Goal: Task Accomplishment & Management: Use online tool/utility

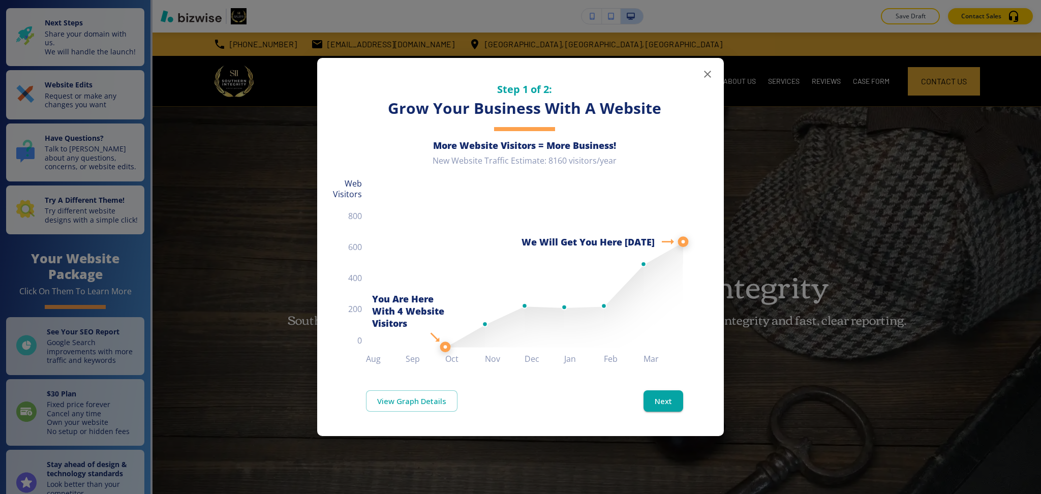
click at [707, 75] on icon "button" at bounding box center [707, 74] width 7 height 7
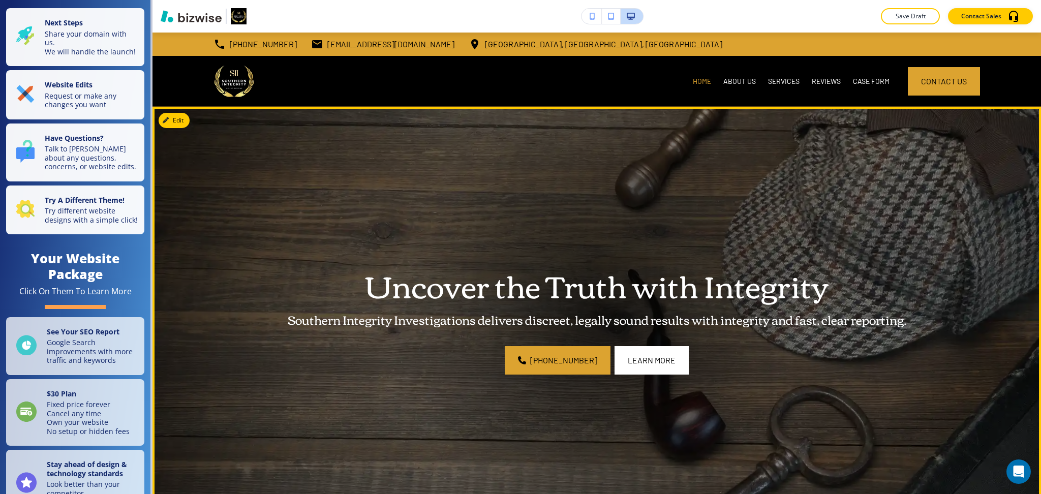
click at [278, 184] on img at bounding box center [596, 315] width 888 height 417
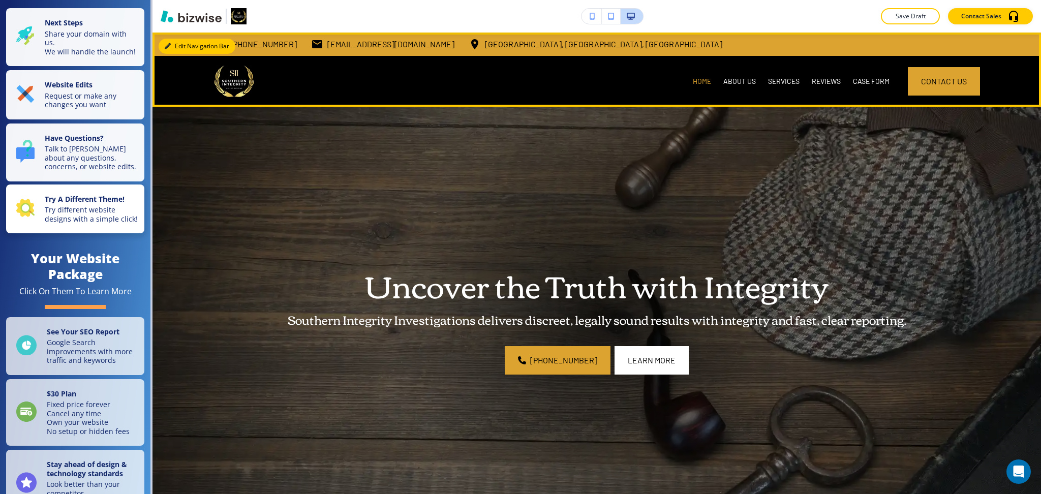
drag, startPoint x: 176, startPoint y: 48, endPoint x: 91, endPoint y: 248, distance: 216.8
click at [176, 48] on button "Edit Navigation Bar" at bounding box center [197, 46] width 77 height 15
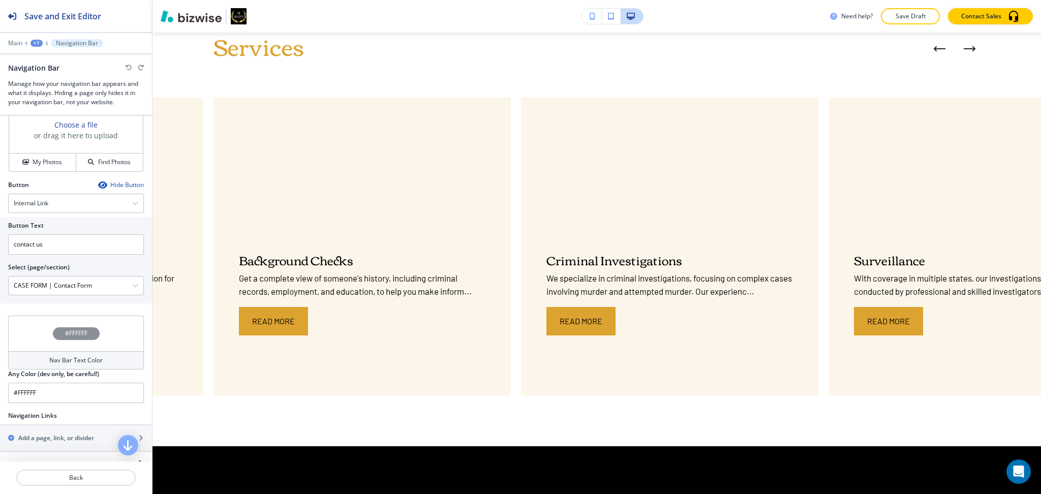
scroll to position [812, 0]
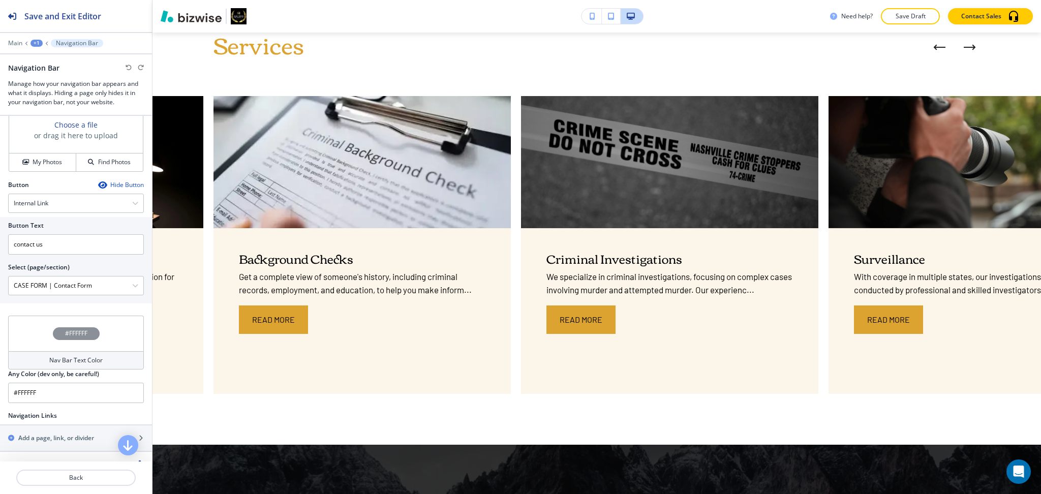
click at [36, 41] on div "+1" at bounding box center [36, 43] width 12 height 7
click at [17, 42] on p "Main" at bounding box center [15, 43] width 14 height 7
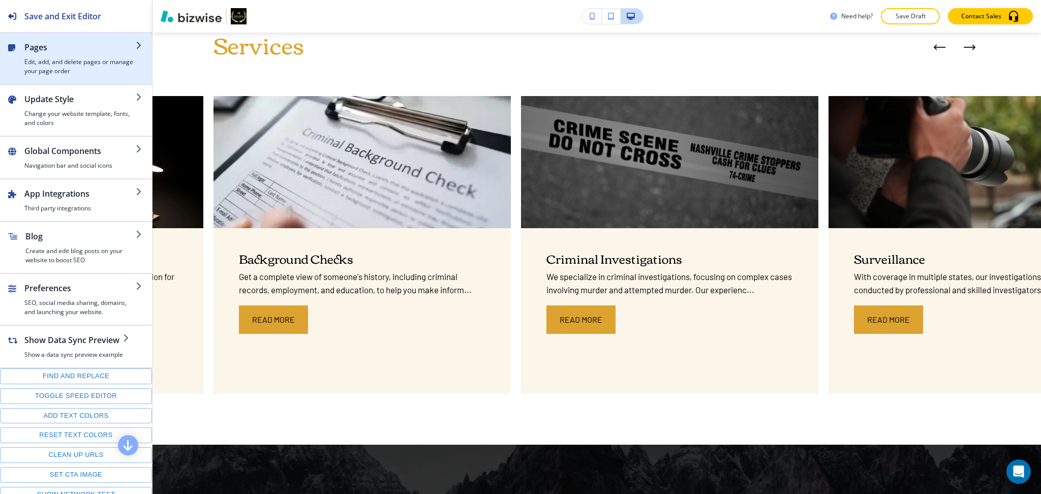
click at [32, 64] on h4 "Edit, add, and delete pages or manage your page order" at bounding box center [79, 66] width 111 height 18
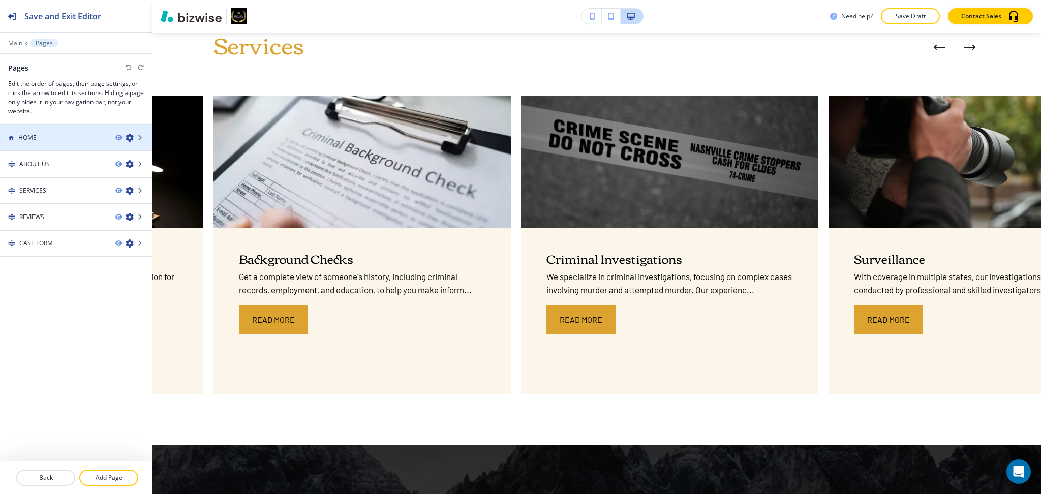
click at [43, 135] on div "HOME" at bounding box center [53, 137] width 107 height 9
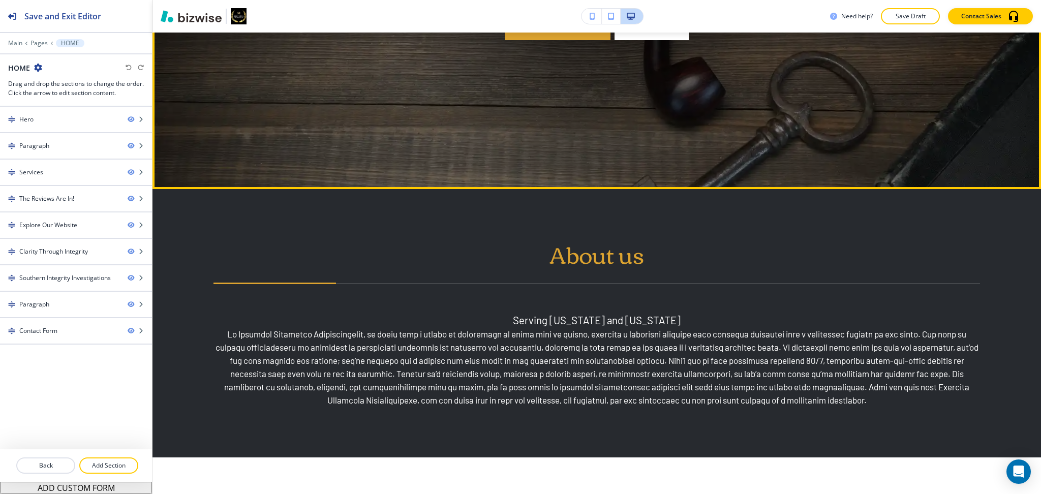
scroll to position [0, 0]
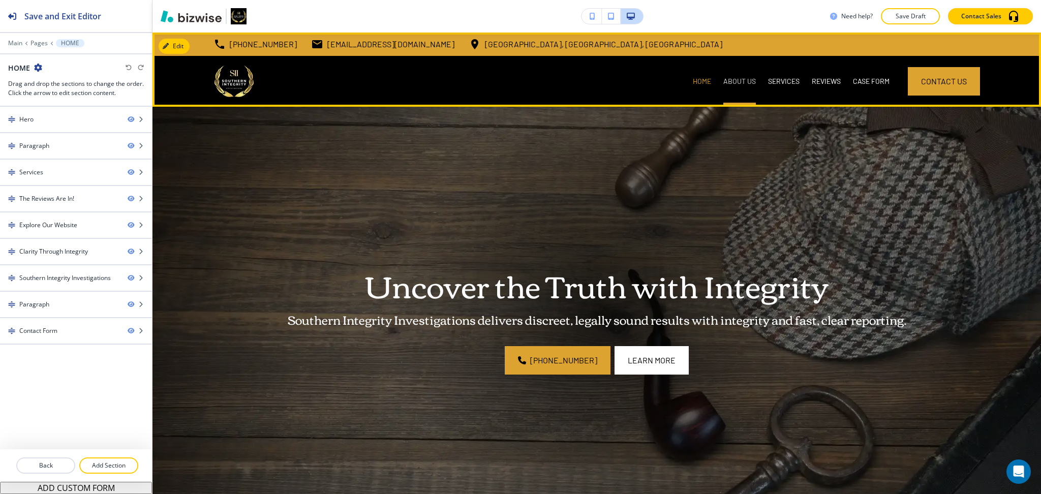
click at [723, 77] on p "ABOUT US" at bounding box center [739, 81] width 33 height 10
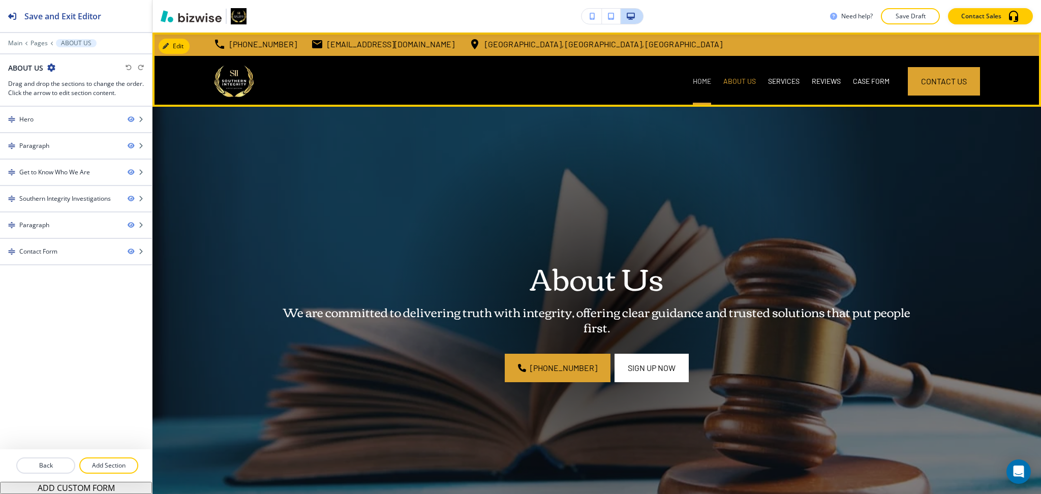
click at [693, 80] on p "HOME" at bounding box center [702, 81] width 18 height 10
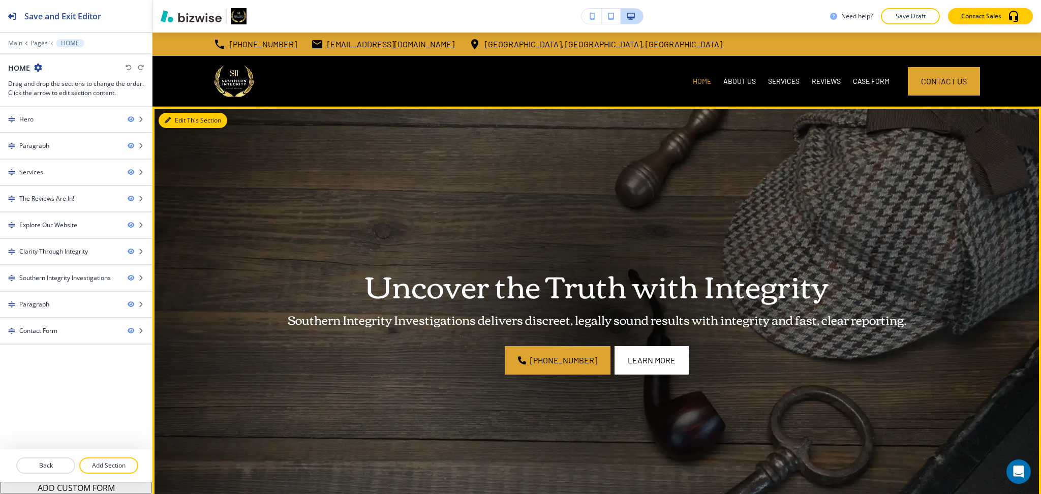
click at [186, 118] on button "Edit This Section" at bounding box center [193, 120] width 69 height 15
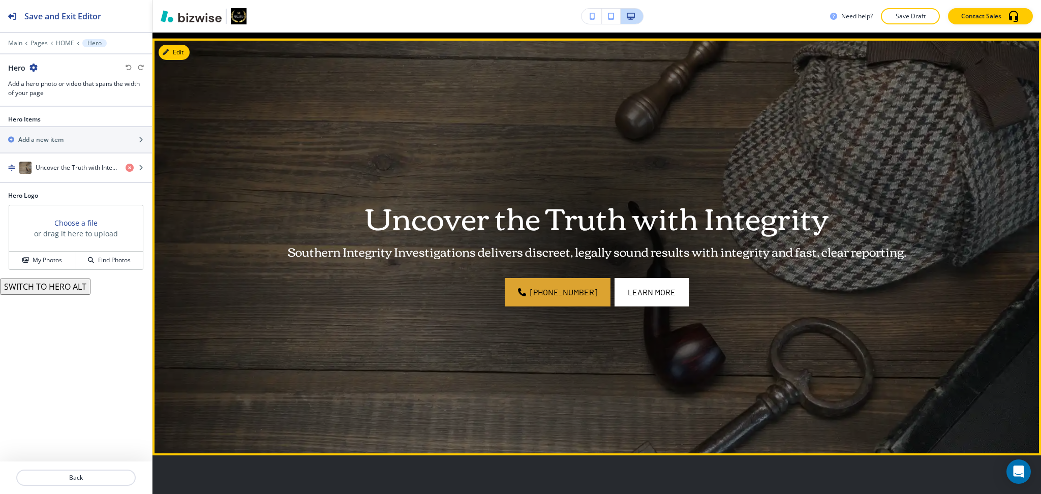
scroll to position [74, 0]
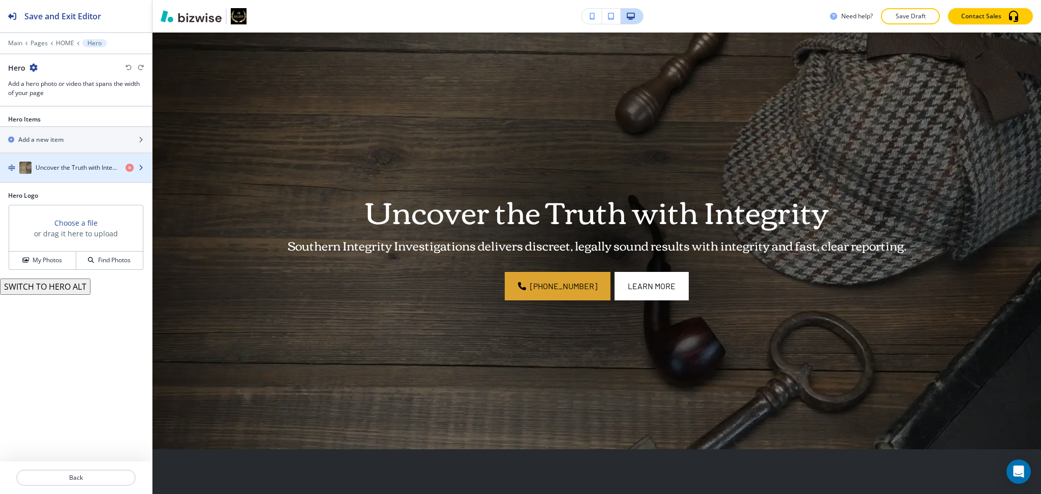
click at [59, 167] on h4 "Uncover the Truth with Integrity" at bounding box center [77, 167] width 82 height 9
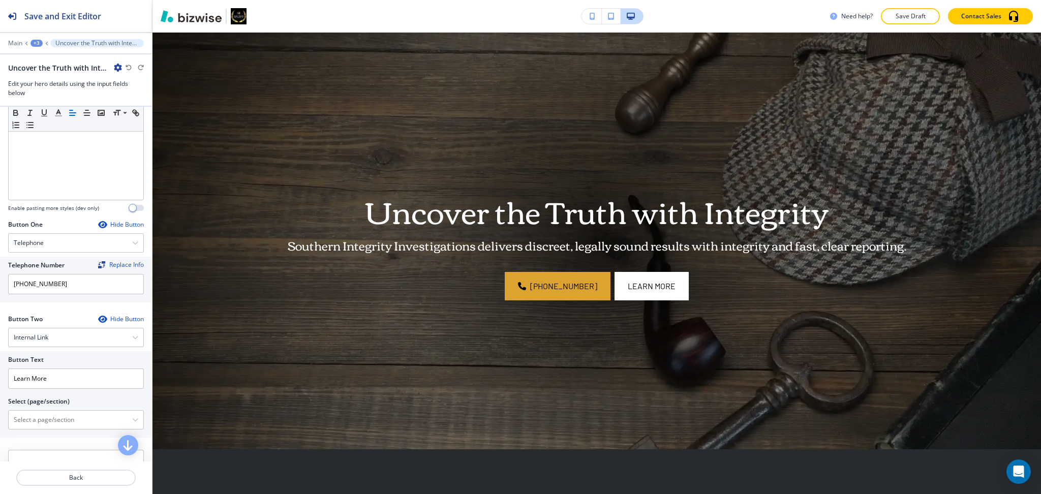
scroll to position [338, 0]
click at [69, 412] on \(page\/section\) "Manual Input" at bounding box center [70, 418] width 123 height 17
drag, startPoint x: 59, startPoint y: 416, endPoint x: 0, endPoint y: 410, distance: 59.7
click at [0, 410] on div "Button Text Learn More Select (page/section) CONTACT US HOME | Contact Form ABO…" at bounding box center [76, 393] width 152 height 86
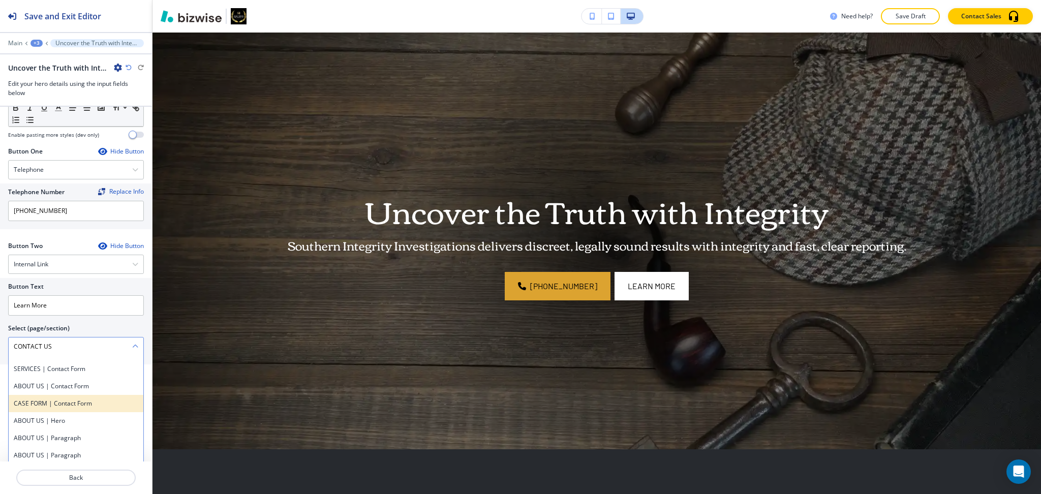
scroll to position [411, 0]
click at [36, 399] on div "CASE FORM | Contact Form" at bounding box center [76, 402] width 135 height 17
type \(page\/section\) "CASE FORM | Contact Form"
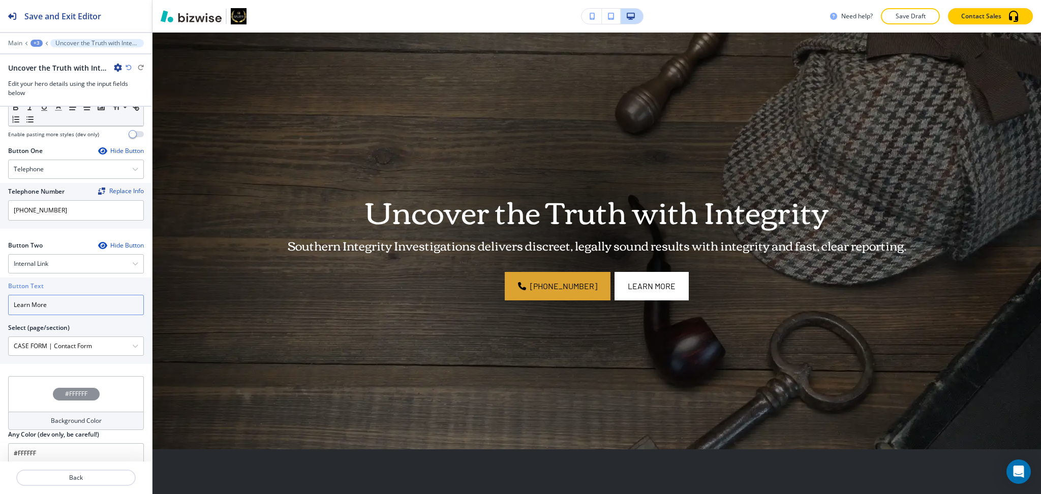
click at [101, 304] on input "Learn More" at bounding box center [76, 305] width 136 height 20
paste input "CONTACT US"
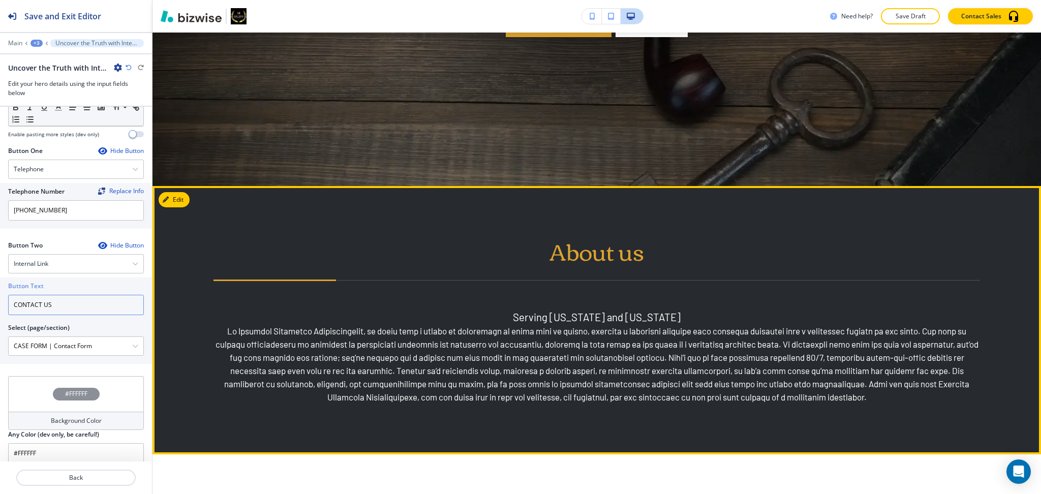
scroll to position [338, 0]
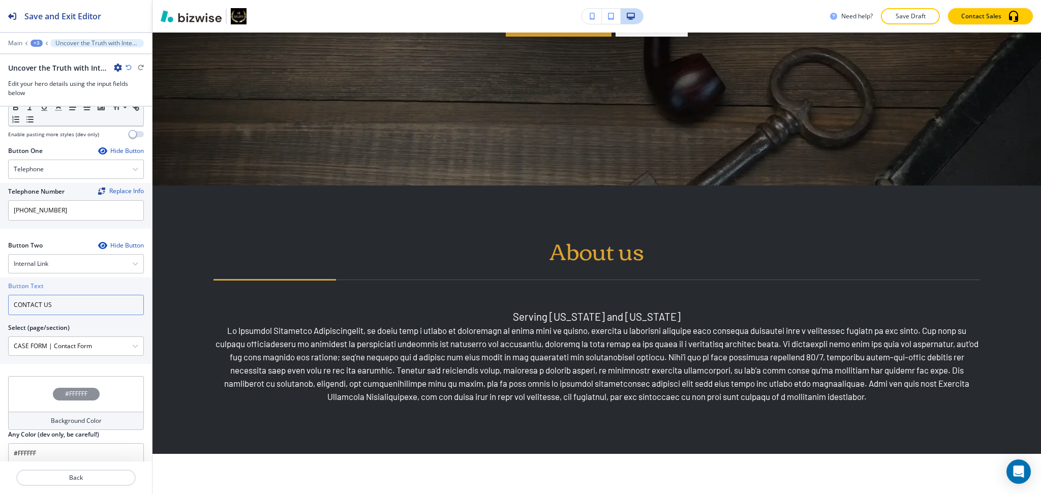
type input "CONTACT US"
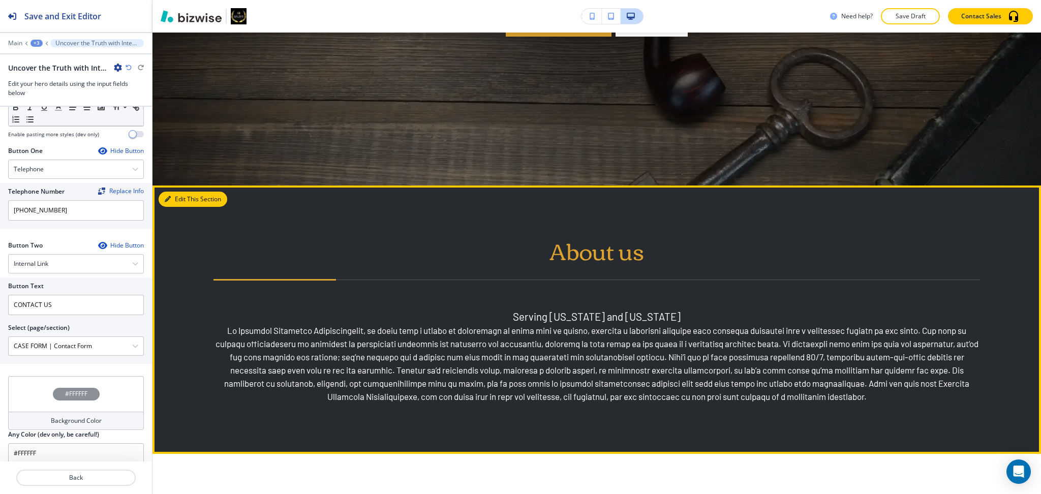
click at [182, 197] on button "Edit This Section" at bounding box center [193, 199] width 69 height 15
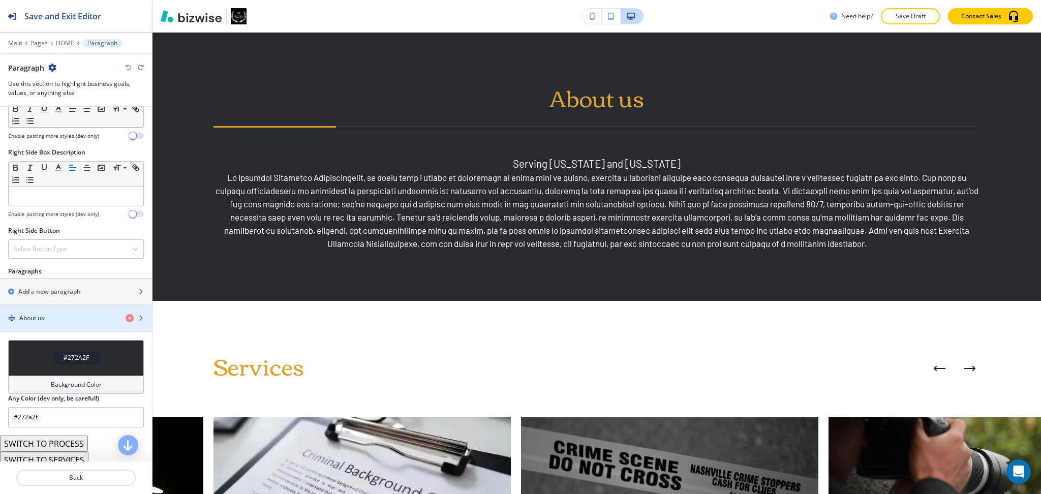
scroll to position [496, 0]
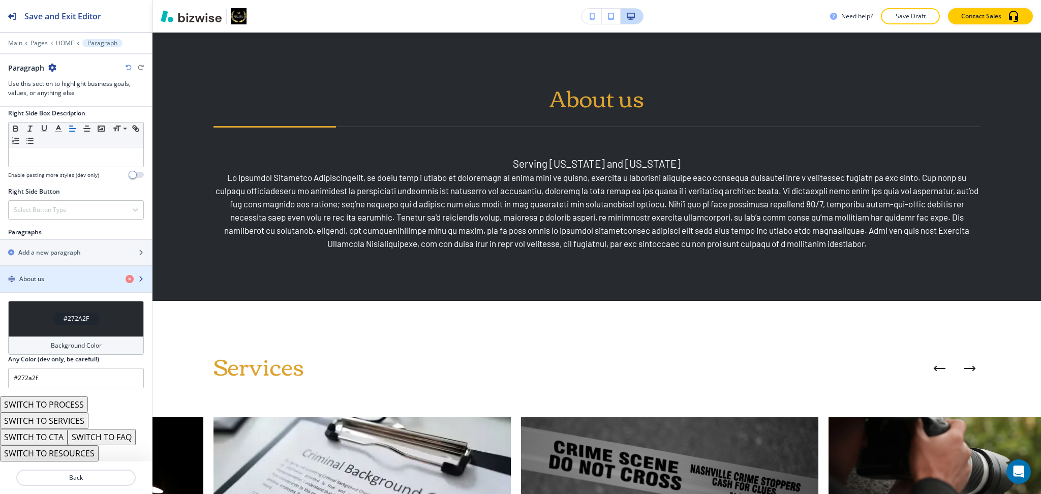
click at [43, 278] on h4 "About us" at bounding box center [31, 278] width 25 height 9
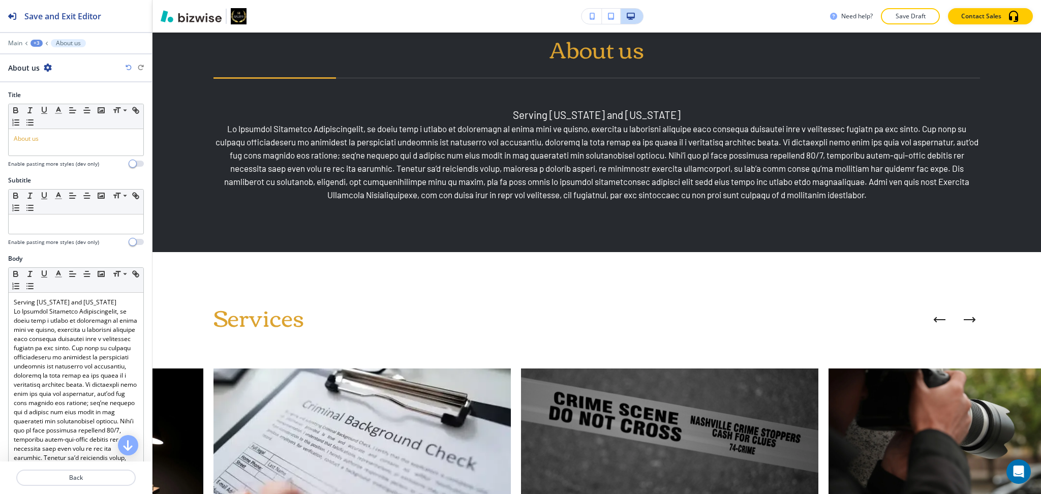
scroll to position [541, 0]
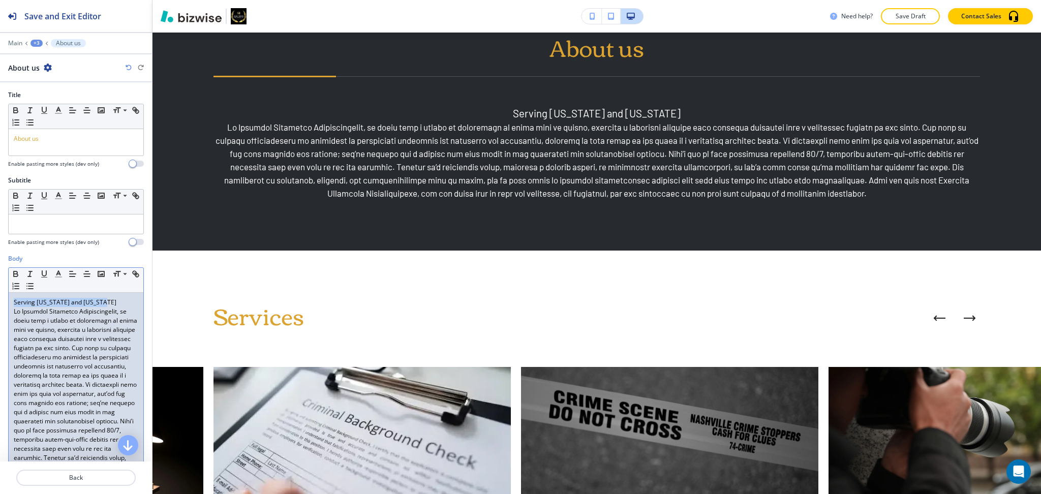
drag, startPoint x: 103, startPoint y: 301, endPoint x: 0, endPoint y: 299, distance: 103.2
click at [0, 299] on div "Body Small Normal Large Huge Serving [US_STATE] and [US_STATE] Enable pasting m…" at bounding box center [76, 426] width 152 height 344
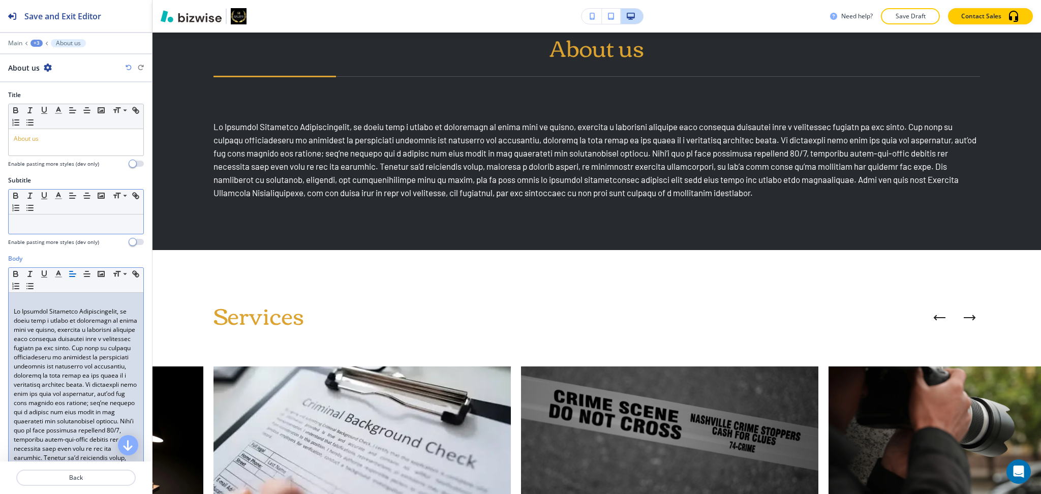
click at [53, 221] on p at bounding box center [76, 224] width 124 height 9
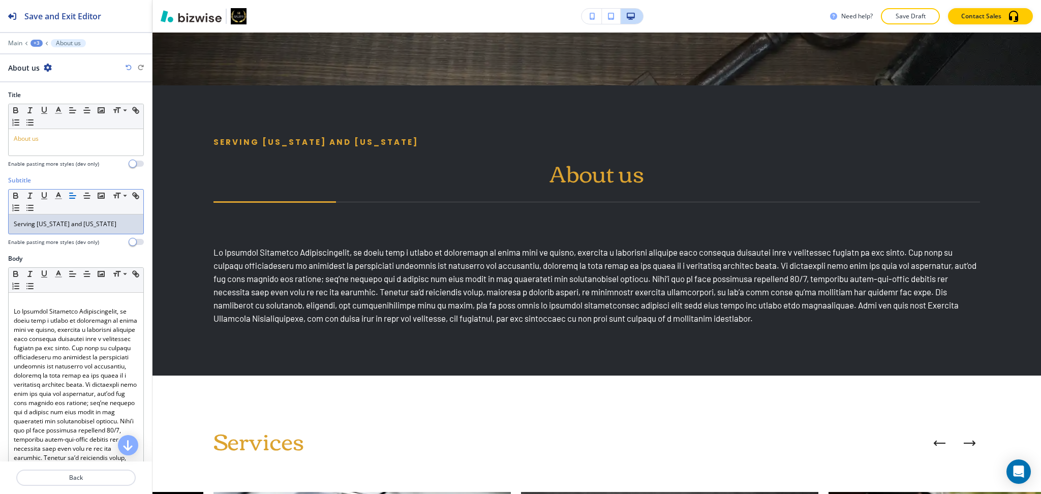
scroll to position [438, 0]
click at [89, 196] on line "button" at bounding box center [87, 196] width 6 height 0
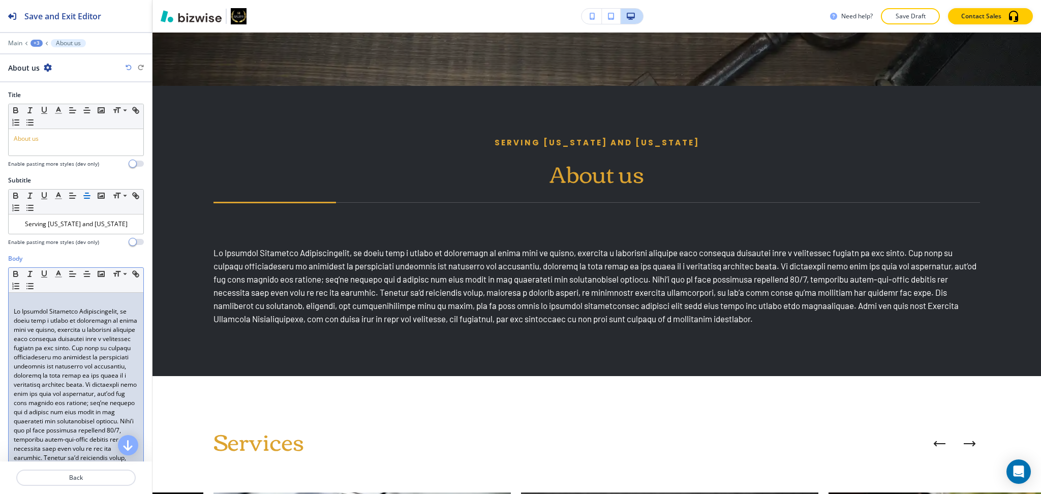
click at [12, 309] on div at bounding box center [76, 435] width 135 height 285
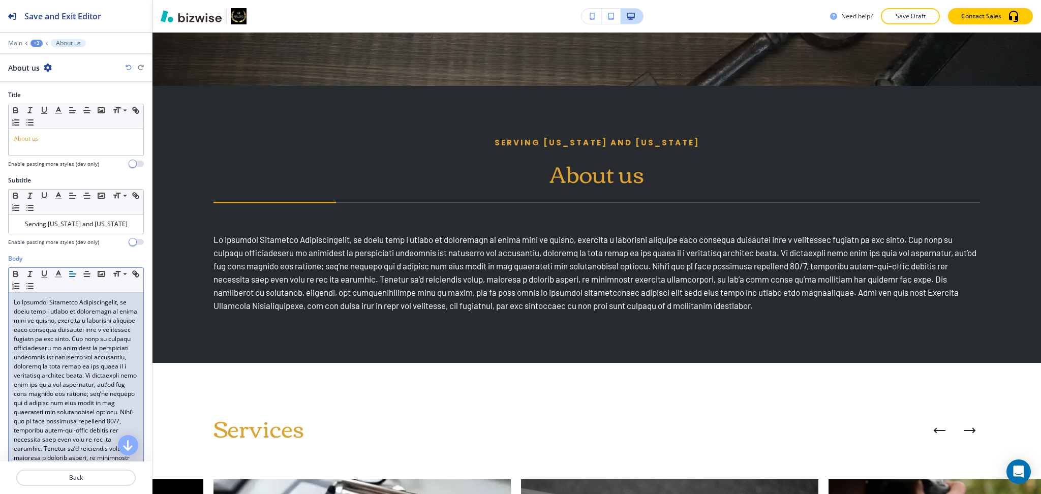
click at [112, 336] on p at bounding box center [76, 430] width 124 height 265
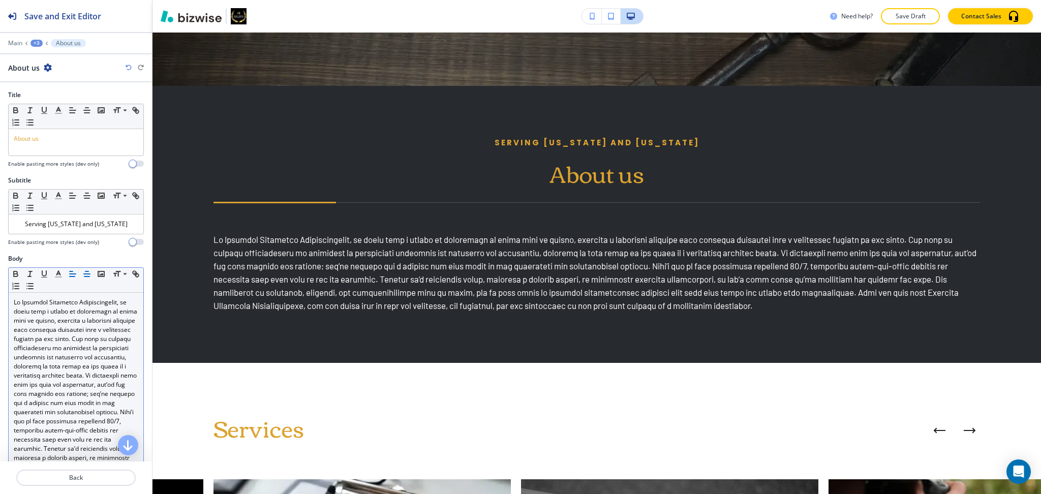
click at [86, 274] on line "button" at bounding box center [87, 274] width 6 height 0
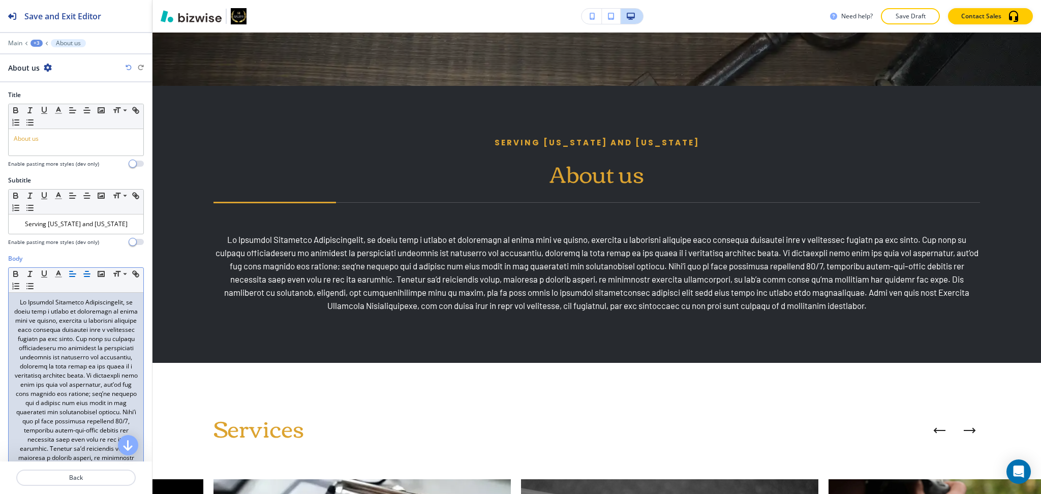
click at [71, 276] on line "button" at bounding box center [72, 276] width 5 height 0
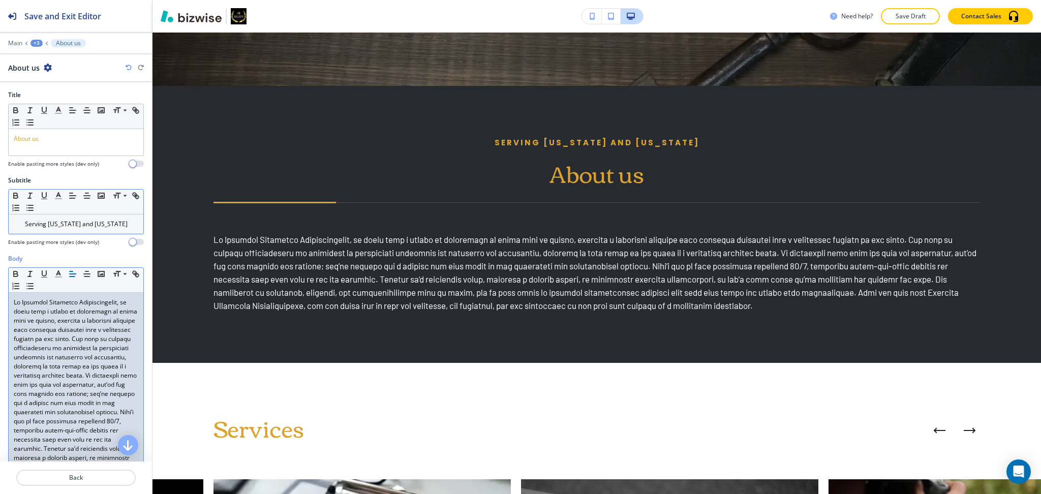
click at [59, 230] on div "Serving [US_STATE] and [US_STATE]" at bounding box center [76, 223] width 135 height 19
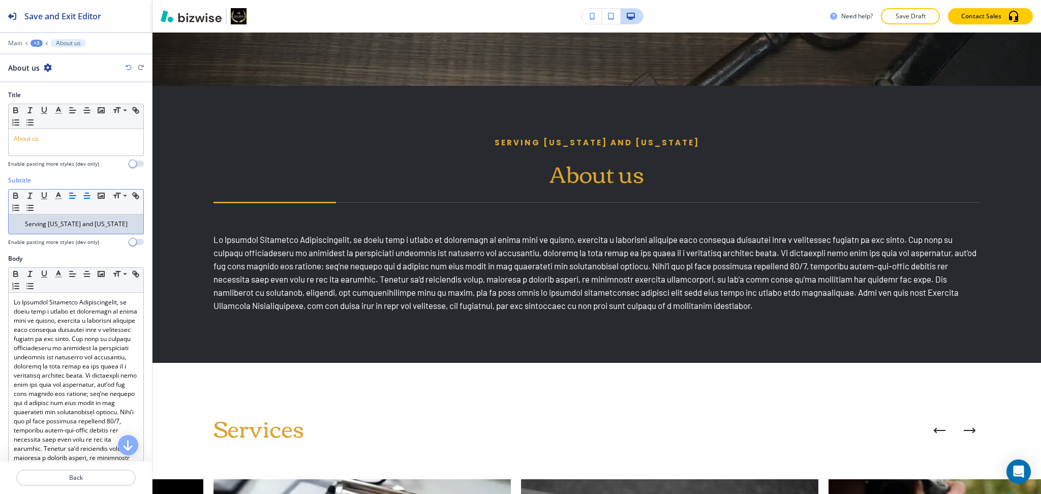
click at [69, 196] on icon "button" at bounding box center [72, 195] width 9 height 9
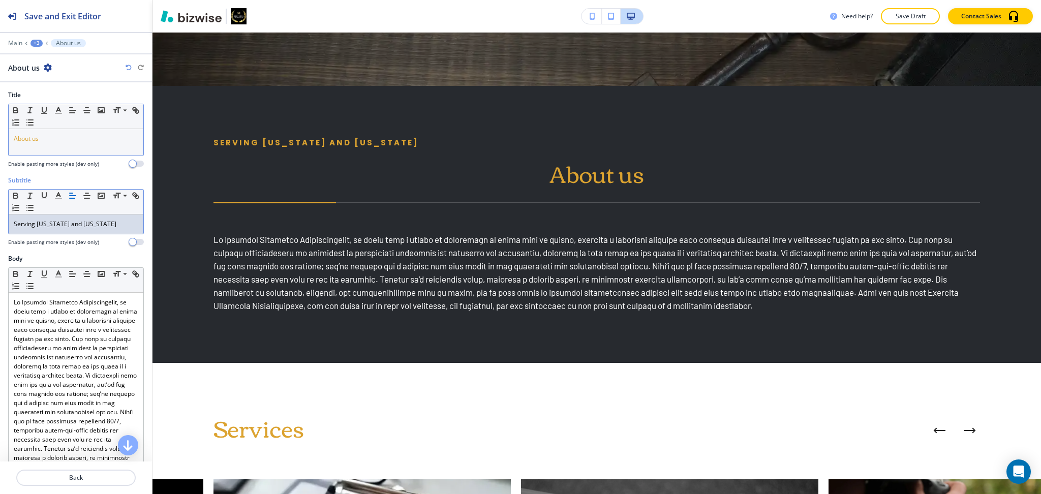
click at [47, 133] on div "About us" at bounding box center [76, 142] width 135 height 26
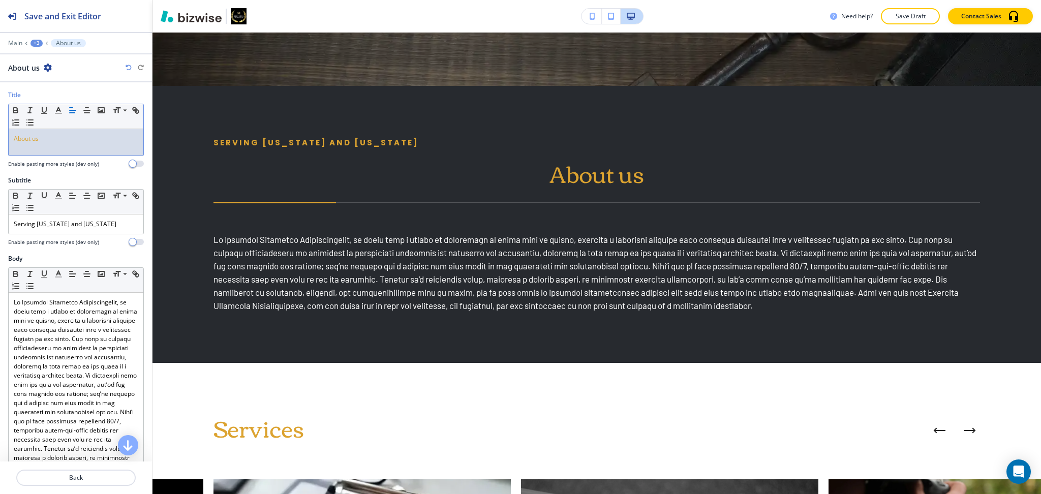
click at [75, 106] on icon "button" at bounding box center [72, 110] width 9 height 9
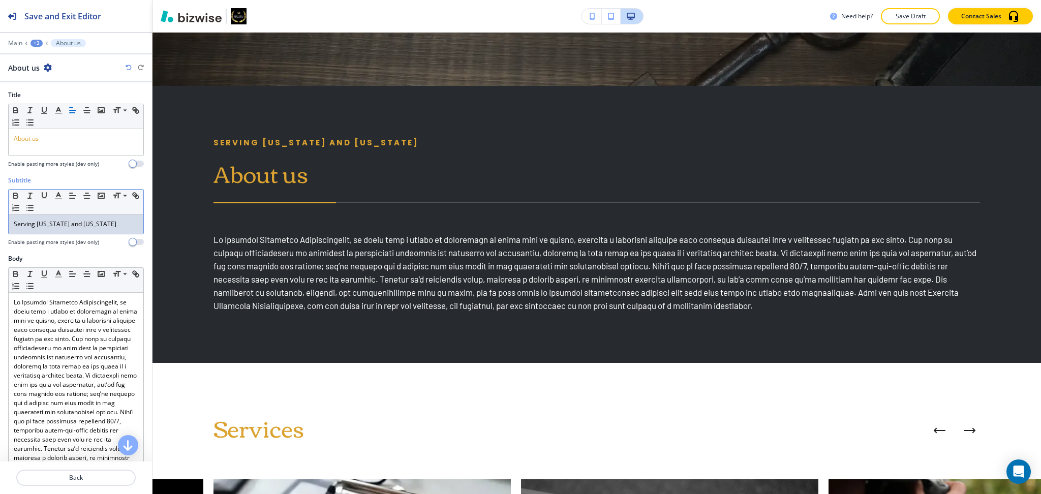
click at [127, 225] on p "Serving [US_STATE] and [US_STATE]" at bounding box center [76, 224] width 124 height 9
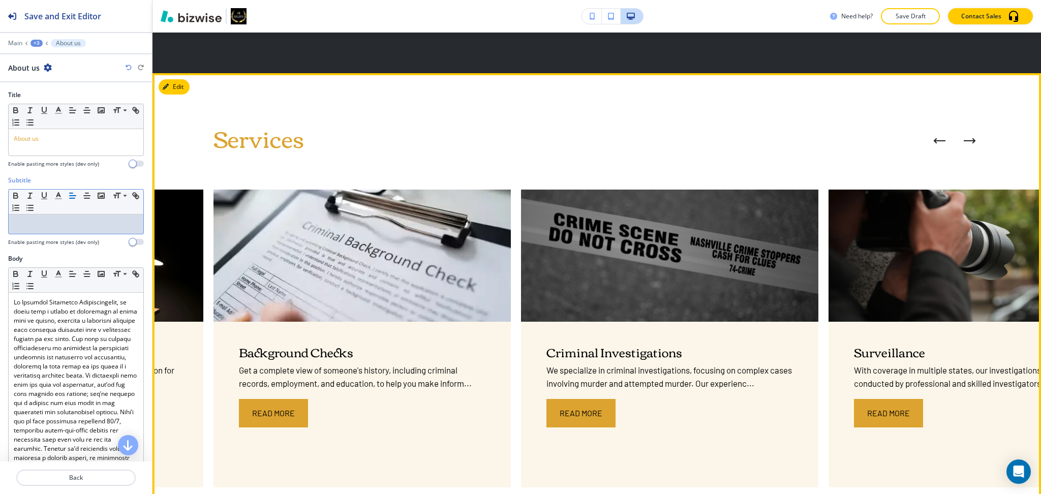
scroll to position [704, 0]
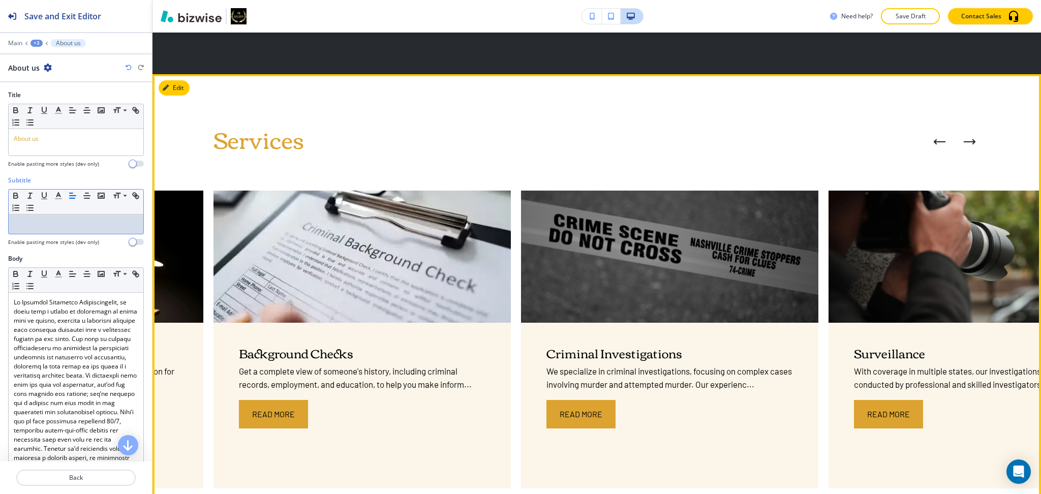
click at [965, 137] on button "Next Case Study" at bounding box center [969, 142] width 20 height 20
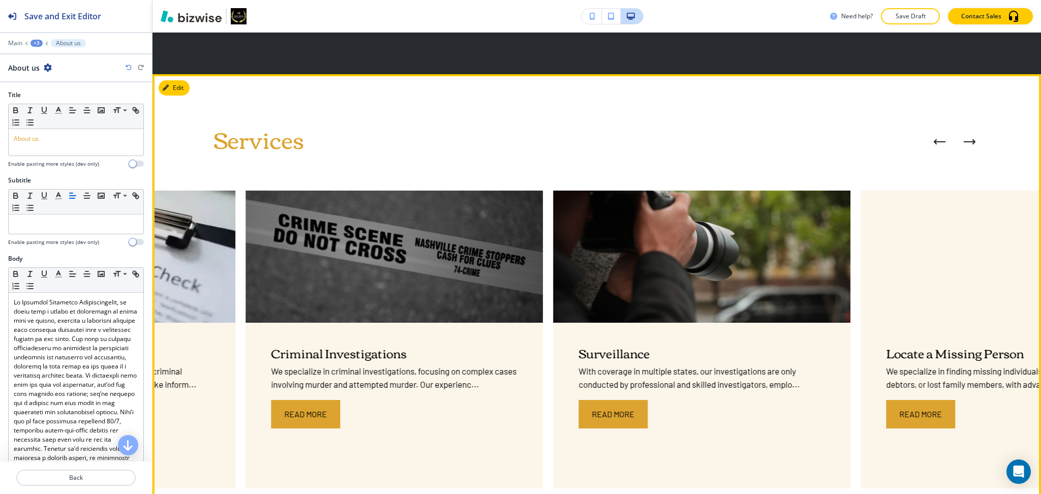
click at [965, 137] on button "Next Case Study" at bounding box center [969, 142] width 20 height 20
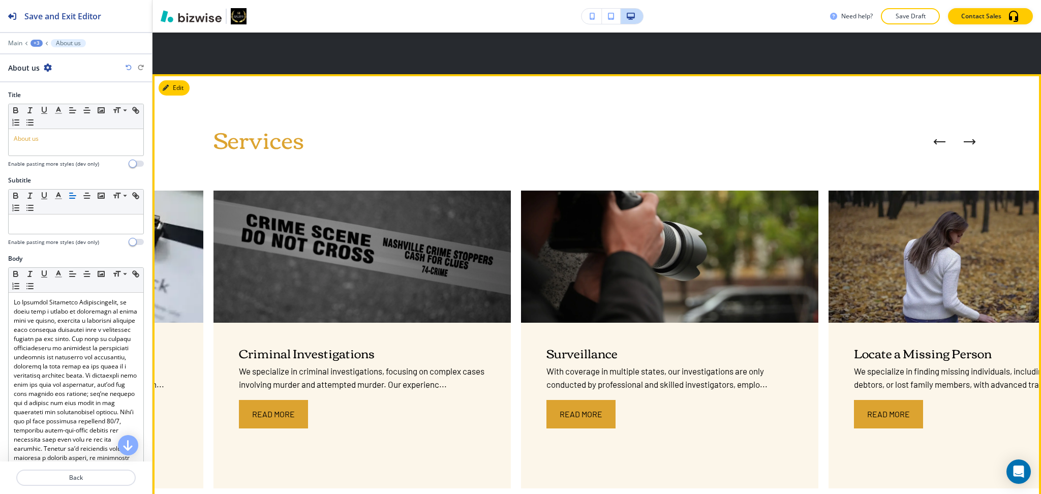
click at [965, 137] on button "Next Case Study" at bounding box center [969, 142] width 20 height 20
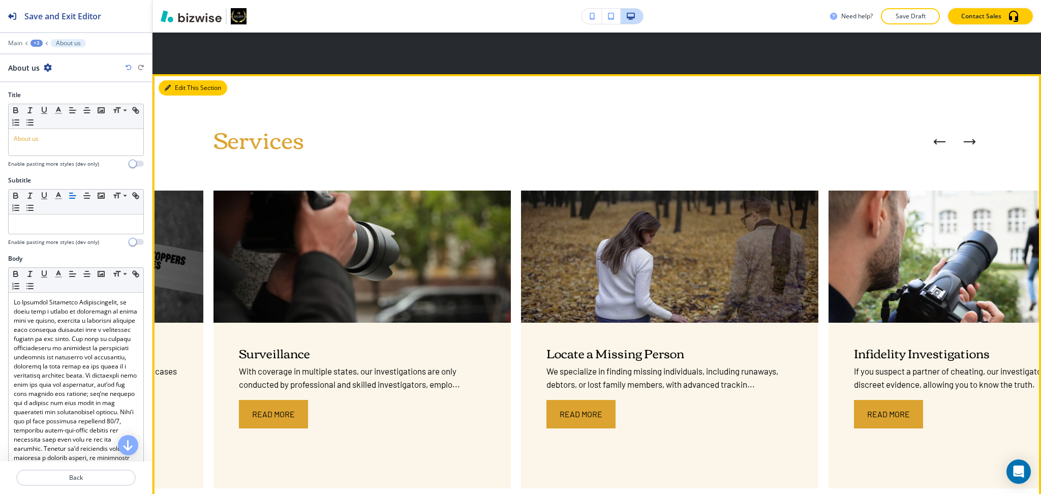
click at [179, 89] on div "Edit This Section Services SIU We will help mitigate your potential fraud loss …" at bounding box center [596, 306] width 888 height 465
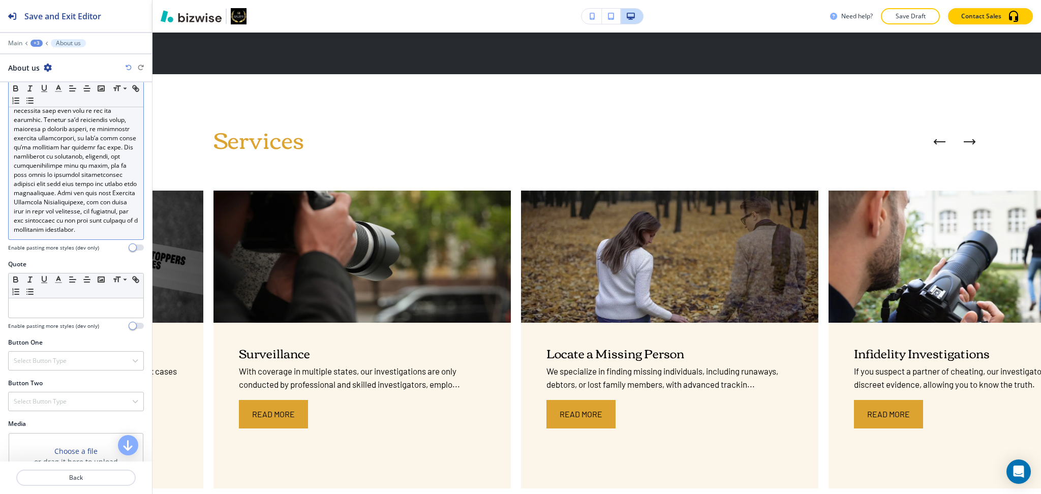
scroll to position [329, 0]
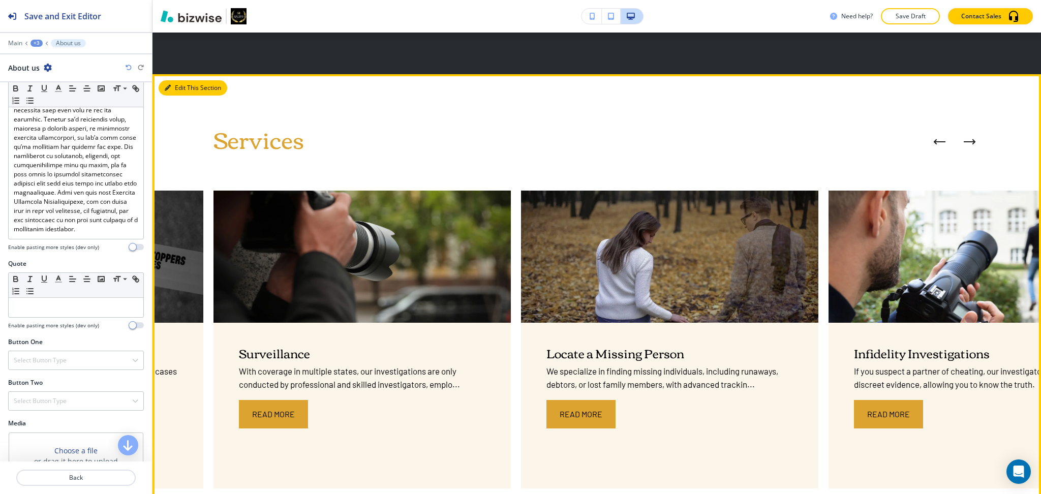
click at [171, 85] on button "Edit This Section" at bounding box center [193, 87] width 69 height 15
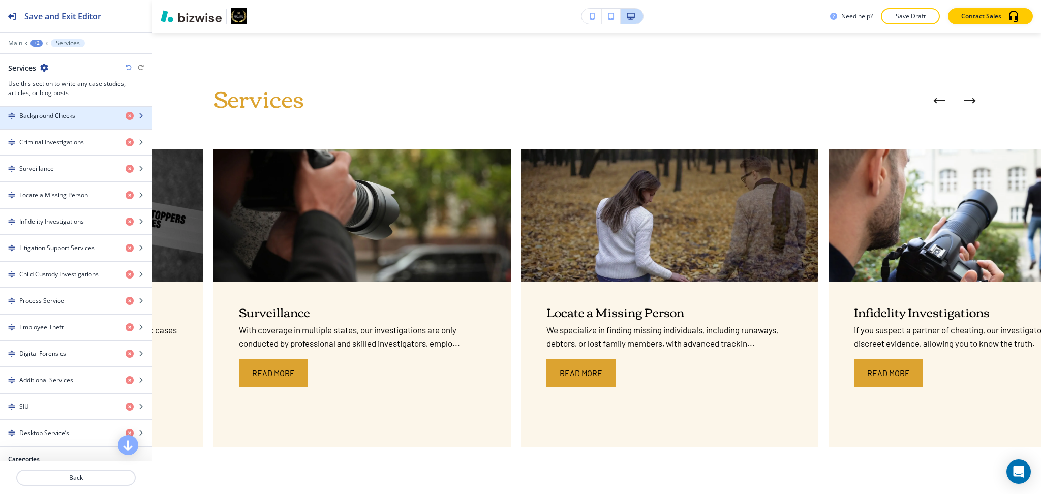
scroll to position [582, 0]
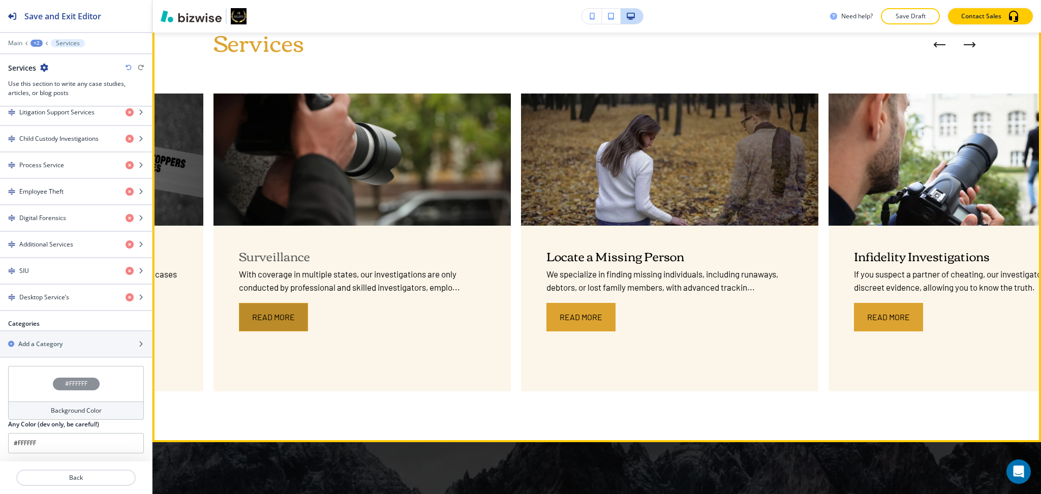
click at [282, 313] on button "Read More" at bounding box center [273, 317] width 69 height 28
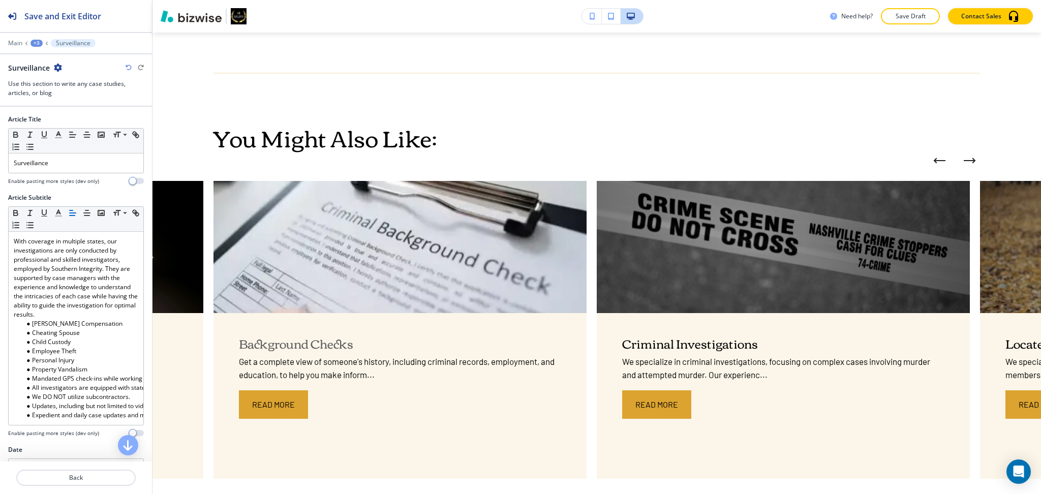
scroll to position [745, 0]
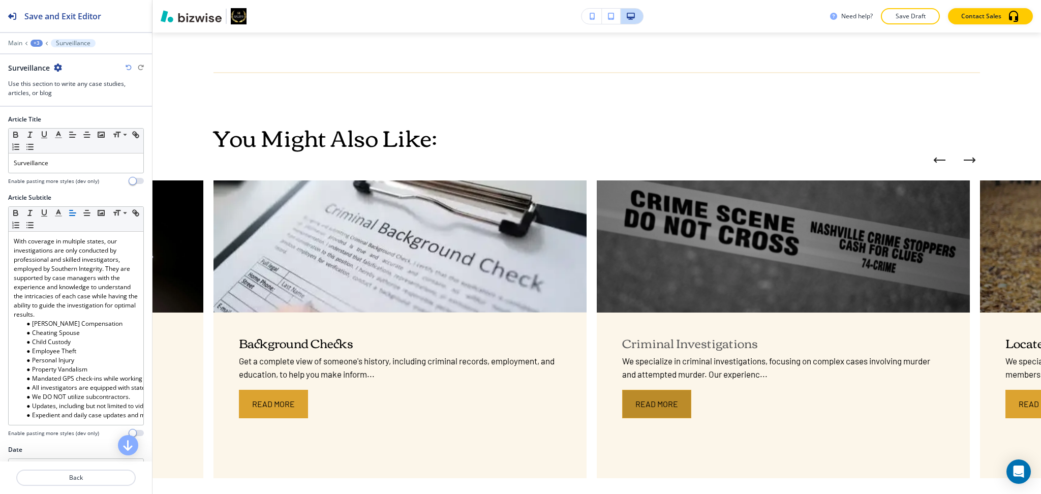
click at [644, 399] on button "Read More" at bounding box center [656, 404] width 69 height 28
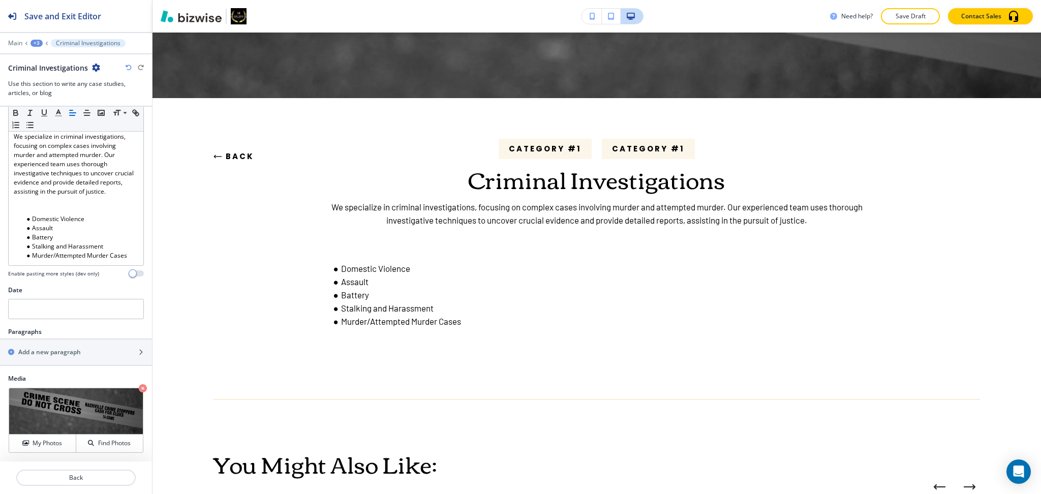
scroll to position [204, 0]
click at [236, 158] on button "Back" at bounding box center [233, 155] width 41 height 27
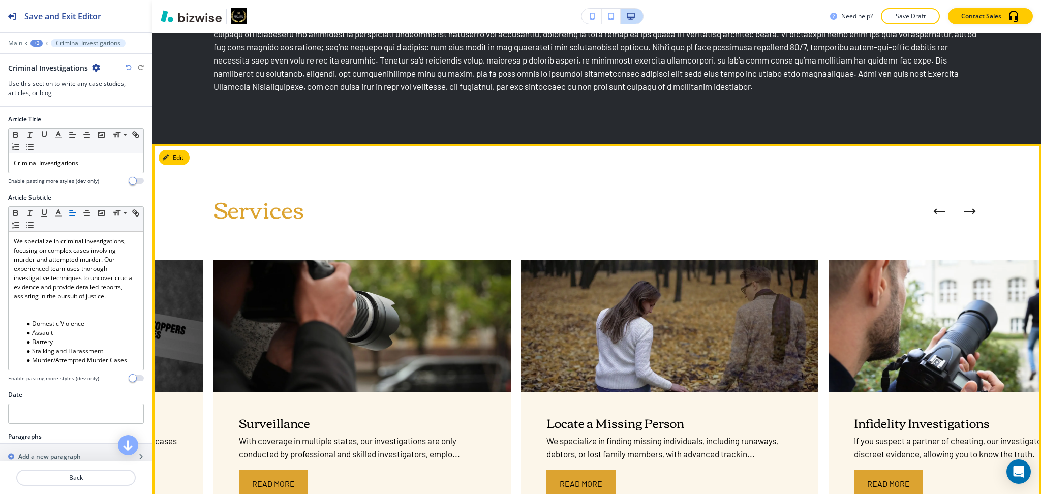
scroll to position [633, 0]
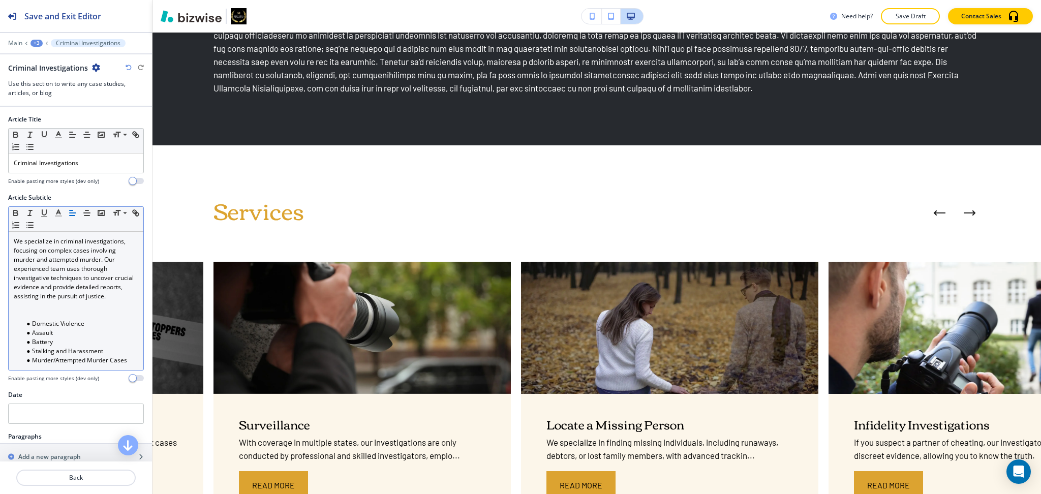
click at [29, 319] on p at bounding box center [76, 314] width 124 height 9
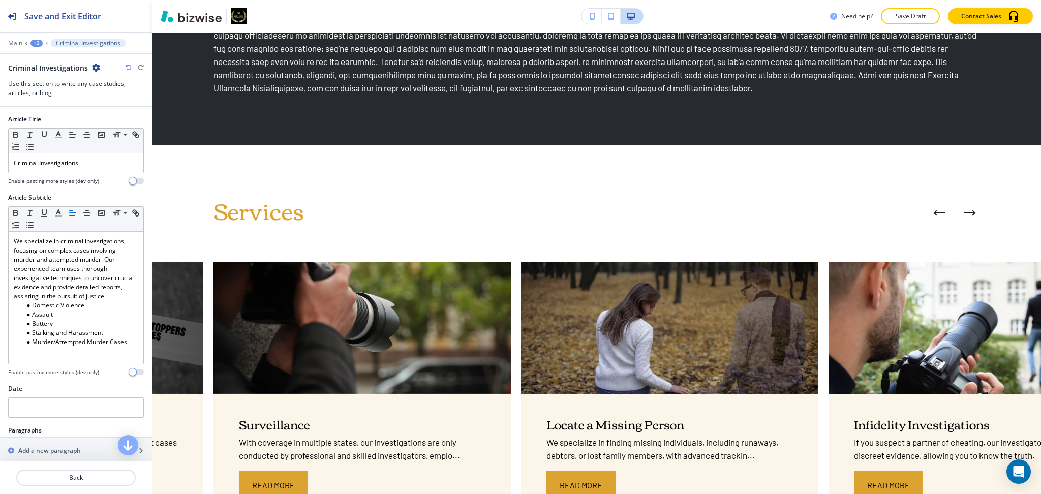
click at [36, 42] on div "+3" at bounding box center [36, 43] width 12 height 7
click at [54, 93] on p "Services" at bounding box center [63, 95] width 52 height 9
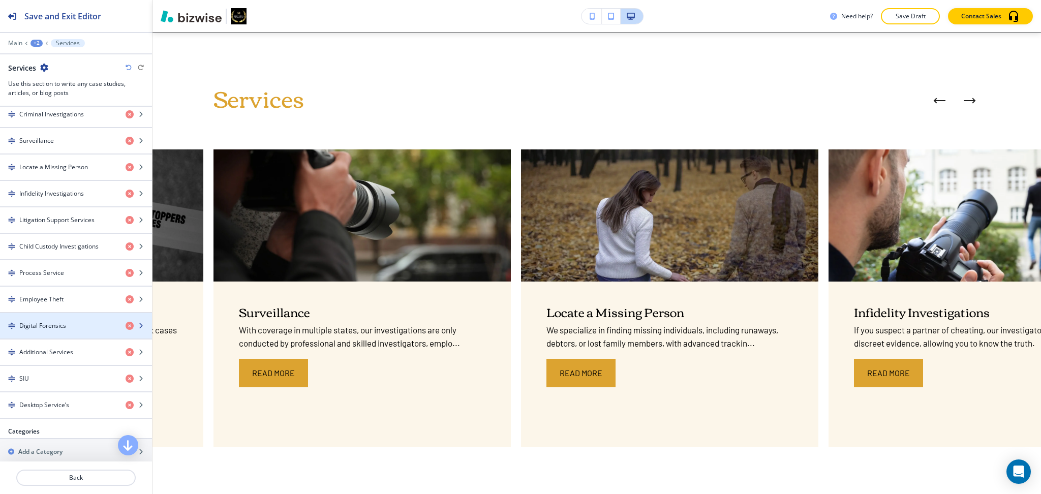
scroll to position [474, 0]
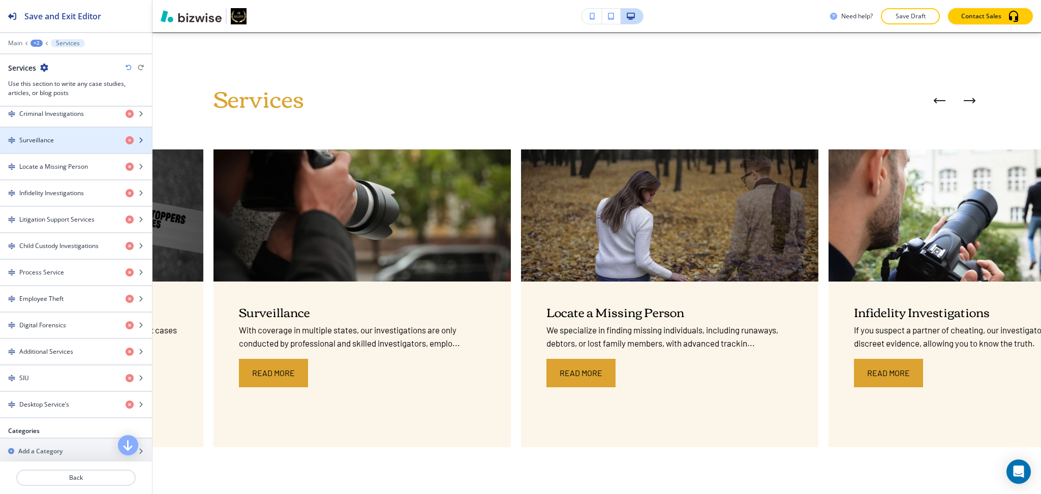
click at [64, 143] on div "Surveillance" at bounding box center [58, 140] width 117 height 9
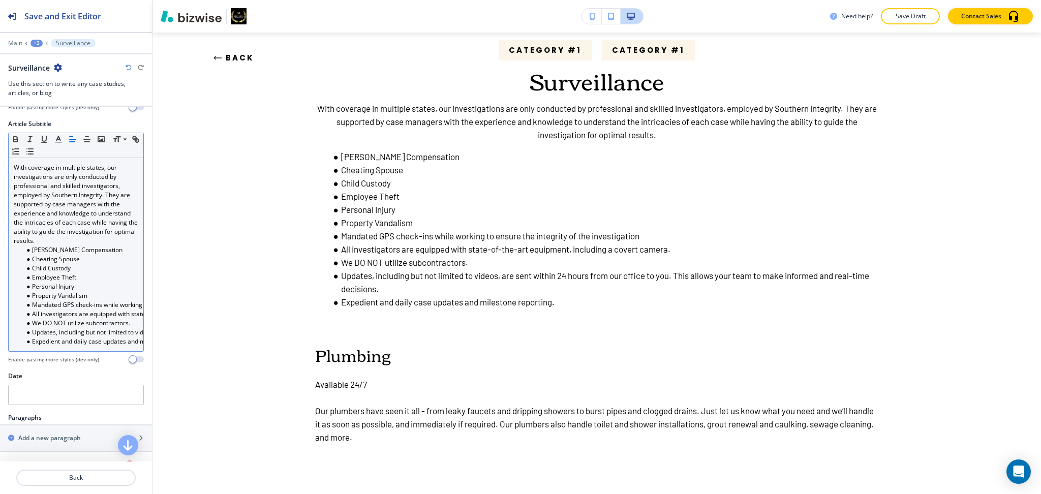
scroll to position [73, 0]
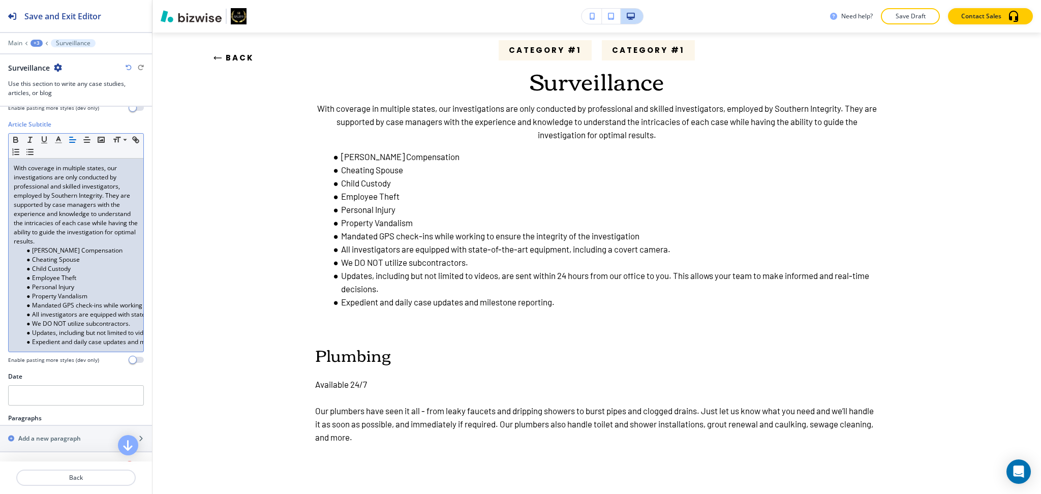
click at [117, 267] on li "Child Custody" at bounding box center [80, 268] width 115 height 9
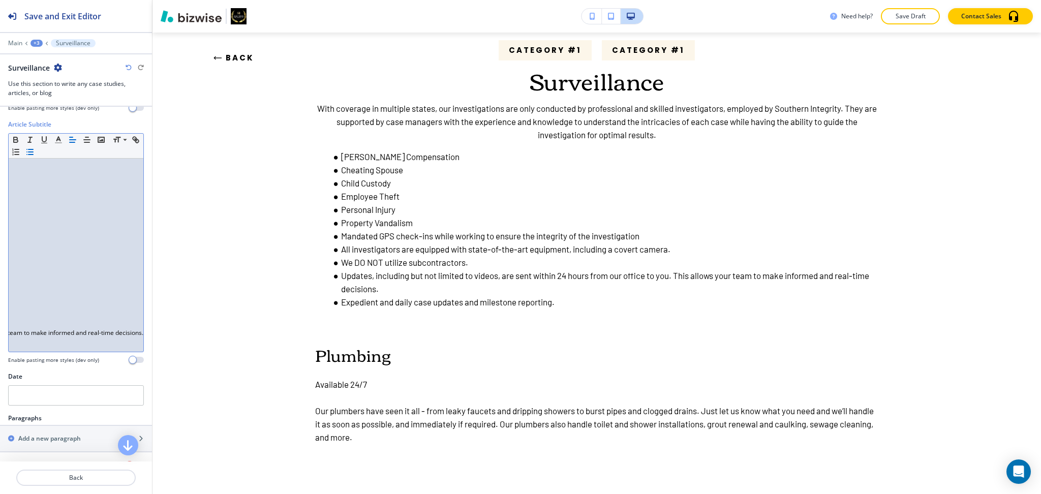
scroll to position [0, 0]
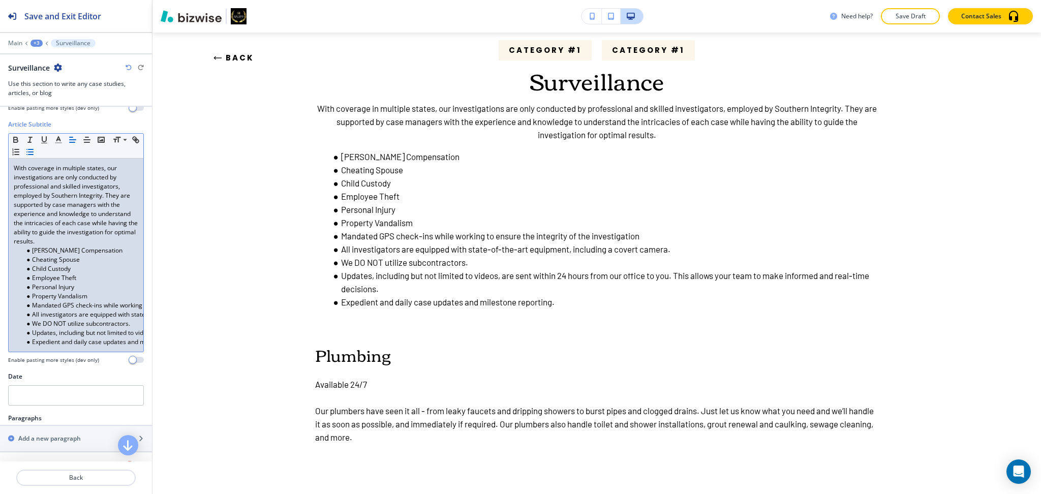
click at [57, 343] on li "Expedient and daily case updates and milestone reporting." at bounding box center [80, 341] width 115 height 9
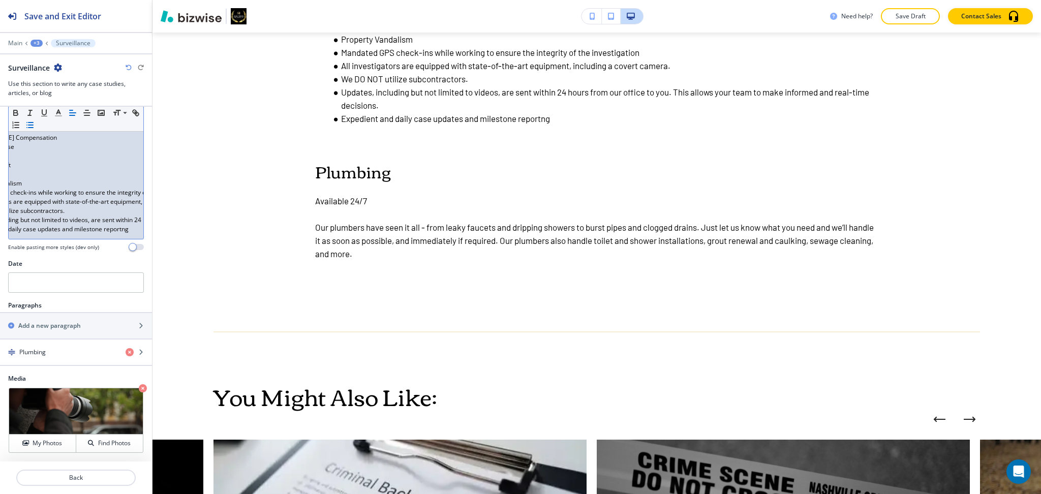
scroll to position [196, 0]
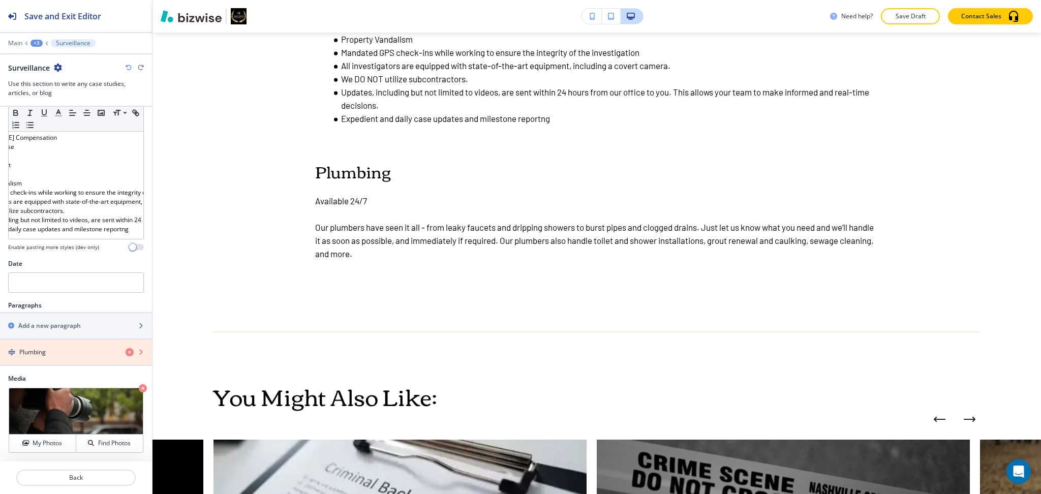
click at [126, 352] on icon "button" at bounding box center [130, 352] width 8 height 8
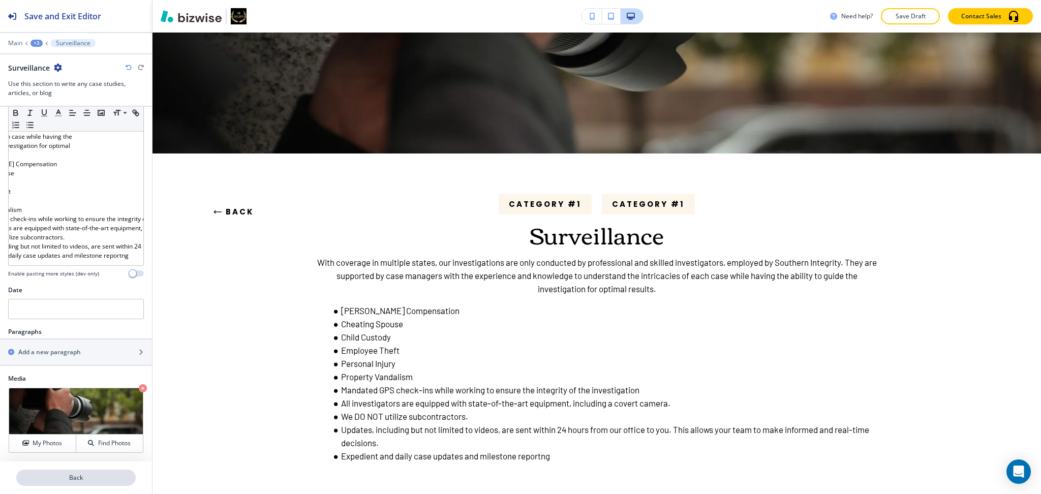
scroll to position [148, 0]
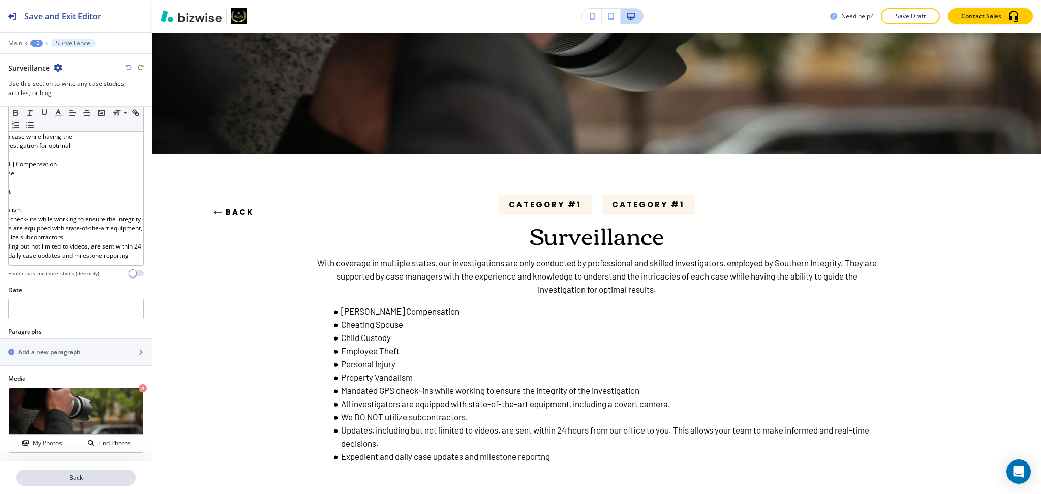
click at [82, 476] on p "Back" at bounding box center [75, 477] width 117 height 9
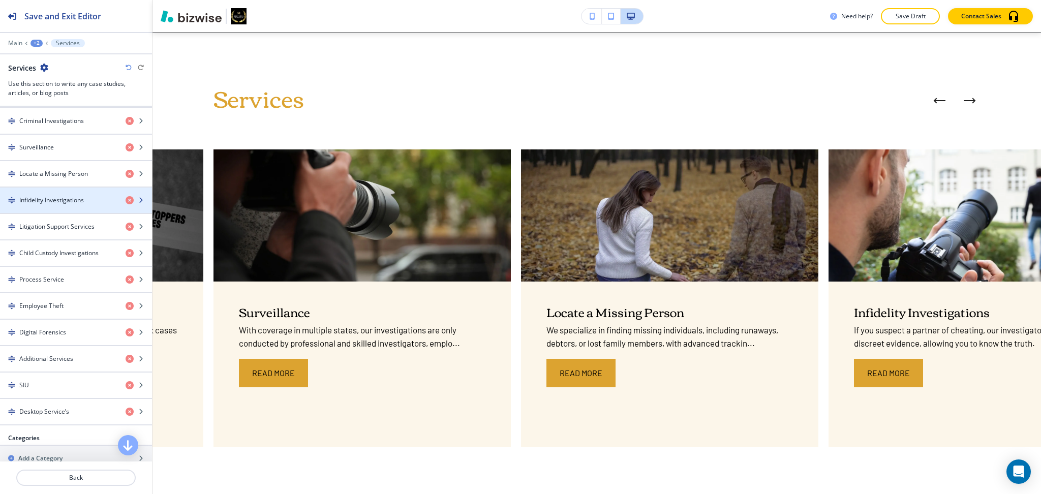
scroll to position [582, 0]
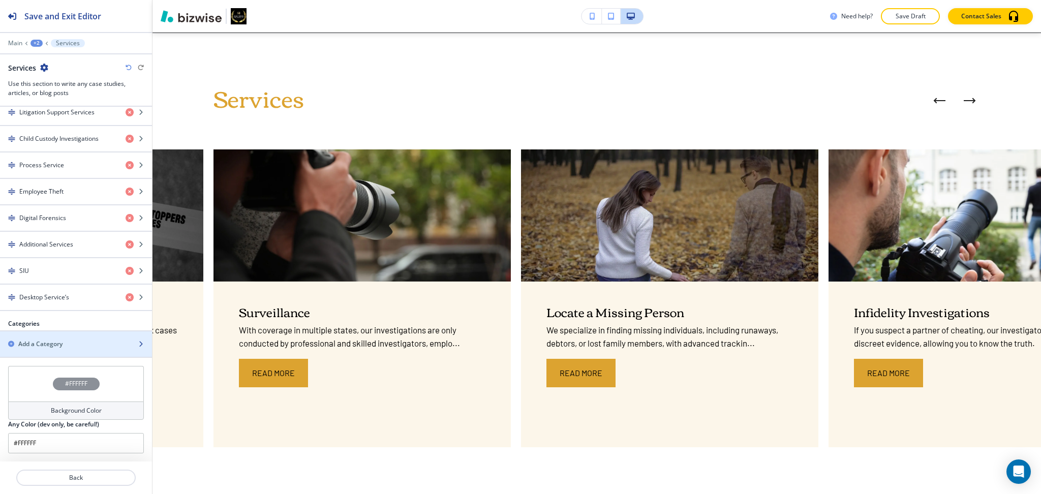
click at [56, 339] on h2 "Add a Category" at bounding box center [40, 343] width 44 height 9
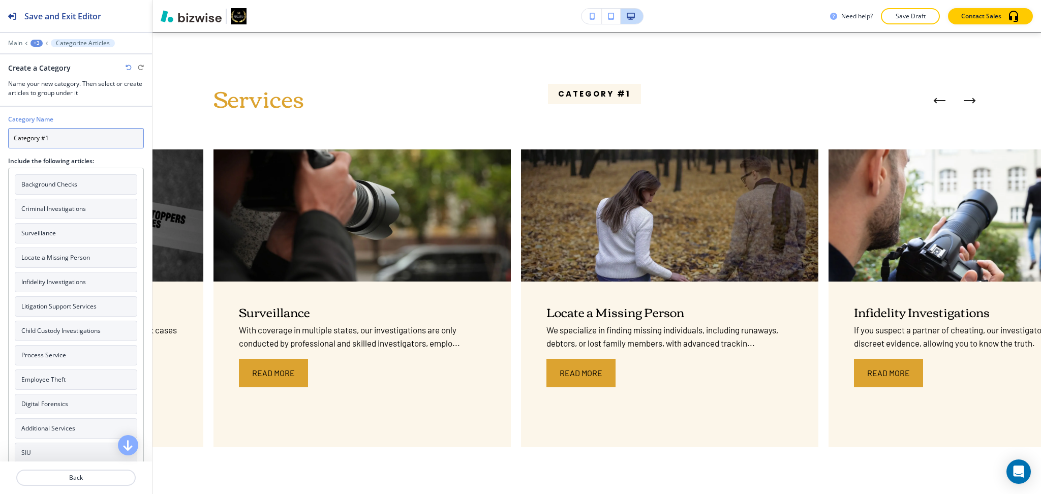
drag, startPoint x: 76, startPoint y: 135, endPoint x: 0, endPoint y: 143, distance: 76.1
click at [0, 143] on div "Category Name Category #1 Include the following articles: Background Checks Cri…" at bounding box center [76, 313] width 152 height 412
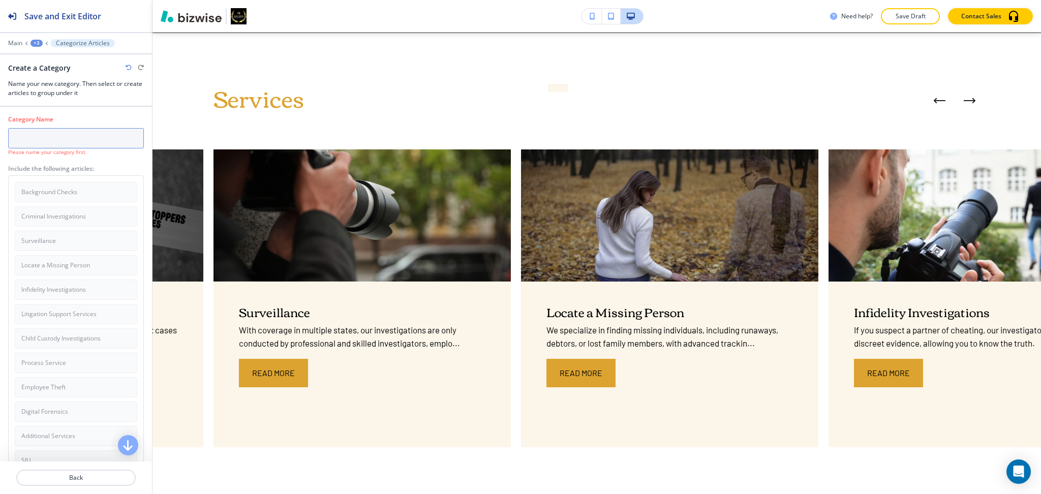
scroll to position [65, 0]
click at [85, 472] on button "Back" at bounding box center [75, 478] width 119 height 16
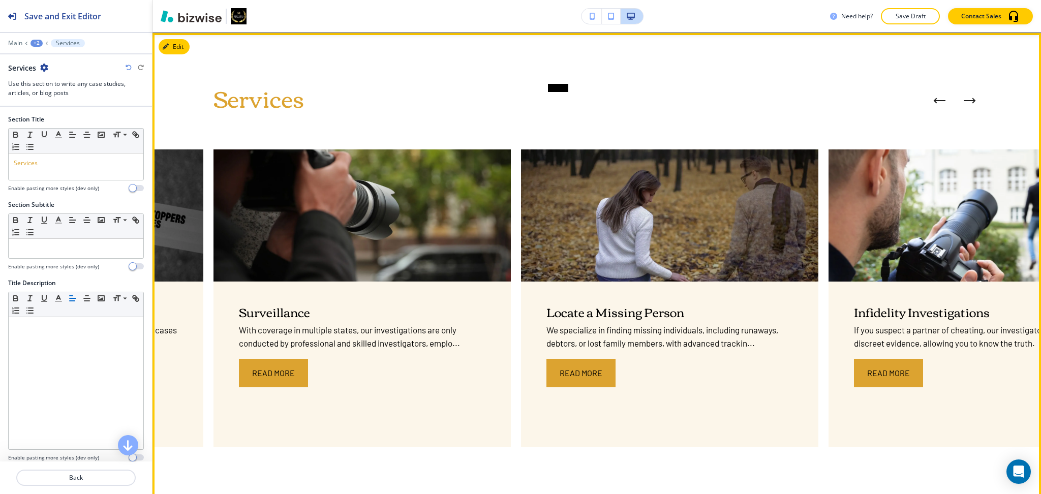
click at [559, 86] on button "button" at bounding box center [558, 88] width 20 height 8
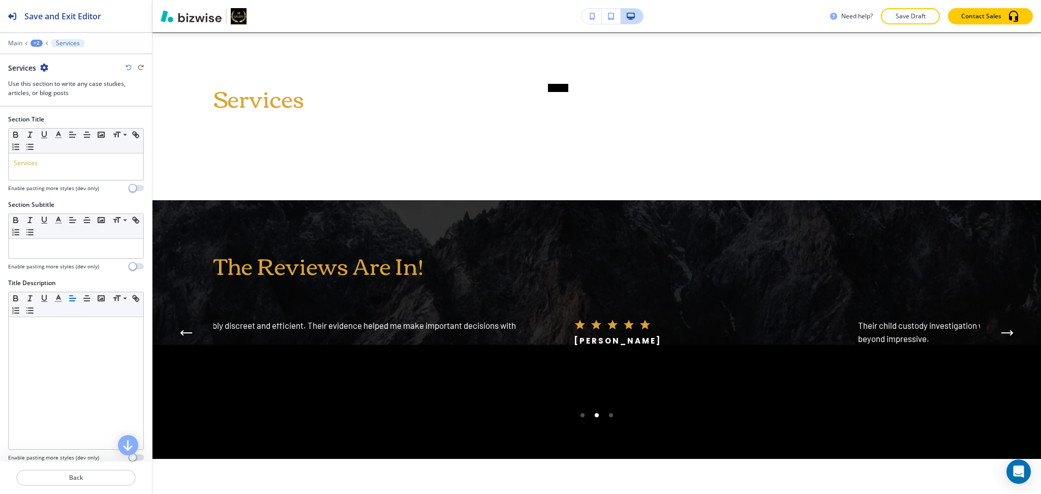
click at [129, 69] on icon "button" at bounding box center [129, 68] width 6 height 6
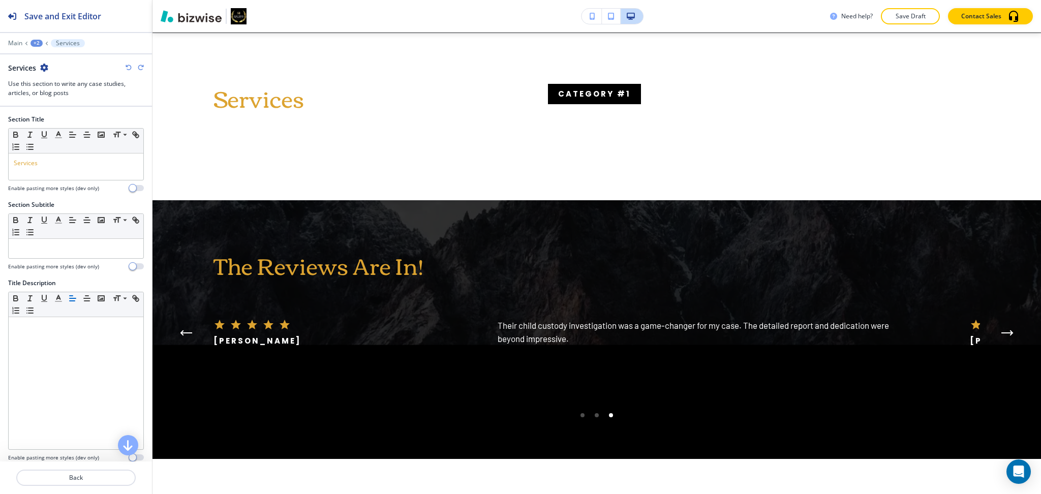
click at [129, 68] on icon "button" at bounding box center [129, 68] width 6 height 6
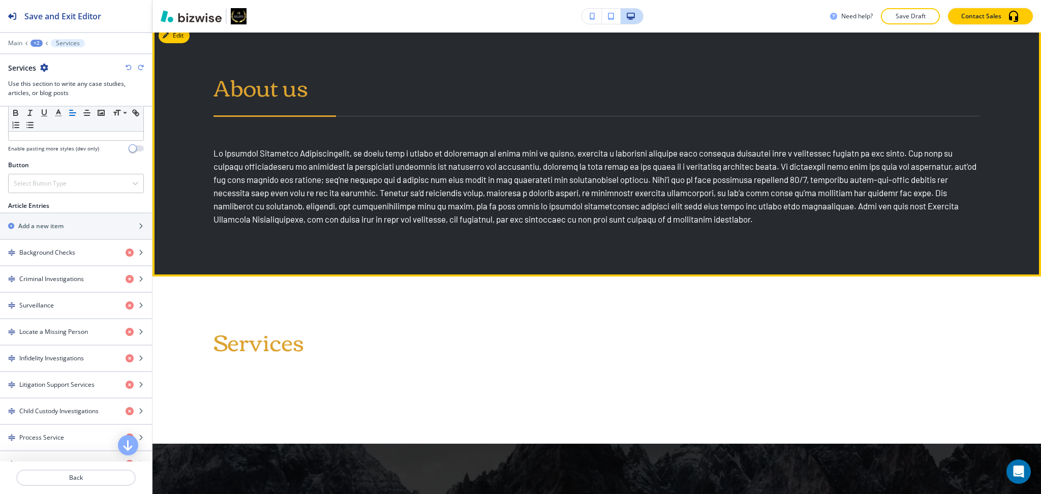
scroll to position [503, 0]
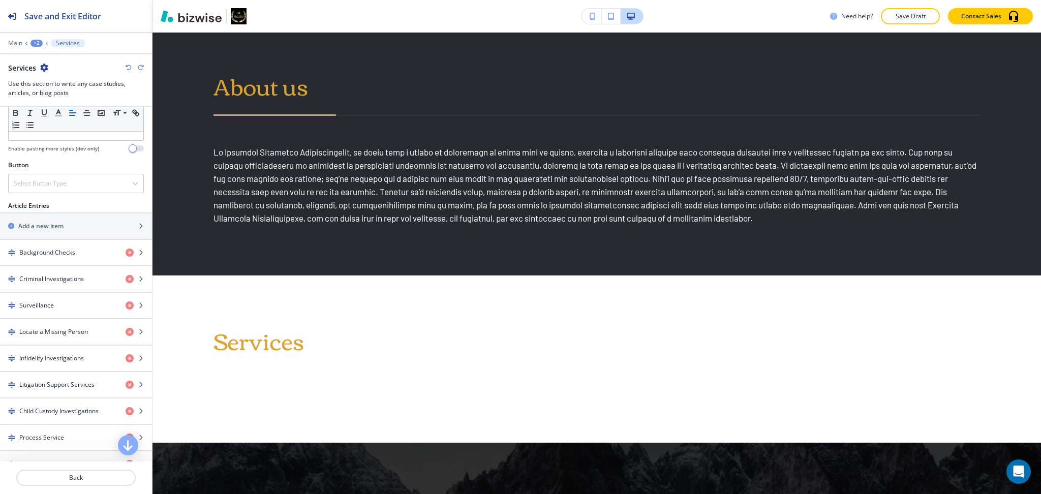
click at [128, 67] on icon "button" at bounding box center [129, 68] width 6 height 6
click at [139, 68] on icon "button" at bounding box center [141, 68] width 6 height 6
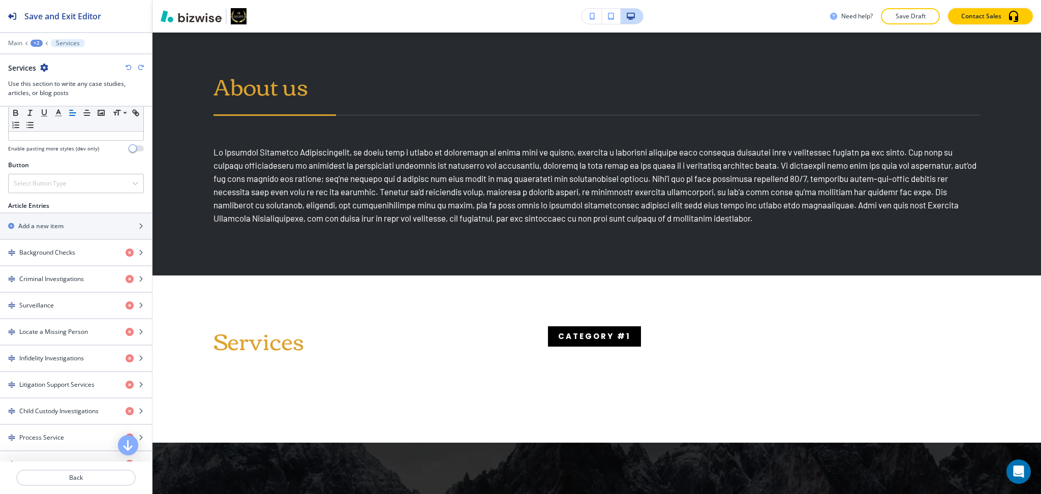
click at [139, 68] on icon "button" at bounding box center [141, 68] width 6 height 6
click at [127, 67] on icon "button" at bounding box center [129, 68] width 6 height 6
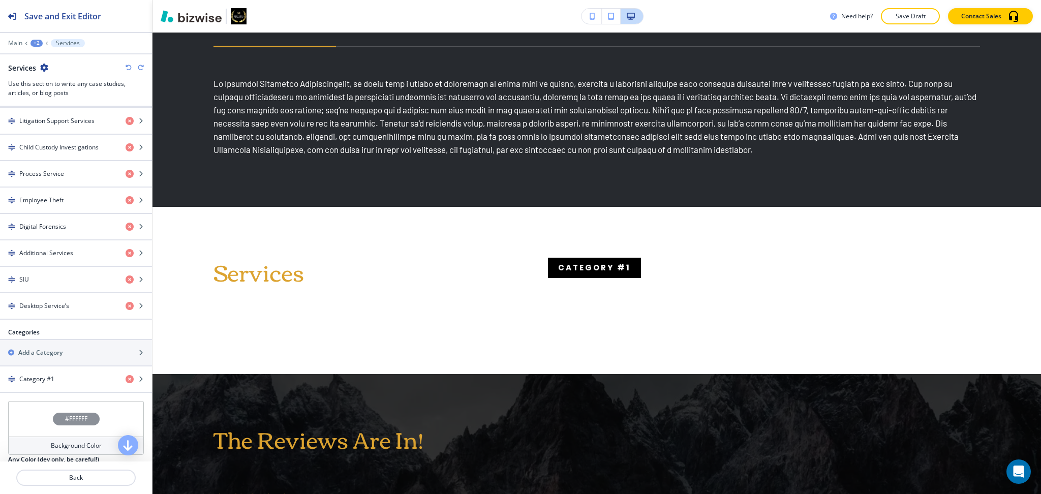
scroll to position [609, 0]
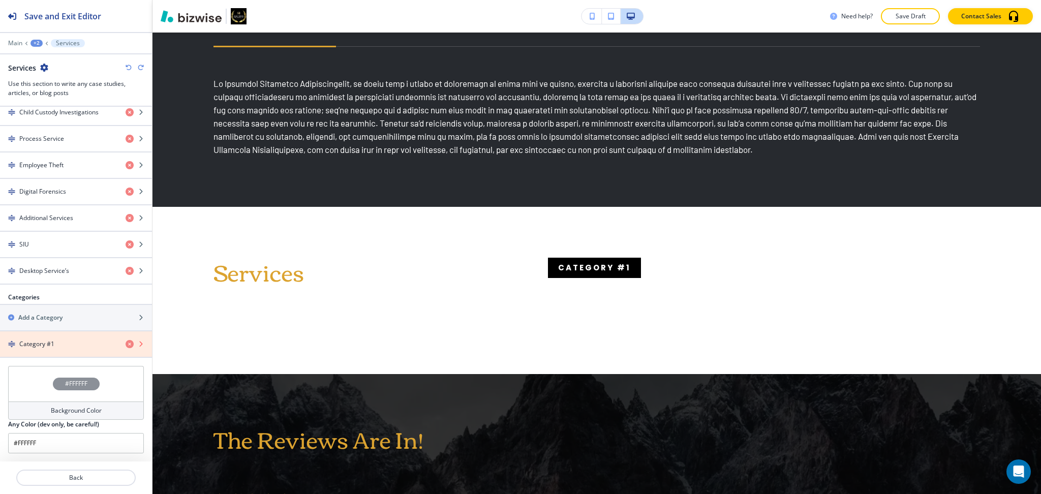
click at [126, 341] on icon "button" at bounding box center [130, 344] width 8 height 8
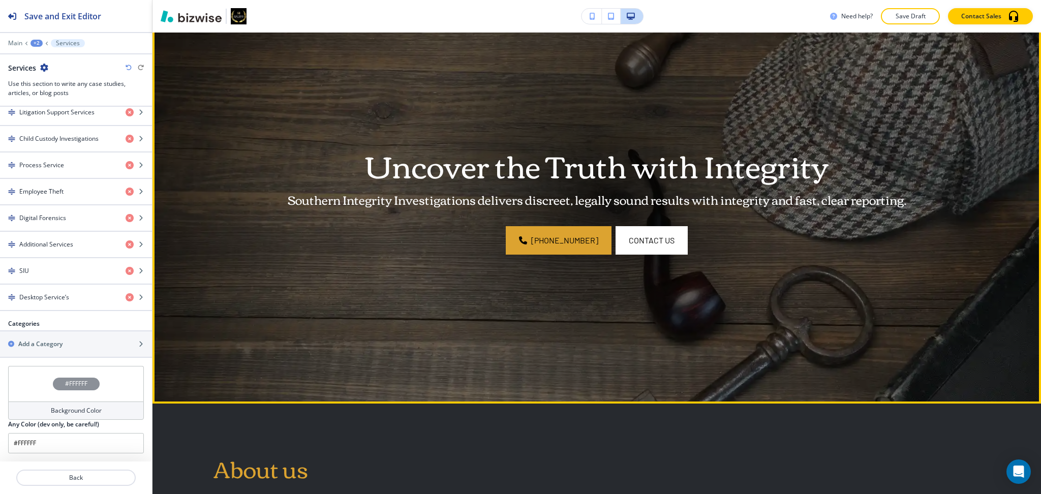
scroll to position [0, 0]
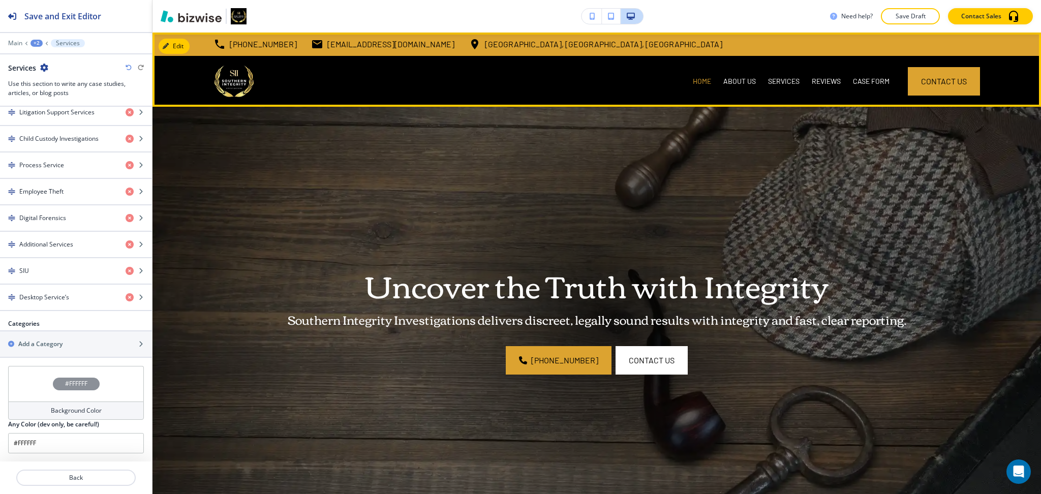
click at [718, 72] on div "ABOUT US" at bounding box center [739, 81] width 45 height 51
click at [728, 80] on p "ABOUT US" at bounding box center [739, 81] width 33 height 10
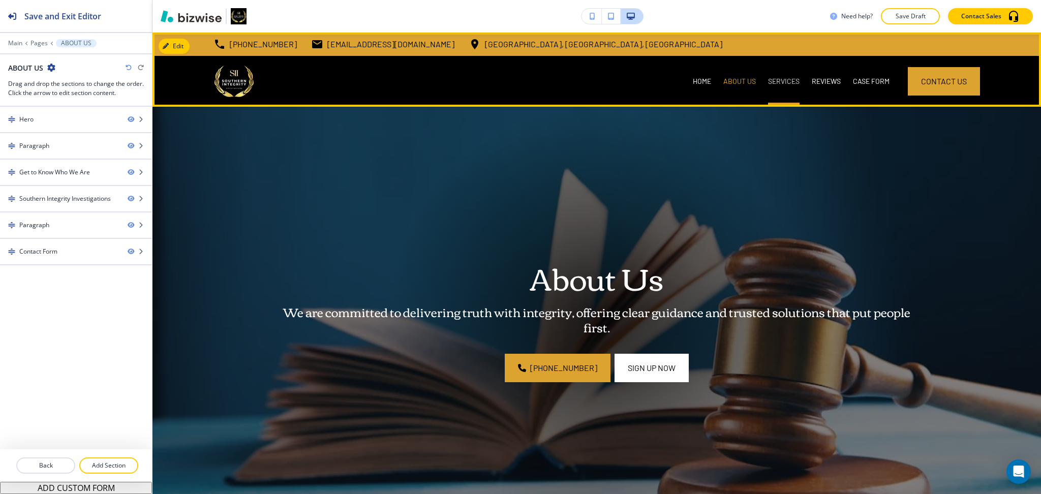
click at [768, 82] on p "SERVICES" at bounding box center [784, 81] width 32 height 10
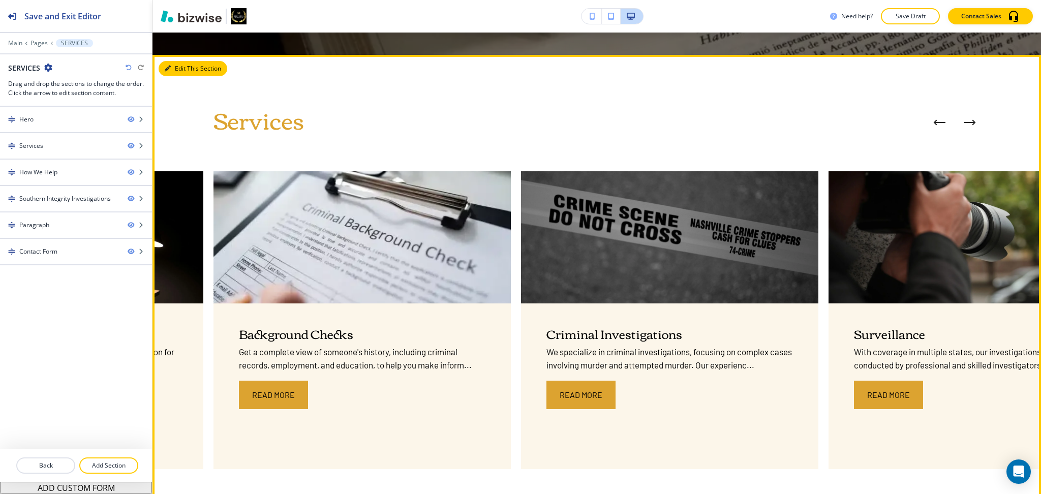
click at [181, 67] on button "Edit This Section" at bounding box center [193, 68] width 69 height 15
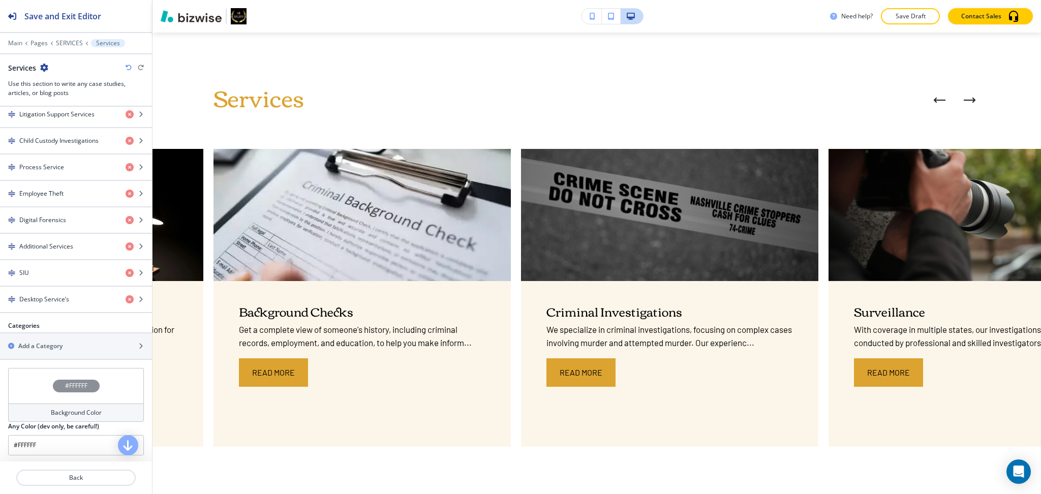
scroll to position [582, 0]
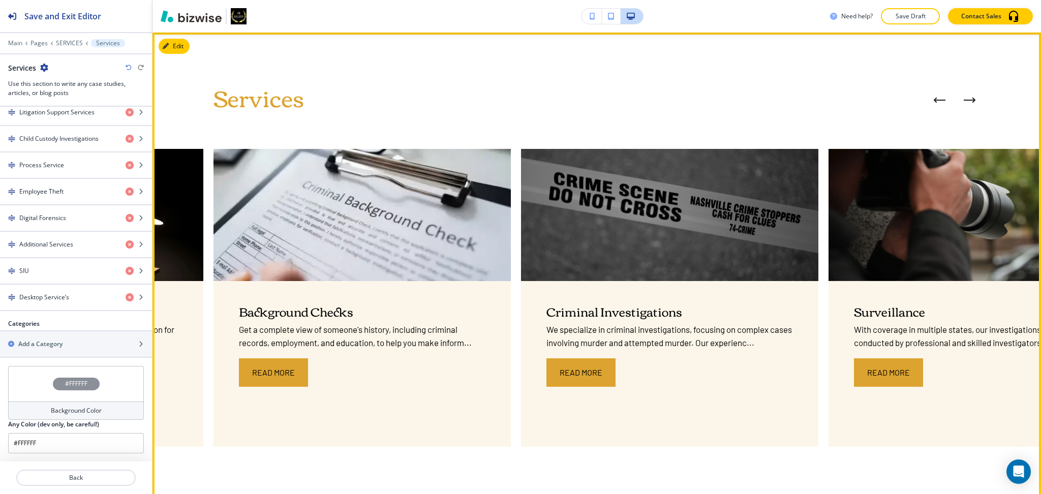
click at [964, 100] on icon "Next Case Study" at bounding box center [969, 100] width 10 height 0
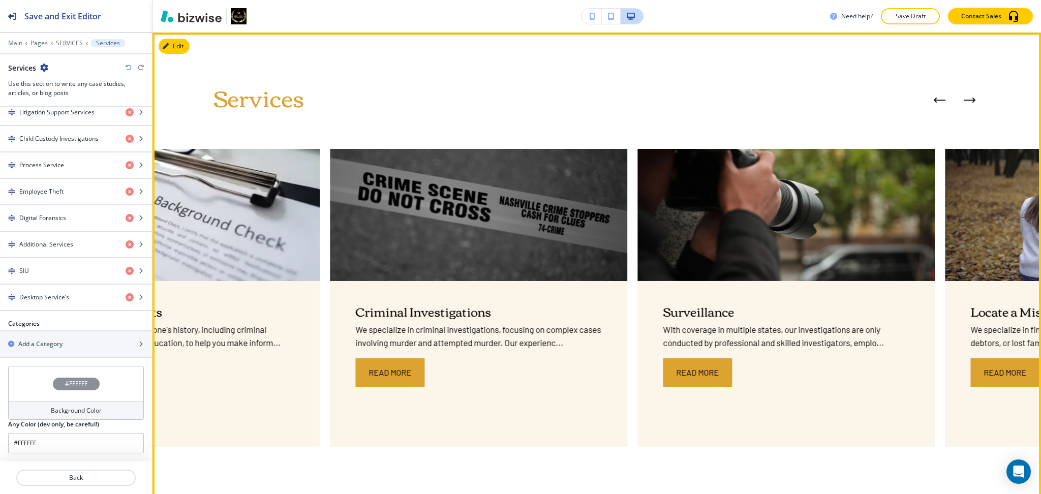
click at [964, 100] on icon "Next Case Study" at bounding box center [969, 100] width 10 height 0
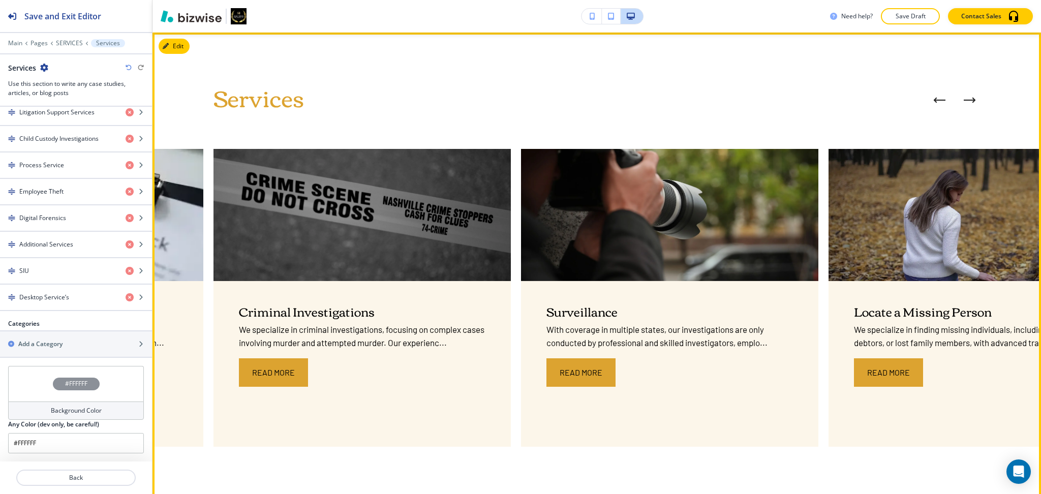
click at [964, 100] on icon "Next Case Study" at bounding box center [969, 100] width 10 height 0
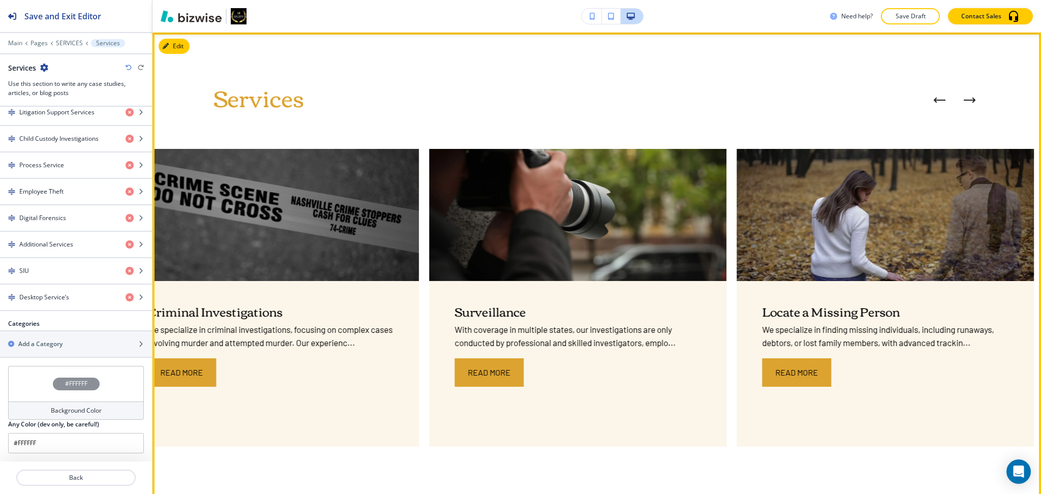
click at [964, 100] on icon "Next Case Study" at bounding box center [969, 100] width 10 height 0
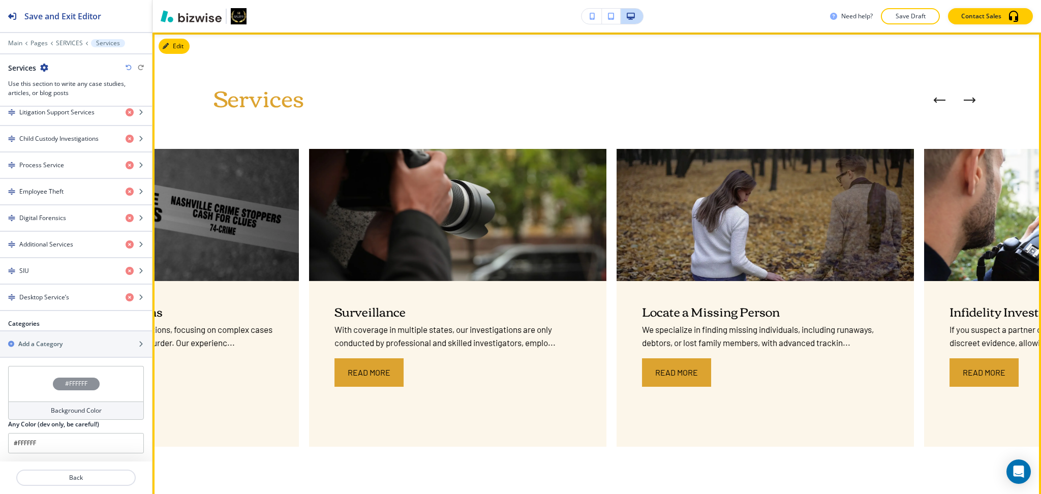
click at [964, 100] on icon "Next Case Study" at bounding box center [969, 100] width 10 height 0
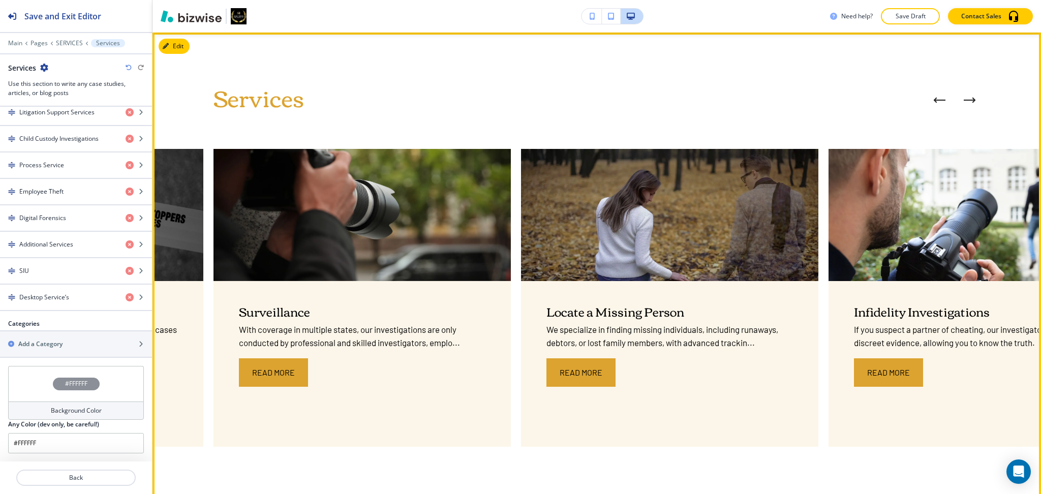
click at [964, 100] on icon "Next Case Study" at bounding box center [969, 100] width 10 height 0
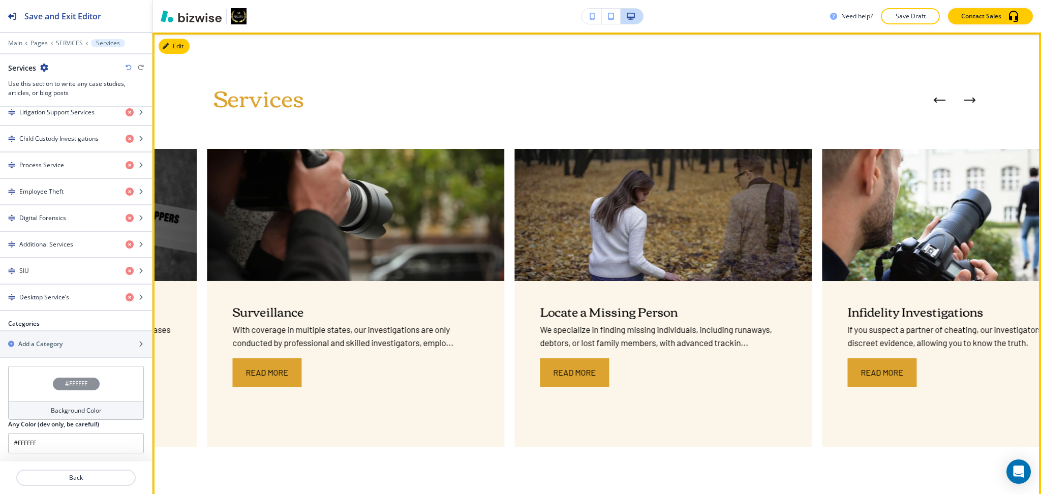
click at [964, 100] on icon "Next Case Study" at bounding box center [969, 100] width 10 height 0
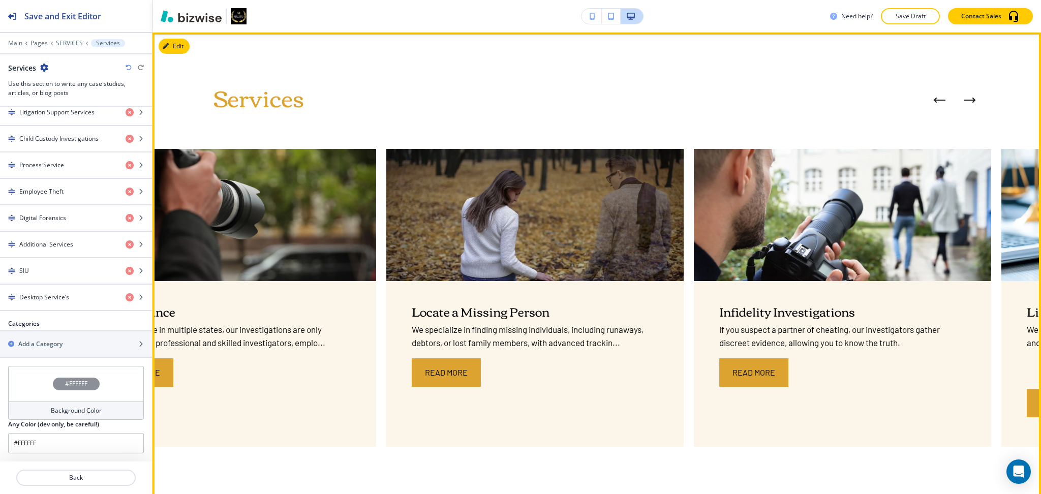
click at [964, 100] on icon "Next Case Study" at bounding box center [969, 100] width 10 height 0
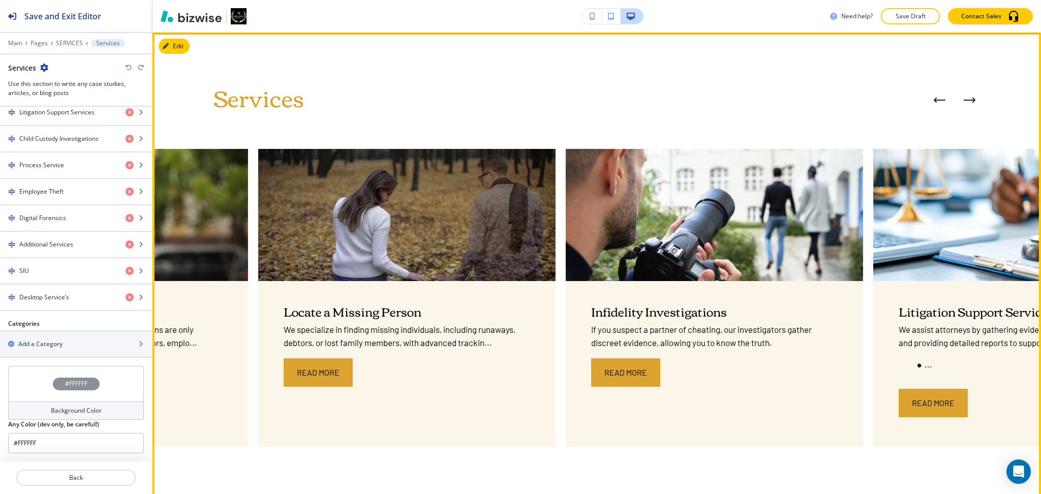
click at [964, 100] on icon "Next Case Study" at bounding box center [969, 100] width 10 height 0
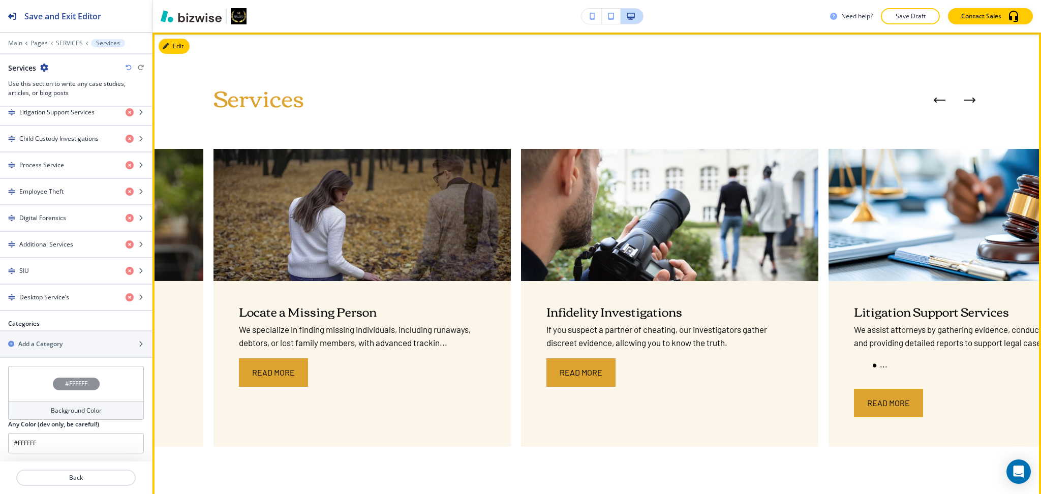
click at [964, 100] on icon "Next Case Study" at bounding box center [969, 100] width 10 height 0
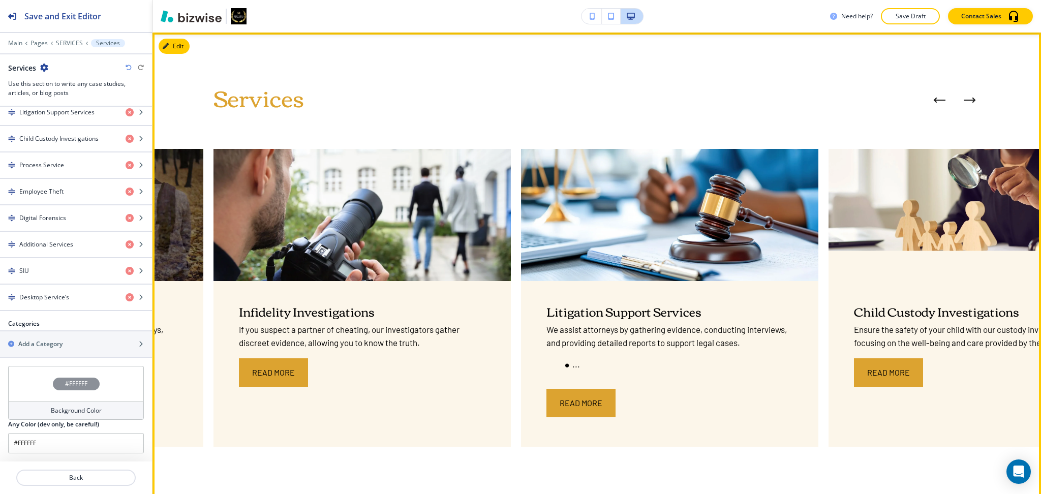
click at [964, 100] on icon "Next Case Study" at bounding box center [969, 100] width 10 height 0
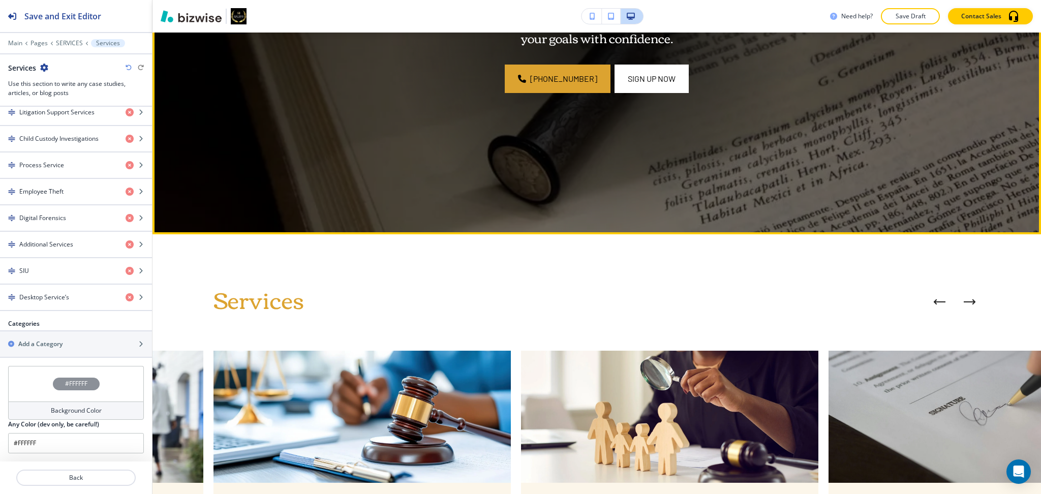
scroll to position [288, 0]
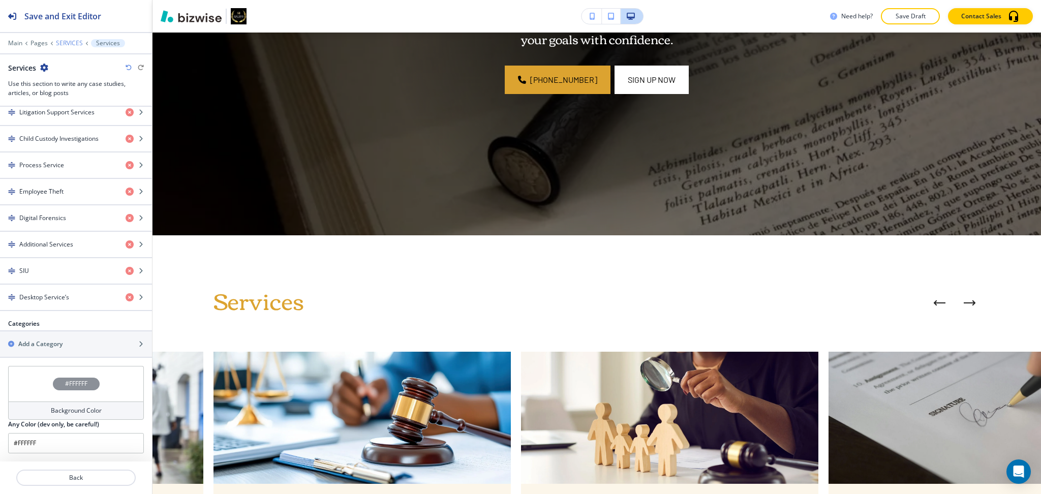
click at [69, 43] on p "SERVICES" at bounding box center [69, 43] width 27 height 7
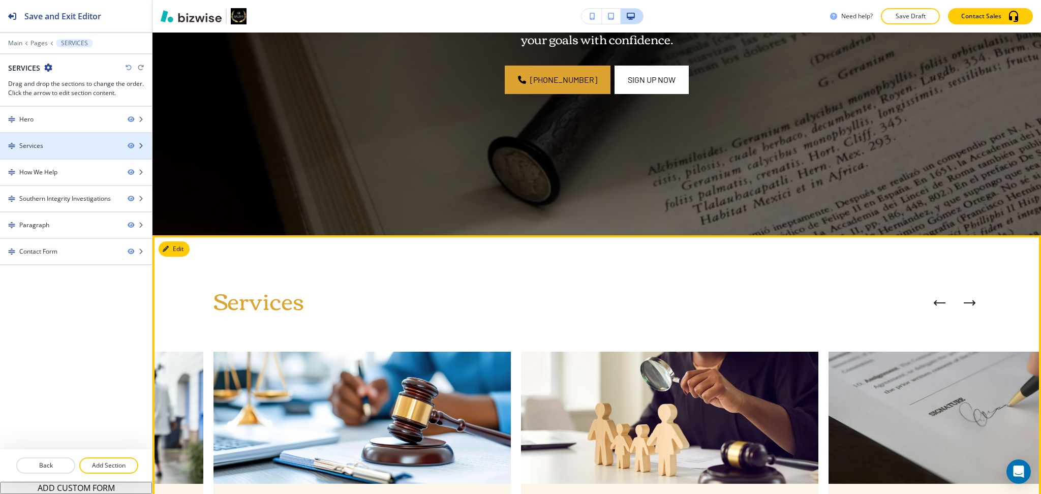
click at [60, 144] on div "Services" at bounding box center [59, 145] width 119 height 9
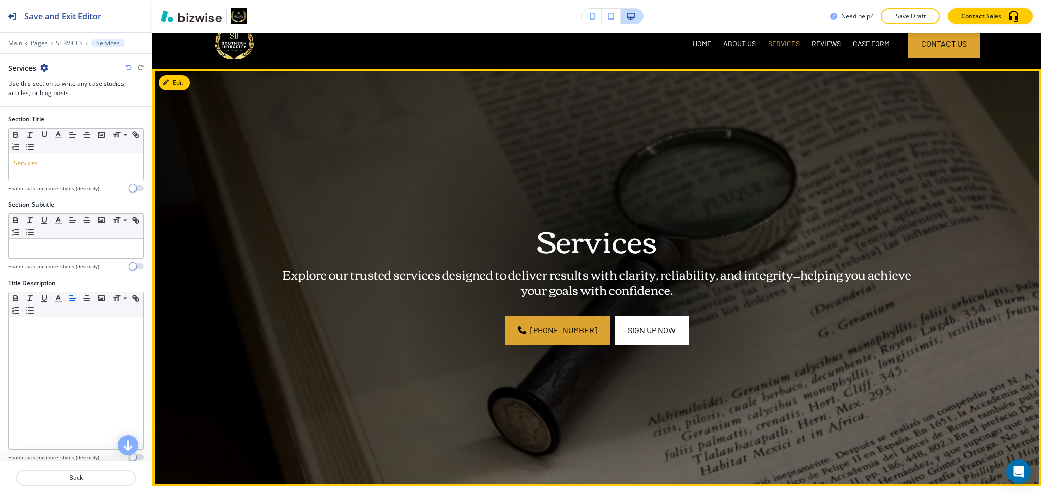
scroll to position [0, 0]
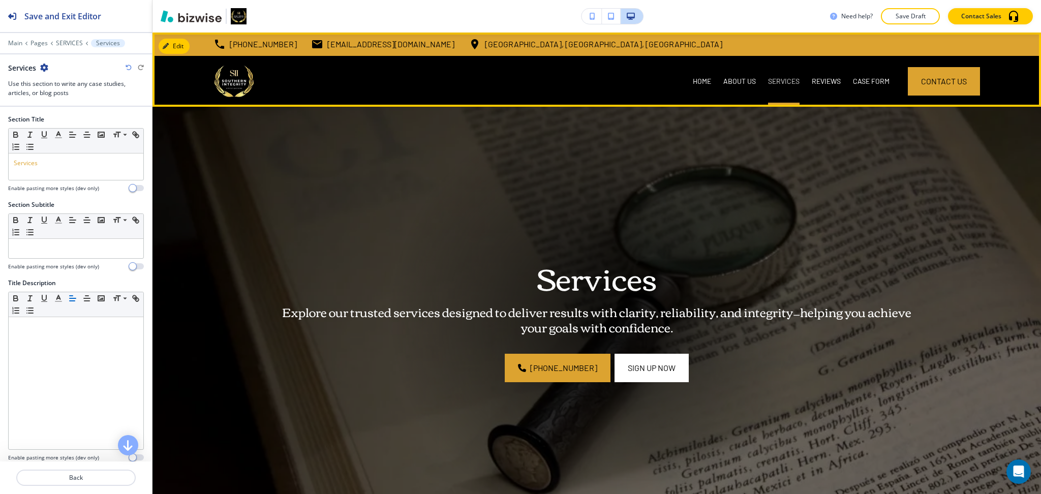
click at [777, 82] on p "SERVICES" at bounding box center [784, 81] width 32 height 10
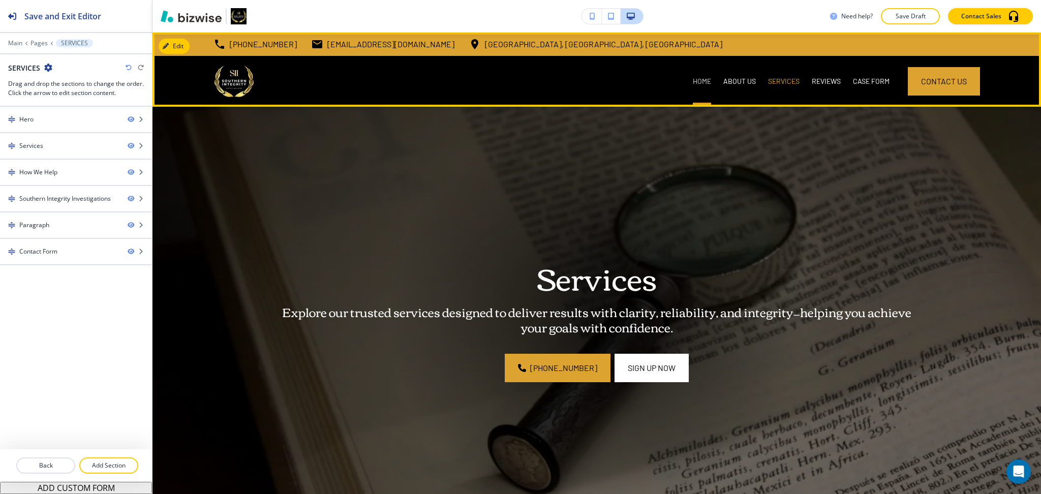
click at [697, 81] on p "HOME" at bounding box center [702, 81] width 18 height 10
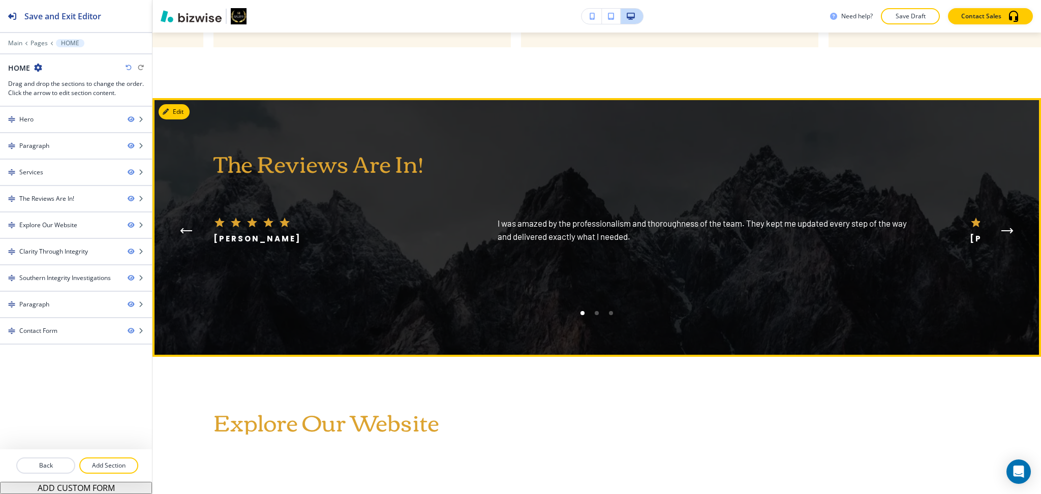
scroll to position [1145, 0]
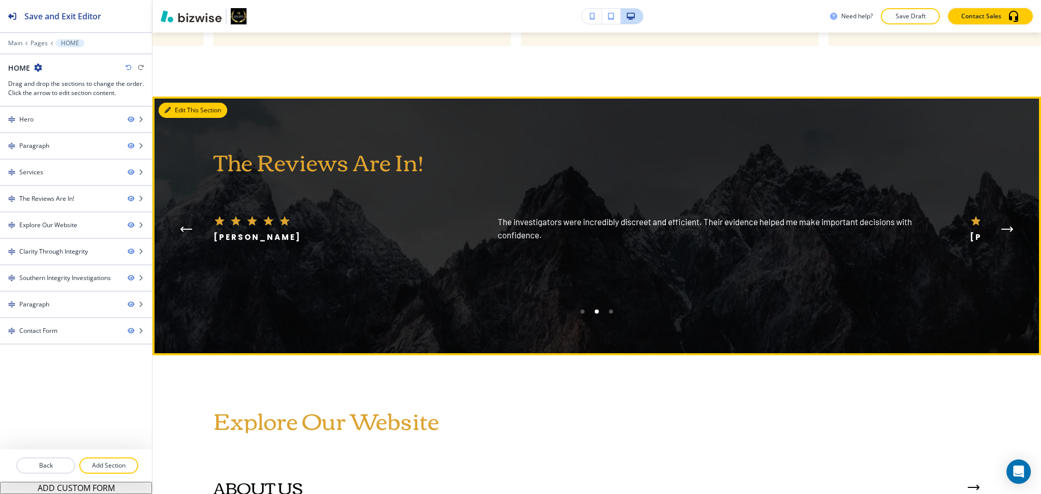
click at [179, 109] on button "Edit This Section" at bounding box center [193, 110] width 69 height 15
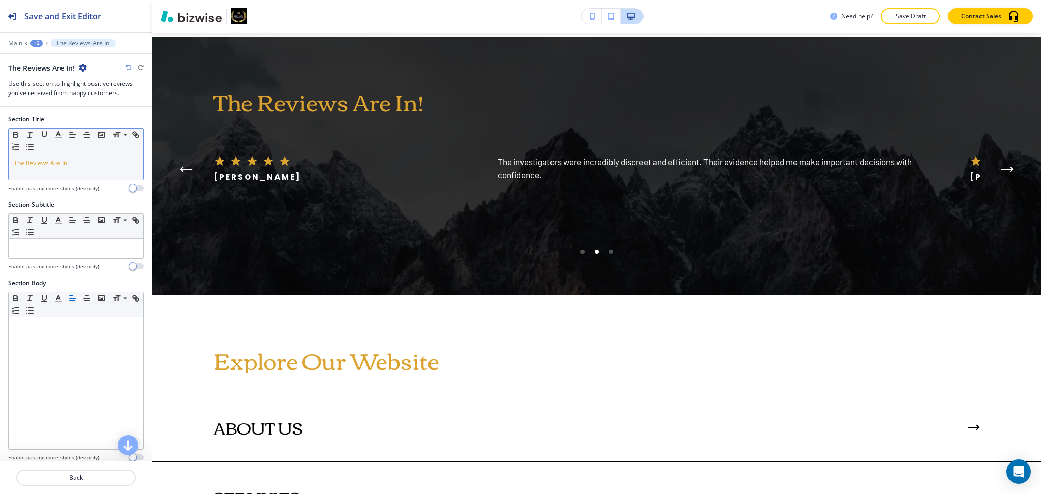
scroll to position [1210, 0]
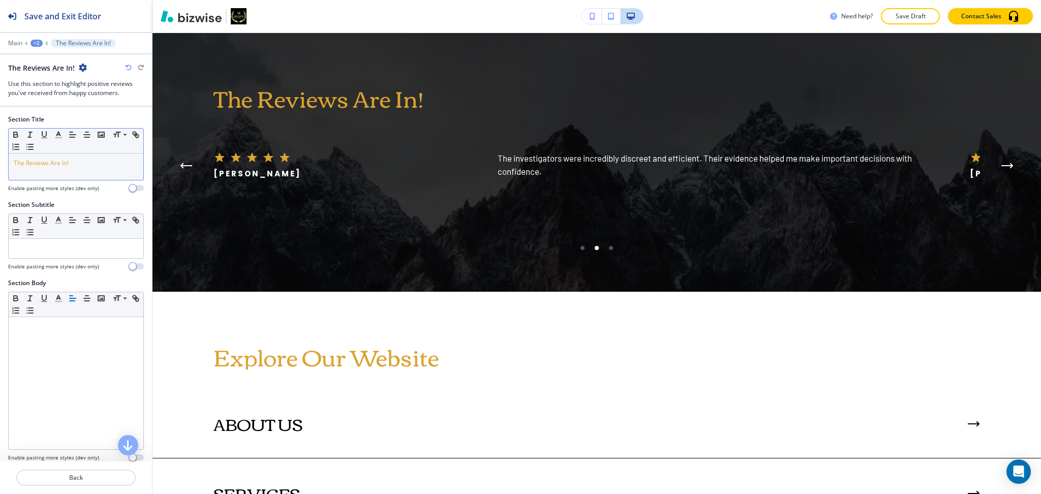
click at [94, 172] on div "The Reviews Are In!" at bounding box center [76, 166] width 135 height 26
click at [63, 131] on icon "button" at bounding box center [58, 134] width 9 height 9
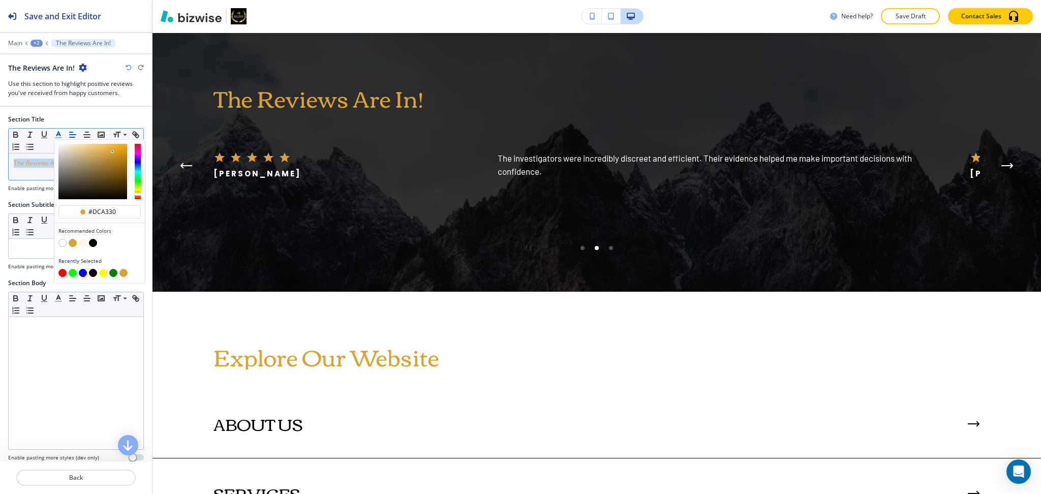
click at [63, 241] on button "button" at bounding box center [62, 243] width 8 height 8
type input "#ffffff"
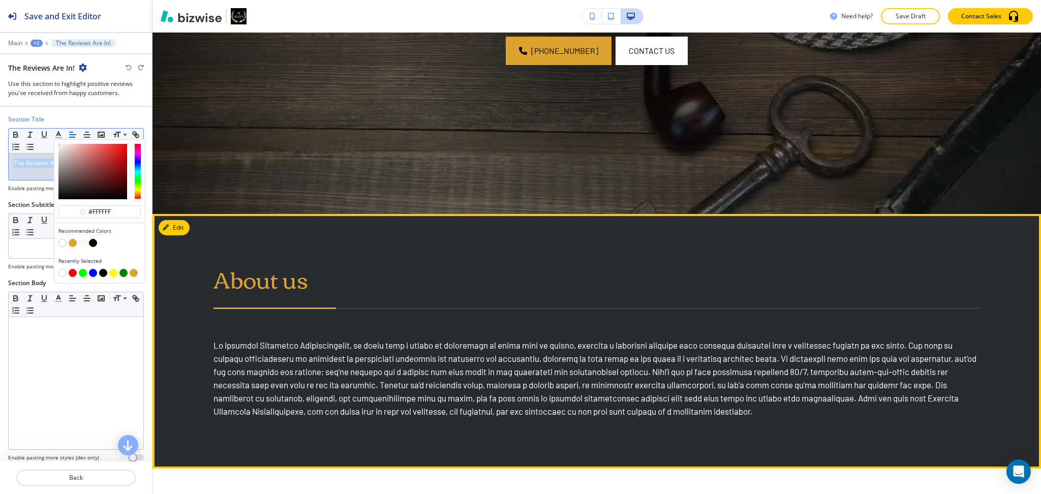
click at [186, 225] on button "Edit" at bounding box center [174, 227] width 31 height 15
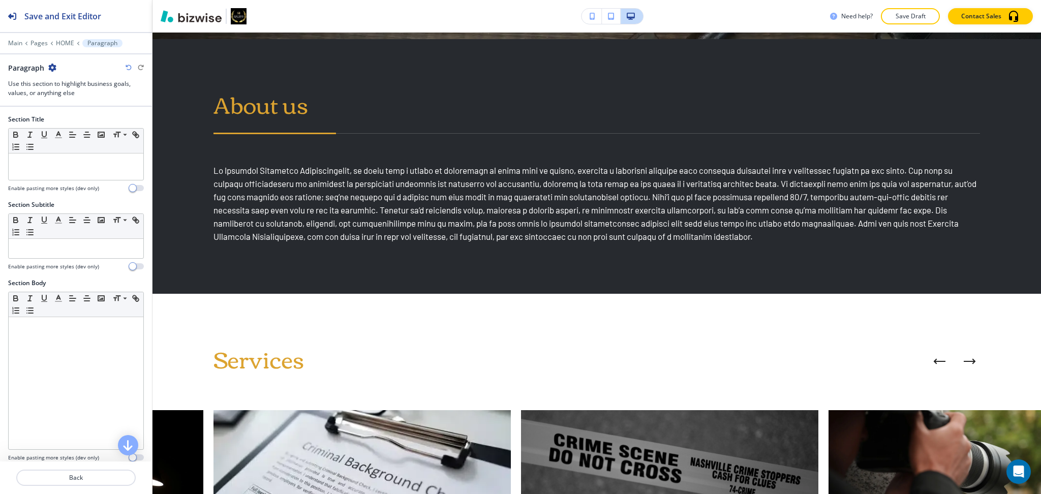
scroll to position [491, 0]
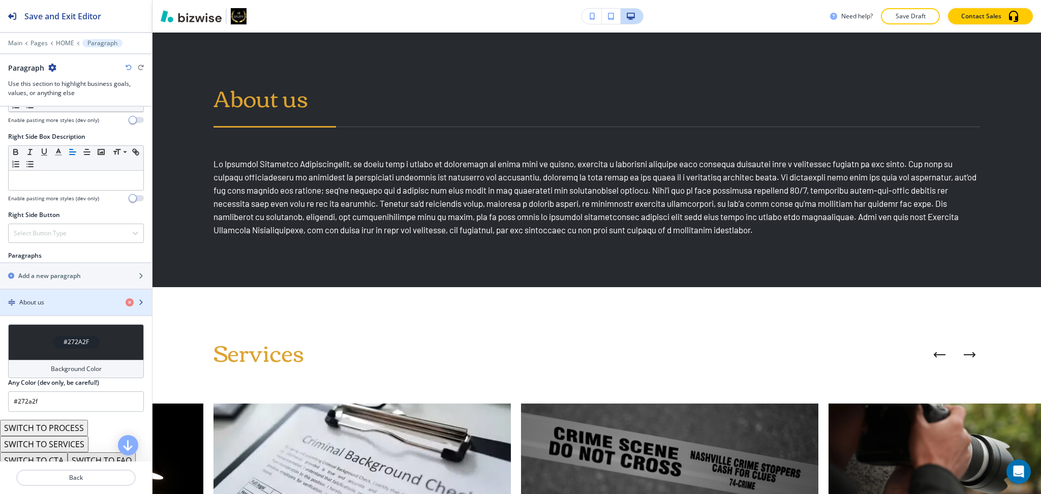
click at [45, 296] on div "button" at bounding box center [76, 294] width 152 height 8
click at [46, 300] on div "About us" at bounding box center [58, 301] width 117 height 9
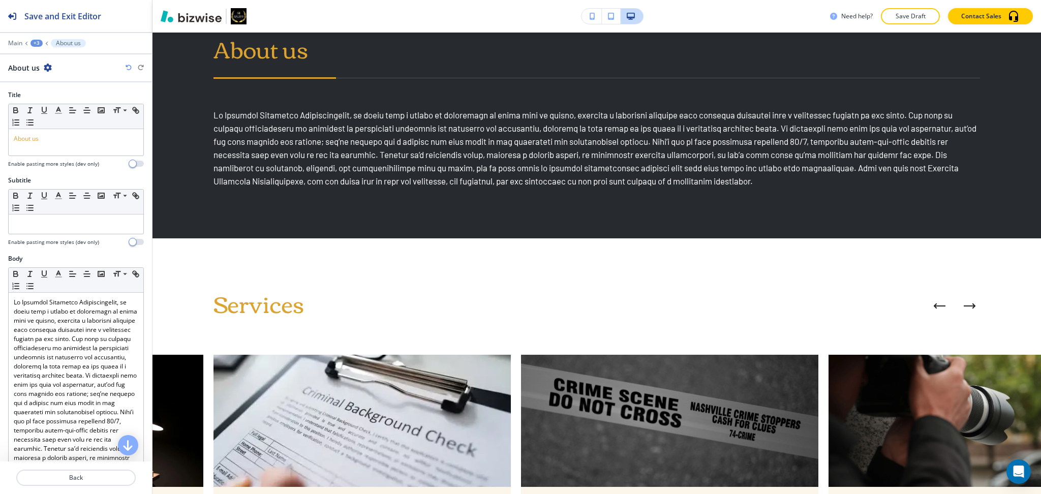
scroll to position [541, 0]
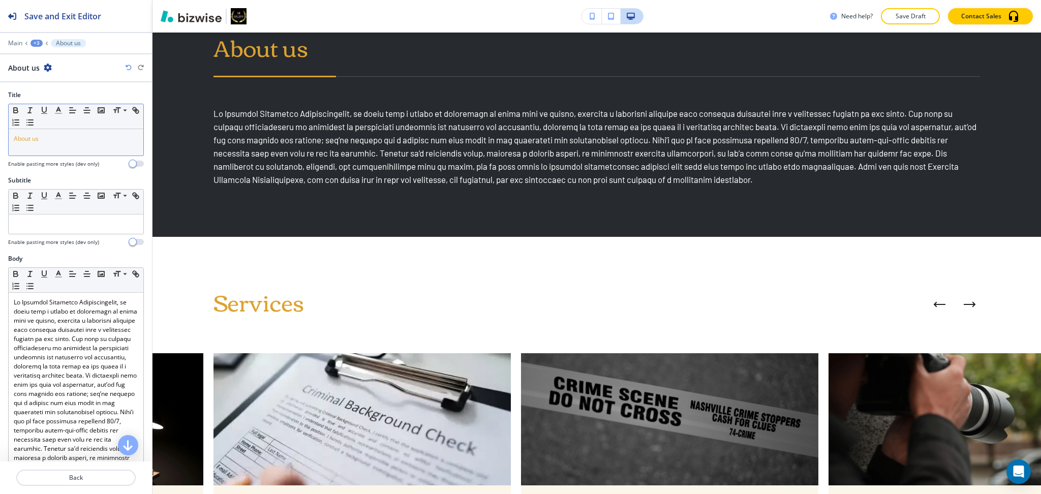
click at [37, 141] on span "About us" at bounding box center [26, 138] width 25 height 9
click at [58, 107] on polyline "button" at bounding box center [59, 109] width 4 height 4
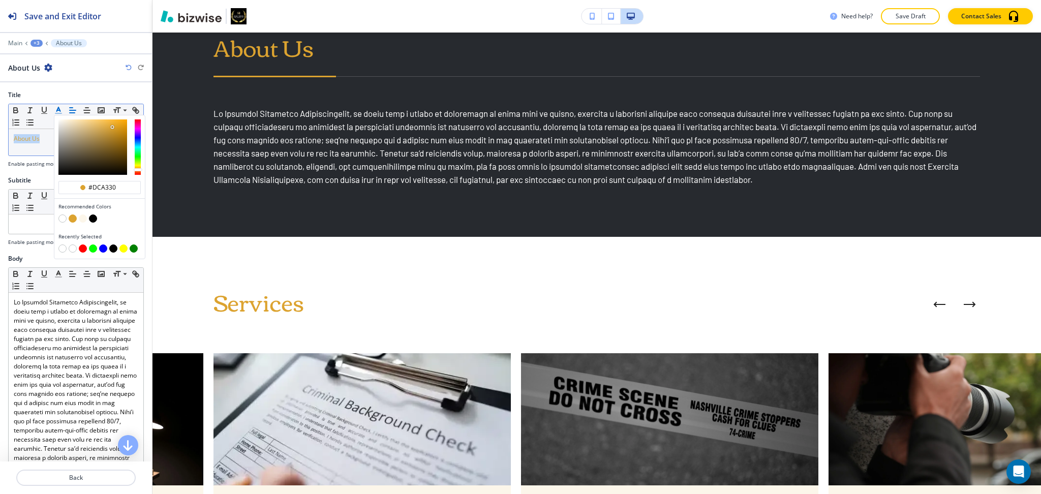
click at [61, 217] on button "button" at bounding box center [62, 218] width 8 height 8
type input "#ffffff"
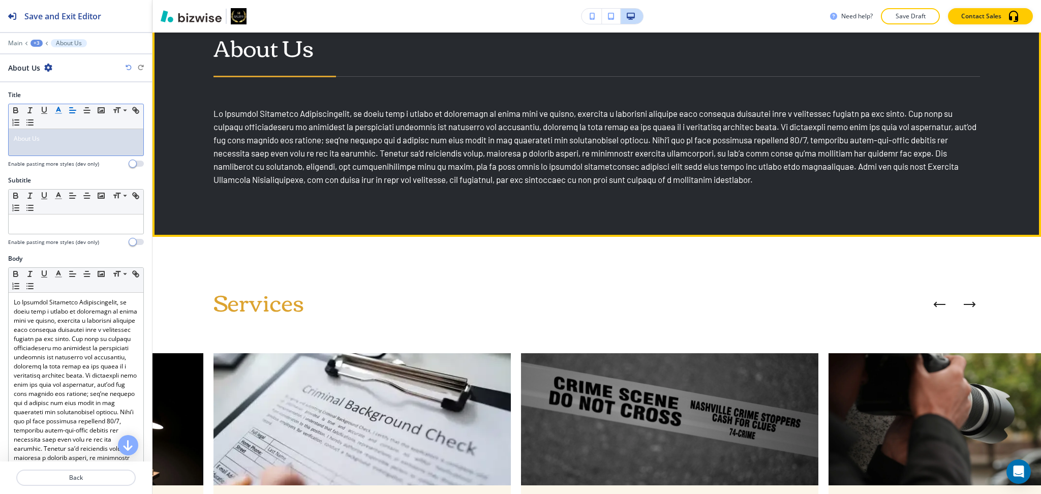
click at [458, 137] on p at bounding box center [596, 146] width 766 height 79
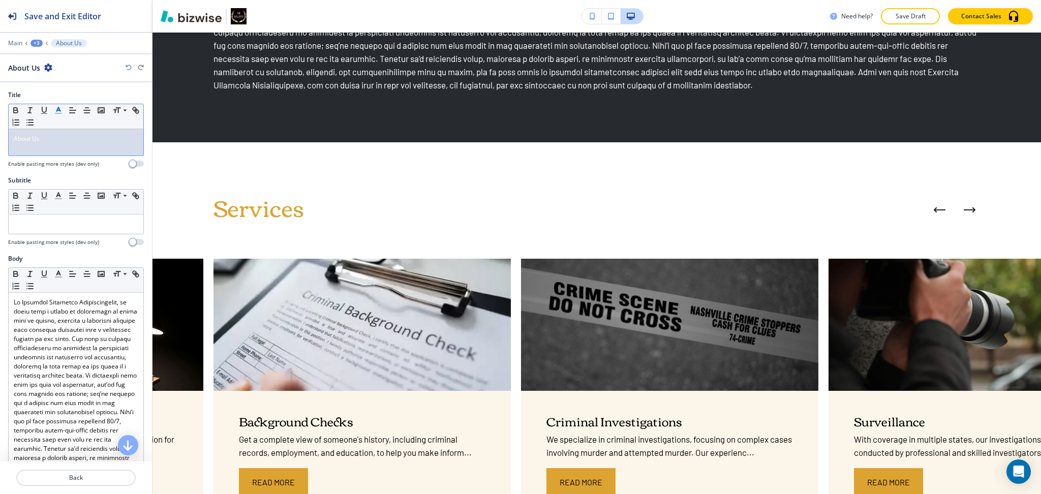
scroll to position [635, 0]
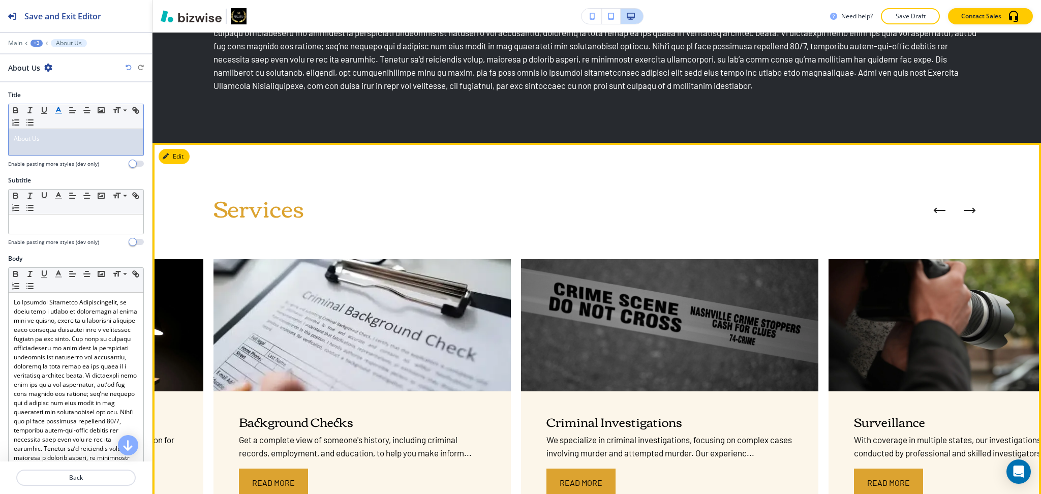
click at [970, 209] on div "Services SIU We will help mitigate your potential fraud loss risk while helping…" at bounding box center [596, 375] width 888 height 465
click at [961, 206] on button "Next Case Study" at bounding box center [969, 210] width 20 height 20
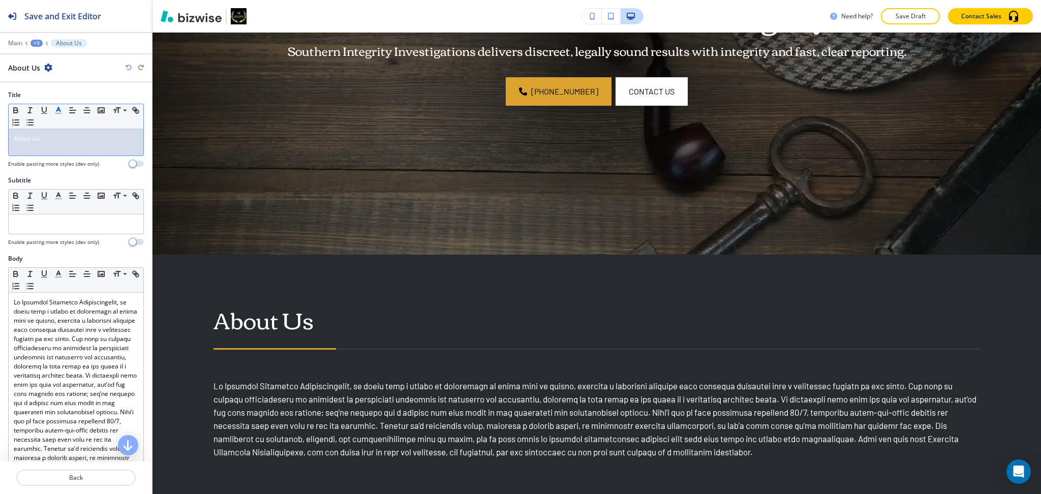
scroll to position [0, 0]
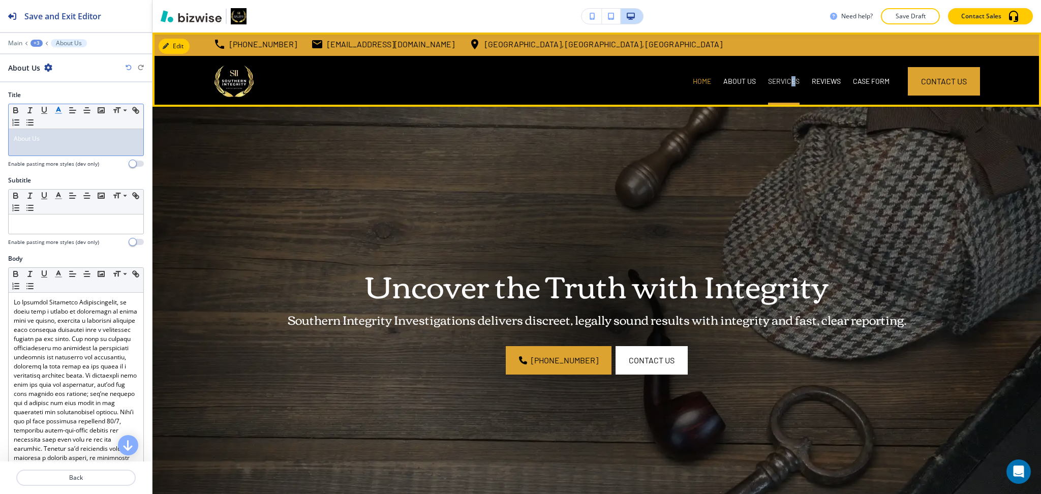
click at [782, 78] on p "SERVICES" at bounding box center [784, 81] width 32 height 10
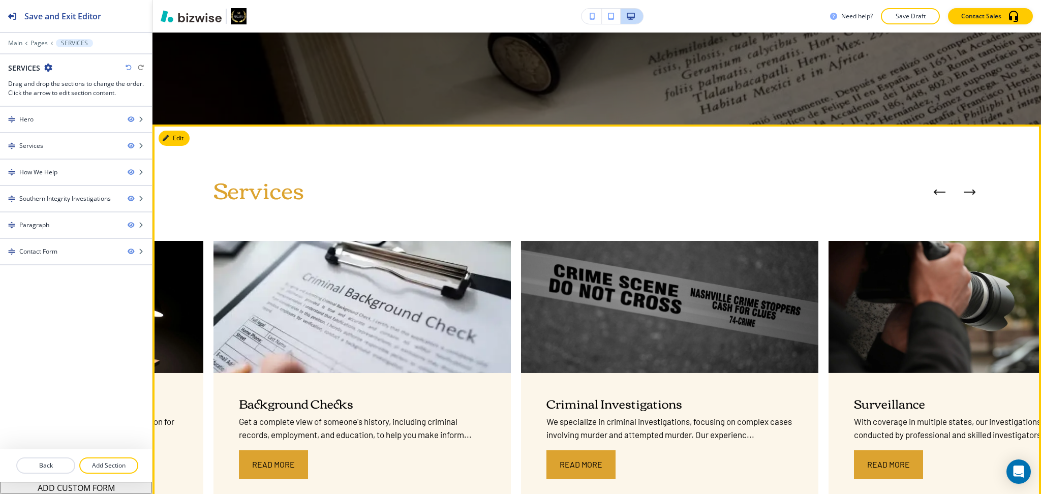
scroll to position [401, 0]
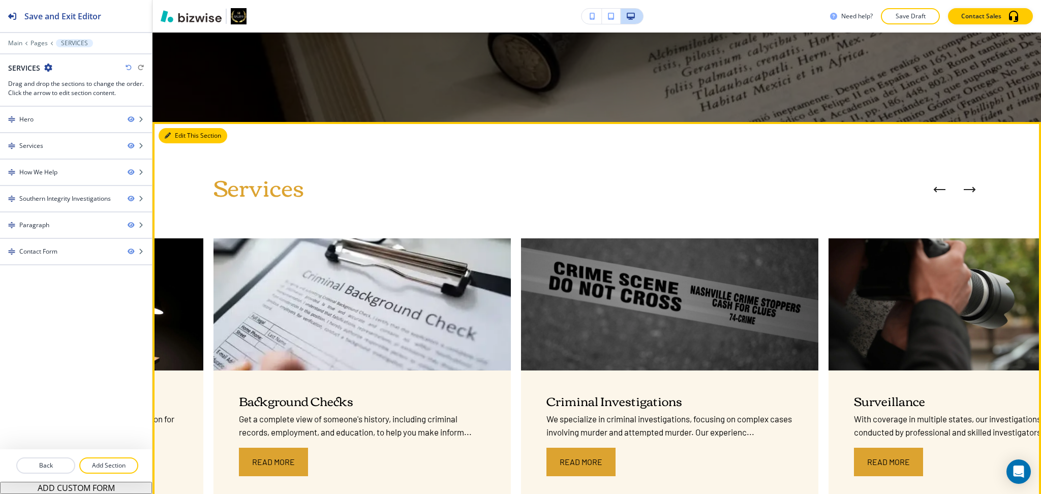
click at [170, 138] on icon "button" at bounding box center [168, 136] width 6 height 6
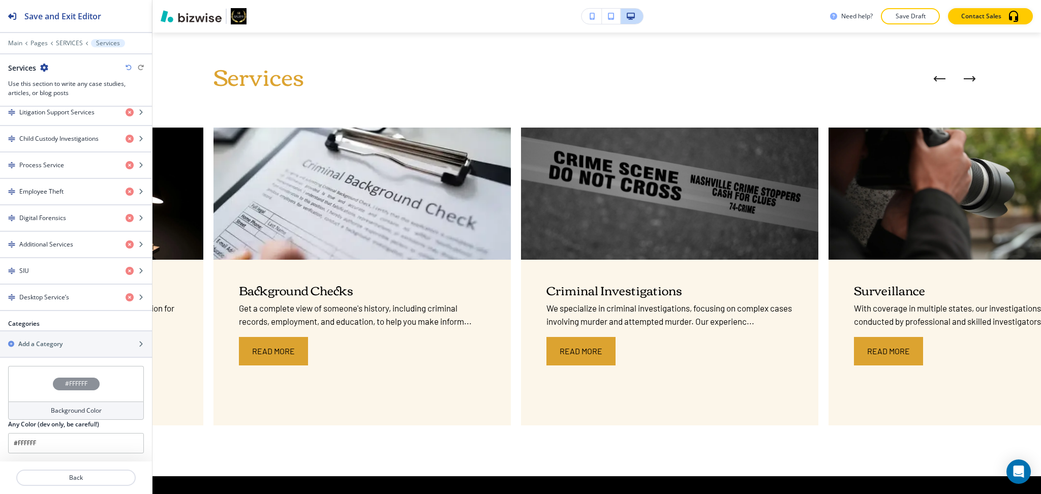
scroll to position [511, 0]
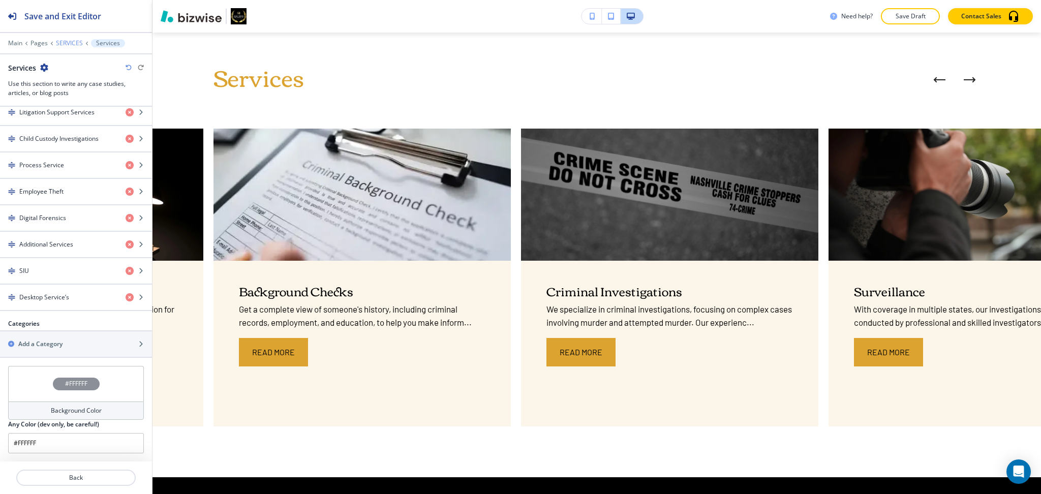
click at [74, 40] on p "SERVICES" at bounding box center [69, 43] width 27 height 7
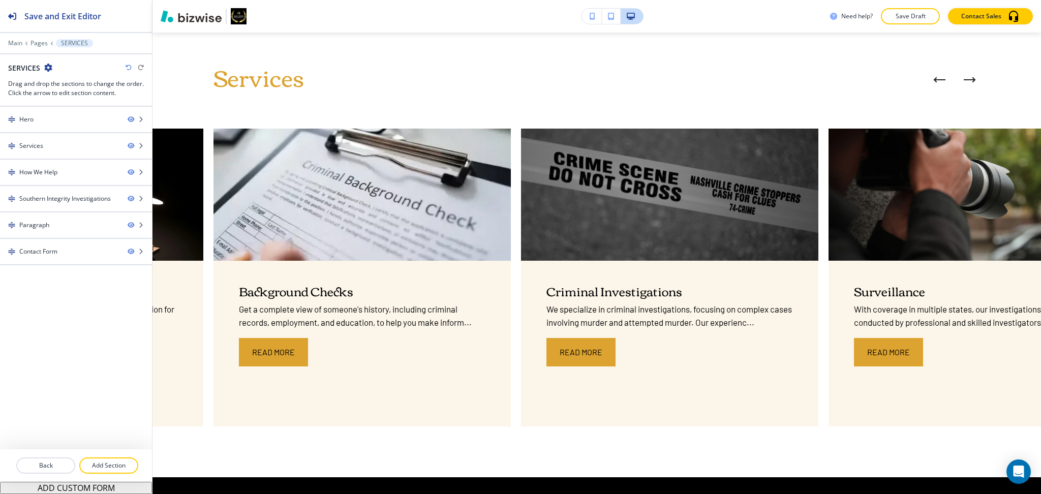
click at [121, 462] on p "Add Section" at bounding box center [108, 465] width 57 height 9
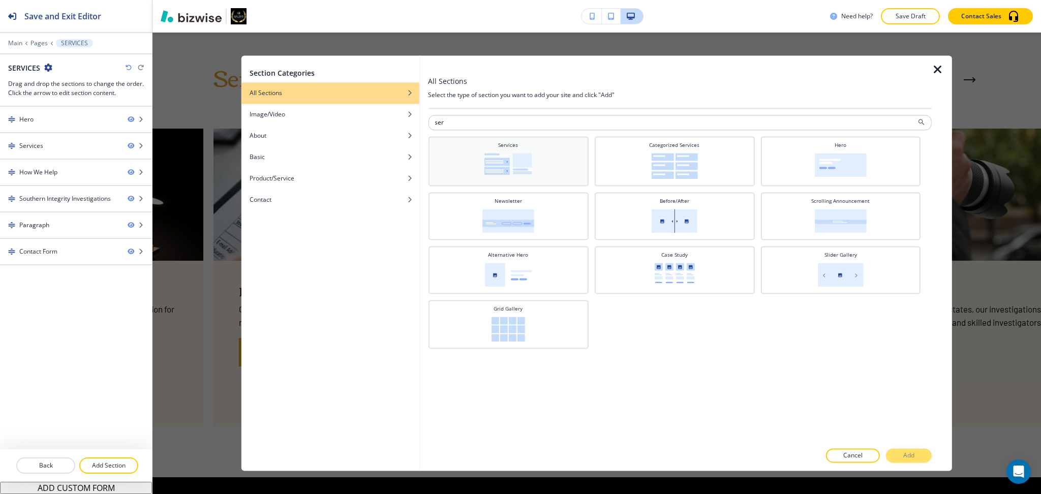
type input "ser"
click at [491, 165] on img at bounding box center [508, 164] width 48 height 22
click at [902, 458] on button "Add" at bounding box center [909, 456] width 46 height 14
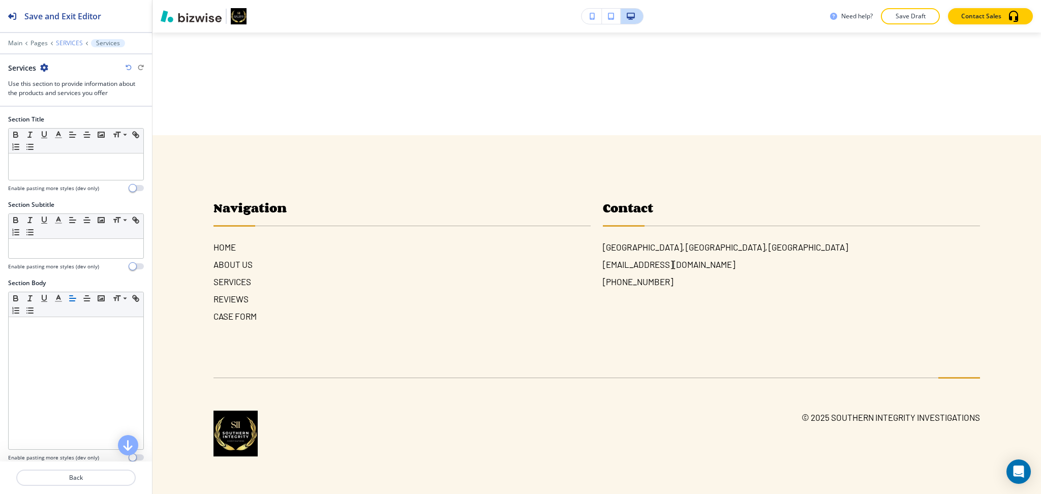
scroll to position [3208, 0]
click at [64, 41] on p "SERVICES" at bounding box center [69, 43] width 27 height 7
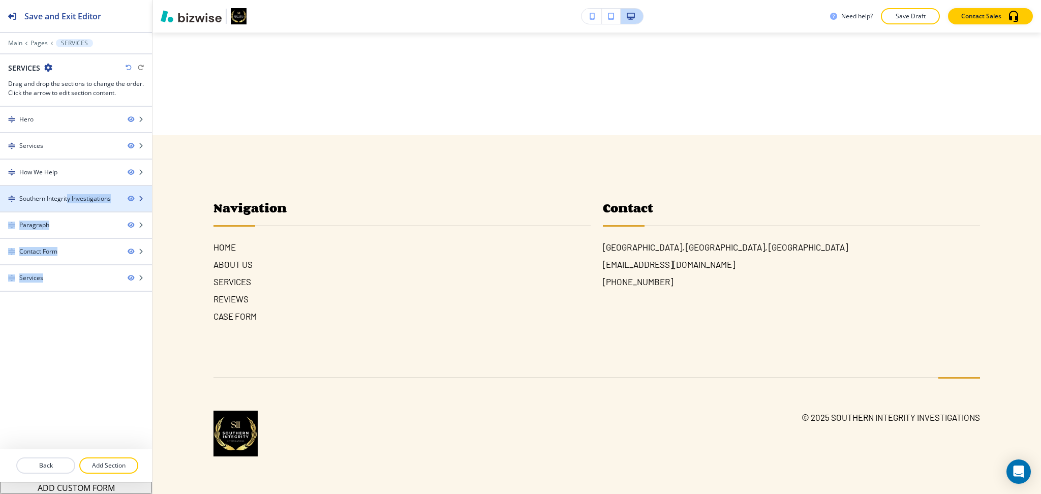
drag, startPoint x: 59, startPoint y: 299, endPoint x: 68, endPoint y: 195, distance: 104.6
click at [68, 195] on div "Hero Services How We Help Southern Integrity Investigations Paragraph Contact F…" at bounding box center [76, 278] width 152 height 342
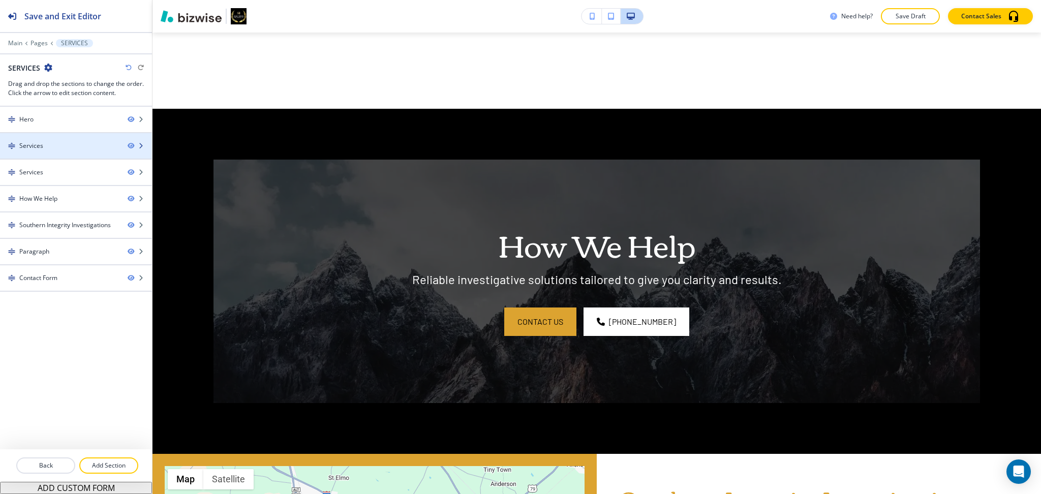
click at [58, 147] on div "Services" at bounding box center [59, 145] width 119 height 9
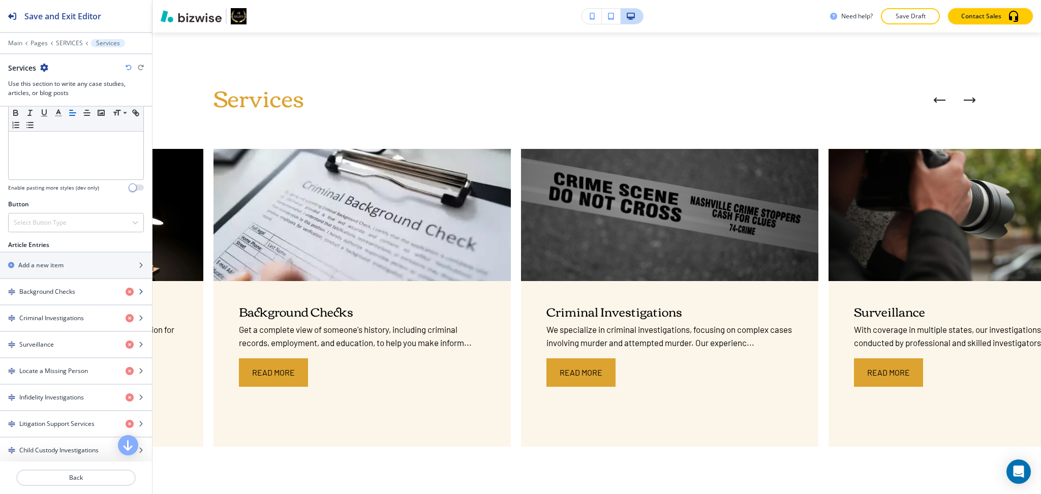
scroll to position [270, 0]
click at [55, 291] on h4 "Background Checks" at bounding box center [47, 291] width 56 height 9
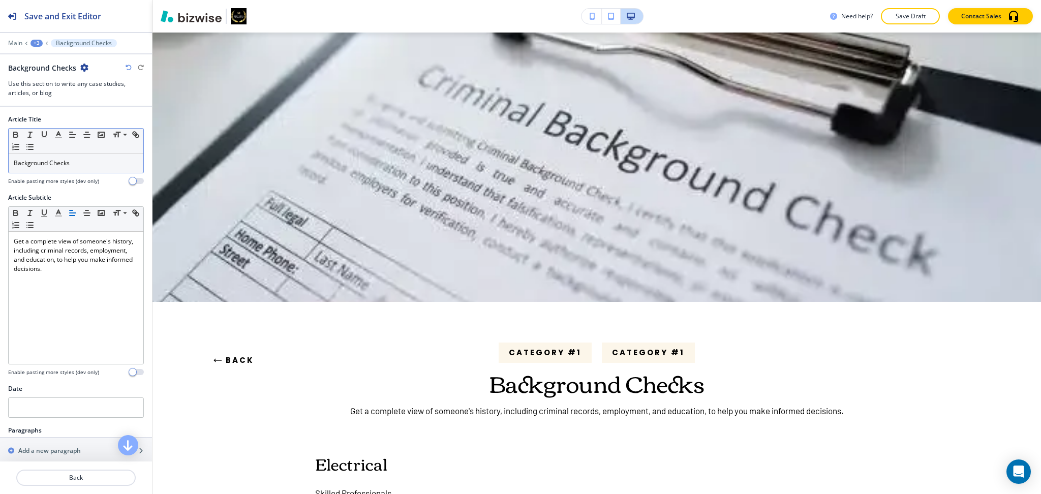
click at [68, 163] on p "Background Checks" at bounding box center [76, 163] width 124 height 9
copy p "Background Checks"
click at [96, 483] on button "Back" at bounding box center [75, 478] width 119 height 16
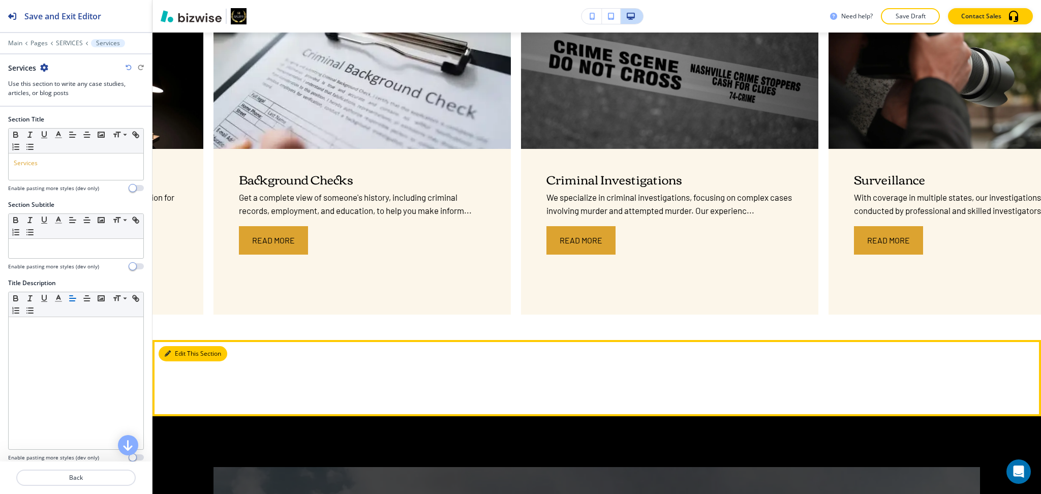
click at [174, 349] on button "Edit This Section" at bounding box center [193, 353] width 69 height 15
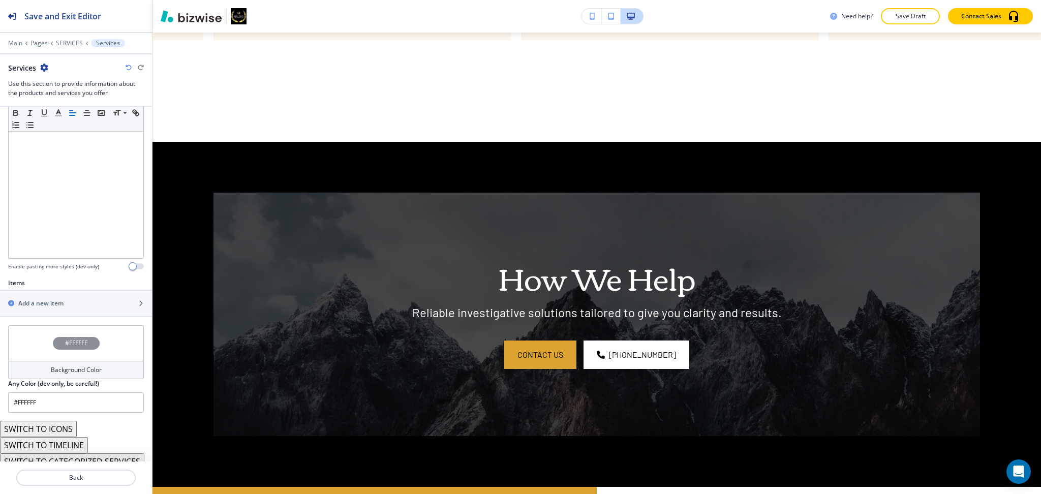
scroll to position [192, 0]
click at [43, 299] on h2 "Add a new item" at bounding box center [40, 302] width 45 height 9
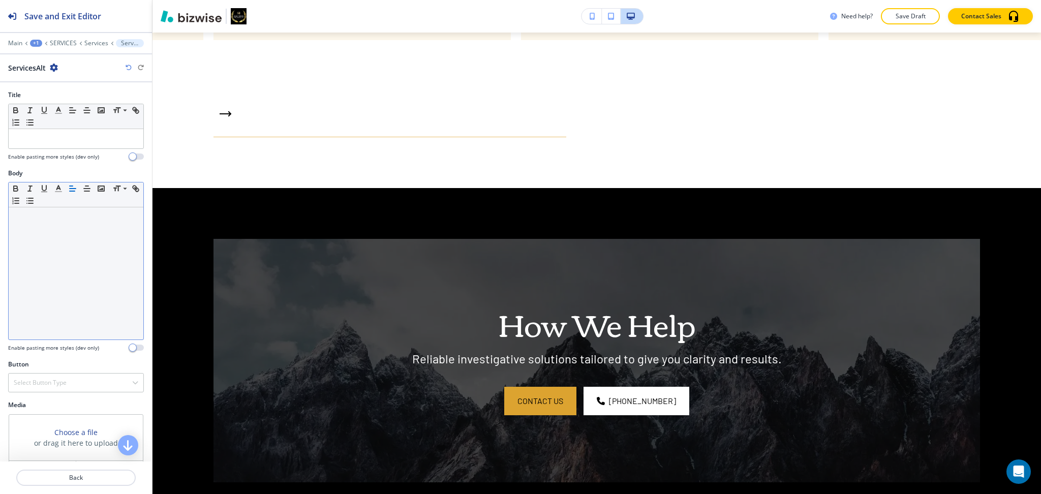
click at [60, 232] on div at bounding box center [76, 273] width 135 height 132
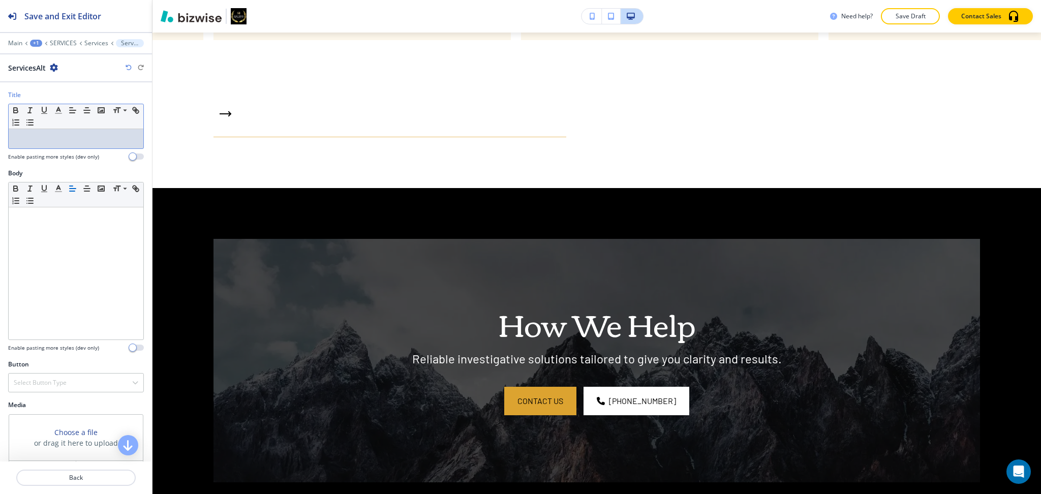
click at [76, 140] on p at bounding box center [76, 138] width 124 height 9
paste div
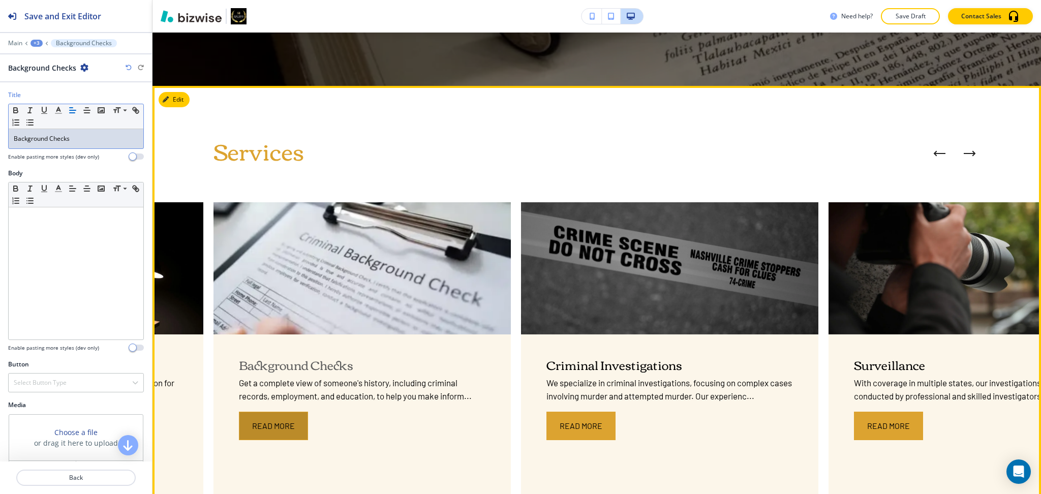
scroll to position [437, 0]
click at [283, 413] on button "Read More" at bounding box center [273, 426] width 69 height 28
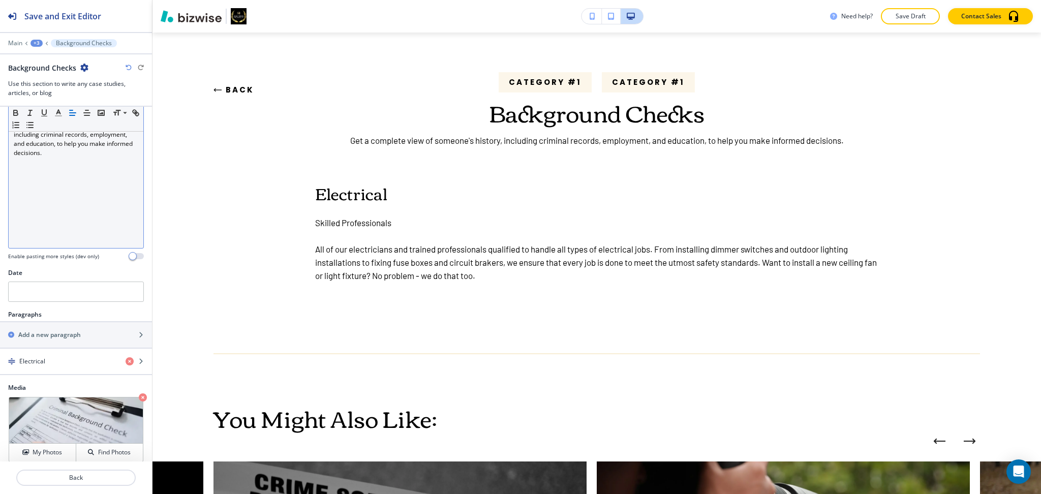
scroll to position [125, 0]
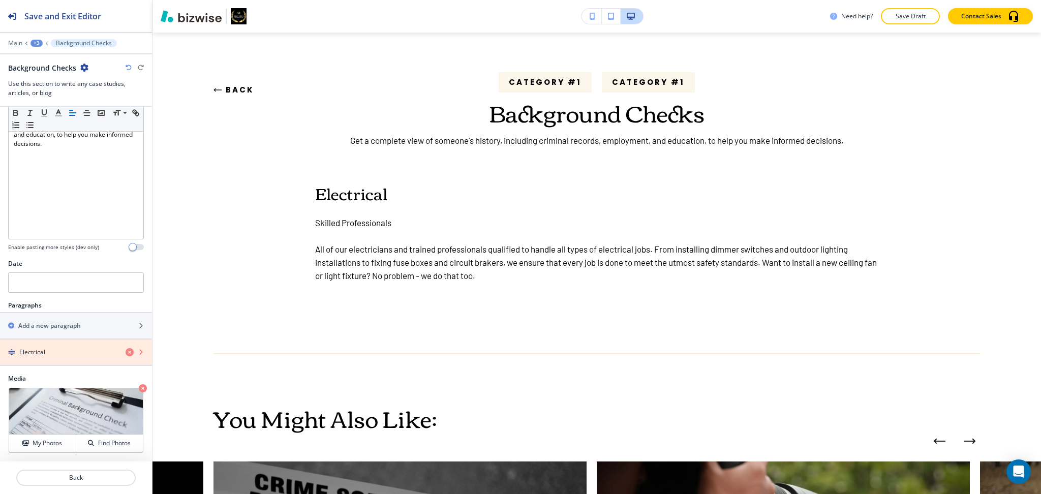
click at [126, 354] on icon "button" at bounding box center [130, 352] width 8 height 8
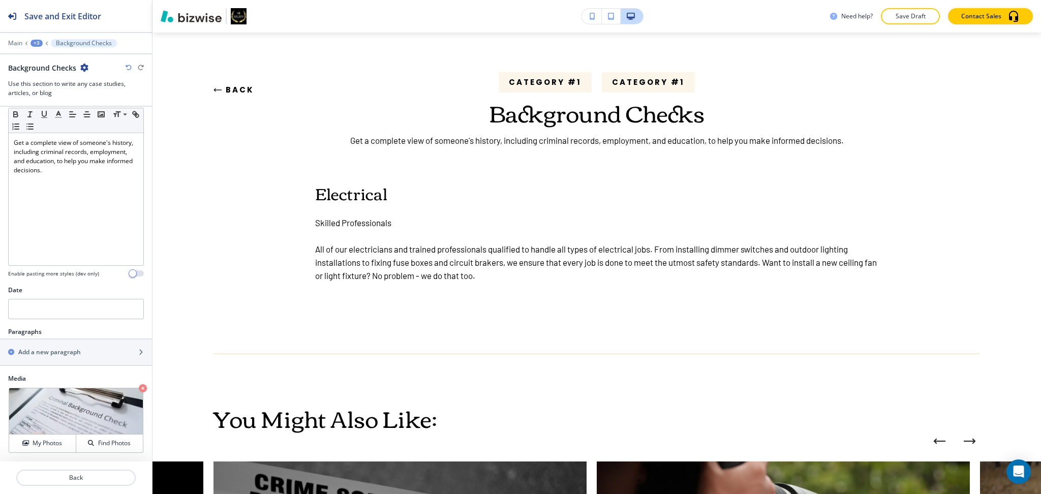
click at [230, 89] on button "Back" at bounding box center [233, 89] width 41 height 27
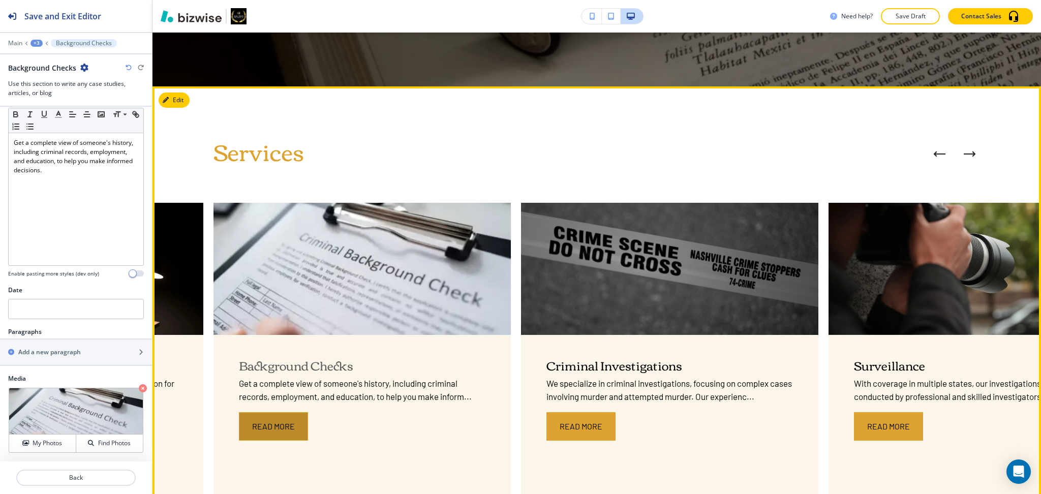
click at [276, 424] on button "Read More" at bounding box center [273, 426] width 69 height 28
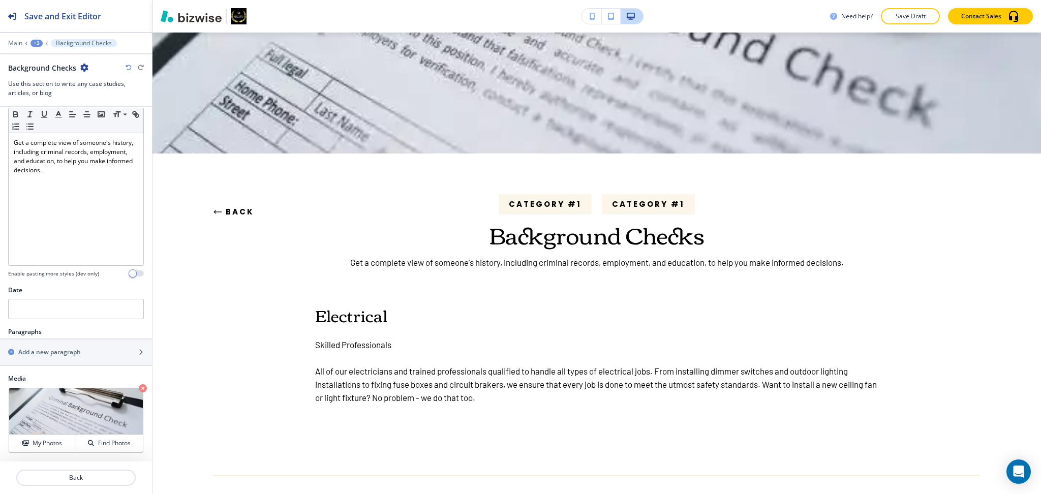
scroll to position [145, 0]
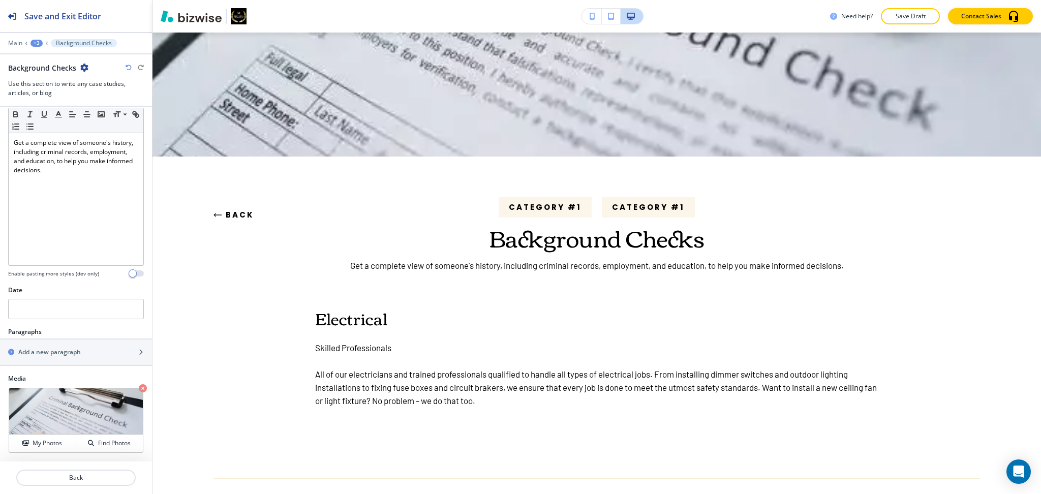
click at [421, 261] on p "Get a complete view of someone's history, including criminal records, employmen…" at bounding box center [596, 265] width 563 height 13
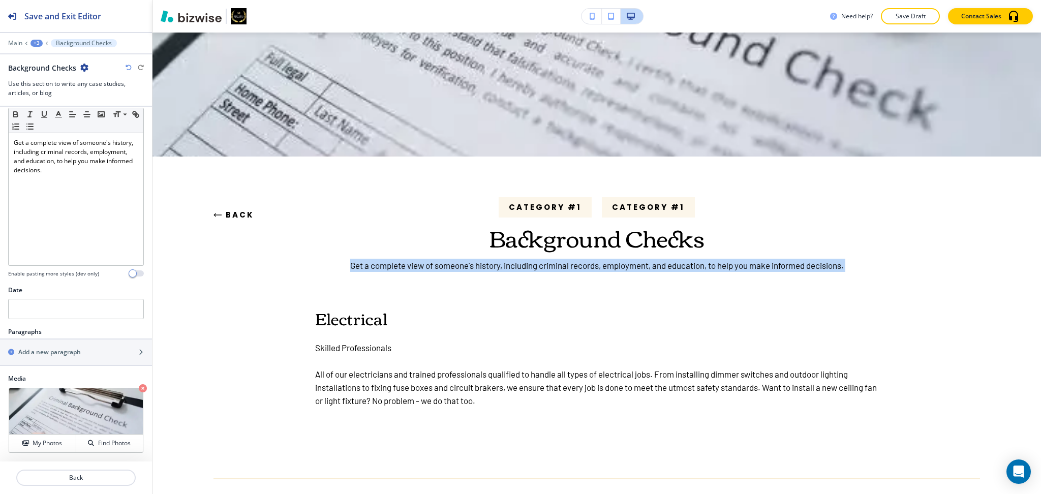
click at [421, 261] on p "Get a complete view of someone's history, including criminal records, employmen…" at bounding box center [596, 265] width 563 height 13
copy p "Get a complete view of someone's history, including criminal records, employmen…"
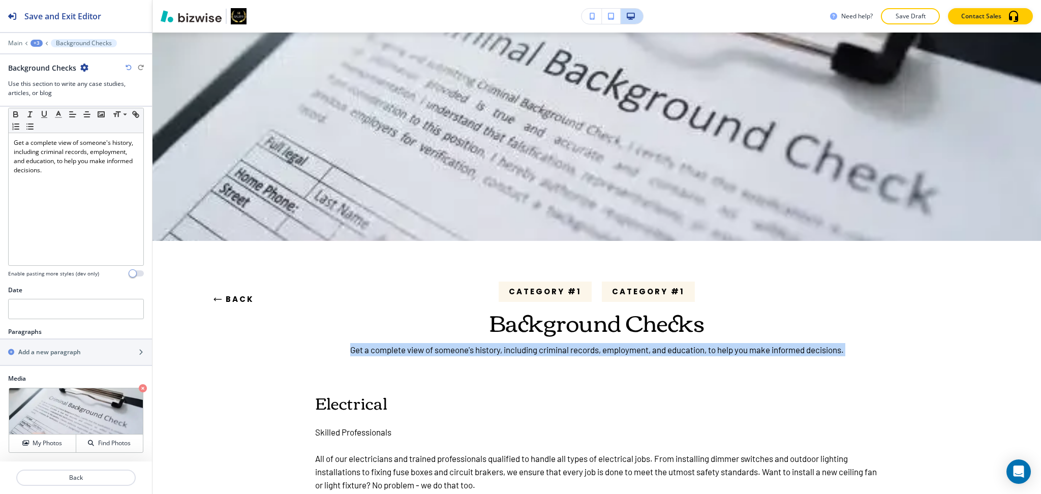
scroll to position [0, 0]
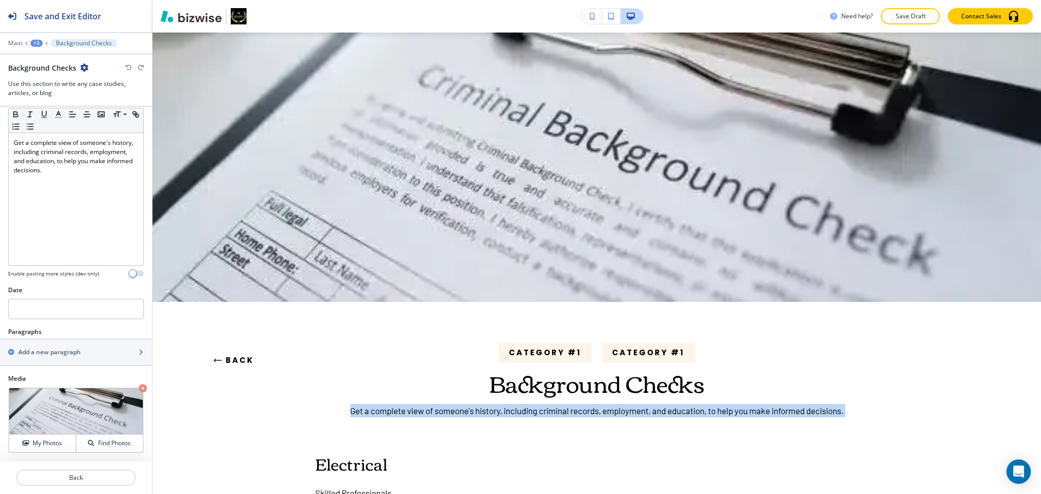
click at [241, 361] on button "Back" at bounding box center [233, 360] width 41 height 27
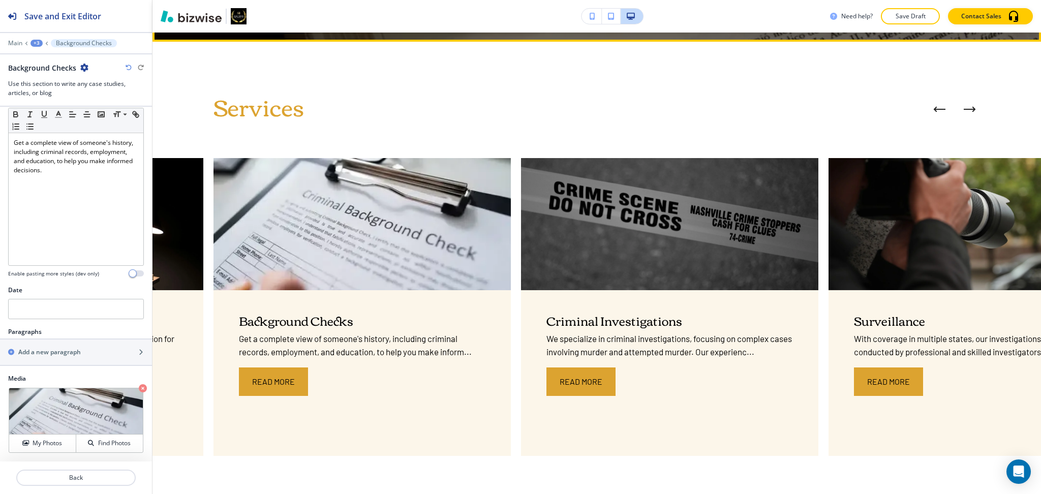
scroll to position [482, 0]
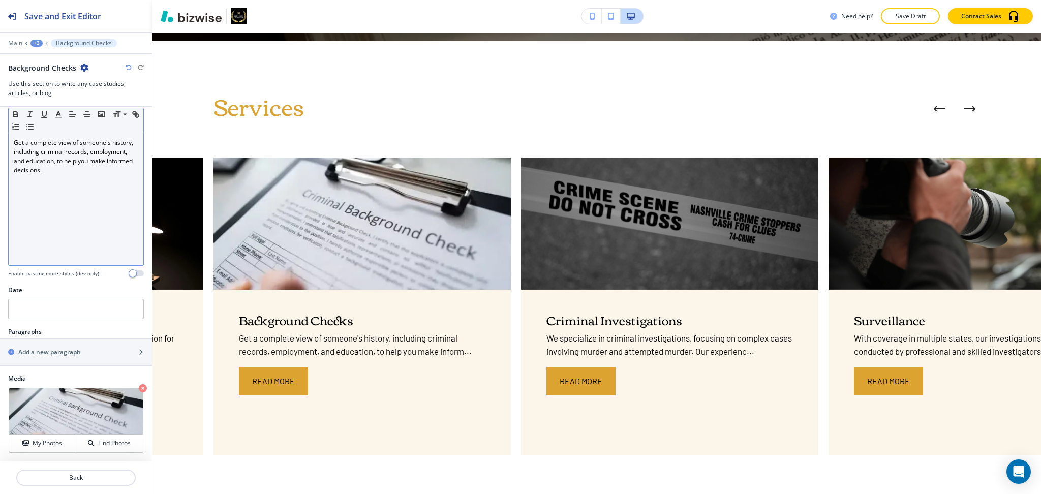
click at [117, 197] on div "Get a complete view of someone's history, including criminal records, employmen…" at bounding box center [76, 199] width 135 height 132
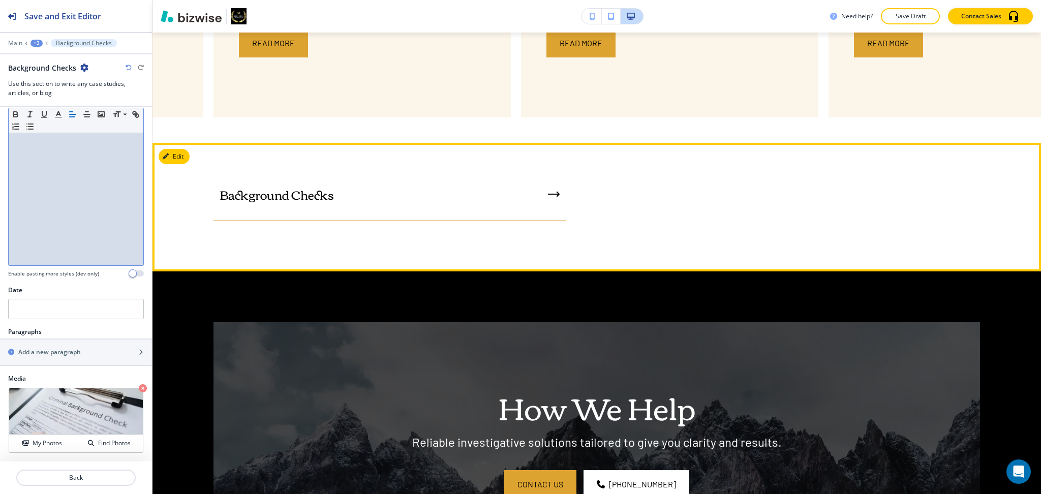
click at [189, 158] on button "Edit" at bounding box center [174, 156] width 31 height 15
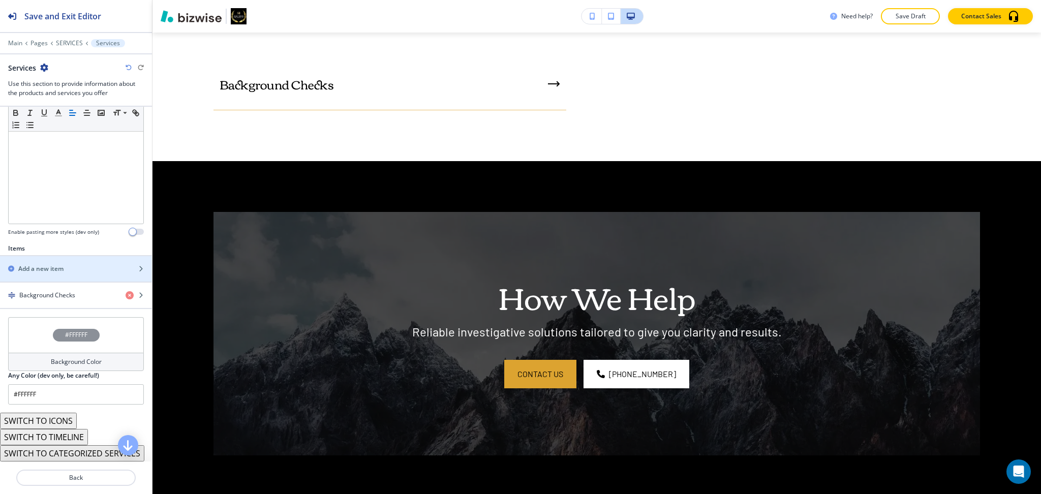
scroll to position [230, 0]
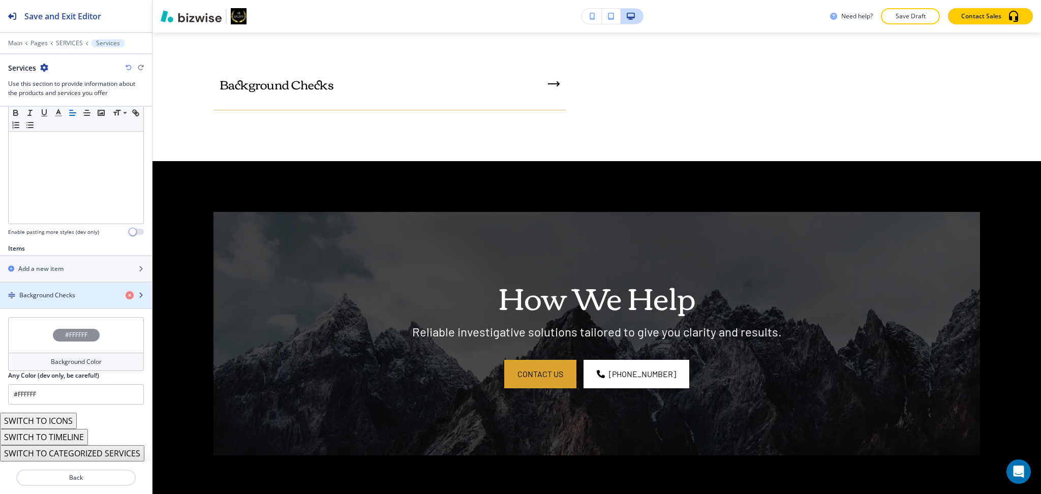
click at [67, 295] on h4 "Background Checks" at bounding box center [47, 295] width 56 height 9
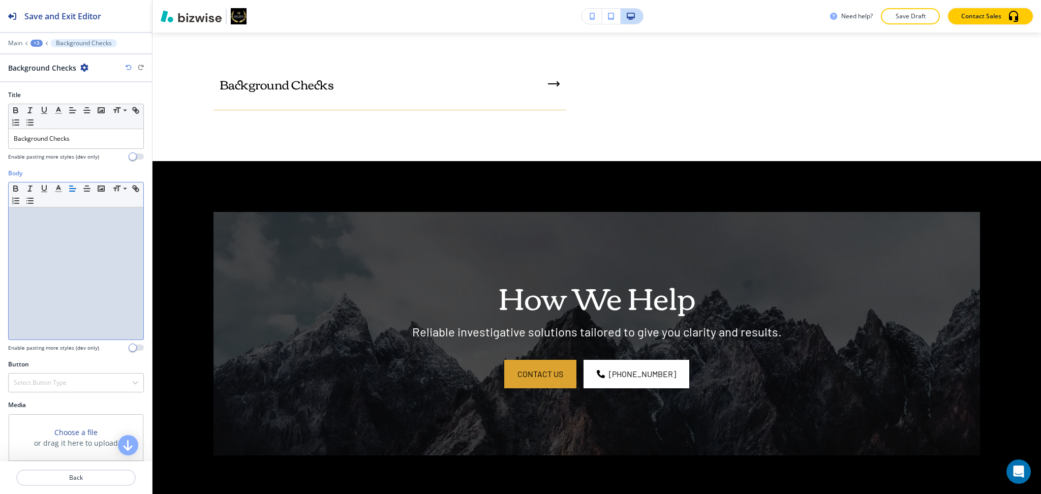
click at [60, 281] on div at bounding box center [76, 273] width 135 height 132
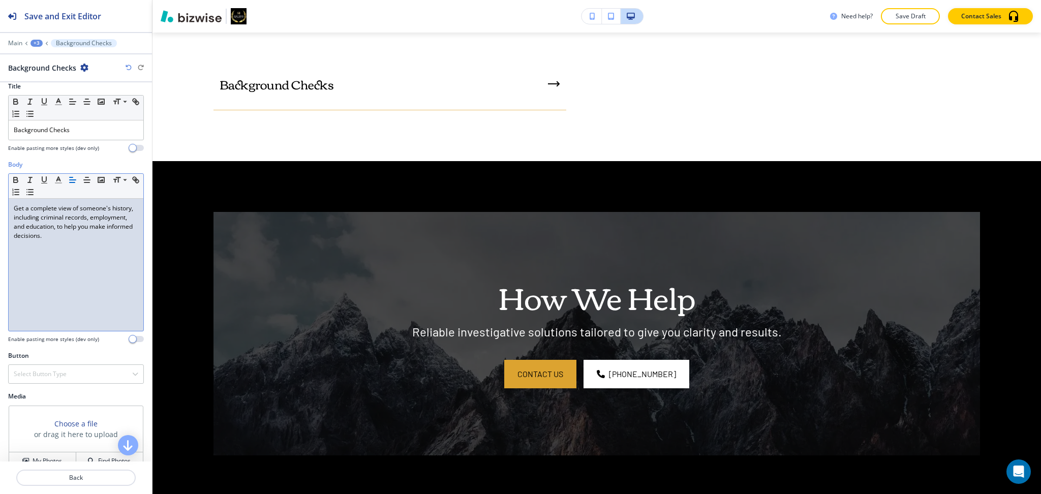
scroll to position [26, 0]
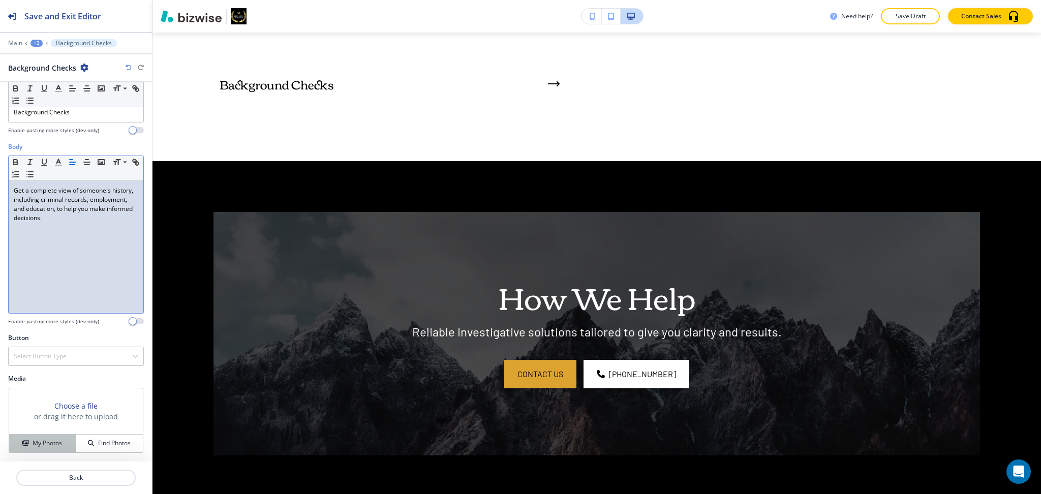
click at [49, 438] on button "My Photos" at bounding box center [42, 443] width 67 height 18
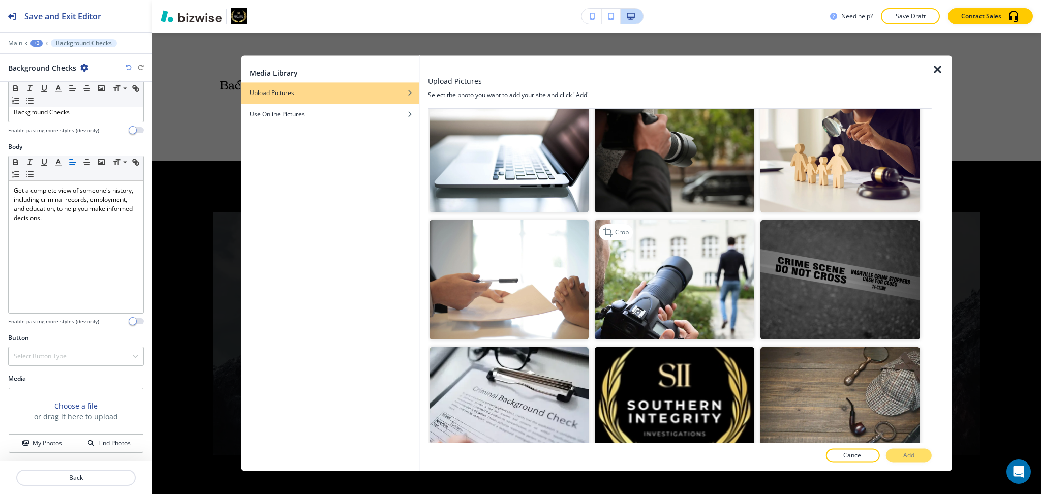
scroll to position [914, 0]
click at [485, 396] on img "button" at bounding box center [509, 406] width 160 height 119
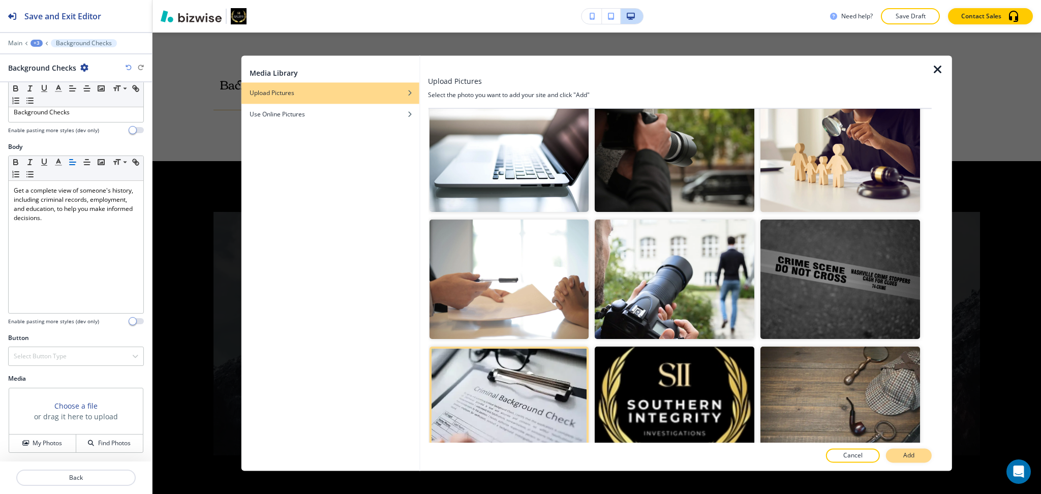
click at [912, 462] on button "Add" at bounding box center [909, 456] width 46 height 14
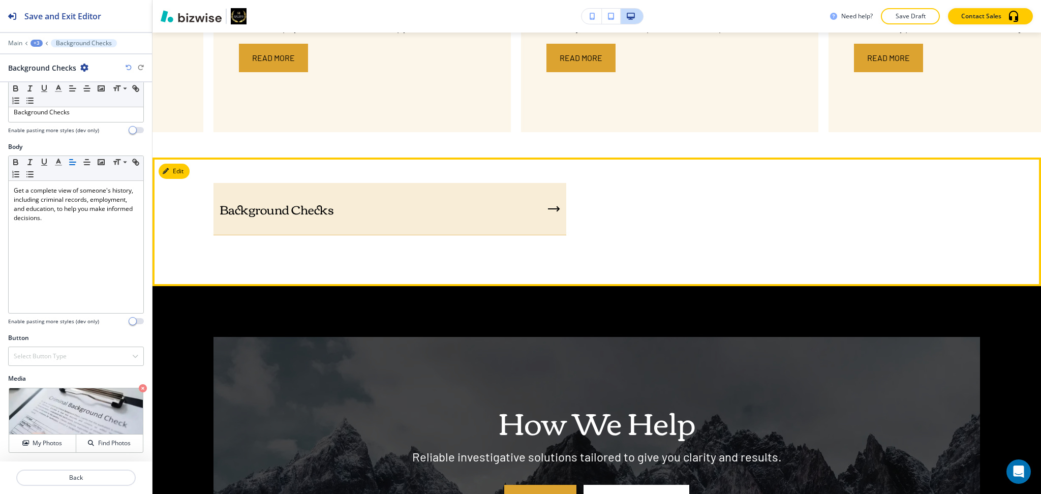
click at [483, 221] on div "Background Checks" at bounding box center [389, 209] width 353 height 52
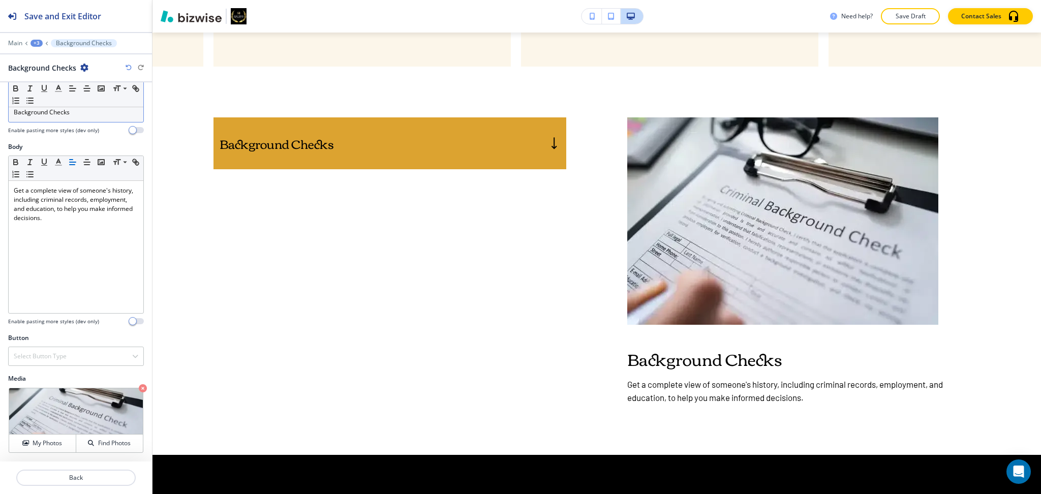
scroll to position [871, 0]
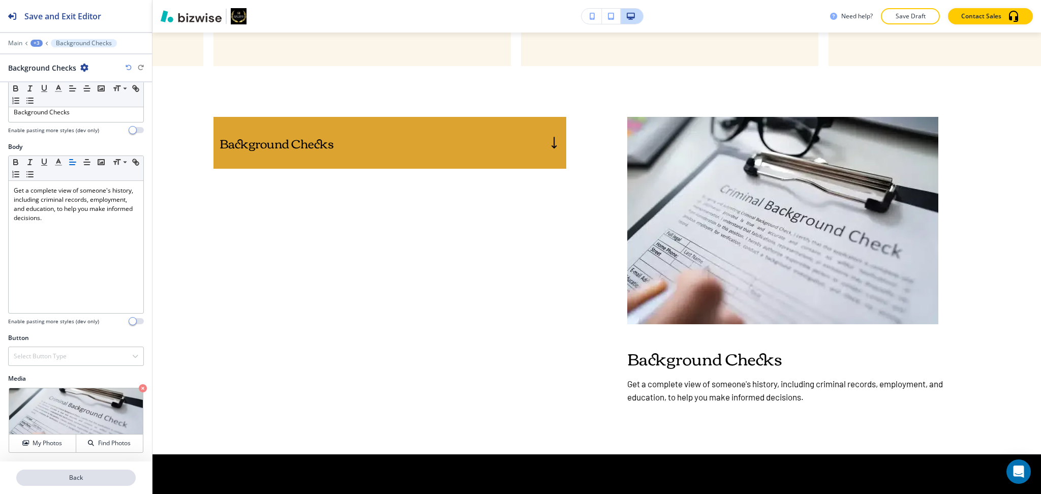
click at [68, 482] on p "Back" at bounding box center [75, 477] width 117 height 9
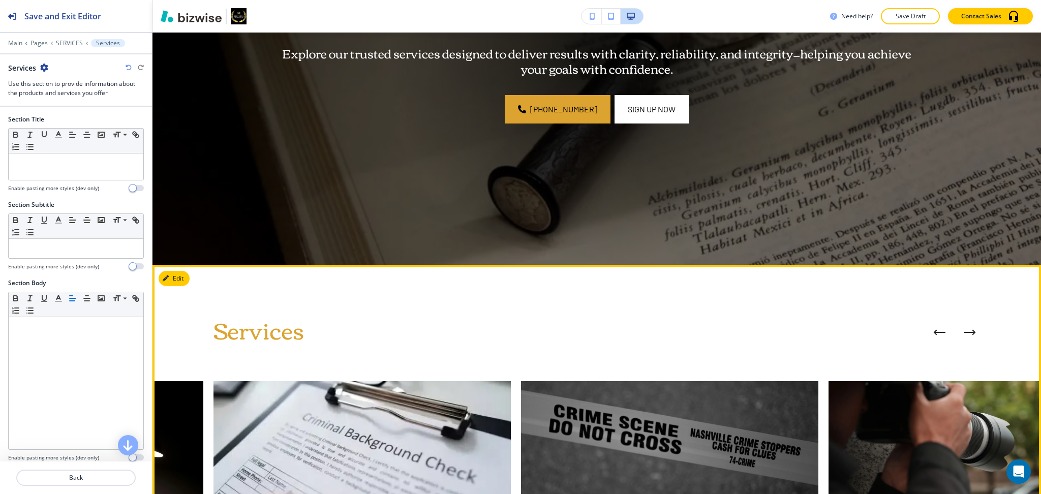
click at [276, 318] on span "Services" at bounding box center [258, 329] width 91 height 42
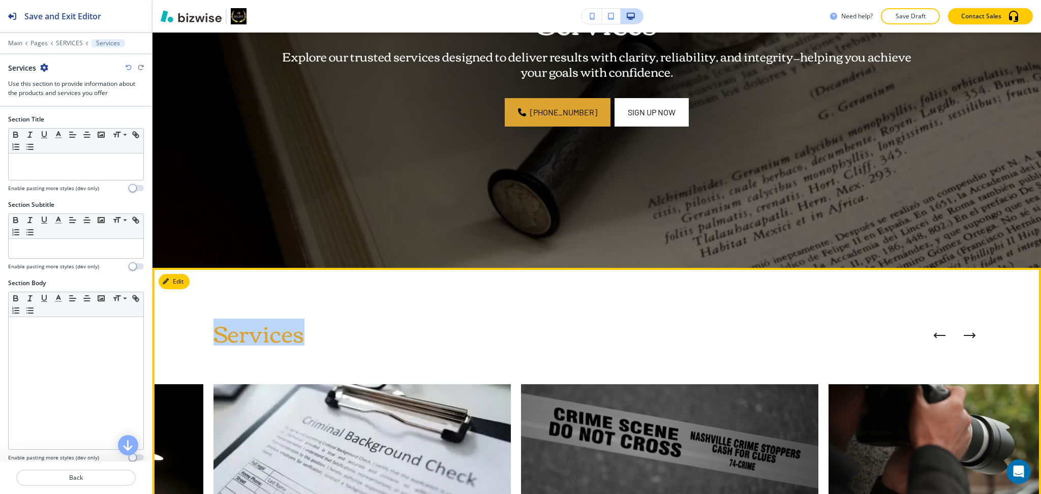
click at [276, 318] on div "Services SIU We will help mitigate your potential fraud loss risk while helping…" at bounding box center [596, 488] width 888 height 440
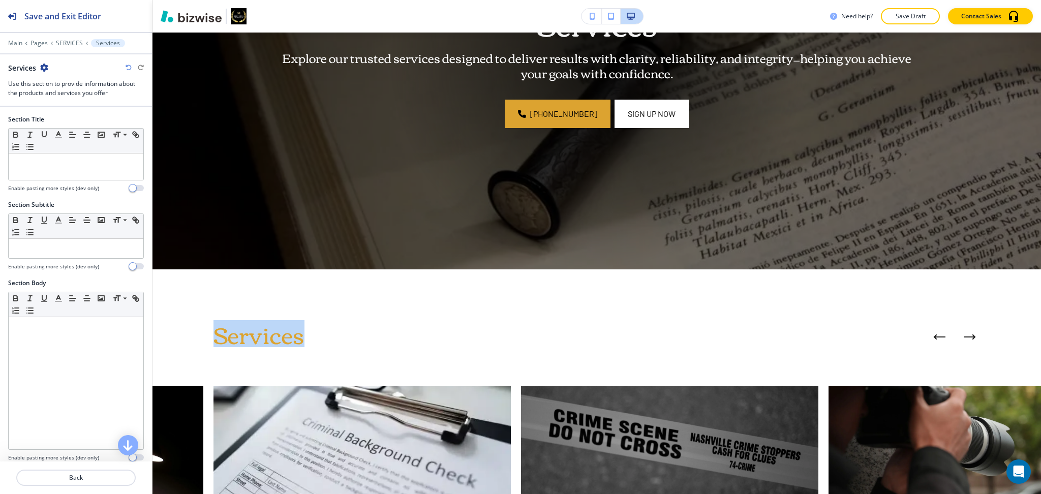
copy span "Services"
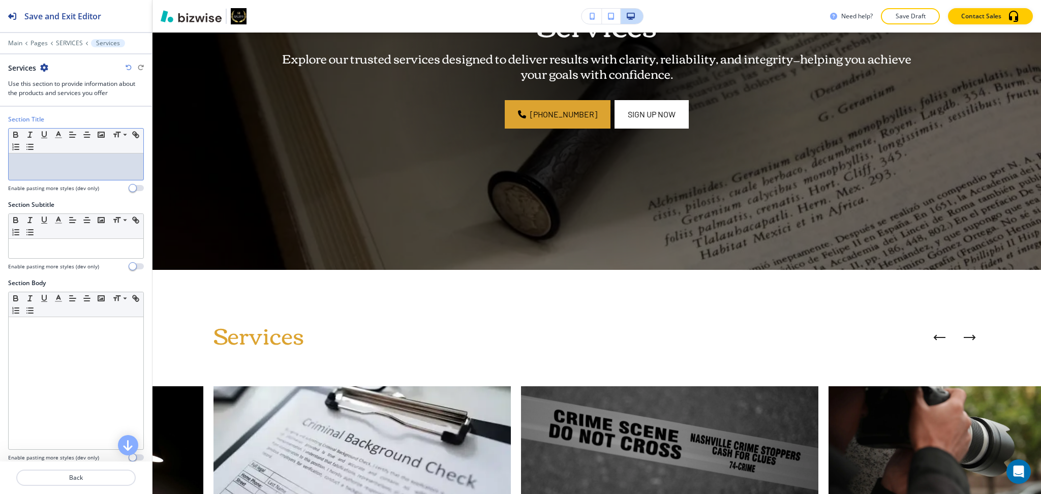
click at [98, 171] on div at bounding box center [76, 166] width 135 height 26
paste div
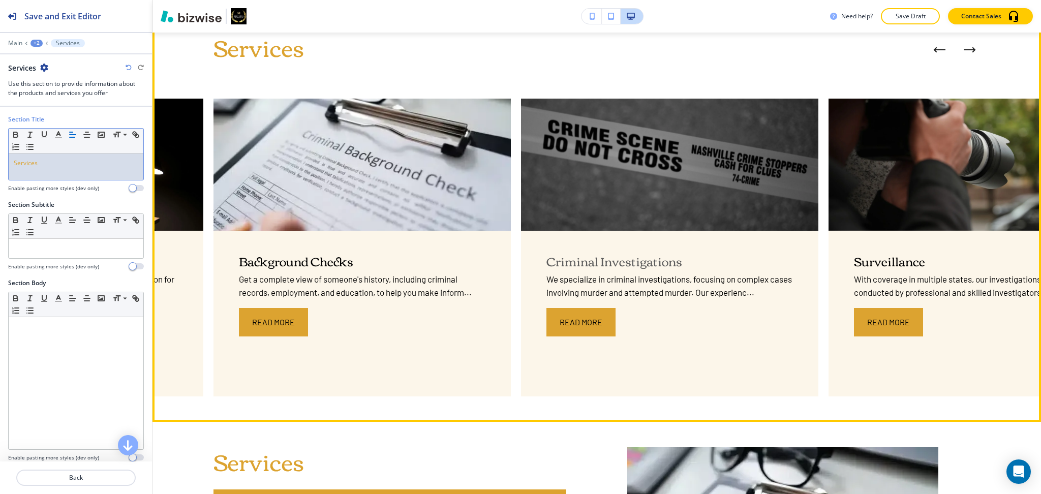
scroll to position [542, 0]
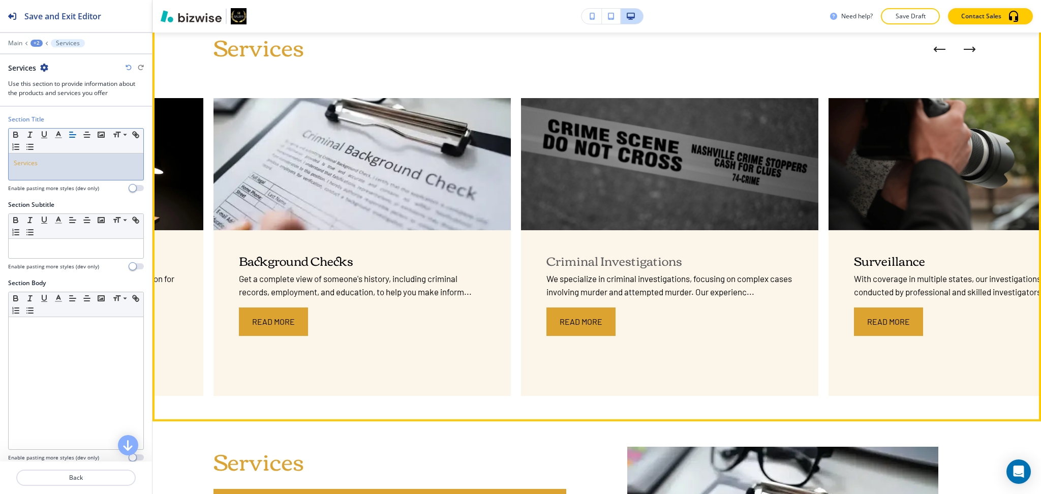
click at [608, 259] on p "Criminal Investigations" at bounding box center [669, 260] width 246 height 15
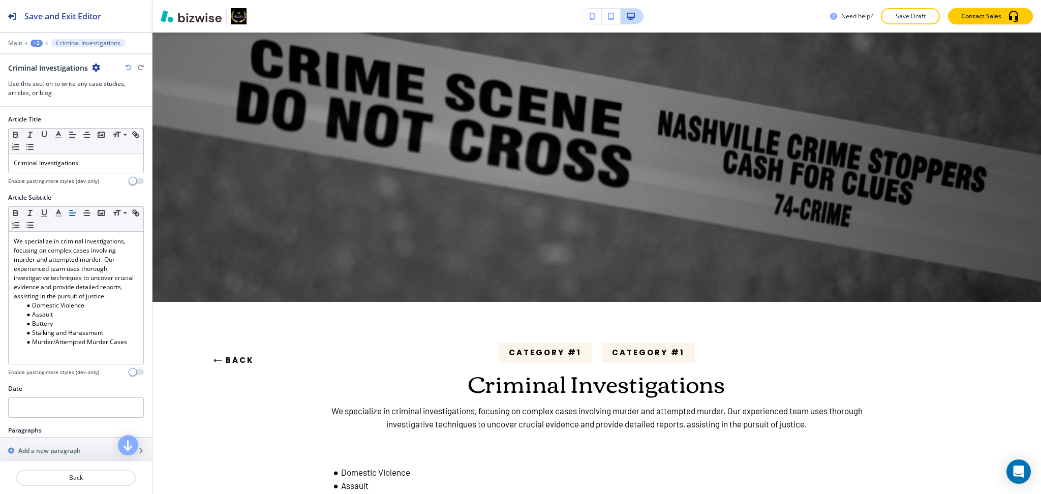
click at [621, 382] on p "Criminal Investigations" at bounding box center [596, 382] width 563 height 27
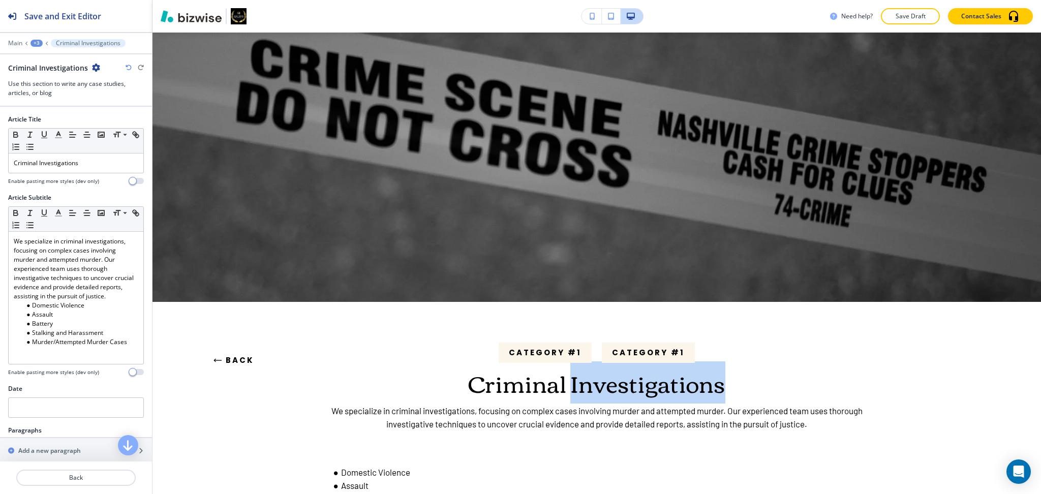
click at [621, 382] on p "Criminal Investigations" at bounding box center [596, 382] width 563 height 27
copy p "Criminal Investigations"
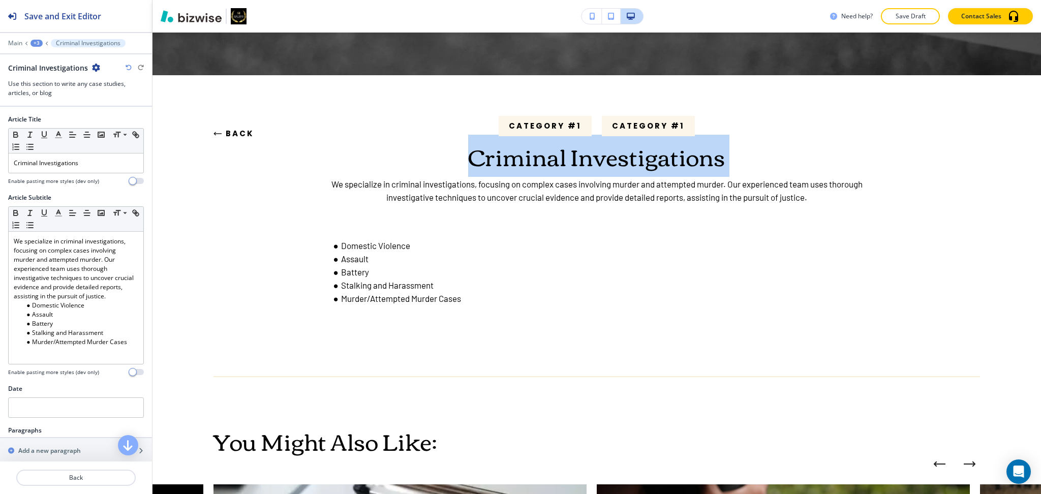
scroll to position [226, 0]
click at [236, 126] on button "Back" at bounding box center [233, 133] width 41 height 27
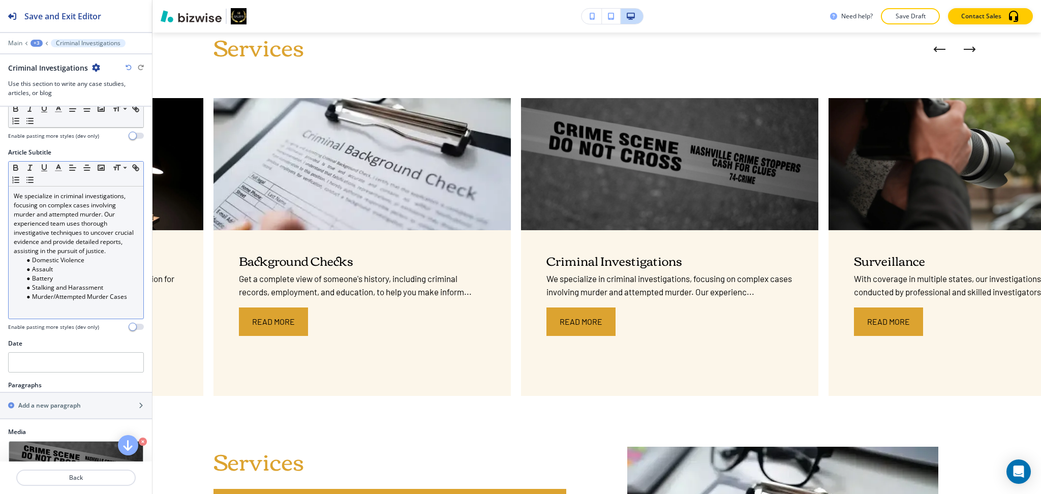
scroll to position [99, 0]
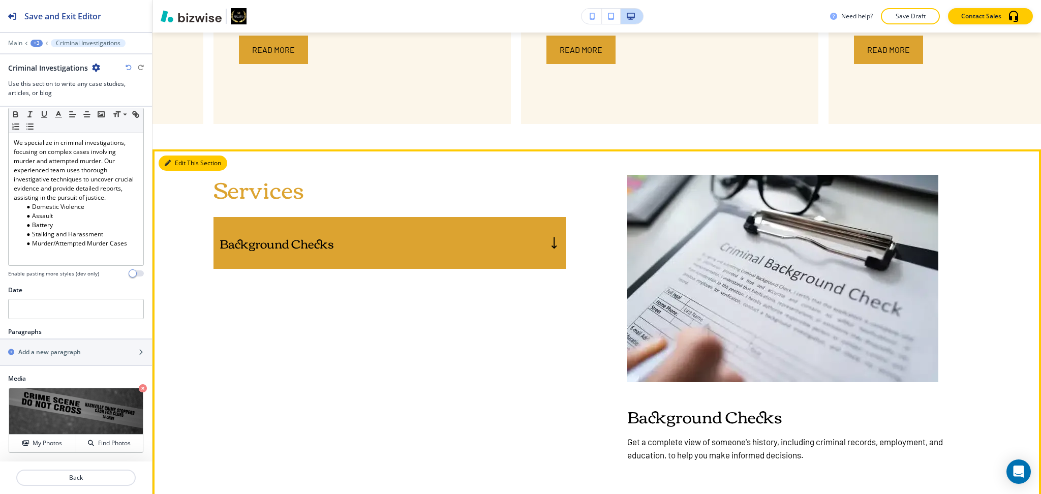
click at [176, 161] on button "Edit This Section" at bounding box center [193, 162] width 69 height 15
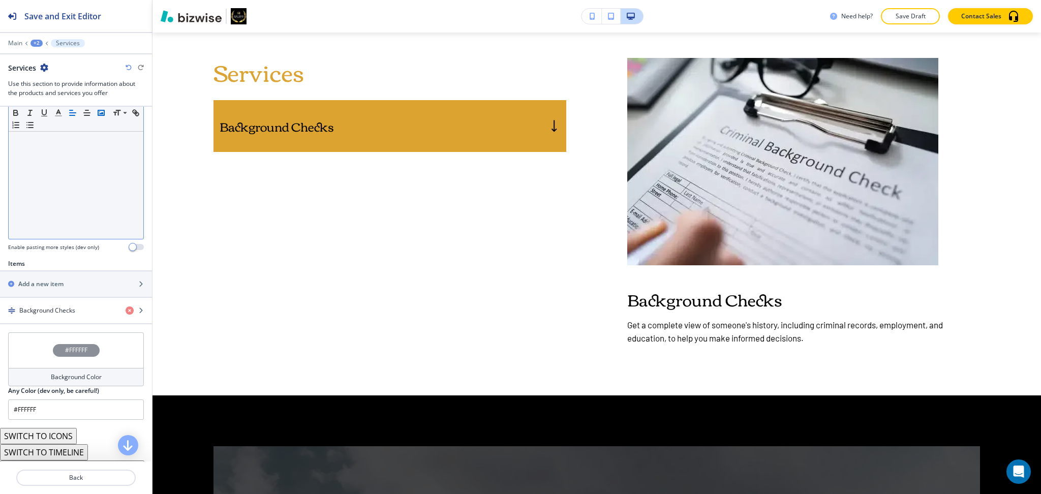
scroll to position [230, 0]
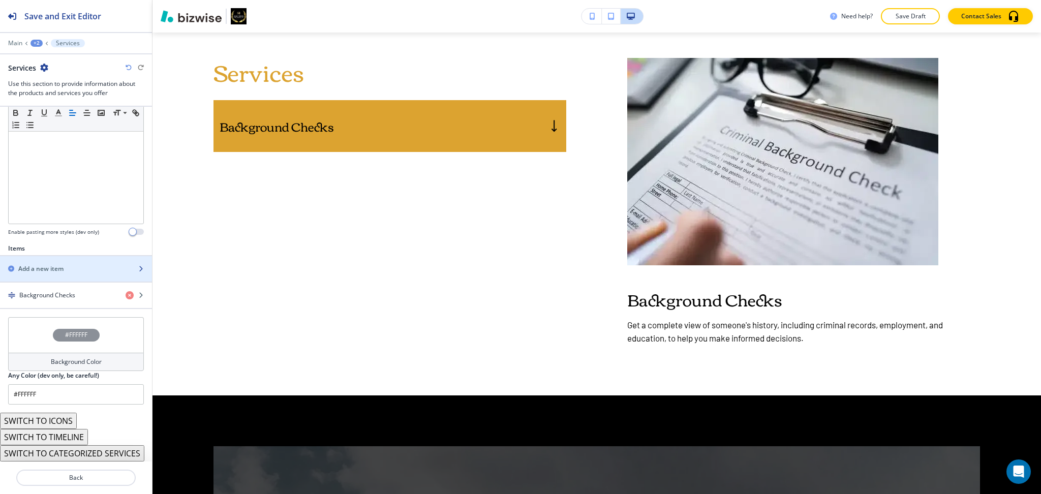
click at [51, 273] on div "button" at bounding box center [76, 277] width 152 height 8
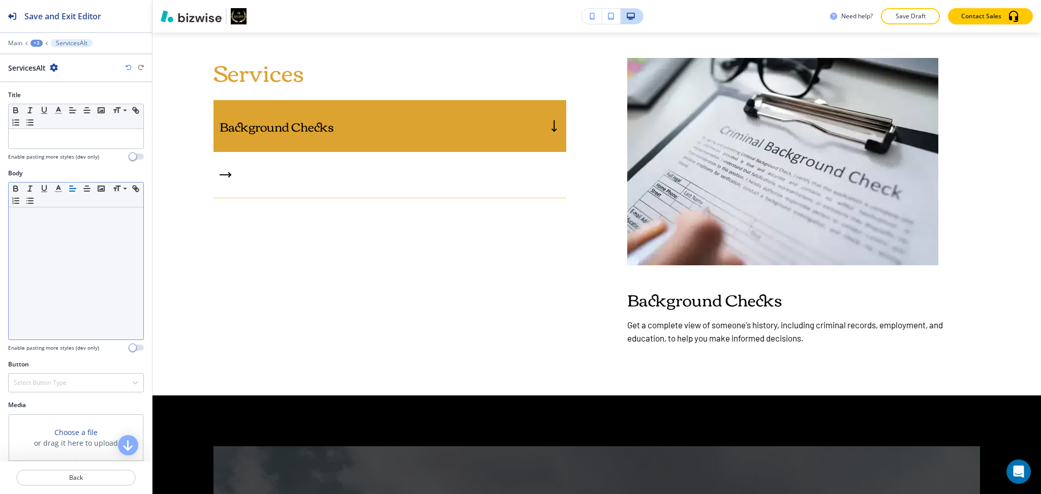
click at [69, 241] on div at bounding box center [76, 273] width 135 height 132
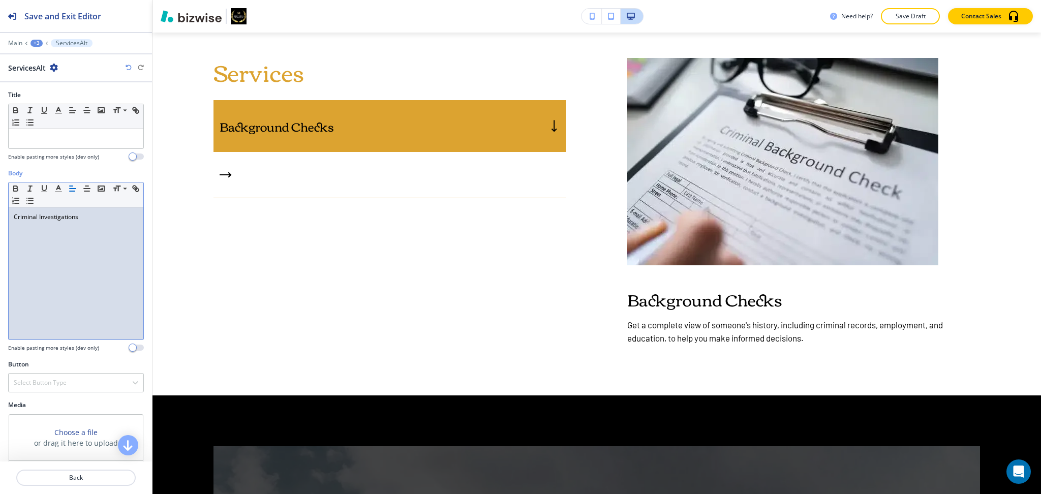
scroll to position [0, 0]
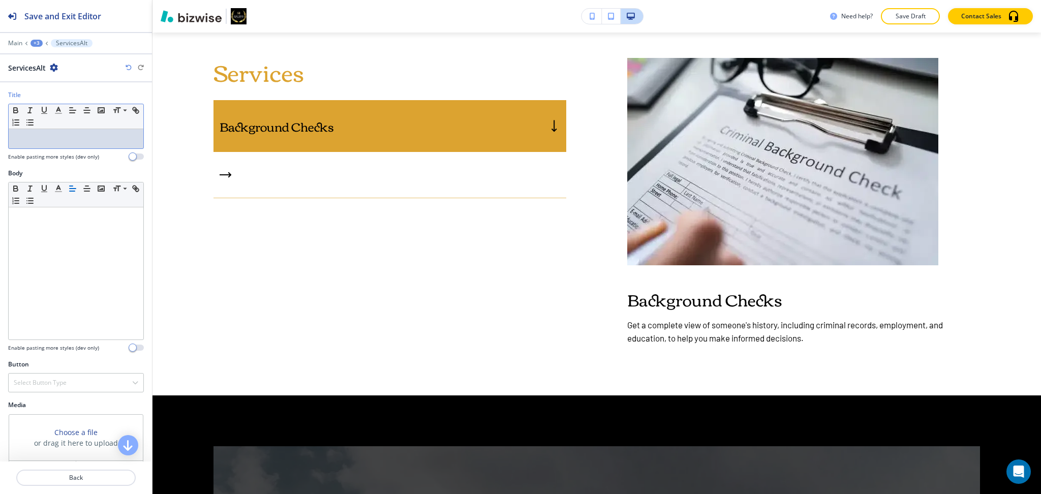
click at [57, 143] on p at bounding box center [76, 138] width 124 height 9
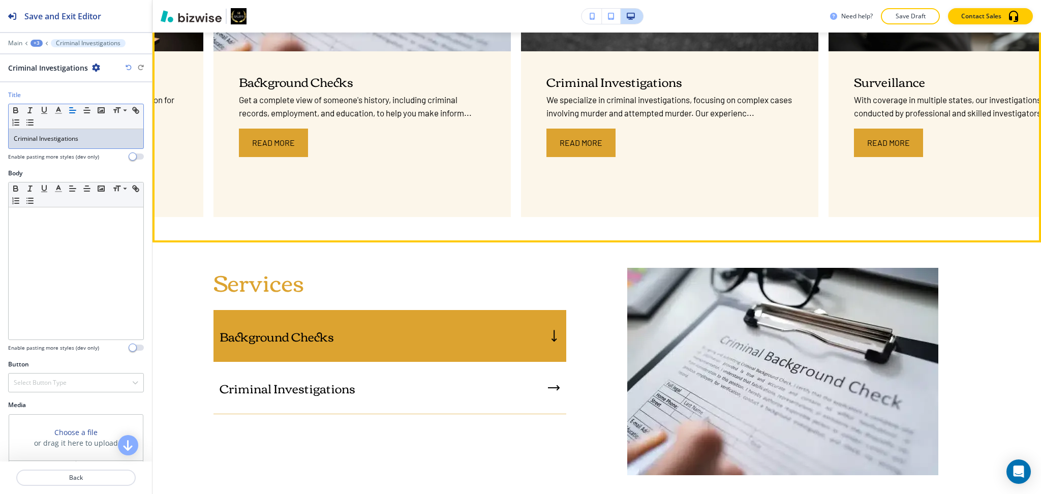
scroll to position [676, 0]
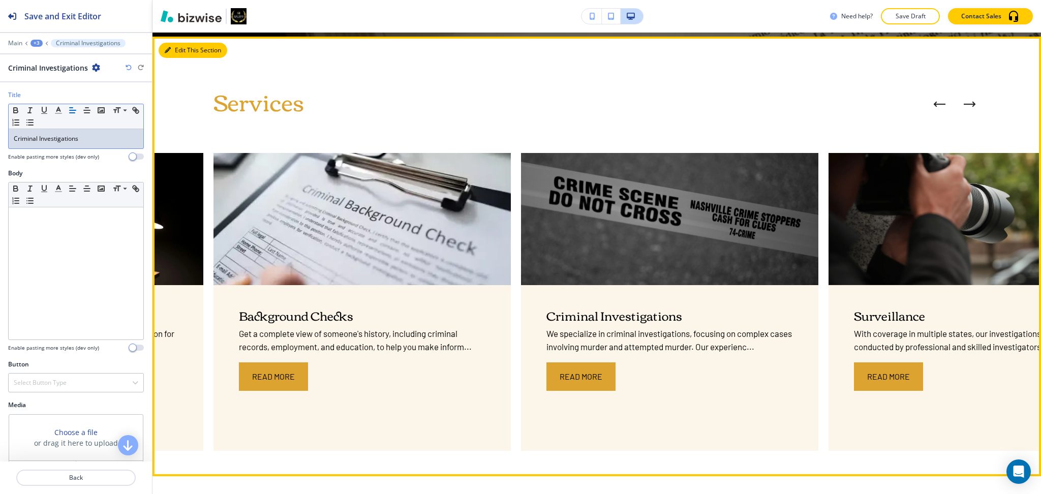
click at [175, 55] on button "Edit This Section" at bounding box center [193, 50] width 69 height 15
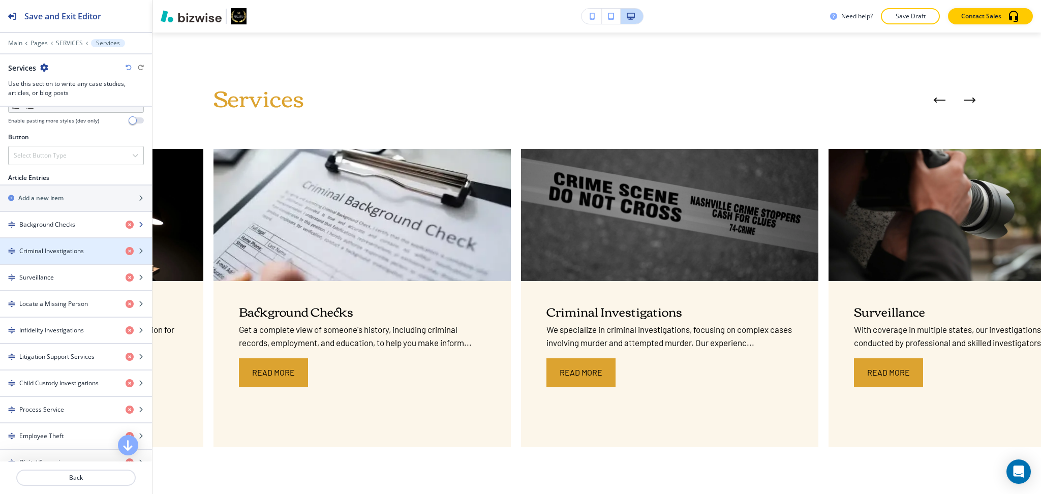
scroll to position [338, 0]
click at [80, 241] on div "button" at bounding box center [76, 241] width 152 height 8
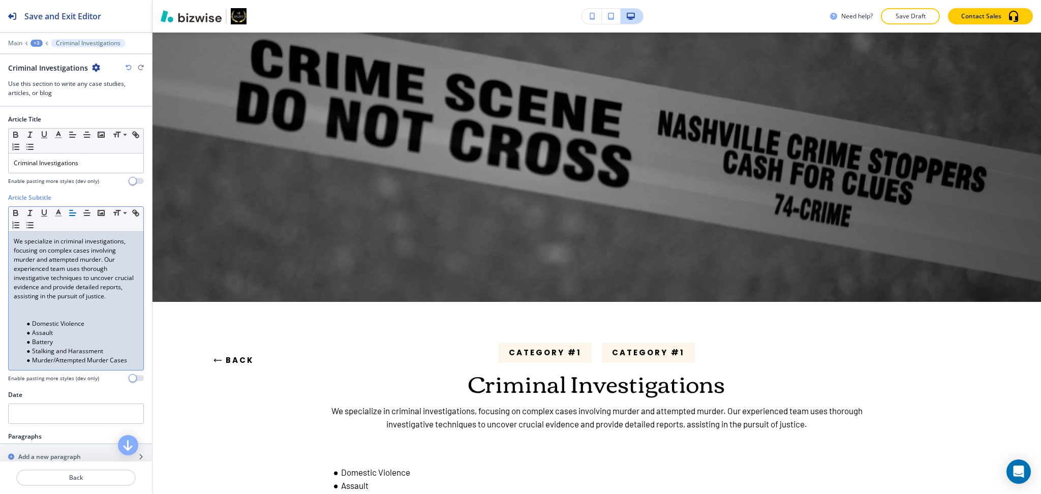
click at [86, 268] on p "We specialize in criminal investigations, focusing on complex cases involving m…" at bounding box center [76, 269] width 124 height 64
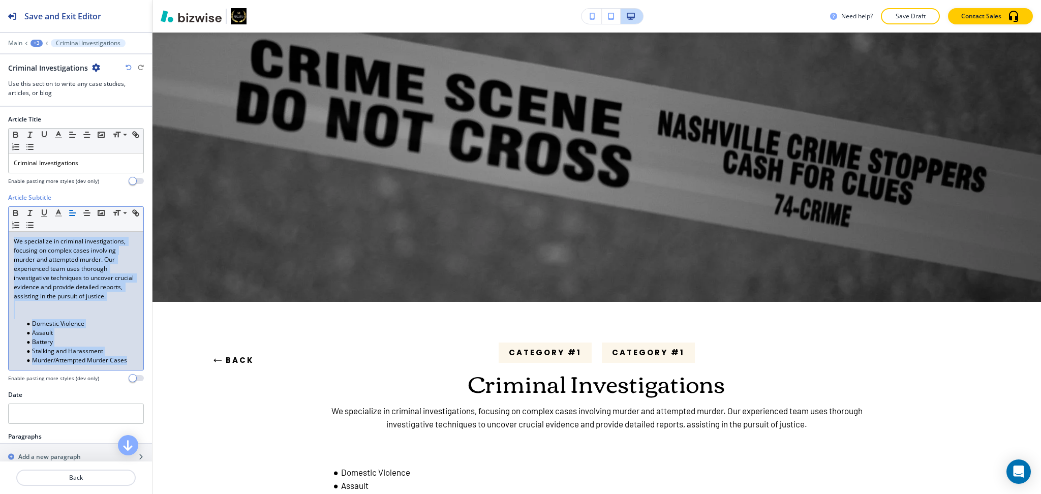
click at [53, 328] on li "Domestic Violence" at bounding box center [80, 323] width 115 height 9
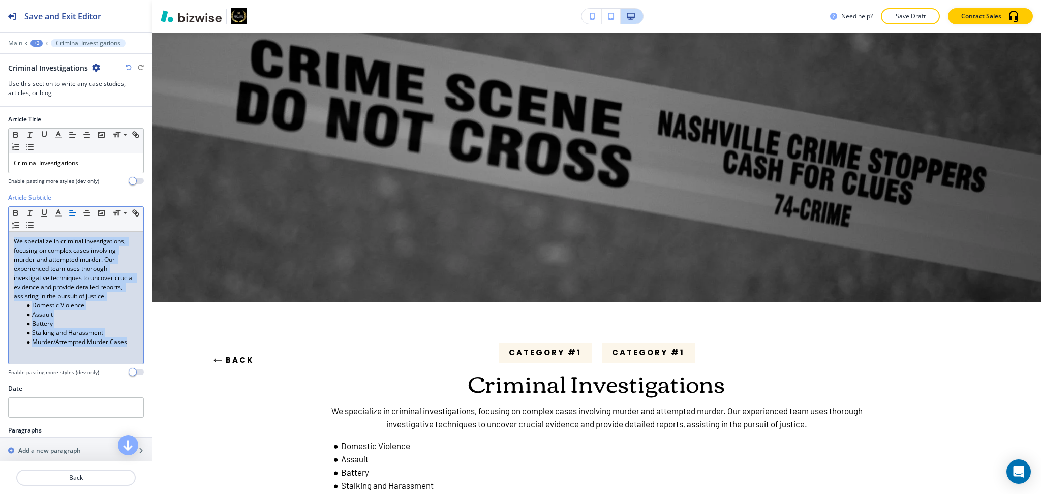
copy div "We specialize in criminal investigations, focusing on complex cases involving m…"
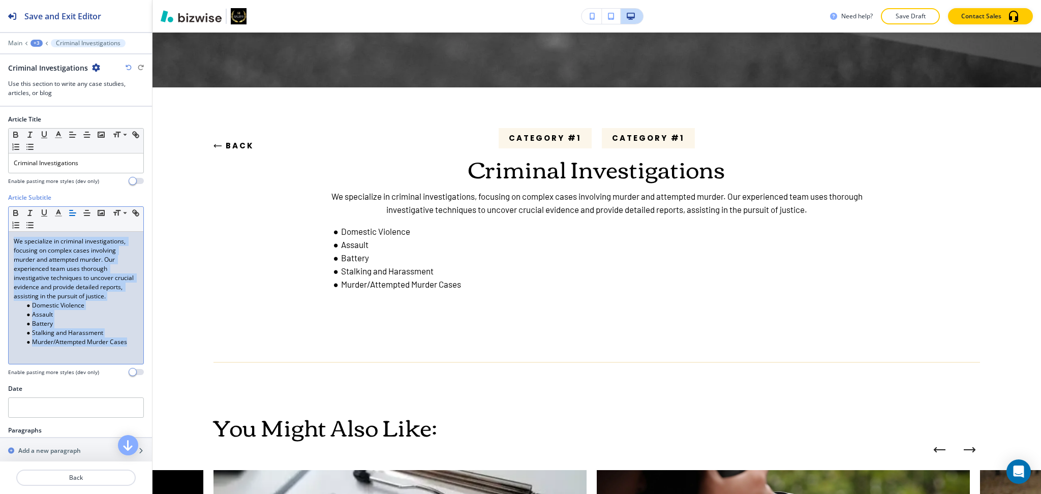
scroll to position [214, 0]
click at [239, 142] on button "Back" at bounding box center [233, 146] width 41 height 27
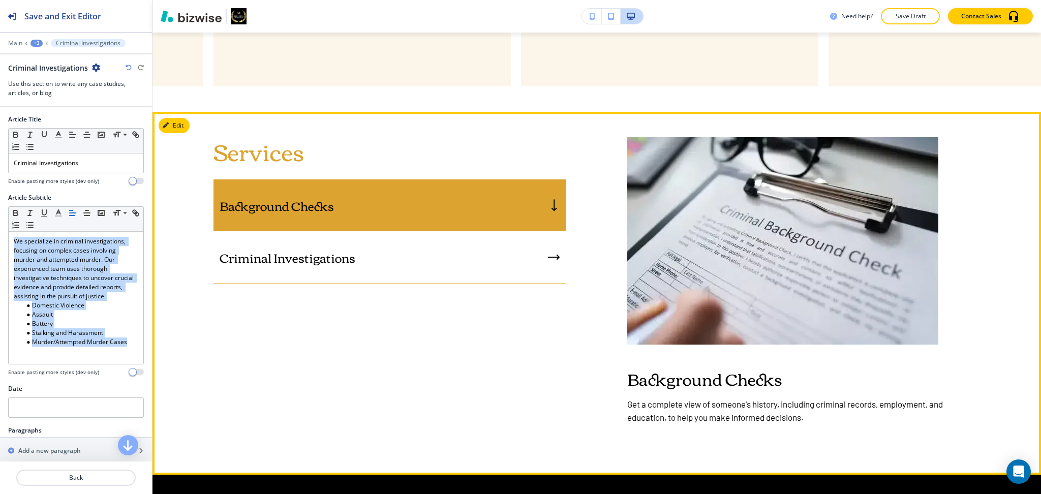
click at [175, 123] on button "Edit" at bounding box center [174, 125] width 31 height 15
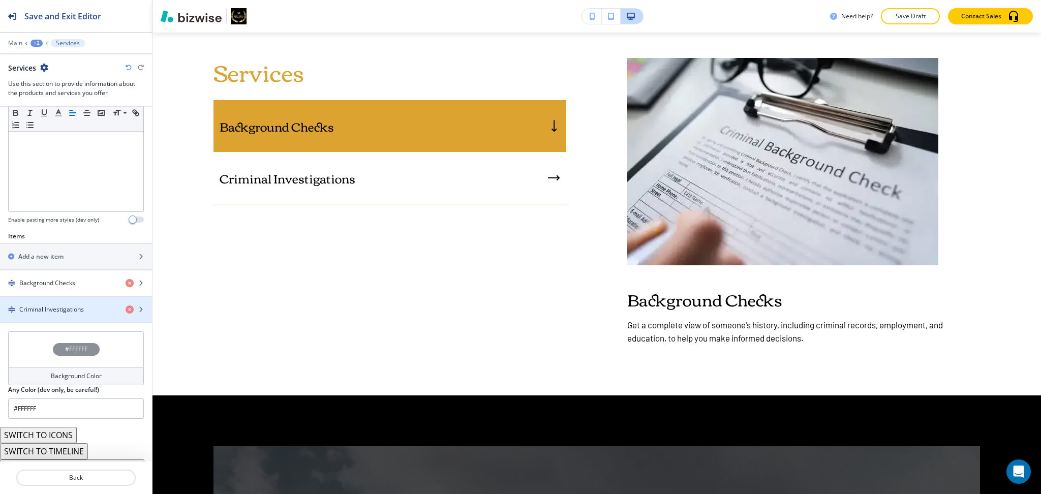
scroll to position [256, 0]
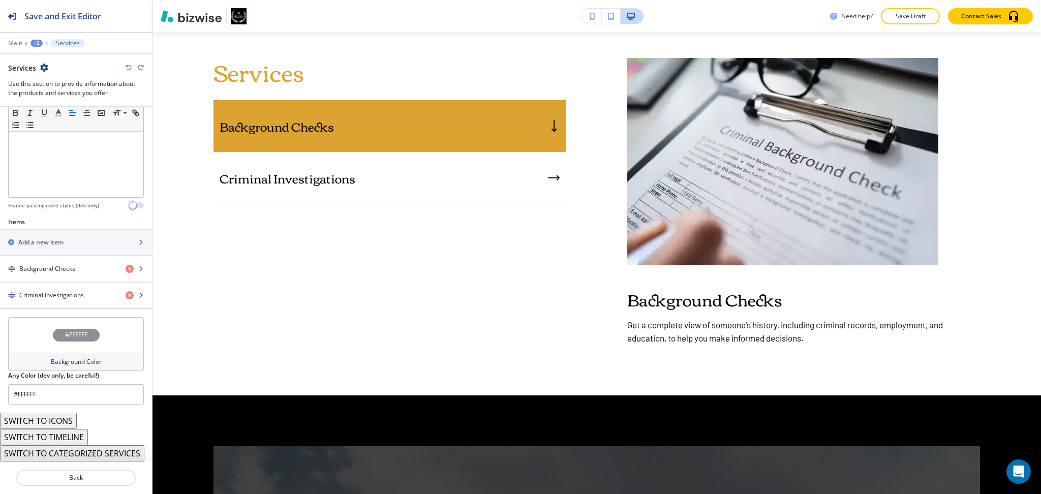
click at [71, 300] on div "button" at bounding box center [76, 304] width 152 height 8
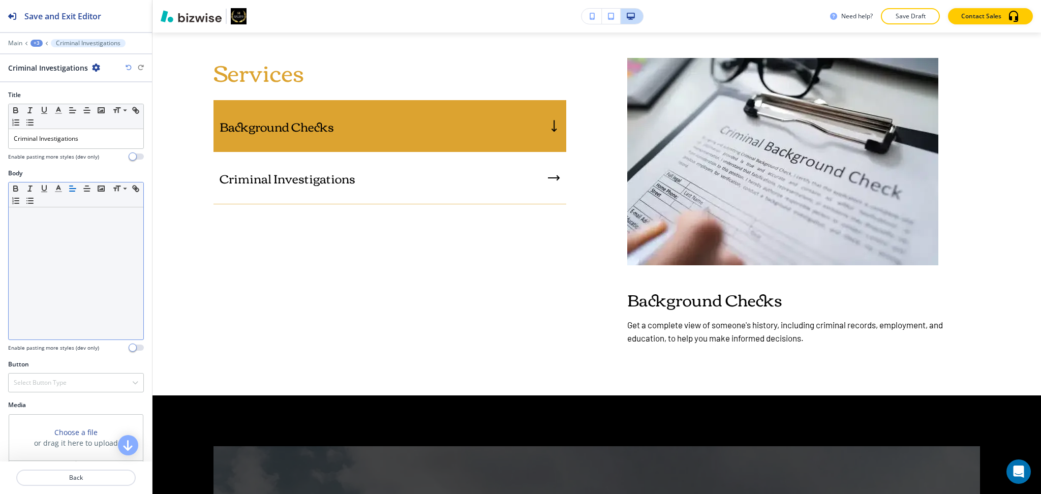
click at [73, 336] on div at bounding box center [76, 273] width 135 height 132
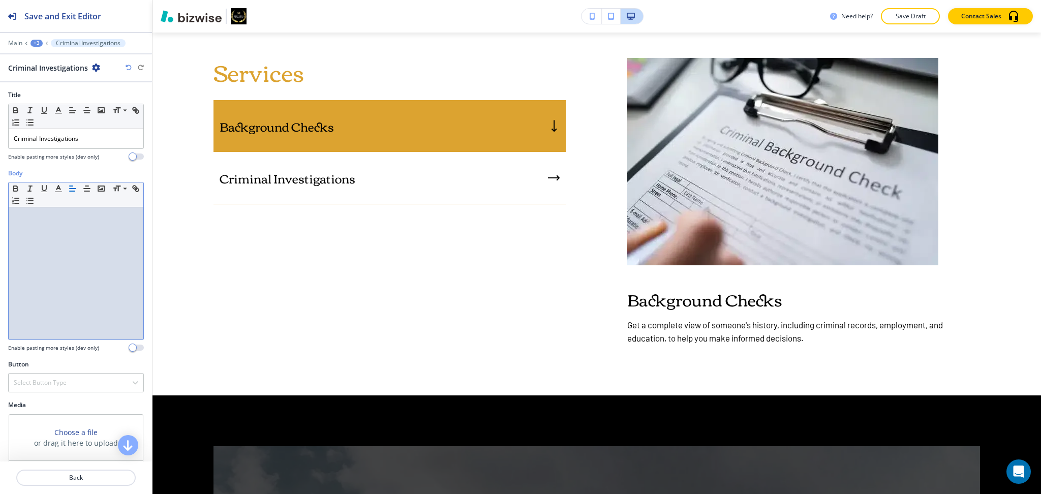
scroll to position [0, 0]
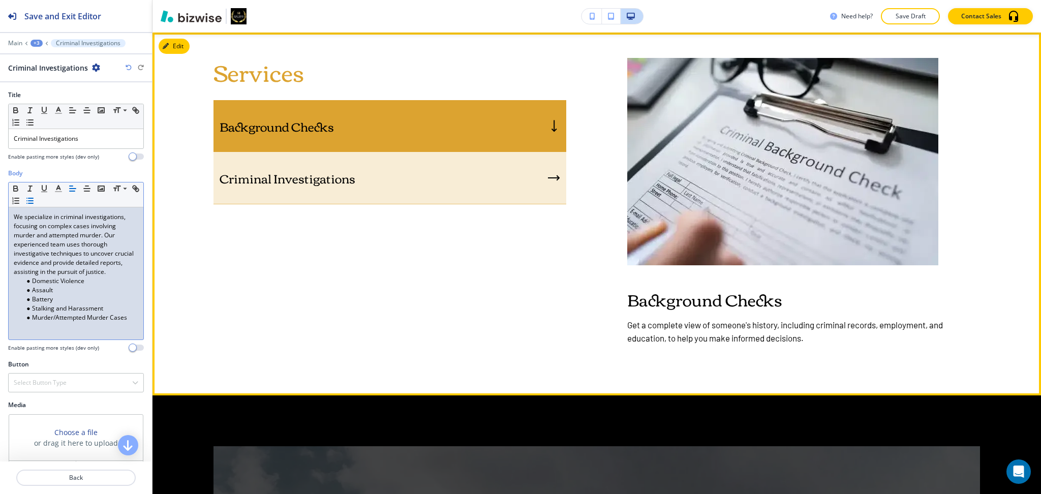
click at [259, 177] on p "Criminal Investigations" at bounding box center [288, 177] width 136 height 15
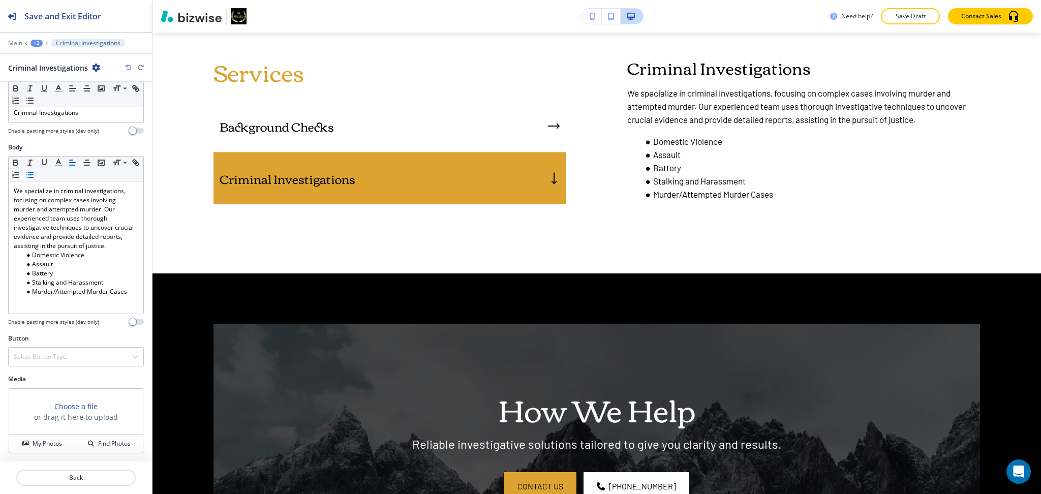
scroll to position [26, 0]
click at [46, 445] on h4 "My Photos" at bounding box center [47, 443] width 29 height 9
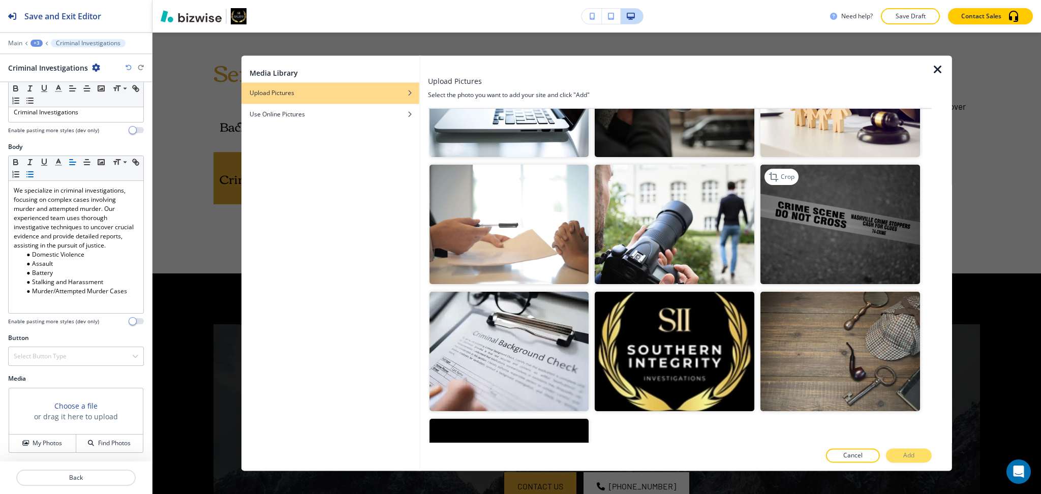
click at [846, 206] on img "button" at bounding box center [840, 224] width 160 height 119
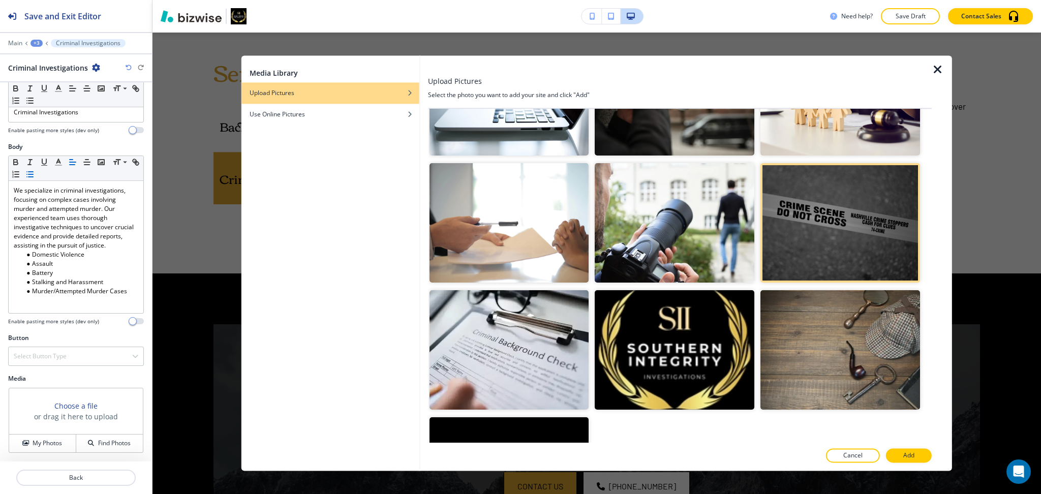
scroll to position [971, 0]
click at [907, 453] on p "Add" at bounding box center [908, 455] width 11 height 9
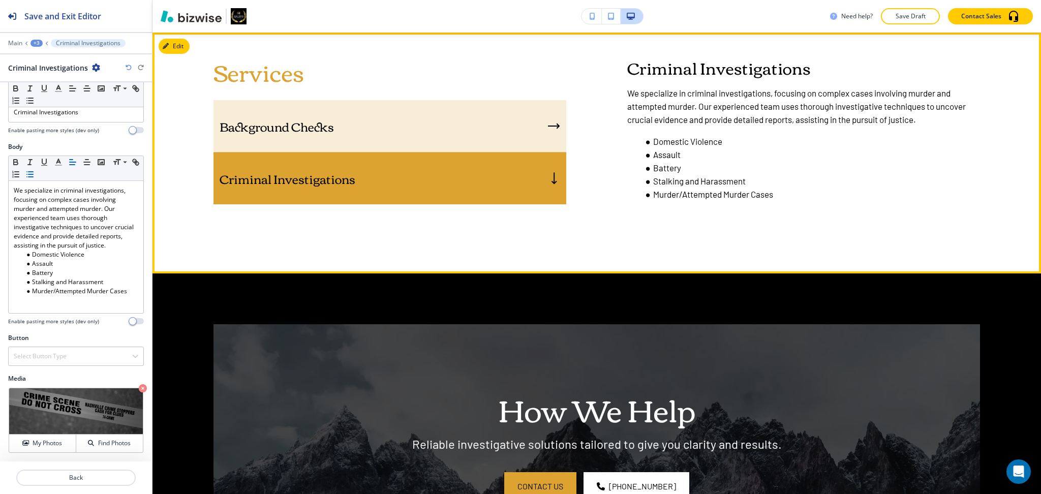
click at [381, 126] on div "Background Checks" at bounding box center [389, 126] width 353 height 52
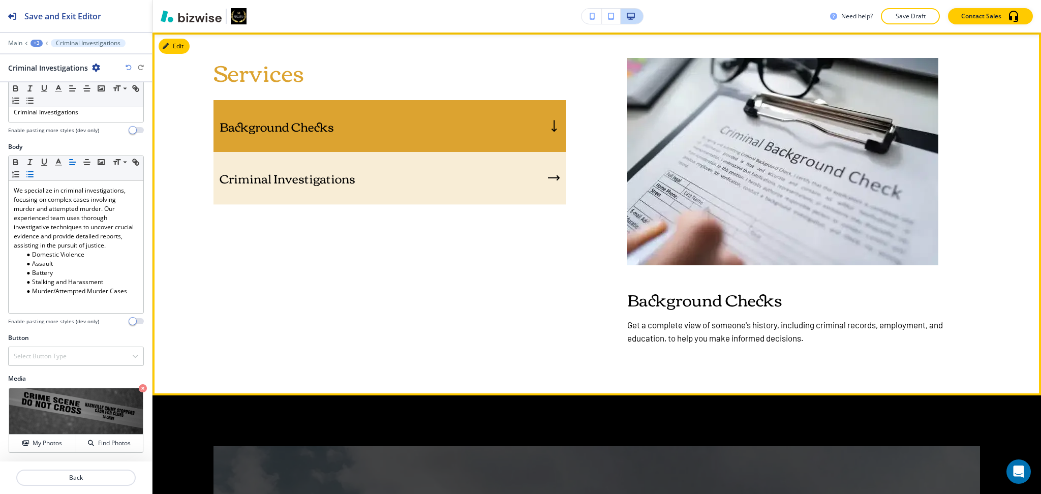
click at [438, 171] on div "Criminal Investigations" at bounding box center [389, 178] width 353 height 52
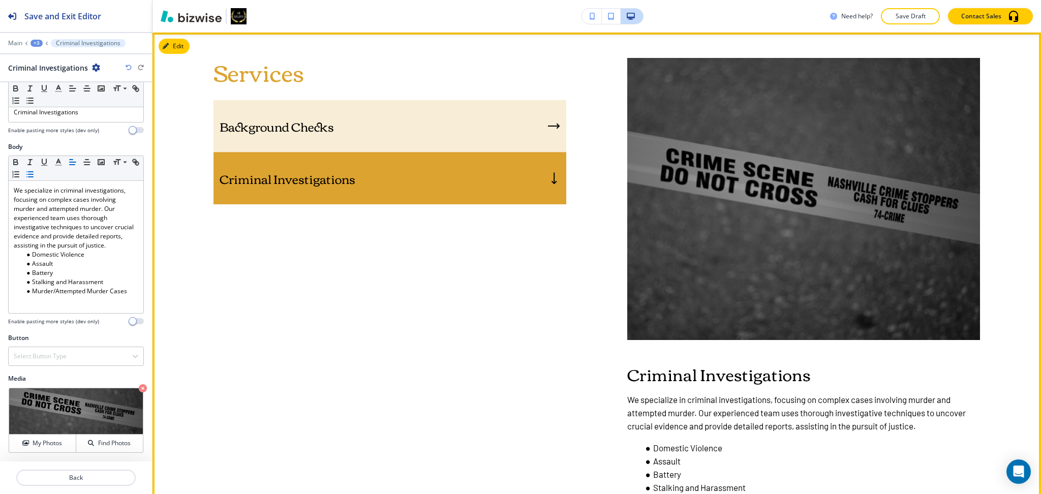
click at [377, 133] on div "Background Checks" at bounding box center [389, 126] width 353 height 52
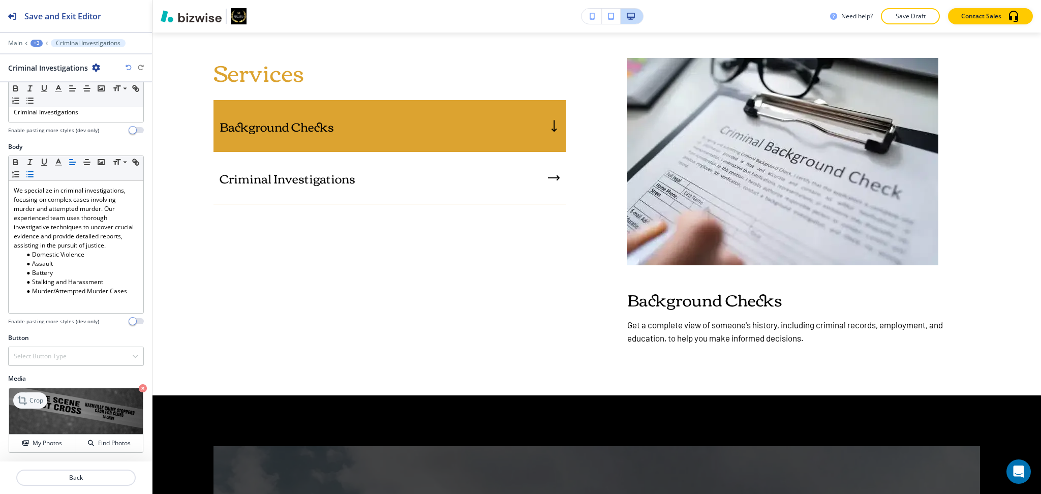
click at [24, 399] on icon at bounding box center [23, 400] width 12 height 12
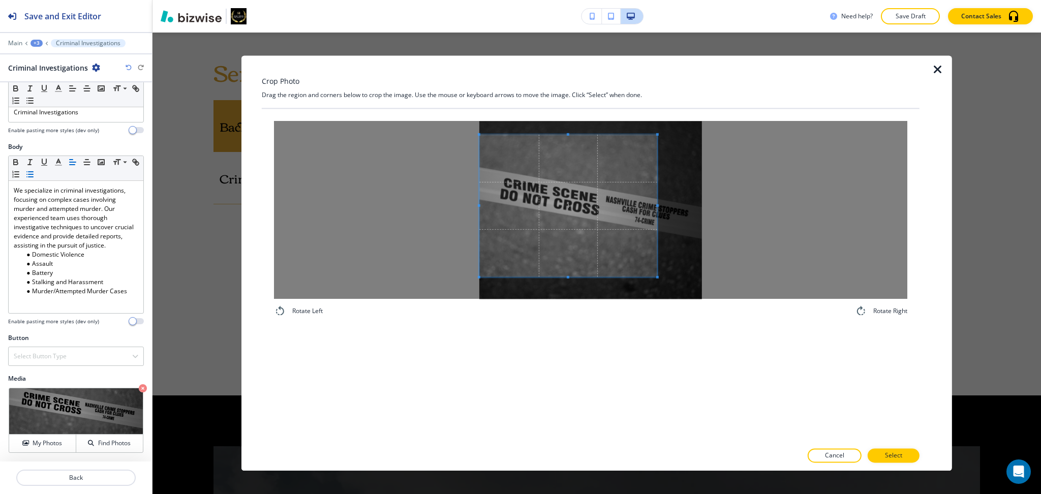
click at [598, 219] on span at bounding box center [568, 206] width 178 height 142
click at [764, 209] on div at bounding box center [590, 210] width 633 height 178
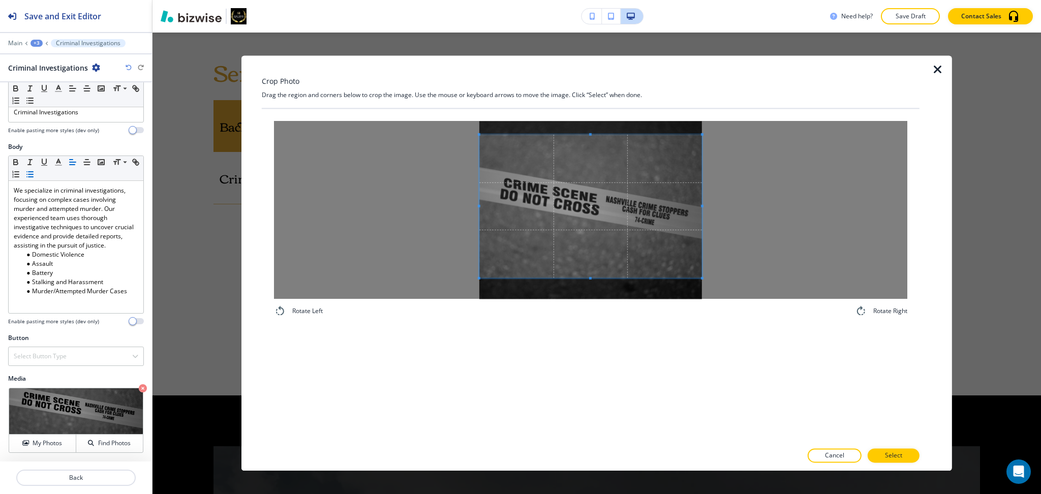
click at [605, 279] on span at bounding box center [590, 278] width 223 height 3
click at [602, 197] on span at bounding box center [590, 204] width 223 height 150
click at [912, 455] on button "Select" at bounding box center [893, 456] width 52 height 14
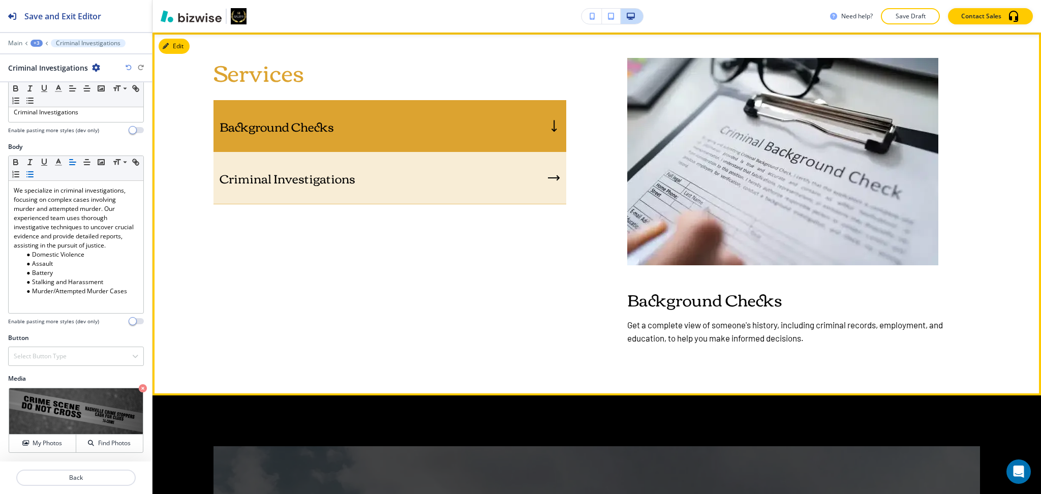
click at [427, 175] on div "Criminal Investigations" at bounding box center [389, 178] width 353 height 52
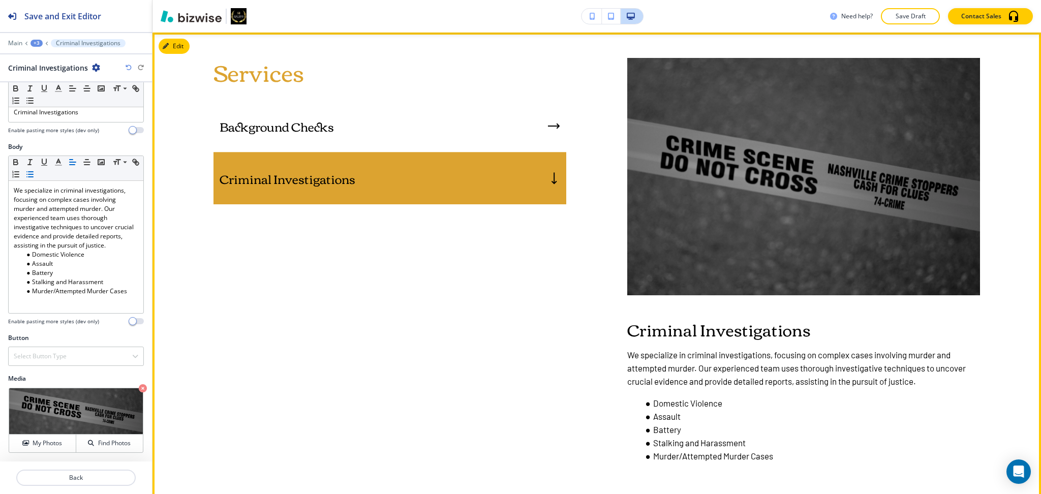
click at [497, 127] on div "Background Checks" at bounding box center [389, 126] width 353 height 52
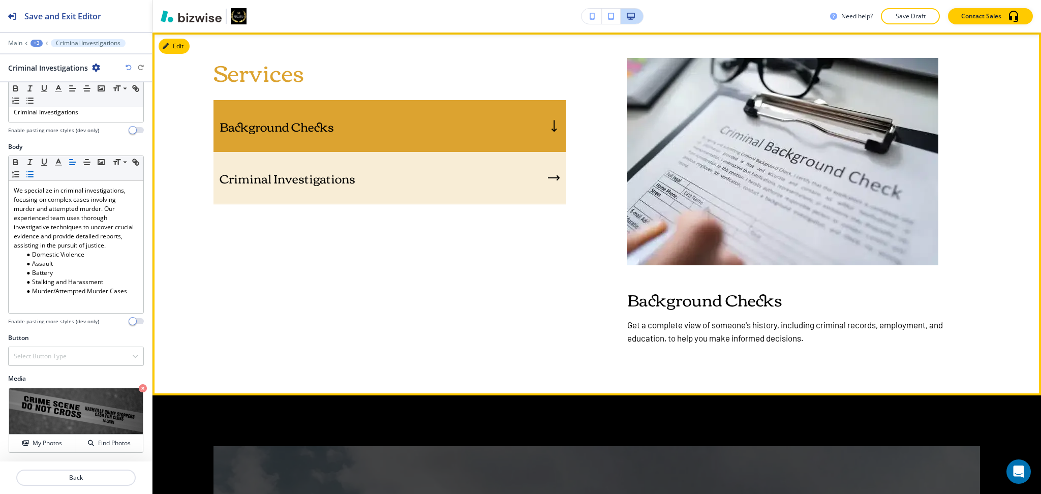
click at [502, 181] on div "Criminal Investigations" at bounding box center [389, 178] width 353 height 52
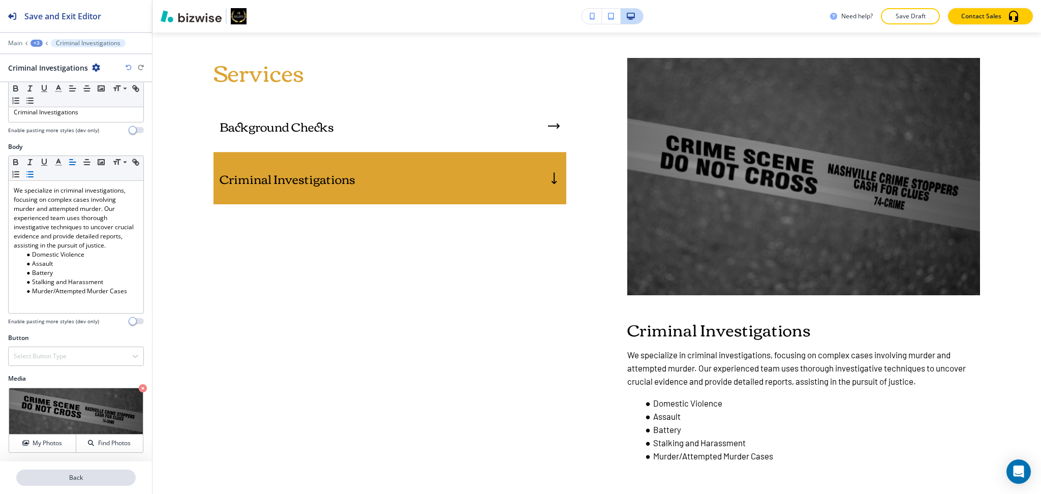
click at [69, 473] on p "Back" at bounding box center [75, 477] width 117 height 9
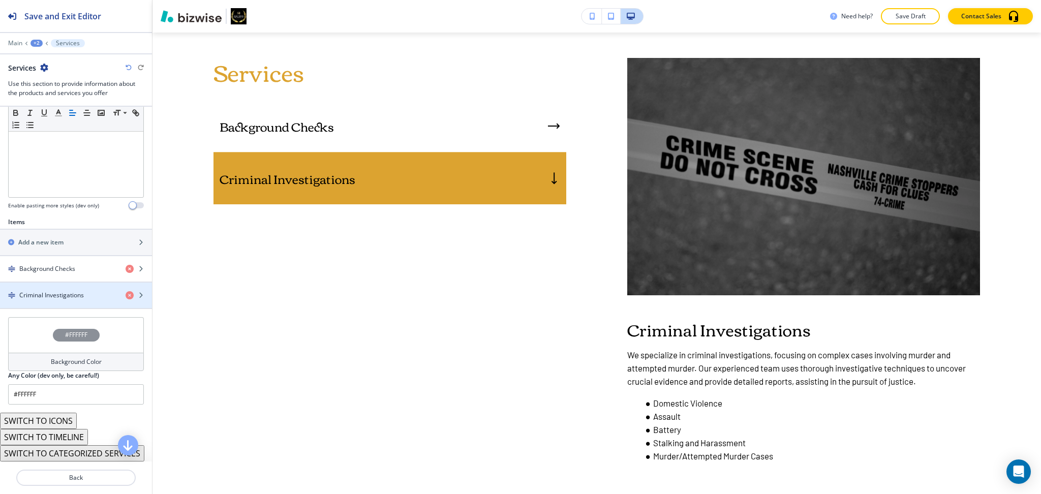
scroll to position [256, 0]
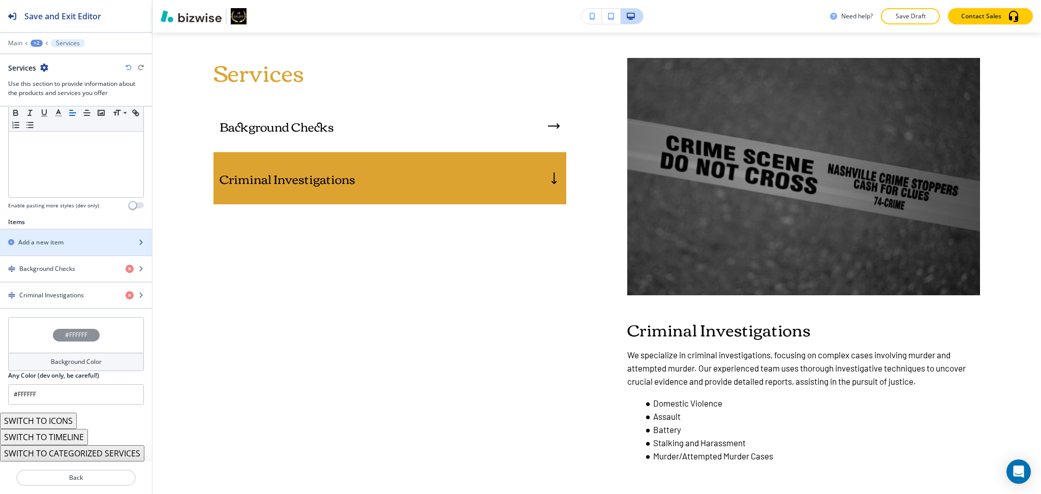
click at [57, 230] on div "button" at bounding box center [76, 234] width 152 height 8
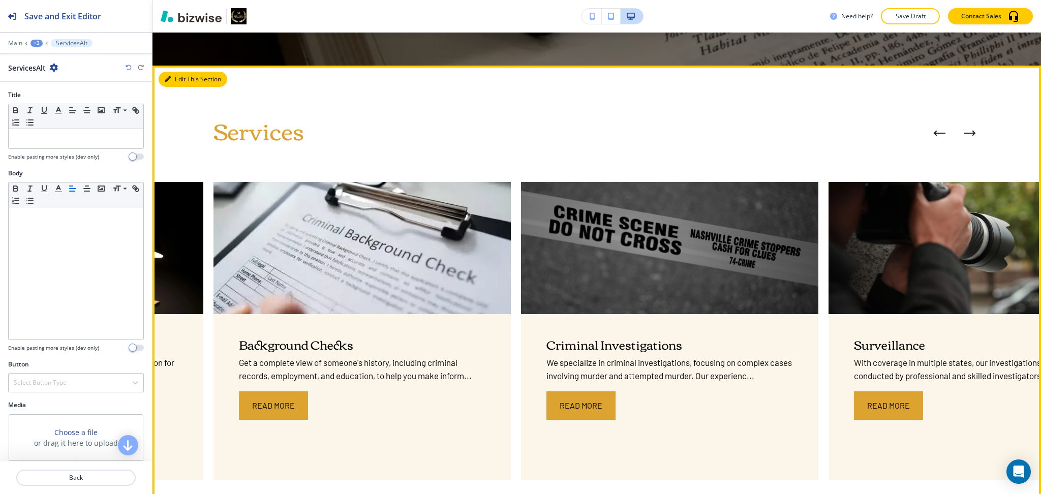
click at [168, 76] on icon "button" at bounding box center [168, 79] width 6 height 6
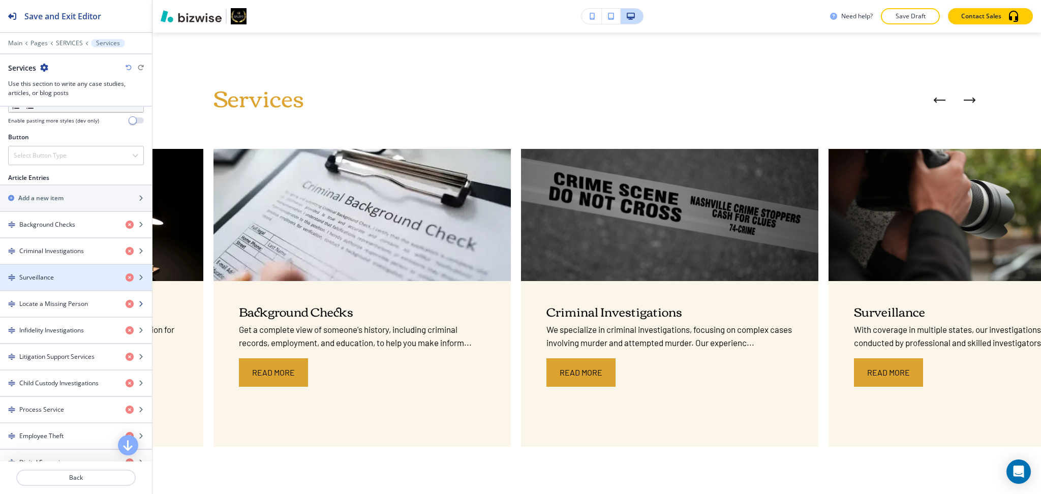
scroll to position [337, 0]
click at [62, 273] on div "Surveillance" at bounding box center [58, 276] width 117 height 9
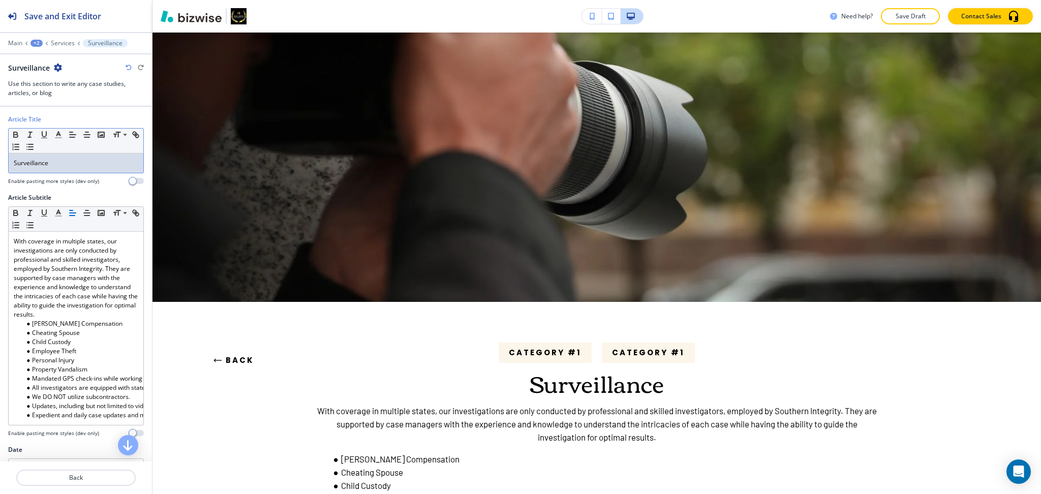
click at [61, 159] on p "Surveillance" at bounding box center [76, 163] width 124 height 9
copy p "Surveillance"
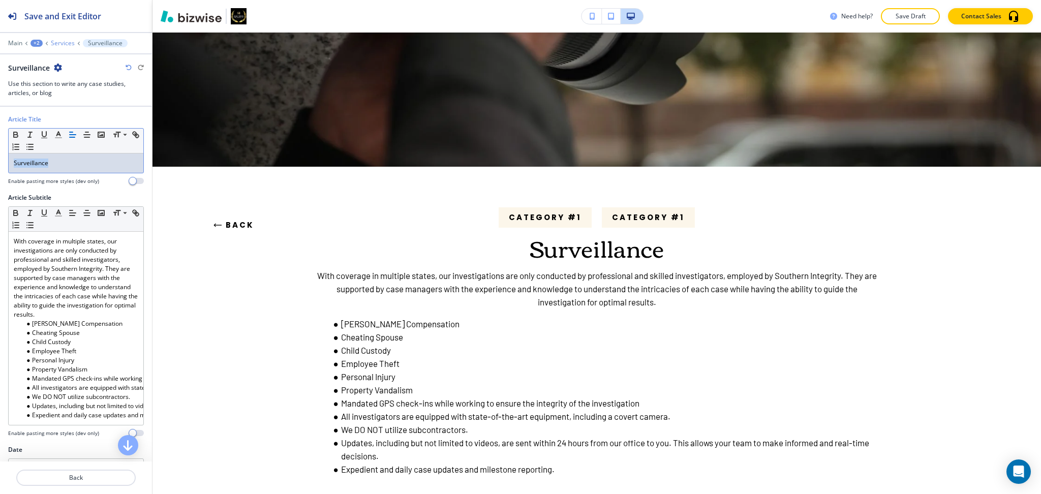
scroll to position [134, 0]
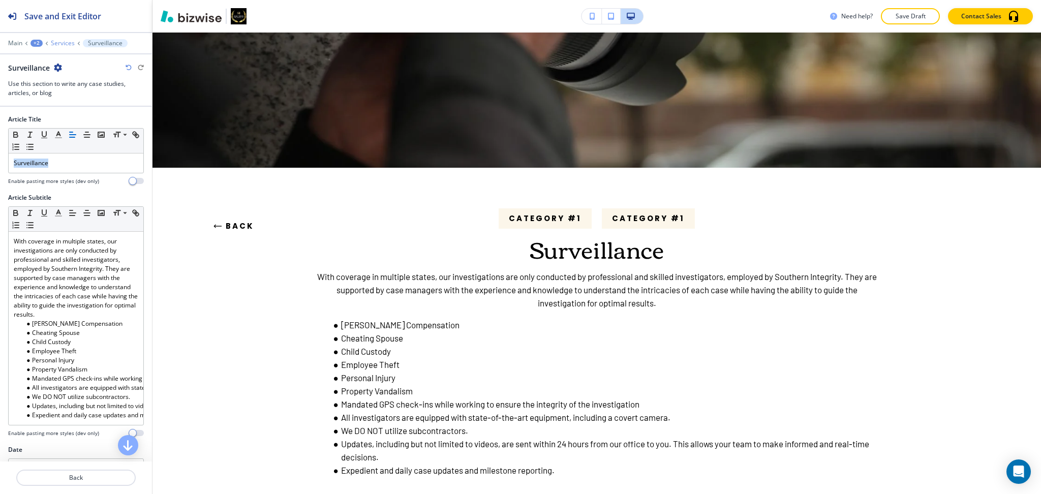
click at [63, 42] on p "Services" at bounding box center [63, 43] width 24 height 7
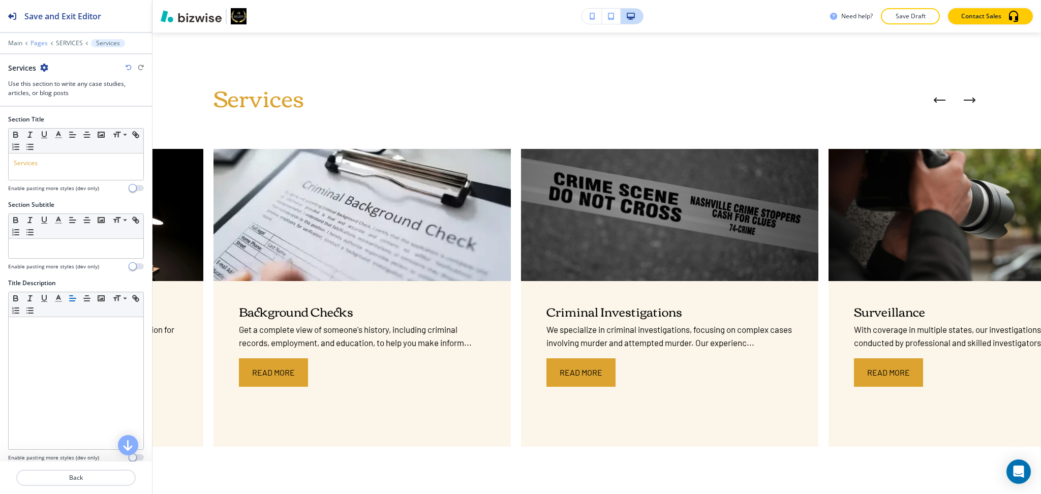
click at [38, 41] on p "Pages" at bounding box center [38, 43] width 17 height 7
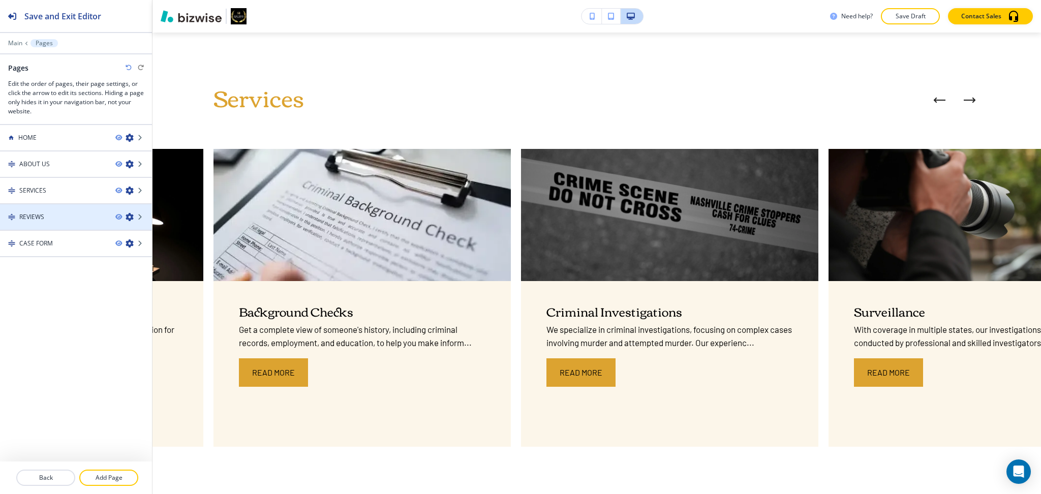
click at [37, 205] on div at bounding box center [76, 208] width 152 height 8
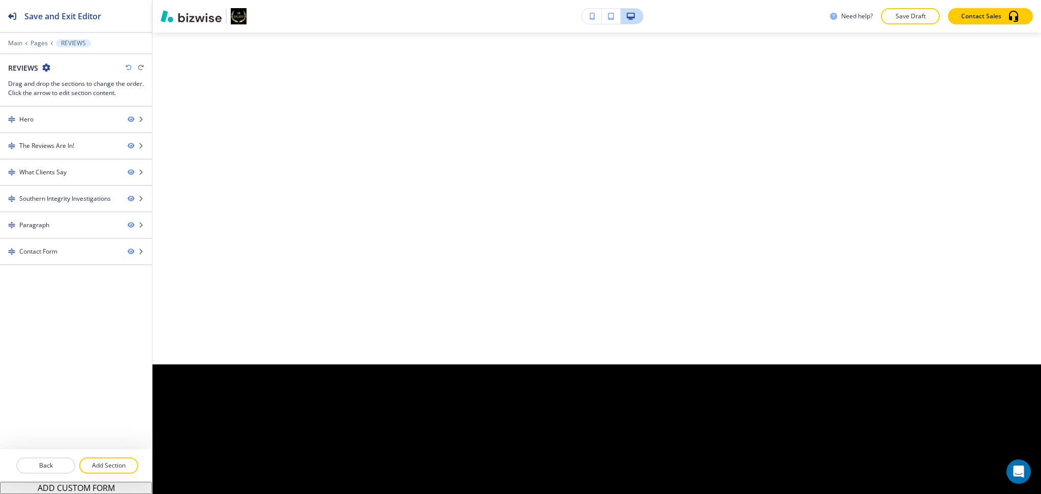
scroll to position [0, 0]
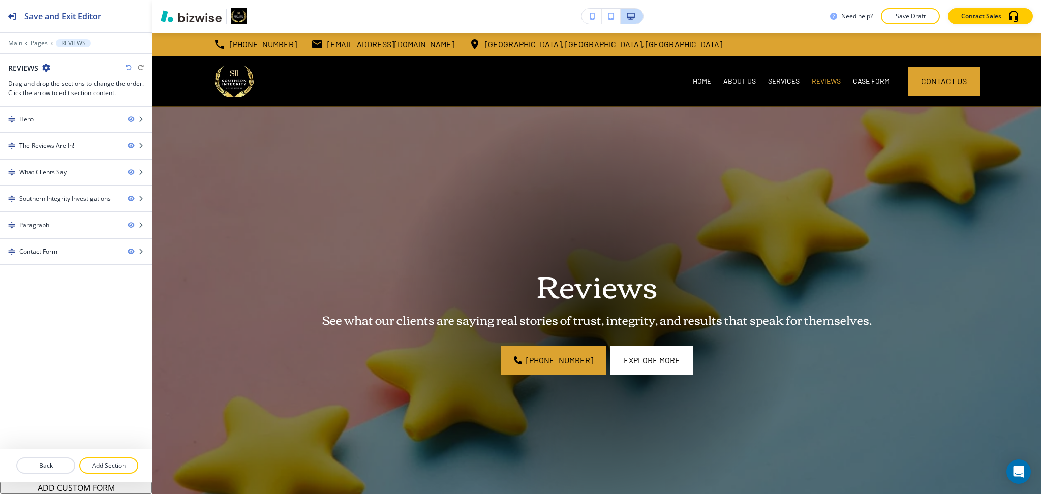
click at [43, 38] on div at bounding box center [76, 36] width 152 height 6
click at [40, 43] on p "Pages" at bounding box center [38, 43] width 17 height 7
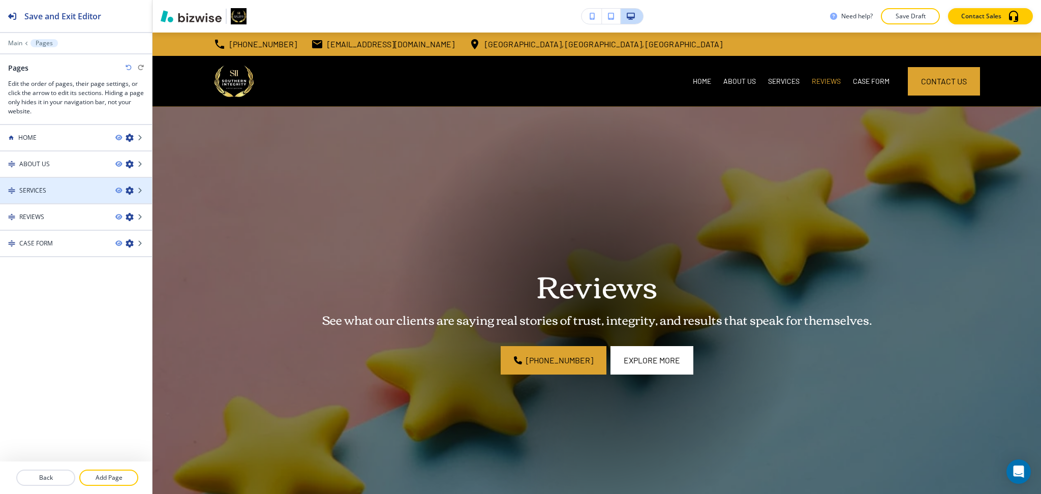
click at [53, 190] on div "SERVICES" at bounding box center [53, 190] width 107 height 9
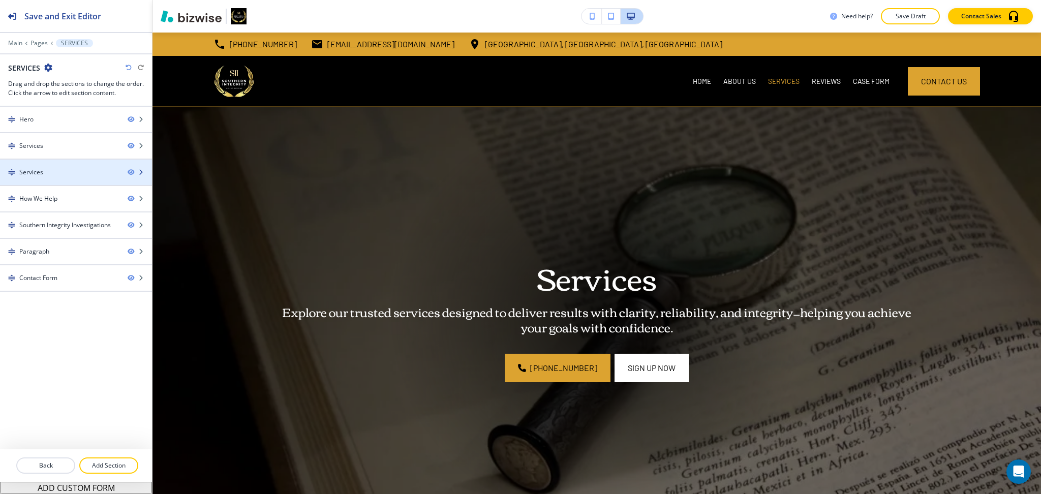
click at [51, 168] on div "Services" at bounding box center [59, 172] width 119 height 9
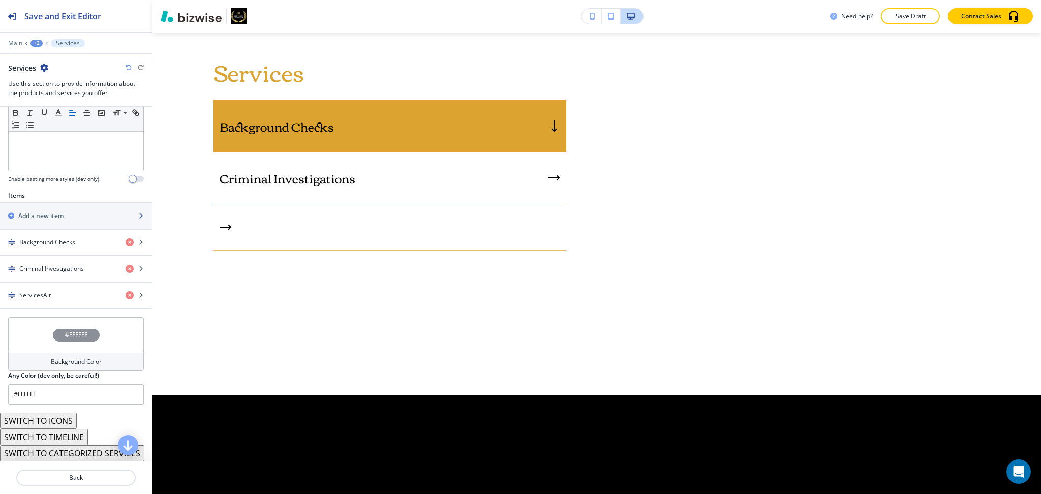
scroll to position [283, 0]
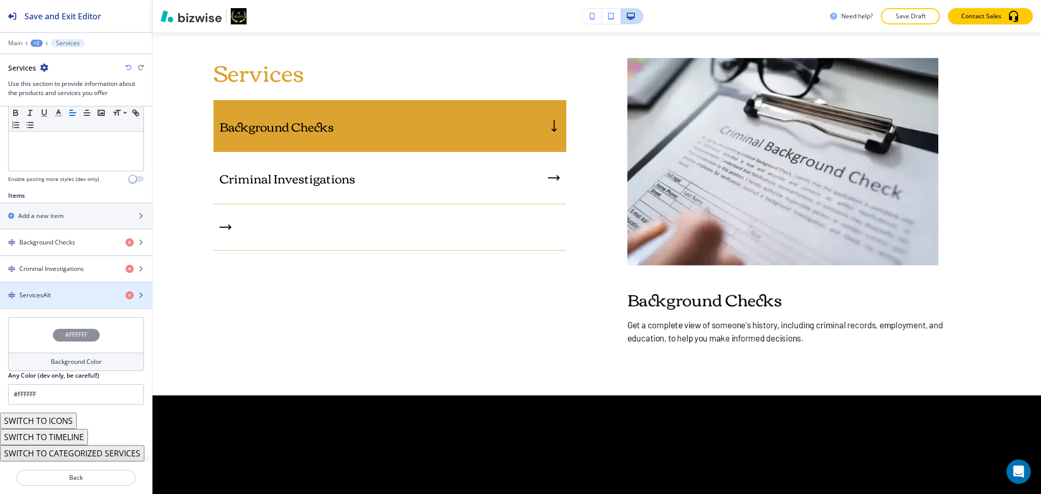
click at [50, 294] on div "ServicesAlt" at bounding box center [58, 295] width 117 height 9
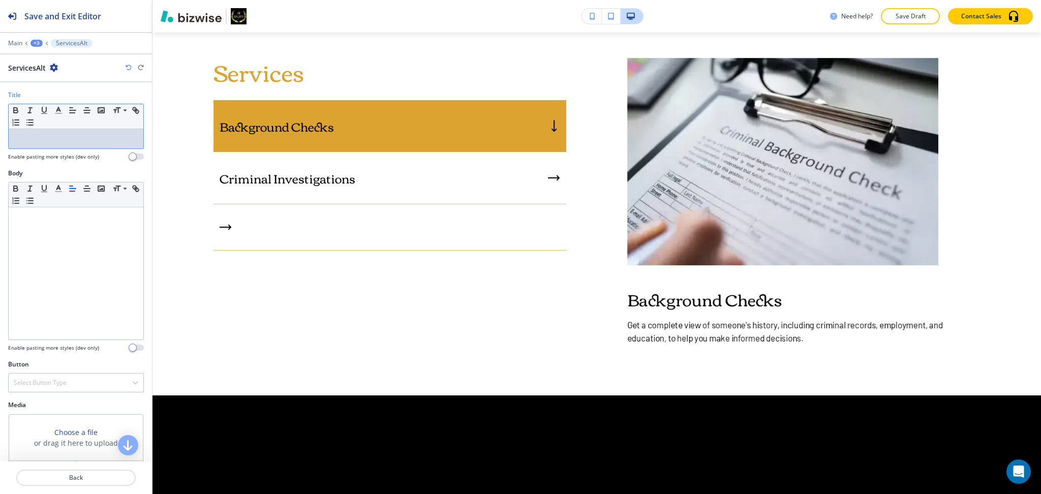
click at [61, 141] on p at bounding box center [76, 138] width 124 height 9
click at [36, 41] on div "+3" at bounding box center [36, 43] width 12 height 7
click at [66, 77] on p "SERVICES" at bounding box center [63, 77] width 52 height 9
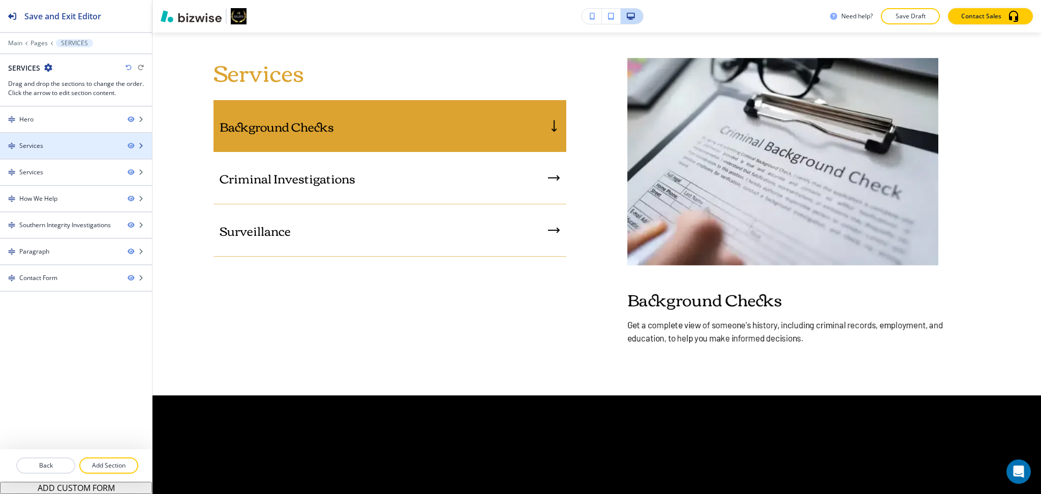
click at [43, 138] on div at bounding box center [76, 137] width 152 height 8
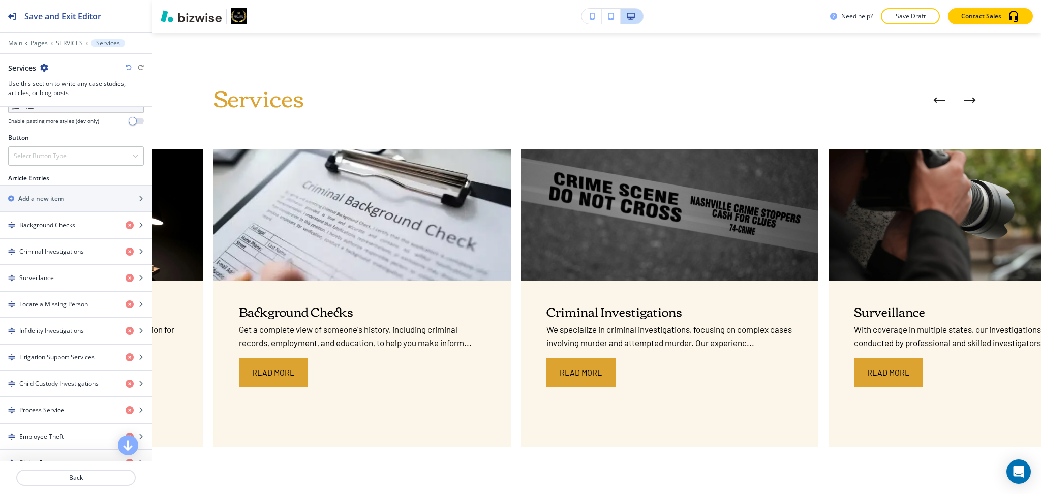
scroll to position [338, 0]
click at [49, 276] on h4 "Surveillance" at bounding box center [36, 275] width 35 height 9
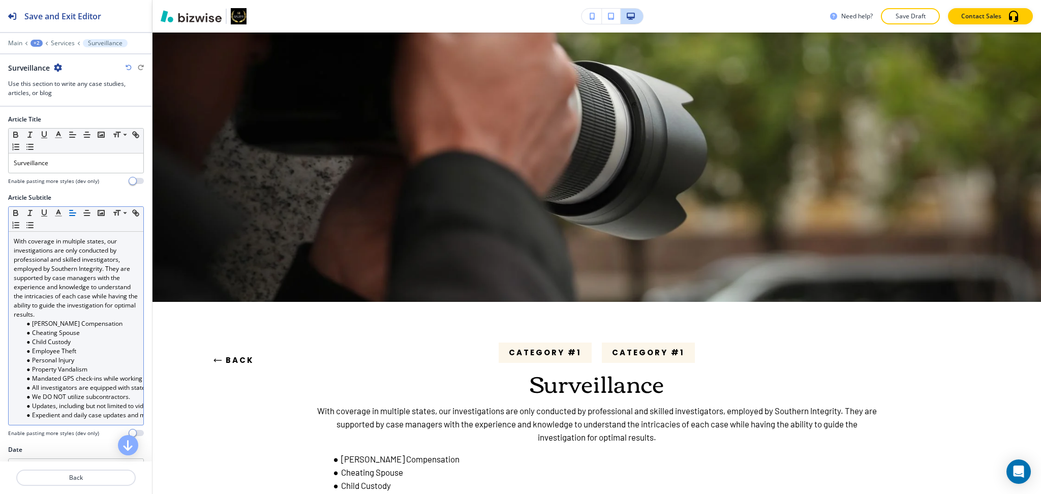
click at [50, 276] on p "With coverage in multiple states, our investigations are only conducted by prof…" at bounding box center [76, 278] width 124 height 82
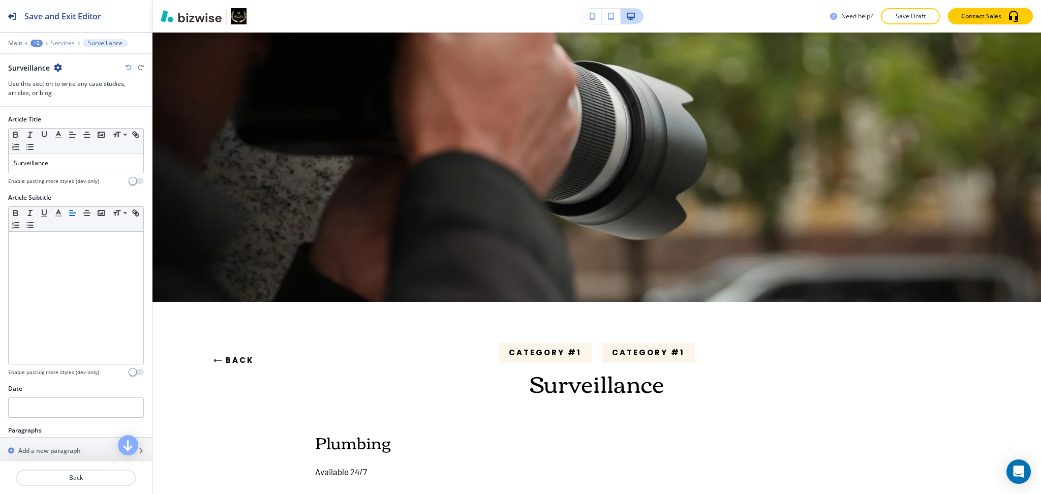
click at [59, 41] on p "Services" at bounding box center [63, 43] width 24 height 7
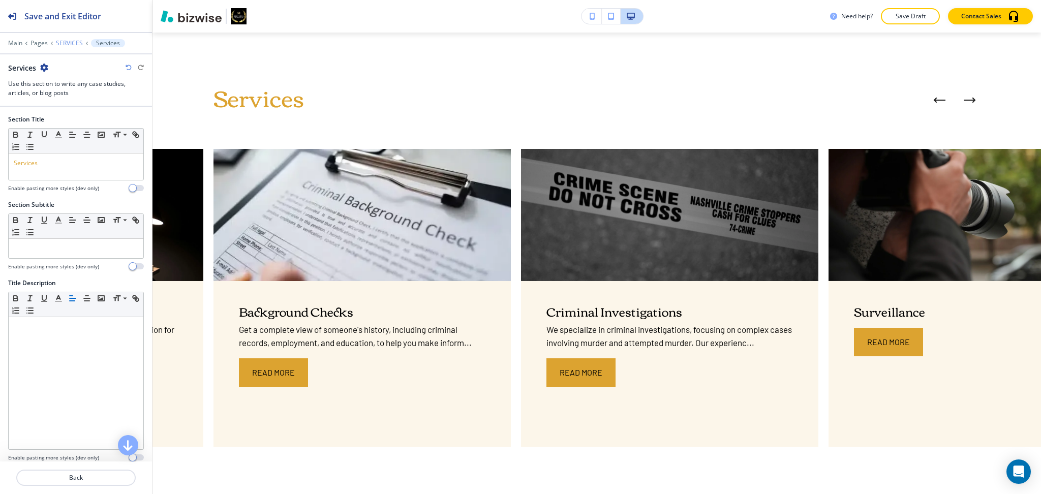
click at [60, 41] on p "SERVICES" at bounding box center [69, 43] width 27 height 7
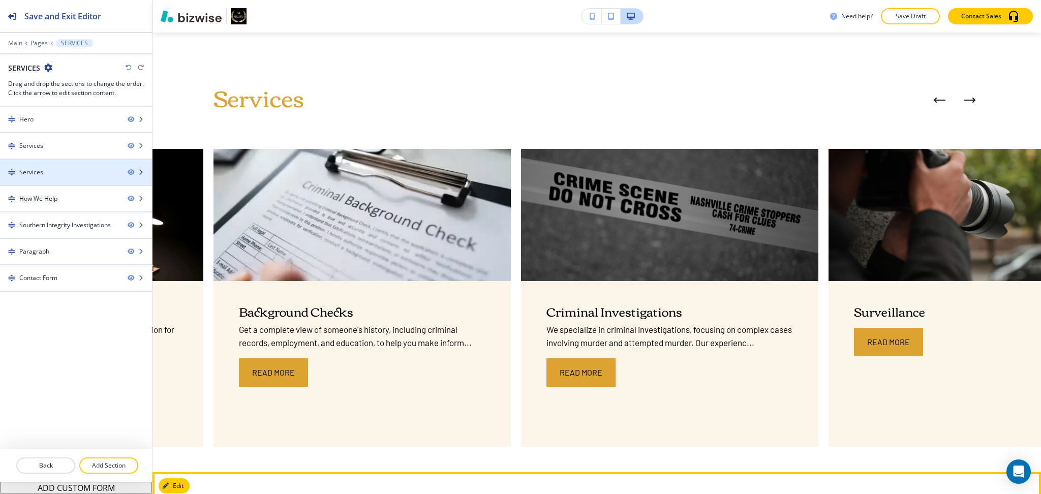
click at [47, 176] on div "Services" at bounding box center [59, 172] width 119 height 9
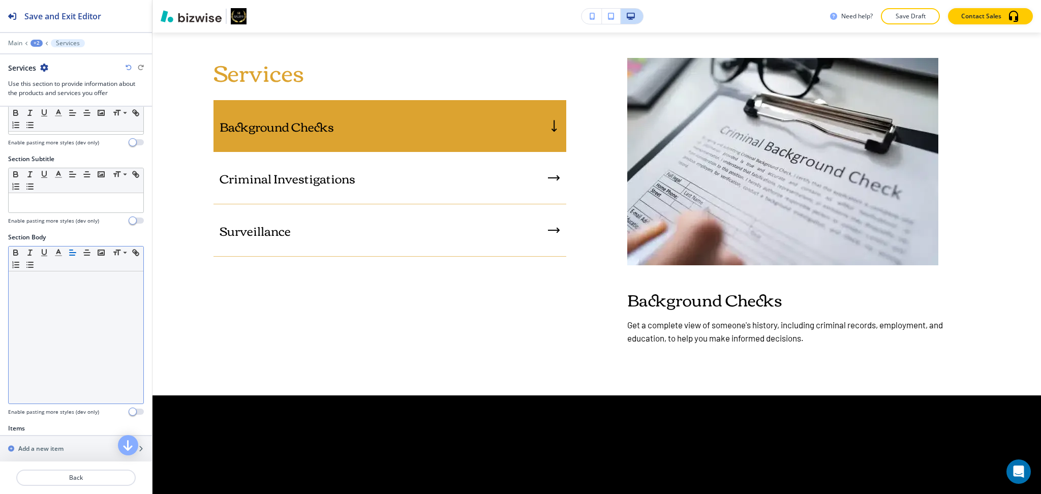
scroll to position [283, 0]
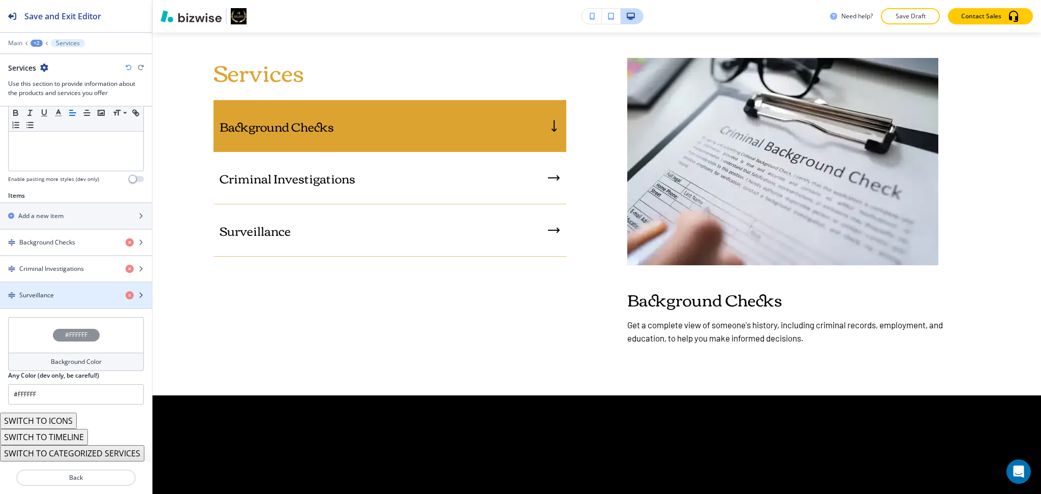
click at [56, 291] on div "Surveillance" at bounding box center [58, 295] width 117 height 9
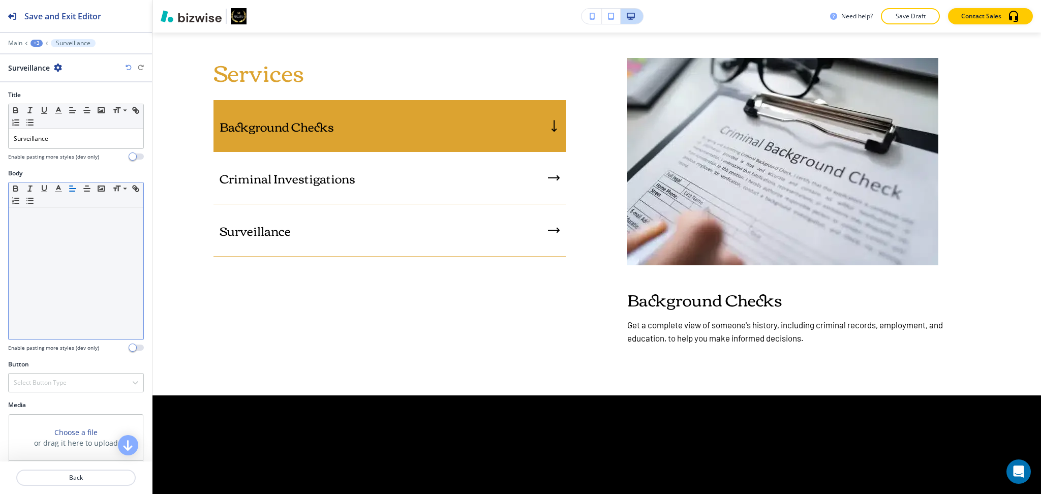
click at [57, 285] on div at bounding box center [76, 273] width 135 height 132
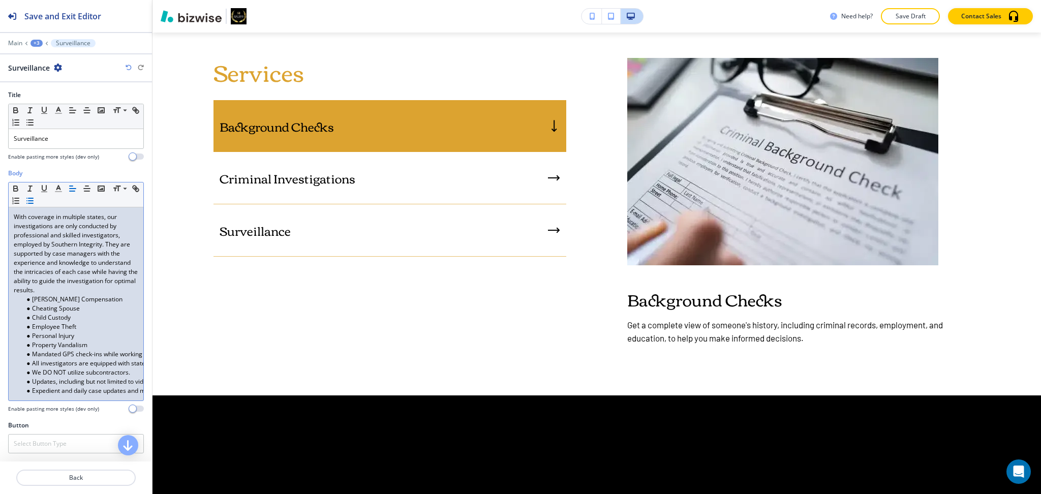
scroll to position [0, 0]
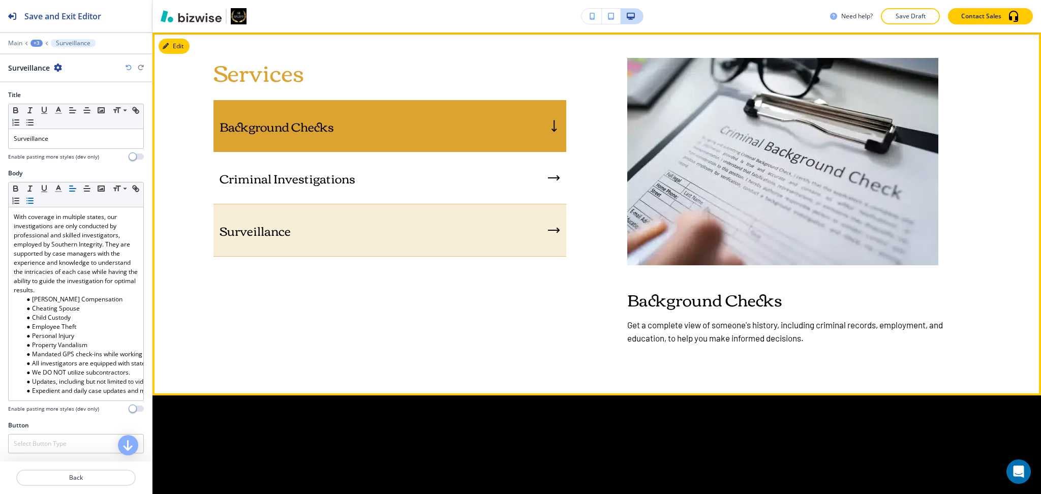
click at [255, 226] on p "Surveillance" at bounding box center [255, 230] width 71 height 15
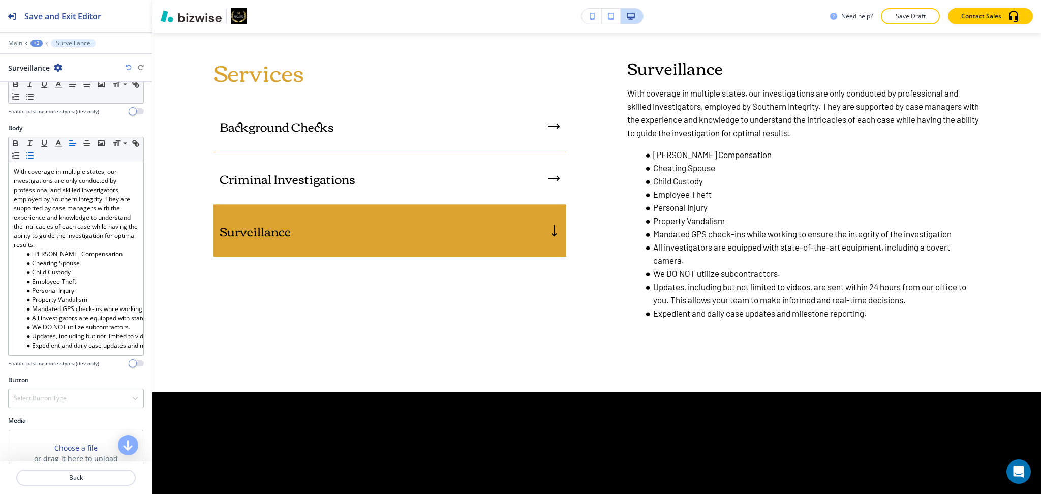
scroll to position [98, 0]
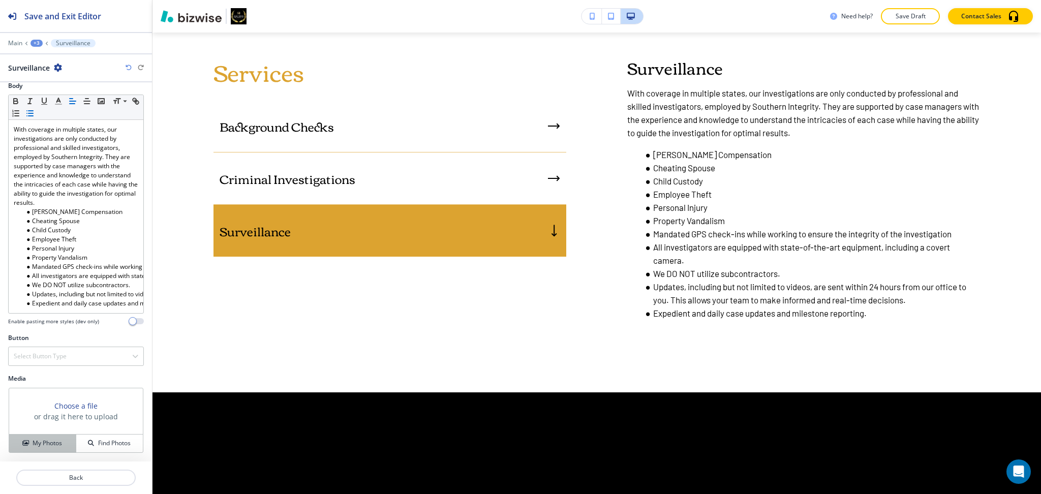
click at [46, 440] on h4 "My Photos" at bounding box center [47, 443] width 29 height 9
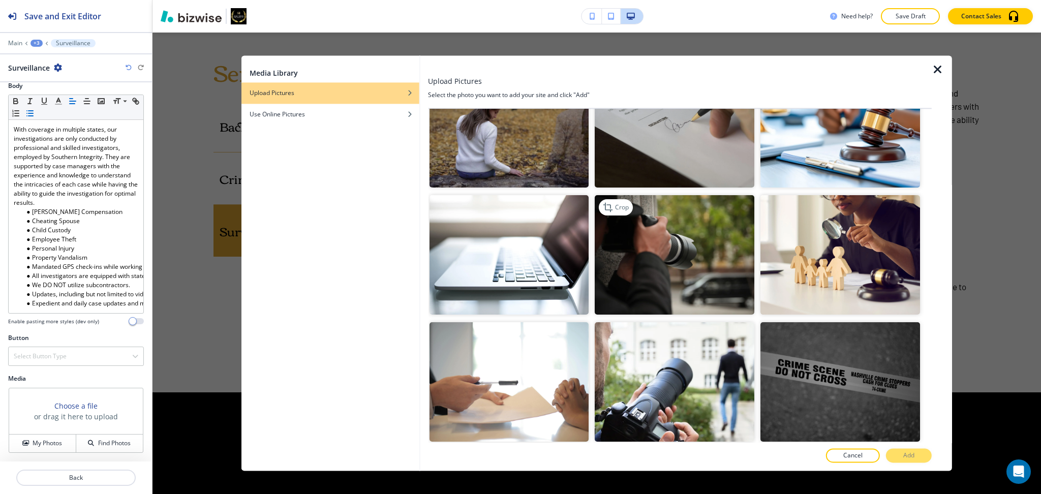
click at [677, 221] on img "button" at bounding box center [675, 254] width 160 height 119
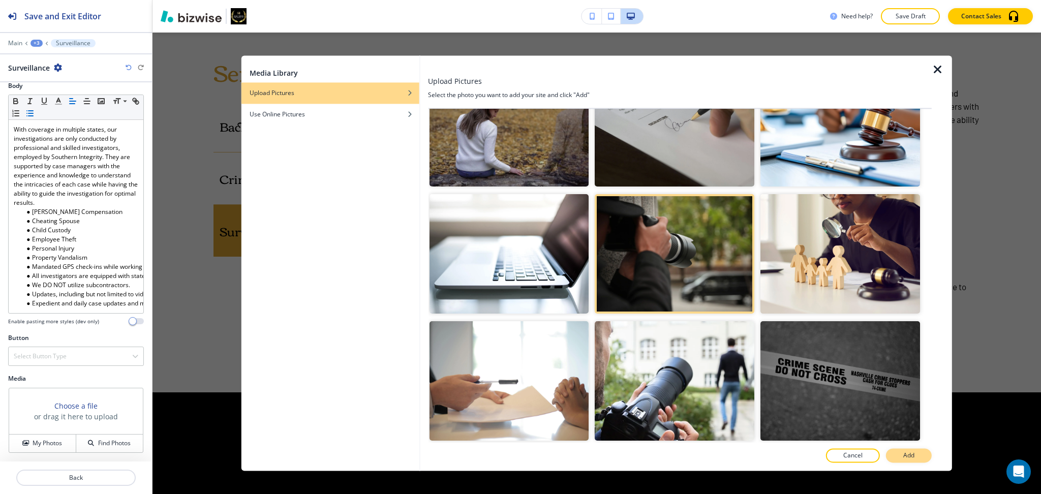
click at [911, 454] on p "Add" at bounding box center [908, 455] width 11 height 9
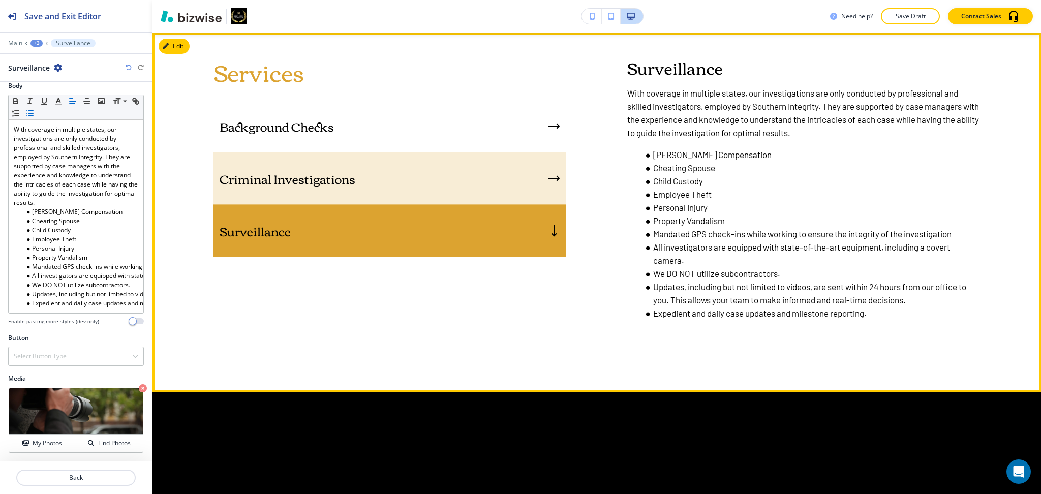
click at [501, 179] on div "Criminal Investigations" at bounding box center [389, 178] width 353 height 52
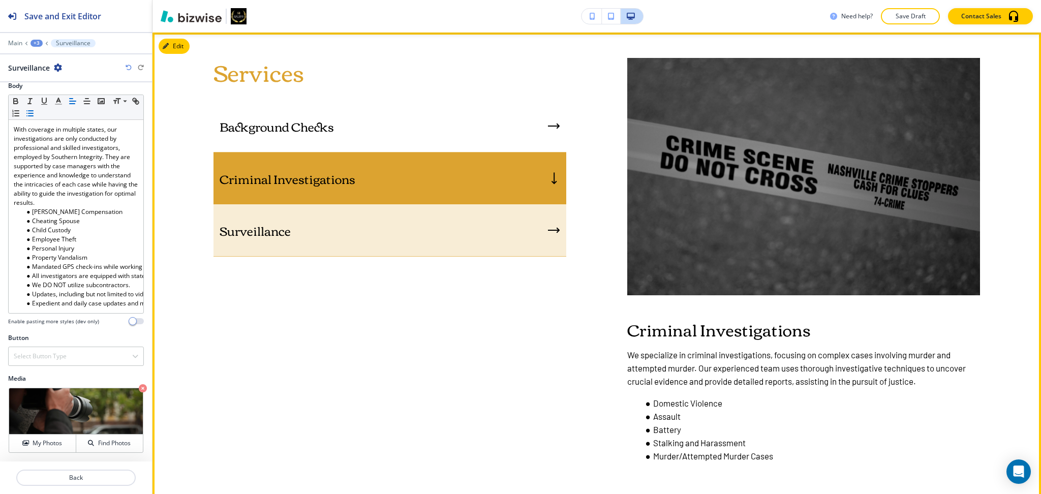
click at [497, 242] on div "Surveillance" at bounding box center [389, 230] width 353 height 52
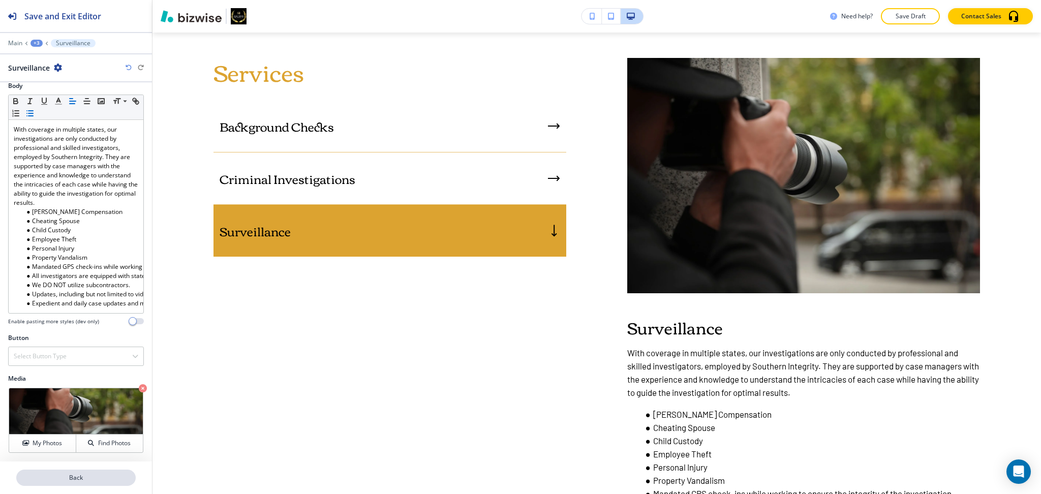
click at [79, 478] on p "Back" at bounding box center [75, 477] width 117 height 9
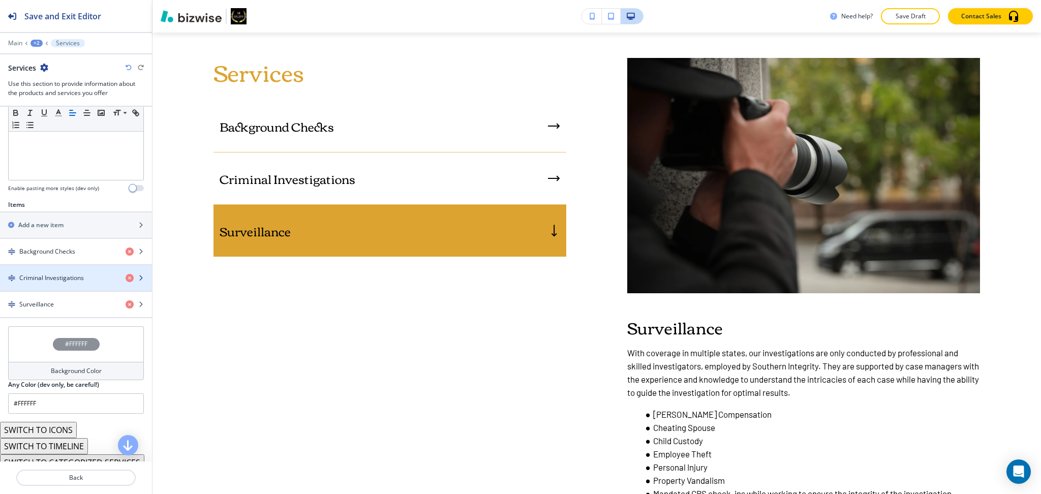
scroll to position [271, 0]
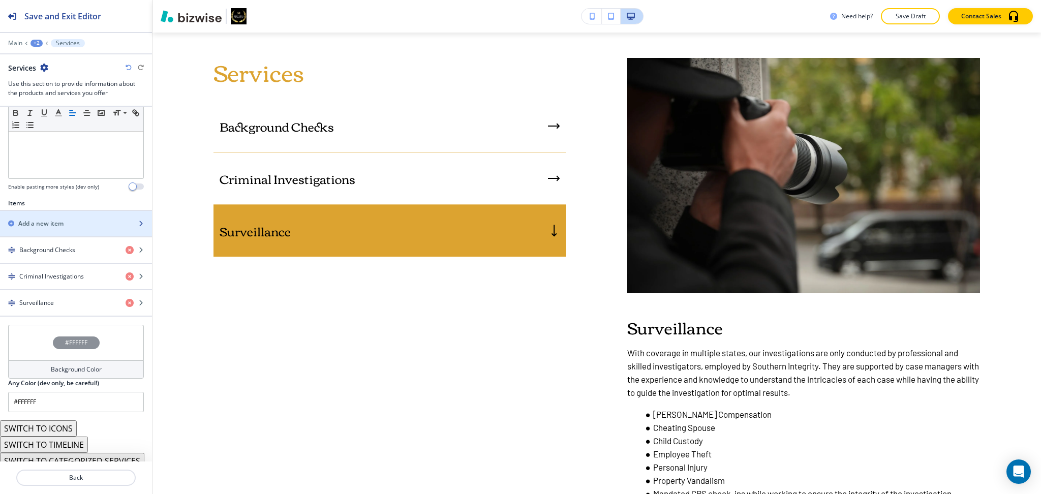
click at [63, 222] on h2 "Add a new item" at bounding box center [40, 223] width 45 height 9
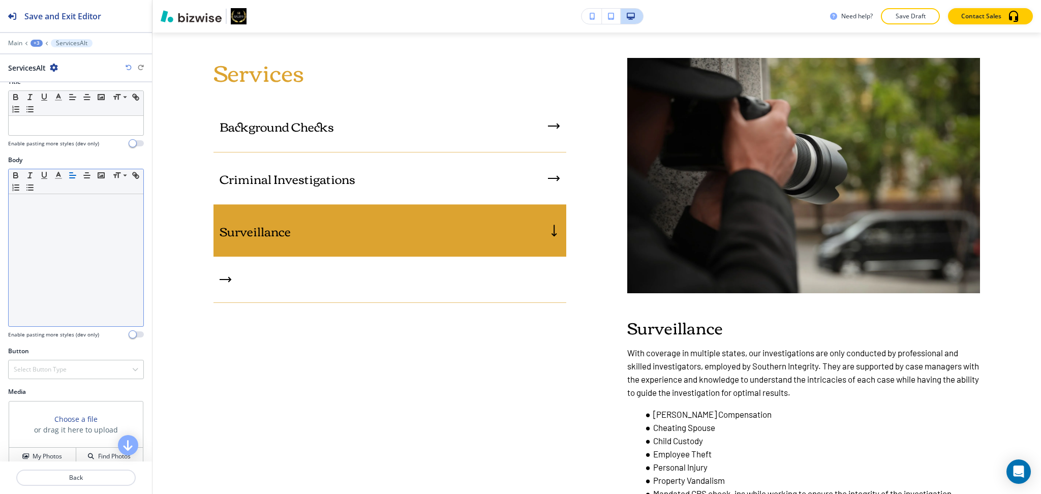
scroll to position [26, 0]
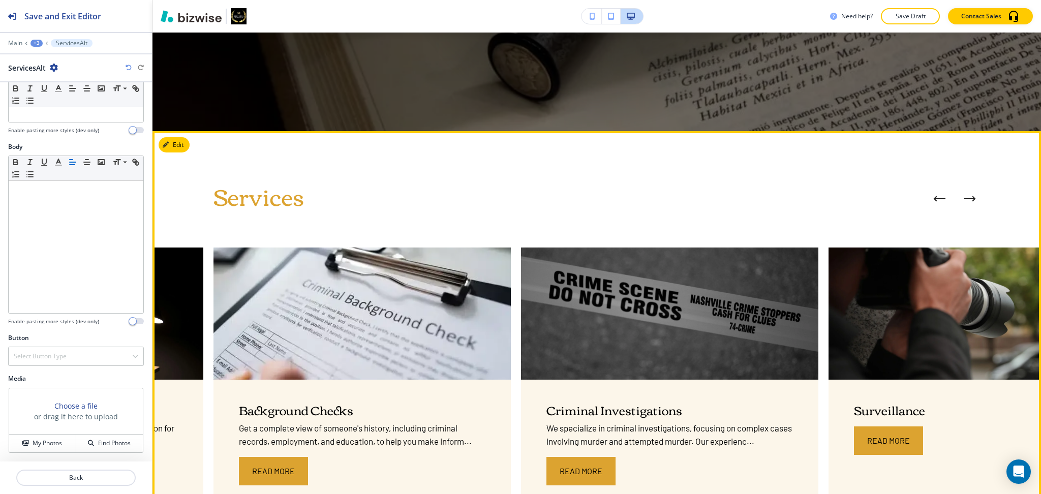
click at [182, 145] on button "Edit" at bounding box center [174, 144] width 31 height 15
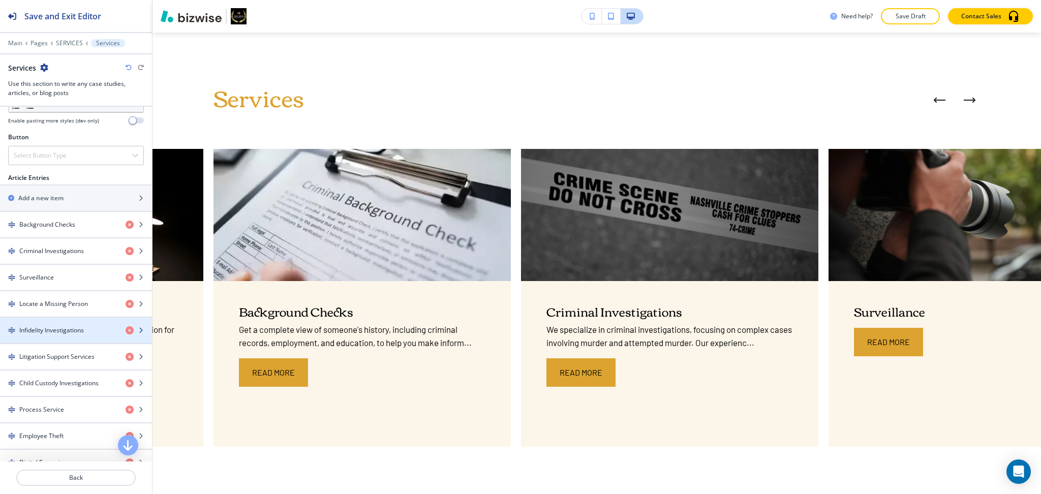
scroll to position [337, 0]
click at [56, 308] on div "button" at bounding box center [76, 312] width 152 height 8
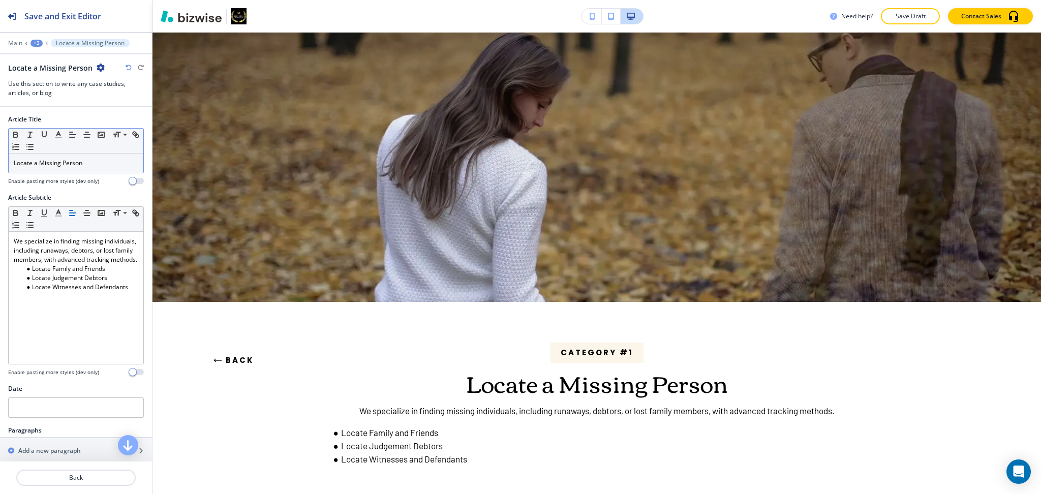
click at [70, 151] on div "Small Normal Large Huge" at bounding box center [76, 141] width 135 height 25
click at [80, 166] on p "Locate a Missing Person" at bounding box center [76, 163] width 124 height 9
copy p "Locate a Missing Person"
click at [33, 42] on div "+3" at bounding box center [36, 43] width 12 height 7
click at [53, 75] on p "SERVICES" at bounding box center [63, 77] width 52 height 9
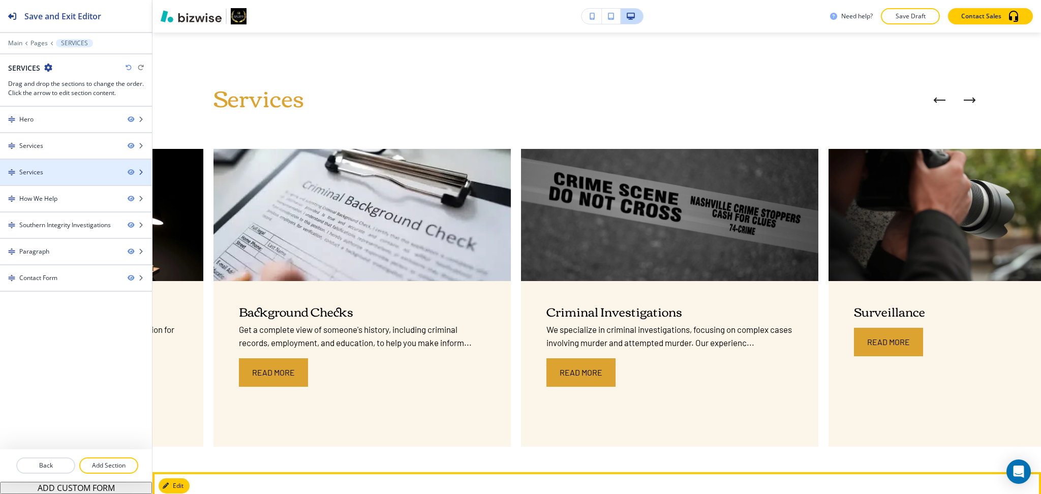
click at [52, 177] on div at bounding box center [76, 181] width 152 height 8
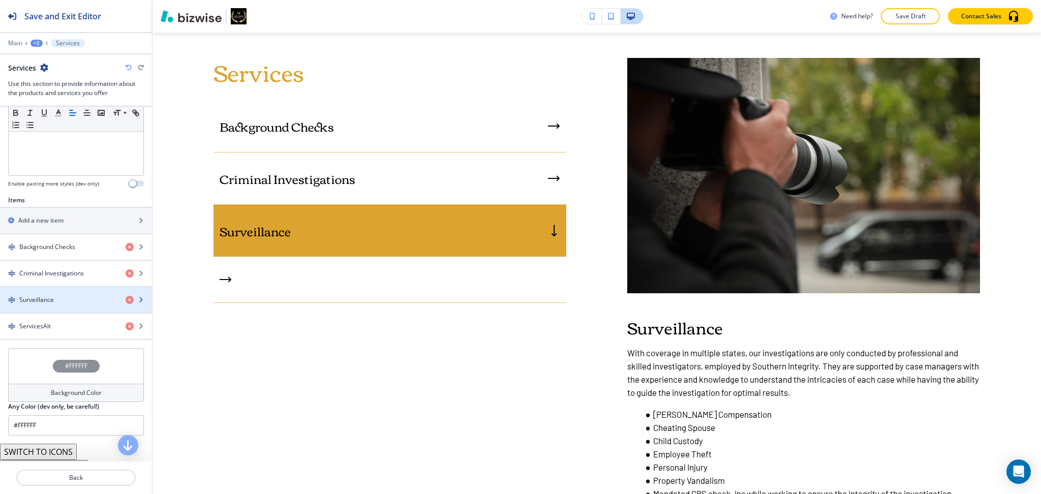
scroll to position [309, 0]
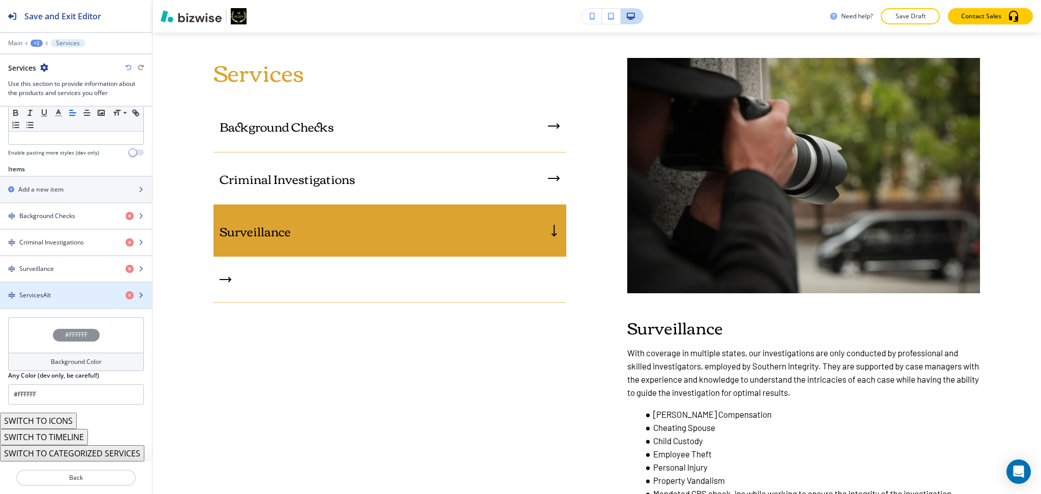
click at [59, 291] on div "ServicesAlt" at bounding box center [58, 295] width 117 height 9
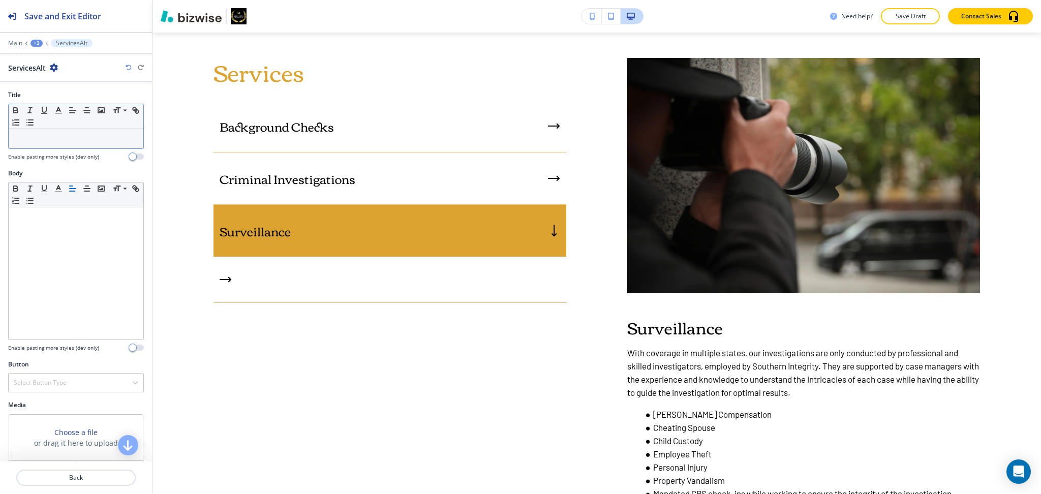
click at [63, 141] on p at bounding box center [76, 138] width 124 height 9
paste div
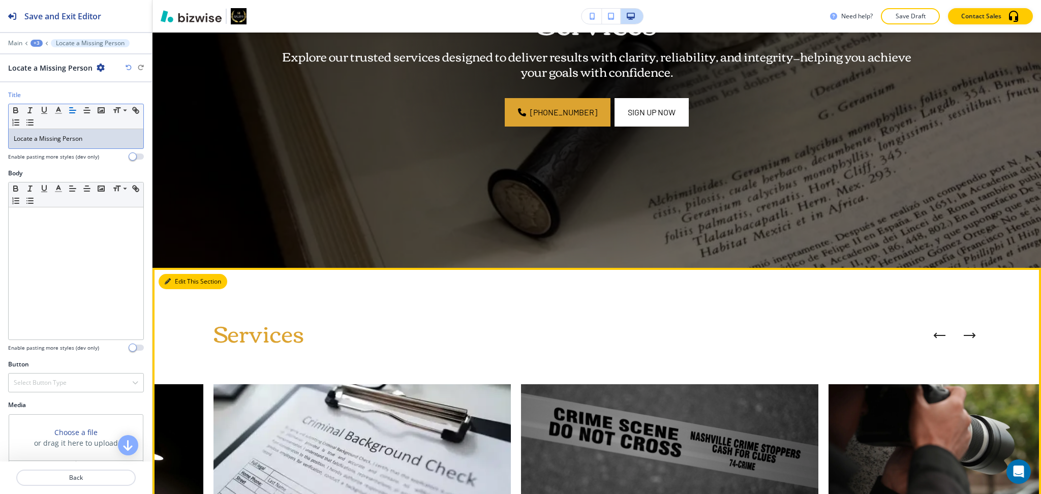
click at [177, 278] on button "Edit This Section" at bounding box center [193, 281] width 69 height 15
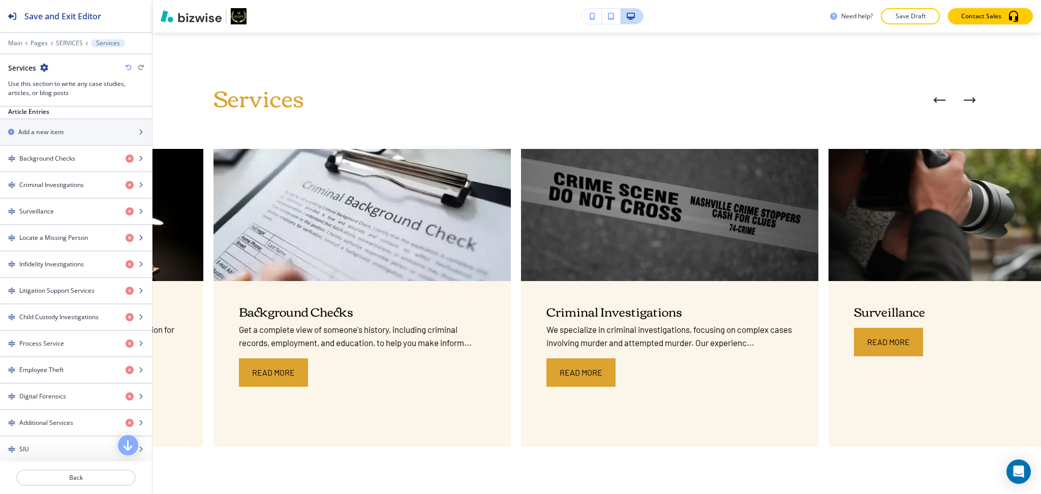
scroll to position [406, 0]
click at [51, 237] on h4 "Locate a Missing Person" at bounding box center [53, 235] width 69 height 9
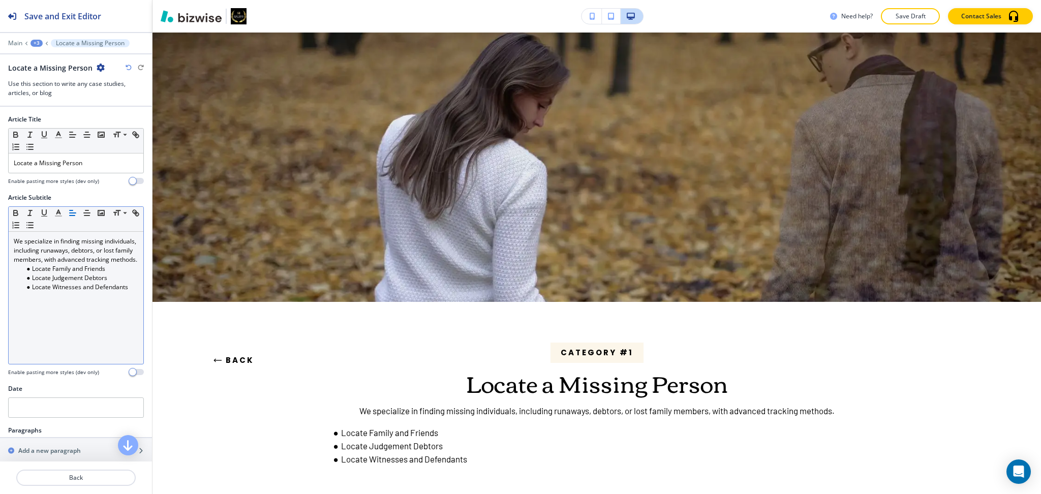
click at [58, 263] on p "We specialize in finding missing individuals, including runaways, debtors, or l…" at bounding box center [76, 250] width 124 height 27
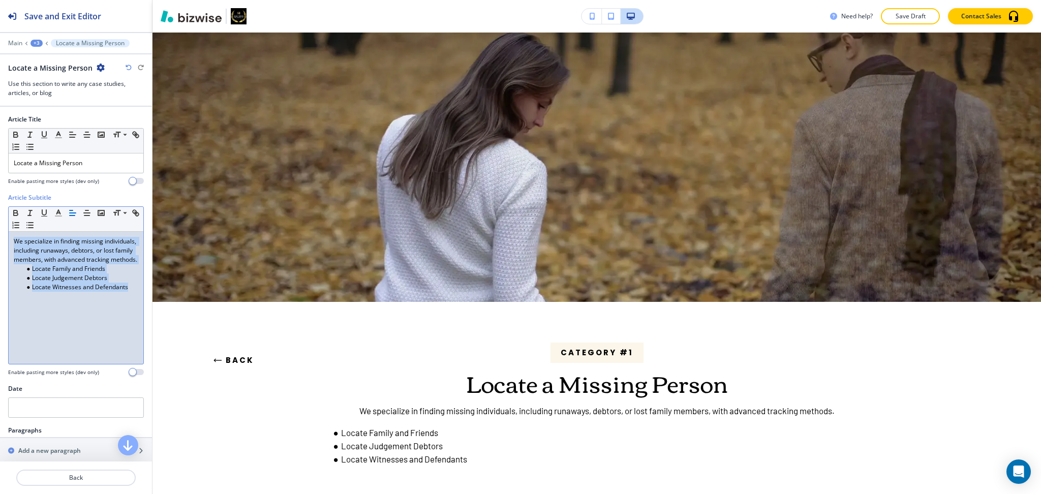
copy div "We specialize in finding missing individuals, including runaways, debtors, or l…"
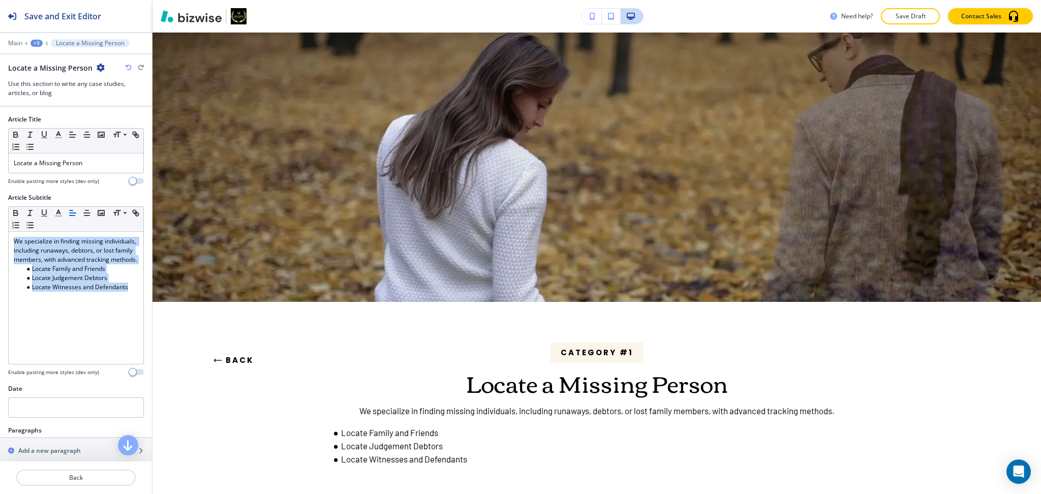
click at [240, 356] on button "Back" at bounding box center [233, 360] width 41 height 27
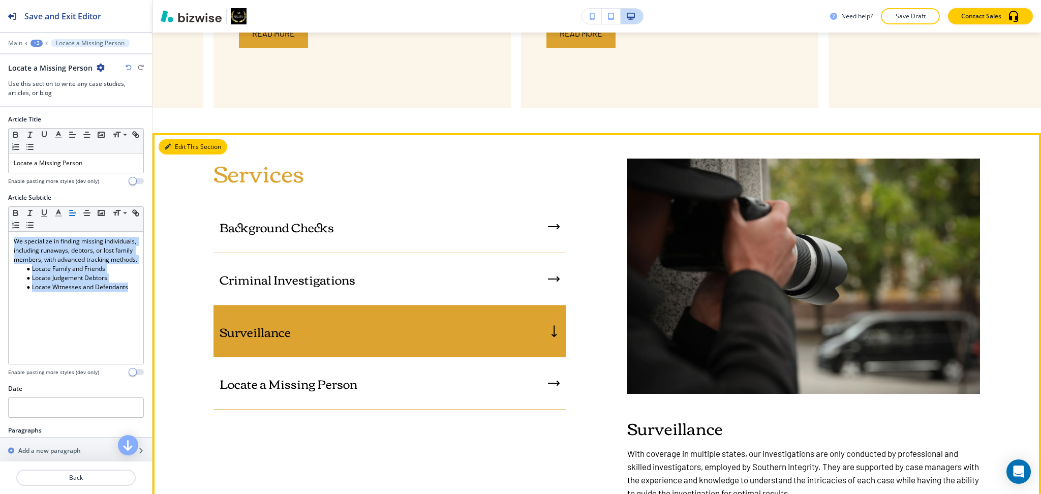
click at [176, 144] on button "Edit This Section" at bounding box center [193, 146] width 69 height 15
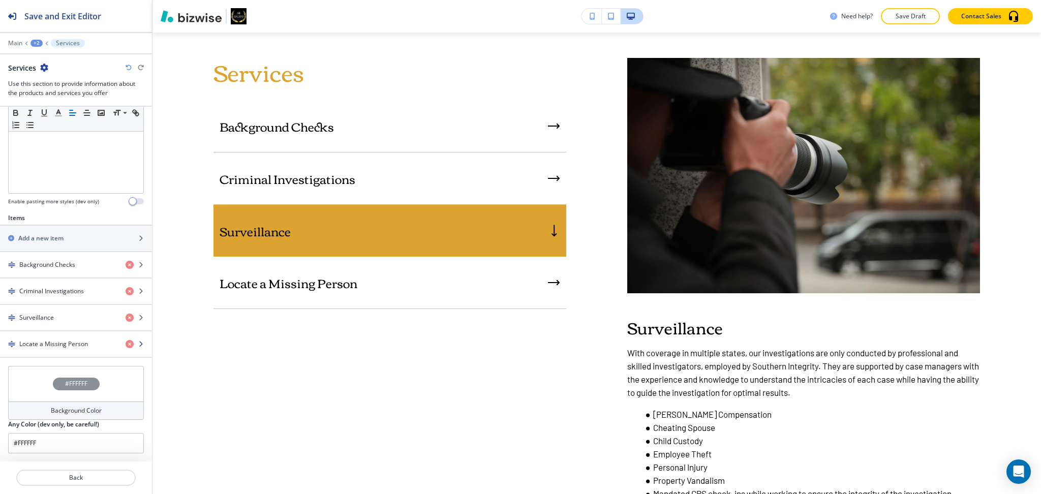
scroll to position [309, 0]
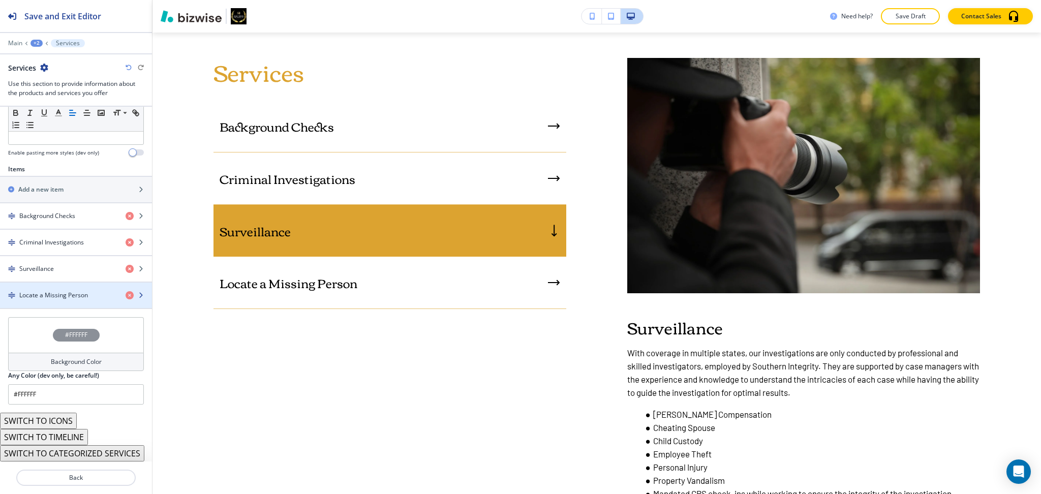
click at [70, 291] on h4 "Locate a Missing Person" at bounding box center [53, 295] width 69 height 9
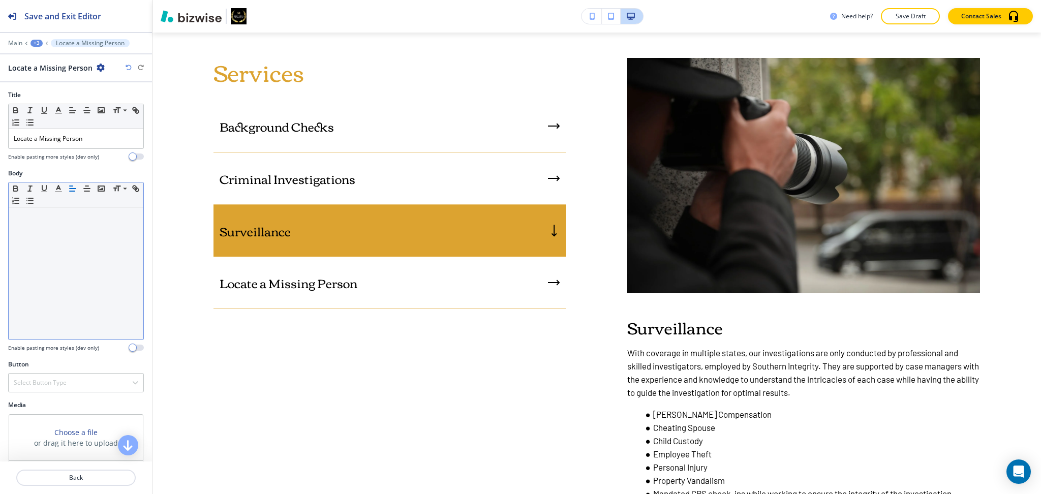
click at [90, 330] on div at bounding box center [76, 273] width 135 height 132
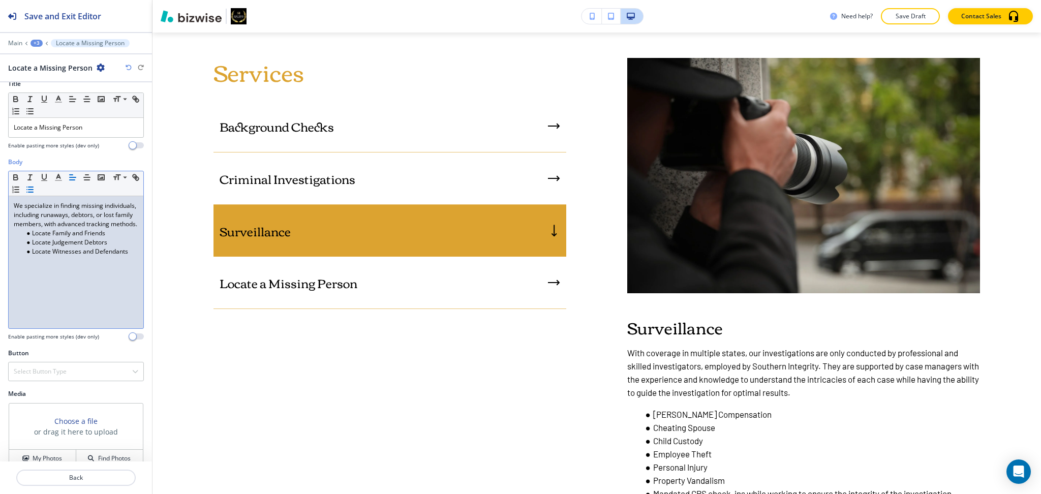
scroll to position [26, 0]
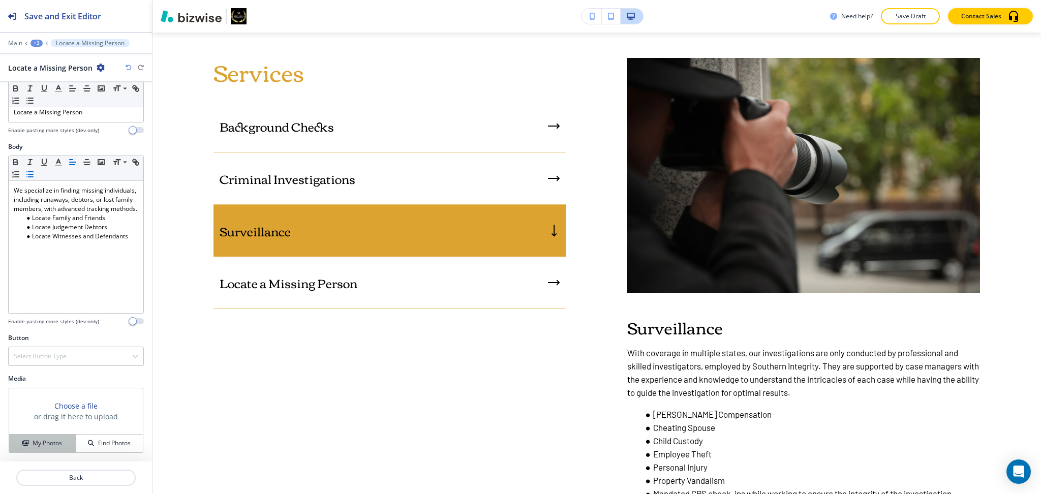
click at [46, 439] on h4 "My Photos" at bounding box center [47, 443] width 29 height 9
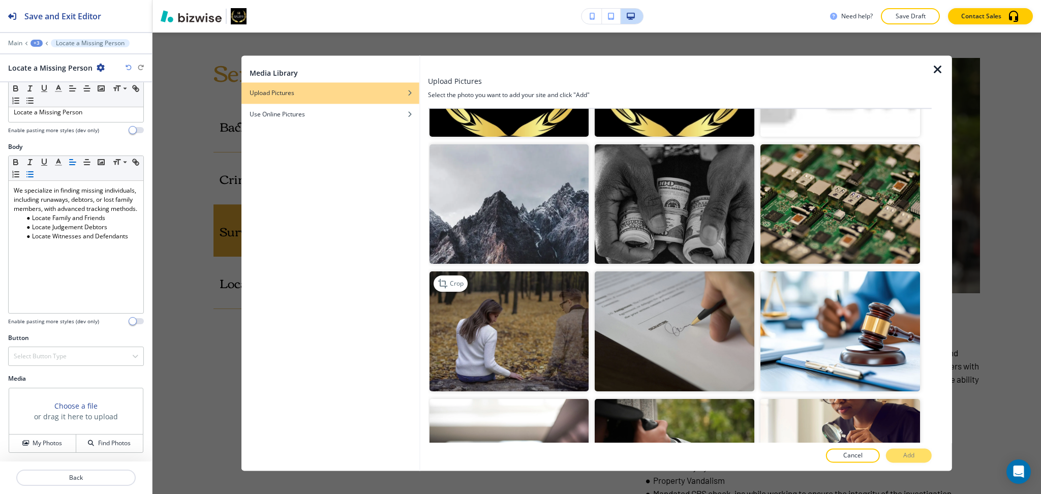
scroll to position [608, 0]
click at [537, 289] on img "button" at bounding box center [509, 330] width 160 height 119
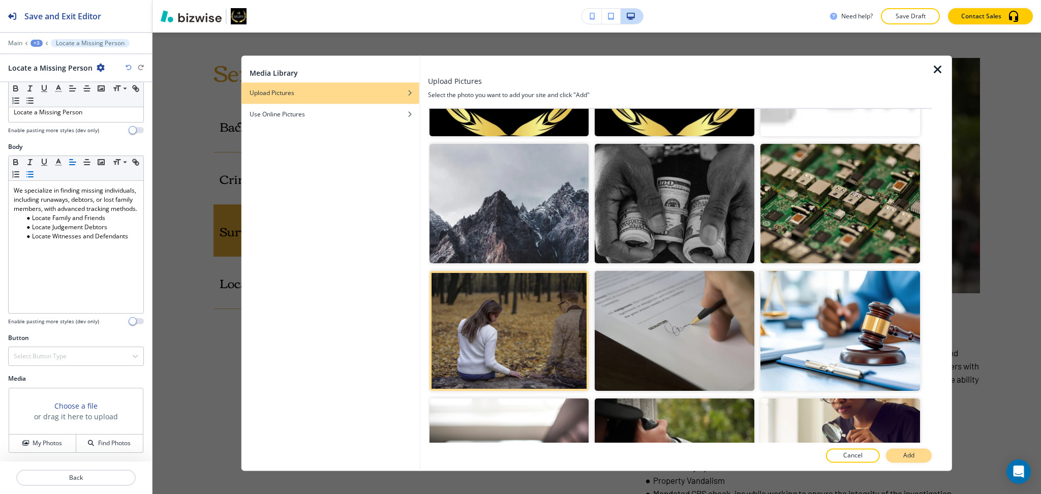
click at [906, 460] on button "Add" at bounding box center [909, 456] width 46 height 14
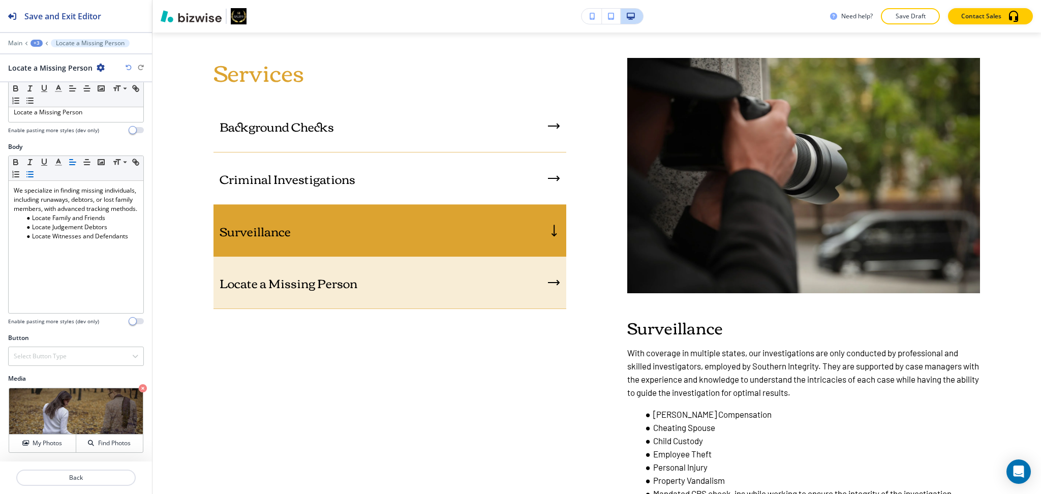
click at [513, 276] on div "Locate a Missing Person" at bounding box center [389, 283] width 353 height 52
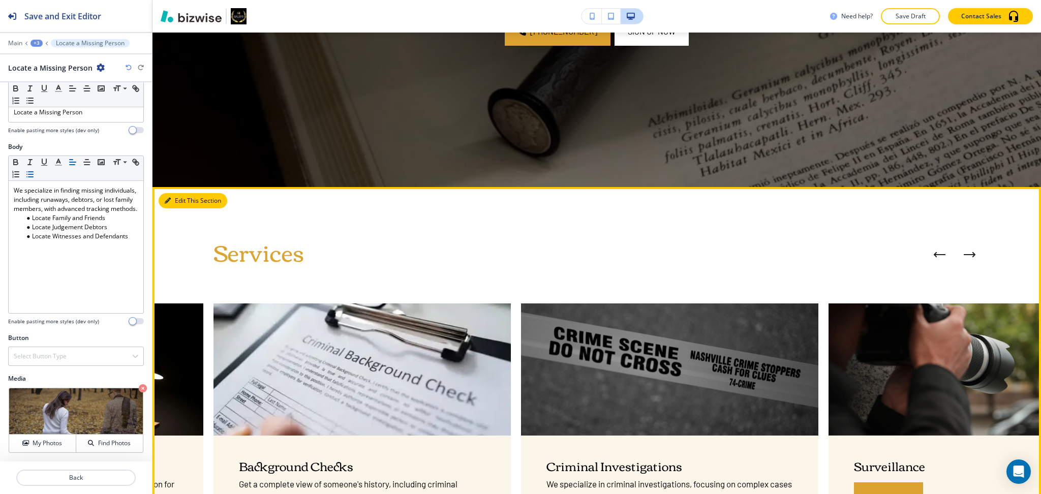
click at [179, 204] on button "Edit This Section" at bounding box center [193, 200] width 69 height 15
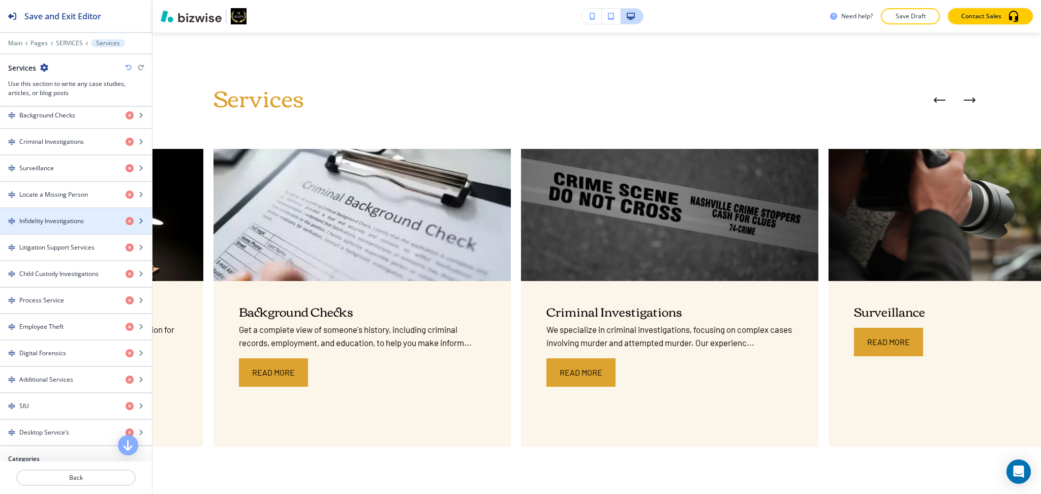
scroll to position [446, 0]
click at [71, 221] on h4 "Infidelity Investigations" at bounding box center [51, 221] width 65 height 9
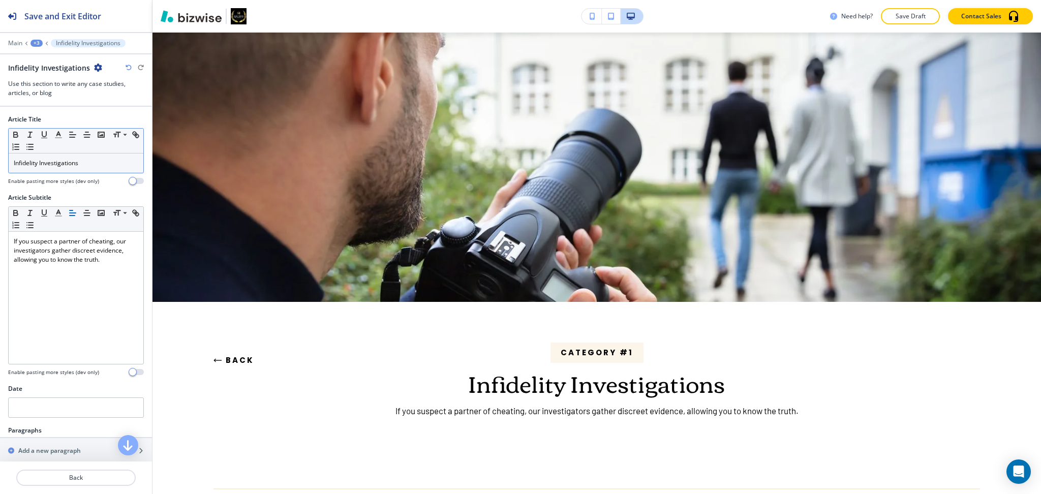
click at [70, 164] on p "Infidelity Investigations" at bounding box center [76, 163] width 124 height 9
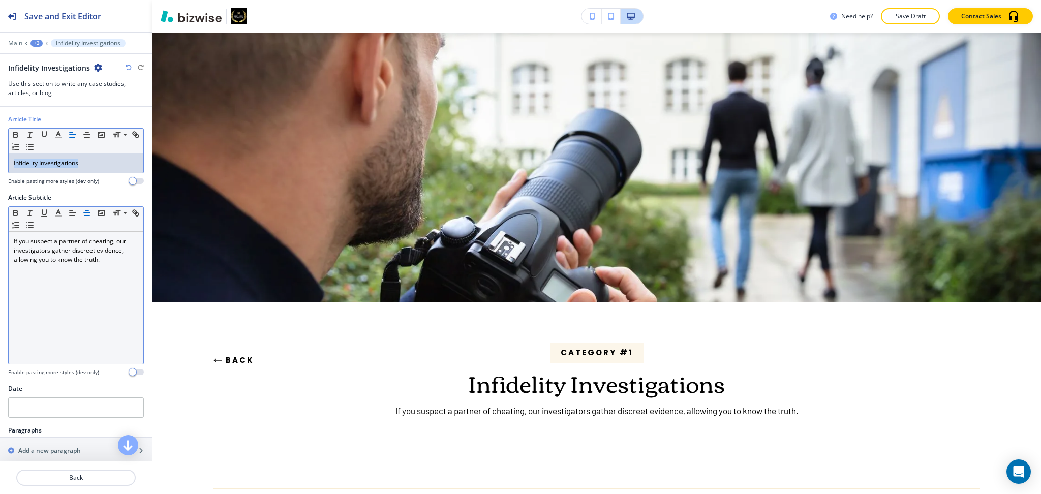
copy p "Infidelity Investigations"
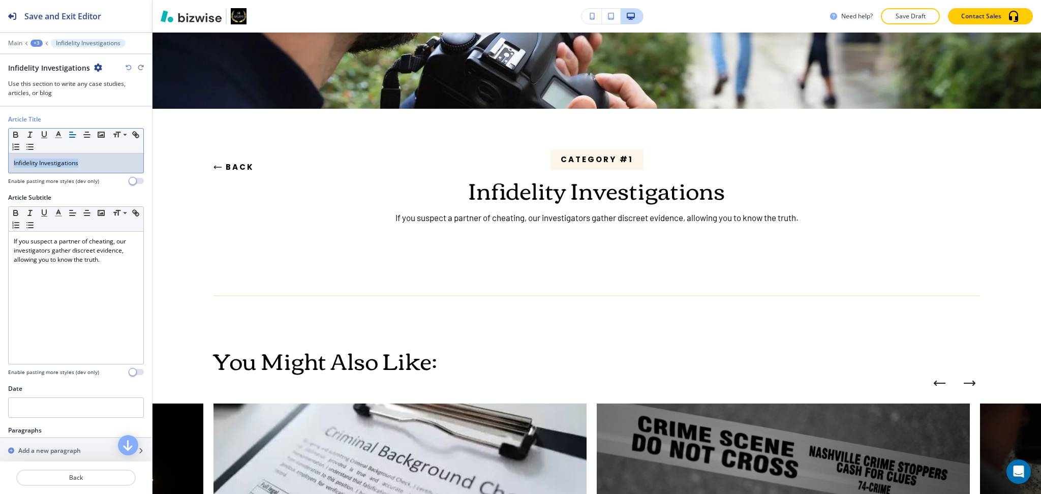
scroll to position [195, 0]
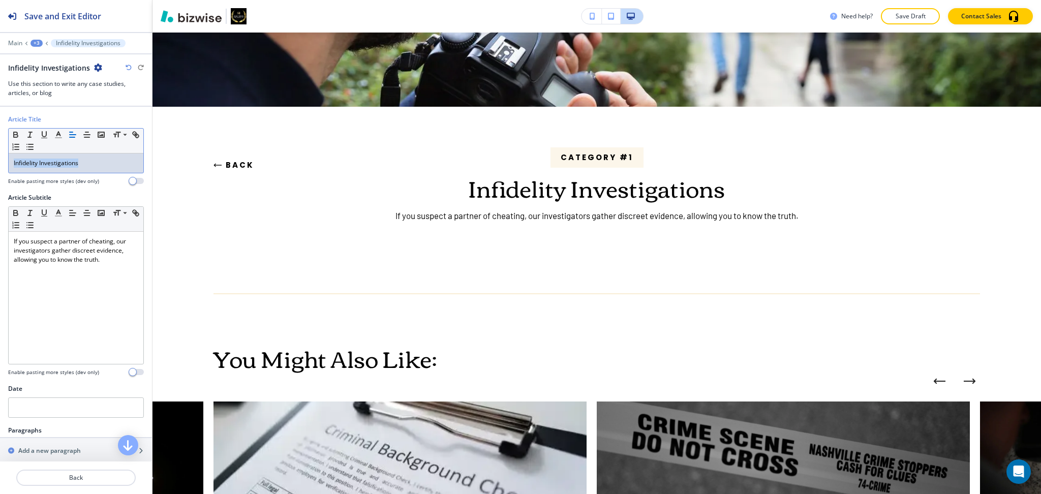
click at [248, 159] on button "Back" at bounding box center [233, 164] width 41 height 27
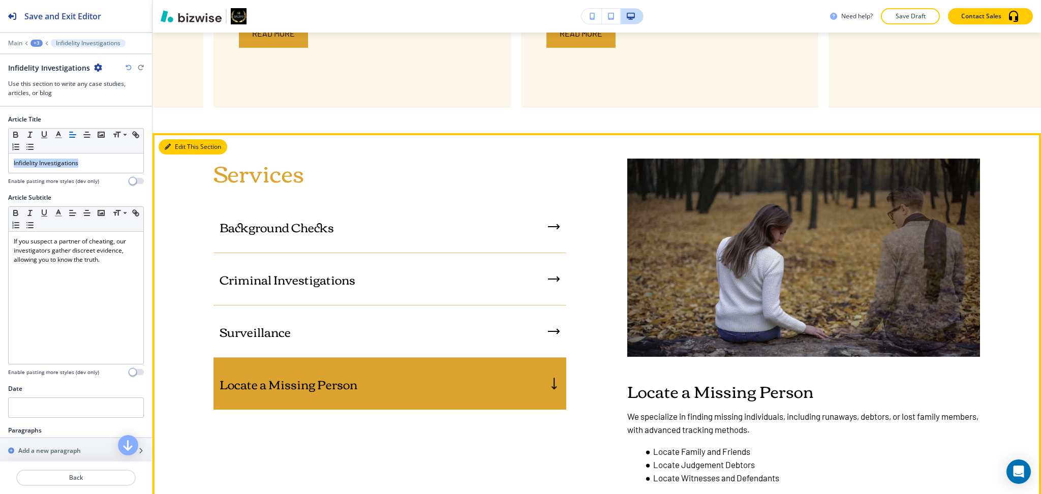
click at [181, 148] on button "Edit This Section" at bounding box center [193, 146] width 69 height 15
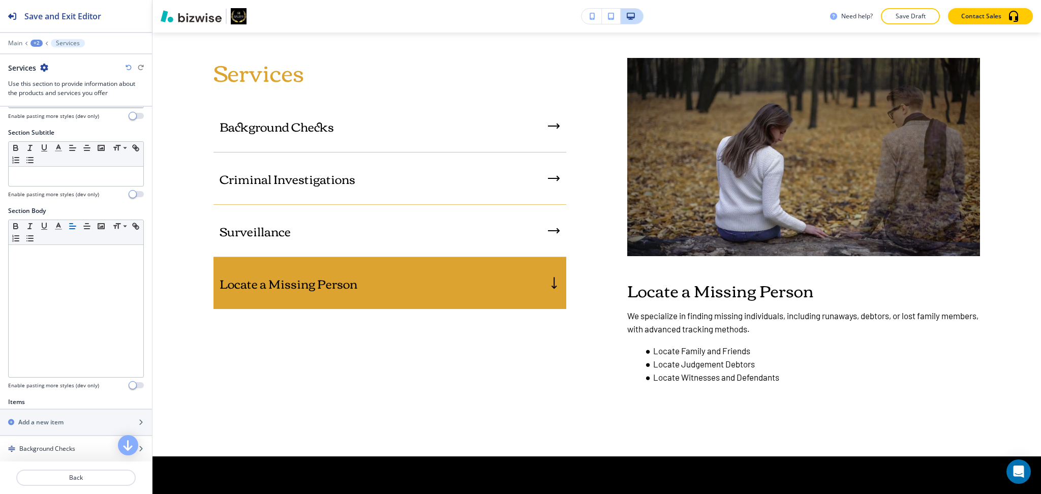
scroll to position [309, 0]
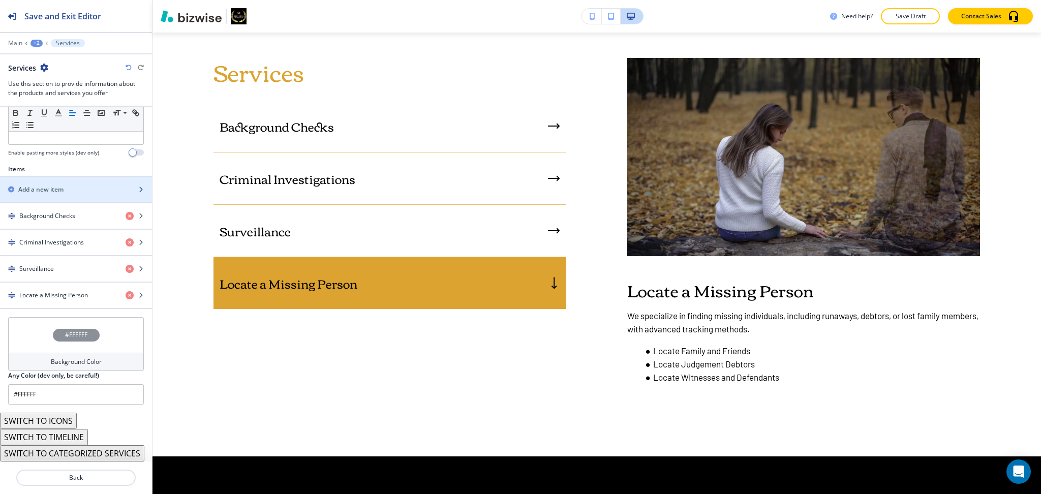
click at [62, 185] on h2 "Add a new item" at bounding box center [40, 189] width 45 height 9
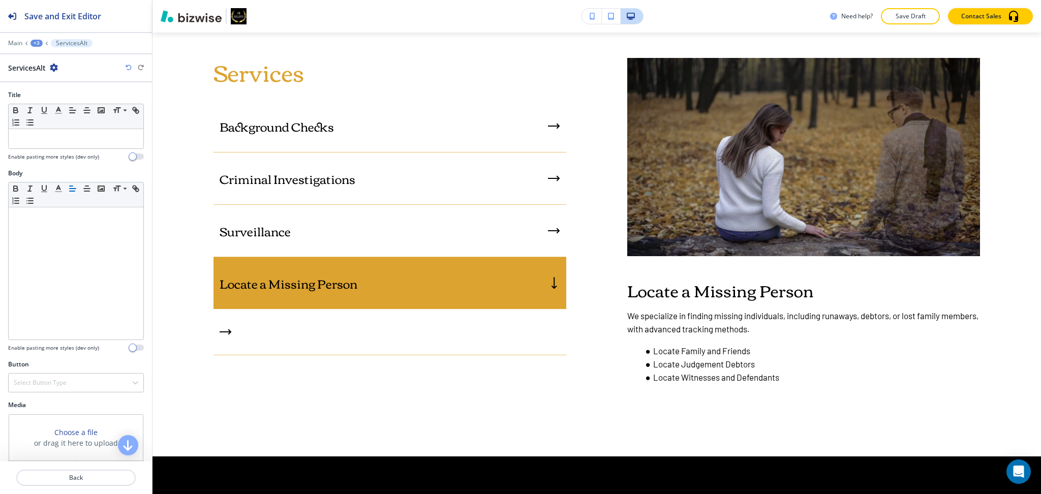
click at [61, 151] on div at bounding box center [76, 151] width 136 height 4
click at [64, 136] on p at bounding box center [76, 138] width 124 height 9
paste div
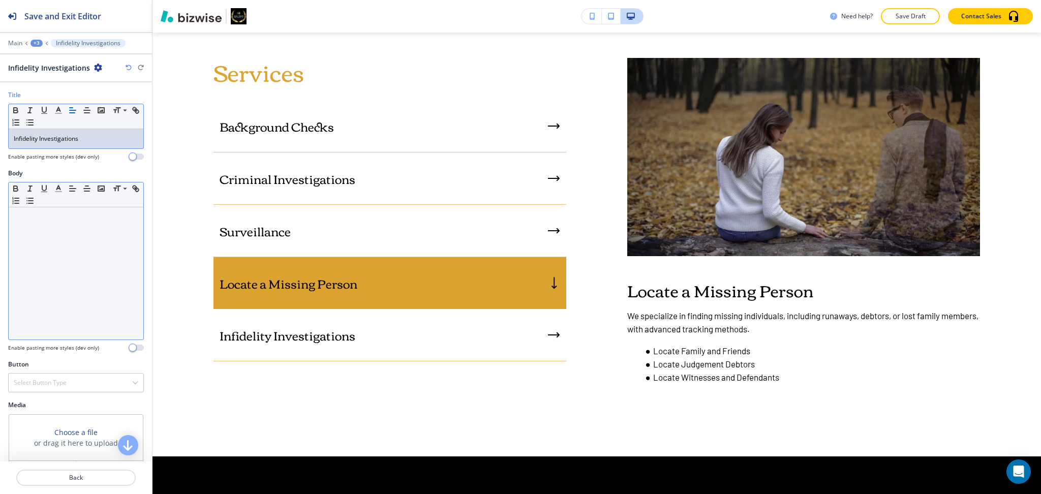
click at [109, 263] on div at bounding box center [76, 273] width 135 height 132
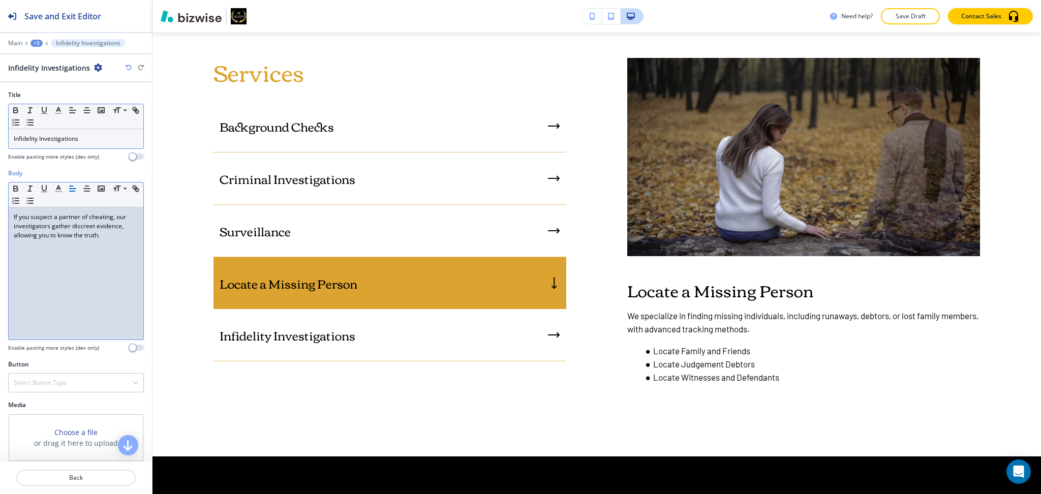
click at [87, 280] on div "If you suspect a partner of cheating, our investigators gather discreet evidenc…" at bounding box center [76, 273] width 135 height 132
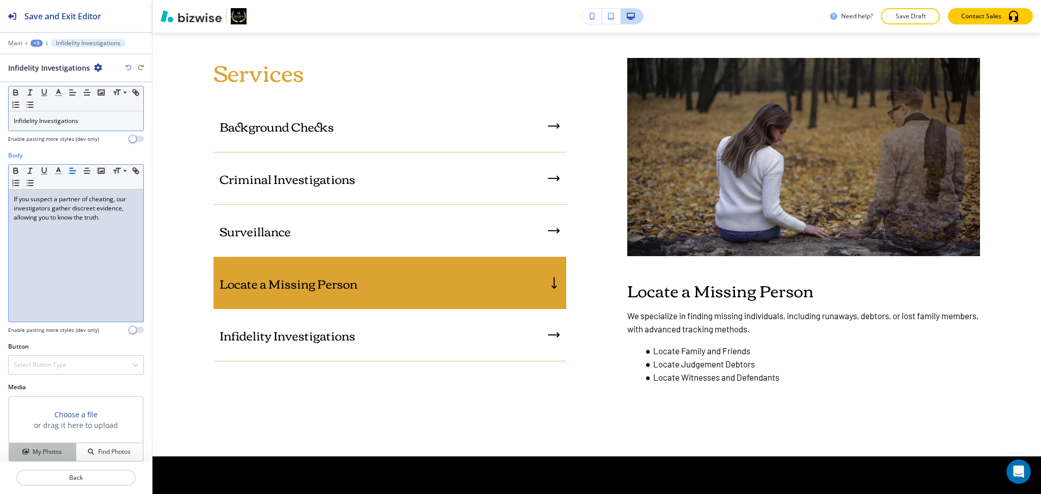
scroll to position [26, 0]
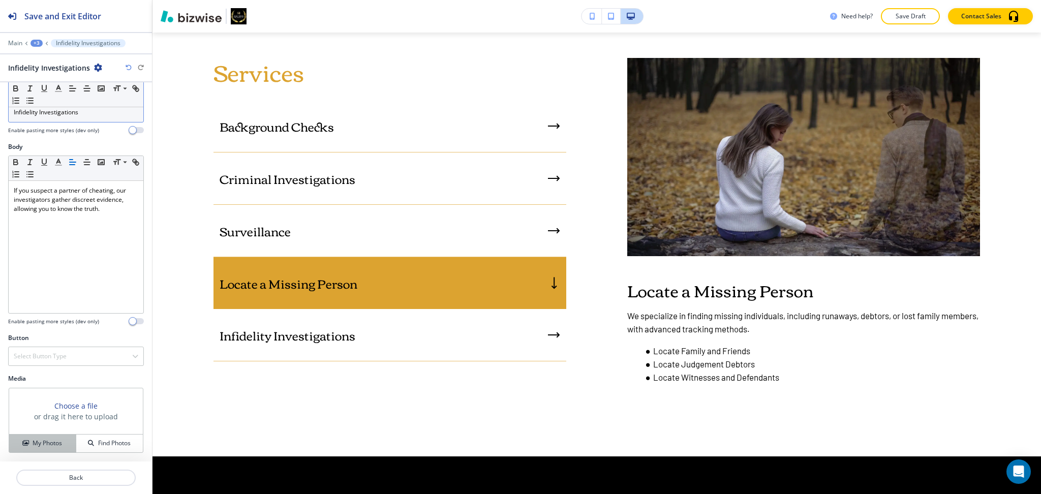
click at [44, 446] on h4 "My Photos" at bounding box center [47, 443] width 29 height 9
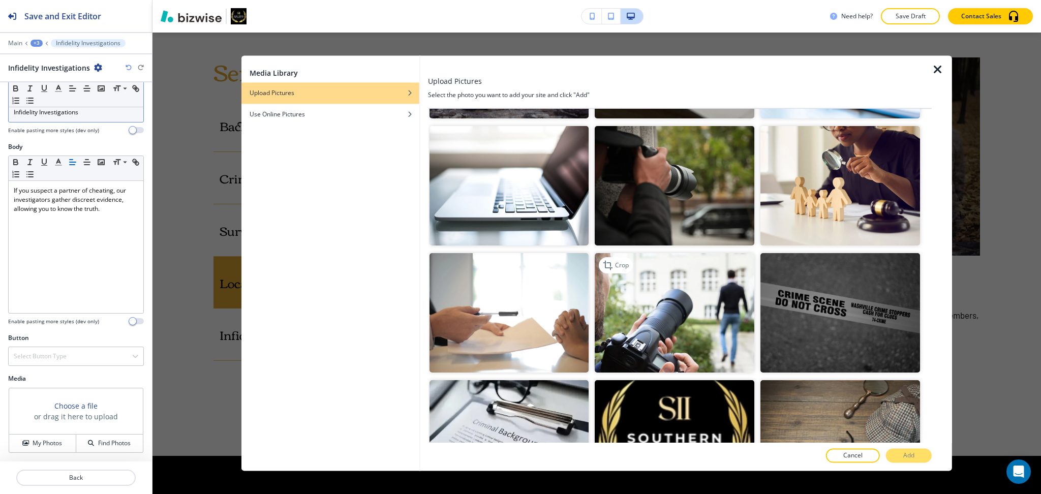
scroll to position [881, 0]
click at [639, 308] on img "button" at bounding box center [675, 312] width 160 height 119
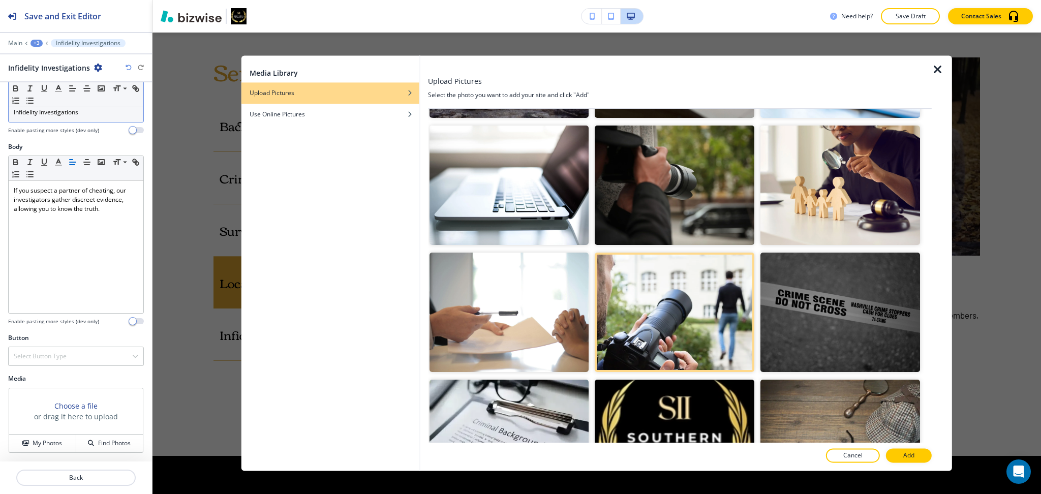
click at [908, 449] on div "Cancel Add" at bounding box center [680, 456] width 504 height 14
click at [912, 456] on p "Add" at bounding box center [908, 455] width 11 height 9
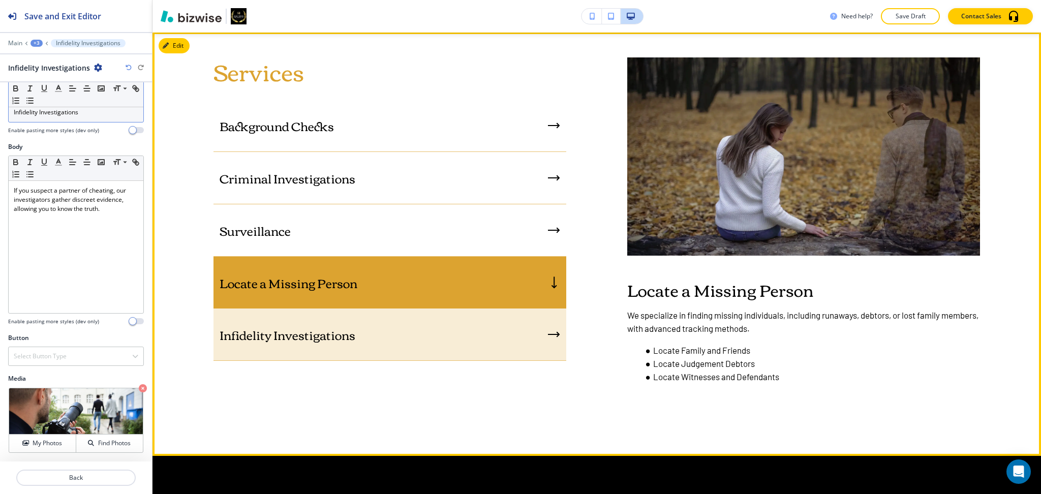
click at [476, 360] on div "Infidelity Investigations" at bounding box center [389, 334] width 353 height 52
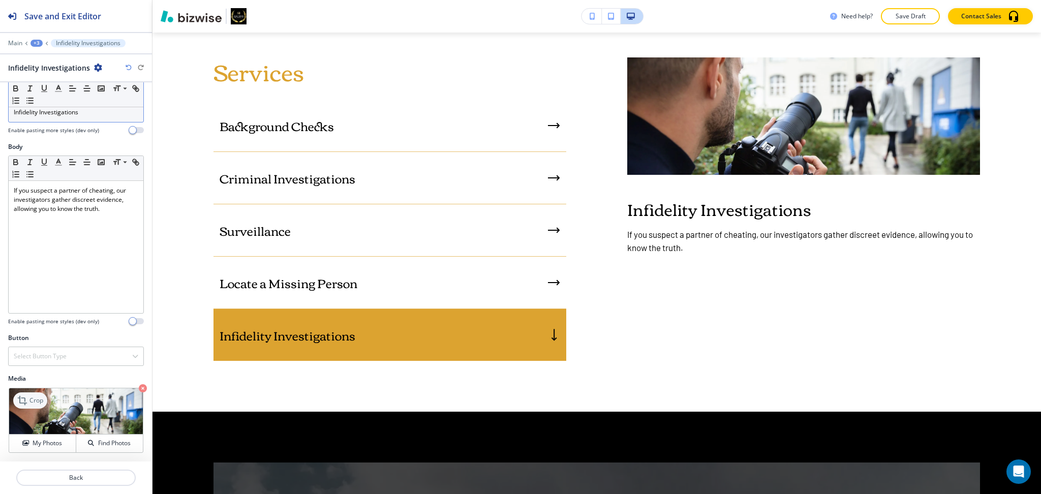
click at [34, 401] on p "Crop" at bounding box center [36, 400] width 14 height 9
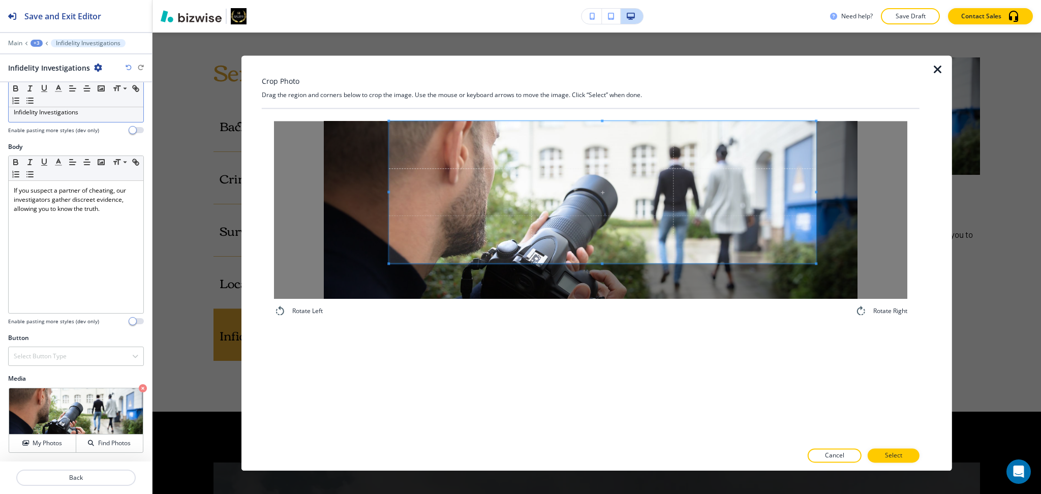
click at [643, 198] on span at bounding box center [602, 192] width 427 height 142
click at [632, 377] on div "Rotate Left Rotate Right" at bounding box center [591, 275] width 658 height 333
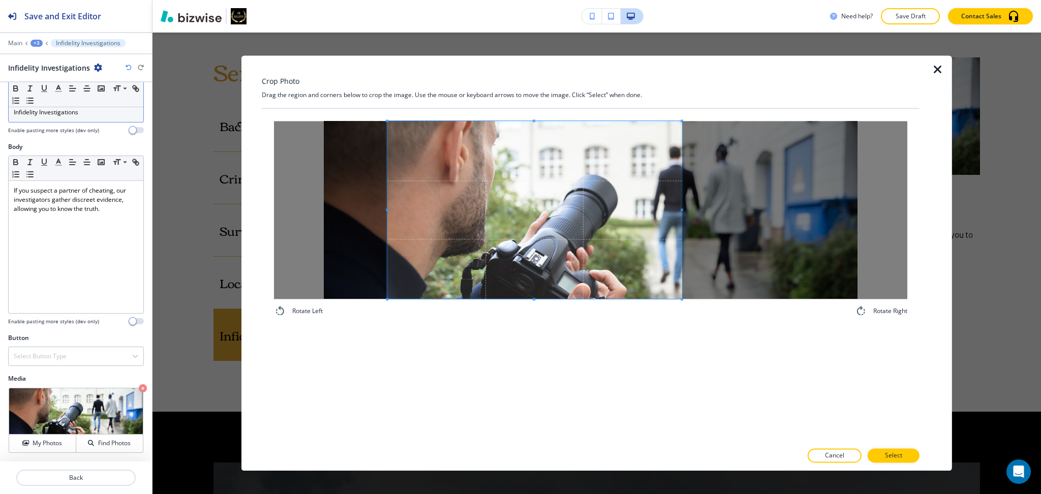
click at [682, 205] on span at bounding box center [681, 210] width 3 height 178
click at [676, 203] on span at bounding box center [675, 210] width 3 height 178
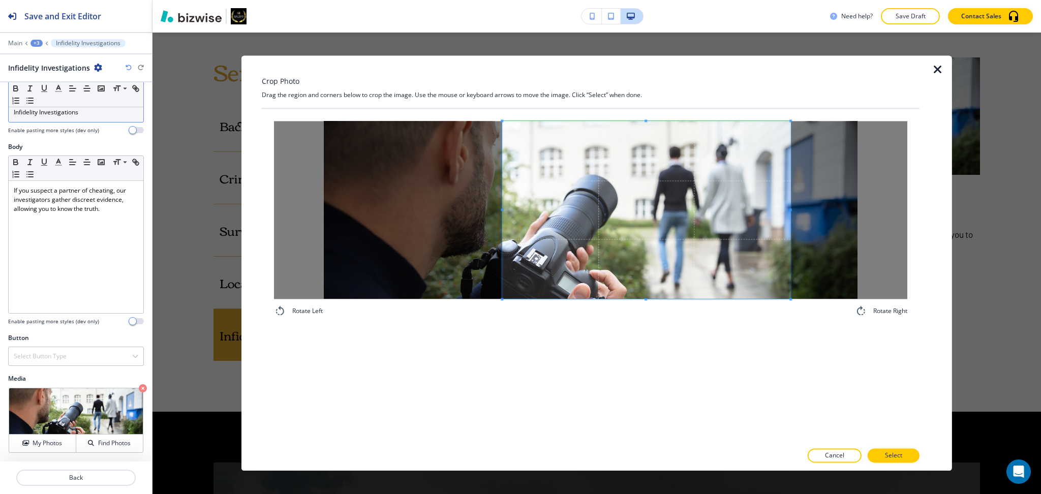
click at [729, 237] on span at bounding box center [646, 210] width 288 height 178
click at [897, 455] on p "Select" at bounding box center [893, 455] width 17 height 9
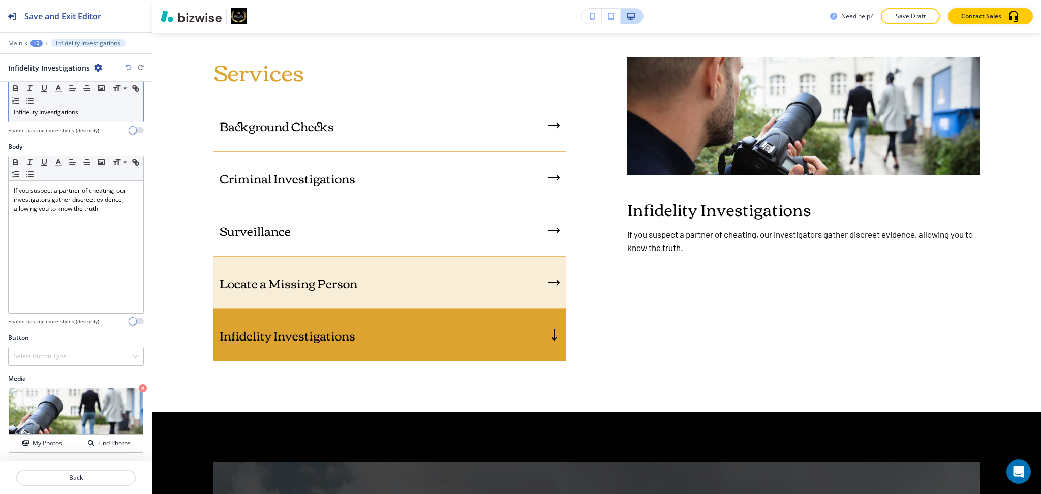
click at [498, 279] on div "Locate a Missing Person" at bounding box center [389, 283] width 353 height 52
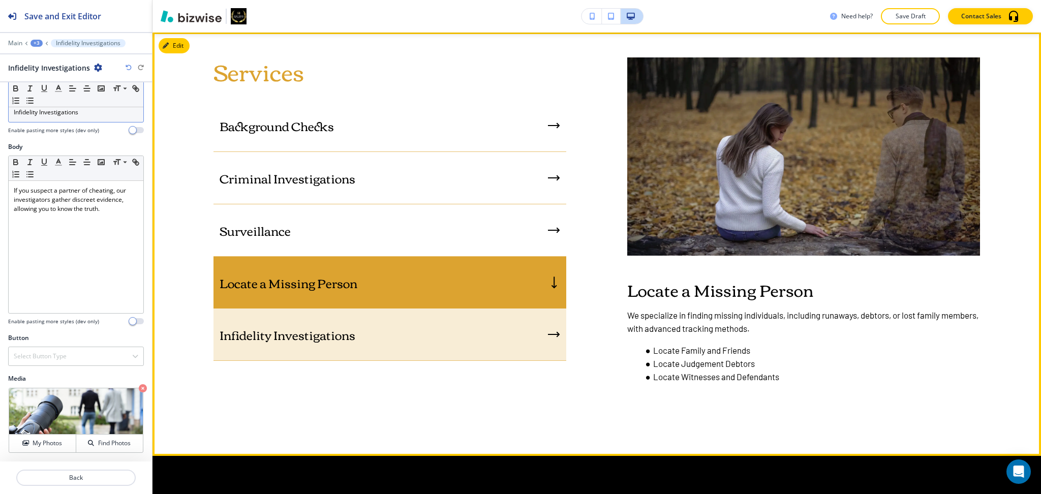
click at [498, 329] on div "Infidelity Investigations" at bounding box center [389, 334] width 353 height 52
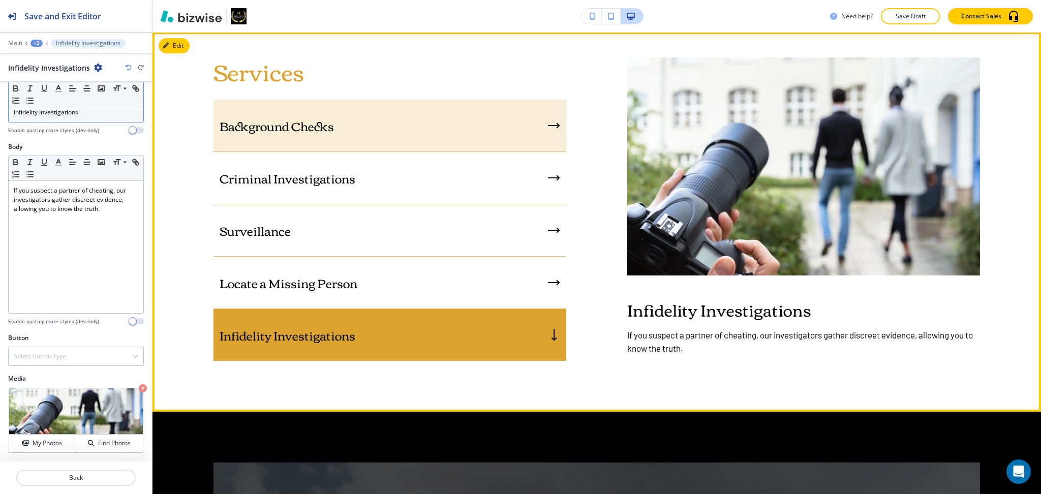
click at [456, 142] on div "Background Checks" at bounding box center [389, 126] width 353 height 52
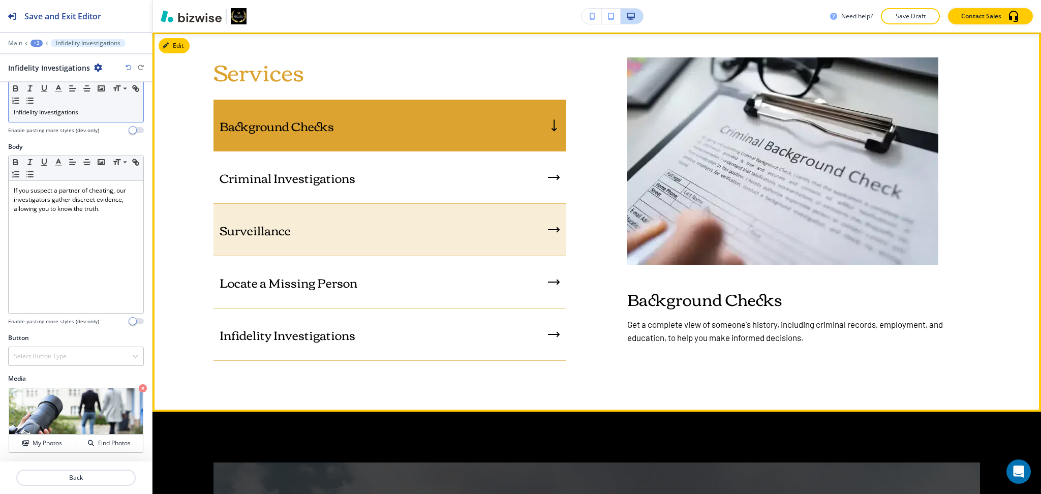
click at [461, 204] on div "Surveillance" at bounding box center [389, 230] width 353 height 52
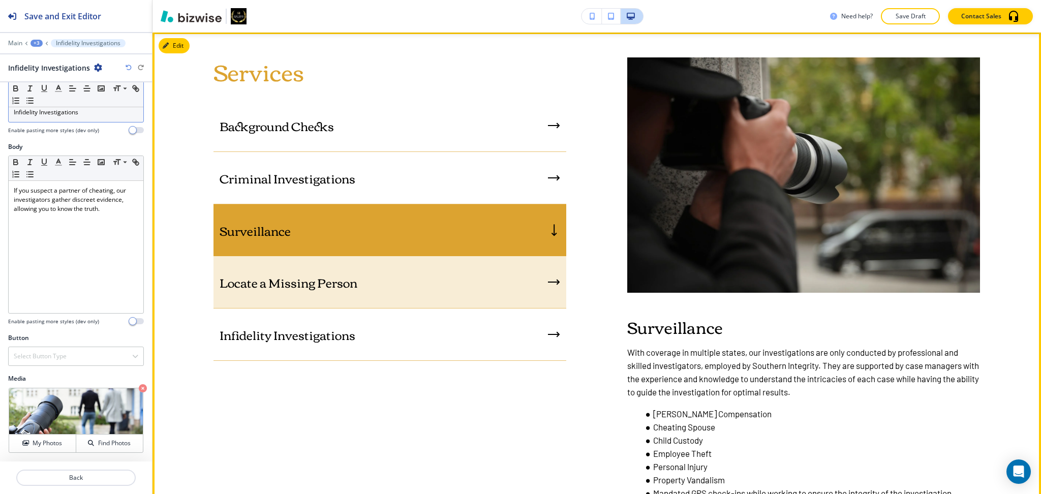
click at [476, 266] on div "Locate a Missing Person" at bounding box center [389, 282] width 353 height 52
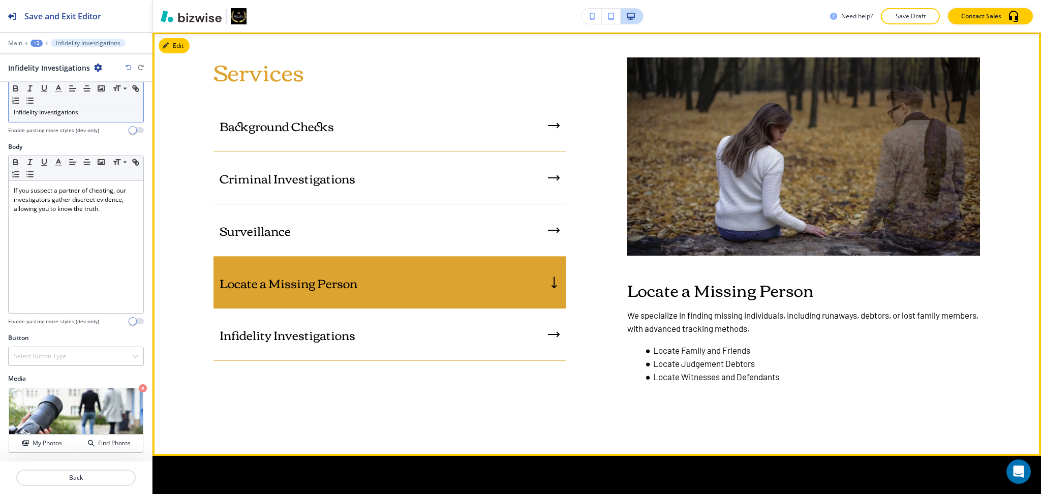
click at [485, 301] on div "Locate a Missing Person" at bounding box center [389, 283] width 353 height 52
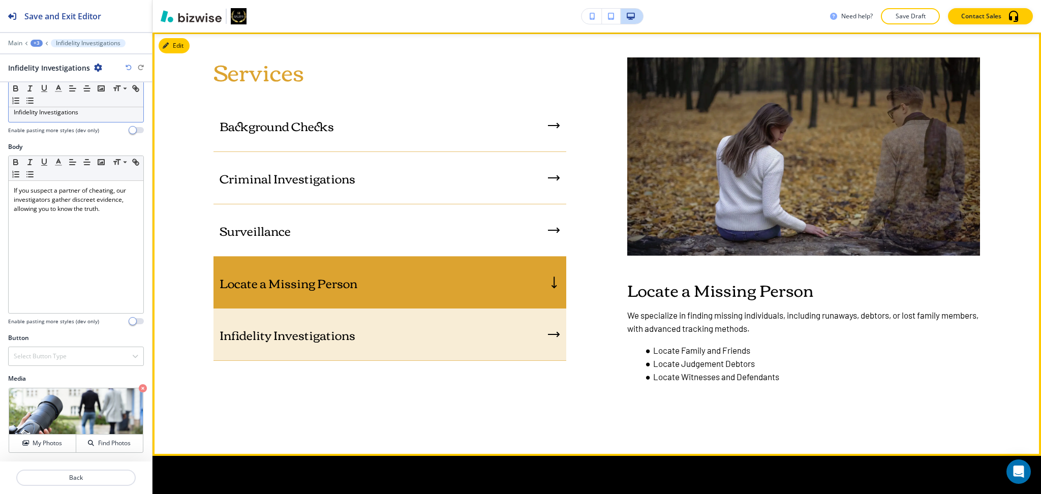
click at [490, 333] on div "Infidelity Investigations" at bounding box center [389, 334] width 353 height 52
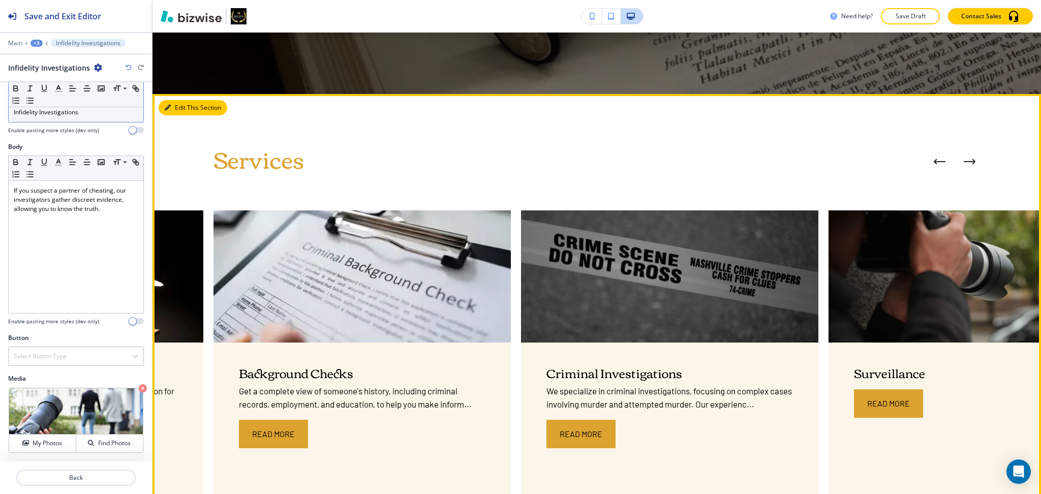
click at [174, 107] on button "Edit This Section" at bounding box center [193, 107] width 69 height 15
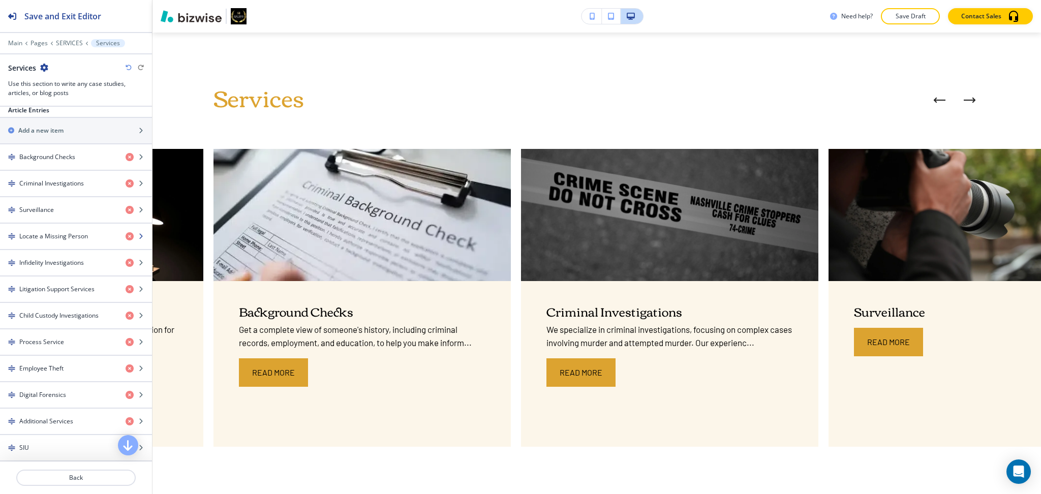
scroll to position [405, 0]
click at [61, 291] on h4 "Litigation Support Services" at bounding box center [56, 288] width 75 height 9
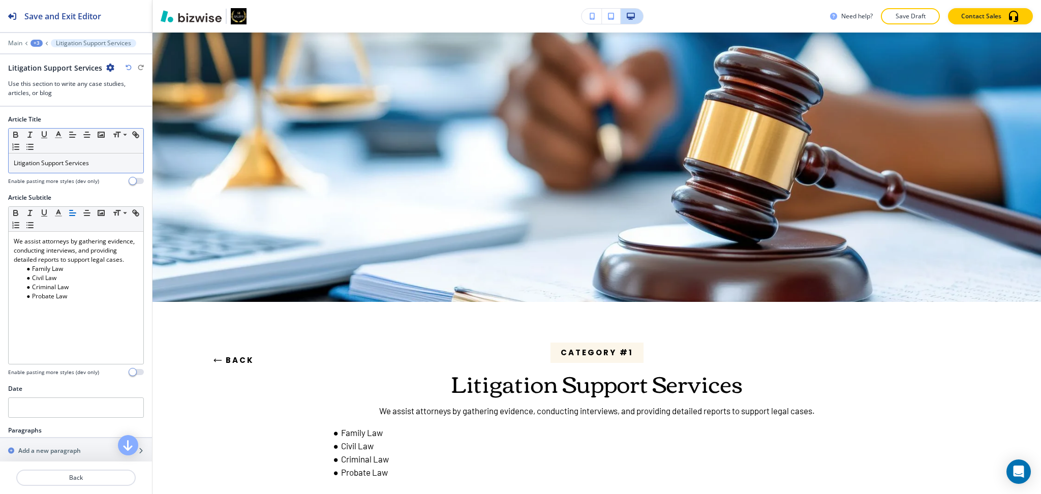
click at [71, 157] on div "Litigation Support Services" at bounding box center [76, 162] width 135 height 19
copy p "Litigation Support Services"
click at [246, 360] on button "Back" at bounding box center [233, 360] width 41 height 27
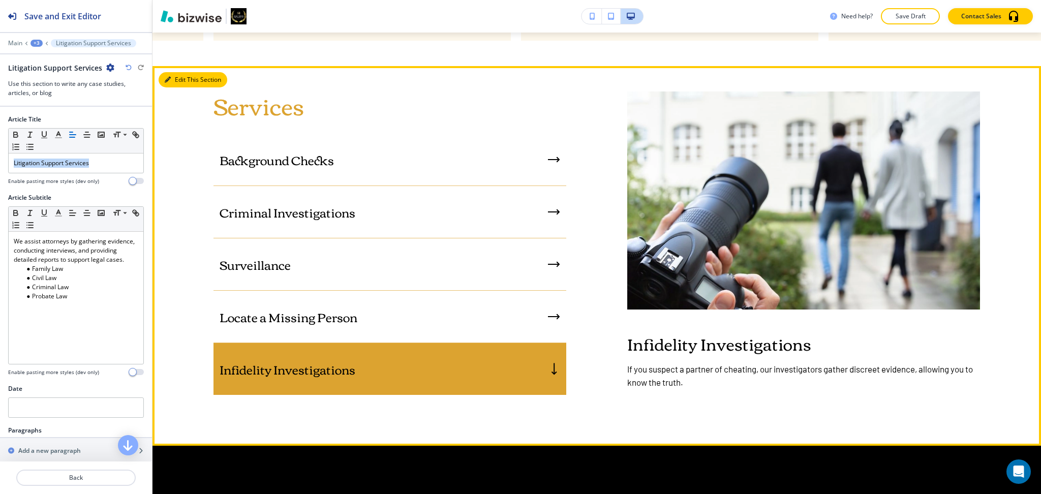
click at [181, 81] on button "Edit This Section" at bounding box center [193, 79] width 69 height 15
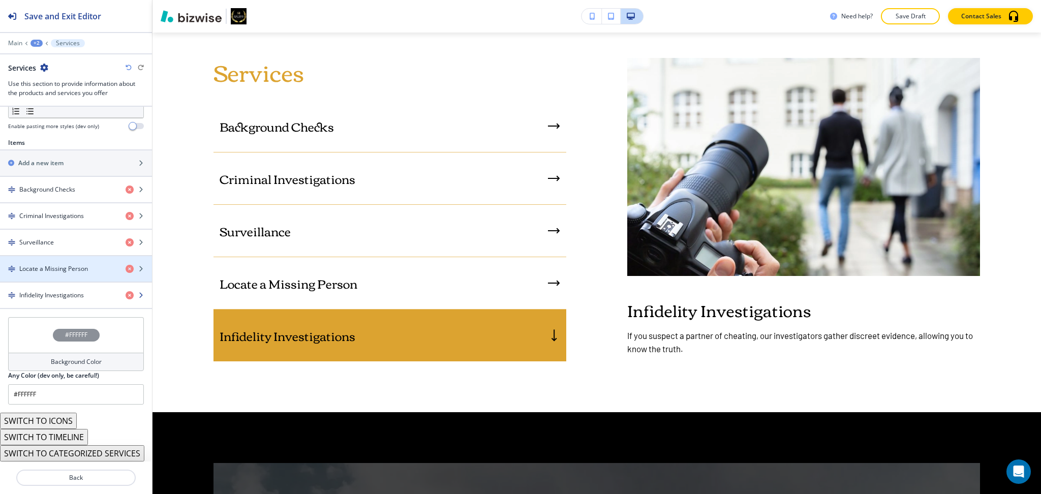
scroll to position [335, 0]
click at [53, 151] on div "button" at bounding box center [76, 154] width 152 height 8
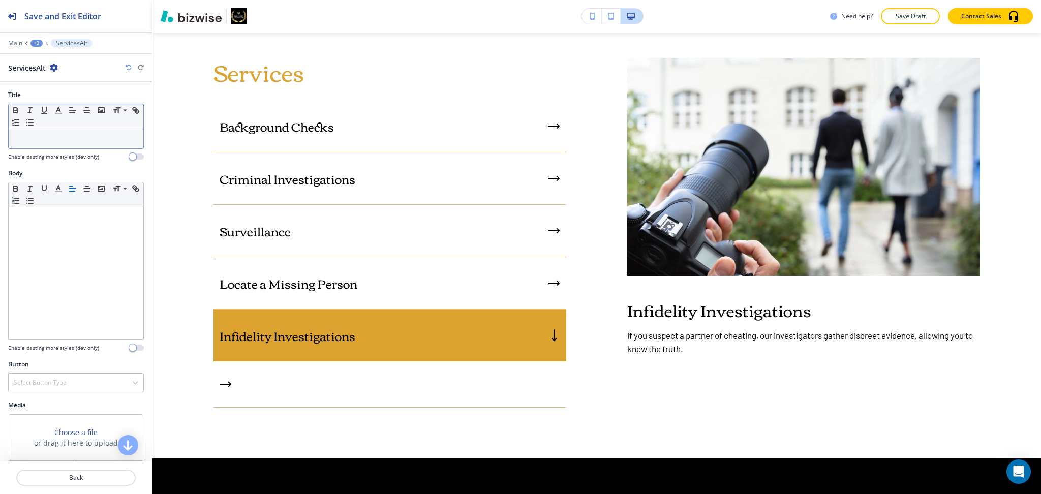
click at [63, 144] on div at bounding box center [76, 138] width 135 height 19
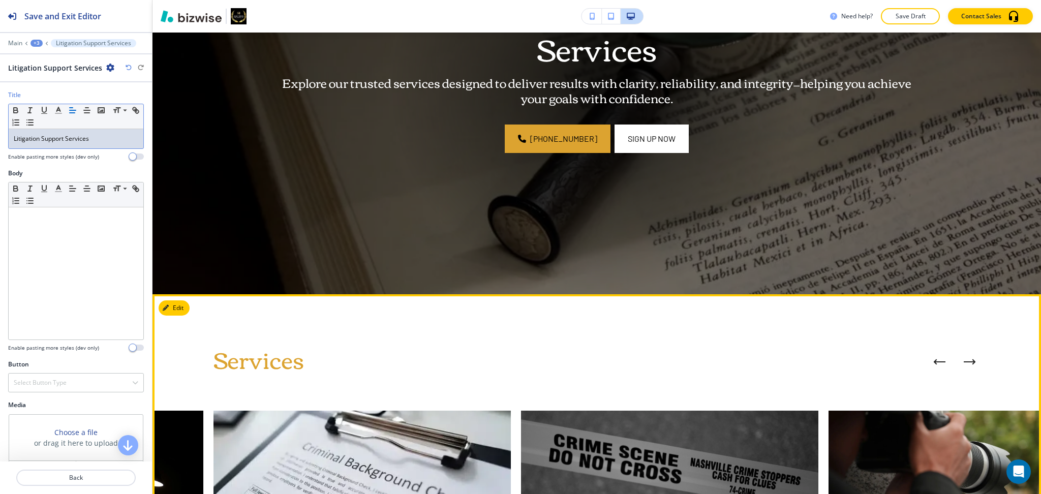
click at [179, 305] on button "Edit" at bounding box center [174, 307] width 31 height 15
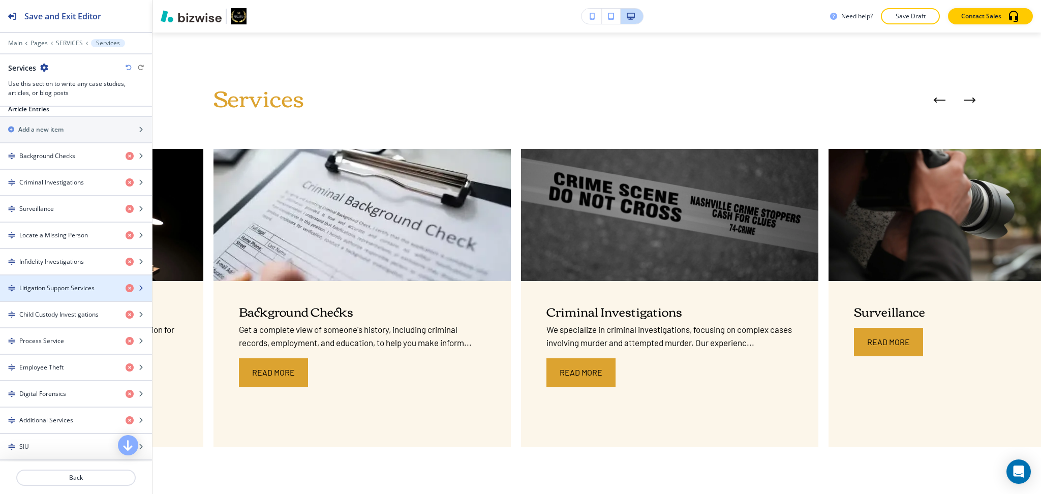
scroll to position [407, 0]
click at [75, 289] on h4 "Litigation Support Services" at bounding box center [56, 287] width 75 height 9
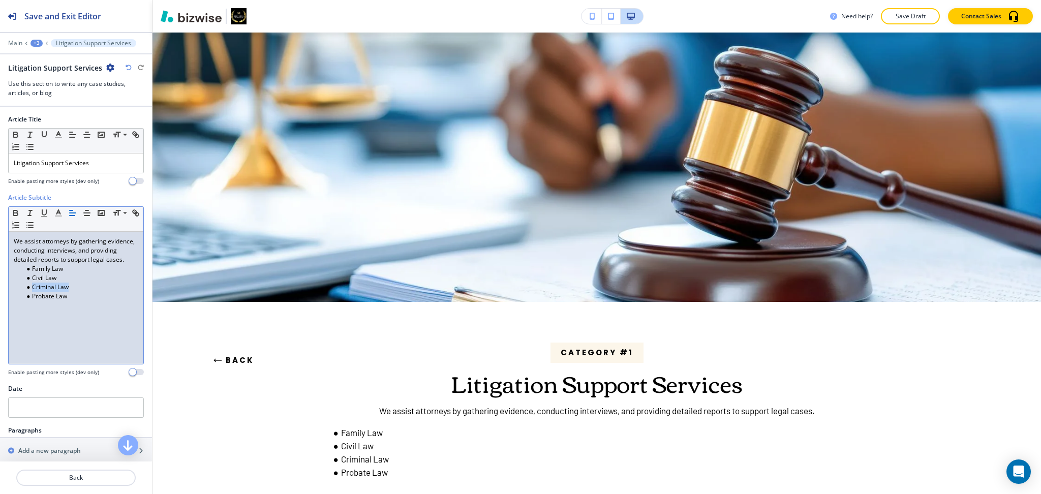
click at [72, 292] on ul "Family Law Civil Law Criminal Law Probate Law" at bounding box center [76, 282] width 124 height 37
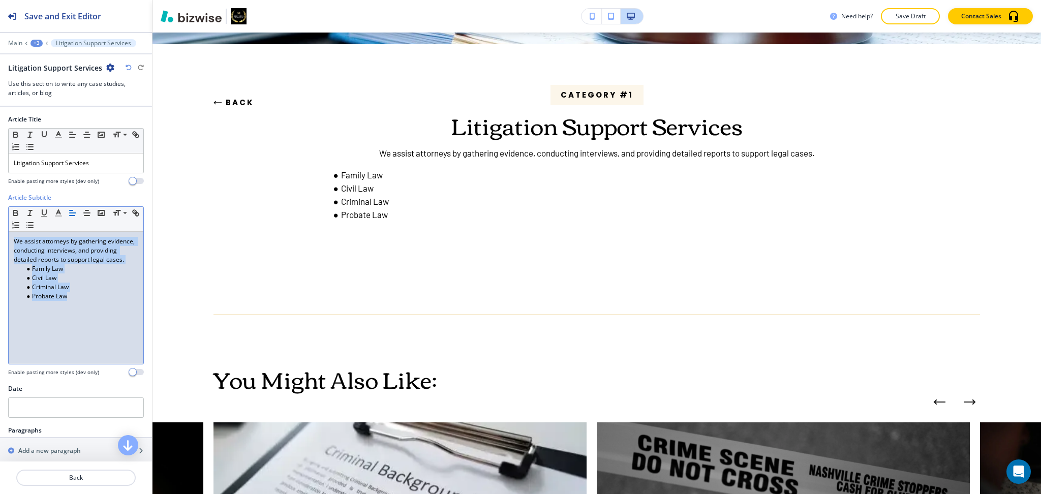
scroll to position [259, 0]
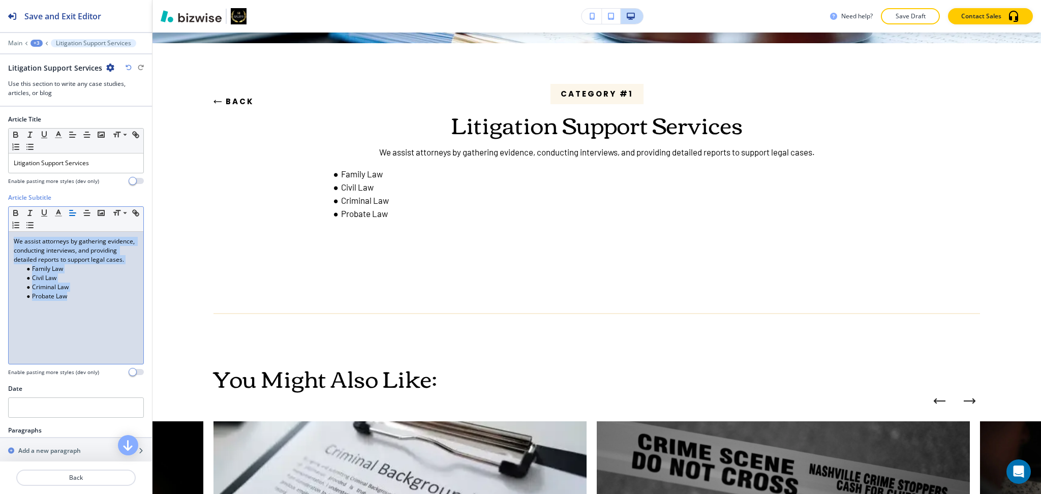
click at [238, 101] on button "Back" at bounding box center [233, 101] width 41 height 27
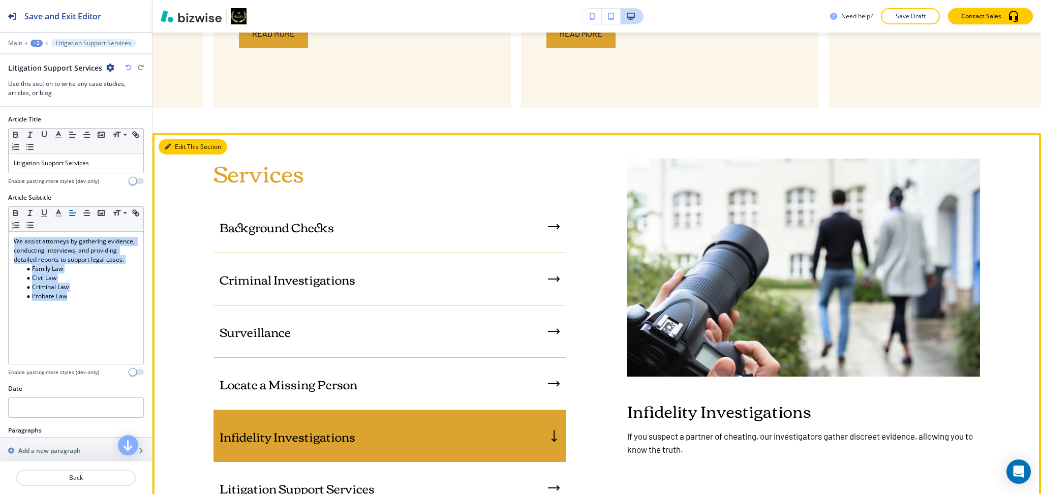
click at [170, 141] on button "Edit This Section" at bounding box center [193, 146] width 69 height 15
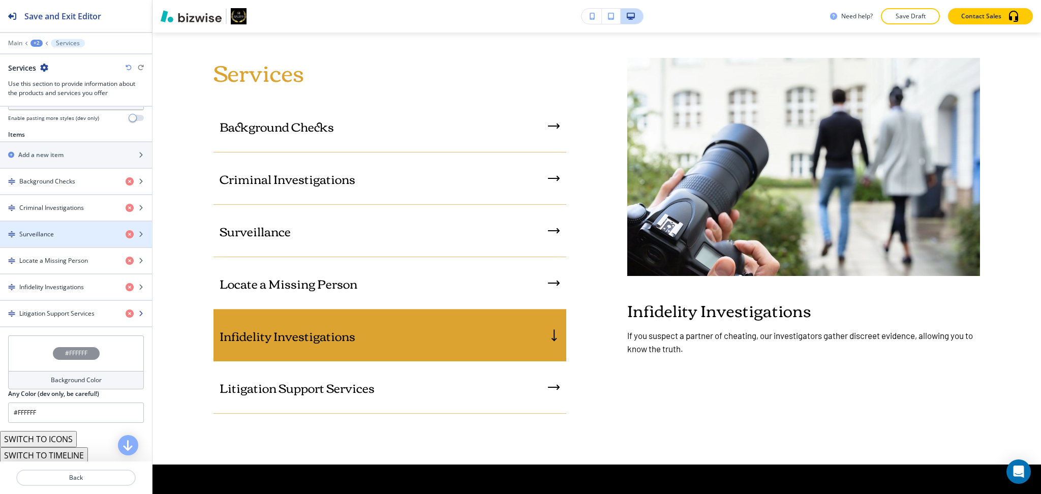
scroll to position [362, 0]
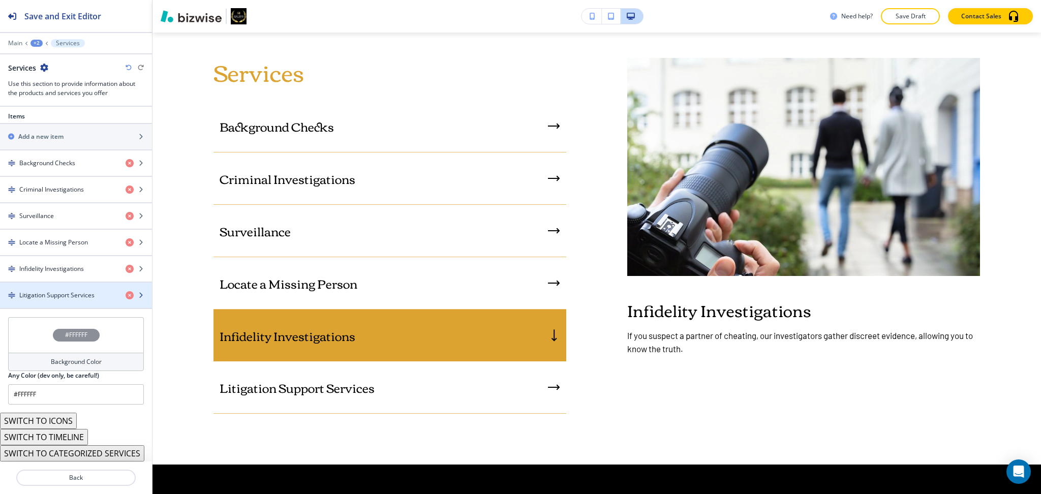
click at [62, 291] on h4 "Litigation Support Services" at bounding box center [56, 295] width 75 height 9
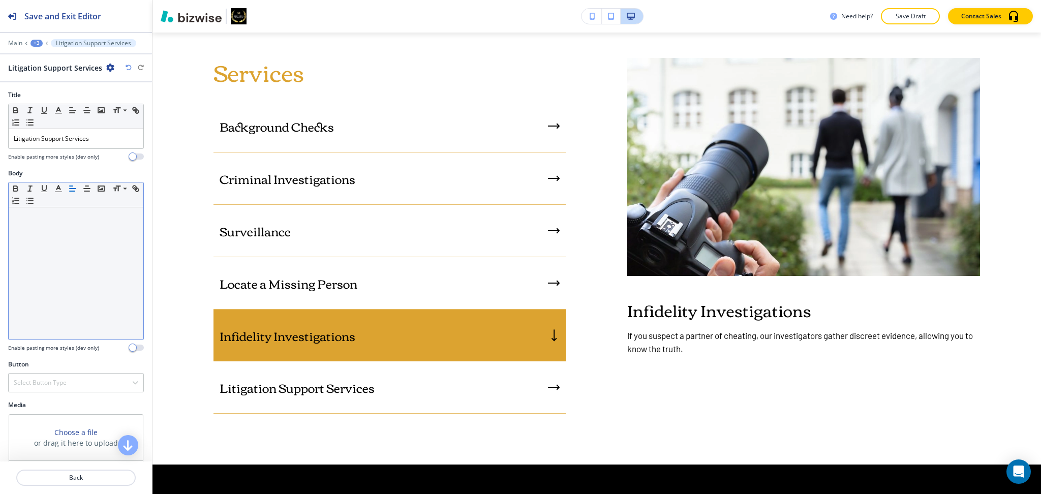
click at [59, 276] on div at bounding box center [76, 273] width 135 height 132
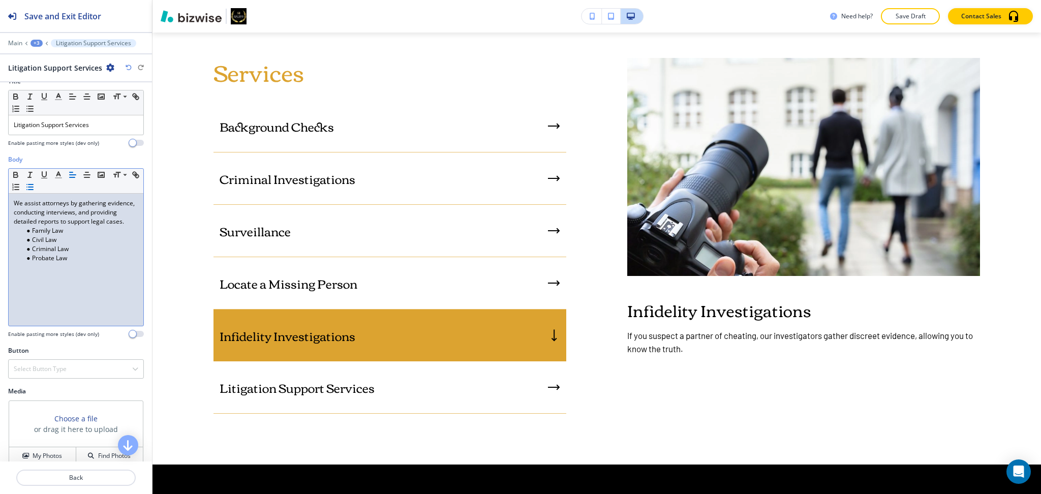
scroll to position [26, 0]
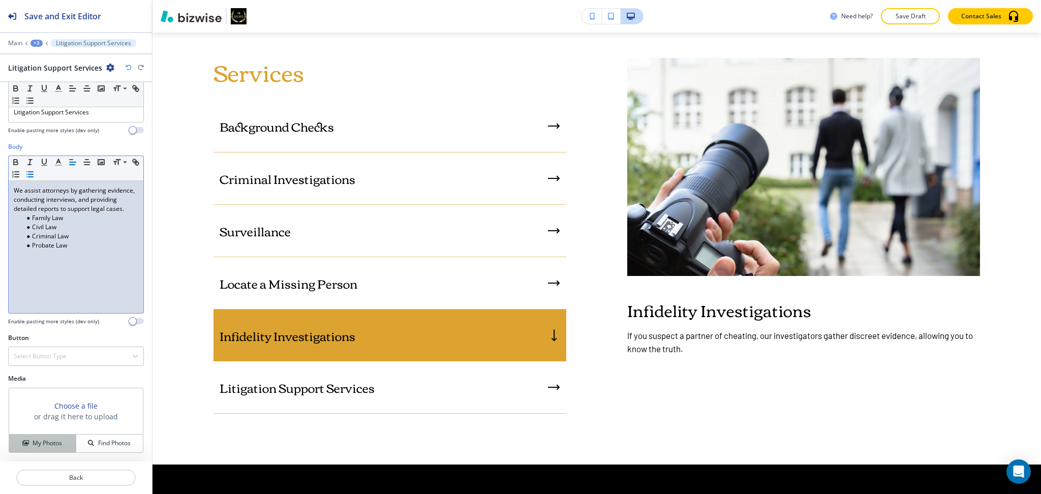
click at [36, 449] on button "My Photos" at bounding box center [42, 443] width 67 height 18
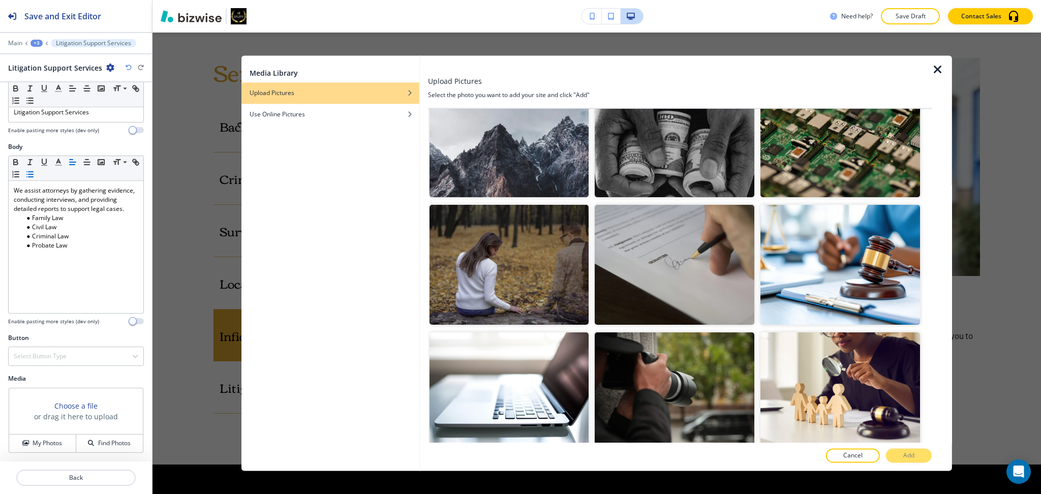
scroll to position [677, 0]
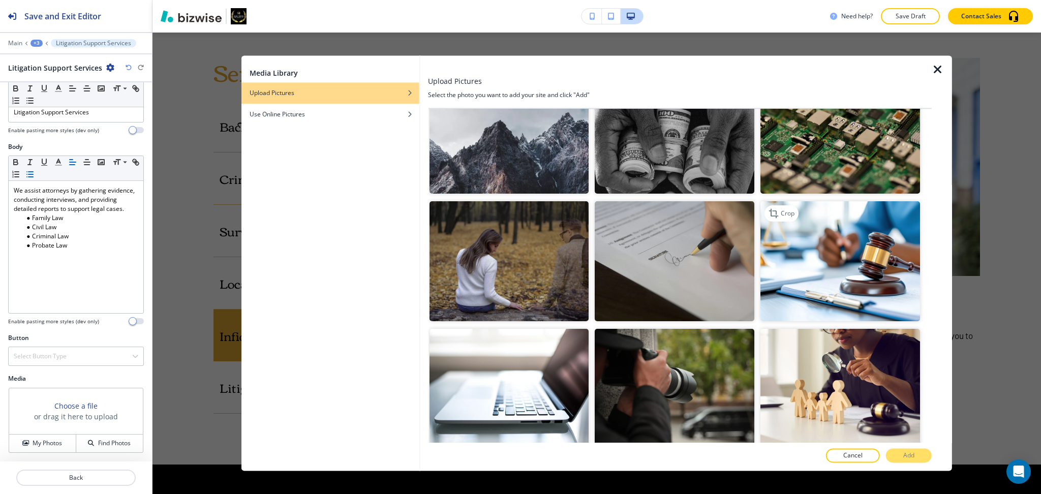
click at [811, 223] on img "button" at bounding box center [840, 261] width 160 height 119
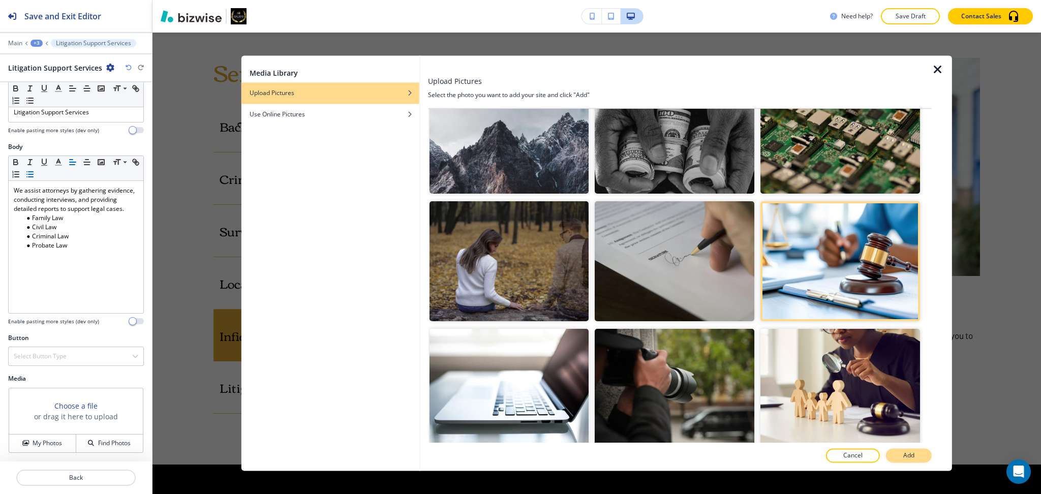
click at [906, 456] on p "Add" at bounding box center [908, 455] width 11 height 9
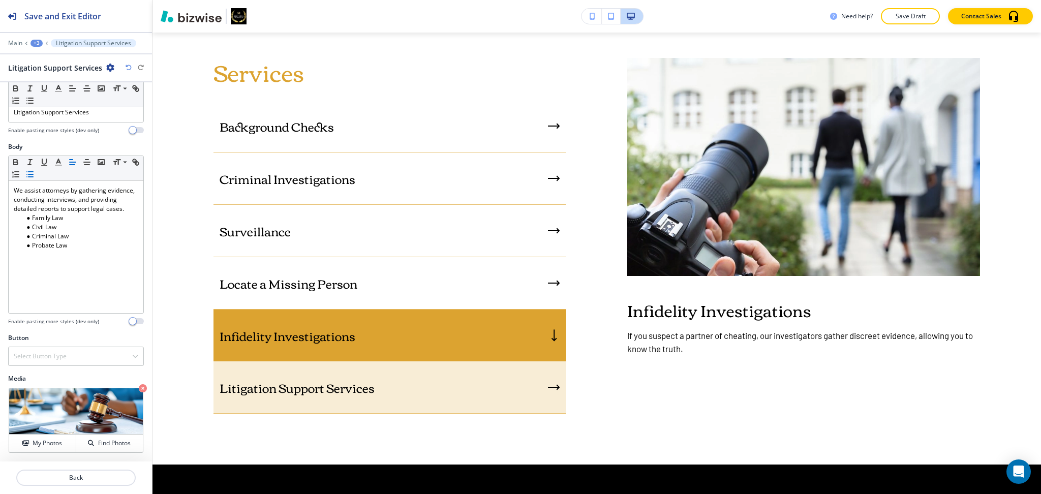
click at [459, 379] on div "Litigation Support Services" at bounding box center [389, 387] width 353 height 52
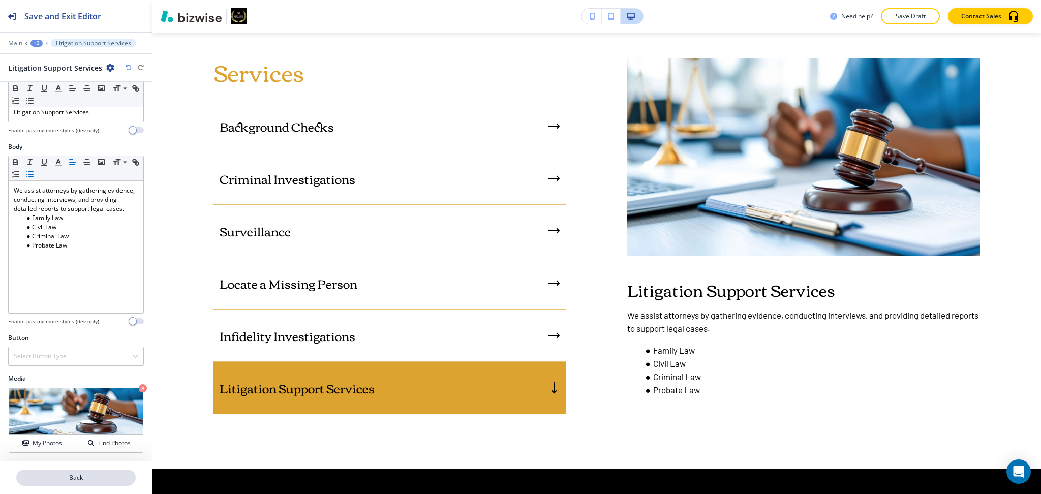
click at [67, 479] on p "Back" at bounding box center [75, 477] width 117 height 9
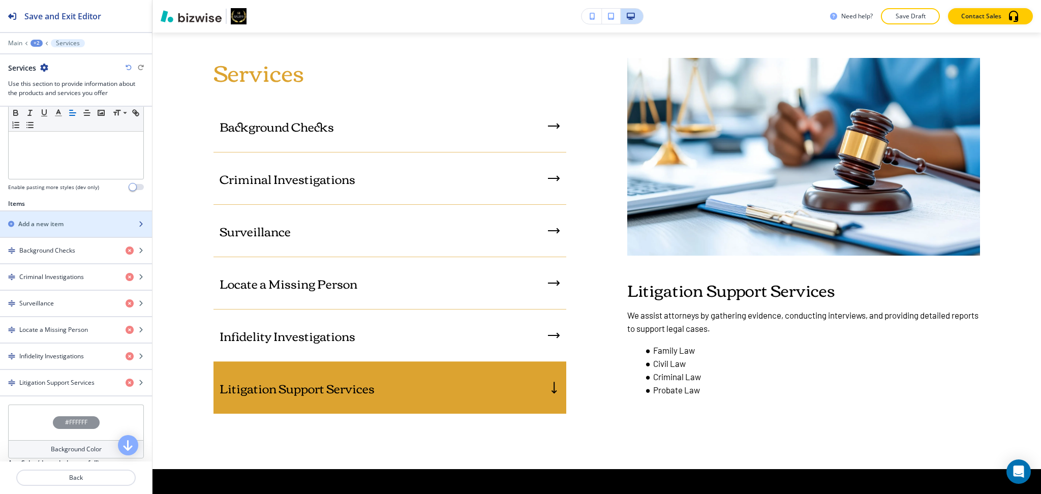
scroll to position [271, 0]
click at [76, 232] on div "button" at bounding box center [76, 232] width 152 height 8
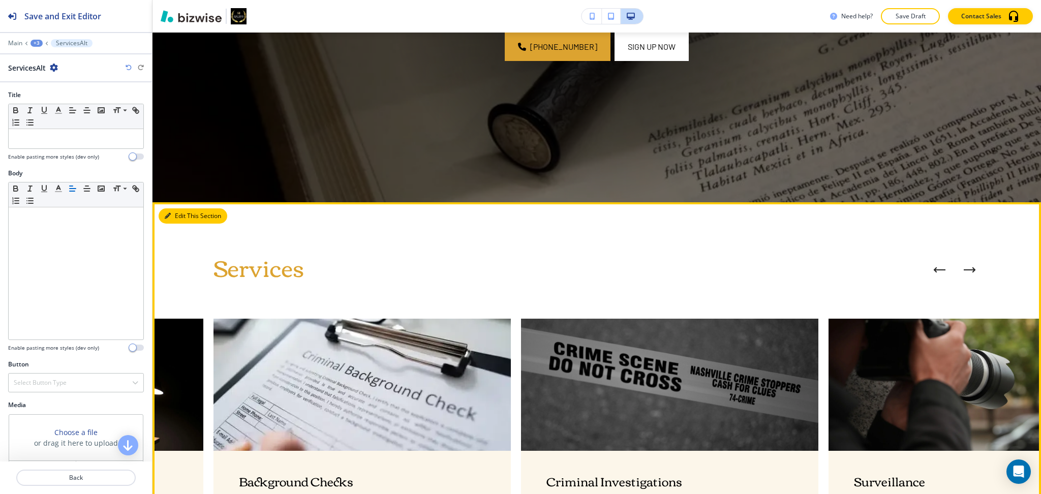
click at [180, 215] on button "Edit This Section" at bounding box center [193, 215] width 69 height 15
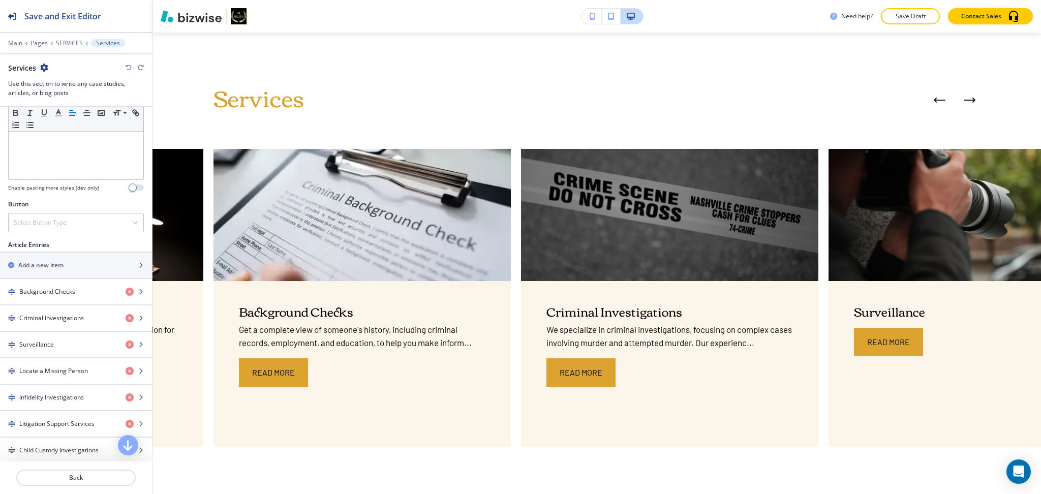
scroll to position [270, 0]
click at [74, 448] on h4 "Child Custody Investigations" at bounding box center [58, 449] width 79 height 9
click at [70, 447] on h4 "Child Custody Investigations" at bounding box center [58, 449] width 79 height 9
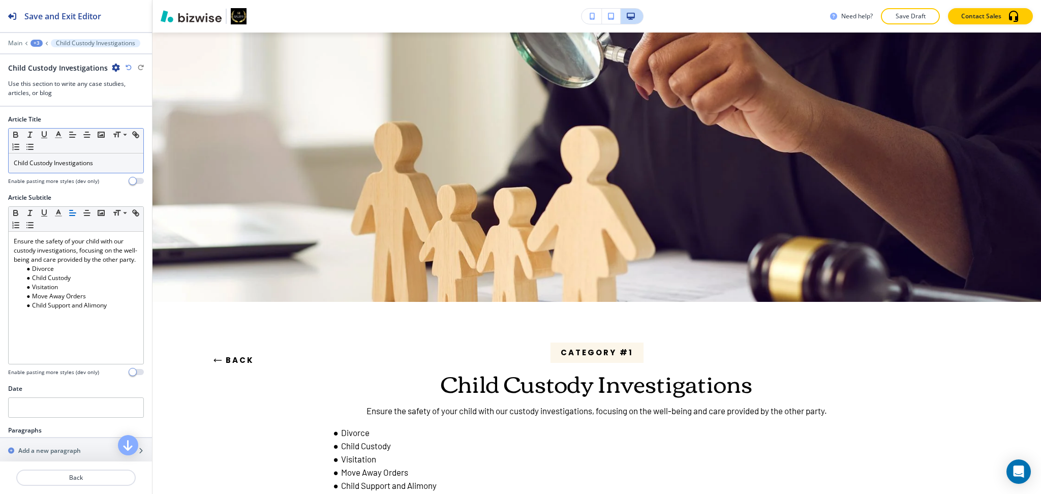
click at [78, 162] on p "Child Custody Investigations" at bounding box center [76, 163] width 124 height 9
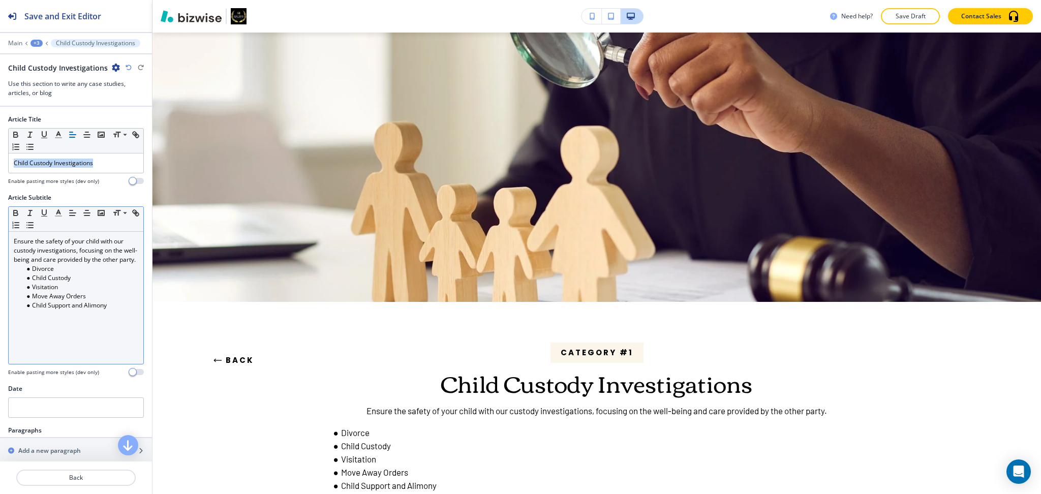
click at [82, 301] on li "Move Away Orders" at bounding box center [80, 296] width 115 height 9
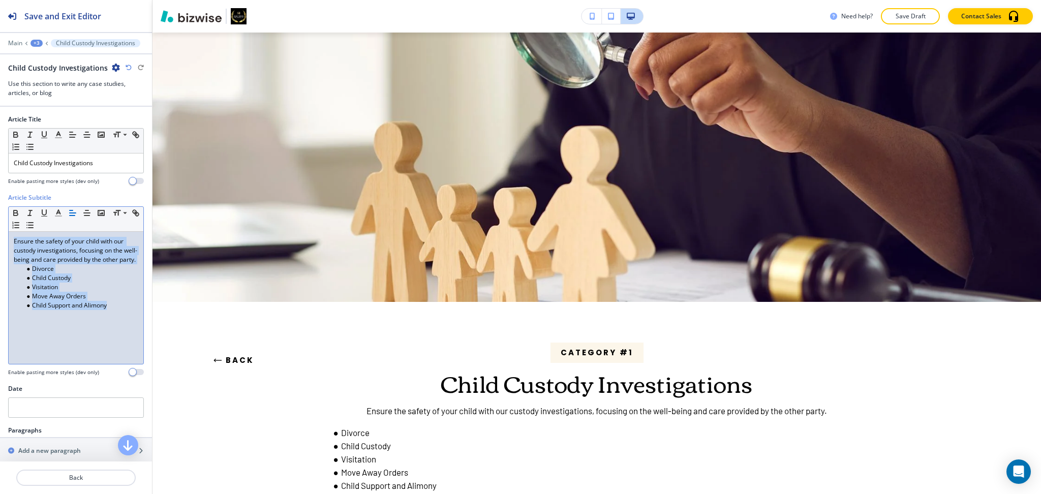
click at [248, 351] on button "Back" at bounding box center [233, 360] width 41 height 27
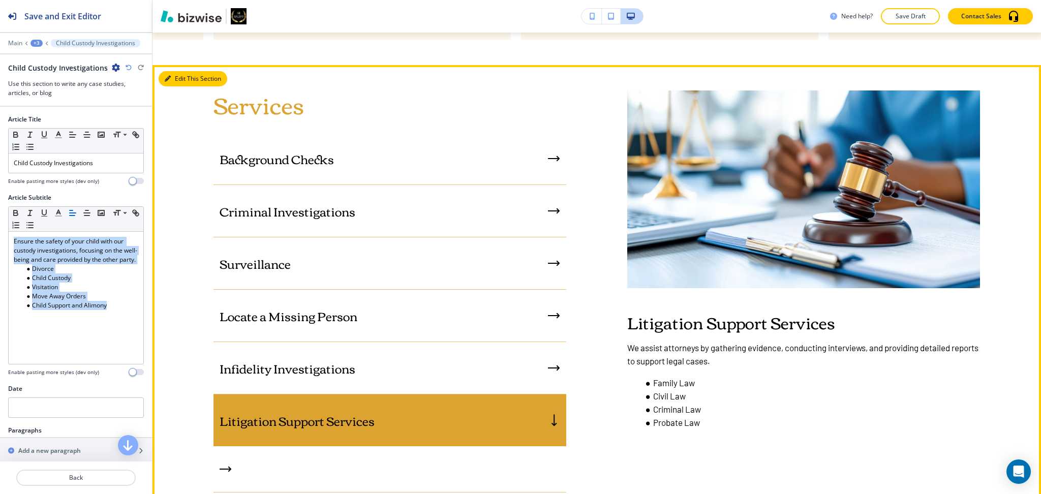
click at [182, 77] on button "Edit This Section" at bounding box center [193, 78] width 69 height 15
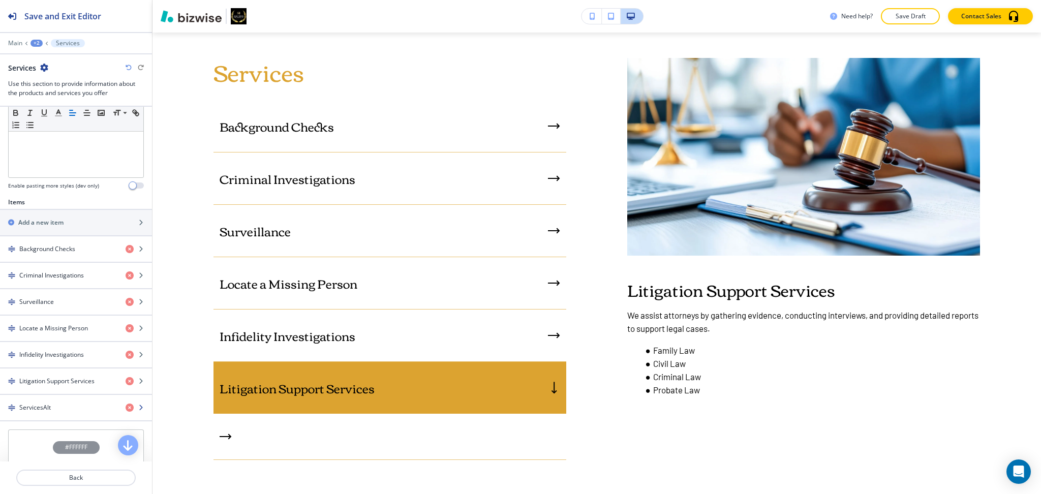
scroll to position [388, 0]
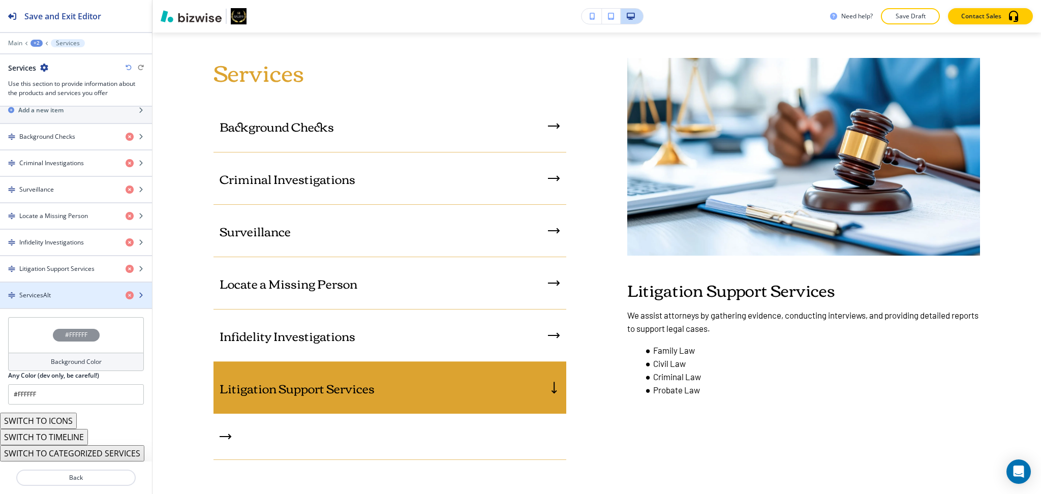
click at [72, 291] on div "ServicesAlt" at bounding box center [58, 295] width 117 height 9
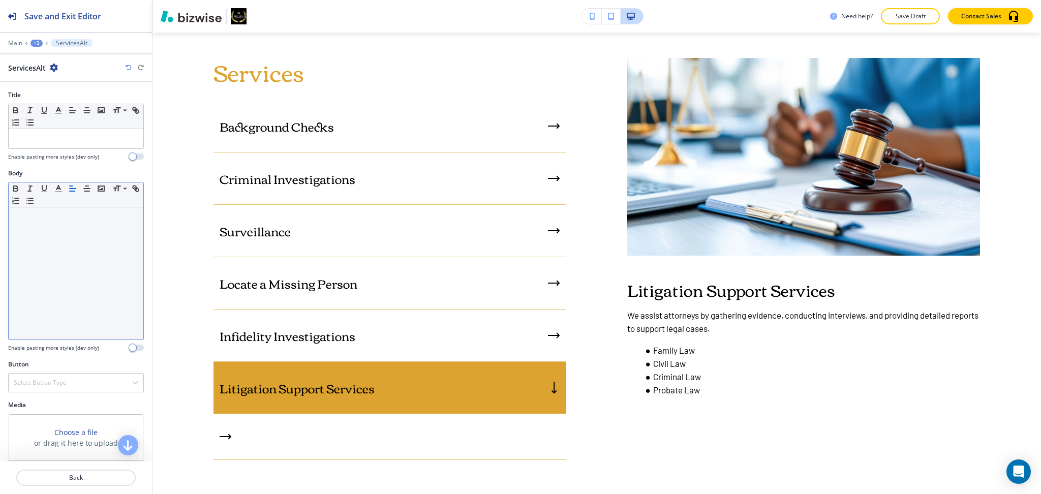
click at [72, 318] on div at bounding box center [76, 273] width 135 height 132
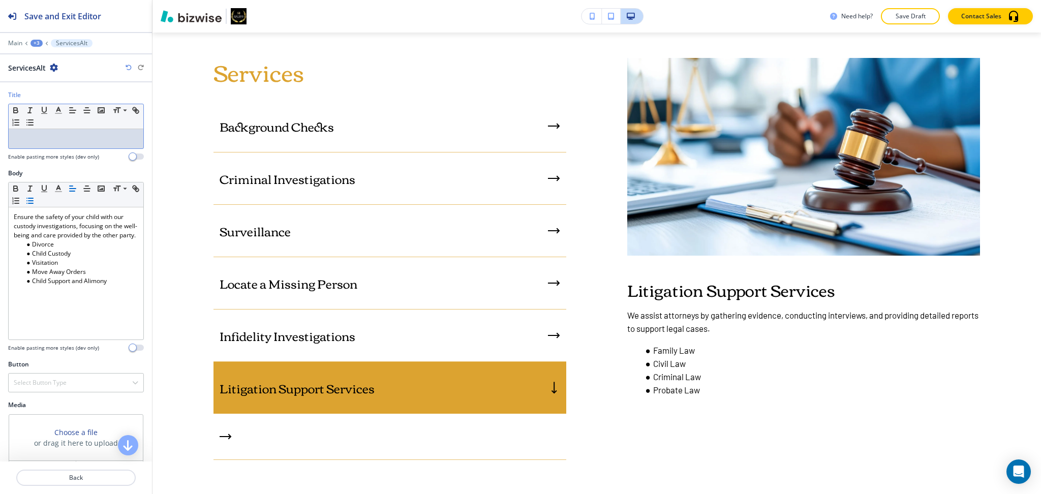
click at [101, 136] on p at bounding box center [76, 138] width 124 height 9
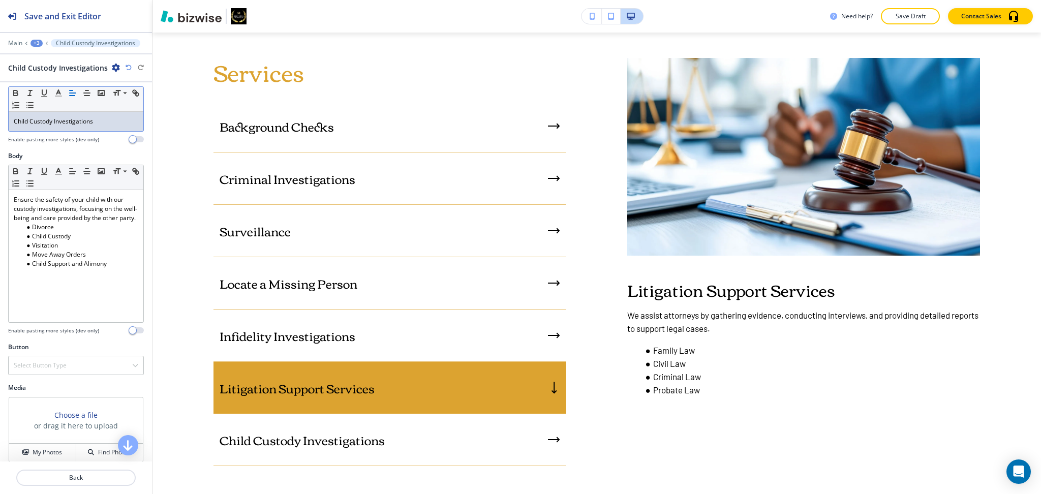
scroll to position [26, 0]
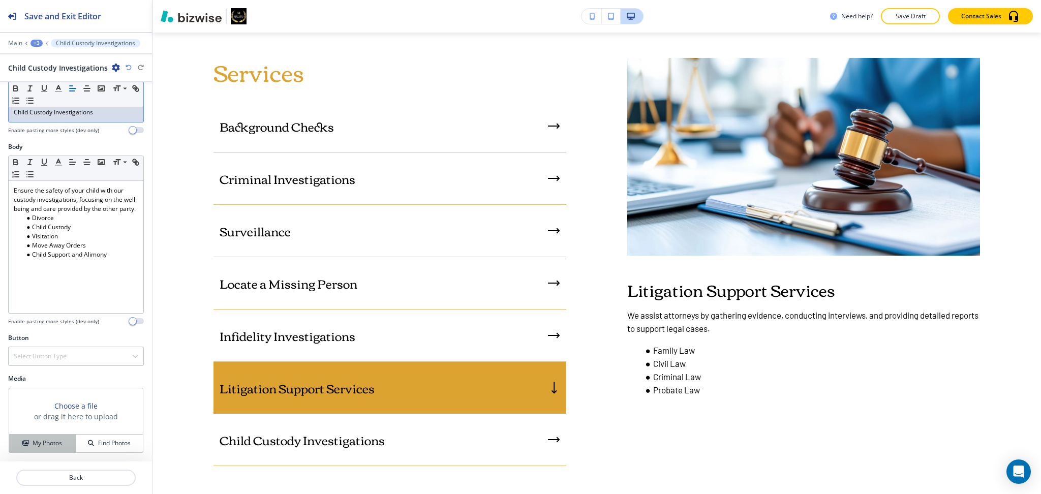
click at [39, 441] on h4 "My Photos" at bounding box center [47, 443] width 29 height 9
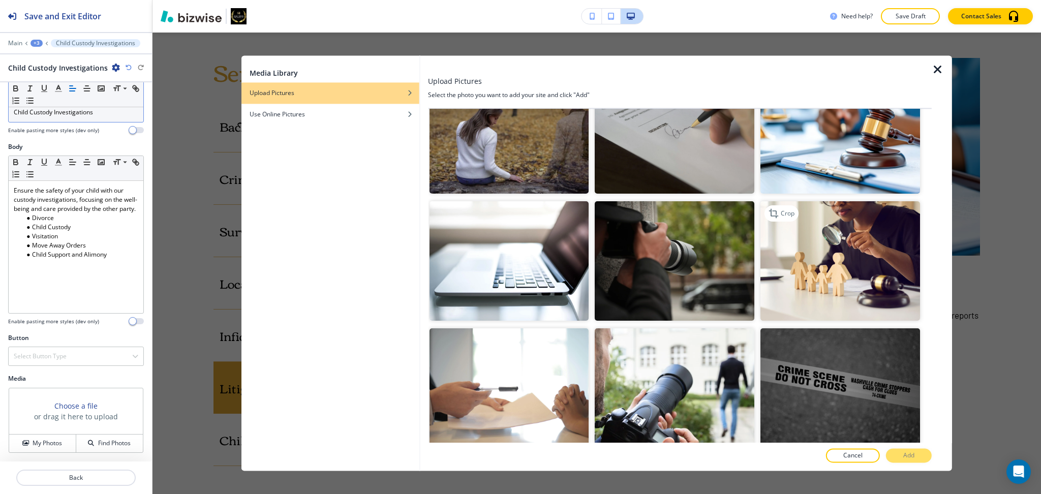
click at [859, 249] on img "button" at bounding box center [840, 260] width 160 height 119
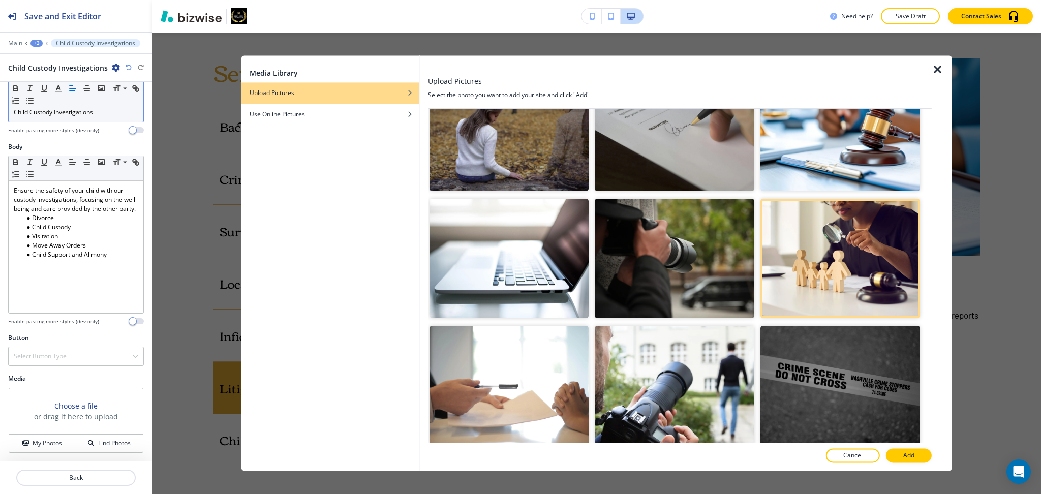
scroll to position [808, 0]
click at [910, 451] on button "Add" at bounding box center [909, 456] width 46 height 14
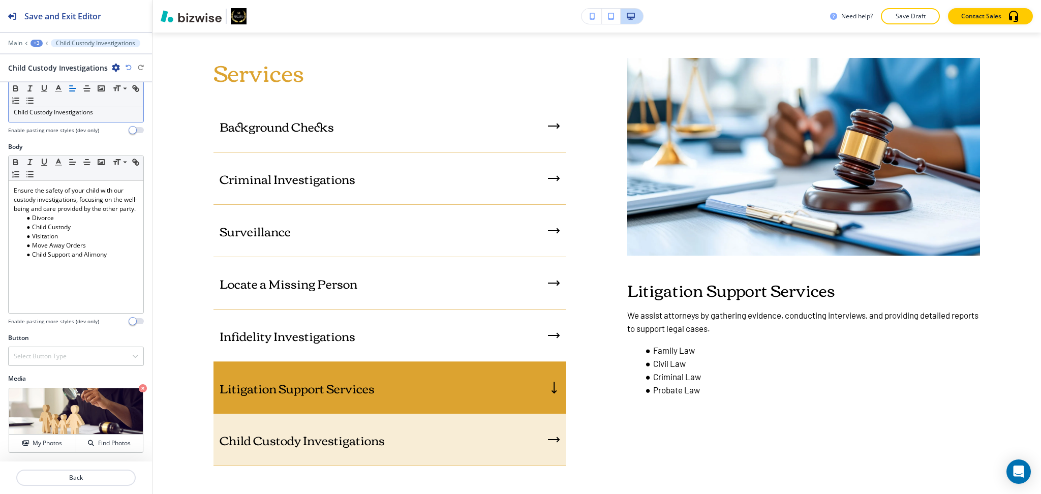
click at [417, 447] on div "Child Custody Investigations" at bounding box center [389, 440] width 353 height 52
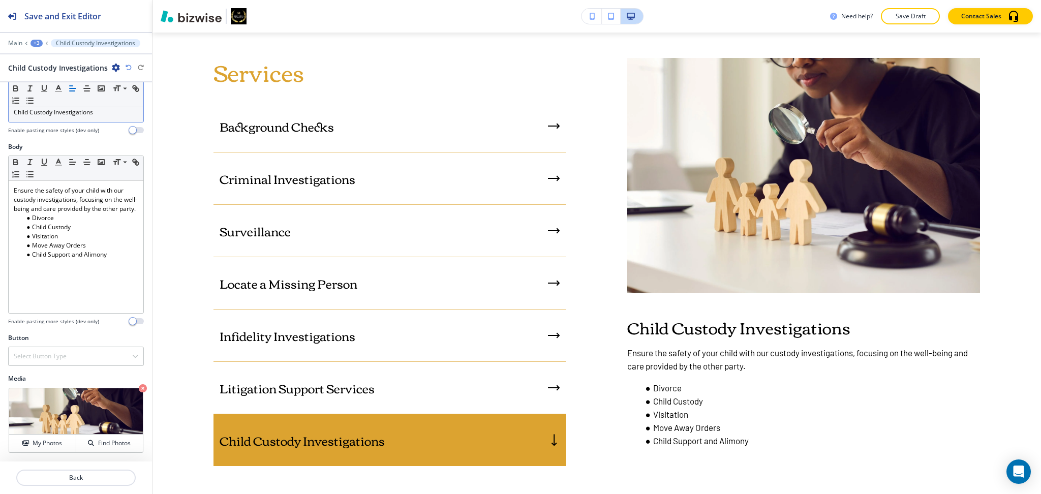
click at [37, 46] on div "+3" at bounding box center [36, 43] width 12 height 7
click at [47, 77] on p "SERVICES" at bounding box center [63, 77] width 52 height 9
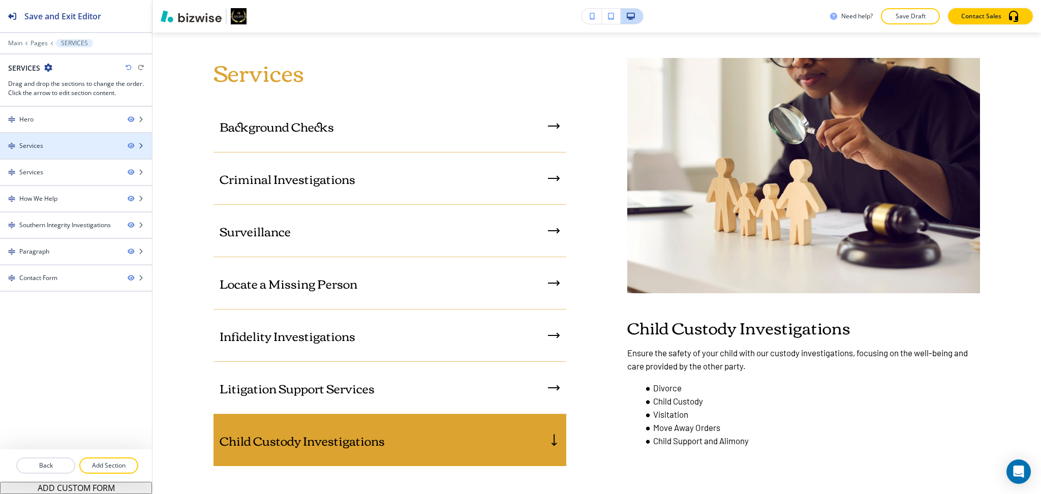
click at [45, 155] on div at bounding box center [76, 154] width 152 height 8
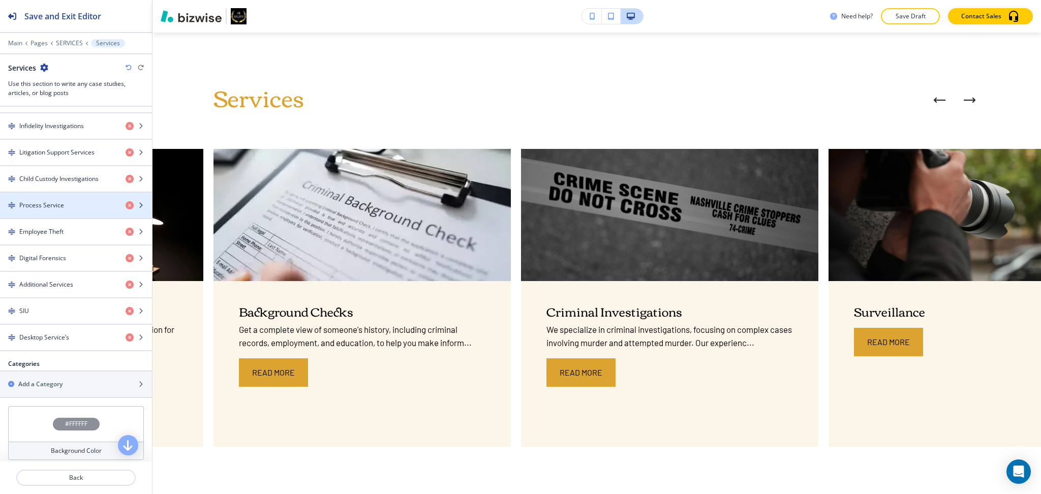
scroll to position [542, 0]
click at [62, 202] on h4 "Process Service" at bounding box center [41, 204] width 45 height 9
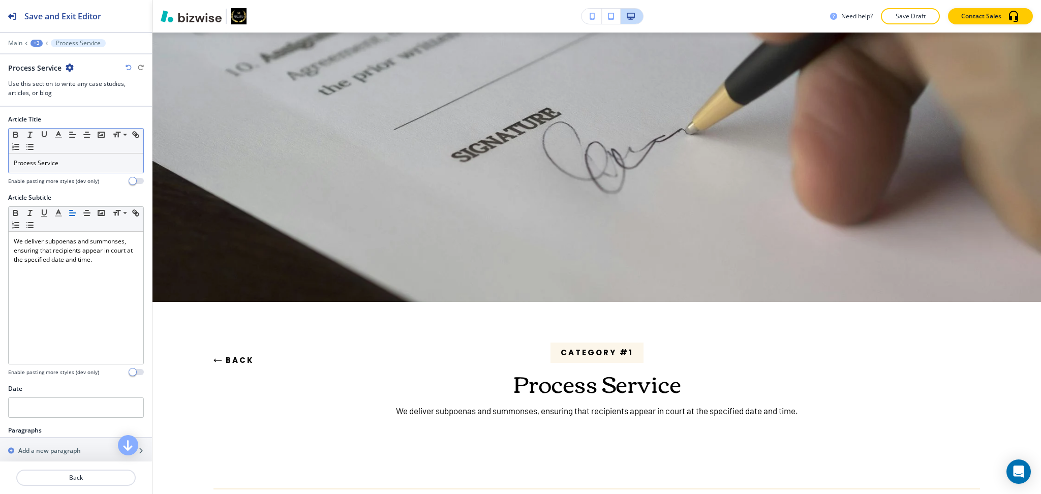
click at [61, 163] on p "Process Service" at bounding box center [76, 163] width 124 height 9
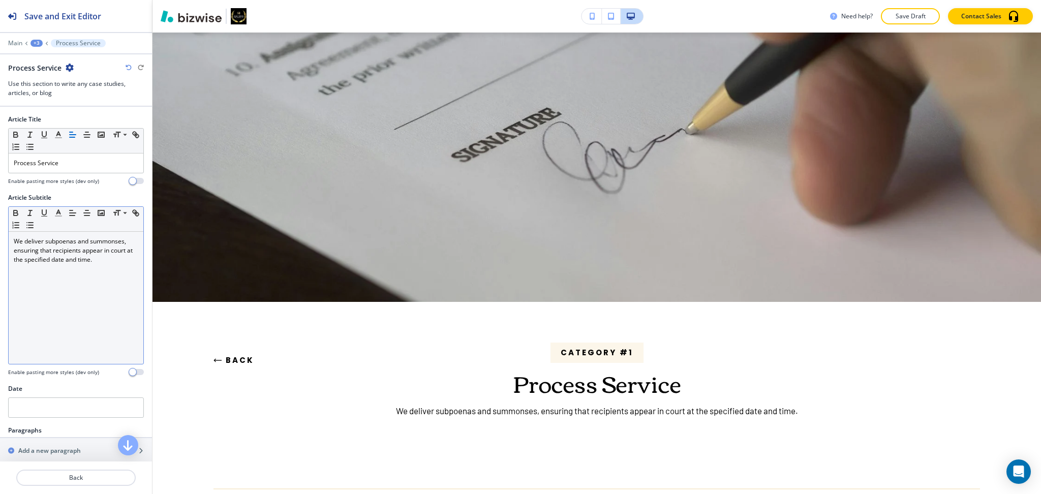
click at [89, 259] on p "We deliver subpoenas and summonses, ensuring that recipients appear in court at…" at bounding box center [76, 250] width 124 height 27
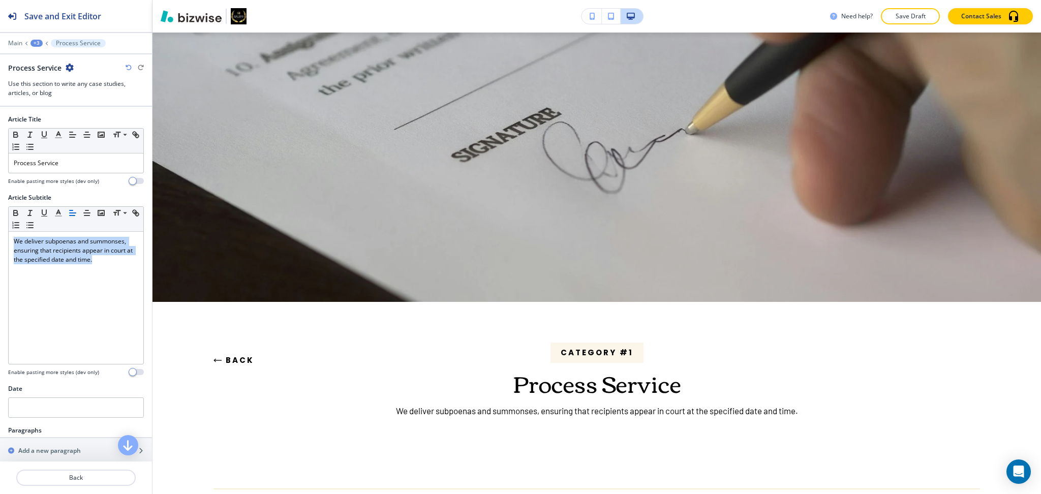
click at [249, 356] on button "Back" at bounding box center [233, 360] width 41 height 27
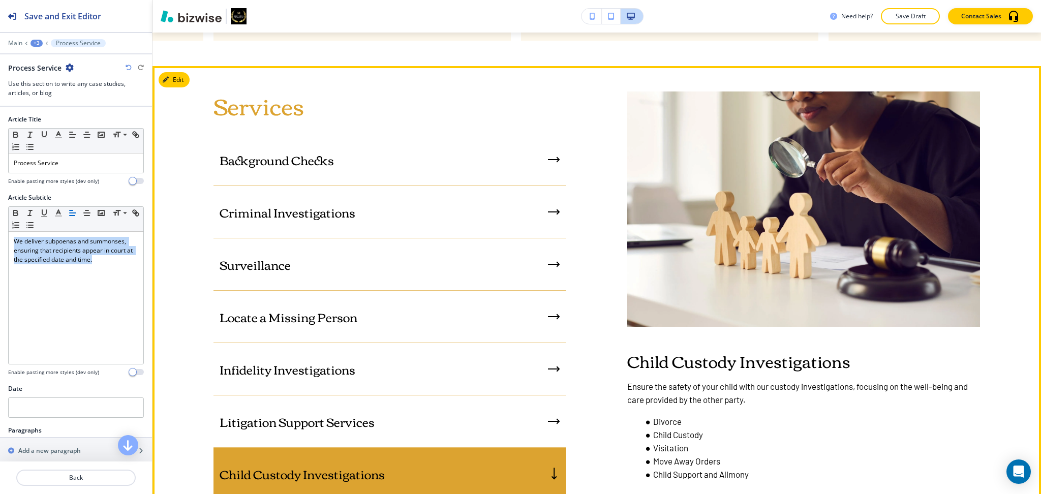
click at [182, 83] on button "Edit" at bounding box center [174, 79] width 31 height 15
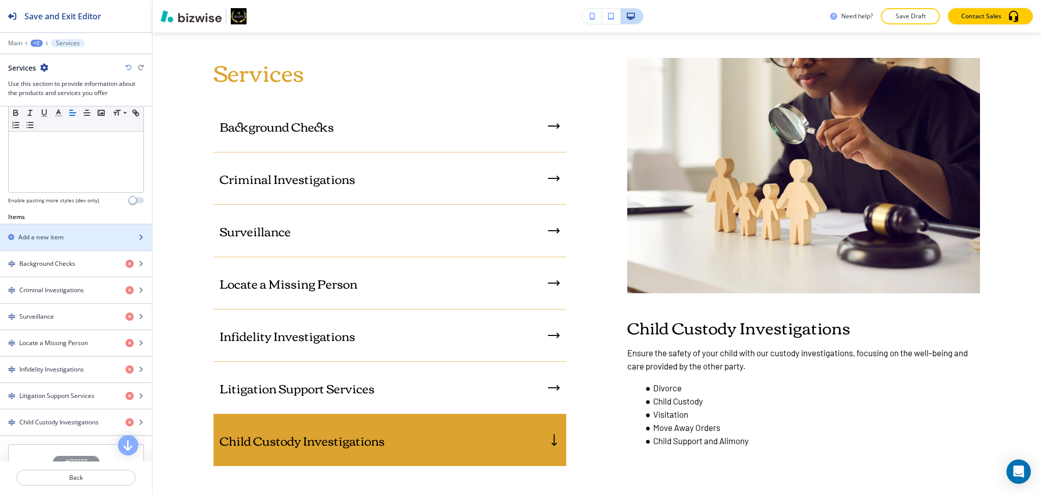
scroll to position [256, 0]
click at [64, 242] on h2 "Add a new item" at bounding box center [40, 238] width 45 height 9
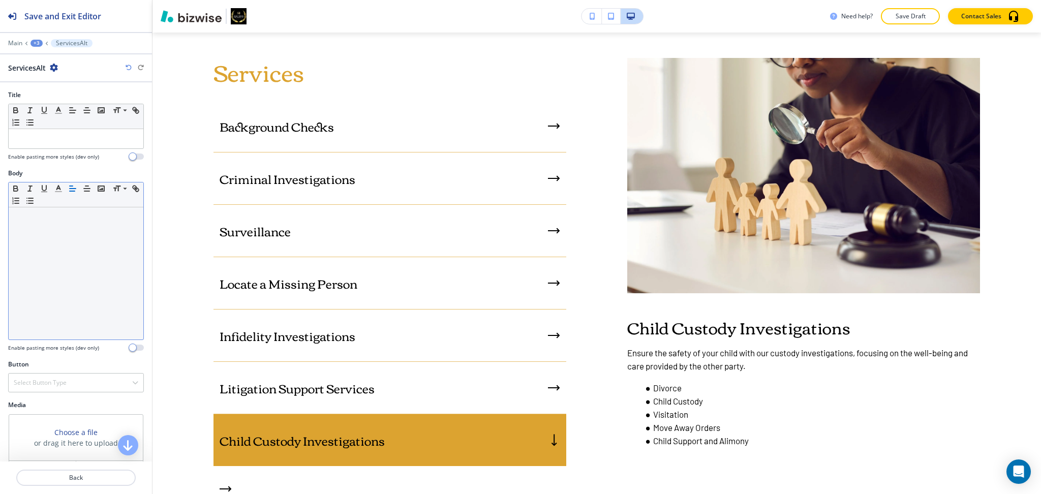
click at [66, 276] on div at bounding box center [76, 273] width 135 height 132
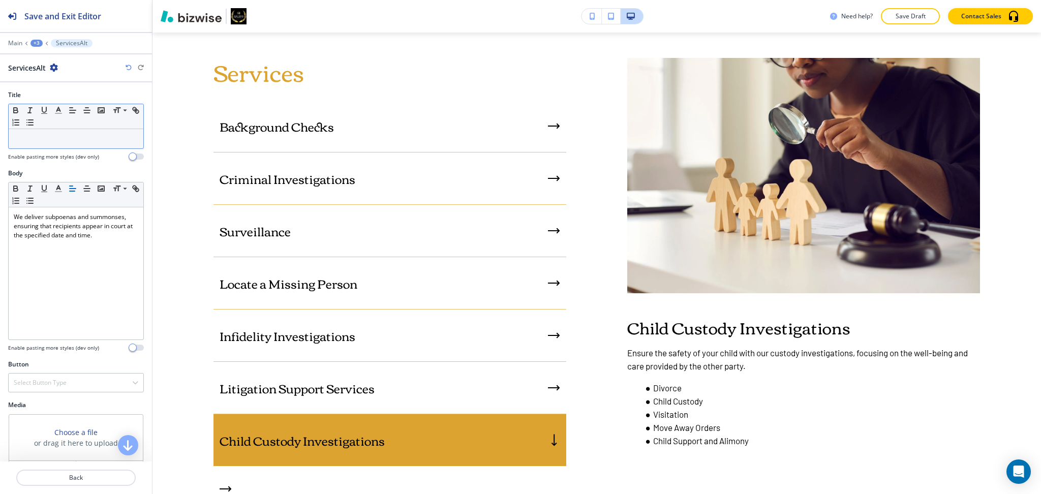
click at [91, 132] on div at bounding box center [76, 138] width 135 height 19
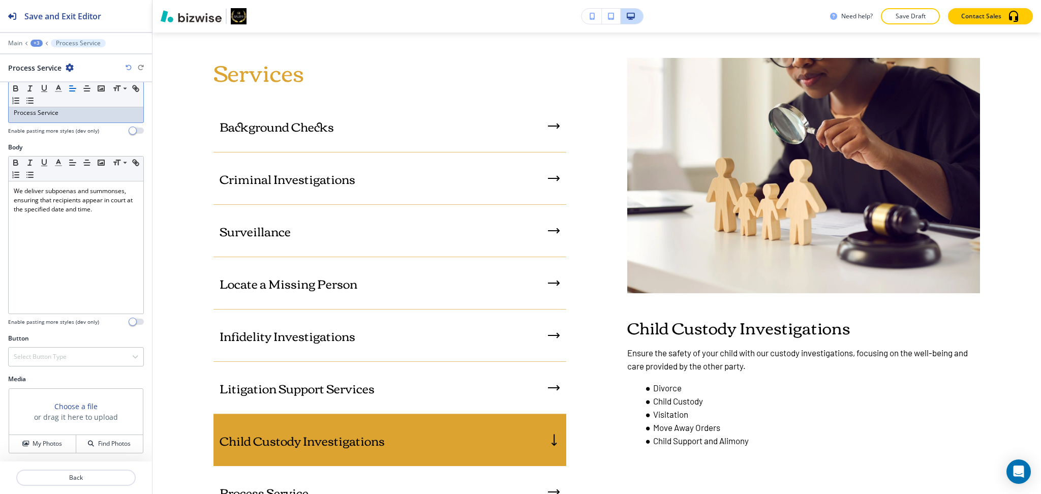
scroll to position [26, 0]
click at [45, 438] on button "My Photos" at bounding box center [42, 443] width 67 height 18
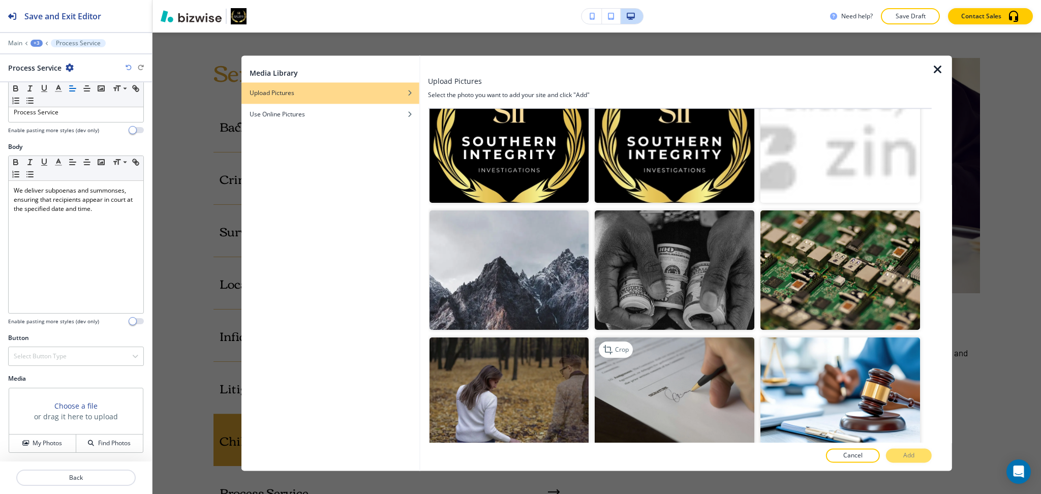
scroll to position [542, 0]
click at [670, 344] on img "button" at bounding box center [675, 396] width 160 height 119
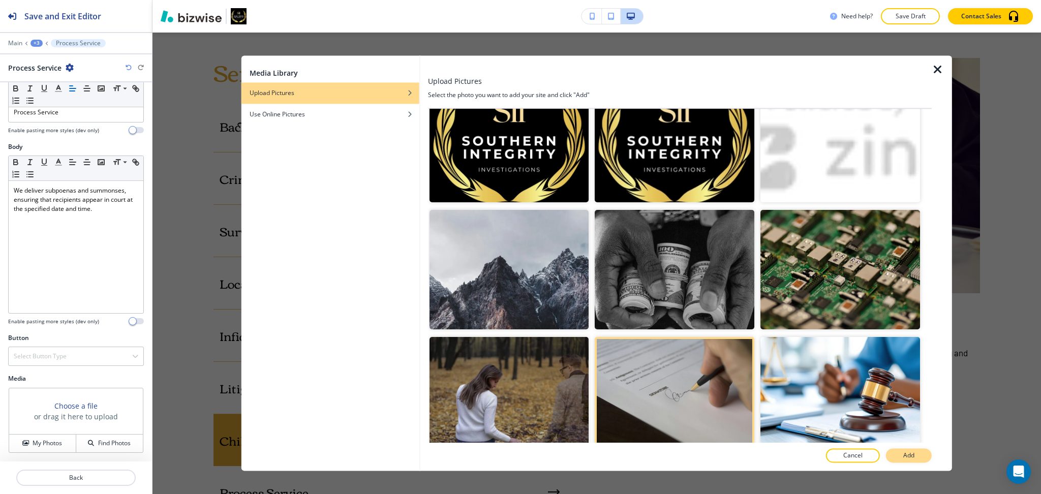
click at [905, 457] on p "Add" at bounding box center [908, 455] width 11 height 9
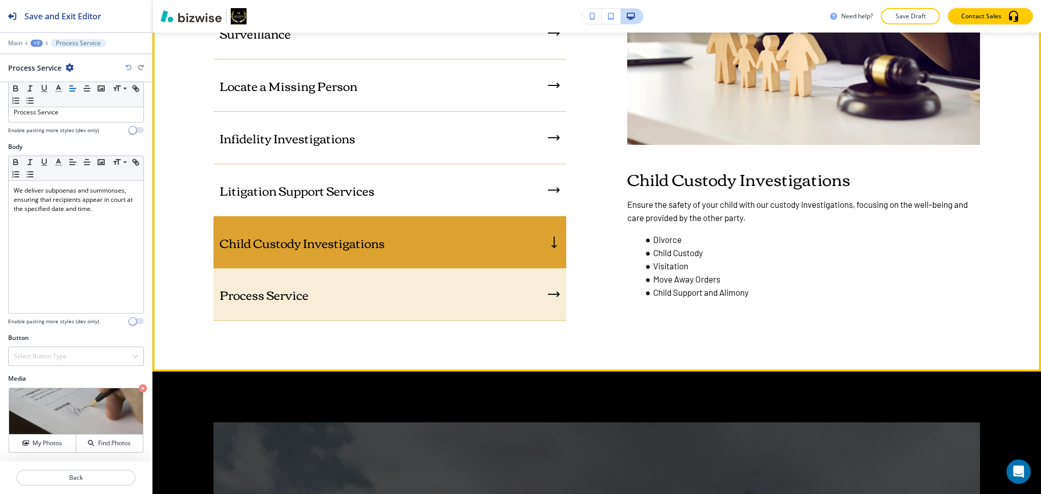
click at [346, 301] on div "Process Service" at bounding box center [389, 294] width 353 height 52
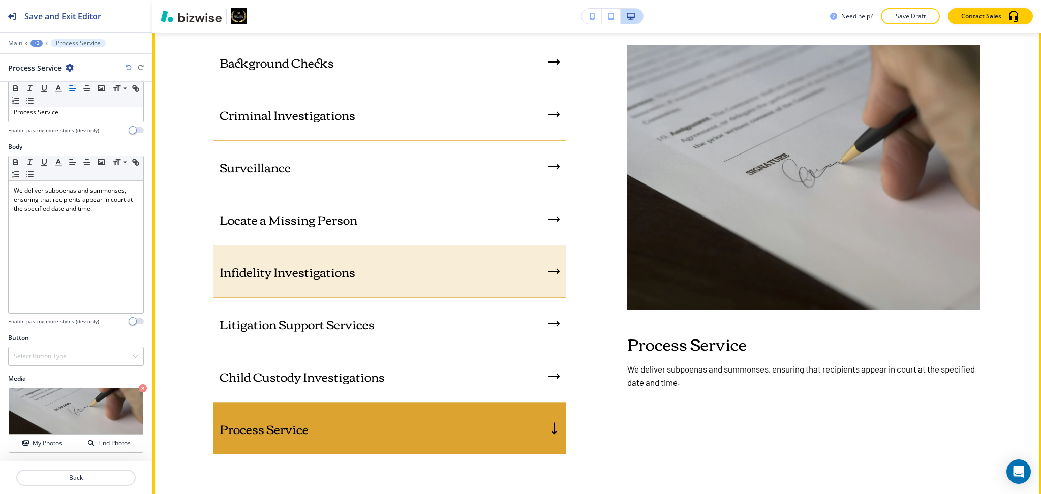
scroll to position [994, 0]
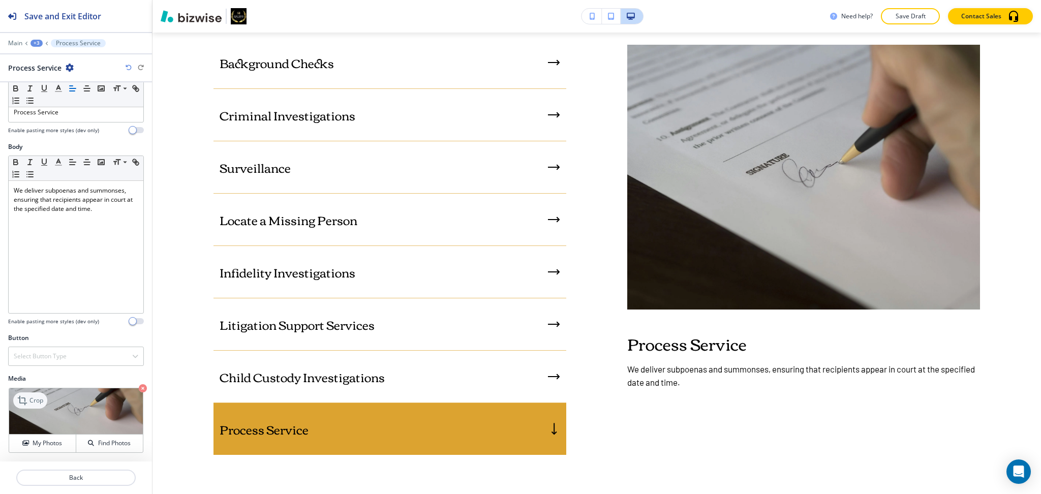
click at [20, 402] on icon at bounding box center [22, 400] width 9 height 9
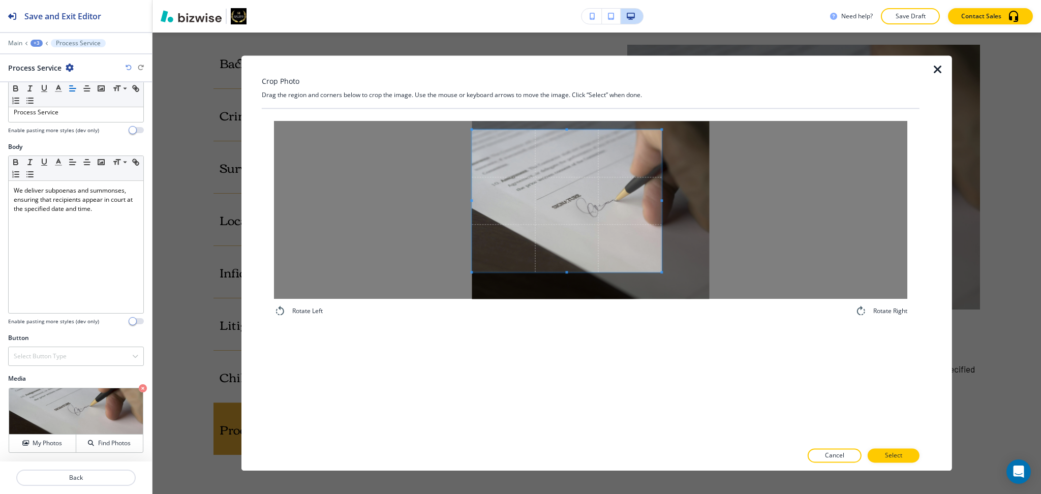
click at [583, 214] on span at bounding box center [567, 201] width 190 height 142
click at [664, 202] on div at bounding box center [590, 210] width 633 height 178
click at [864, 185] on div at bounding box center [590, 210] width 633 height 178
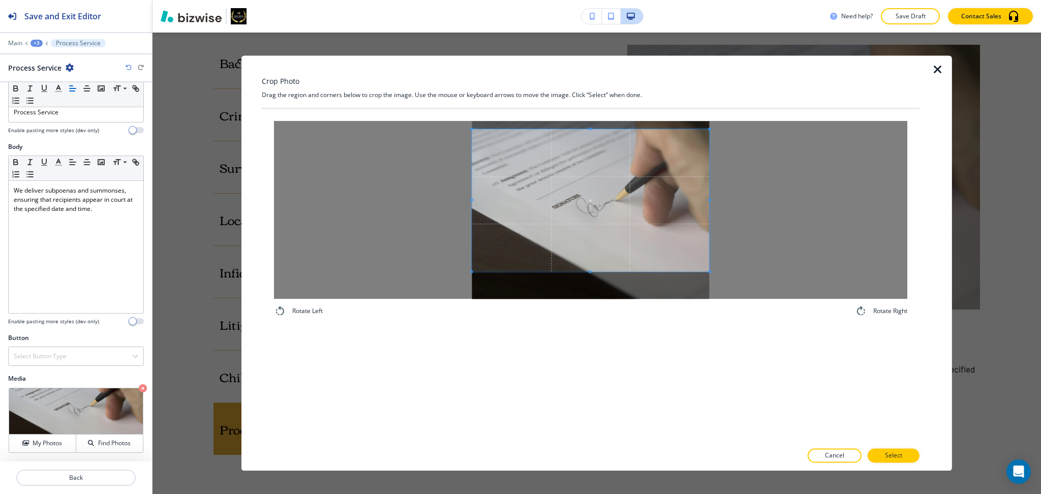
click at [607, 232] on span at bounding box center [590, 200] width 237 height 142
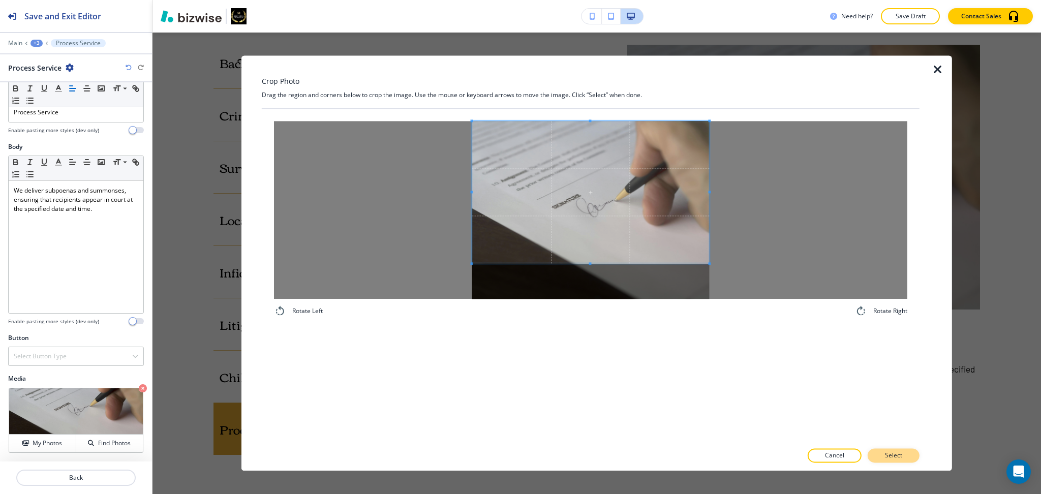
click at [888, 451] on p "Select" at bounding box center [893, 455] width 17 height 9
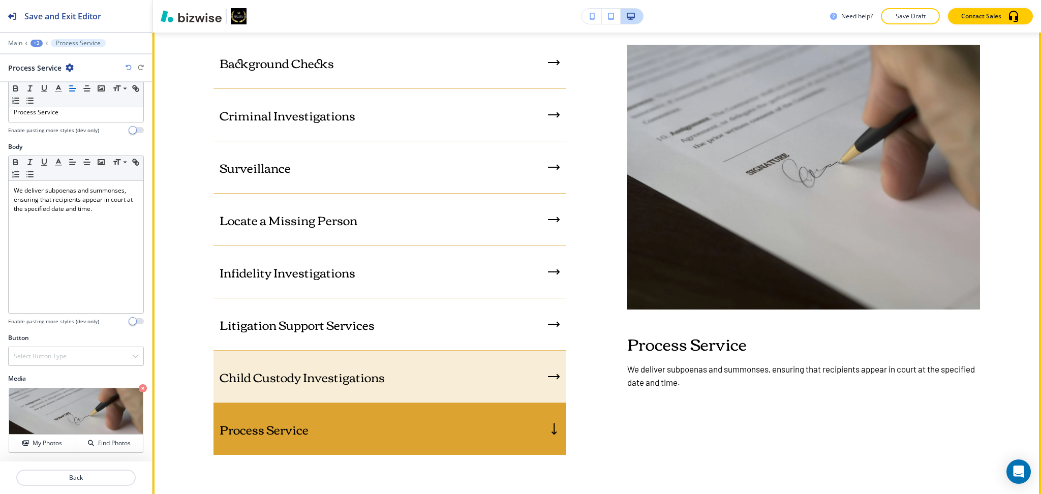
click at [345, 369] on p "Child Custody Investigations" at bounding box center [302, 376] width 165 height 15
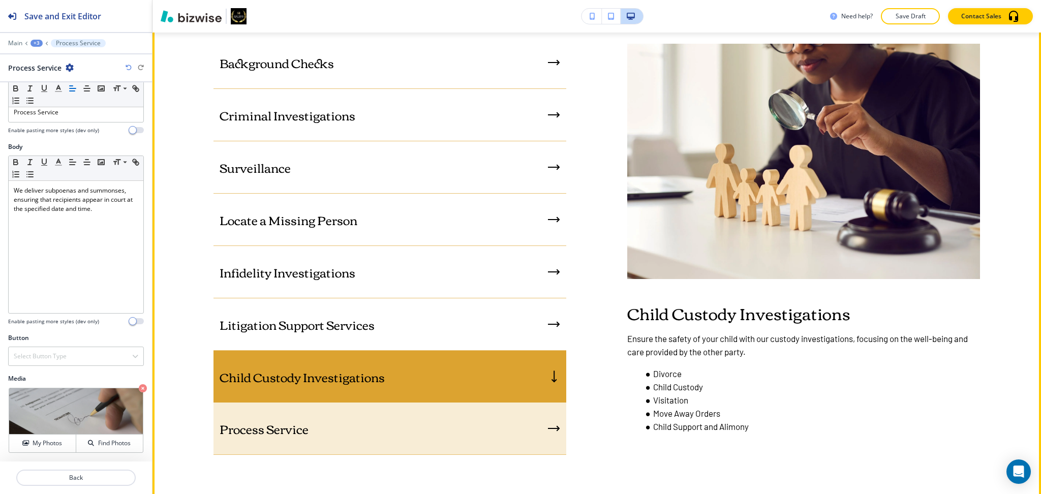
click at [359, 403] on div "Process Service" at bounding box center [389, 428] width 353 height 52
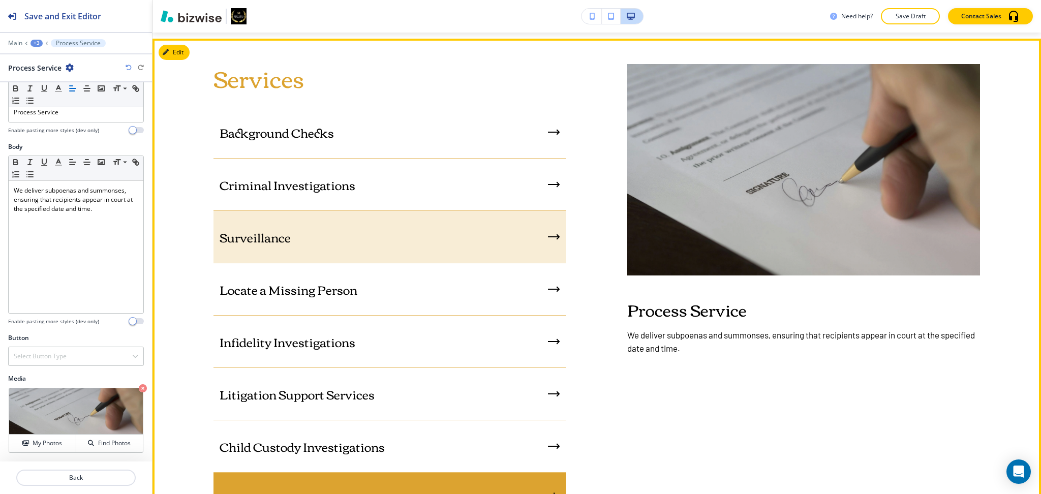
scroll to position [925, 0]
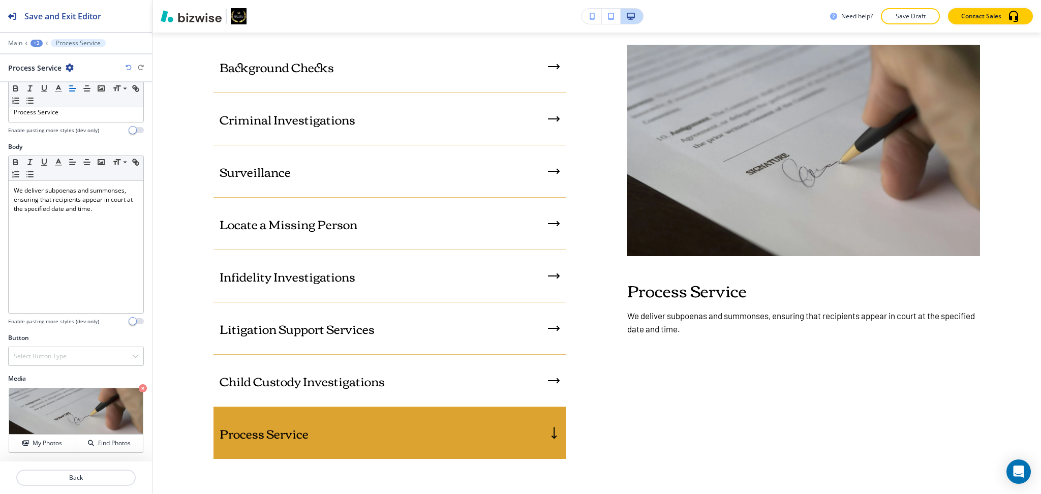
click at [38, 42] on div "+3" at bounding box center [36, 43] width 12 height 7
click at [50, 75] on p "SERVICES" at bounding box center [63, 77] width 52 height 9
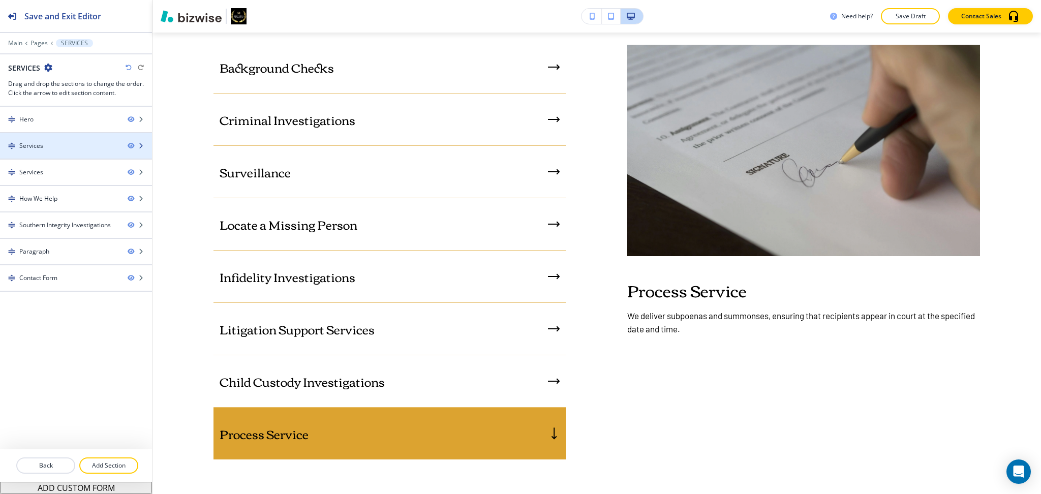
click at [47, 143] on div "Services" at bounding box center [59, 145] width 119 height 9
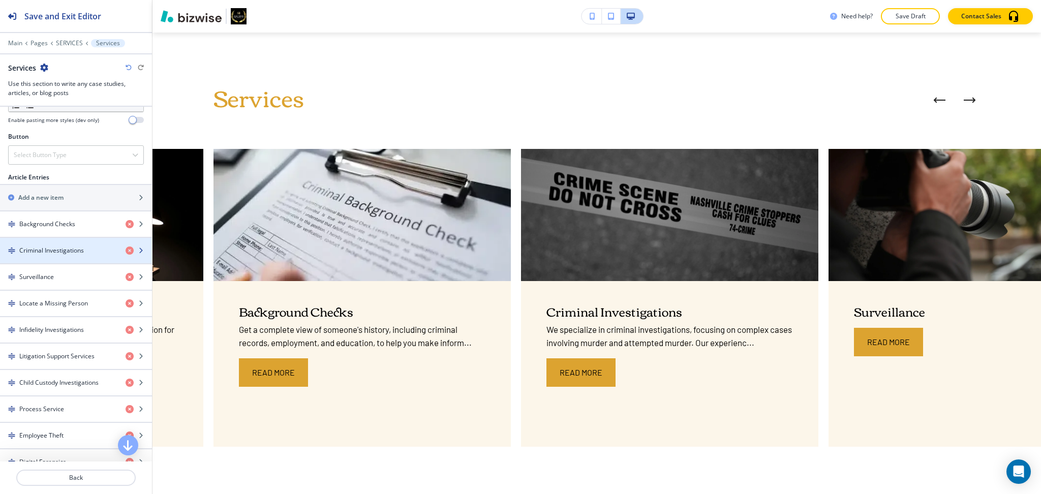
scroll to position [338, 0]
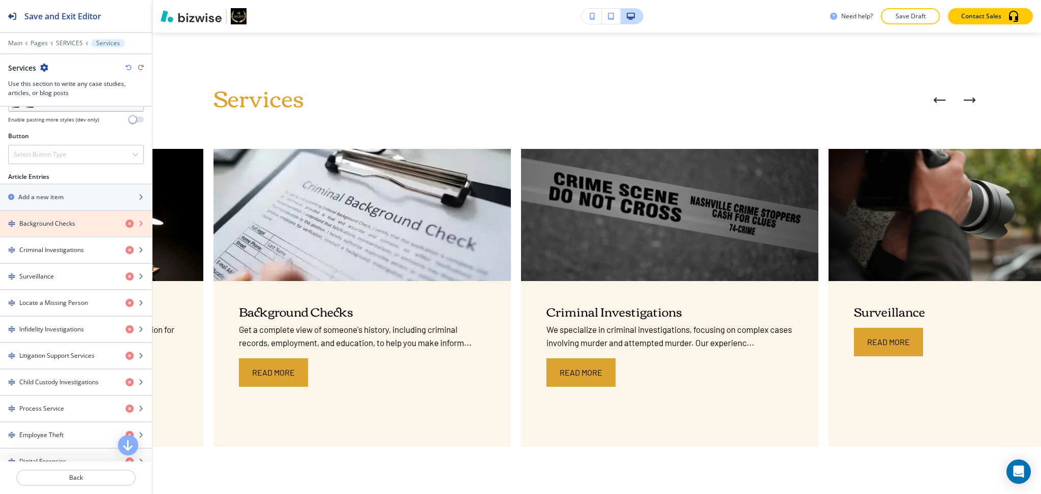
click at [126, 223] on icon "button" at bounding box center [130, 224] width 8 height 8
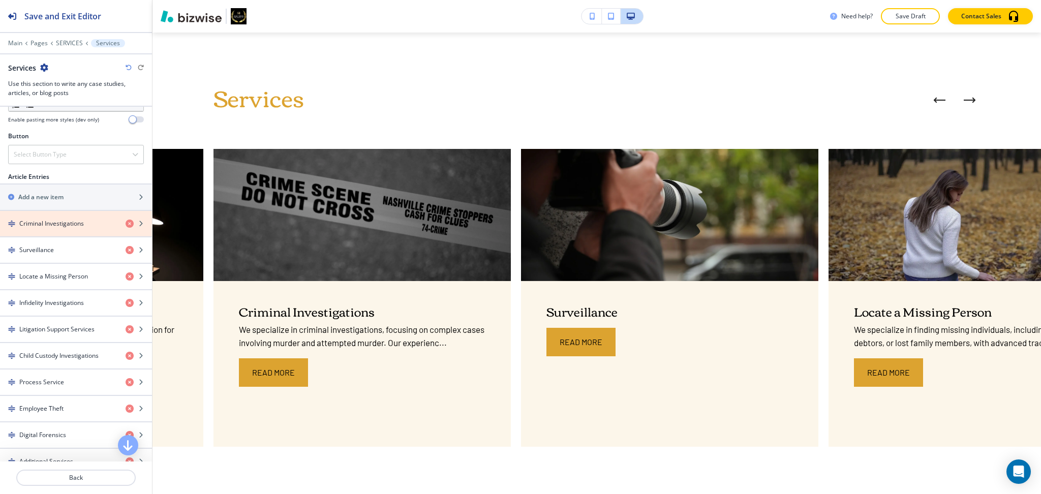
click at [126, 223] on icon "button" at bounding box center [130, 224] width 8 height 8
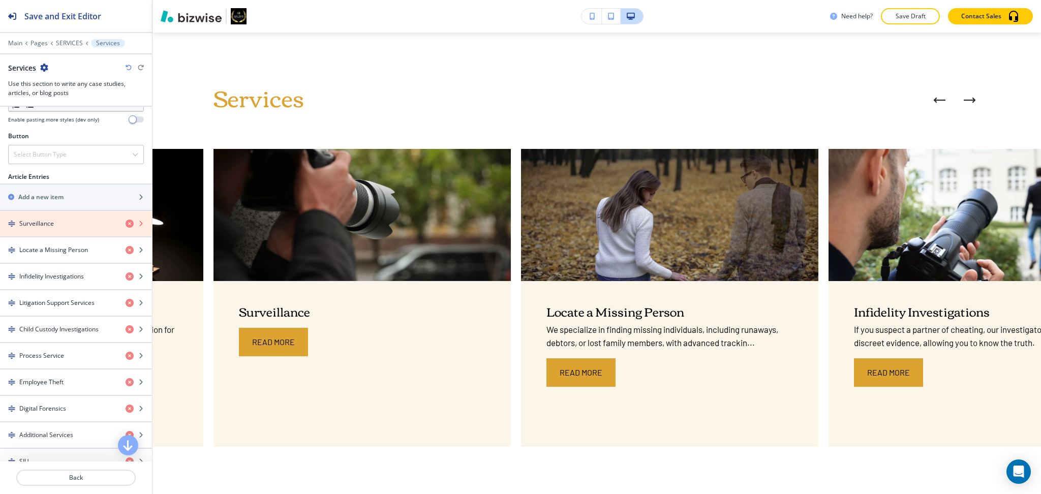
click at [126, 223] on icon "button" at bounding box center [130, 224] width 8 height 8
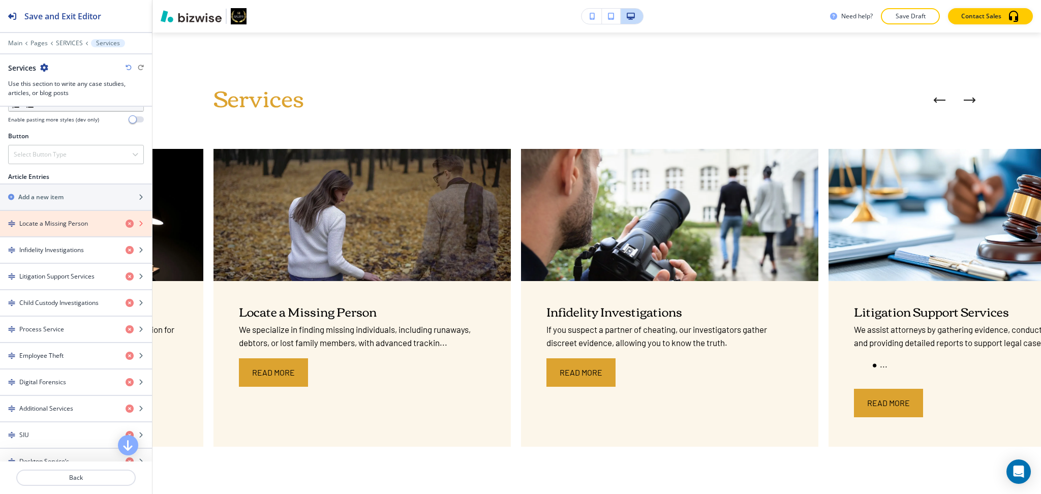
click at [126, 223] on icon "button" at bounding box center [130, 224] width 8 height 8
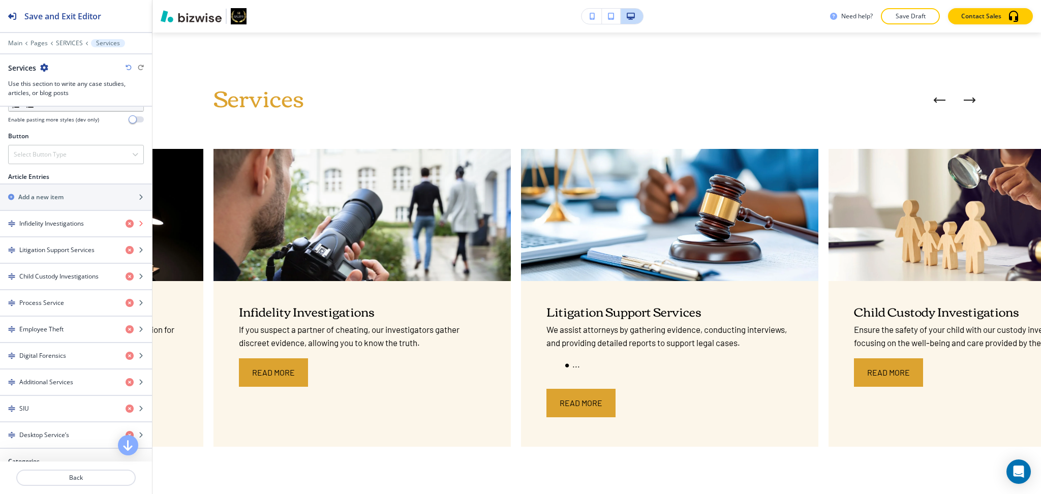
click at [126, 223] on icon "button" at bounding box center [130, 224] width 8 height 8
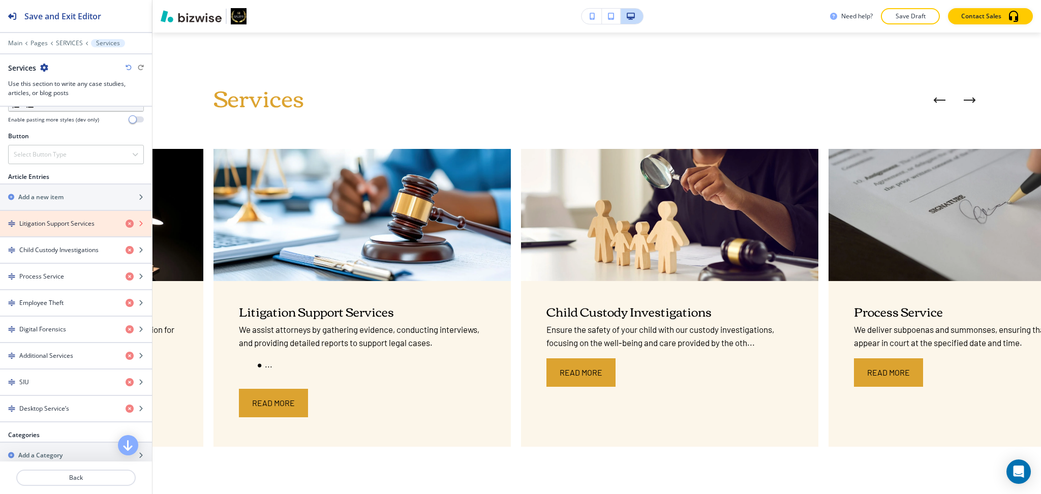
click at [126, 223] on icon "button" at bounding box center [130, 224] width 8 height 8
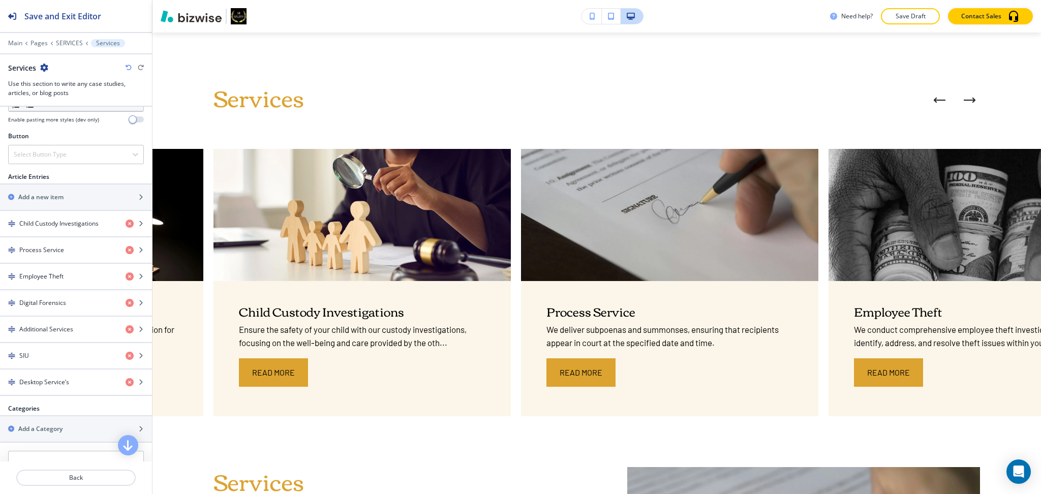
click at [126, 223] on icon "button" at bounding box center [130, 224] width 8 height 8
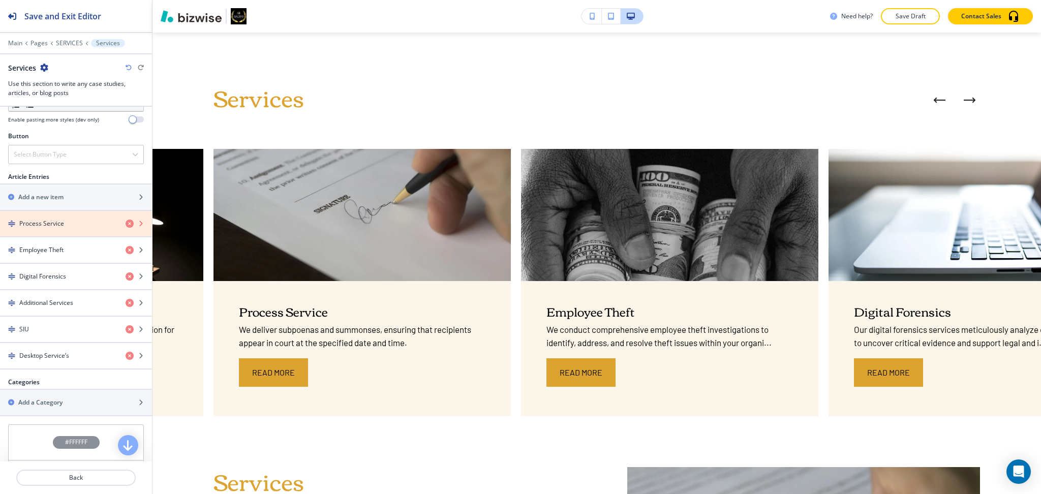
click at [126, 223] on icon "button" at bounding box center [130, 224] width 8 height 8
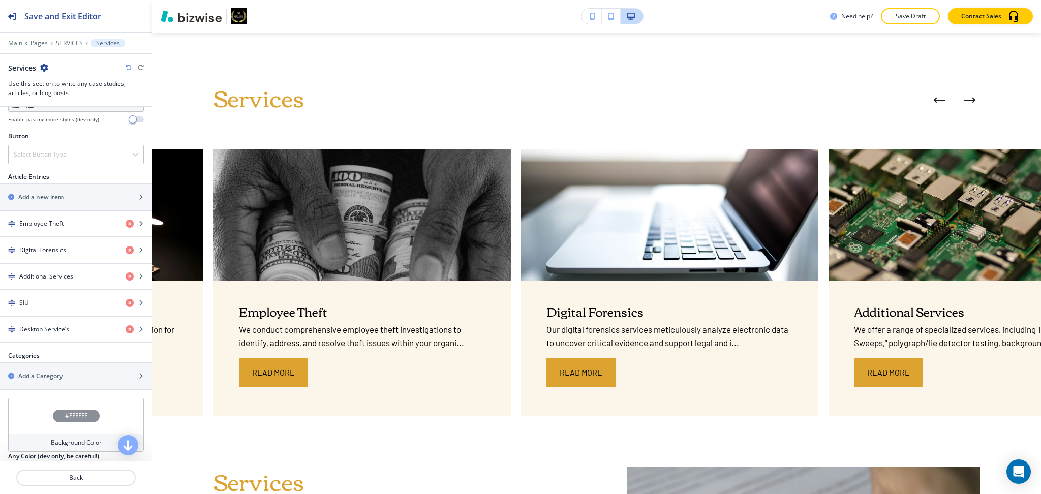
click at [59, 221] on h4 "Employee Theft" at bounding box center [41, 223] width 44 height 9
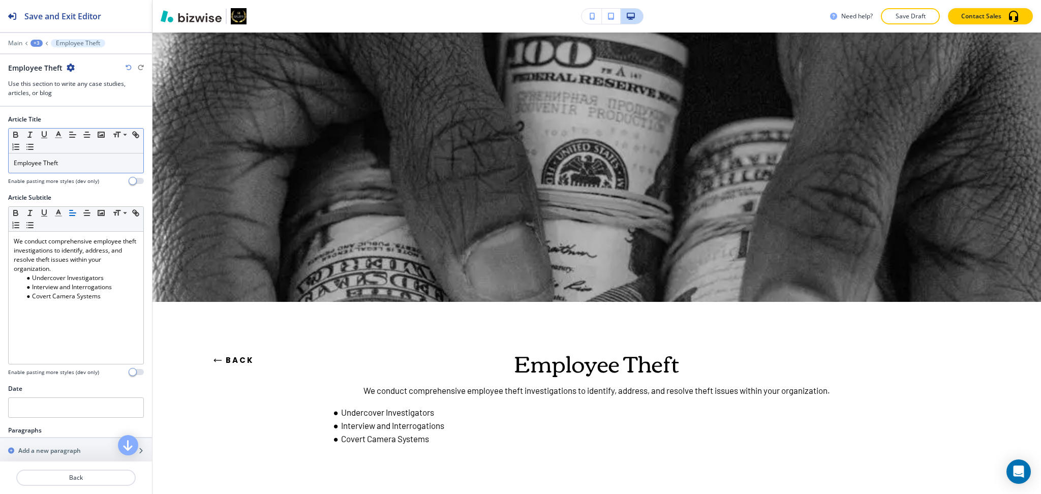
click at [72, 153] on div "Employee Theft" at bounding box center [76, 162] width 135 height 19
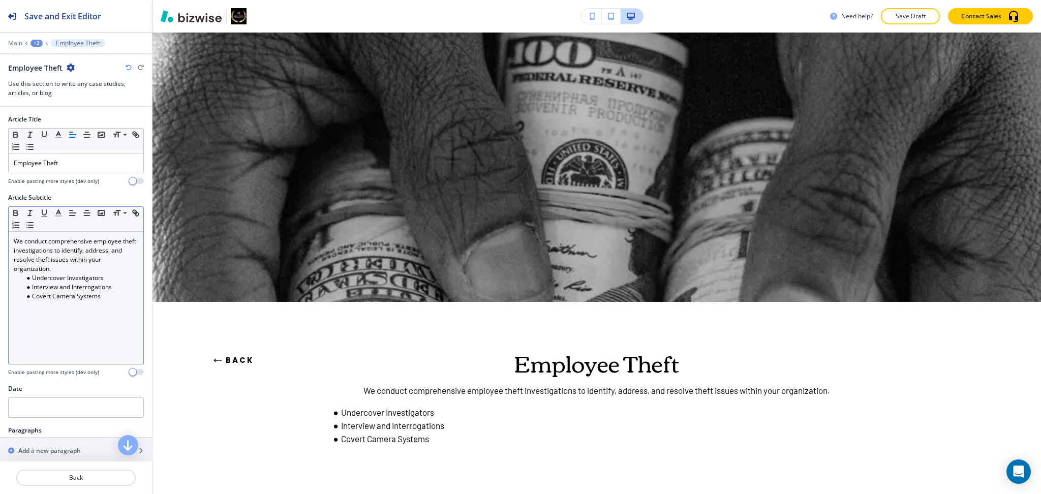
click at [82, 304] on div "We conduct comprehensive employee theft investigations to identify, address, an…" at bounding box center [76, 298] width 135 height 132
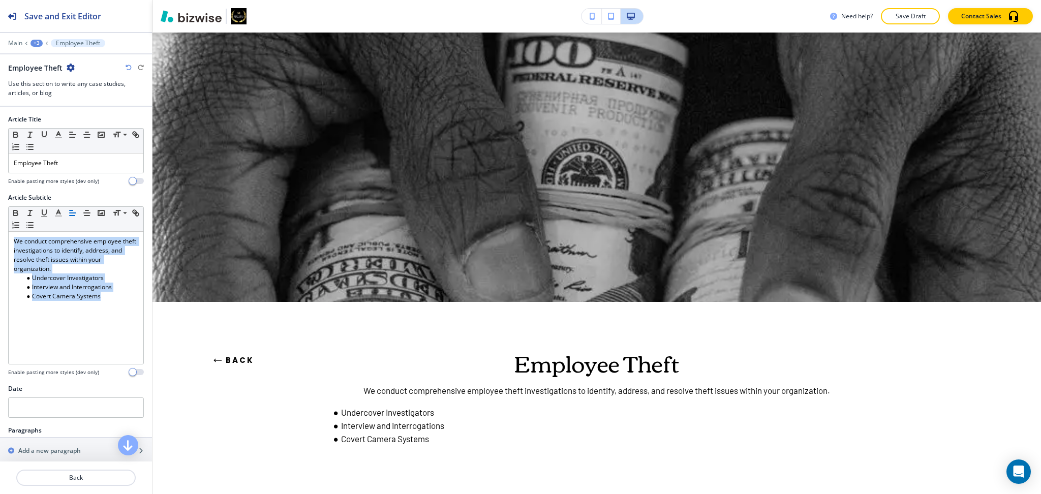
click at [239, 360] on button "Back" at bounding box center [233, 360] width 41 height 27
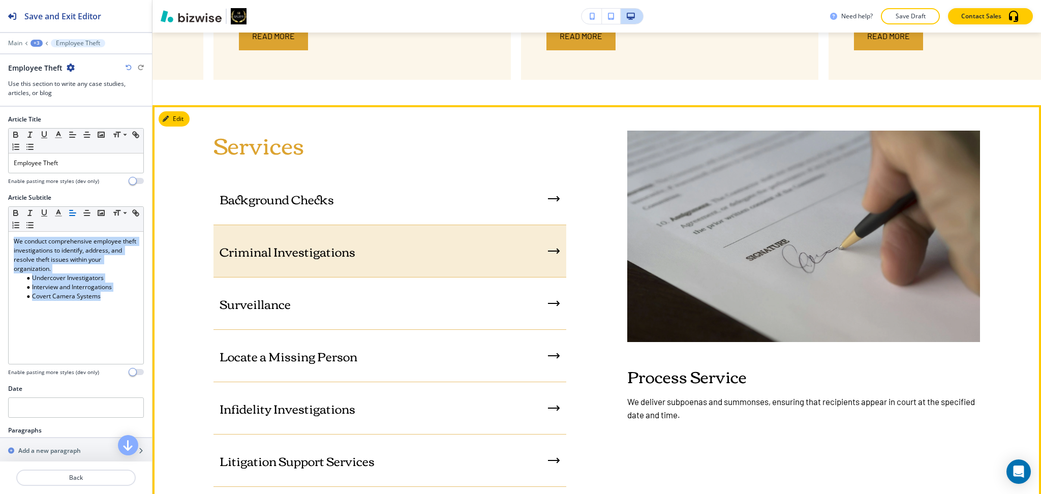
scroll to position [829, 0]
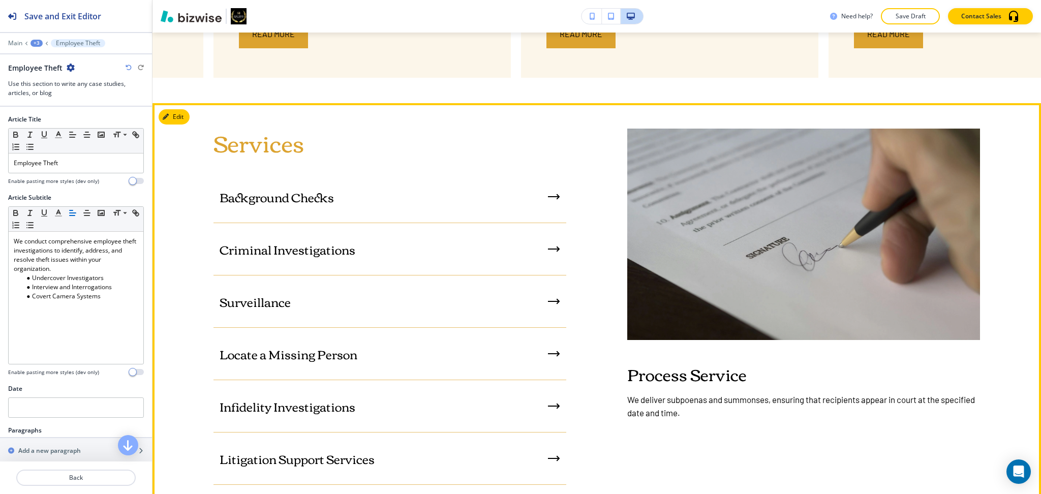
click at [181, 124] on div "Services Background Checks Criminal Investigations Surveillance Locate a Missin…" at bounding box center [596, 371] width 888 height 537
click at [181, 118] on button "Edit This Section" at bounding box center [193, 116] width 69 height 15
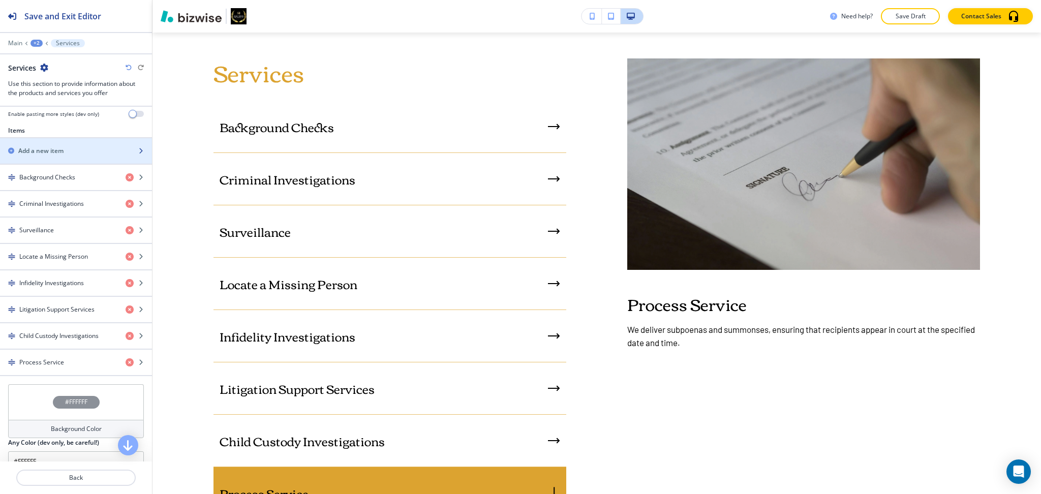
scroll to position [340, 0]
click at [67, 161] on div "button" at bounding box center [76, 163] width 152 height 8
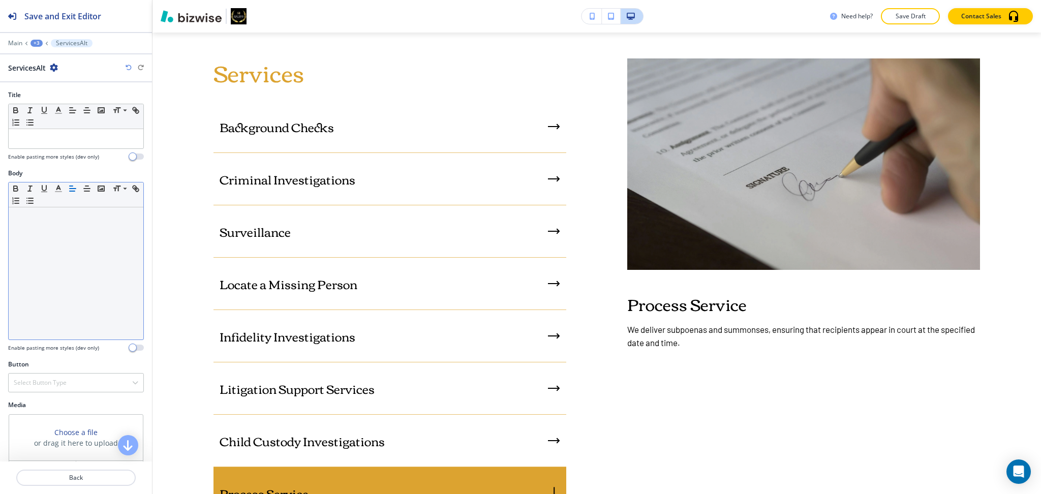
click at [76, 239] on div at bounding box center [76, 273] width 135 height 132
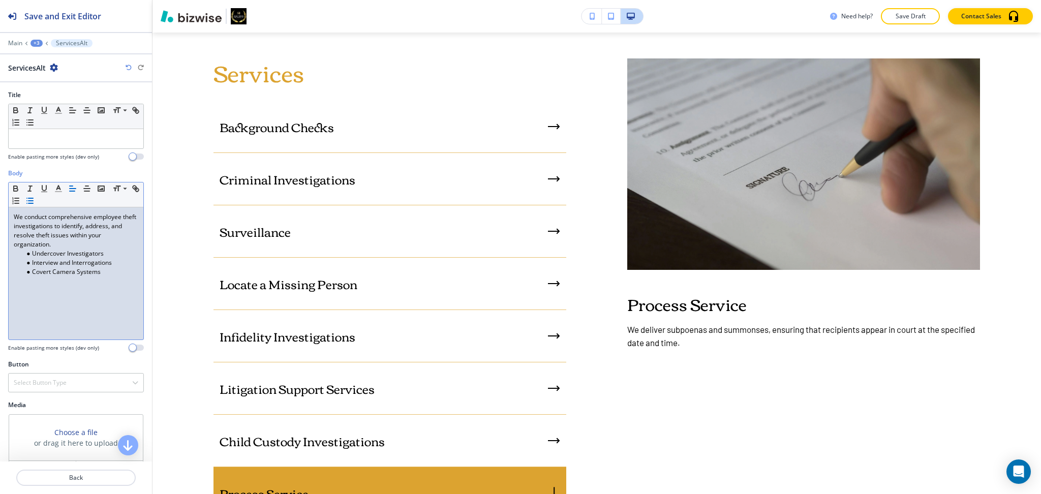
scroll to position [0, 0]
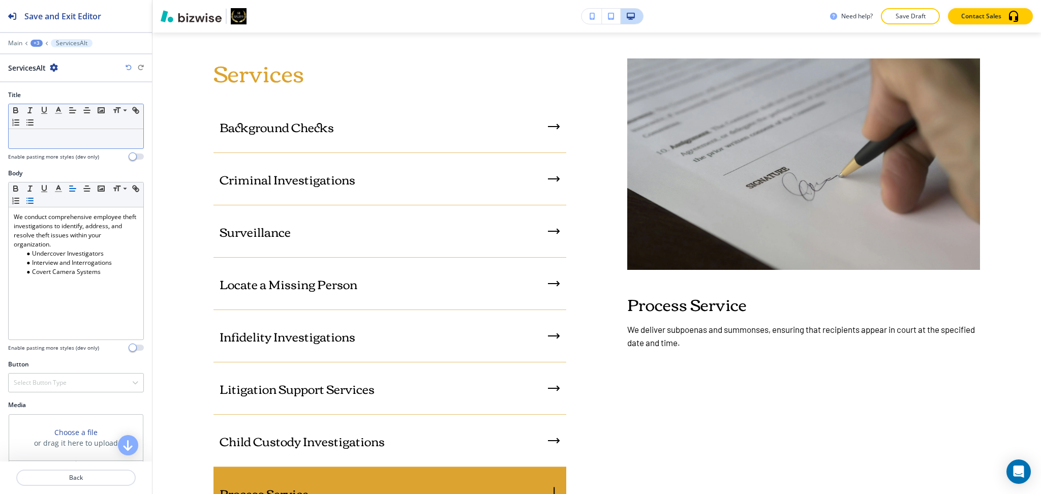
click at [98, 136] on p at bounding box center [76, 138] width 124 height 9
paste div
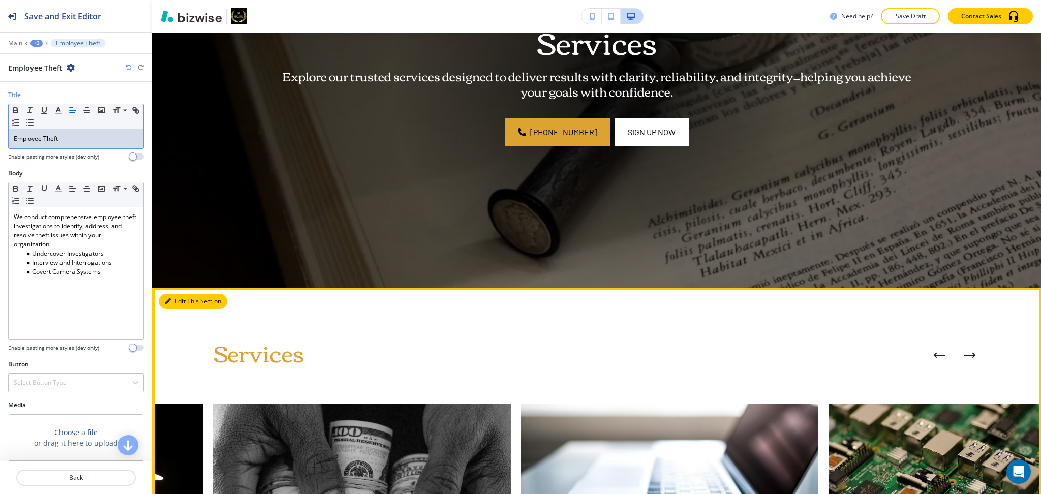
click at [190, 299] on button "Edit This Section" at bounding box center [193, 301] width 69 height 15
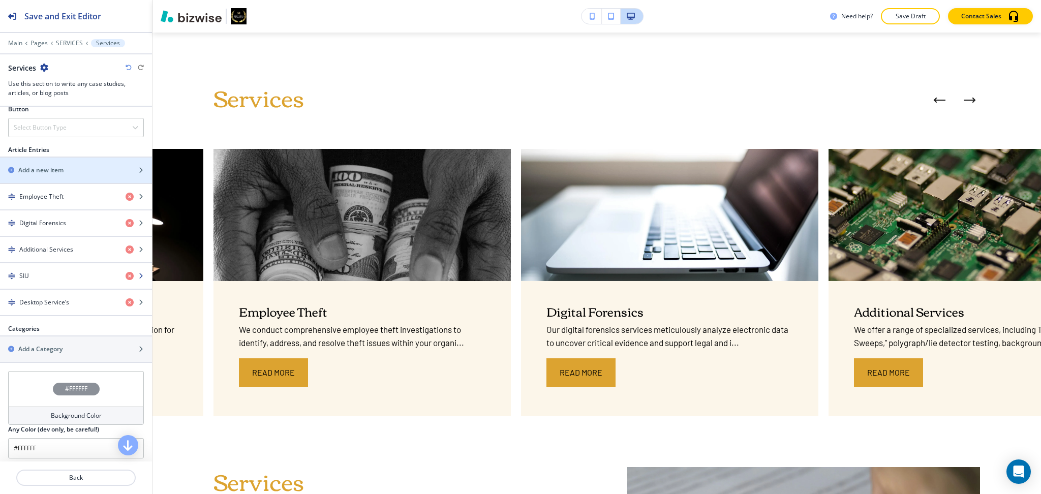
scroll to position [370, 0]
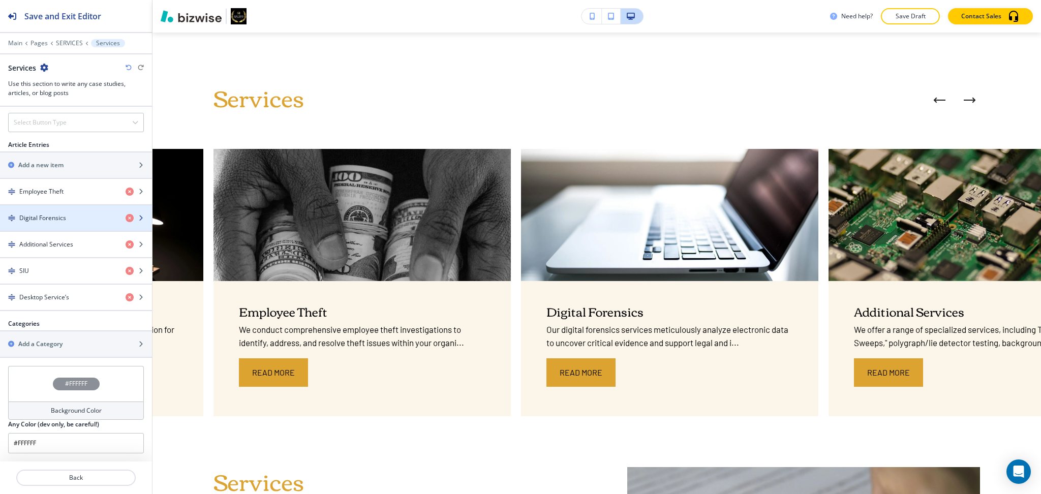
click at [55, 214] on h4 "Digital Forensics" at bounding box center [42, 217] width 47 height 9
click at [66, 216] on div "Digital Forensics" at bounding box center [58, 217] width 117 height 9
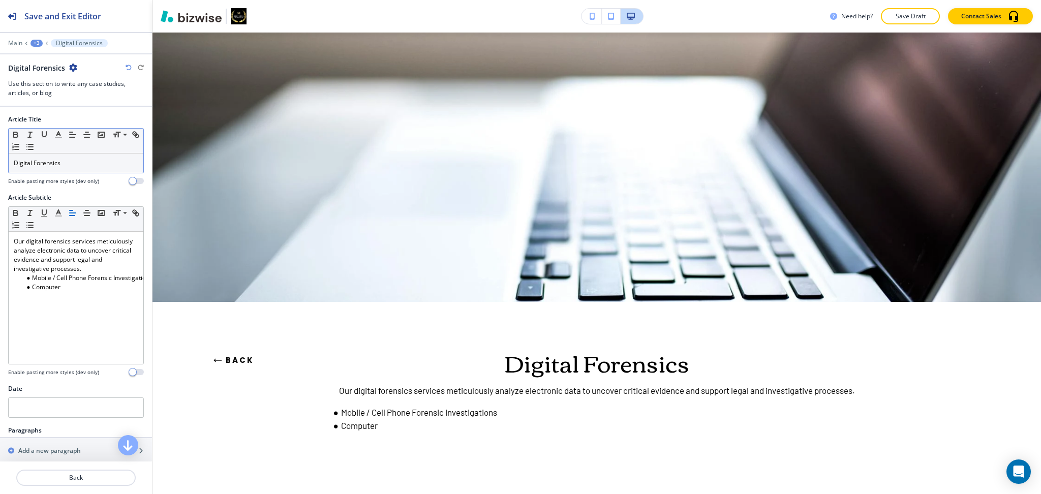
click at [76, 162] on p "Digital Forensics" at bounding box center [76, 163] width 124 height 9
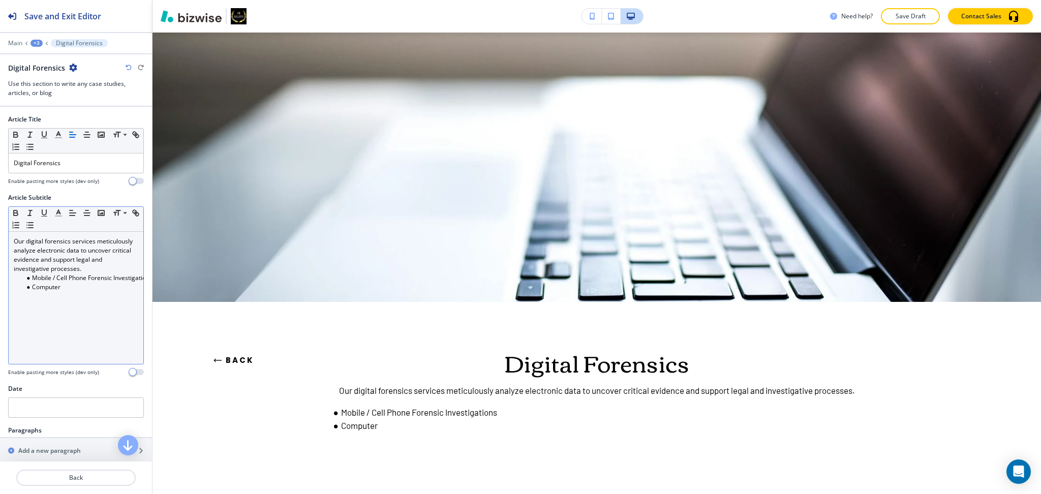
click at [72, 296] on div "Our digital forensics services meticulously analyze electronic data to uncover …" at bounding box center [76, 298] width 135 height 132
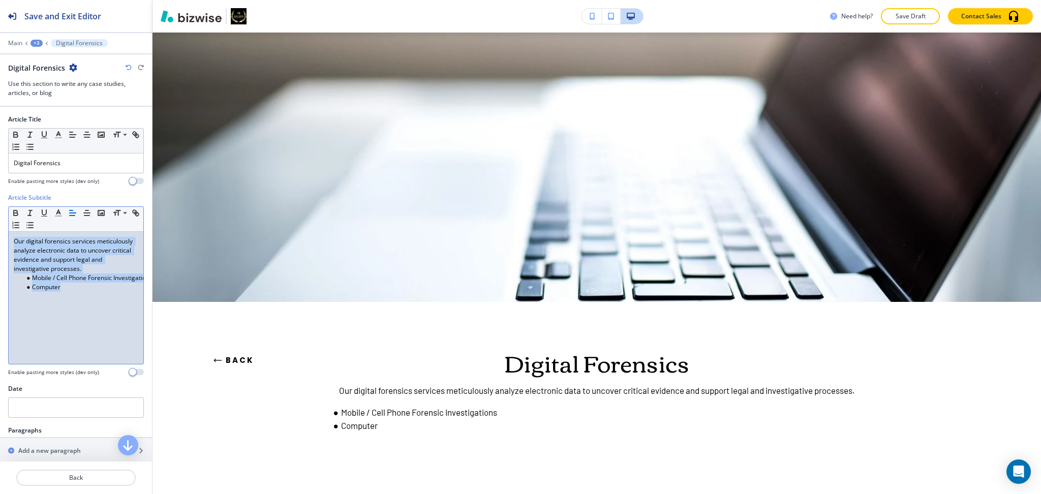
click at [240, 359] on button "Back" at bounding box center [233, 360] width 41 height 27
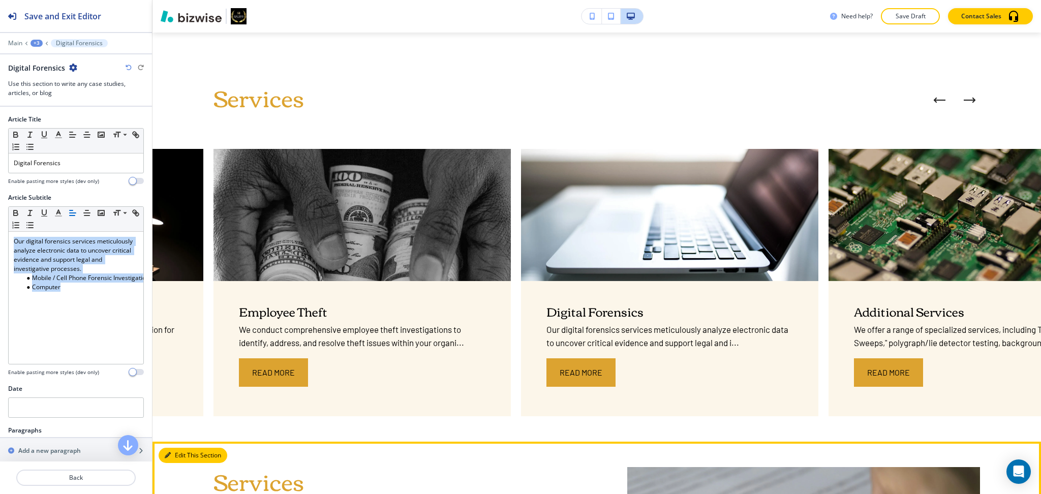
click at [171, 455] on button "Edit This Section" at bounding box center [193, 455] width 69 height 15
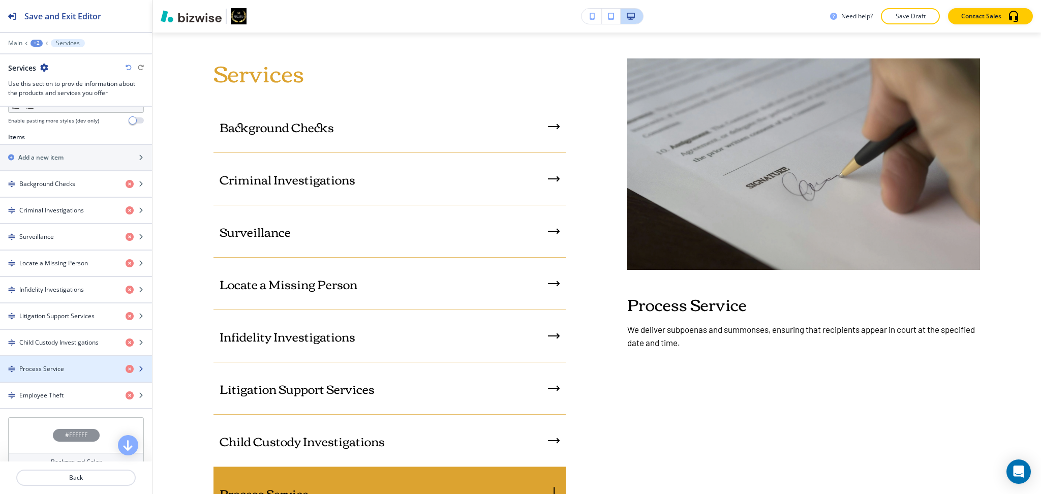
scroll to position [338, 0]
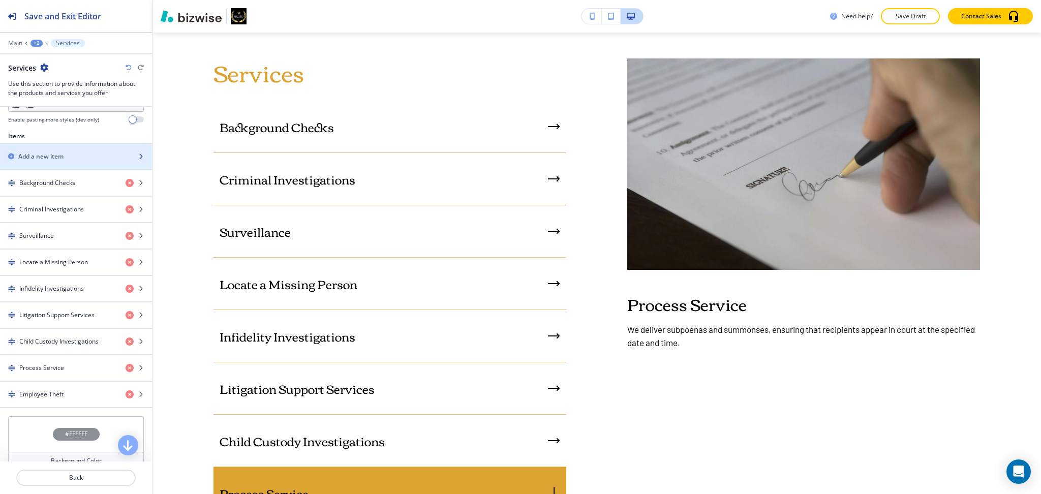
click at [50, 148] on div "button" at bounding box center [76, 148] width 152 height 8
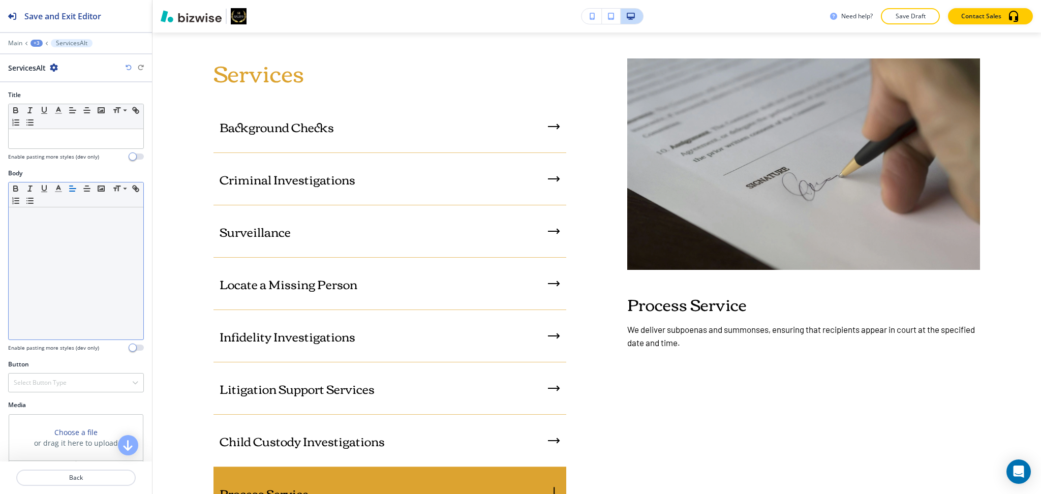
click at [70, 242] on div at bounding box center [76, 273] width 135 height 132
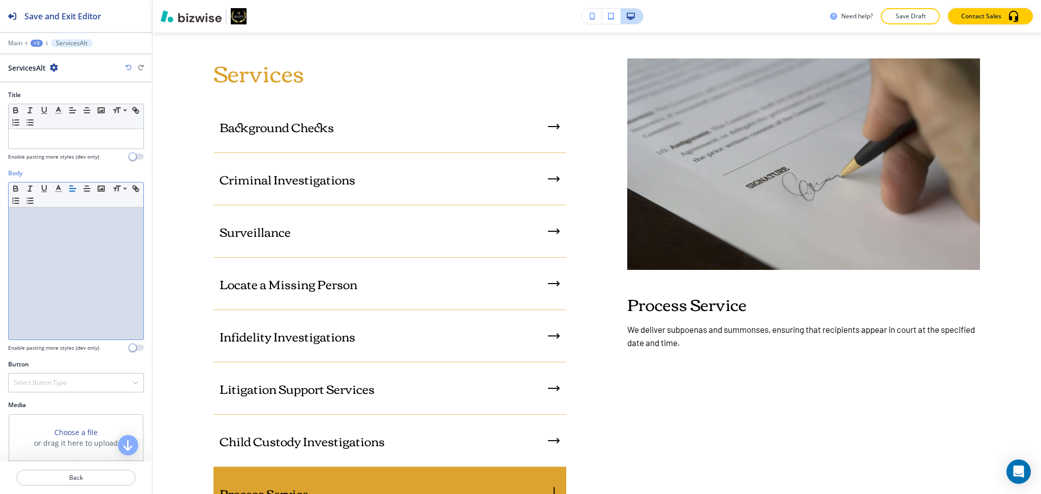
scroll to position [0, 0]
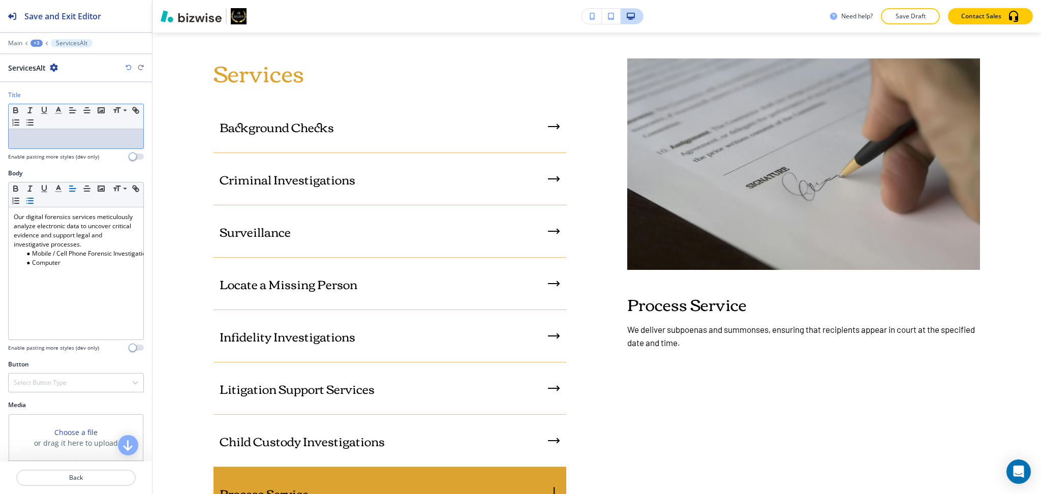
click at [77, 143] on p at bounding box center [76, 138] width 124 height 9
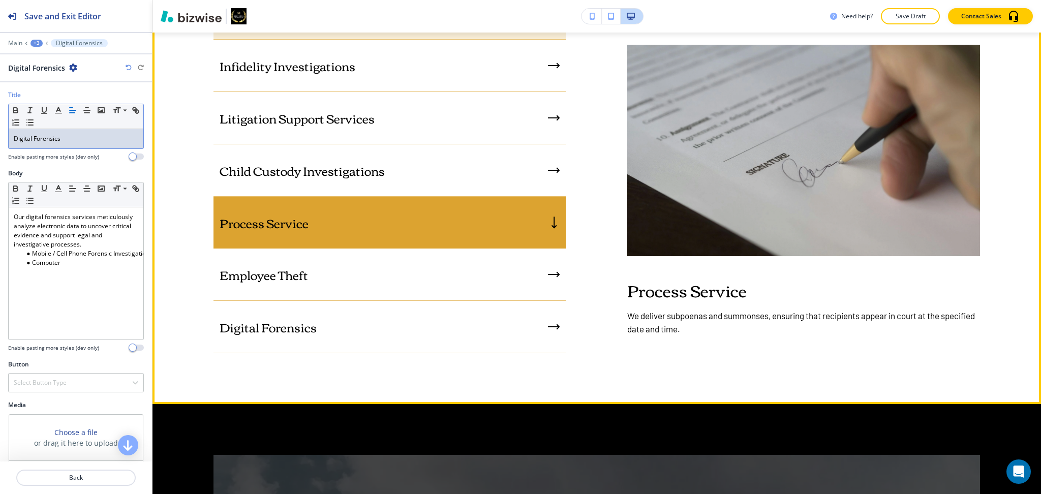
scroll to position [1171, 0]
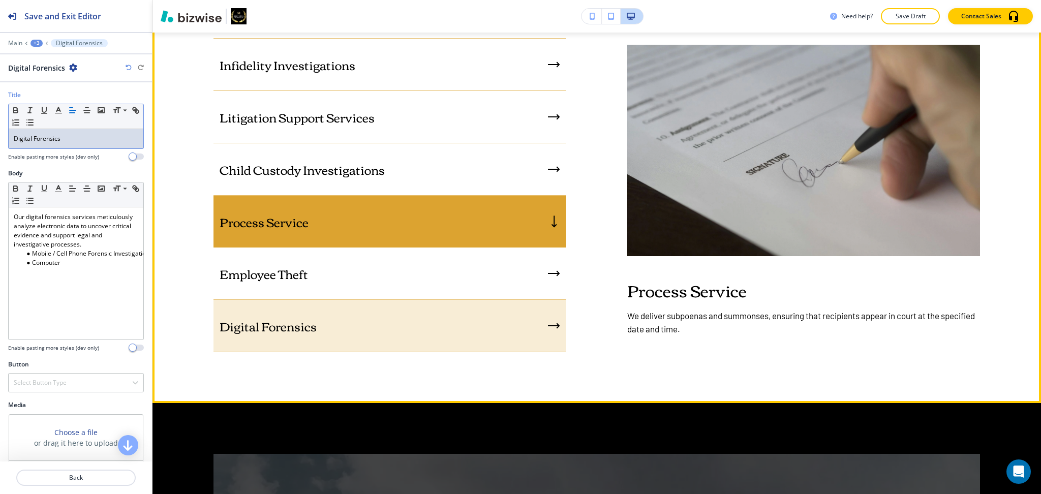
click at [328, 275] on div "Employee Theft" at bounding box center [389, 273] width 353 height 52
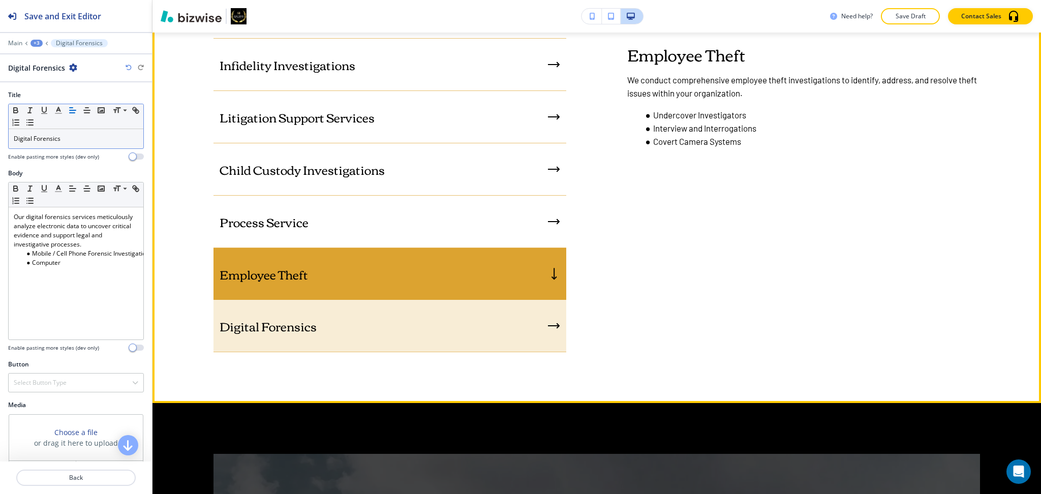
click at [333, 319] on div "Digital Forensics" at bounding box center [389, 326] width 353 height 52
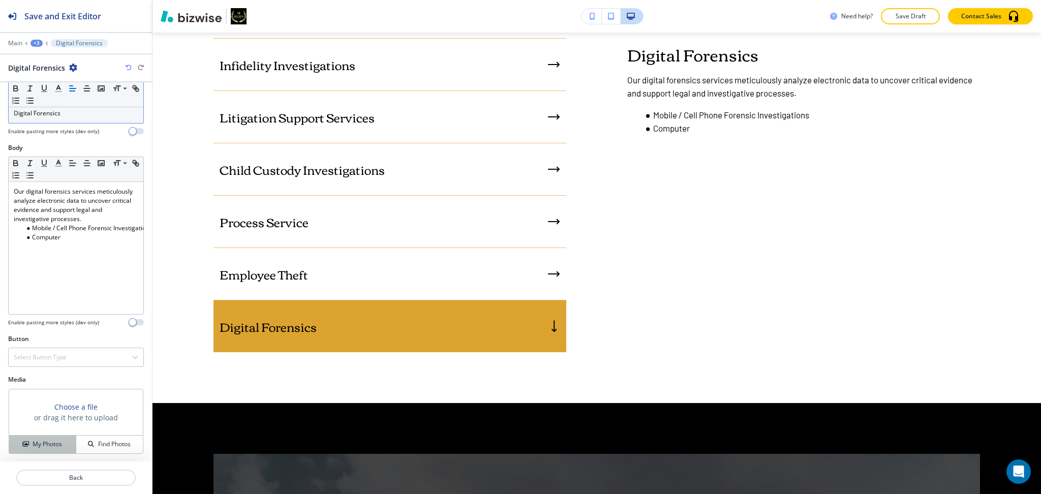
scroll to position [26, 0]
click at [47, 444] on h4 "My Photos" at bounding box center [47, 443] width 29 height 9
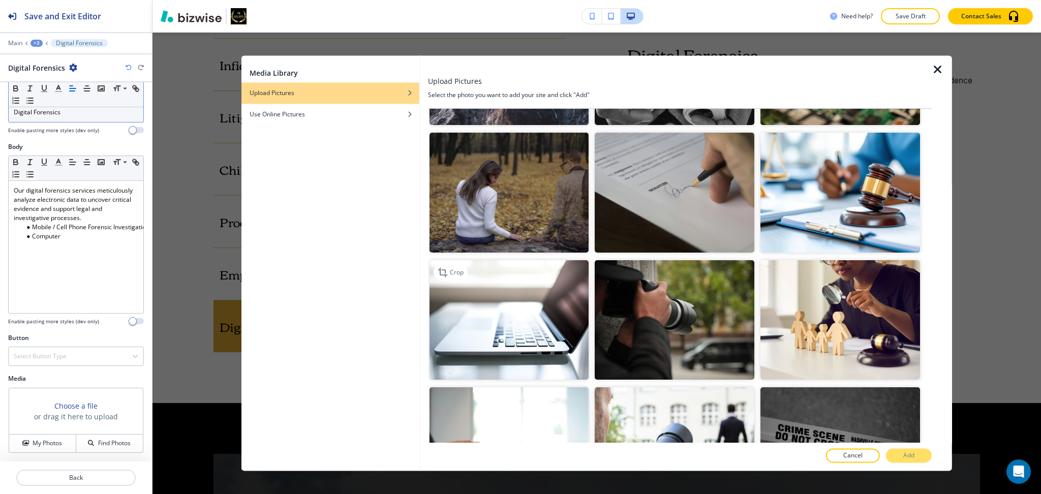
click at [545, 310] on img "button" at bounding box center [509, 319] width 160 height 119
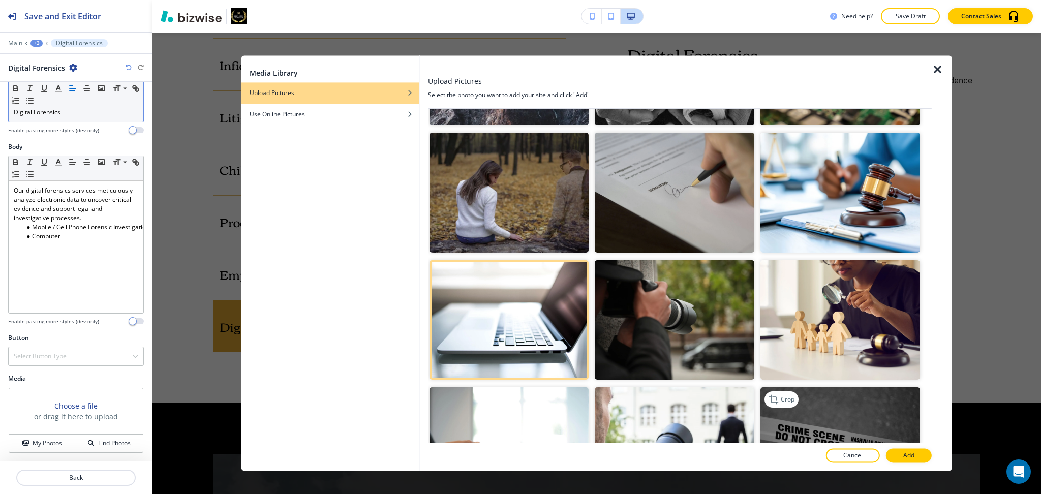
scroll to position [746, 0]
click at [905, 467] on div at bounding box center [680, 467] width 504 height 8
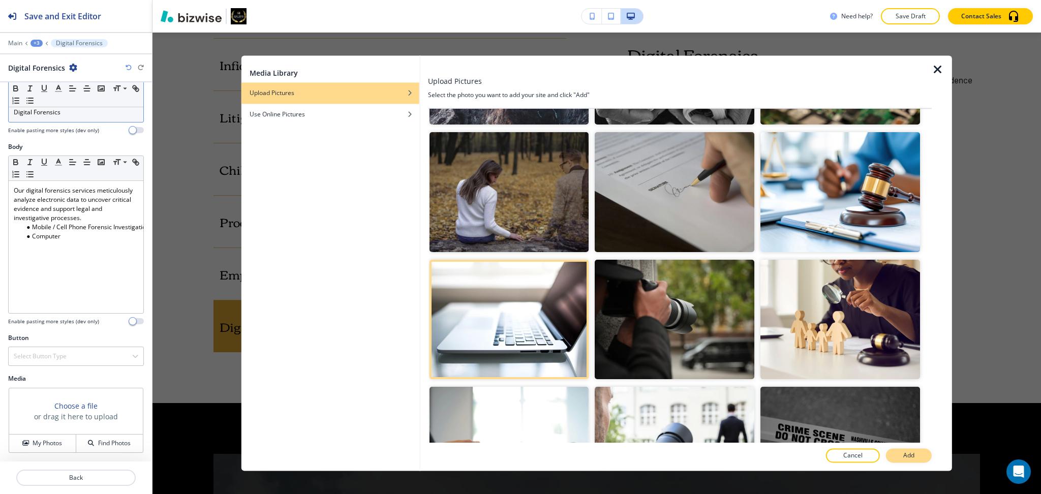
click at [905, 456] on p "Add" at bounding box center [908, 455] width 11 height 9
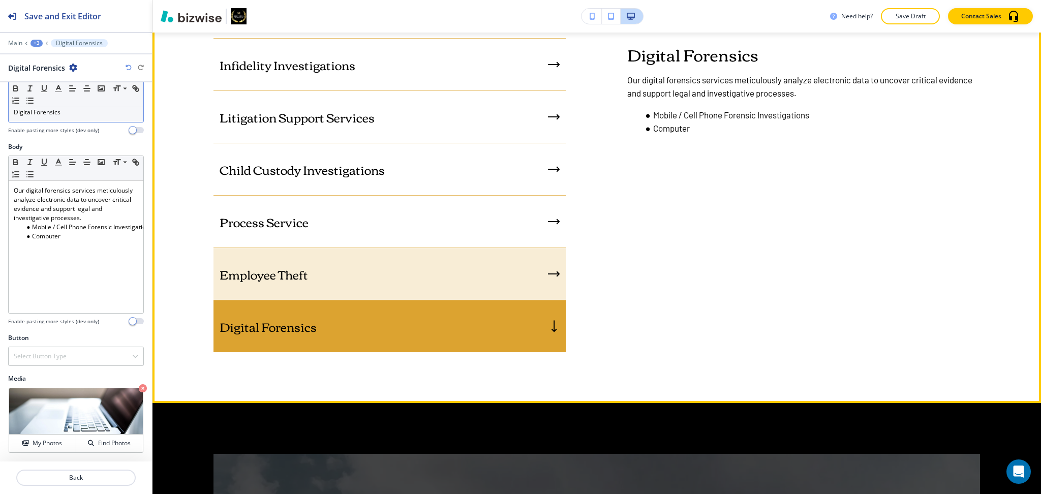
click at [443, 280] on div "Employee Theft" at bounding box center [389, 274] width 353 height 52
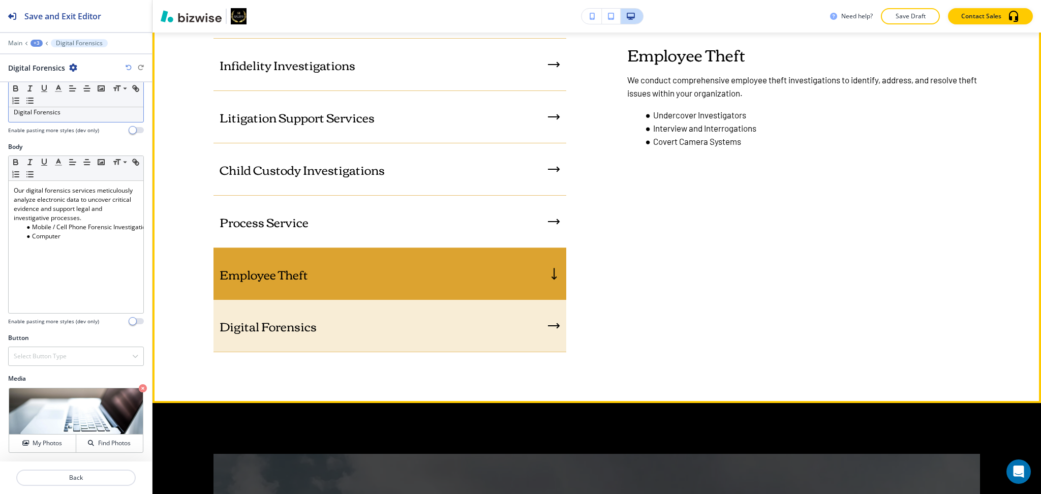
click at [451, 310] on div "Digital Forensics" at bounding box center [389, 326] width 353 height 52
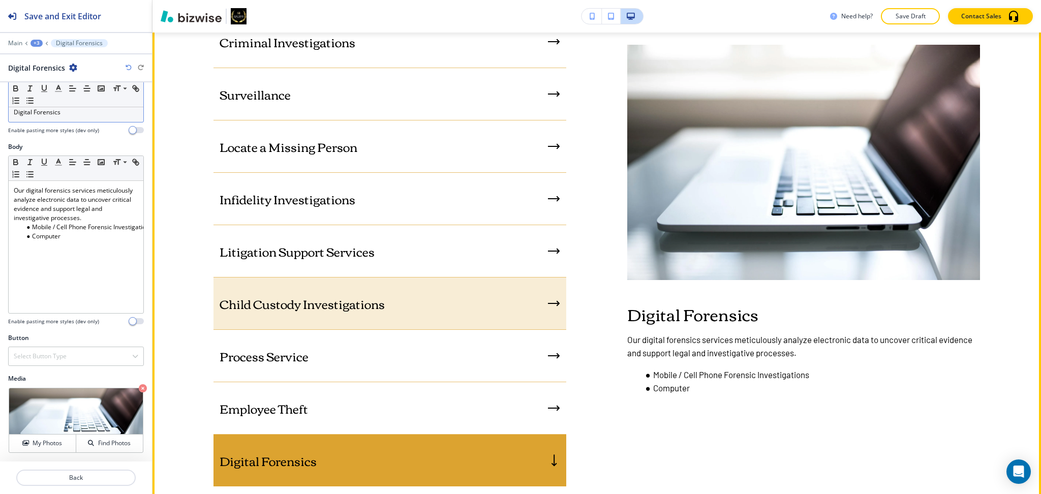
scroll to position [1036, 0]
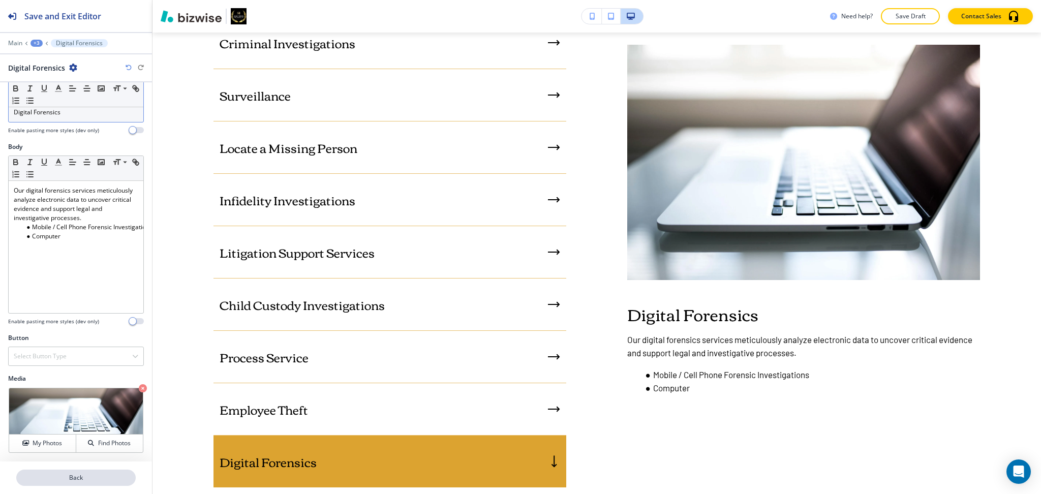
click at [68, 474] on p "Back" at bounding box center [75, 477] width 117 height 9
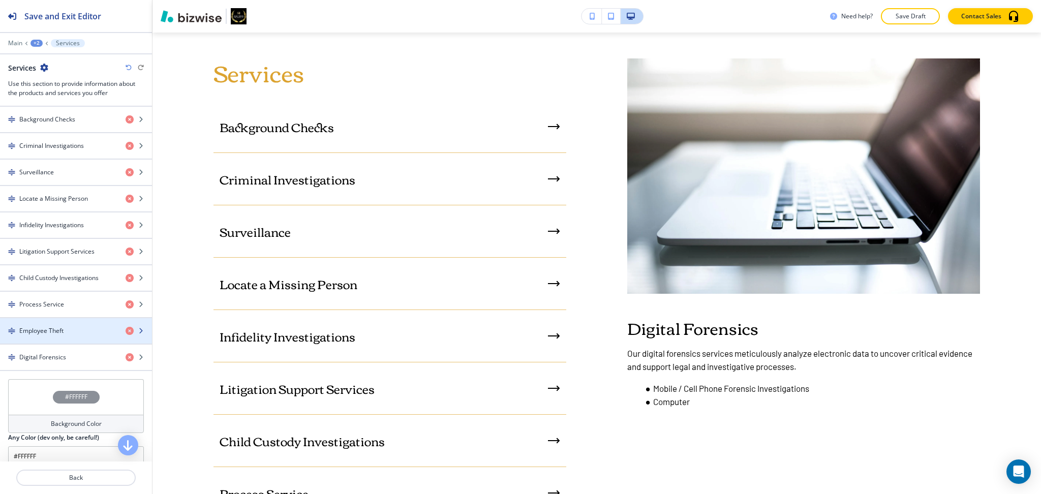
scroll to position [0, 0]
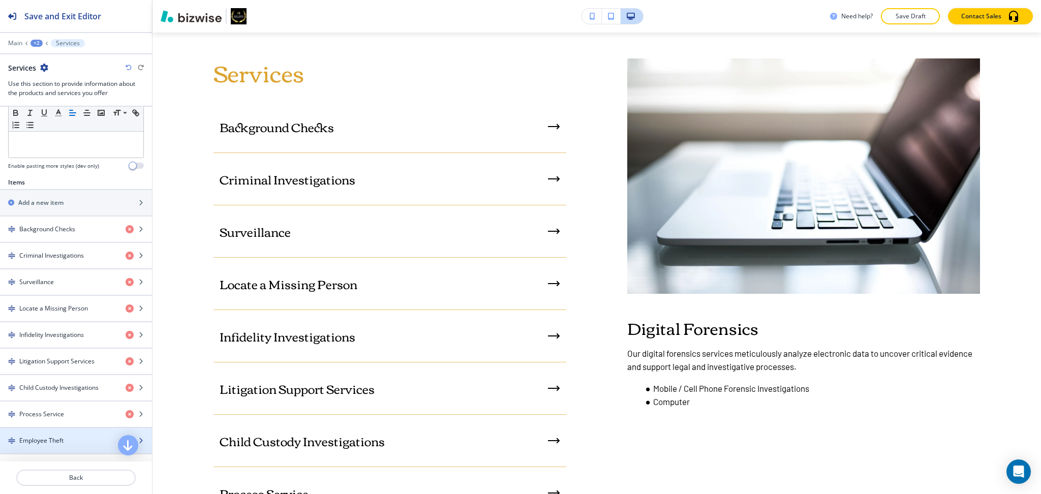
click at [49, 436] on h4 "Employee Theft" at bounding box center [41, 440] width 44 height 9
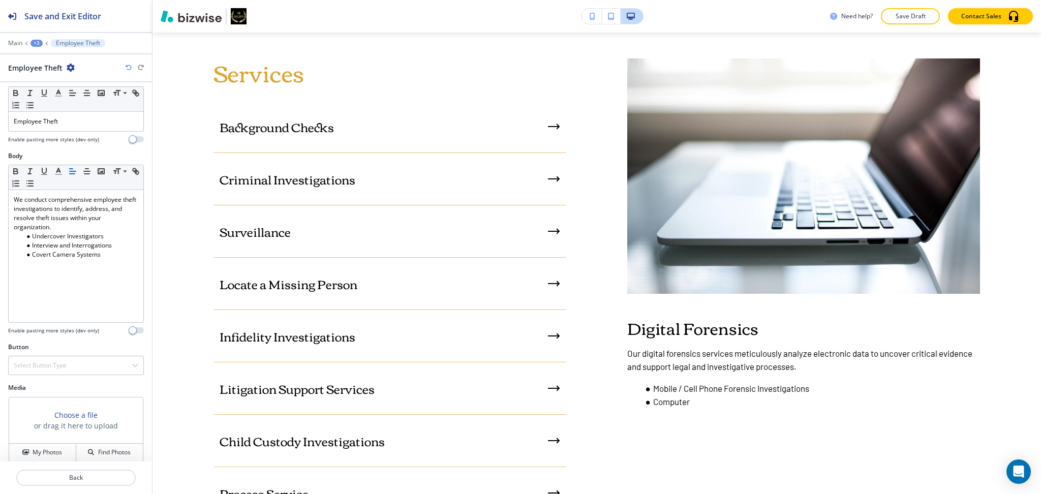
scroll to position [26, 0]
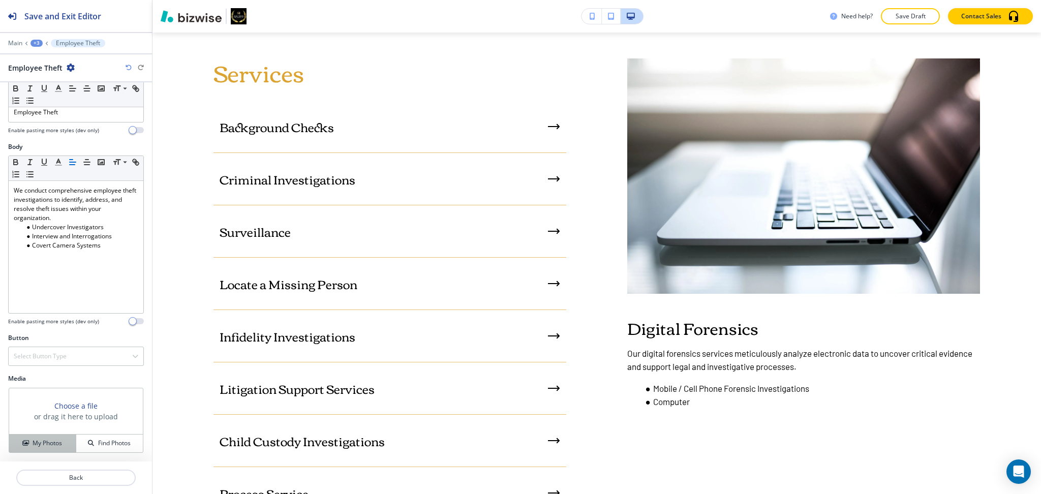
click at [42, 443] on h4 "My Photos" at bounding box center [47, 443] width 29 height 9
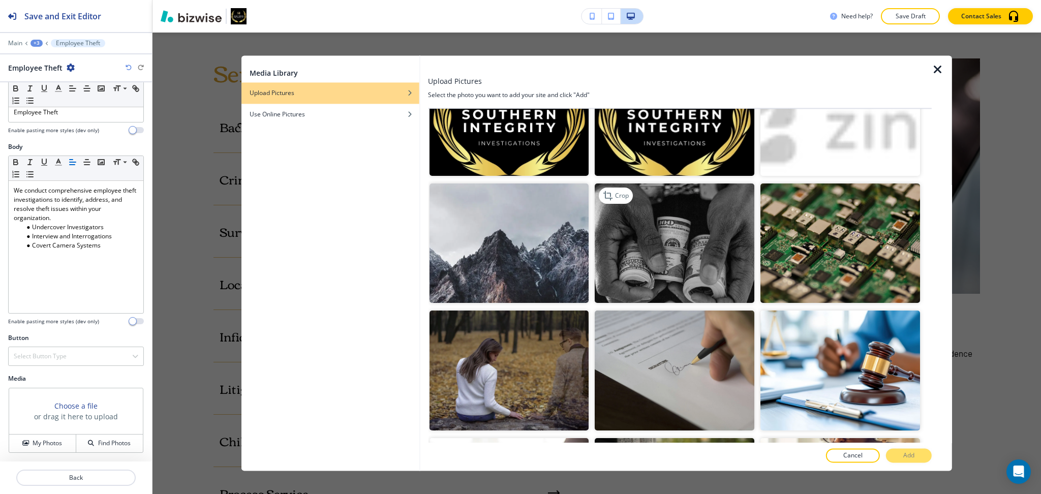
click at [684, 240] on img "button" at bounding box center [675, 243] width 160 height 119
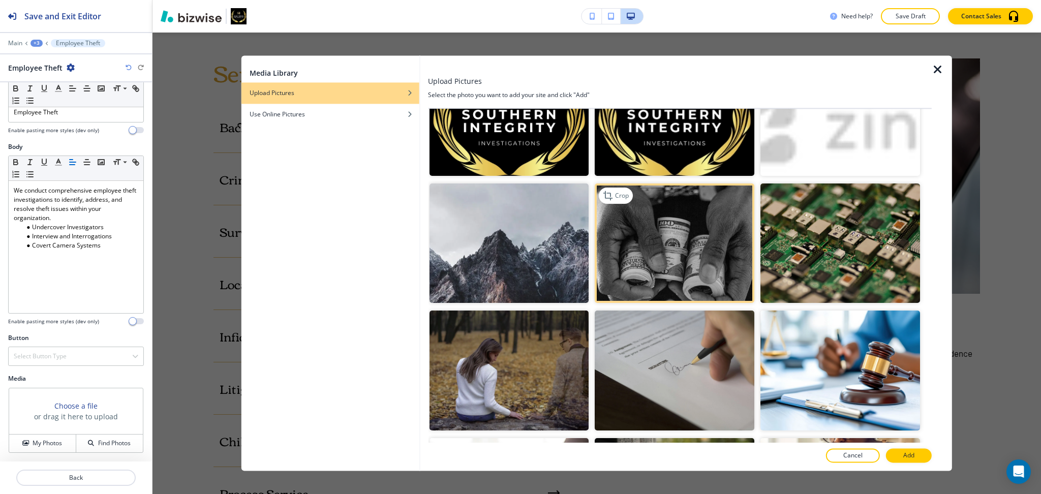
scroll to position [570, 0]
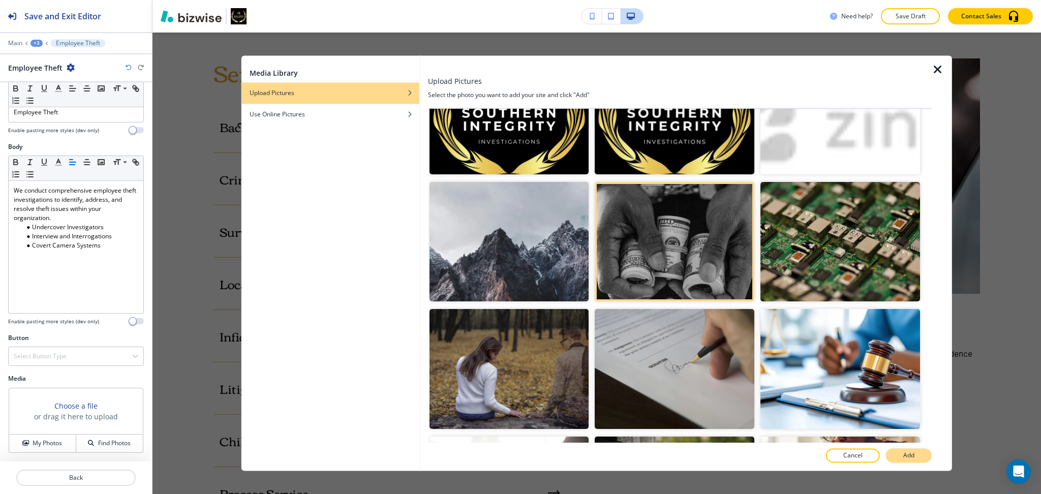
click at [916, 454] on button "Add" at bounding box center [909, 456] width 46 height 14
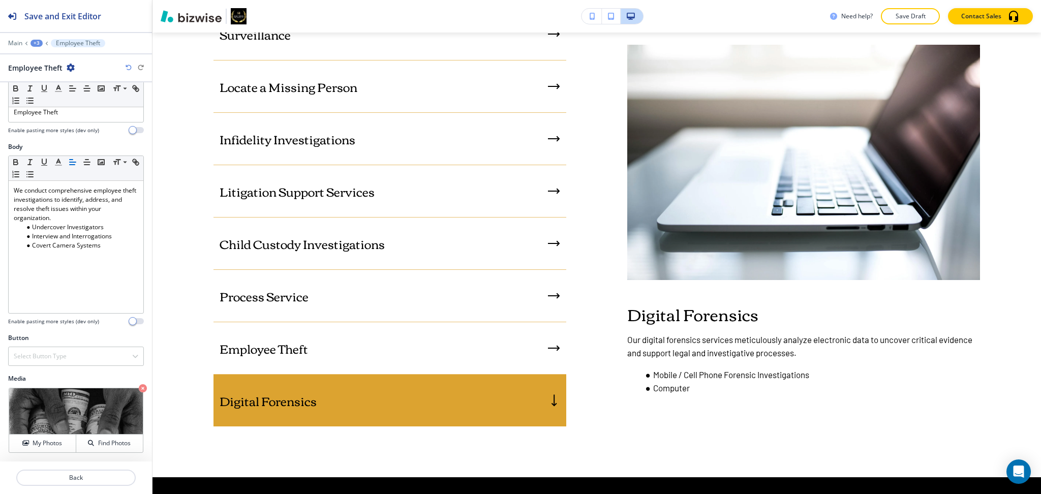
click at [356, 366] on div "Employee Theft" at bounding box center [389, 348] width 353 height 52
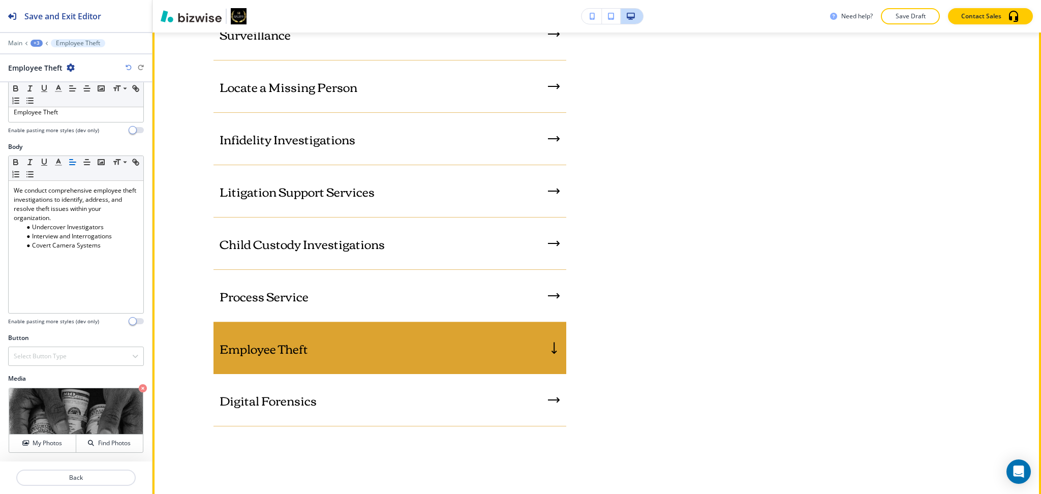
scroll to position [1098, 0]
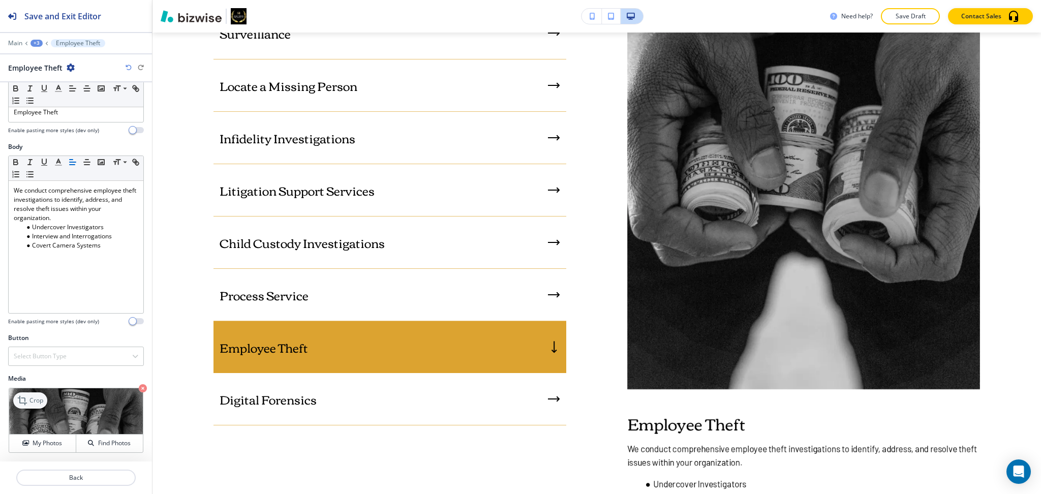
click at [23, 397] on icon at bounding box center [23, 400] width 12 height 12
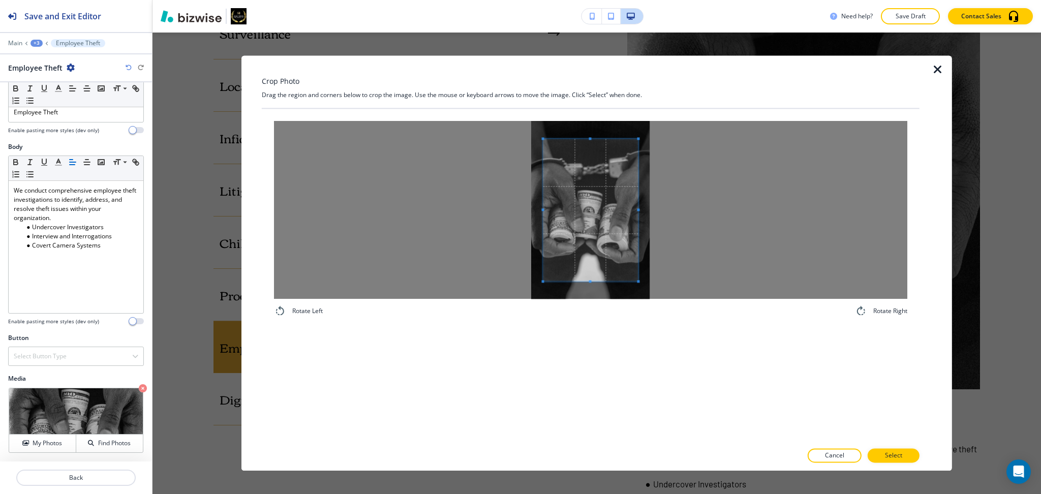
click at [540, 207] on div at bounding box center [590, 210] width 633 height 178
click at [507, 204] on div at bounding box center [590, 210] width 633 height 178
click at [663, 208] on div at bounding box center [590, 210] width 633 height 178
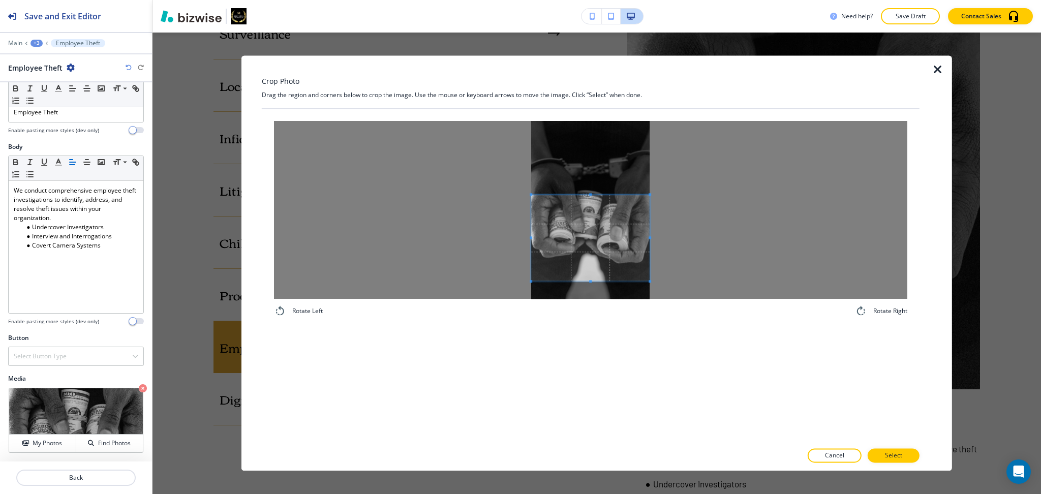
click at [600, 196] on span at bounding box center [590, 194] width 118 height 3
click at [600, 196] on span at bounding box center [590, 195] width 118 height 3
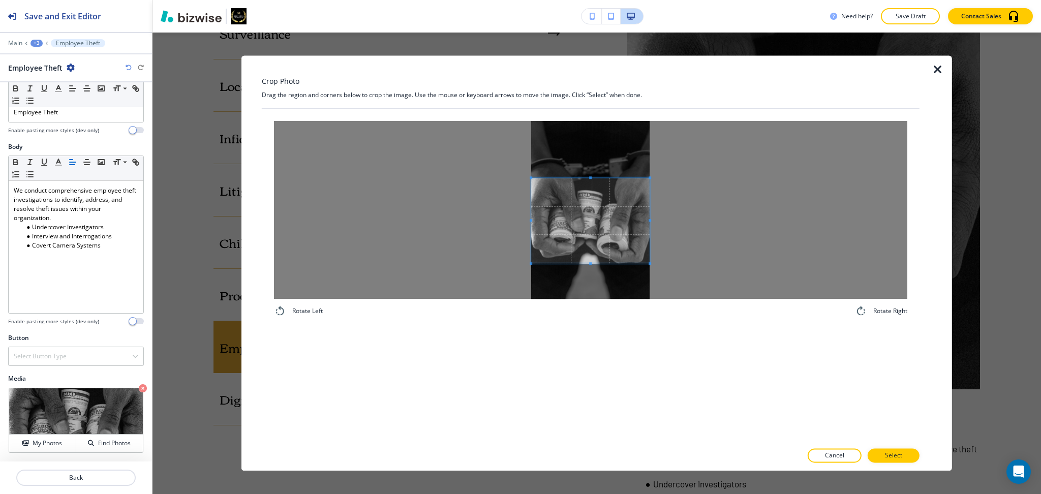
click at [600, 215] on span at bounding box center [590, 220] width 118 height 85
click at [893, 455] on p "Select" at bounding box center [893, 455] width 17 height 9
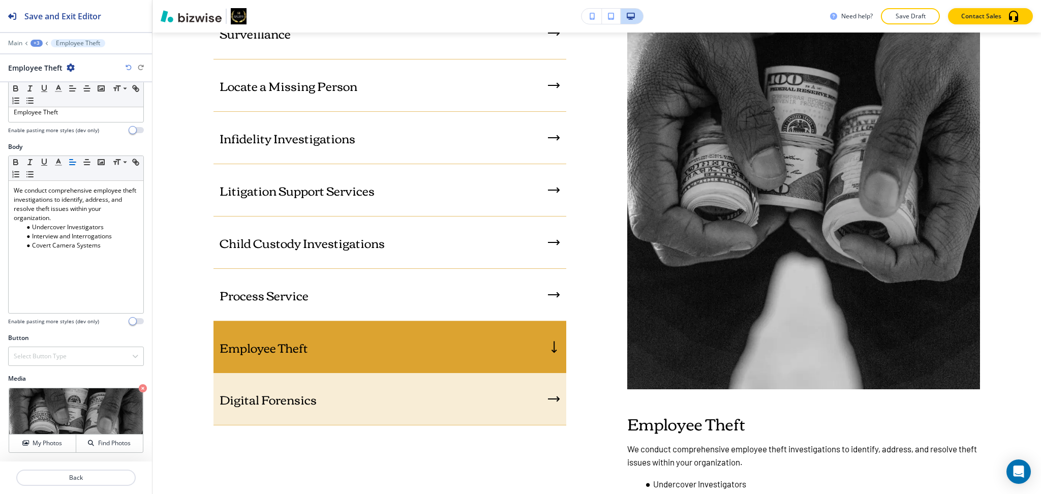
click at [408, 403] on div "Digital Forensics" at bounding box center [389, 399] width 353 height 52
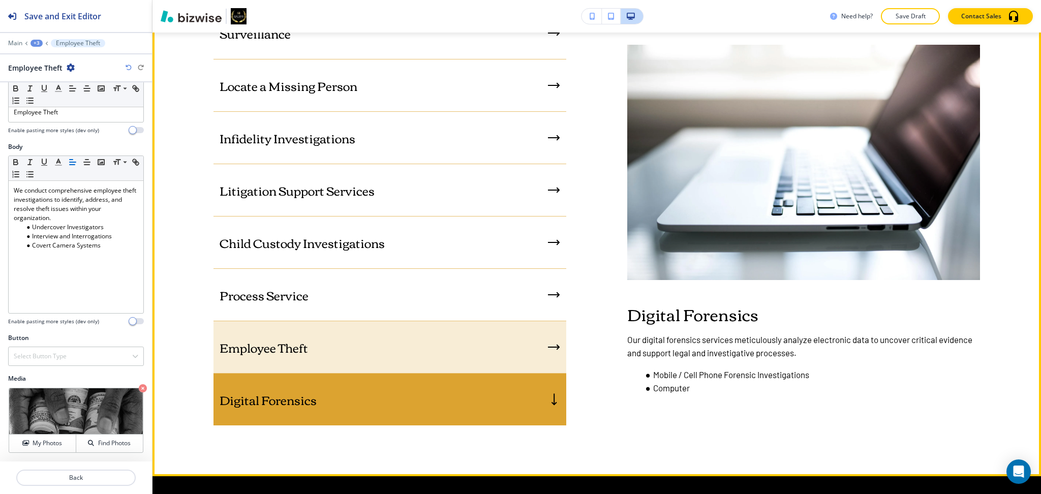
click at [406, 353] on div "Employee Theft" at bounding box center [389, 347] width 353 height 52
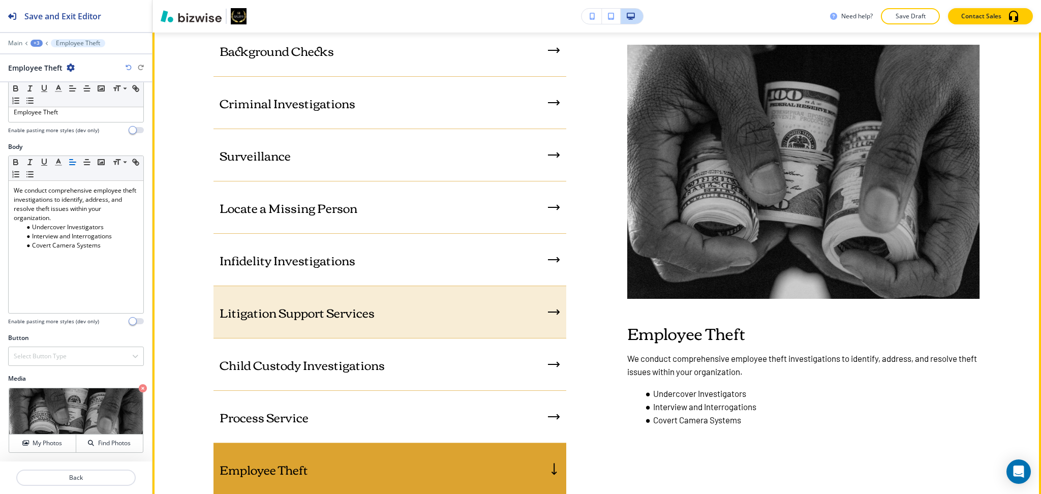
scroll to position [975, 0]
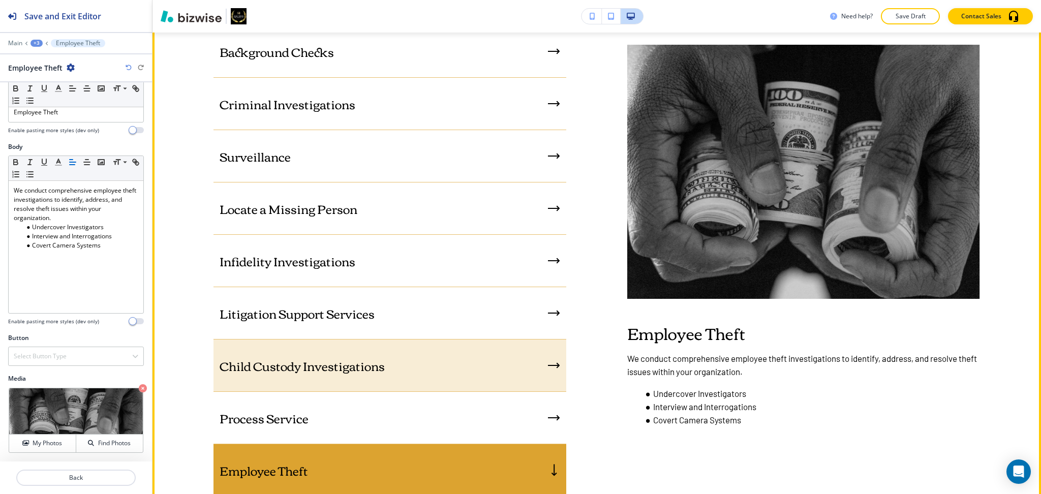
click at [395, 346] on div "Child Custody Investigations" at bounding box center [389, 365] width 353 height 52
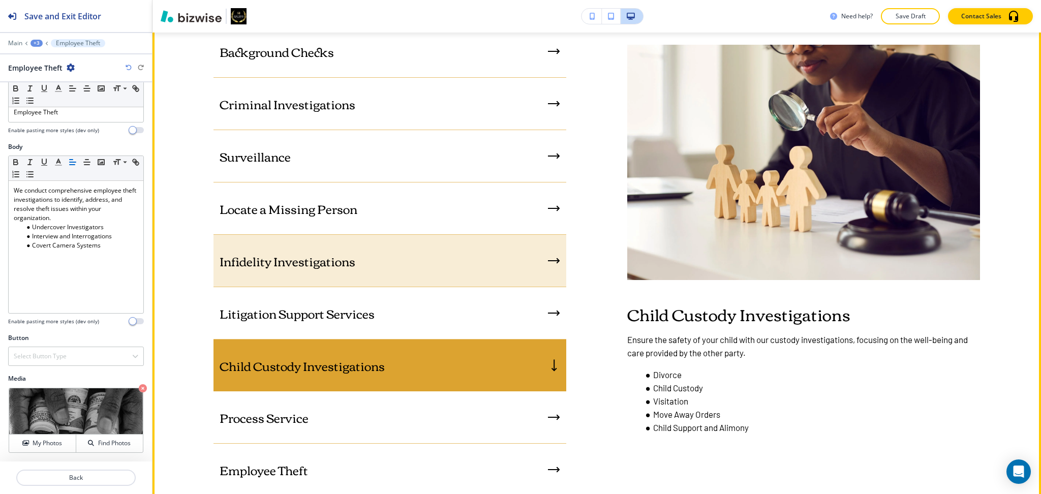
click at [383, 253] on div "Infidelity Investigations" at bounding box center [389, 261] width 353 height 52
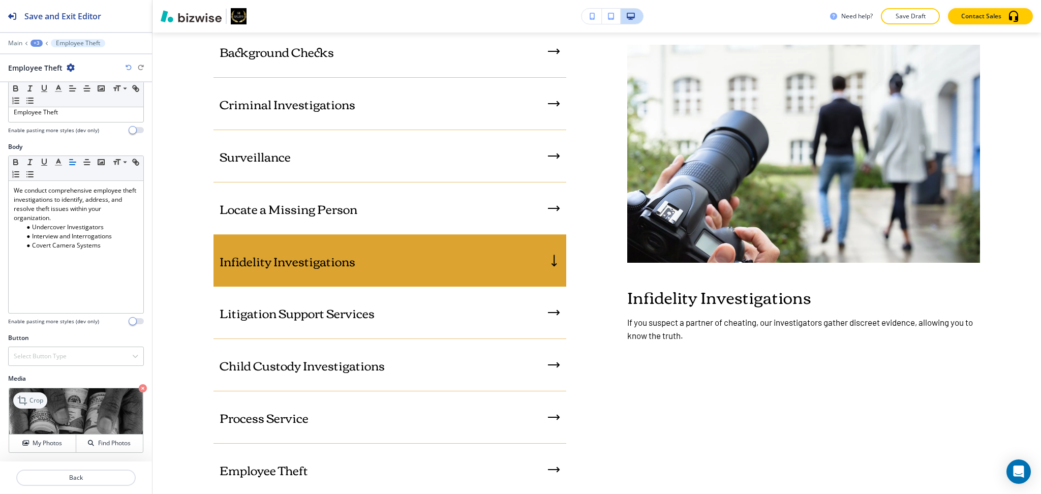
click at [21, 398] on icon at bounding box center [23, 400] width 12 height 12
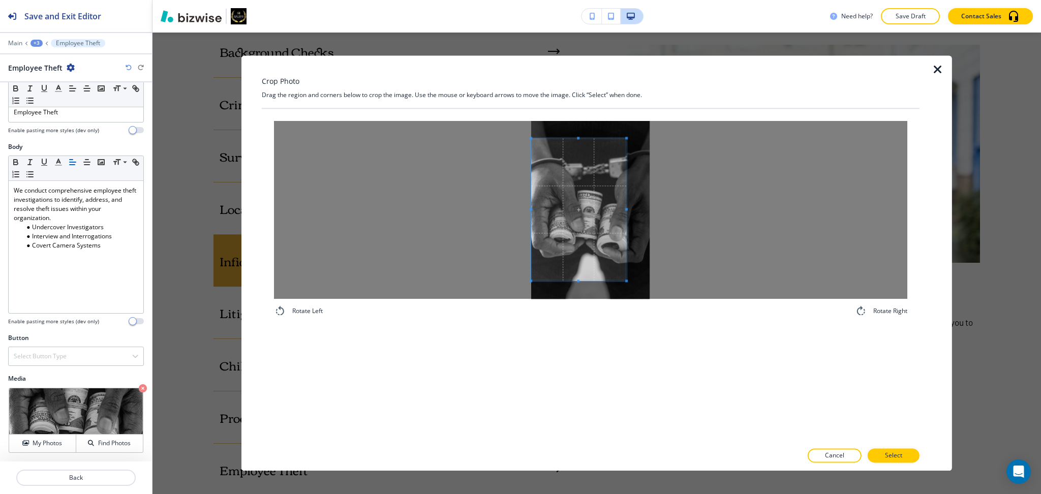
click at [576, 208] on span at bounding box center [578, 209] width 95 height 142
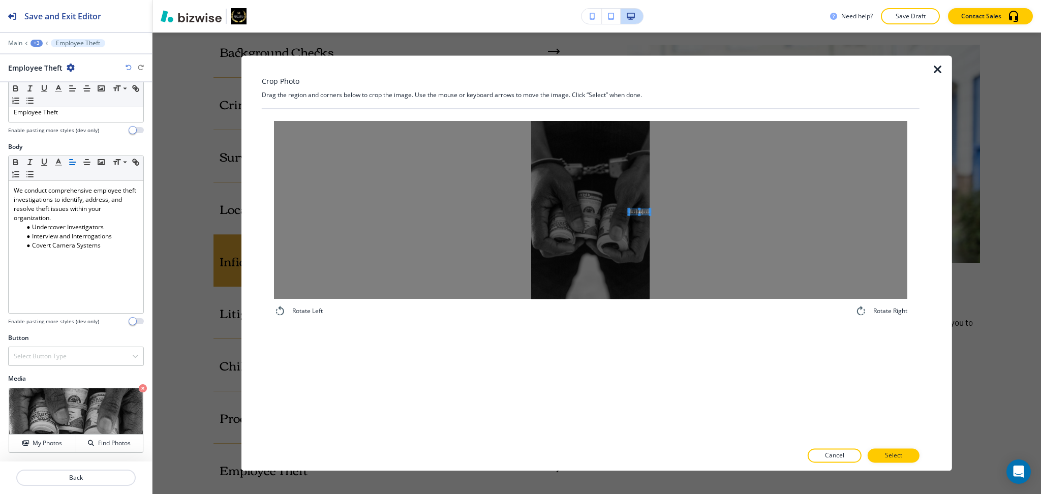
click at [732, 200] on div at bounding box center [590, 210] width 633 height 178
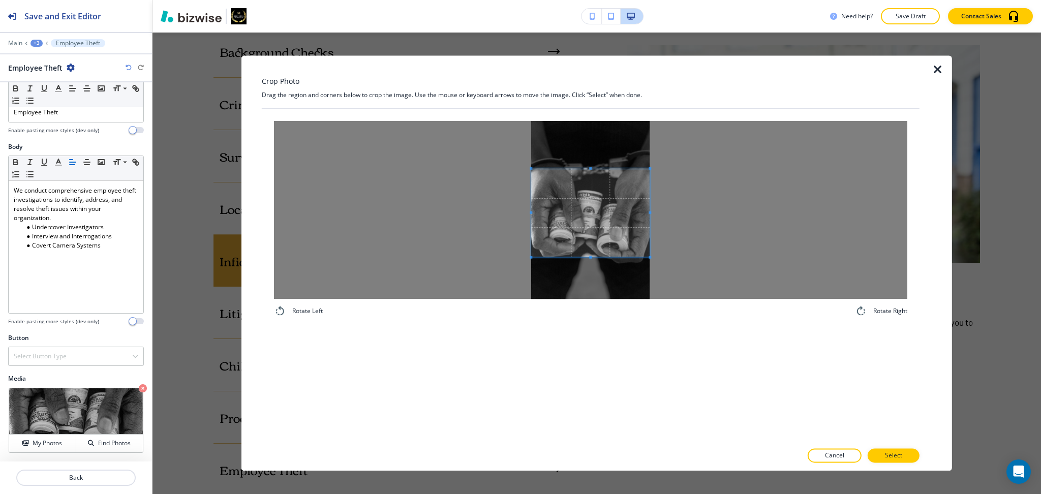
click at [697, 255] on div at bounding box center [590, 210] width 633 height 178
click at [697, 252] on div at bounding box center [590, 210] width 633 height 178
click at [649, 202] on span at bounding box center [649, 213] width 3 height 88
click at [612, 211] on span at bounding box center [590, 207] width 118 height 88
click at [618, 213] on span at bounding box center [590, 203] width 118 height 88
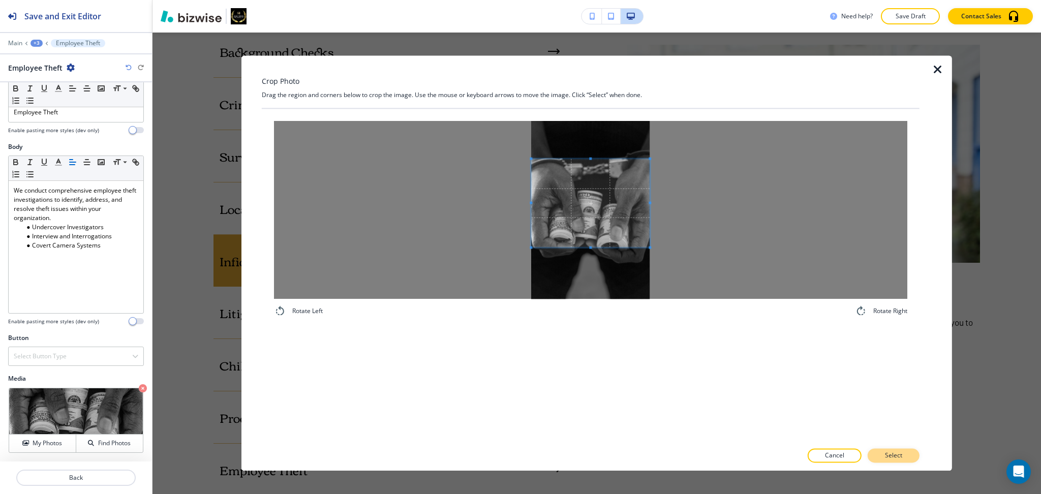
click at [899, 456] on p "Select" at bounding box center [893, 455] width 17 height 9
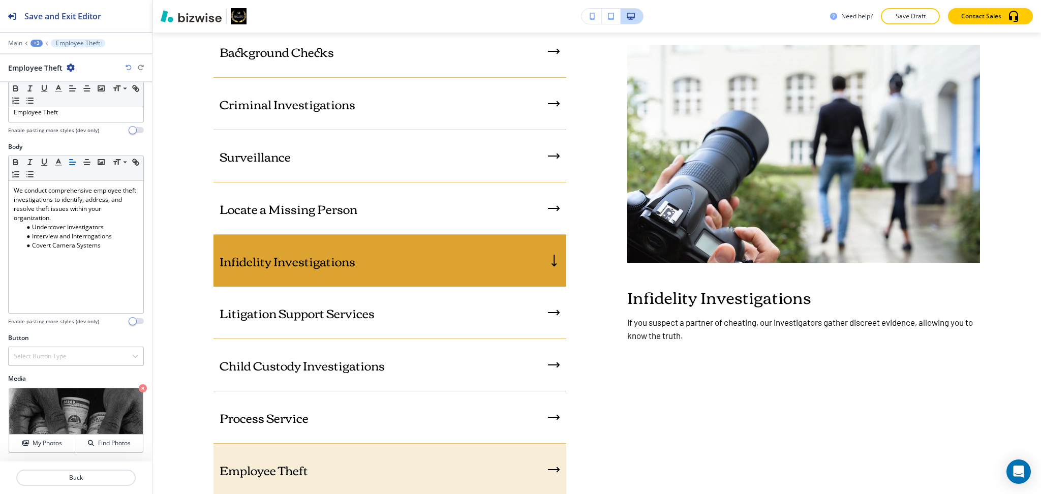
click at [314, 462] on div "Employee Theft" at bounding box center [389, 470] width 353 height 52
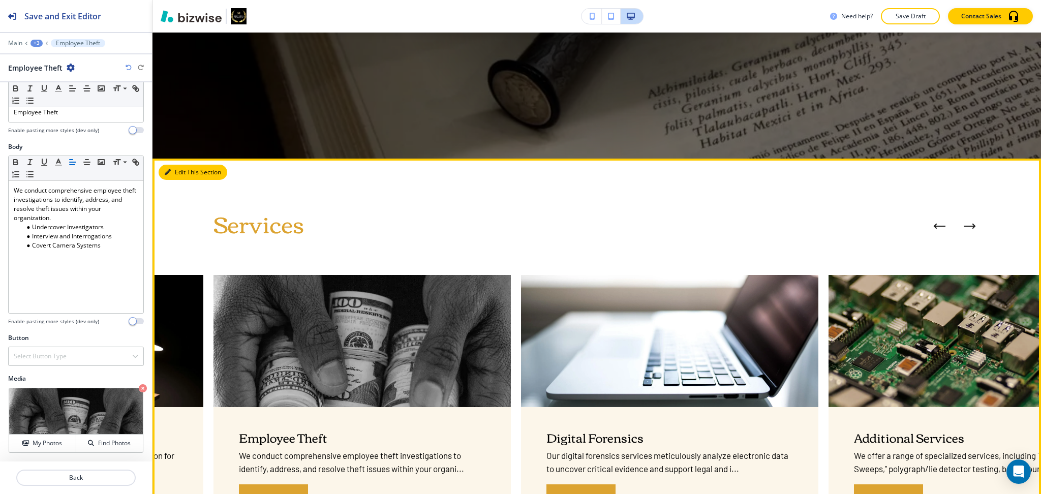
click at [180, 176] on button "Edit This Section" at bounding box center [193, 172] width 69 height 15
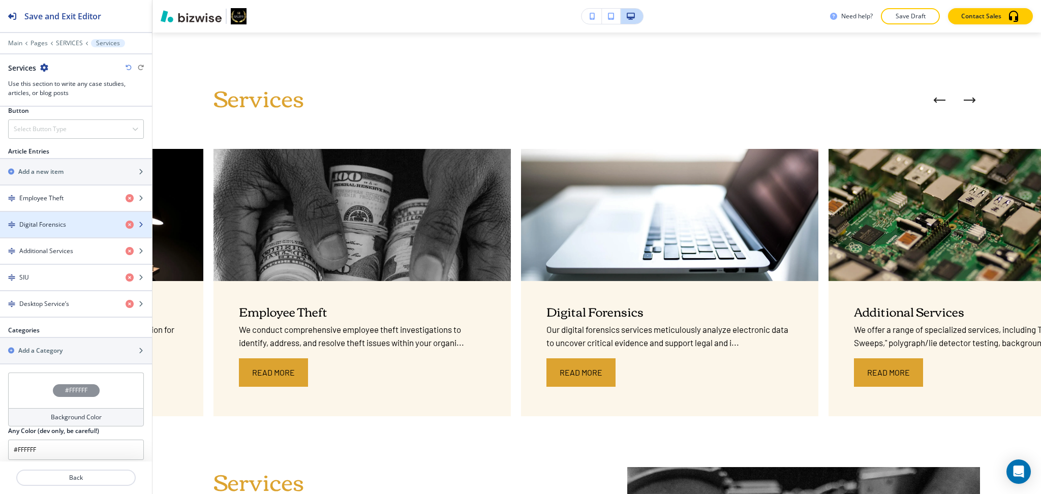
scroll to position [370, 0]
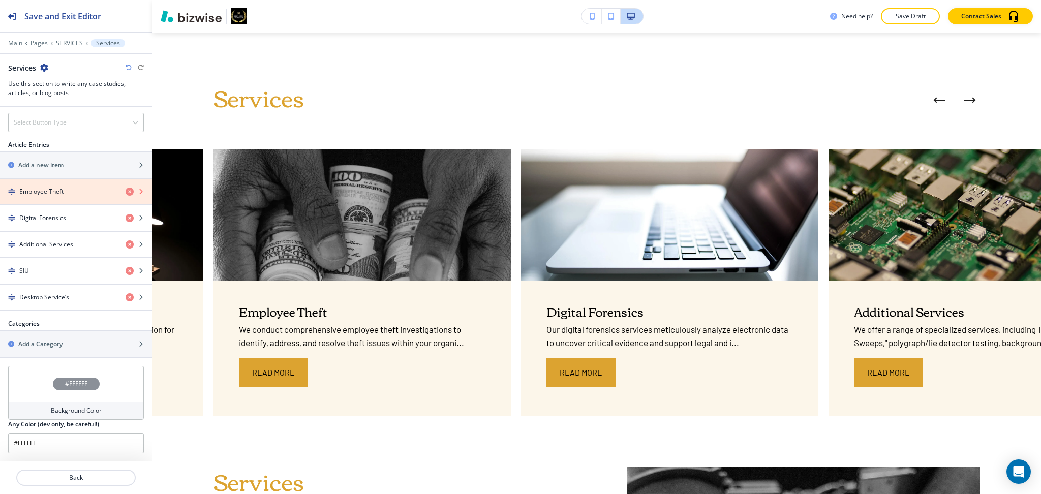
click at [126, 193] on icon "button" at bounding box center [130, 192] width 8 height 8
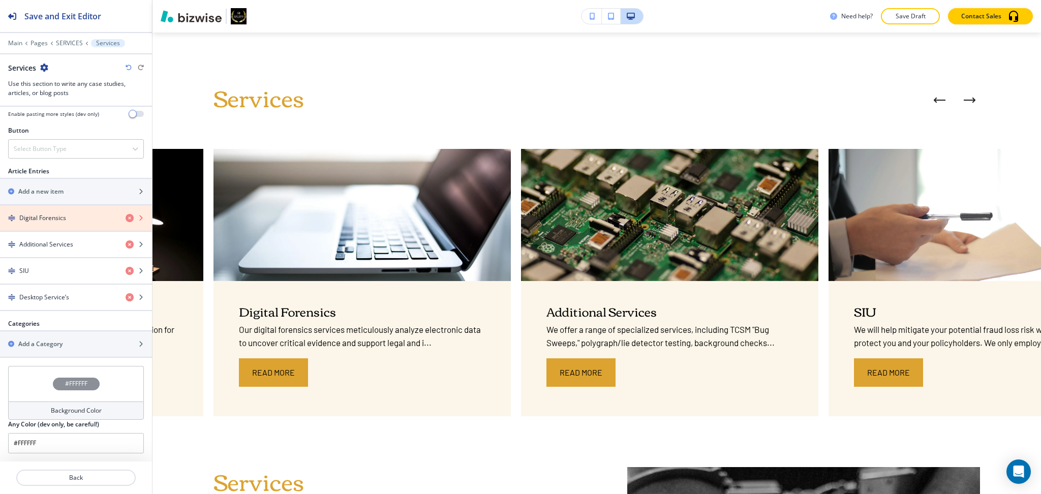
click at [126, 218] on icon "button" at bounding box center [130, 218] width 8 height 8
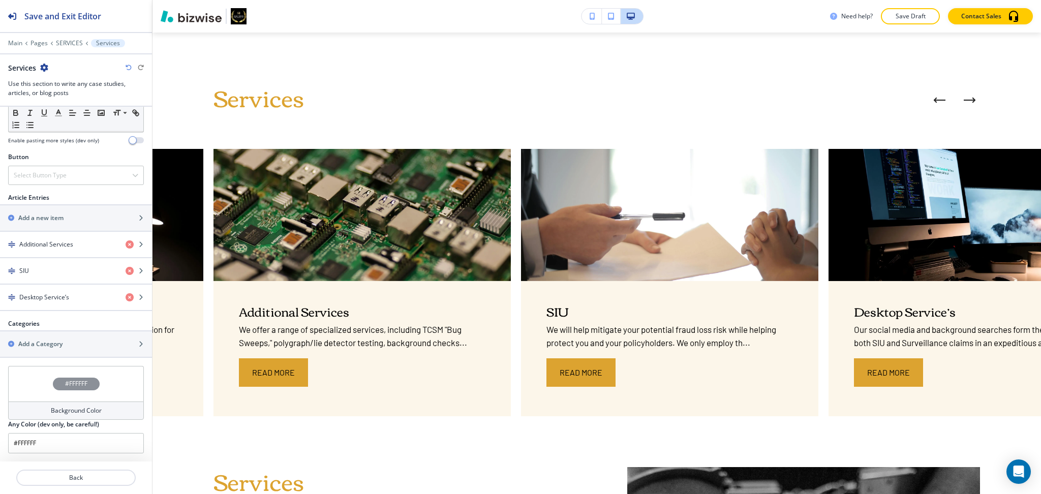
scroll to position [318, 0]
click at [54, 246] on h4 "Additional Services" at bounding box center [46, 244] width 54 height 9
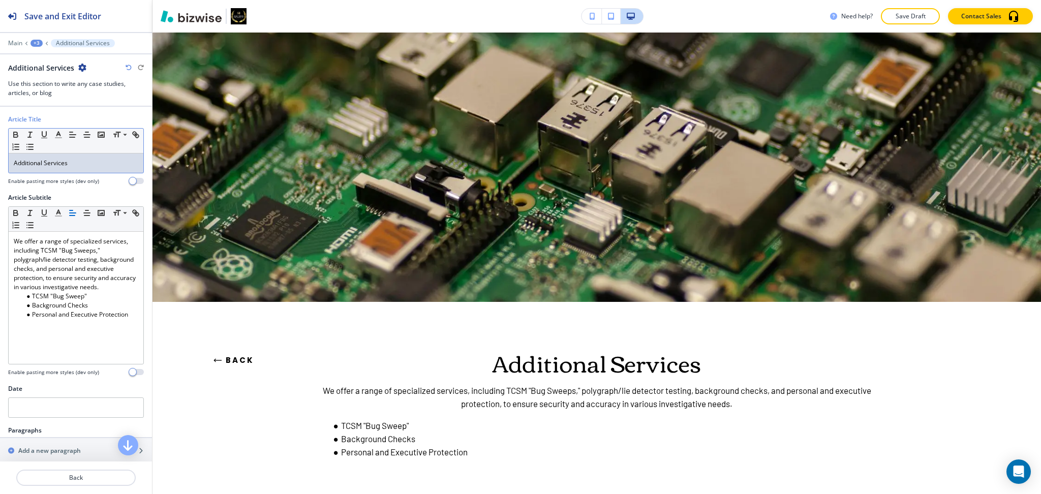
click at [74, 161] on p "Additional Services" at bounding box center [76, 163] width 124 height 9
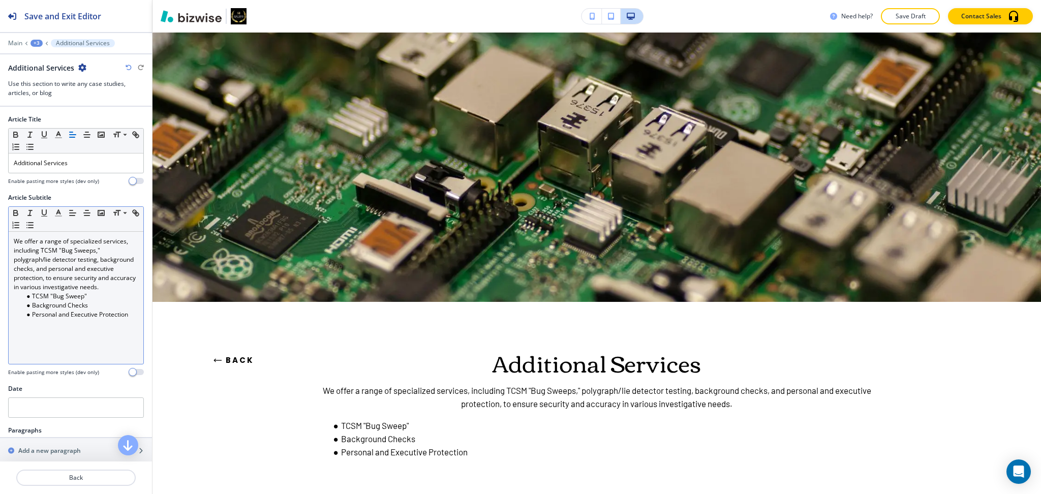
click at [43, 301] on li "TCSM "Bug Sweep"" at bounding box center [80, 296] width 115 height 9
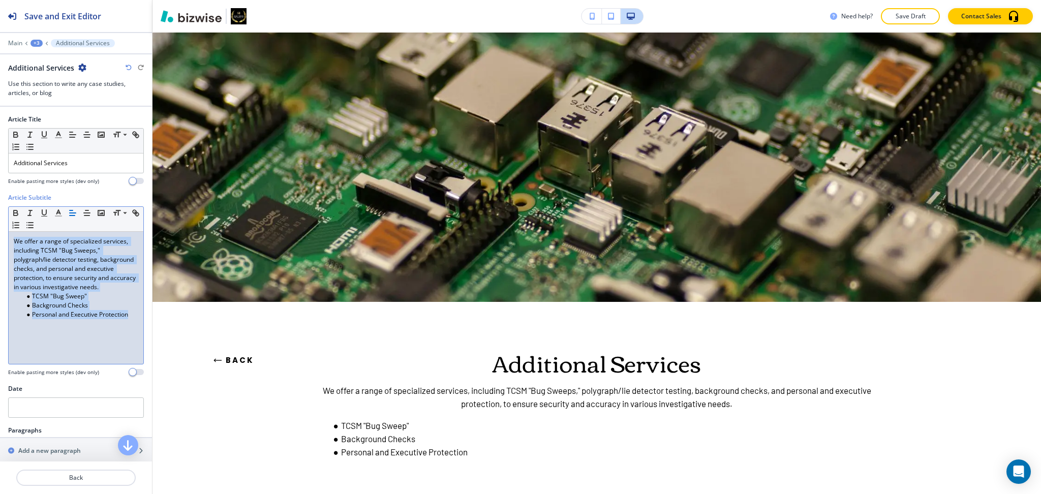
click at [226, 354] on button "Back" at bounding box center [233, 360] width 41 height 27
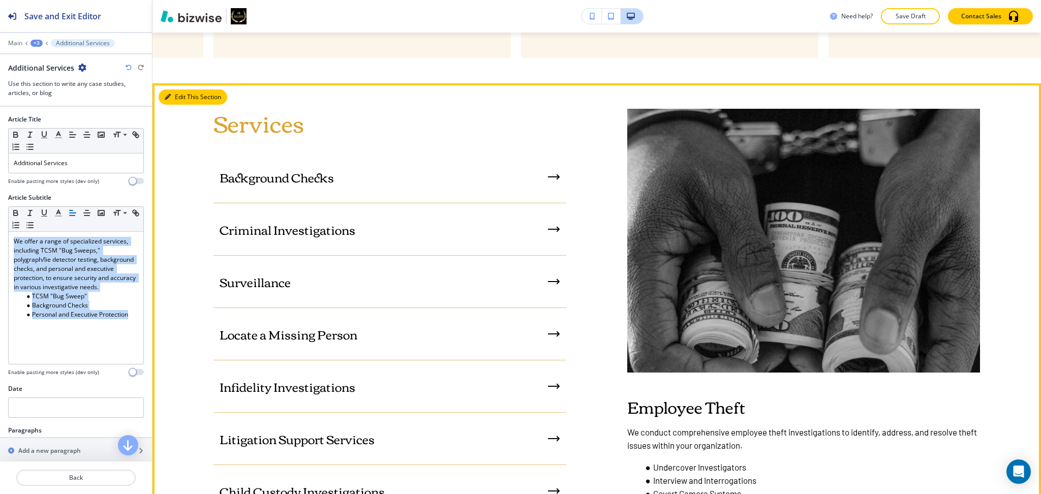
click at [176, 101] on button "Edit This Section" at bounding box center [193, 96] width 69 height 15
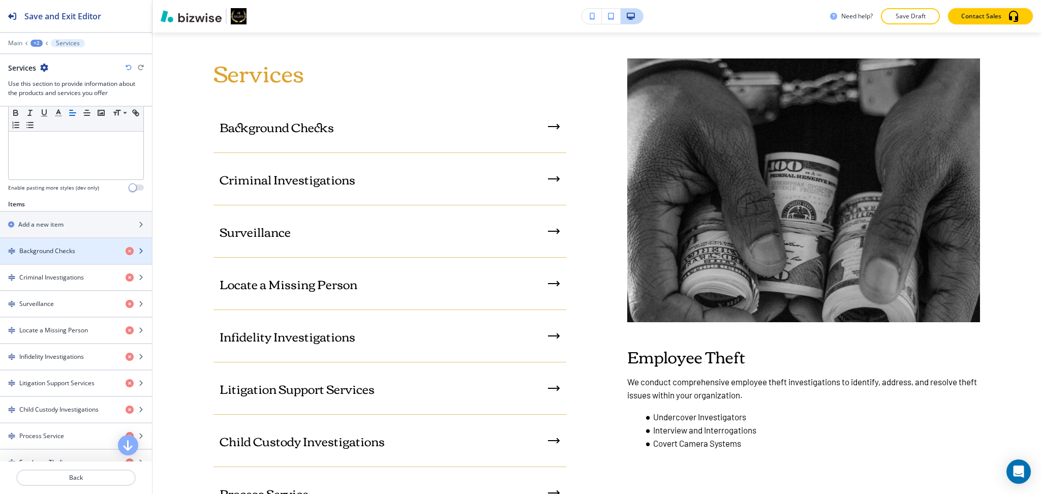
scroll to position [271, 0]
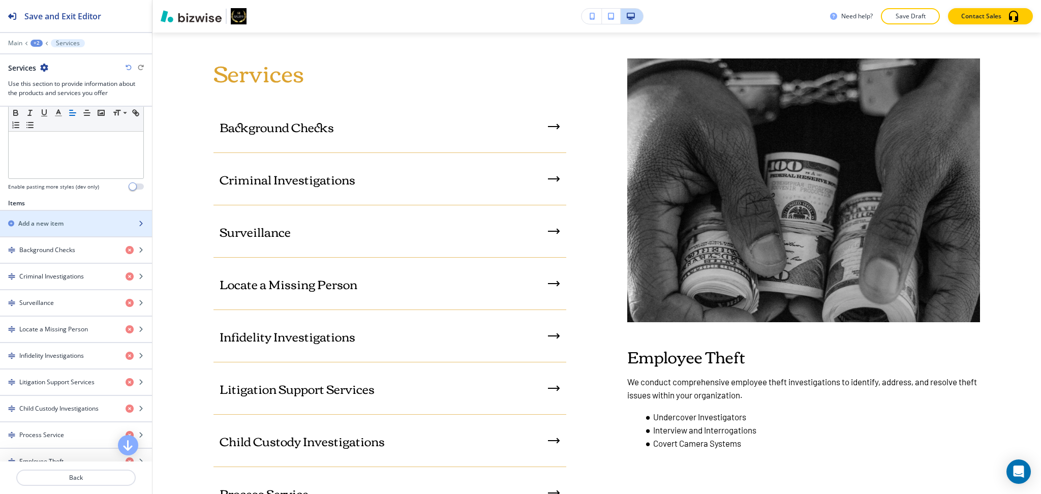
click at [66, 223] on div "Add a new item" at bounding box center [65, 223] width 130 height 9
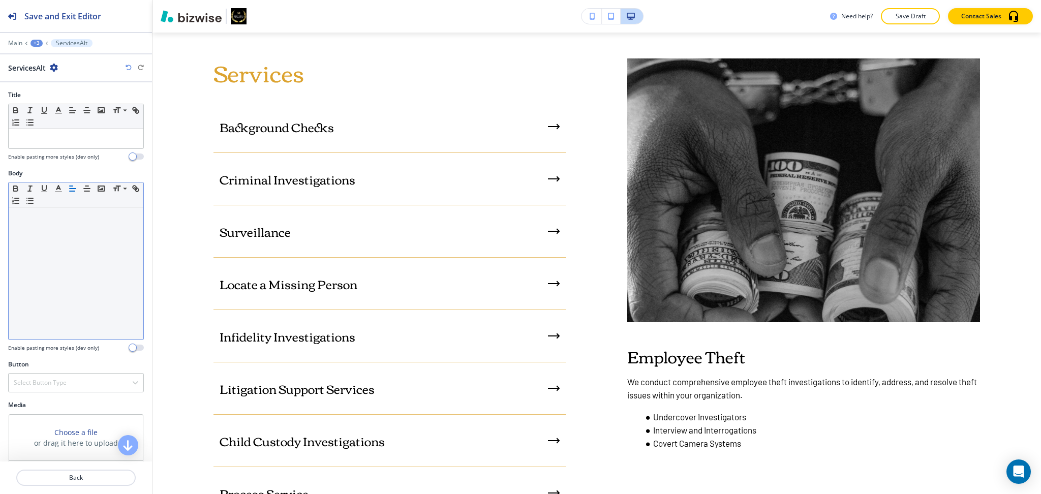
click at [84, 254] on div at bounding box center [76, 273] width 135 height 132
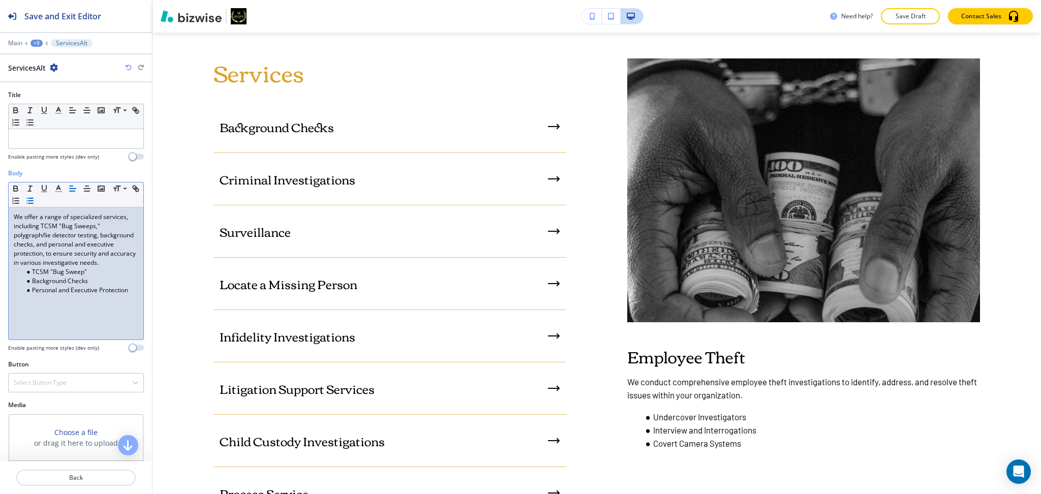
scroll to position [0, 0]
drag, startPoint x: 57, startPoint y: 135, endPoint x: 67, endPoint y: 131, distance: 10.0
click at [57, 135] on p at bounding box center [76, 138] width 124 height 9
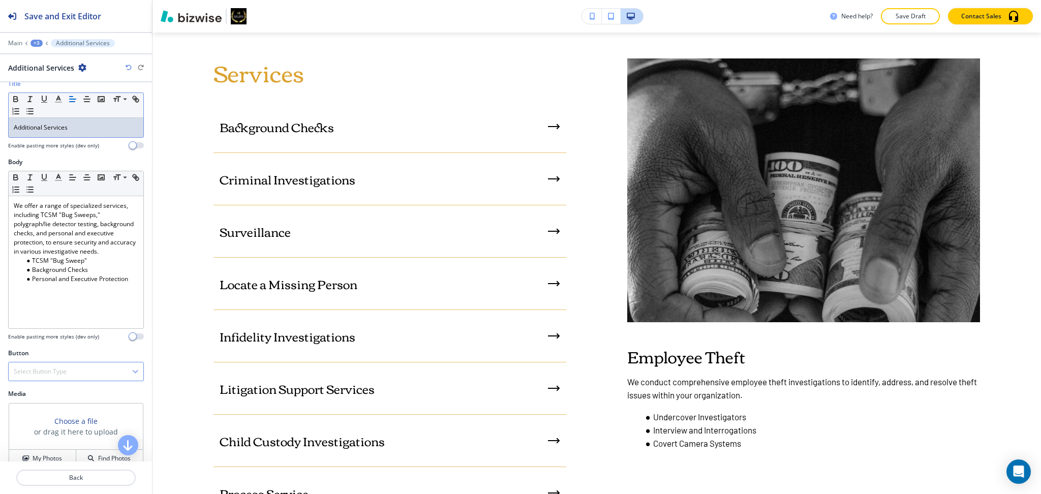
scroll to position [26, 0]
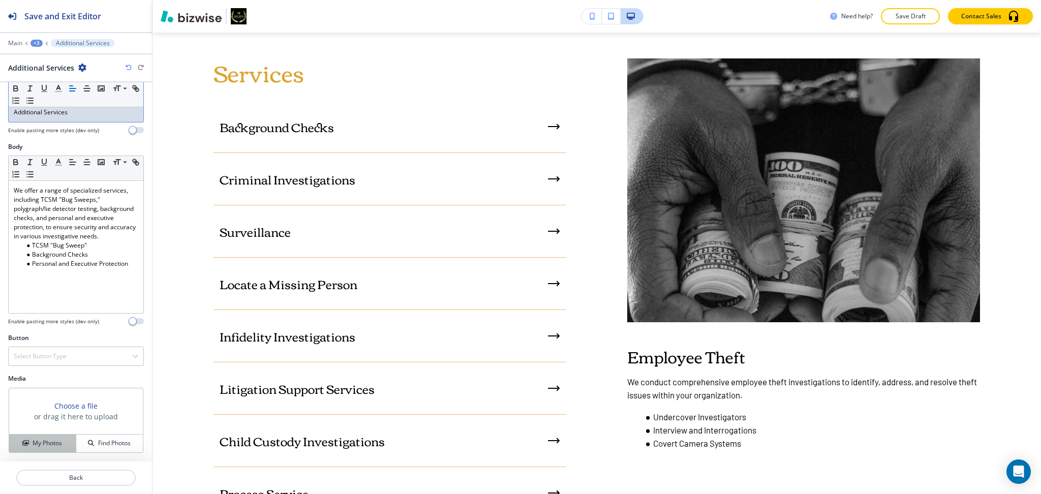
click at [38, 439] on h4 "My Photos" at bounding box center [47, 443] width 29 height 9
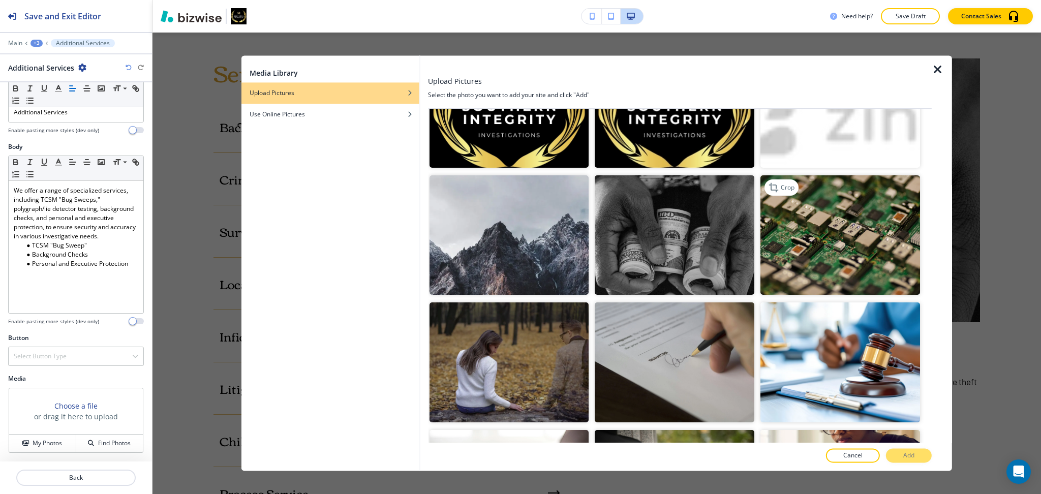
click at [830, 224] on img "button" at bounding box center [840, 235] width 160 height 119
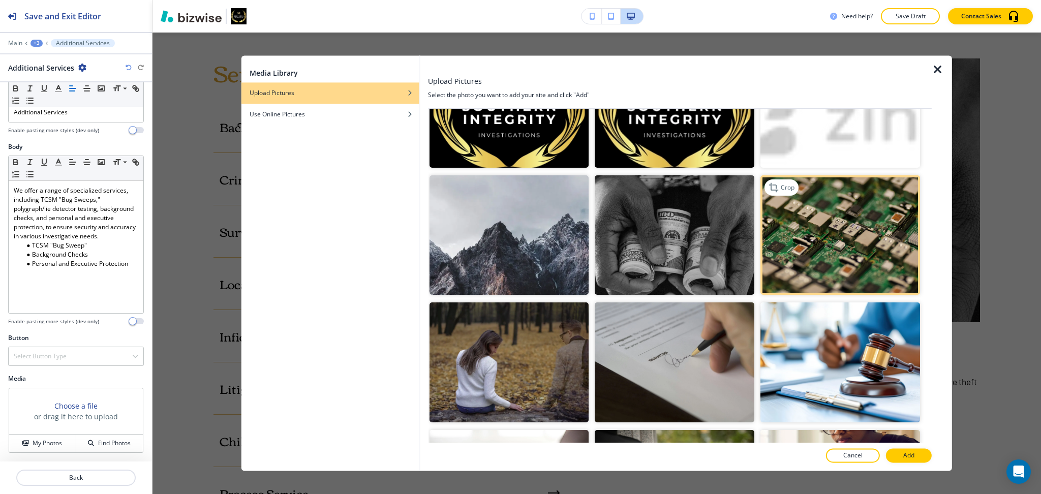
scroll to position [579, 0]
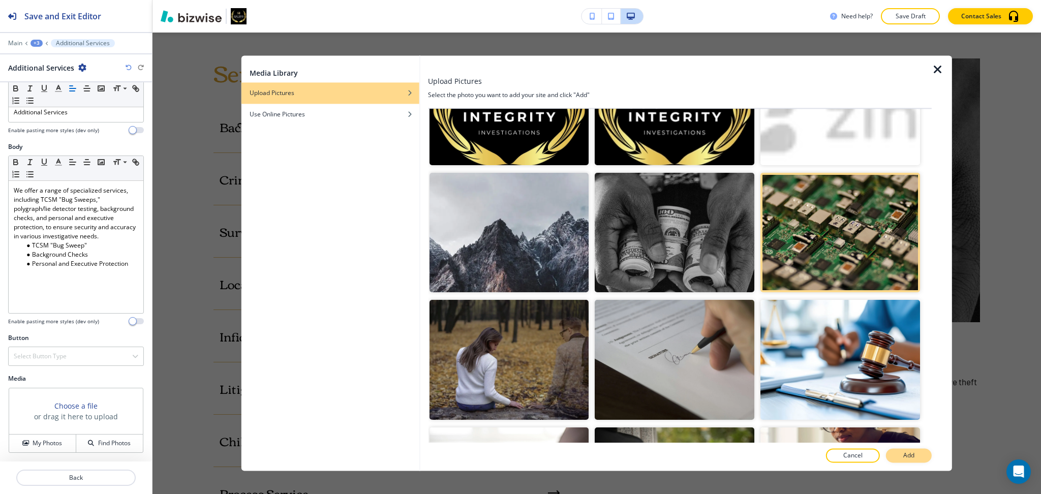
click at [922, 458] on button "Add" at bounding box center [909, 456] width 46 height 14
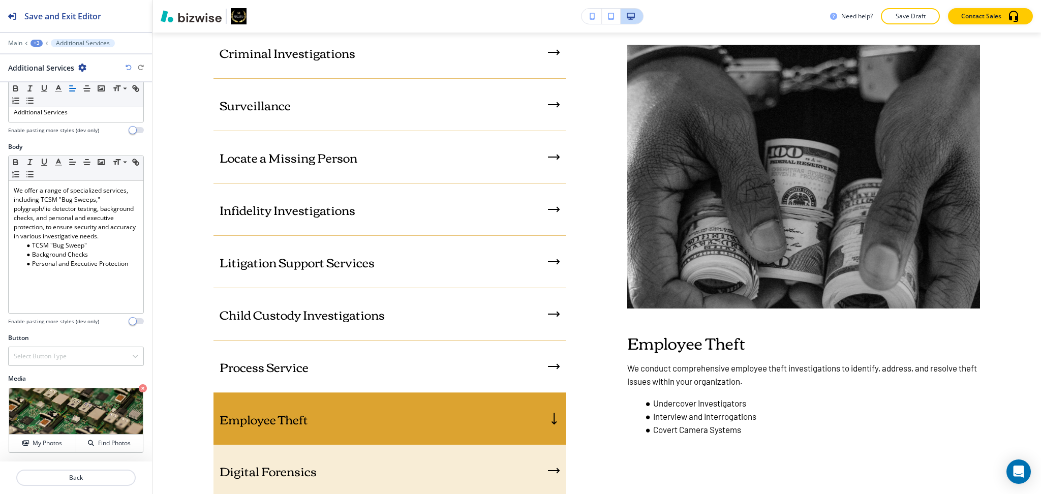
click at [362, 469] on div "Digital Forensics" at bounding box center [389, 471] width 353 height 52
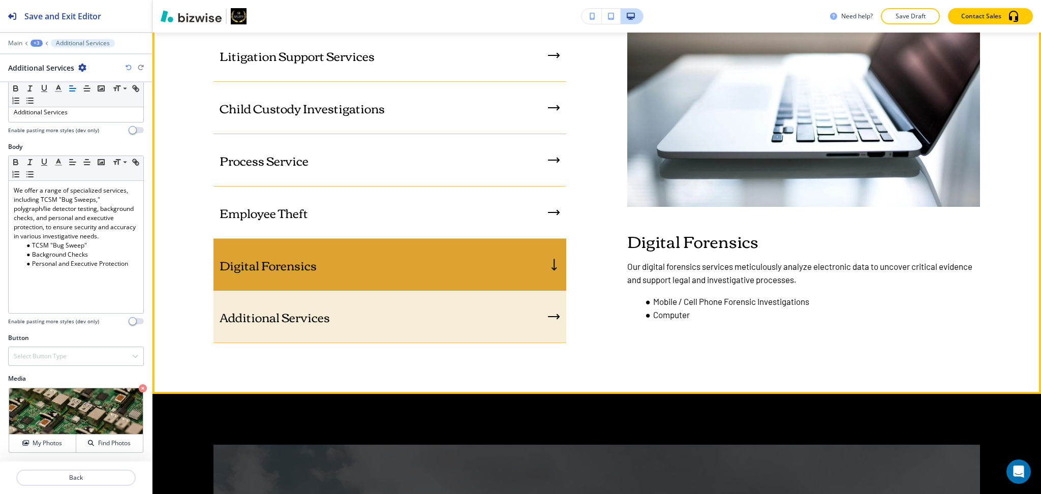
click at [351, 314] on div "Additional Services" at bounding box center [389, 317] width 353 height 52
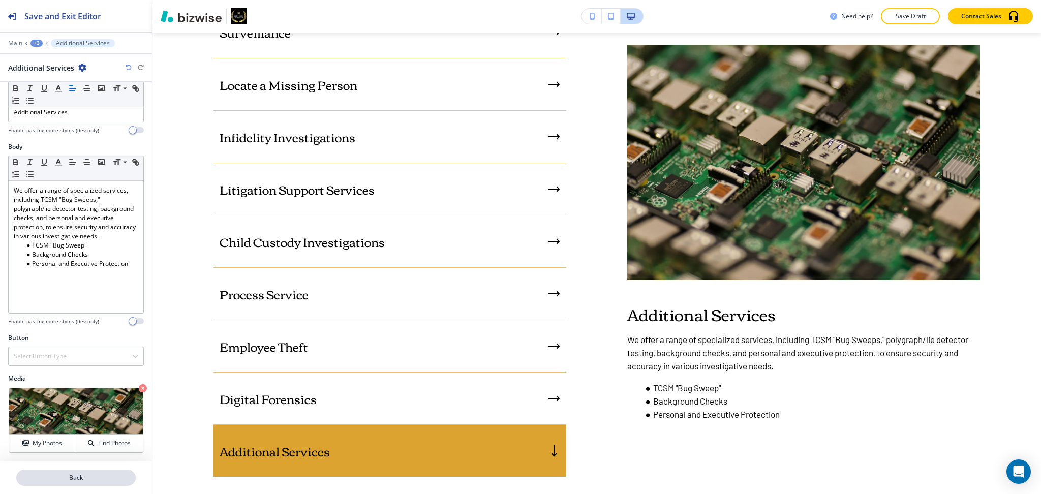
click at [80, 482] on p "Back" at bounding box center [75, 477] width 117 height 9
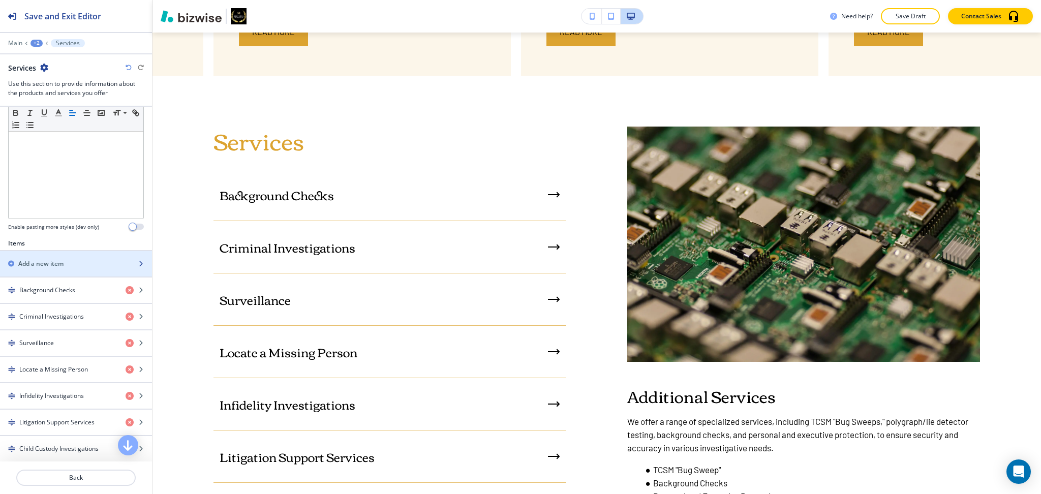
scroll to position [230, 0]
click at [60, 264] on h2 "Add a new item" at bounding box center [40, 264] width 45 height 9
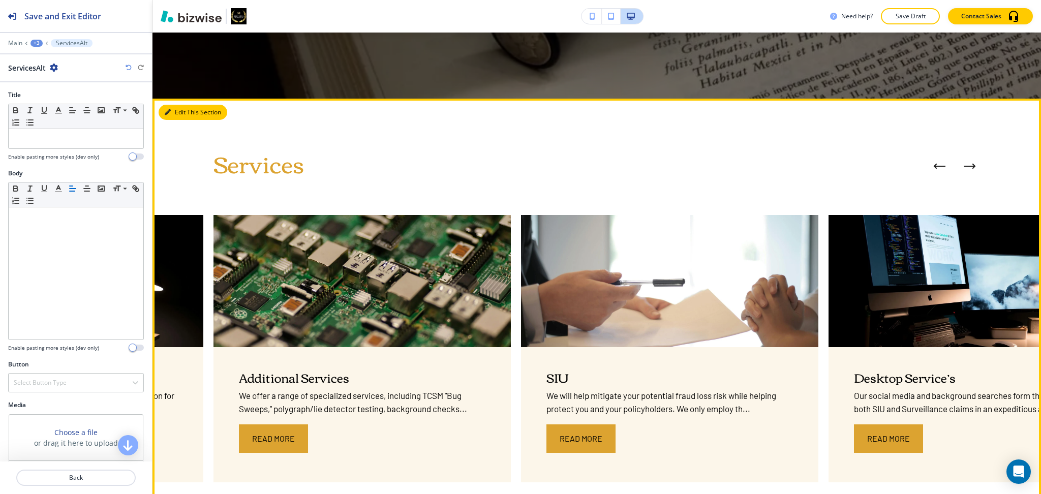
click at [180, 111] on button "Edit This Section" at bounding box center [193, 112] width 69 height 15
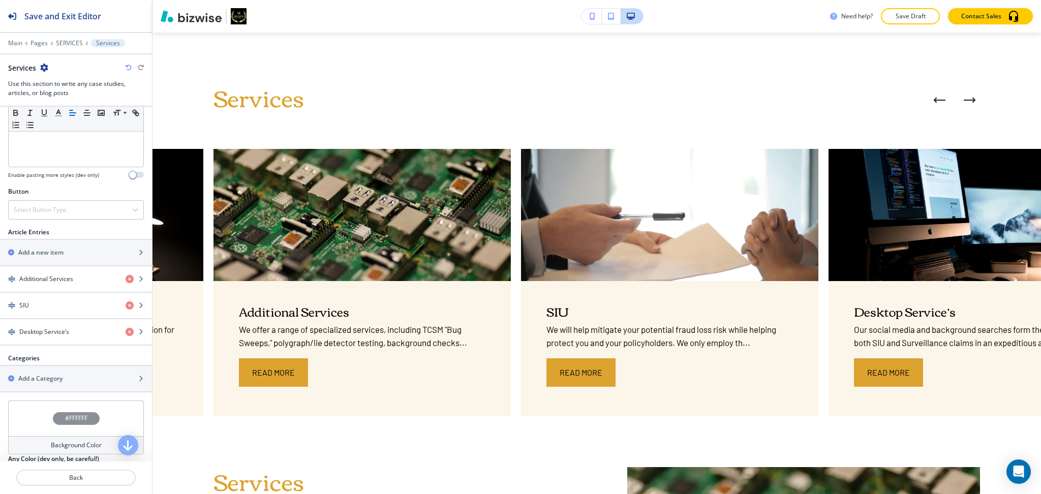
scroll to position [318, 0]
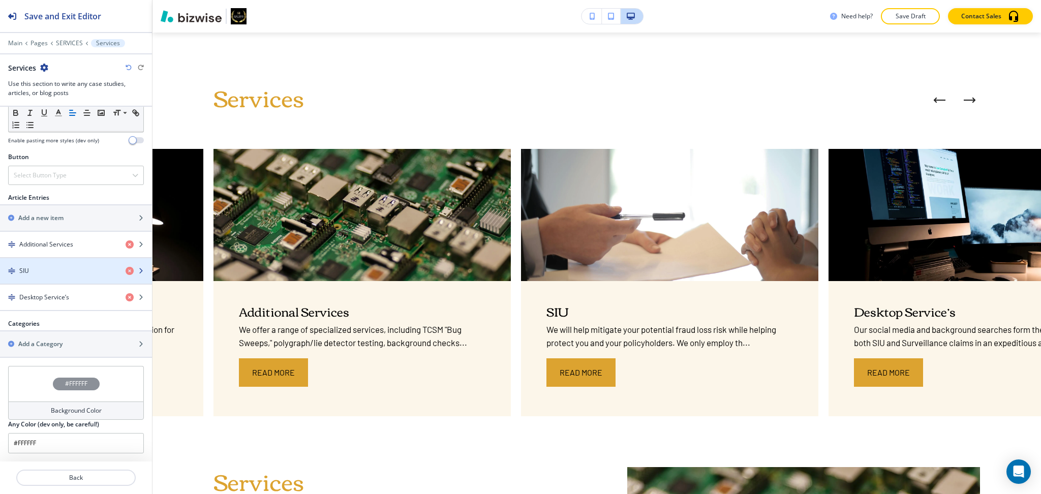
click at [59, 269] on div "SIU" at bounding box center [58, 270] width 117 height 9
click at [33, 269] on div "SIU" at bounding box center [58, 270] width 117 height 9
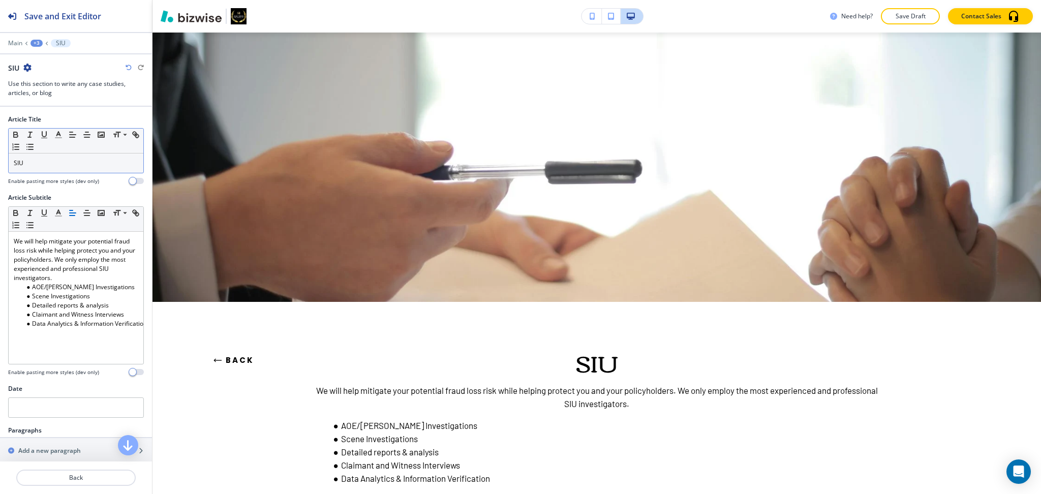
click at [47, 168] on div "SIU" at bounding box center [76, 162] width 135 height 19
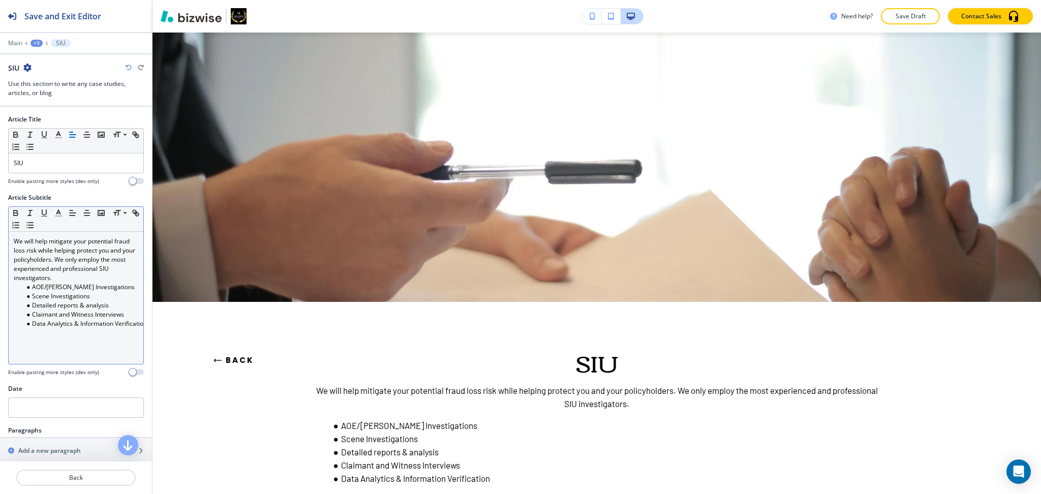
click at [63, 309] on li "Detailed reports & analysis" at bounding box center [80, 305] width 115 height 9
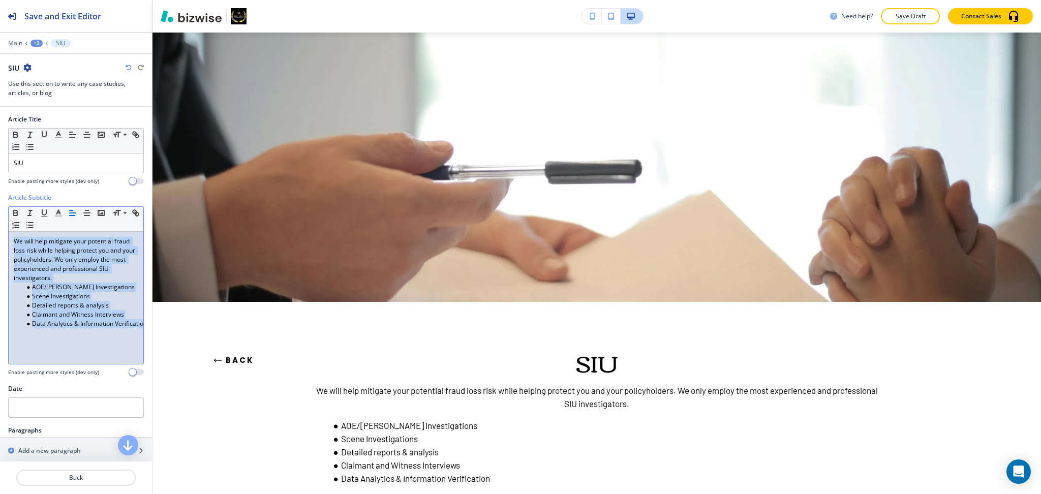
click at [237, 358] on button "Back" at bounding box center [233, 360] width 41 height 27
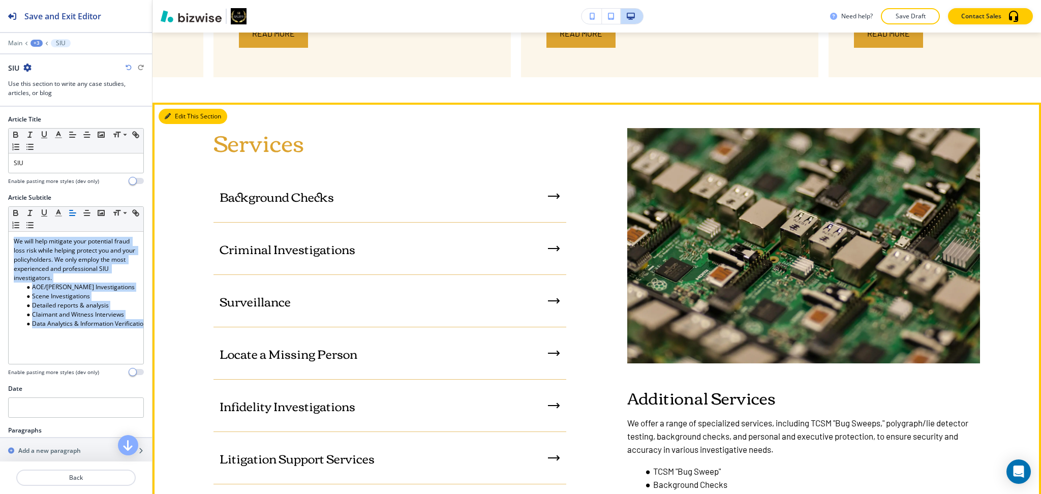
click at [186, 111] on button "Edit This Section" at bounding box center [193, 116] width 69 height 15
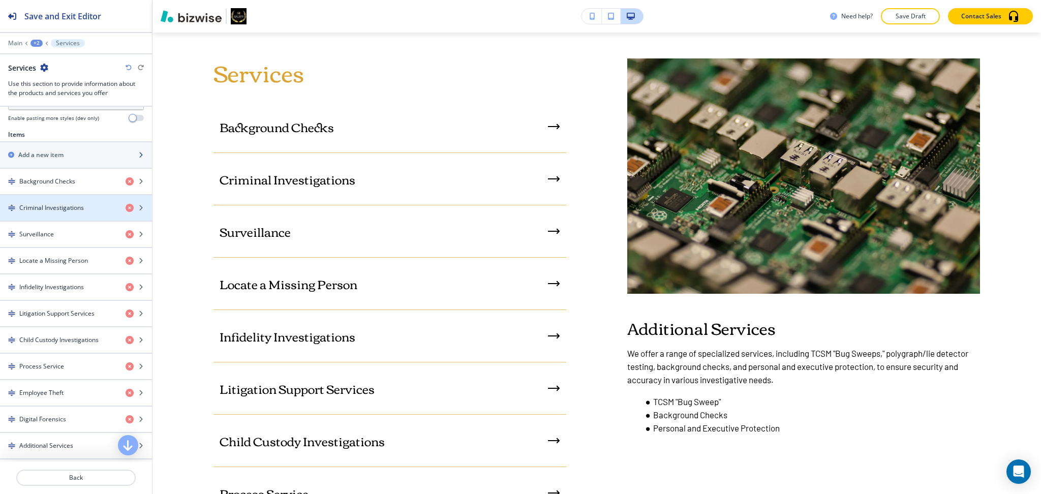
scroll to position [339, 0]
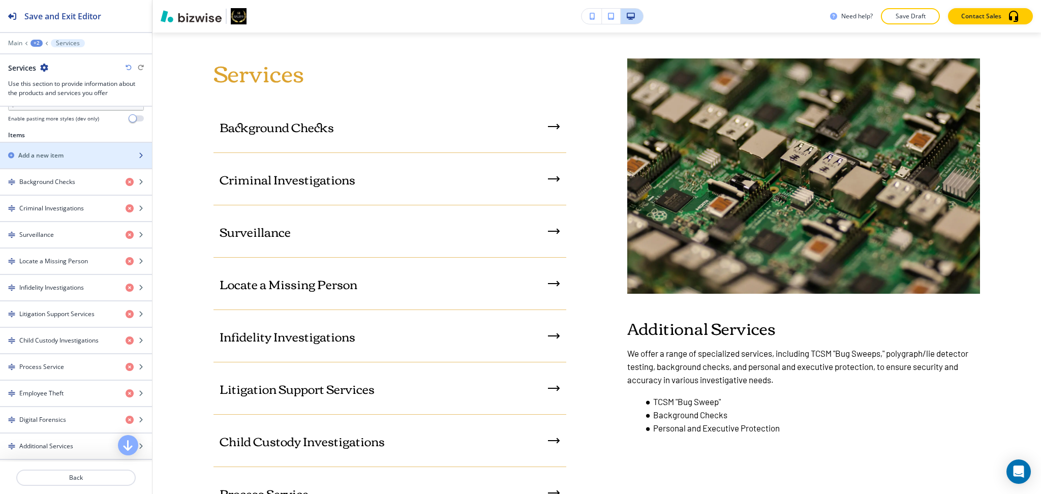
click at [78, 154] on div "Add a new item" at bounding box center [65, 155] width 130 height 9
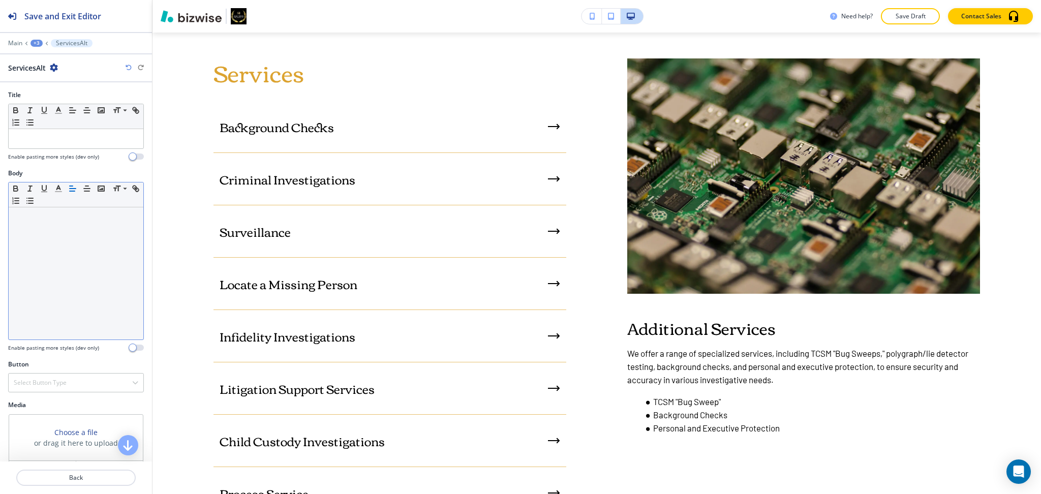
click at [65, 256] on div at bounding box center [76, 273] width 135 height 132
paste div
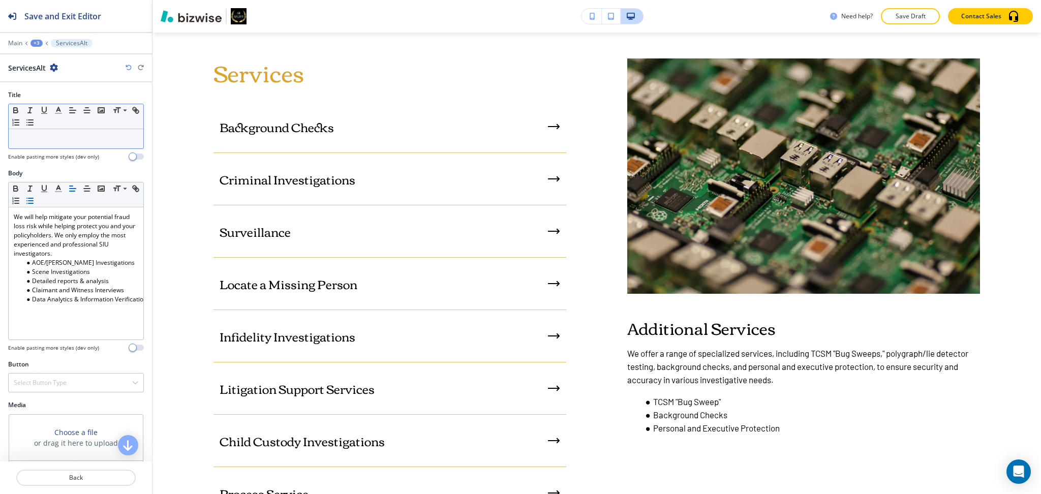
click at [101, 150] on div at bounding box center [76, 151] width 136 height 4
click at [101, 145] on div at bounding box center [76, 138] width 135 height 19
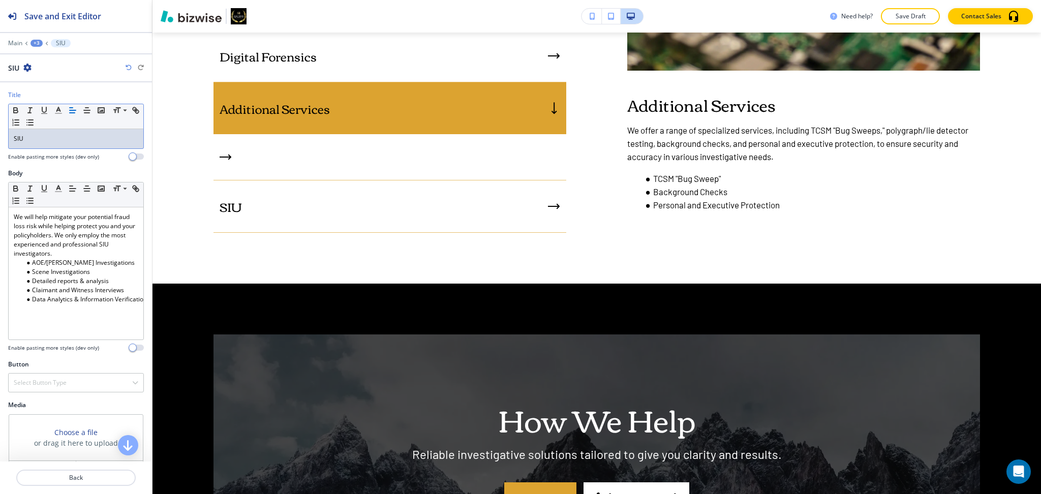
scroll to position [26, 0]
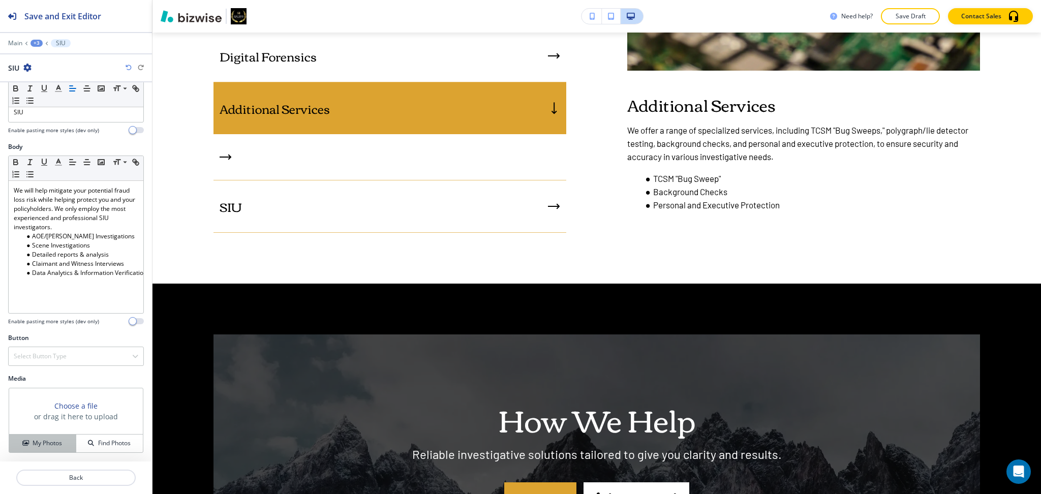
click at [47, 444] on h4 "My Photos" at bounding box center [47, 443] width 29 height 9
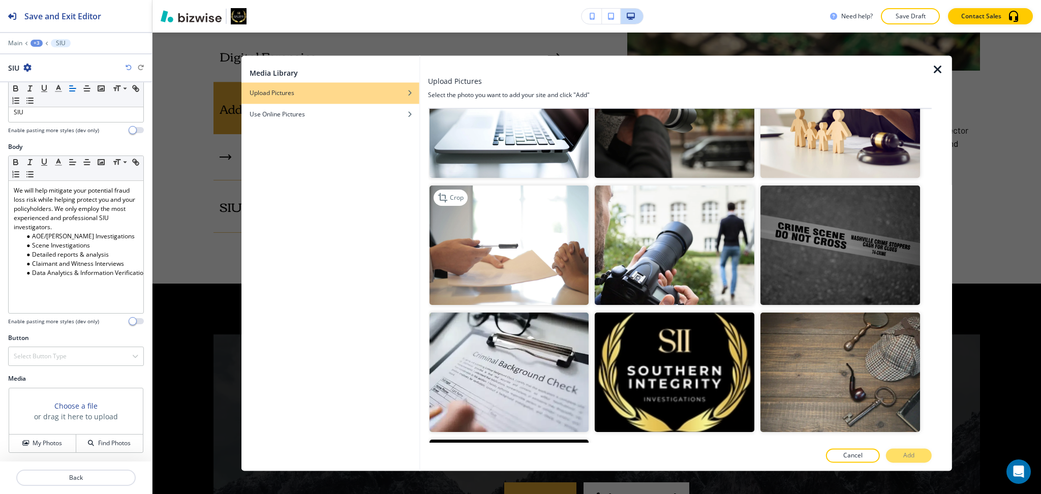
scroll to position [948, 0]
click at [529, 219] on img "button" at bounding box center [509, 244] width 160 height 119
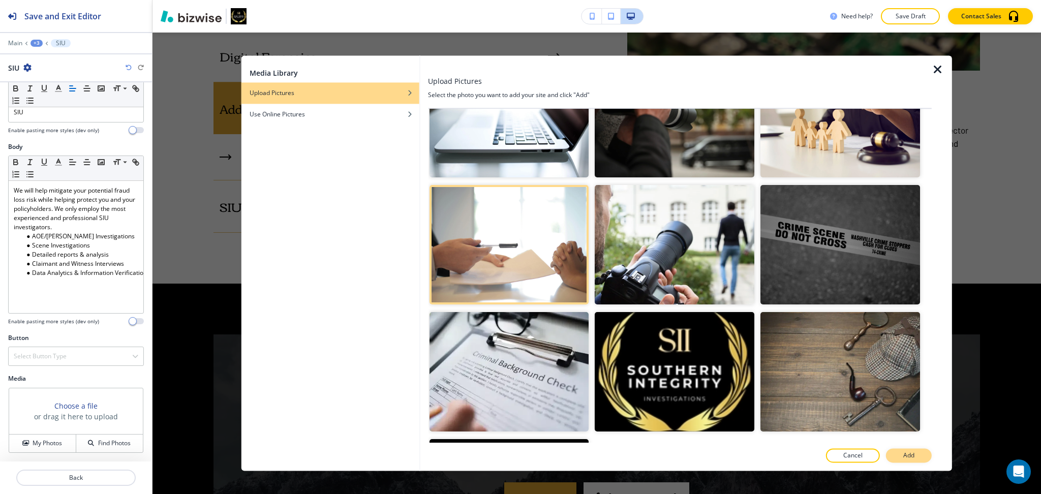
click at [911, 456] on p "Add" at bounding box center [908, 455] width 11 height 9
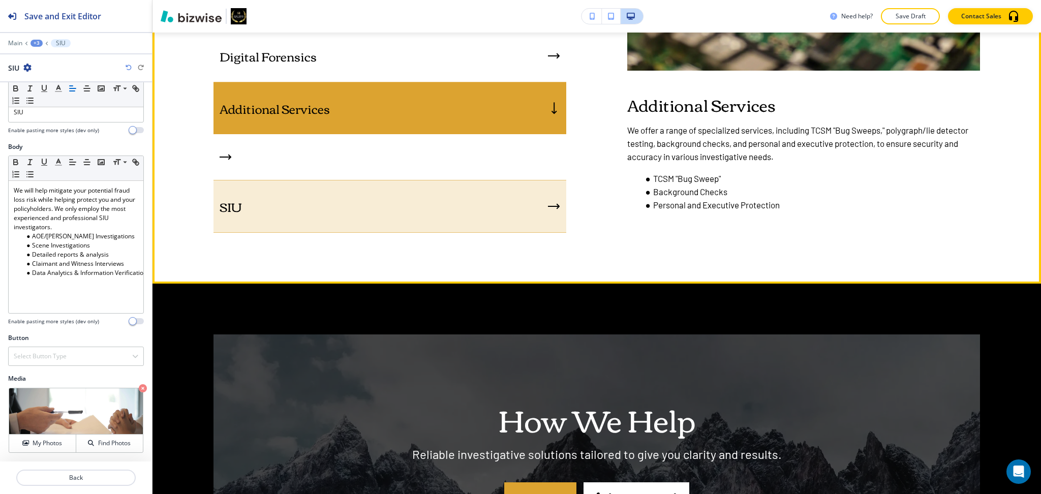
click at [410, 207] on div "SIU" at bounding box center [389, 206] width 353 height 52
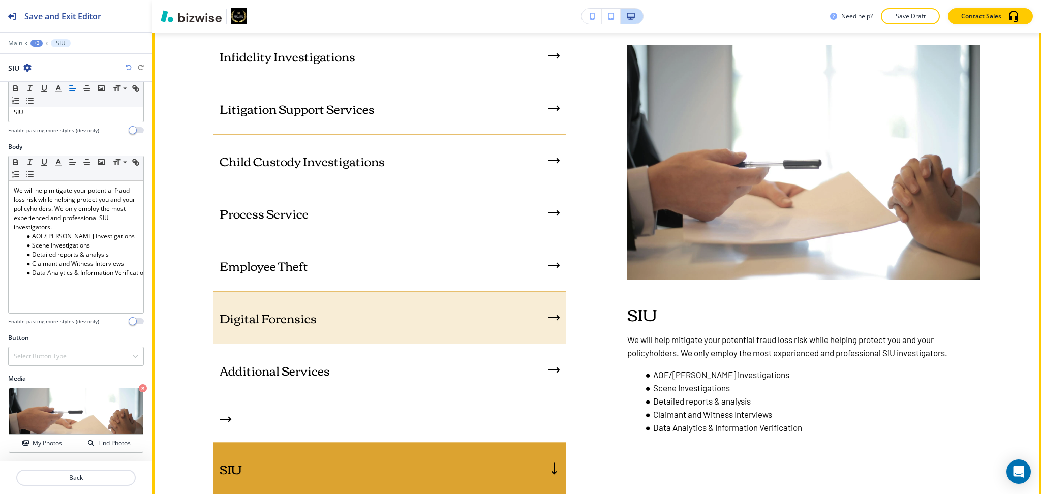
scroll to position [1179, 0]
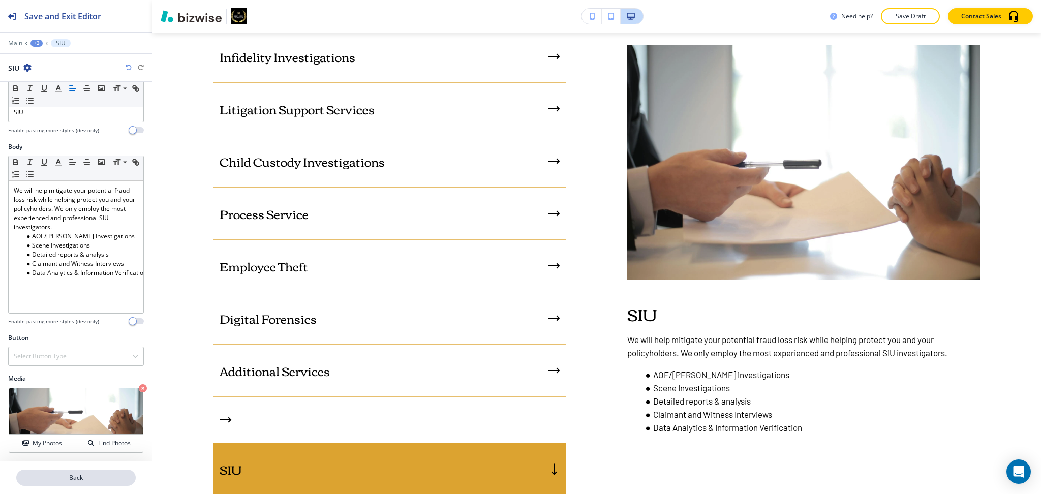
click at [88, 472] on button "Back" at bounding box center [75, 478] width 119 height 16
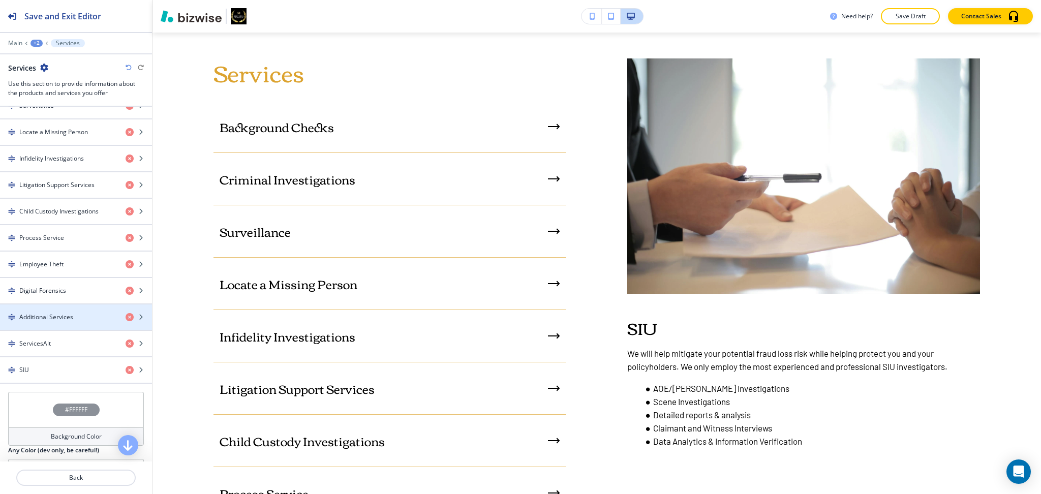
scroll to position [547, 0]
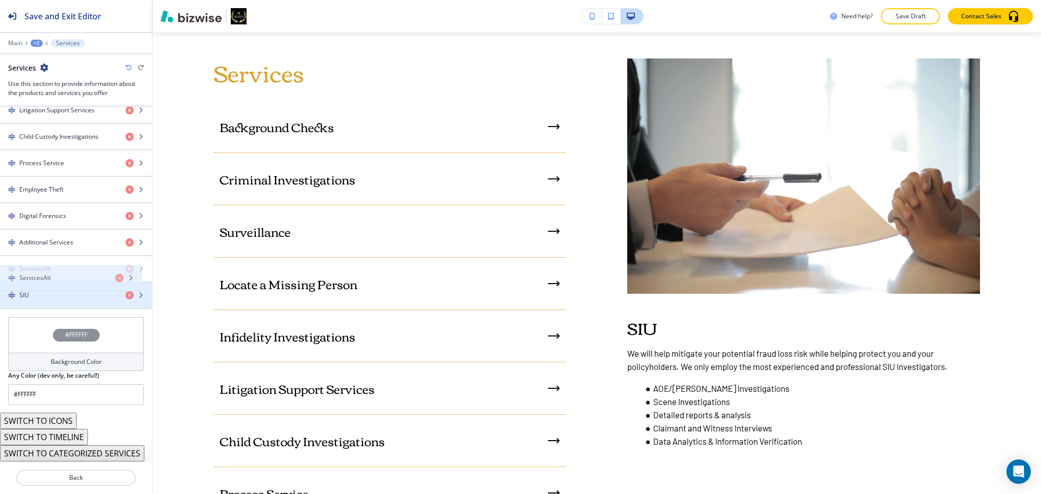
drag, startPoint x: 44, startPoint y: 267, endPoint x: 43, endPoint y: 299, distance: 32.0
click at [43, 293] on h4 "ServicesAlt" at bounding box center [35, 295] width 32 height 9
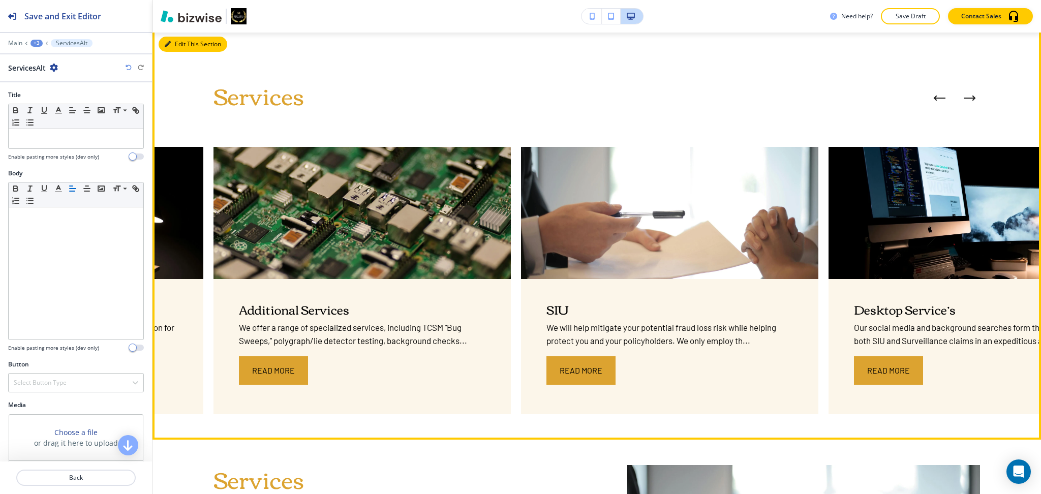
click at [169, 45] on icon "button" at bounding box center [168, 44] width 6 height 6
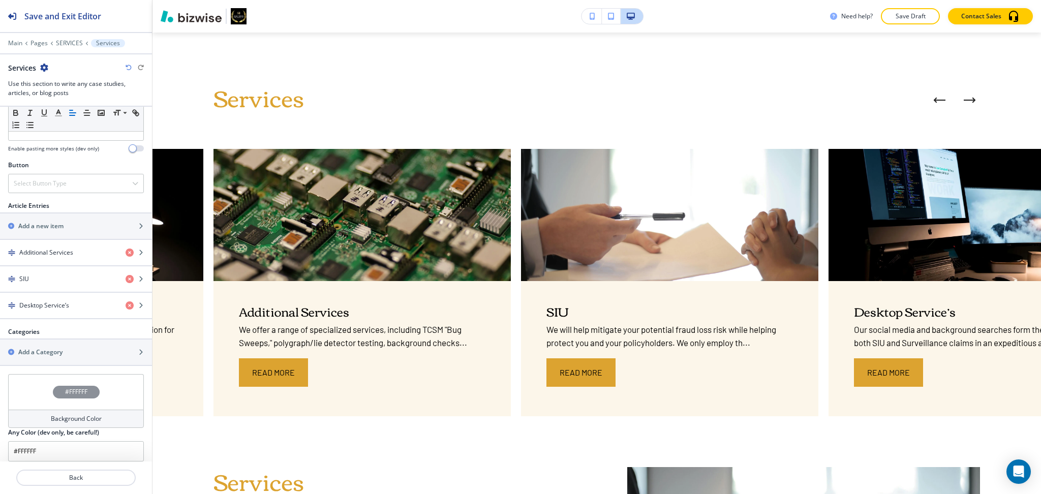
scroll to position [318, 0]
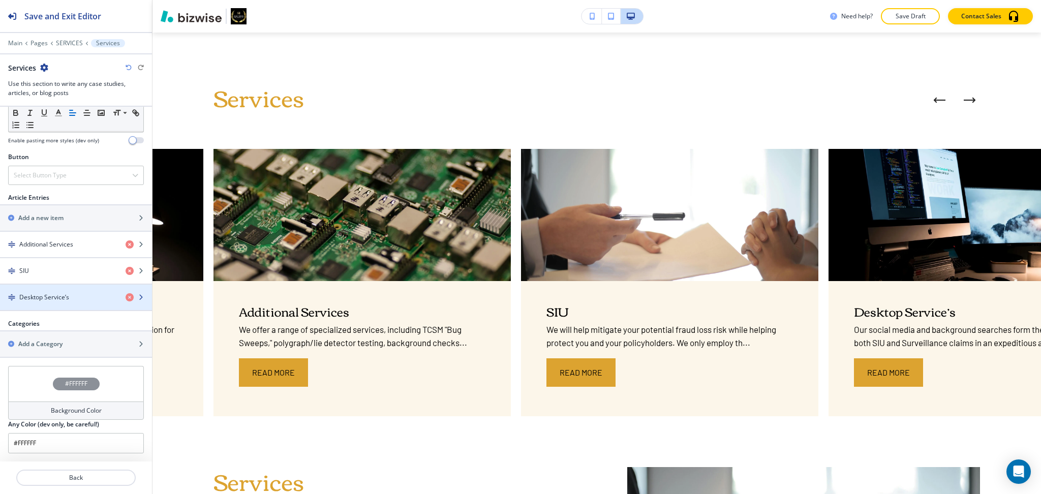
click at [58, 300] on h4 "Desktop Service’s" at bounding box center [44, 297] width 50 height 9
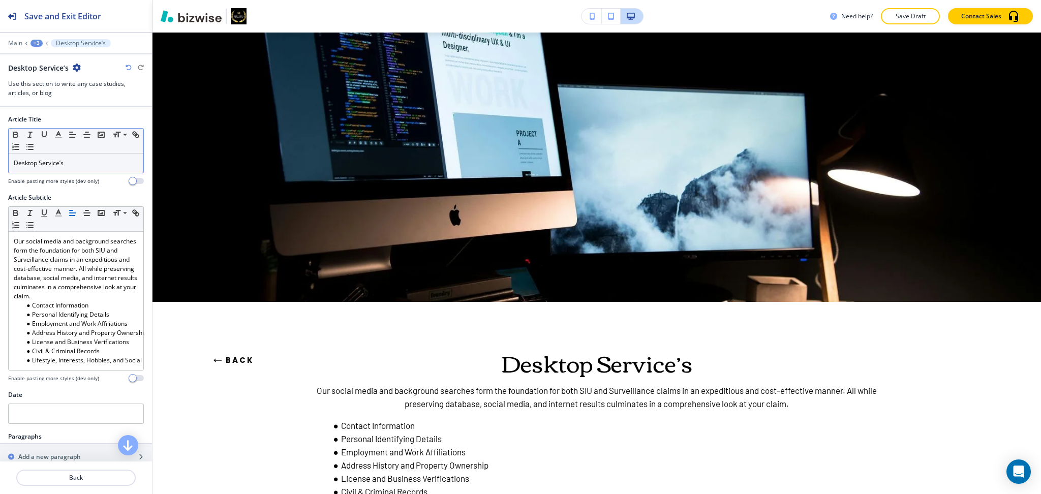
click at [90, 170] on div "Desktop Service’s" at bounding box center [76, 162] width 135 height 19
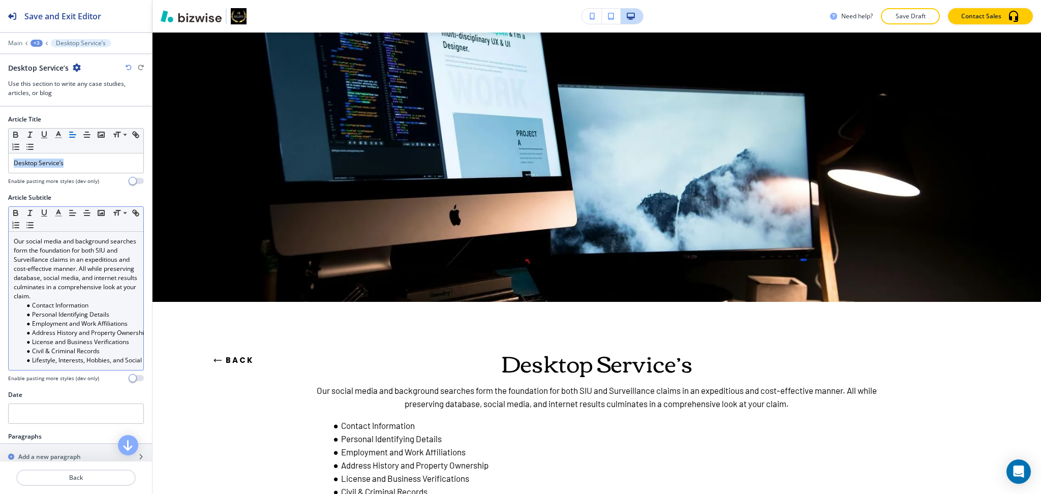
click at [27, 262] on p "Our social media and background searches form the foundation for both SIU and S…" at bounding box center [76, 269] width 124 height 64
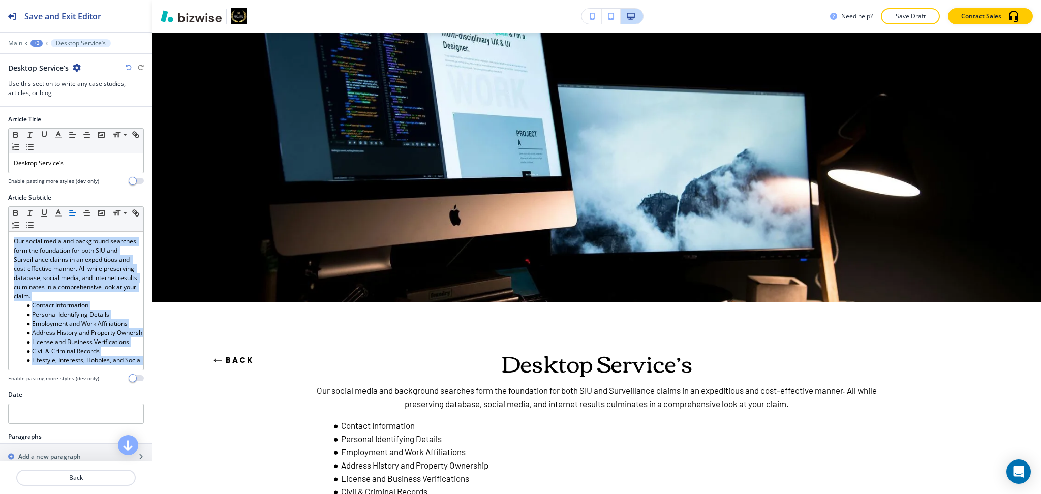
click at [242, 354] on button "Back" at bounding box center [233, 360] width 41 height 27
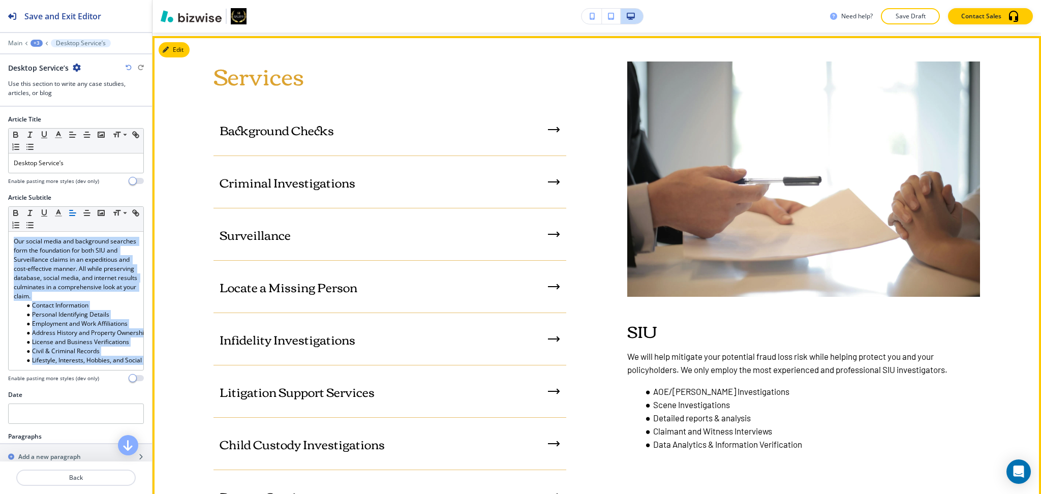
scroll to position [897, 0]
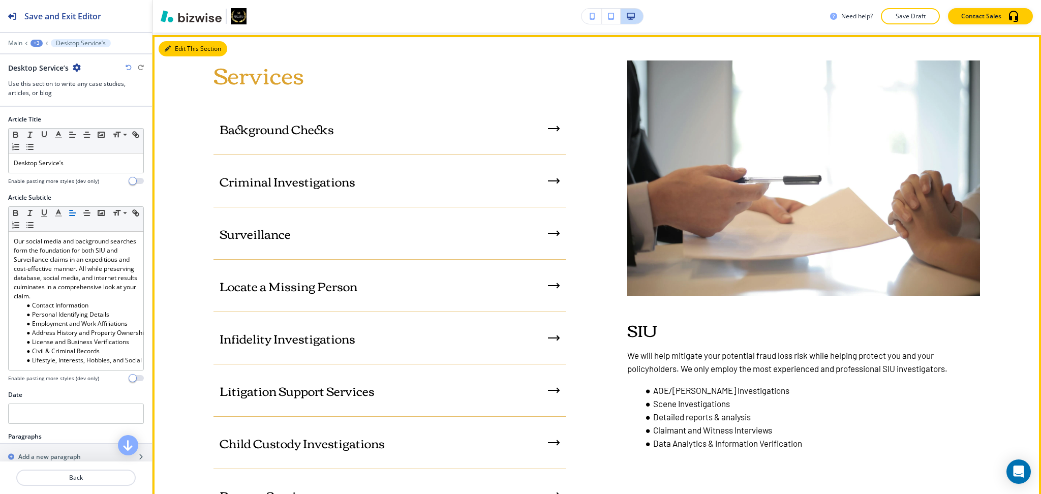
click at [184, 39] on div "Services Background Checks Criminal Investigations Surveillance Locate a Missin…" at bounding box center [596, 431] width 888 height 792
click at [184, 47] on button "Edit This Section" at bounding box center [193, 48] width 69 height 15
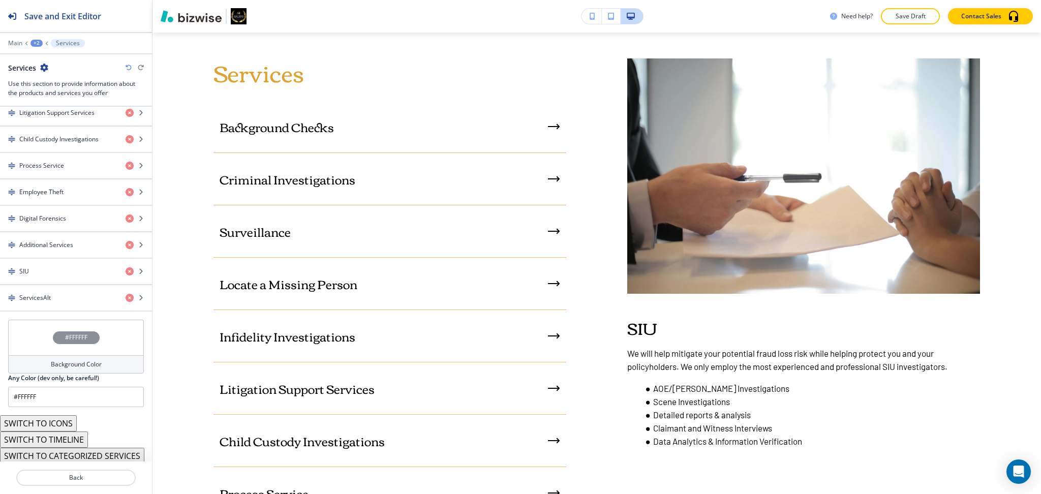
scroll to position [541, 0]
click at [51, 297] on div "ServicesAlt" at bounding box center [58, 296] width 117 height 9
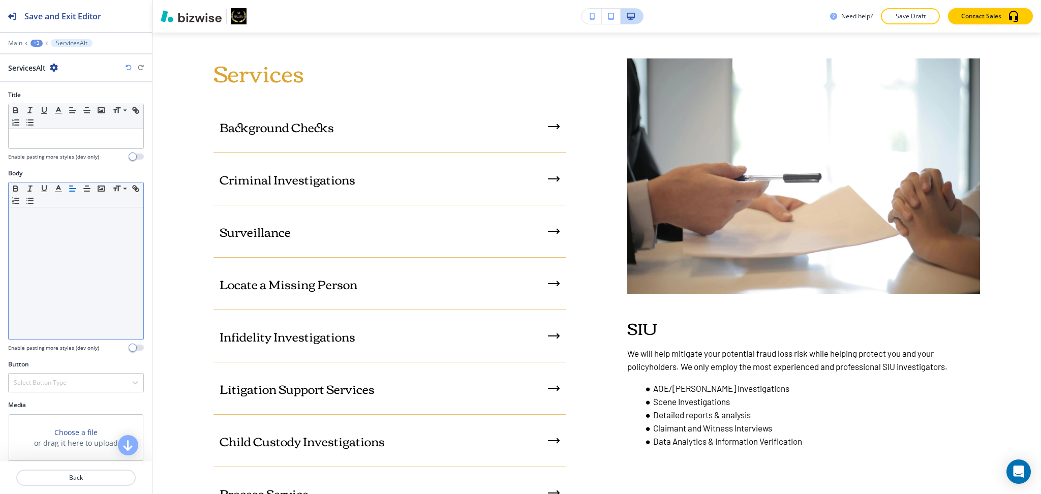
click at [76, 328] on div at bounding box center [76, 273] width 135 height 132
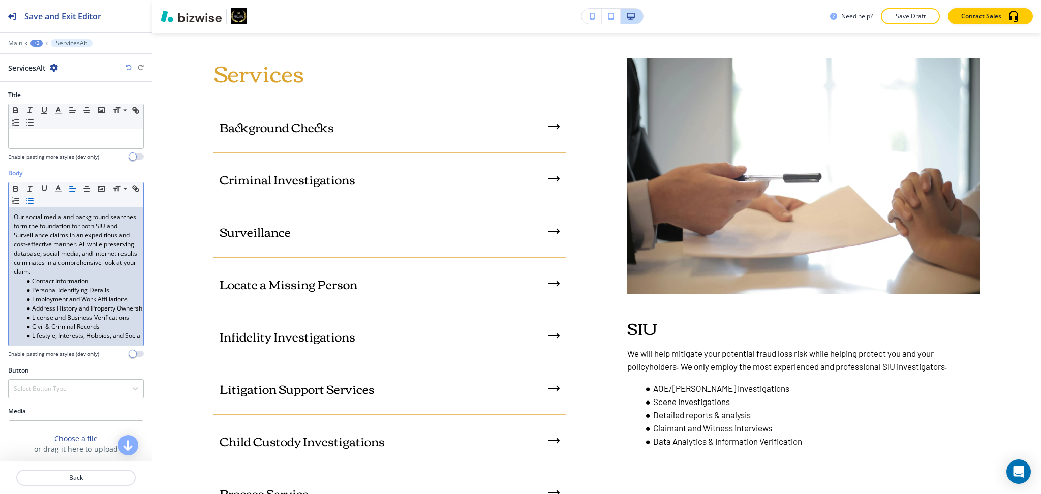
scroll to position [0, 0]
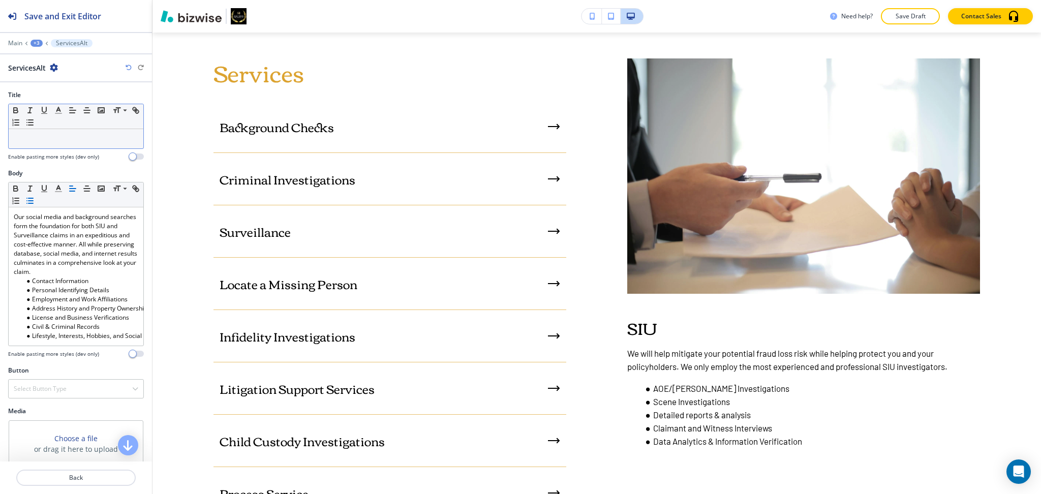
click at [84, 138] on p at bounding box center [76, 138] width 124 height 9
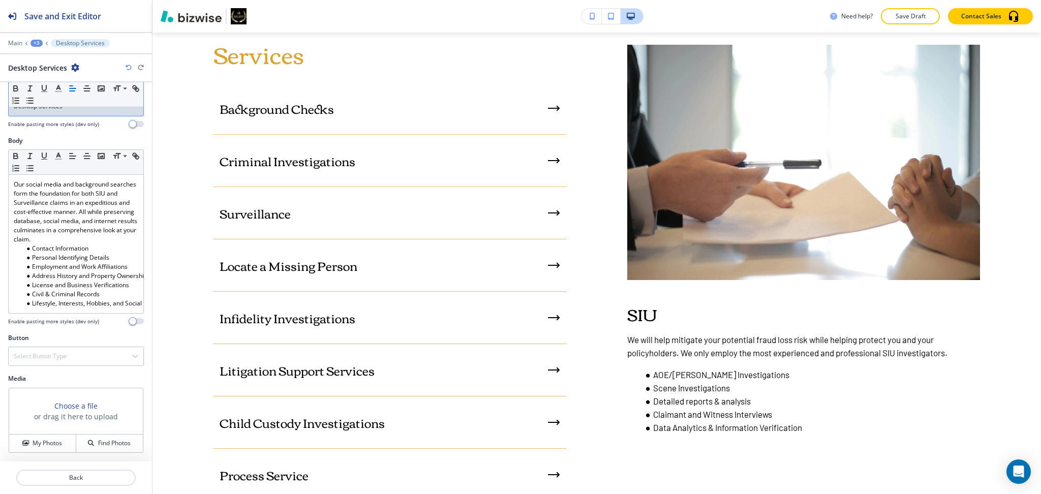
scroll to position [919, 0]
click at [33, 438] on button "My Photos" at bounding box center [42, 443] width 67 height 18
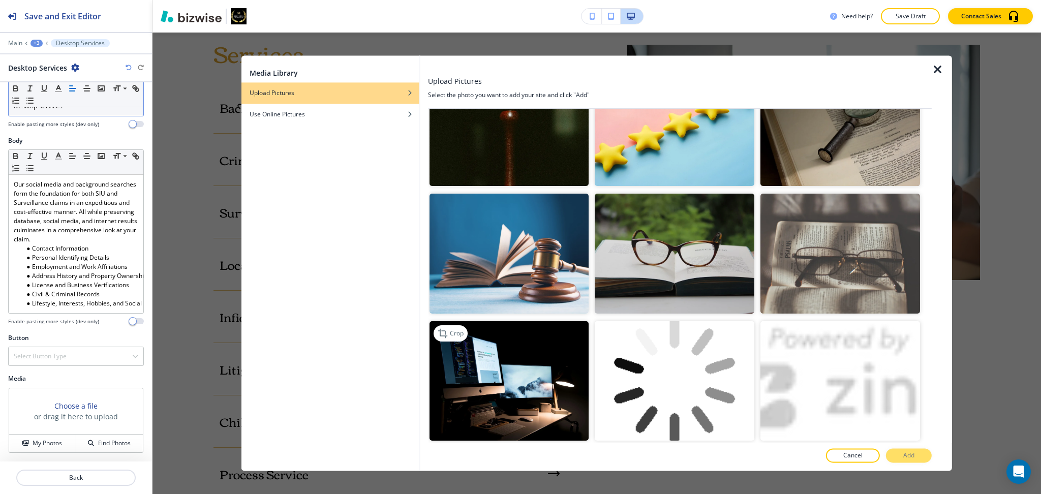
click at [515, 332] on img "button" at bounding box center [509, 380] width 160 height 119
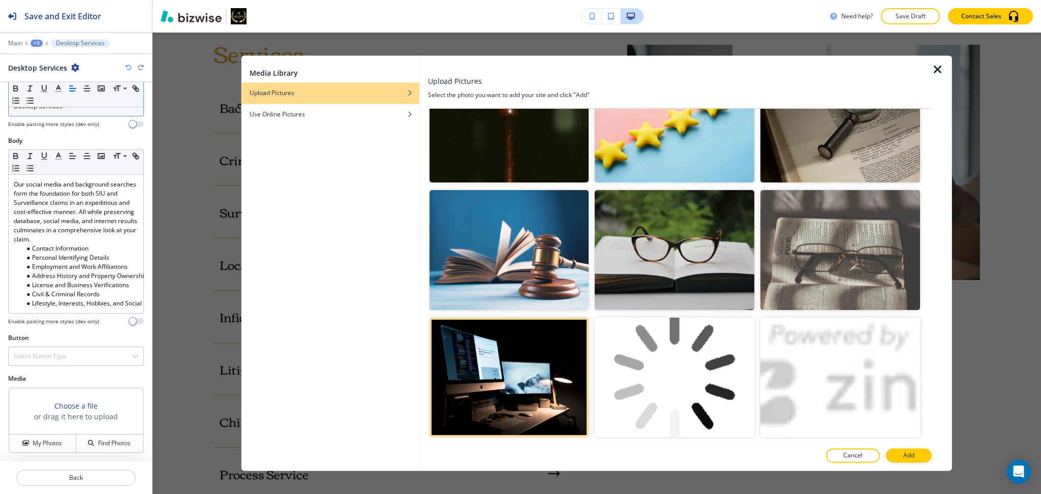
scroll to position [180, 0]
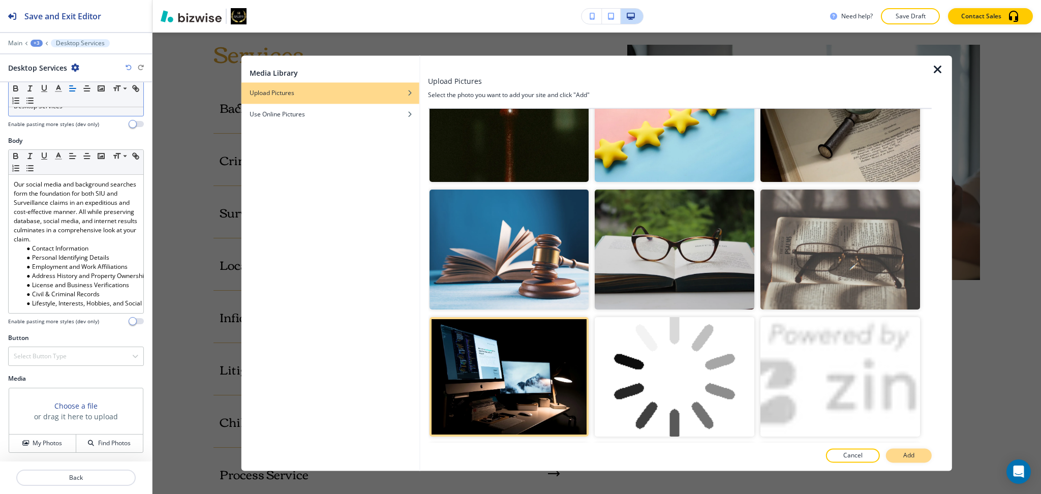
click at [923, 459] on button "Add" at bounding box center [909, 456] width 46 height 14
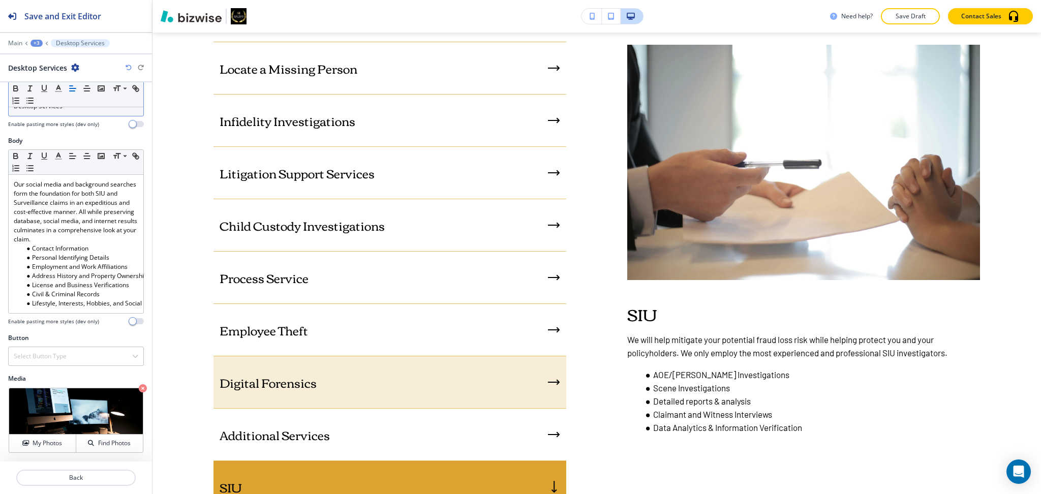
scroll to position [1115, 0]
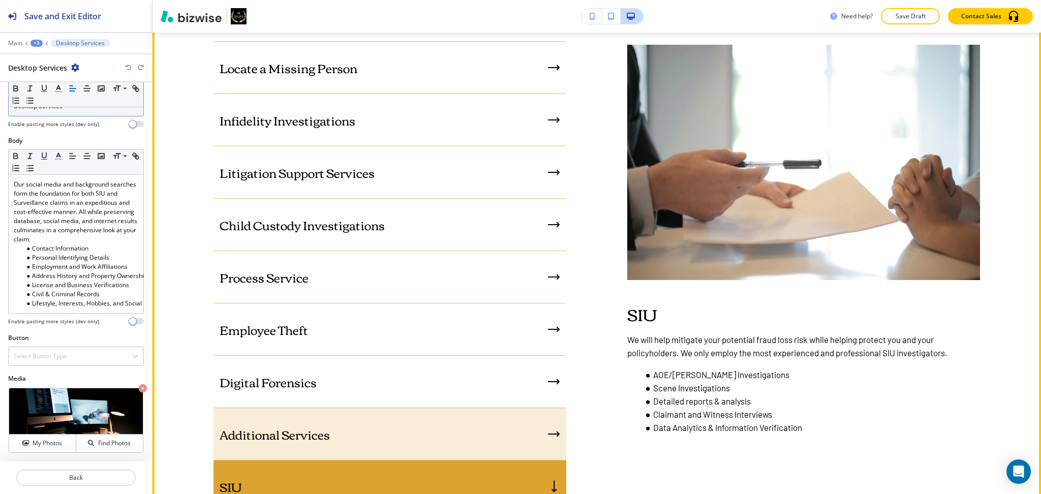
click at [357, 436] on div "Additional Services" at bounding box center [389, 434] width 353 height 52
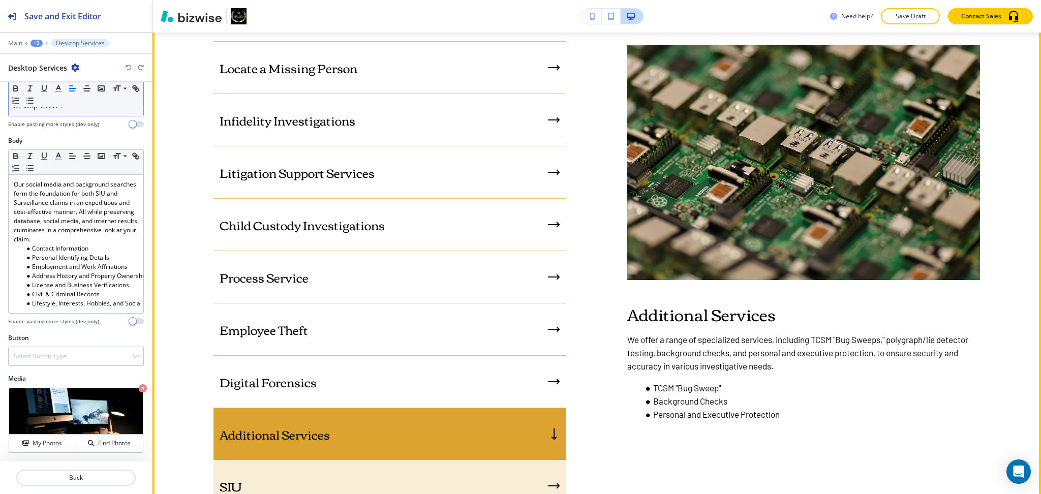
click at [362, 470] on div "SIU" at bounding box center [389, 486] width 353 height 52
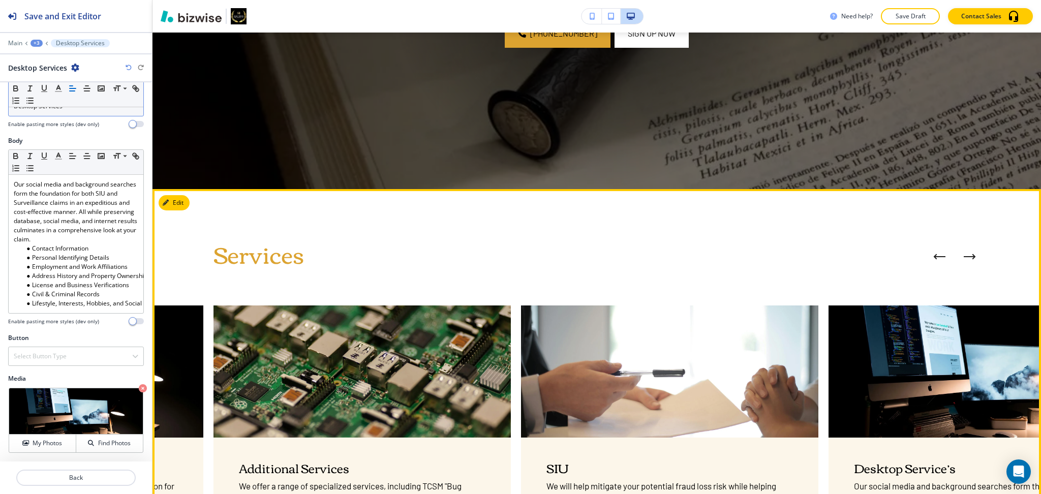
click at [175, 203] on button "Edit" at bounding box center [174, 202] width 31 height 15
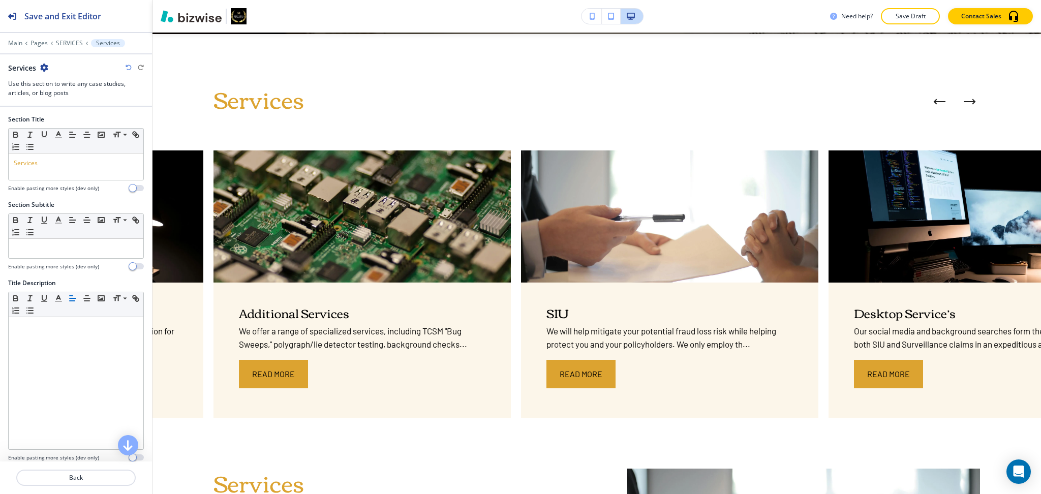
scroll to position [491, 0]
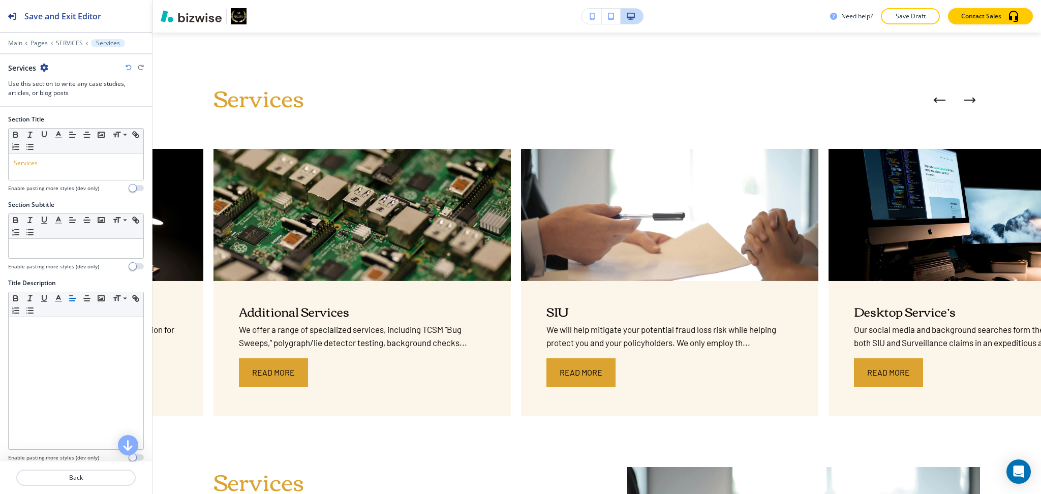
click at [45, 69] on icon "button" at bounding box center [44, 68] width 8 height 8
click at [61, 126] on button "Delete Section" at bounding box center [72, 121] width 65 height 18
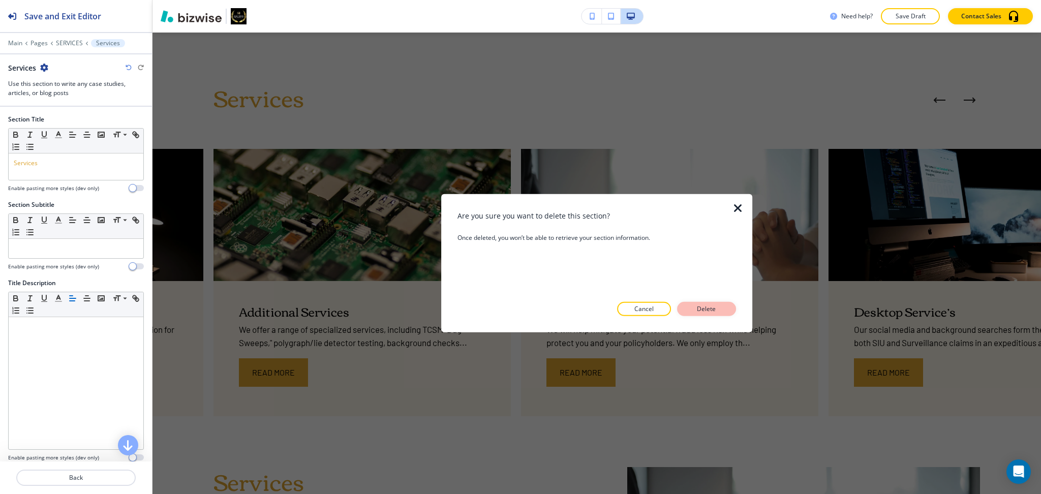
click at [709, 304] on p "Delete" at bounding box center [706, 308] width 24 height 9
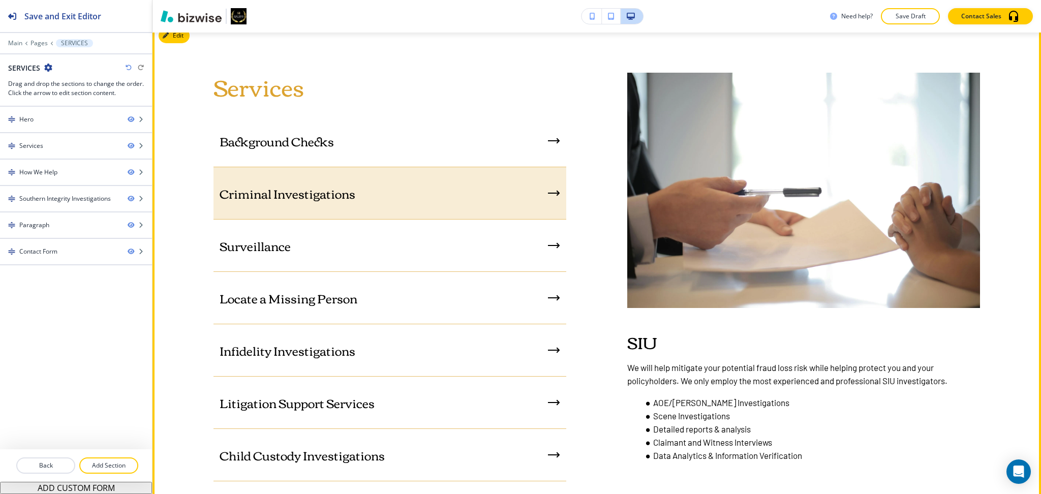
scroll to position [501, 0]
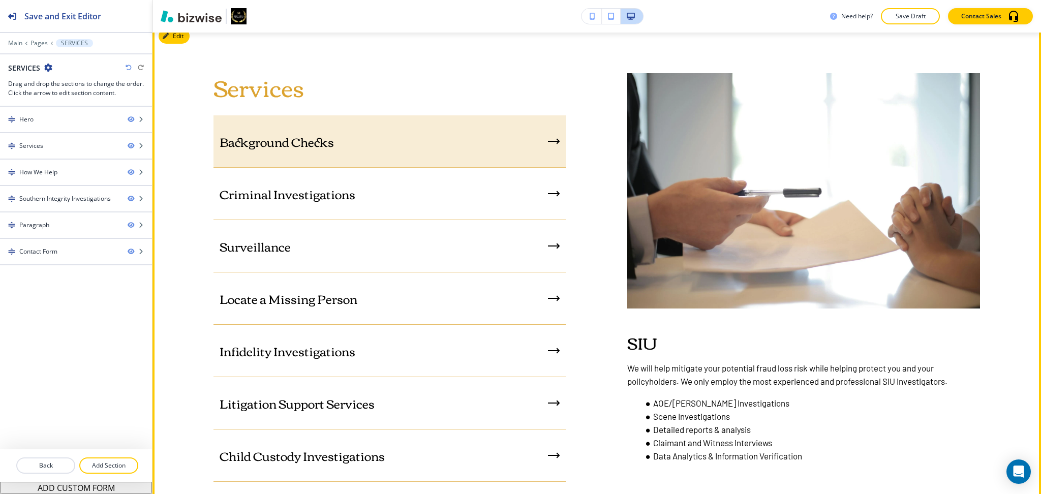
click at [347, 153] on div "Background Checks" at bounding box center [389, 141] width 353 height 52
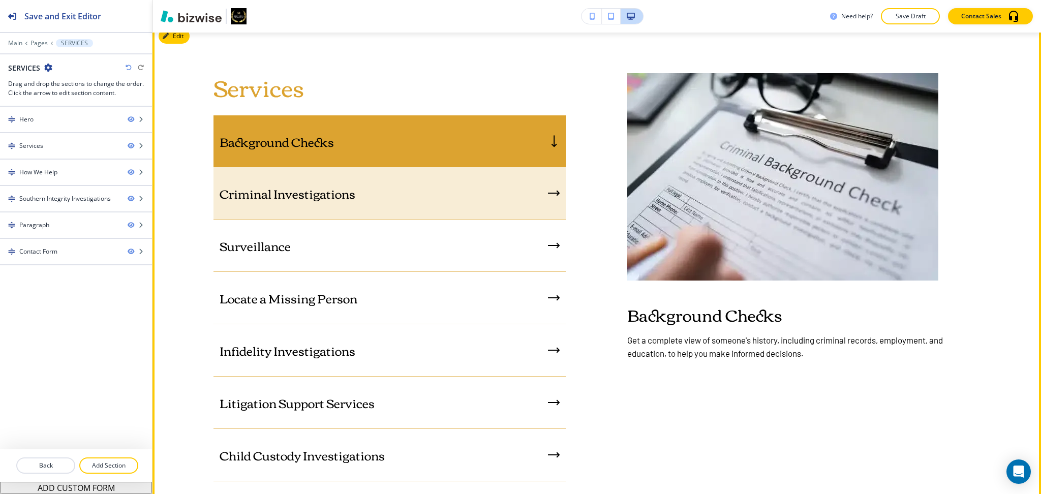
click at [382, 213] on div "Criminal Investigations" at bounding box center [389, 193] width 353 height 52
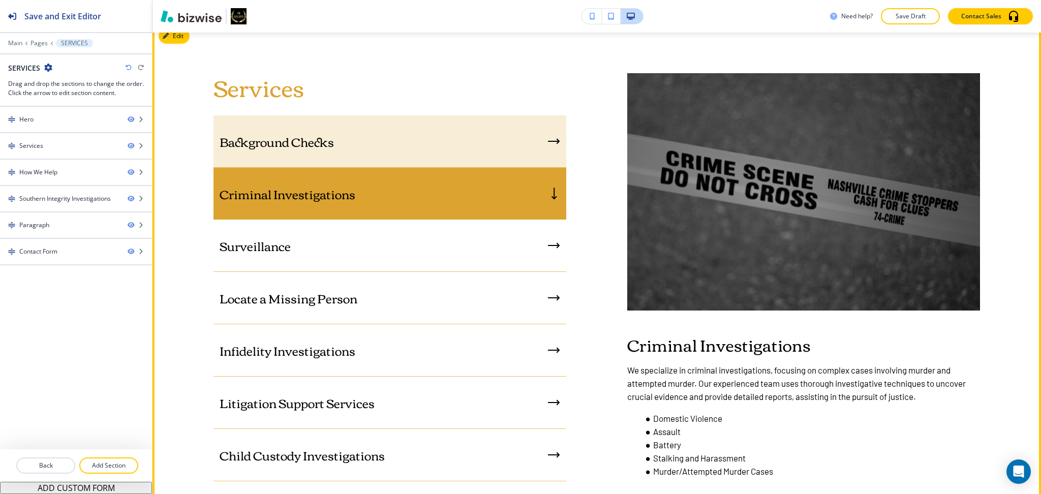
click at [367, 141] on div "Background Checks" at bounding box center [389, 141] width 353 height 52
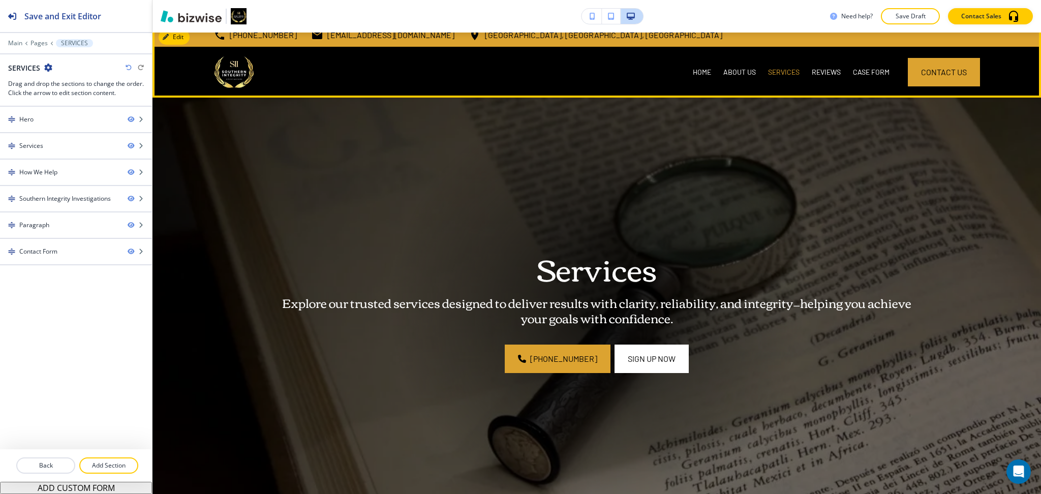
scroll to position [0, 0]
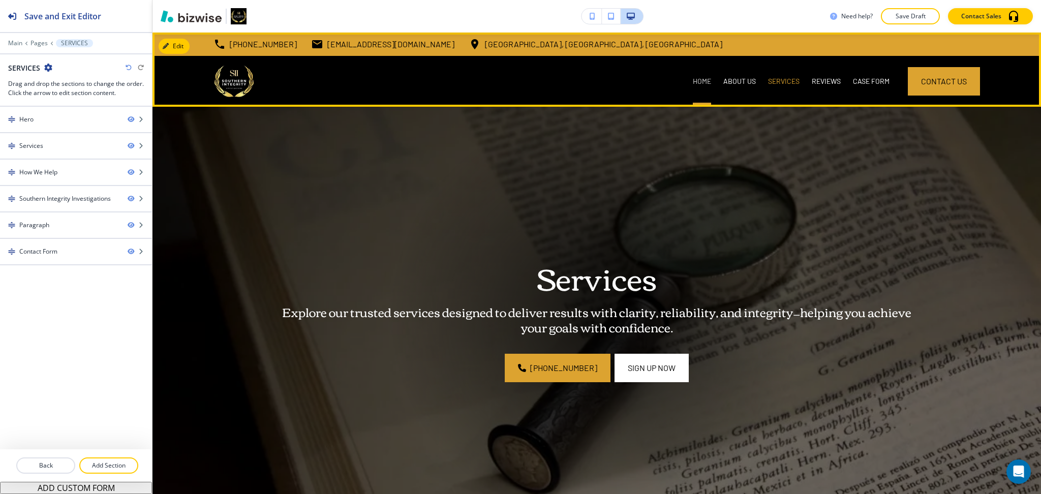
click at [693, 77] on p "HOME" at bounding box center [702, 81] width 18 height 10
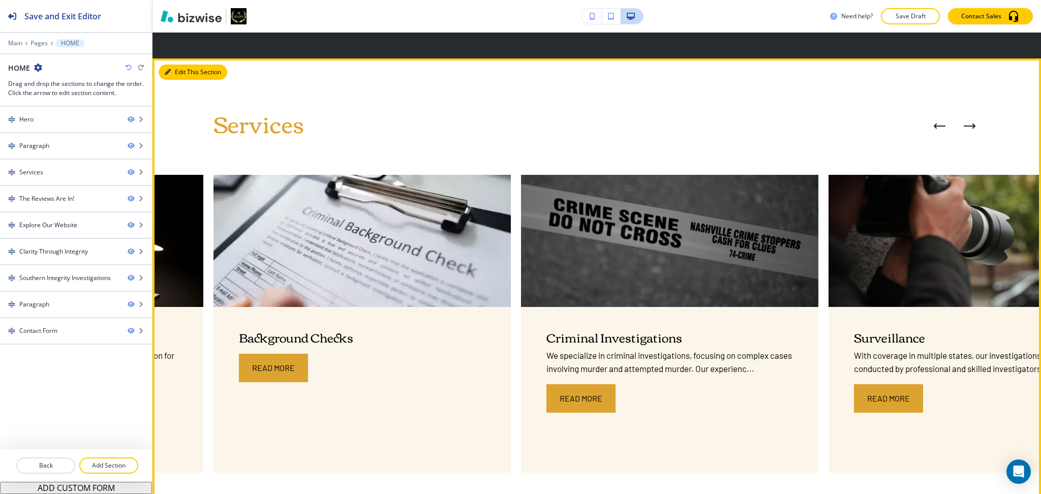
click at [173, 72] on button "Edit This Section" at bounding box center [193, 72] width 69 height 15
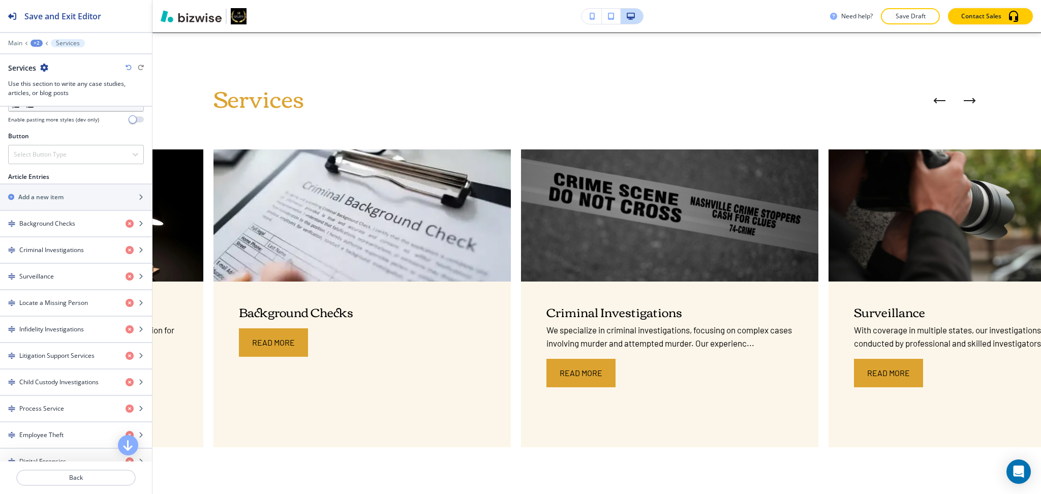
scroll to position [338, 0]
click at [73, 155] on div "Select Button Type" at bounding box center [76, 154] width 135 height 18
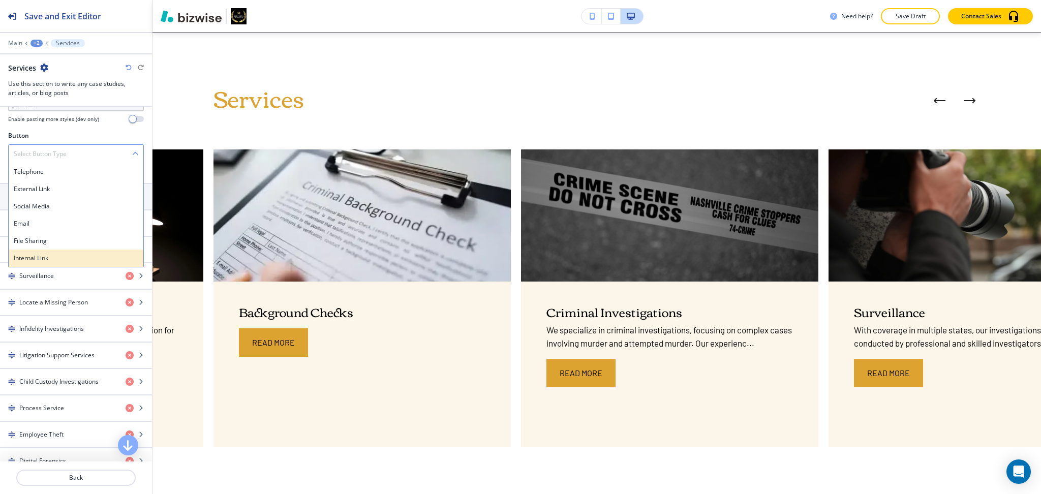
click at [48, 257] on h4 "Internal Link" at bounding box center [76, 258] width 124 height 9
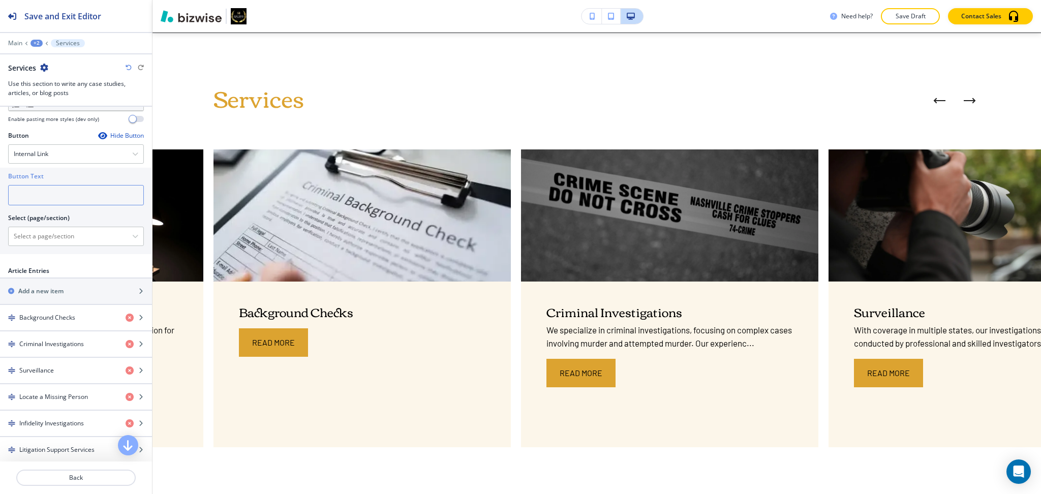
click at [51, 200] on input "text" at bounding box center [76, 195] width 136 height 20
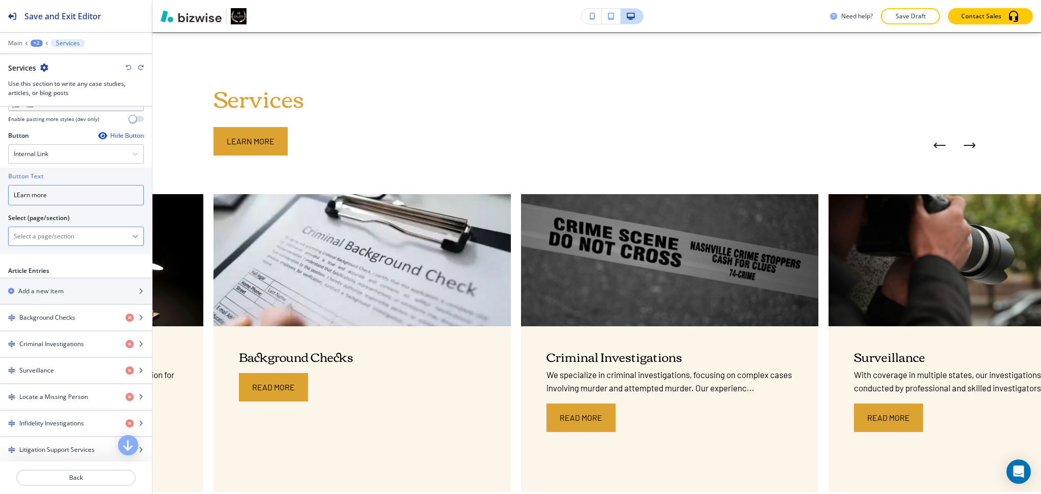
type input "LEarn more"
click at [51, 240] on \(page\/section\) "Manual Input" at bounding box center [70, 236] width 123 height 17
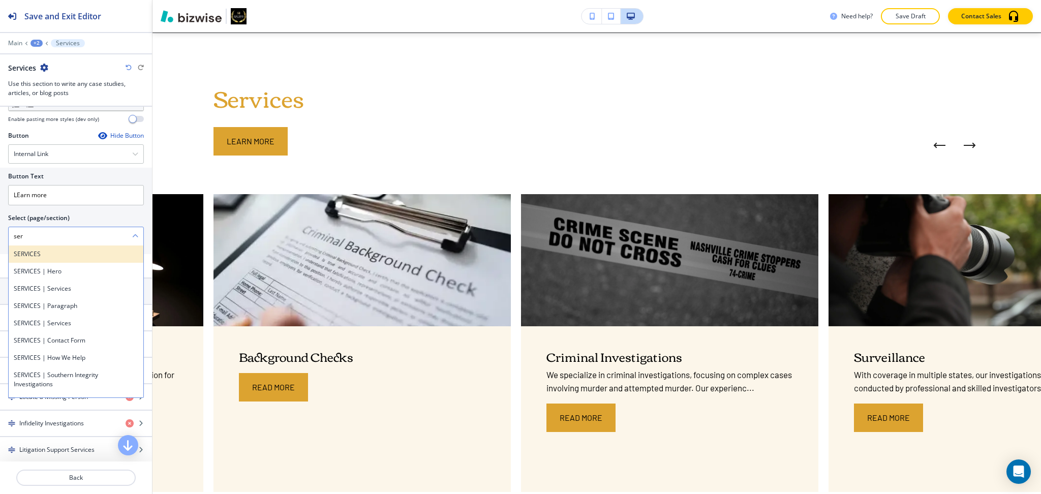
click at [33, 254] on h4 "SERVICES" at bounding box center [76, 254] width 124 height 9
type \(page\/section\) "SERVICES"
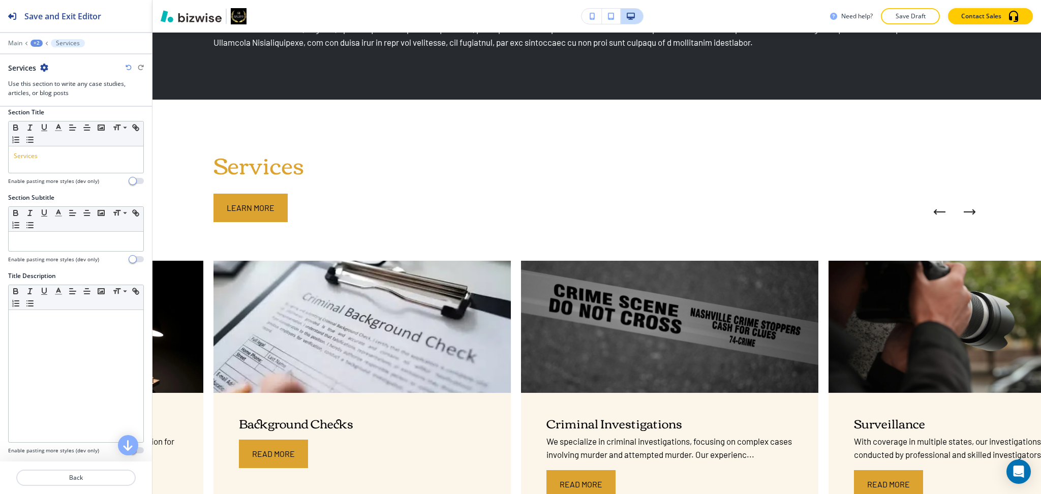
scroll to position [0, 0]
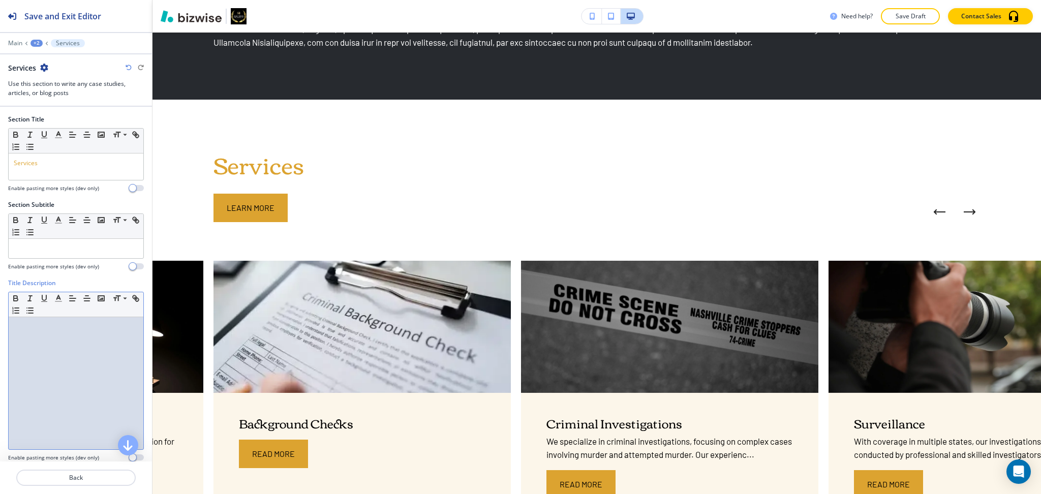
click at [61, 362] on div at bounding box center [76, 383] width 135 height 132
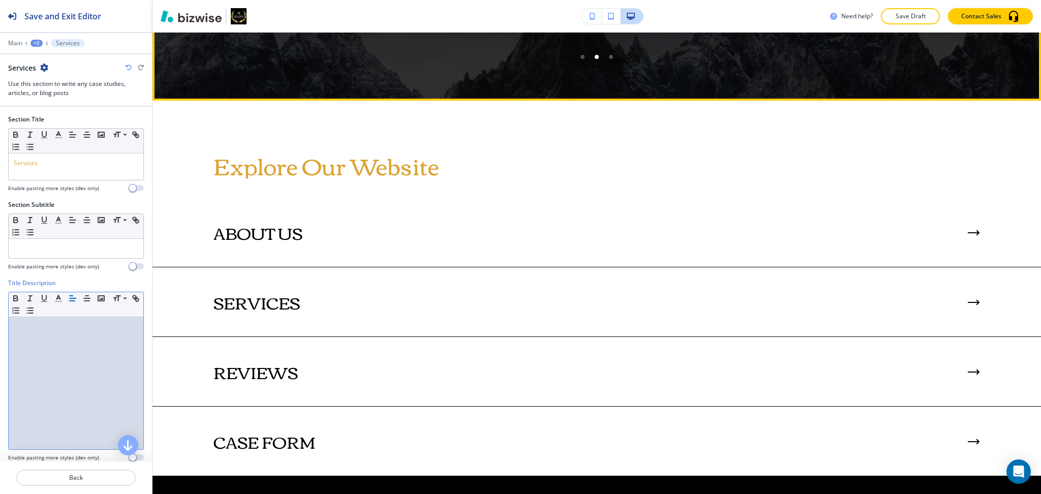
scroll to position [1446, 0]
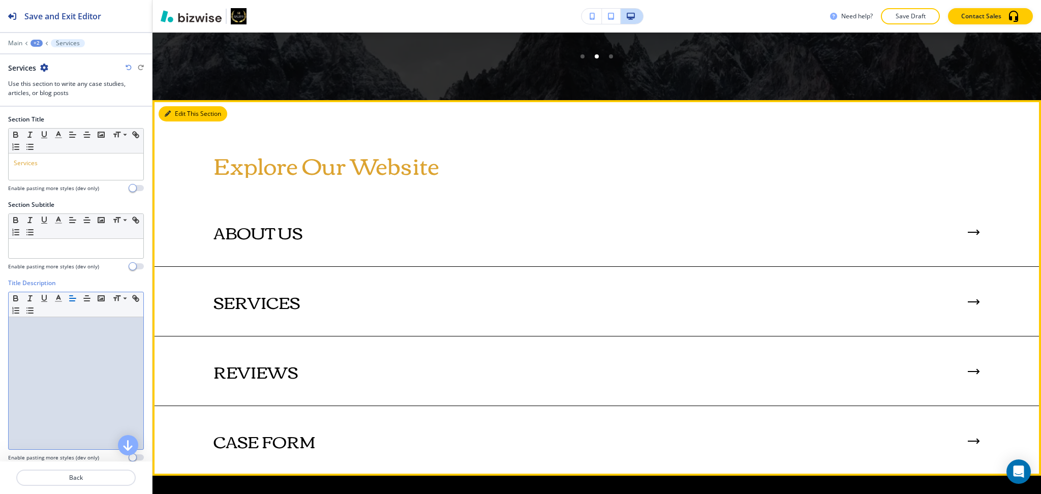
click at [169, 112] on icon "button" at bounding box center [168, 114] width 6 height 6
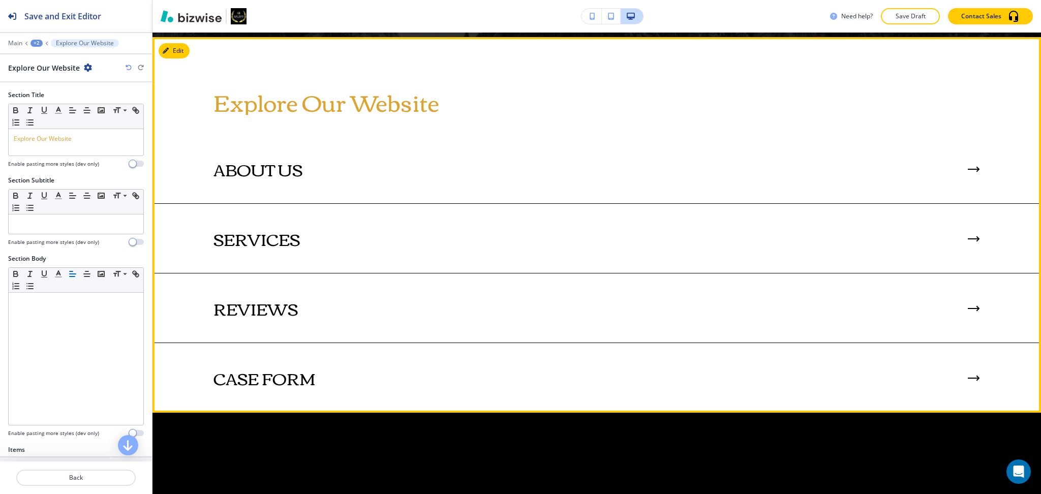
scroll to position [1514, 0]
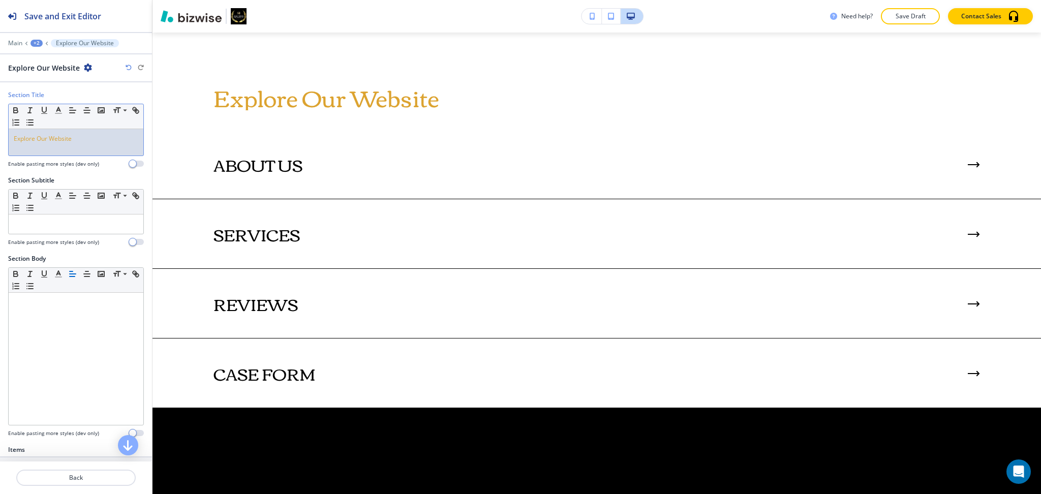
click at [70, 150] on div "Explore Our Website" at bounding box center [76, 142] width 135 height 26
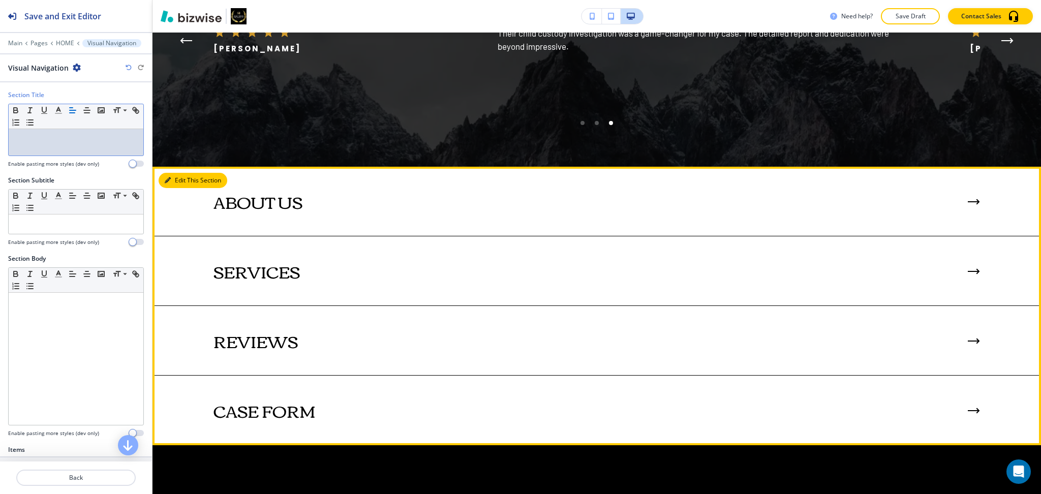
click at [180, 178] on button "Edit This Section" at bounding box center [193, 180] width 69 height 15
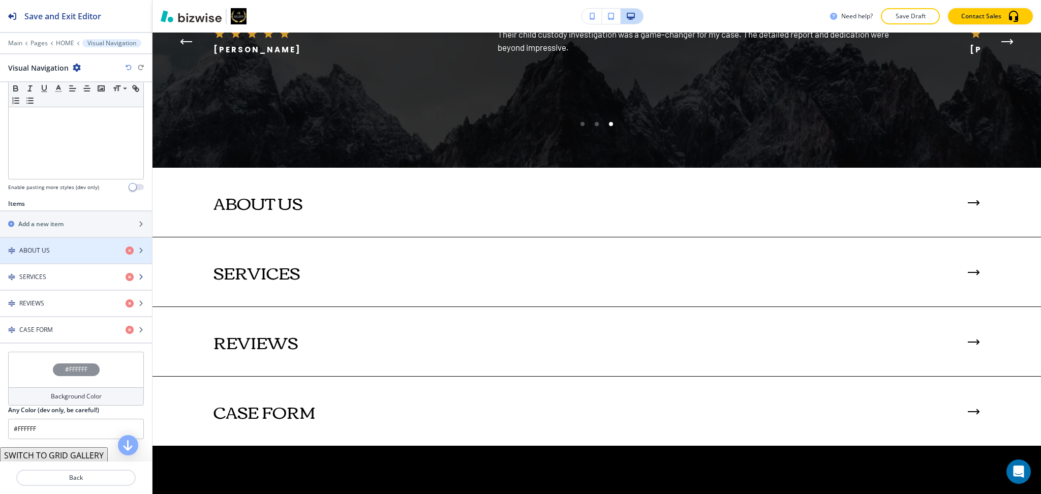
scroll to position [259, 0]
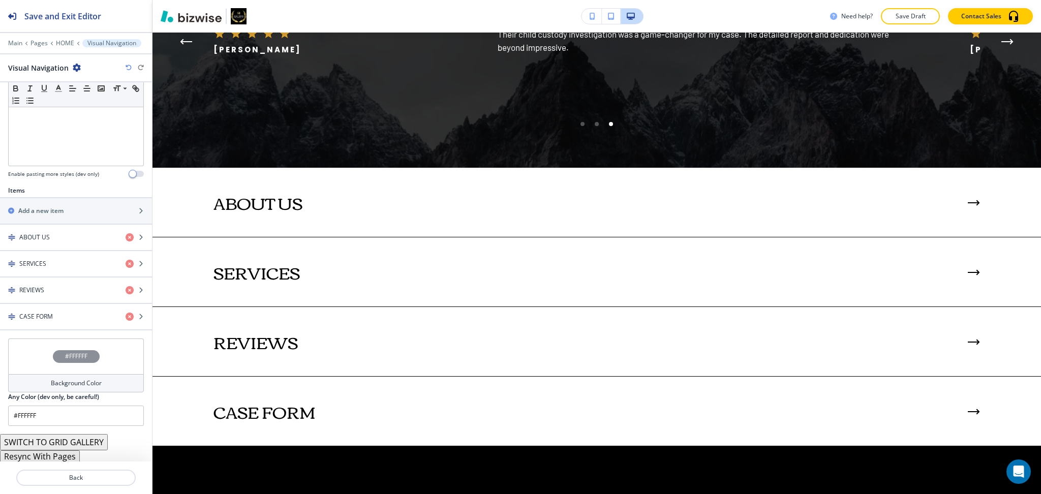
click at [87, 380] on h4 "Background Color" at bounding box center [76, 383] width 51 height 9
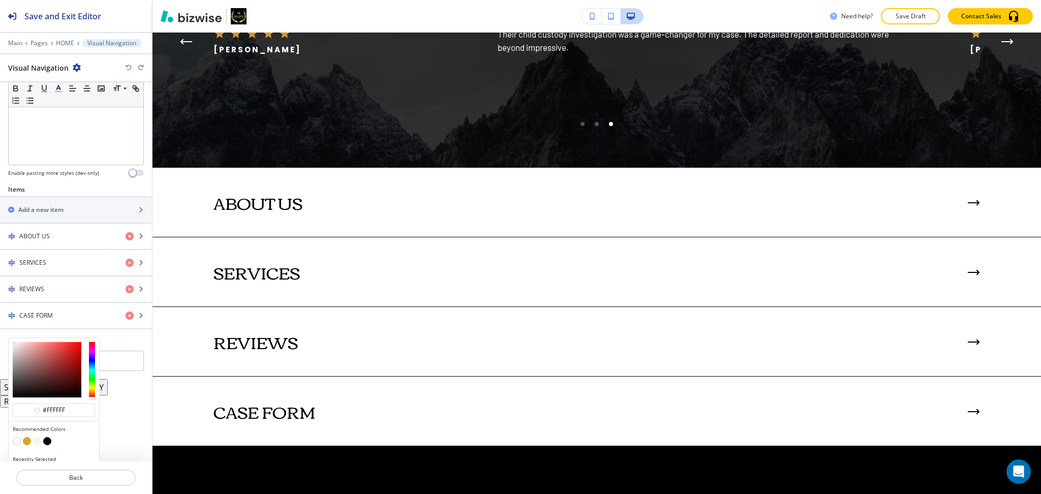
click at [37, 439] on button "button" at bounding box center [37, 441] width 8 height 8
type input "#fcf6ea"
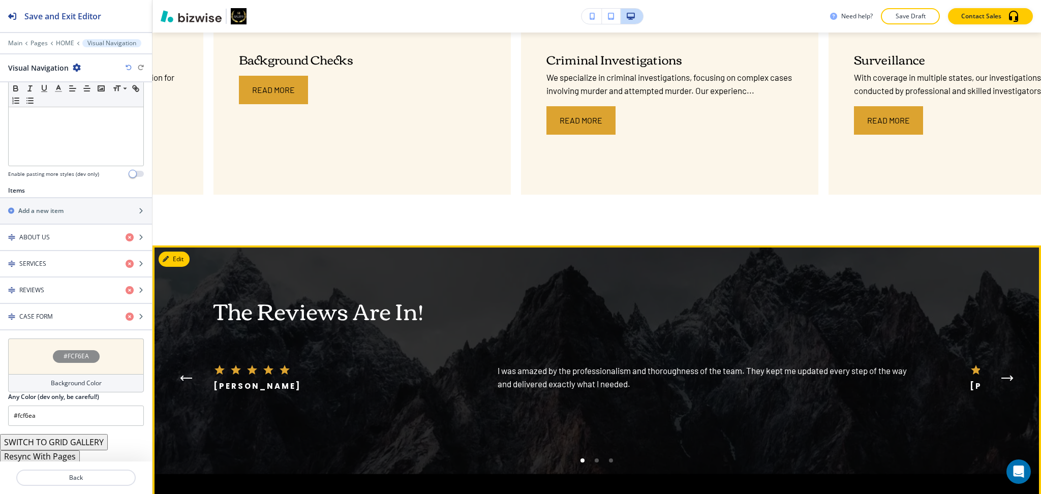
scroll to position [1041, 0]
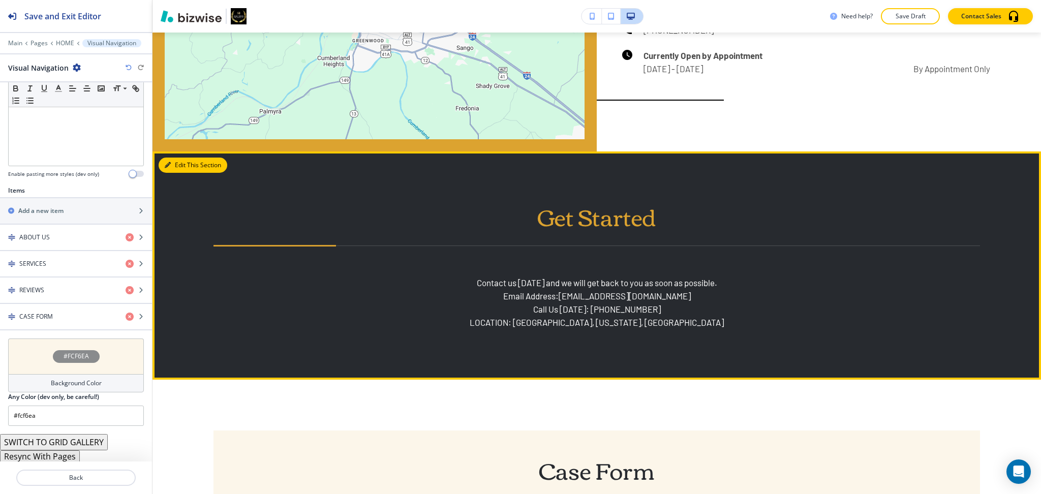
click at [184, 161] on button "Edit This Section" at bounding box center [193, 165] width 69 height 15
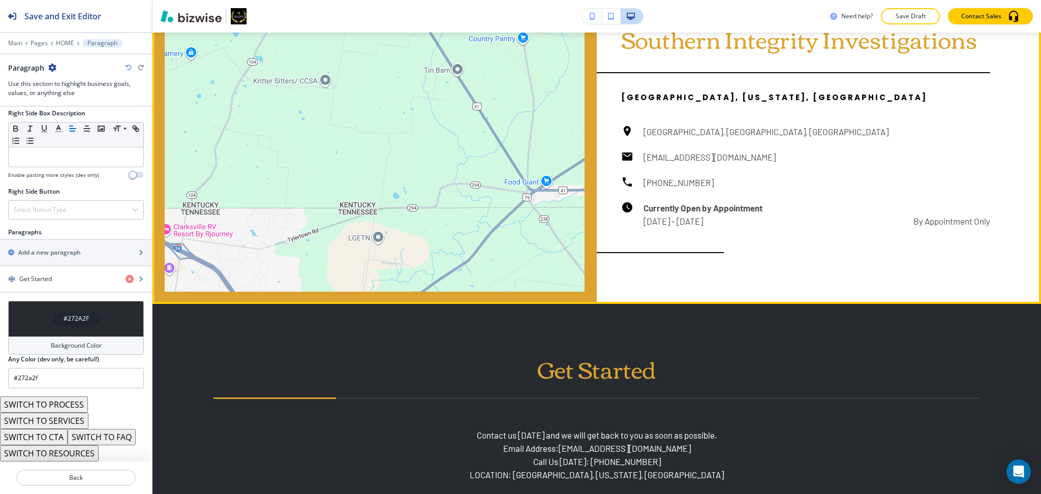
scroll to position [2176, 0]
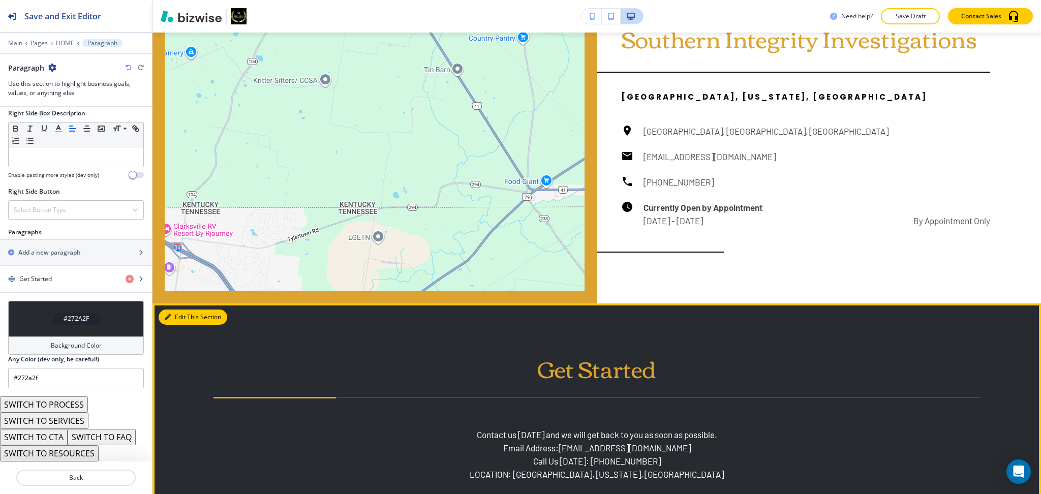
click at [172, 320] on button "Edit This Section" at bounding box center [193, 316] width 69 height 15
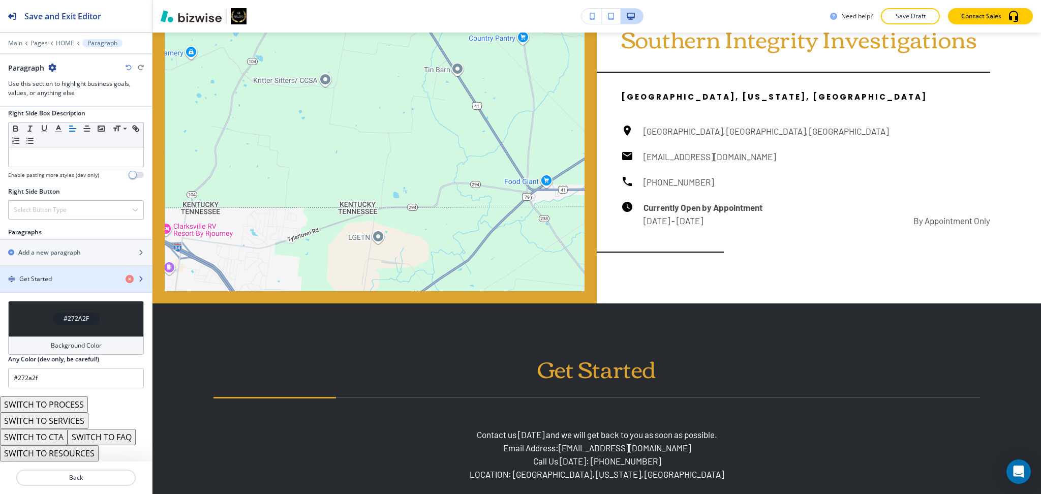
click at [82, 284] on div "button" at bounding box center [76, 288] width 152 height 8
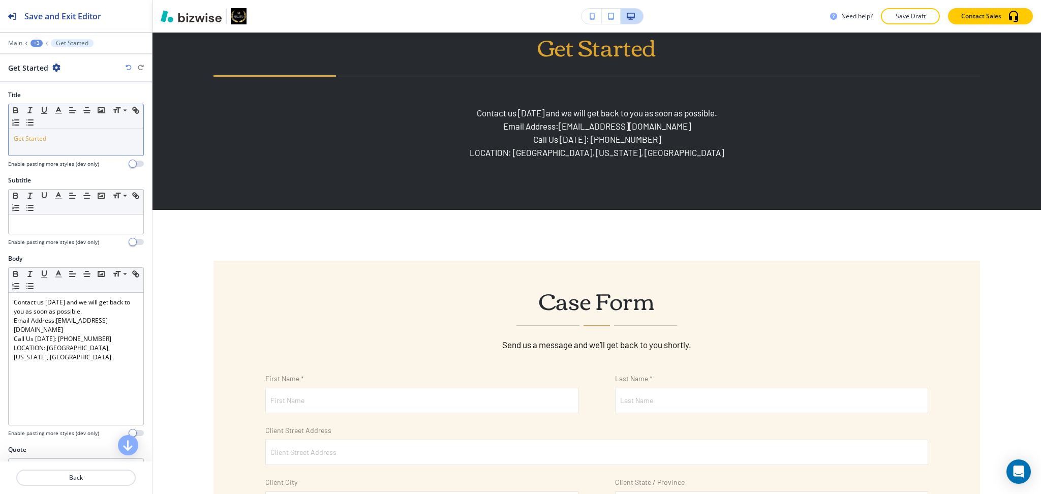
click at [71, 149] on div "Get Started" at bounding box center [76, 142] width 135 height 26
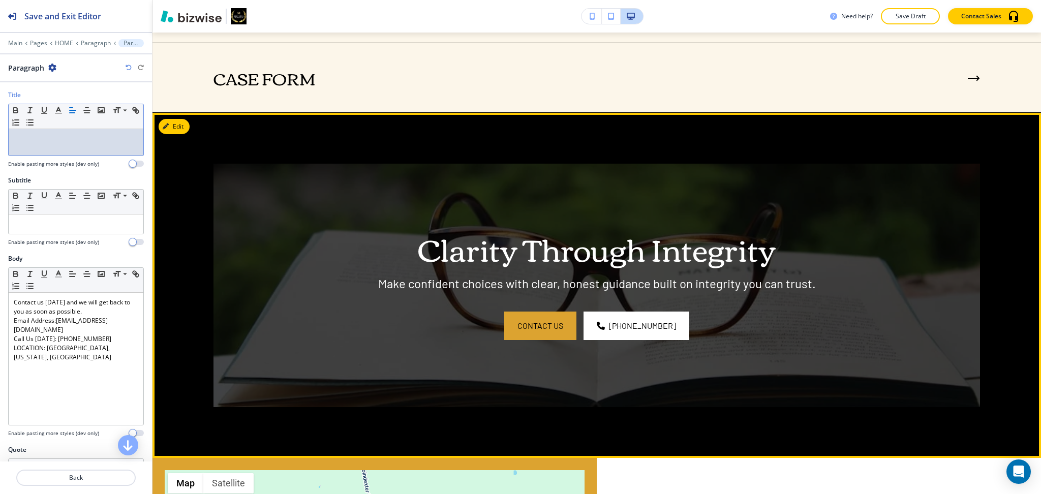
click at [177, 134] on div "Clarity Through Integrity Make confident choices with clear, honest guidance bu…" at bounding box center [596, 285] width 888 height 345
click at [177, 126] on button "Edit This Section" at bounding box center [193, 126] width 69 height 15
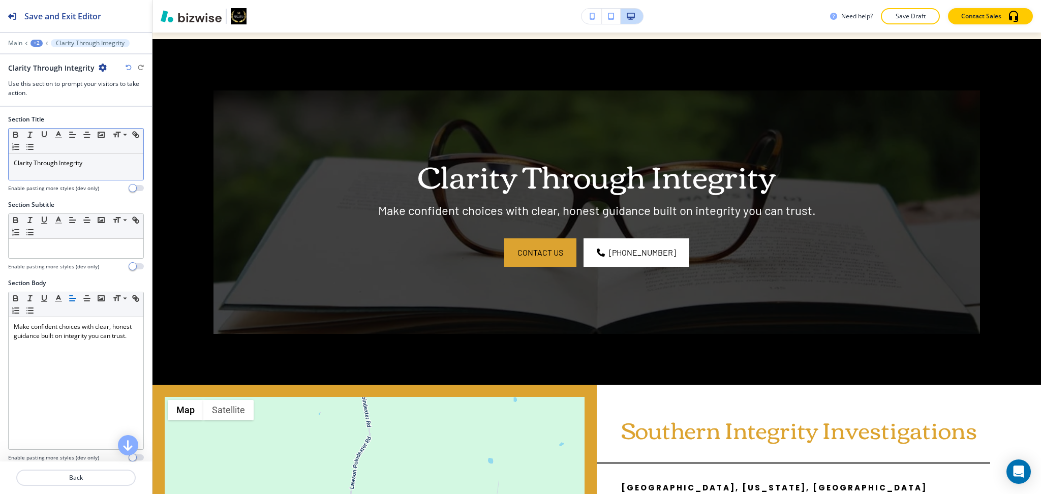
scroll to position [1792, 0]
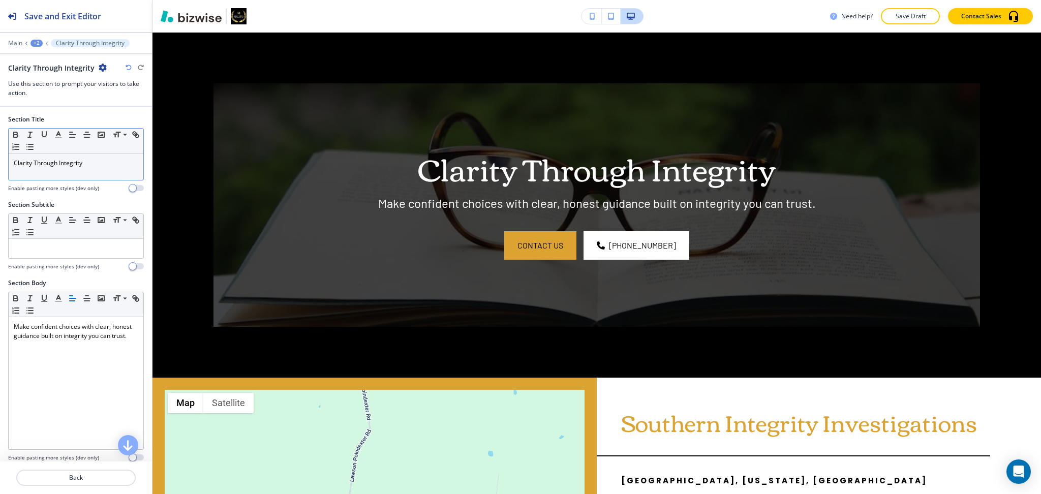
click at [93, 167] on p "Clarity Through Integrity" at bounding box center [76, 163] width 124 height 9
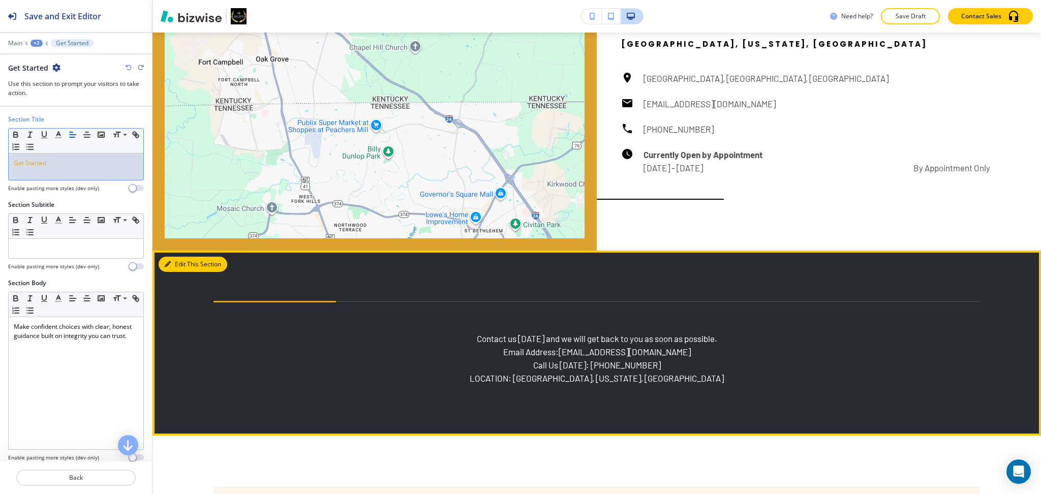
scroll to position [2230, 0]
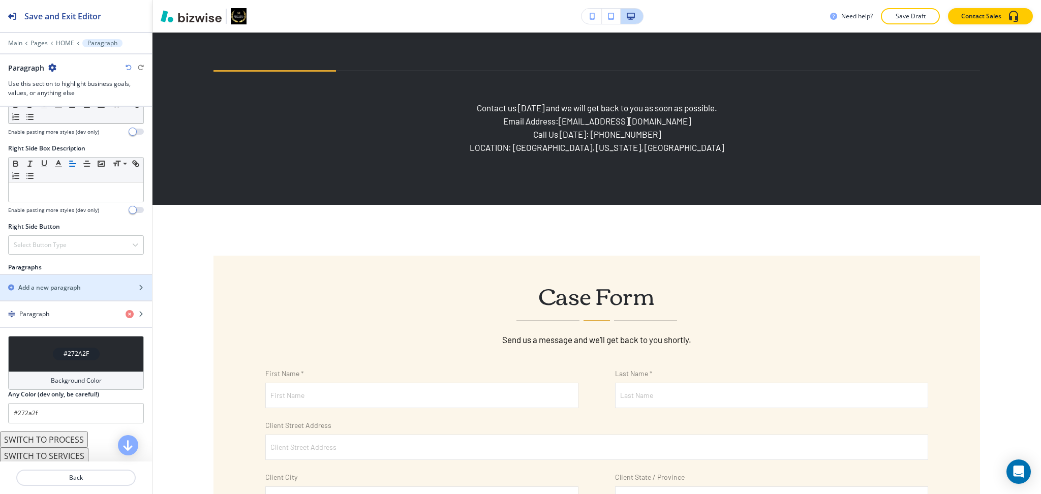
scroll to position [496, 0]
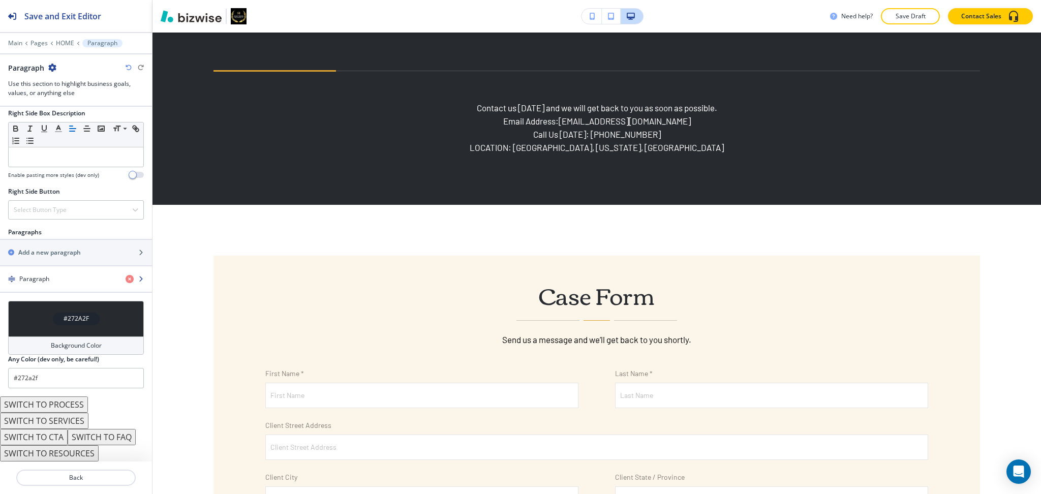
click at [43, 275] on h4 "Paragraph" at bounding box center [34, 278] width 30 height 9
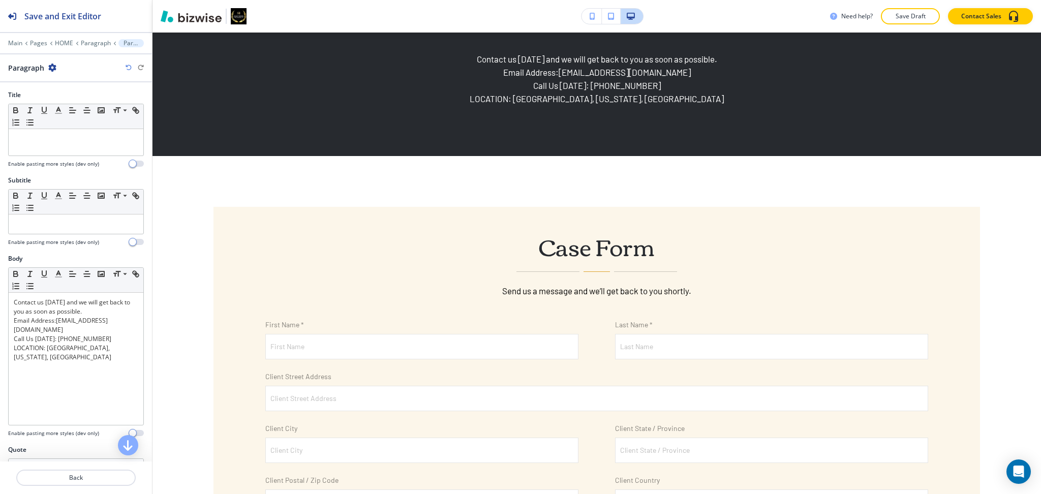
scroll to position [2498, 0]
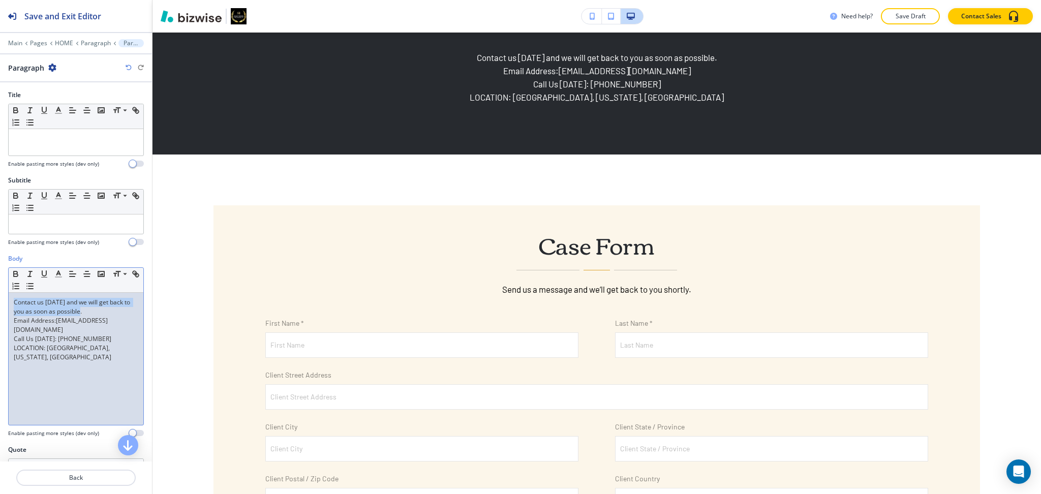
drag, startPoint x: 91, startPoint y: 311, endPoint x: 0, endPoint y: 302, distance: 91.5
click at [0, 302] on div "Body Small Normal Large Huge Contact us today and we will get back to you as so…" at bounding box center [76, 349] width 152 height 191
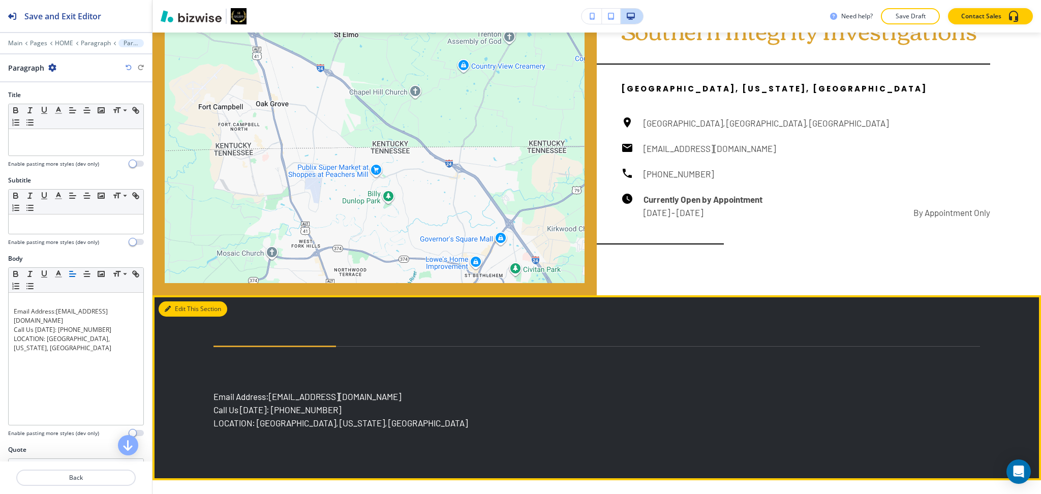
click at [172, 317] on button "Edit This Section" at bounding box center [193, 308] width 69 height 15
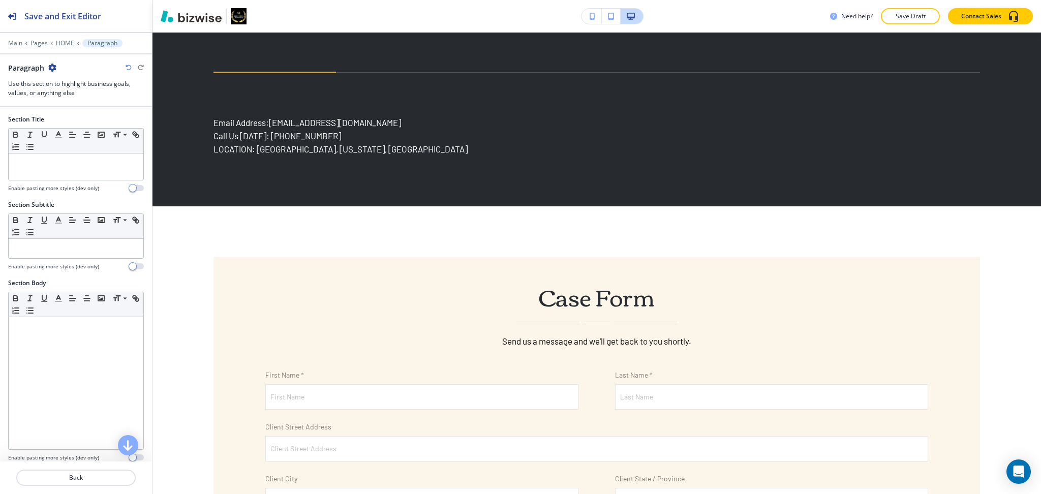
scroll to position [2447, 0]
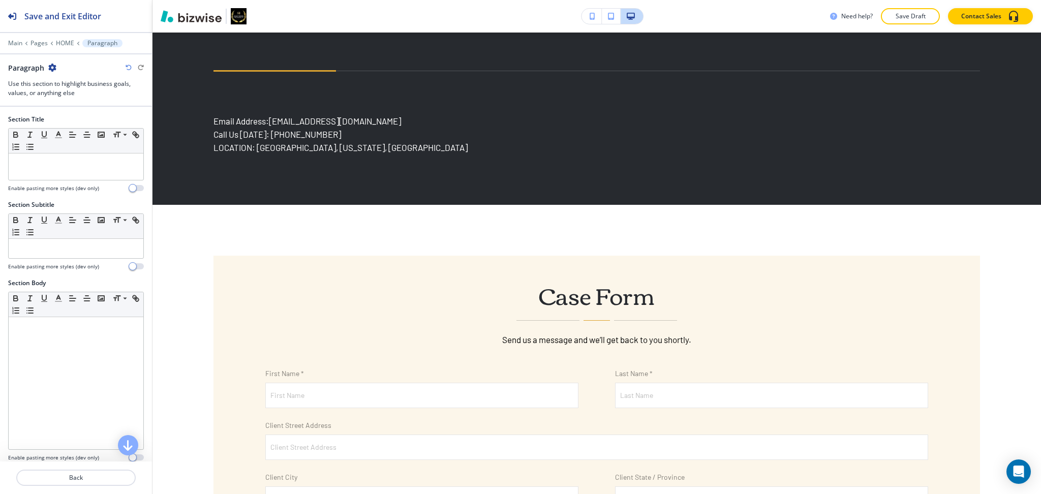
click at [54, 68] on icon "button" at bounding box center [52, 68] width 8 height 8
click at [78, 118] on p "Delete Section" at bounding box center [81, 120] width 52 height 9
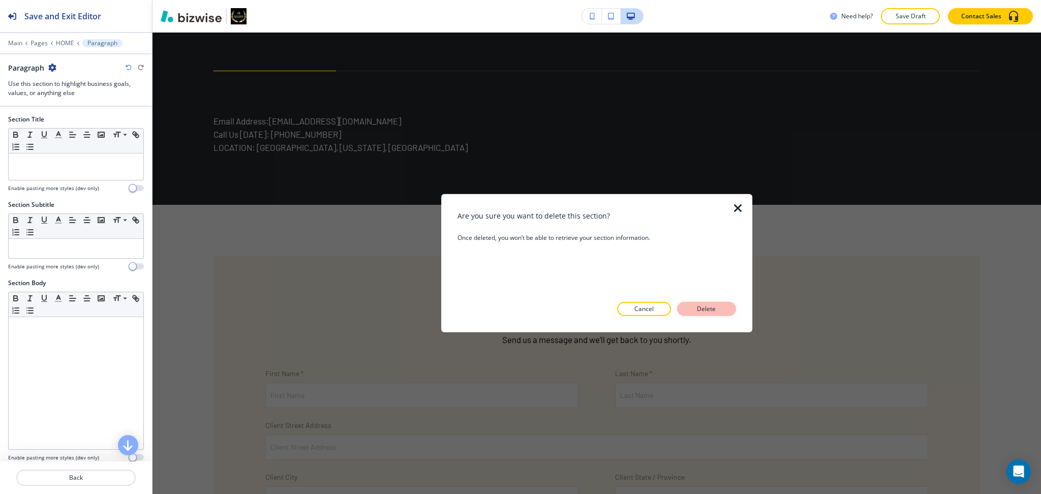
click at [705, 308] on p "Delete" at bounding box center [706, 308] width 24 height 9
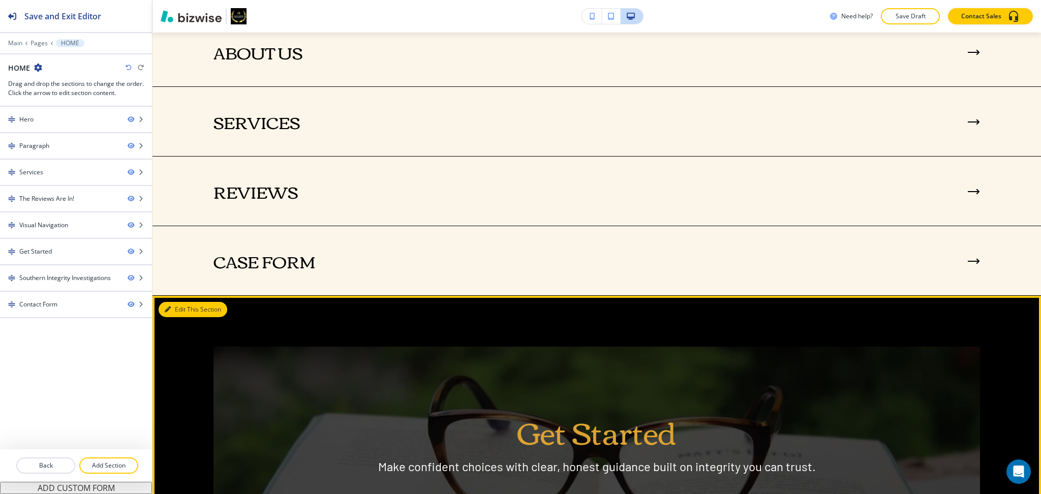
click at [175, 317] on button "Edit This Section" at bounding box center [193, 309] width 69 height 15
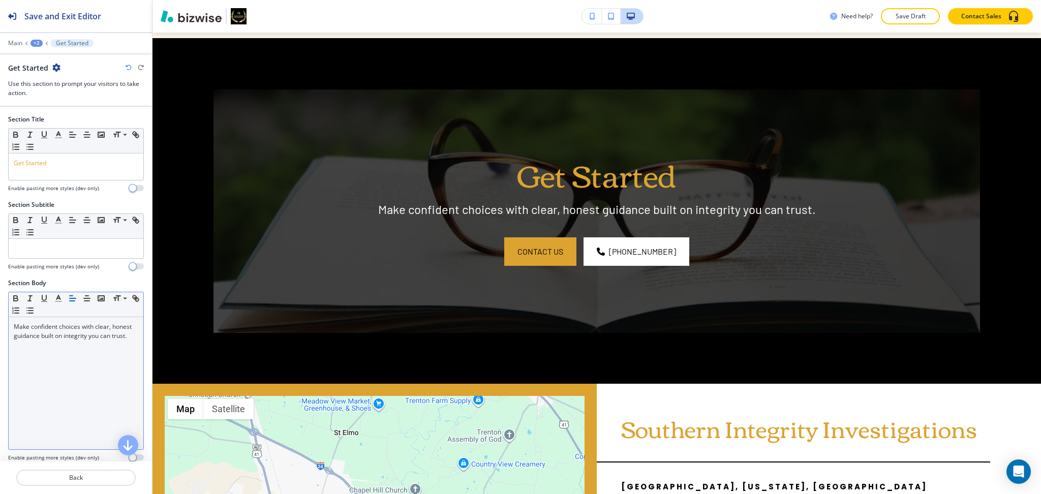
scroll to position [1792, 0]
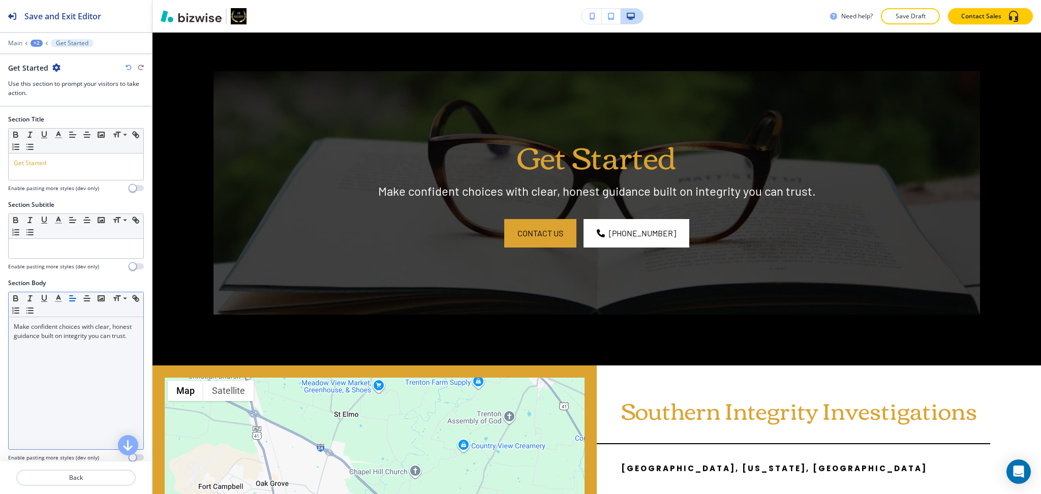
click at [93, 352] on div "Make confident choices with clear, honest guidance built on integrity you can t…" at bounding box center [76, 383] width 135 height 132
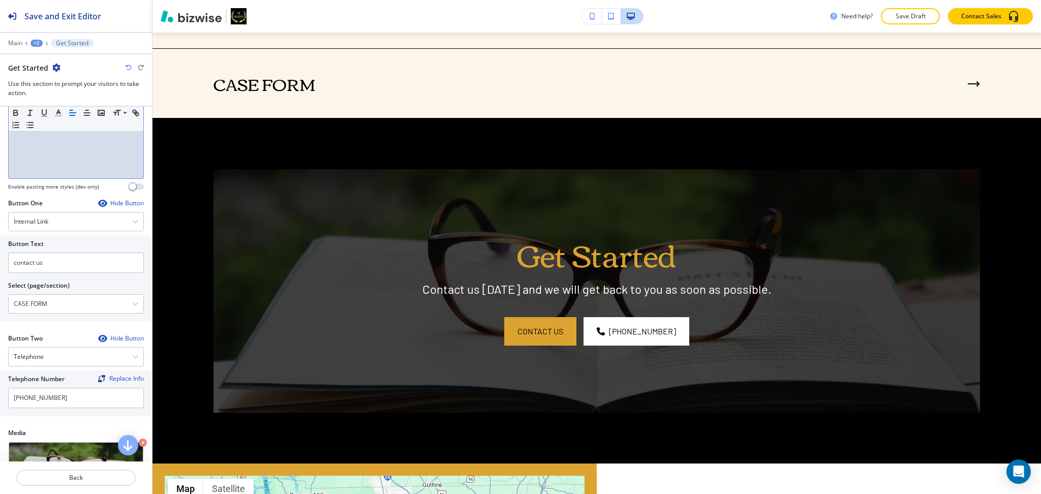
scroll to position [3716, 0]
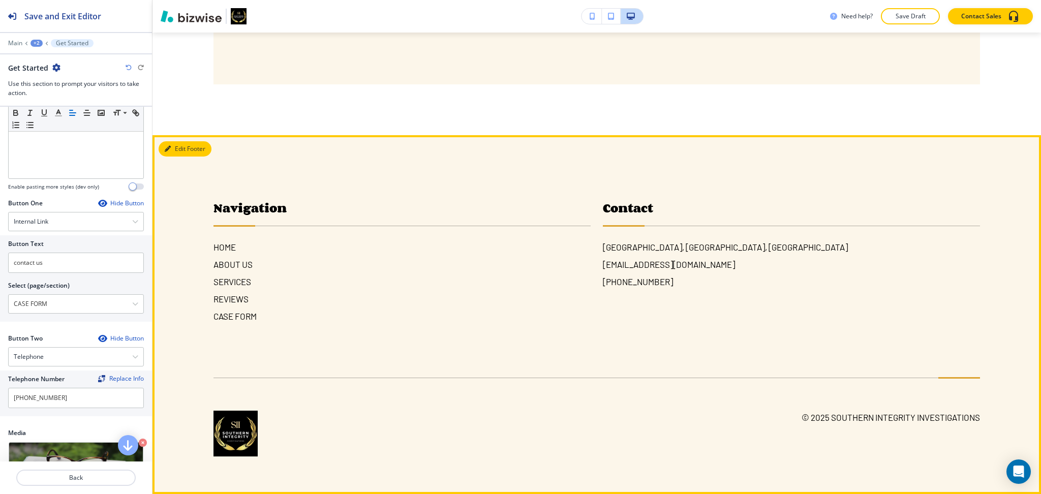
click at [185, 148] on button "Edit Footer" at bounding box center [185, 148] width 53 height 15
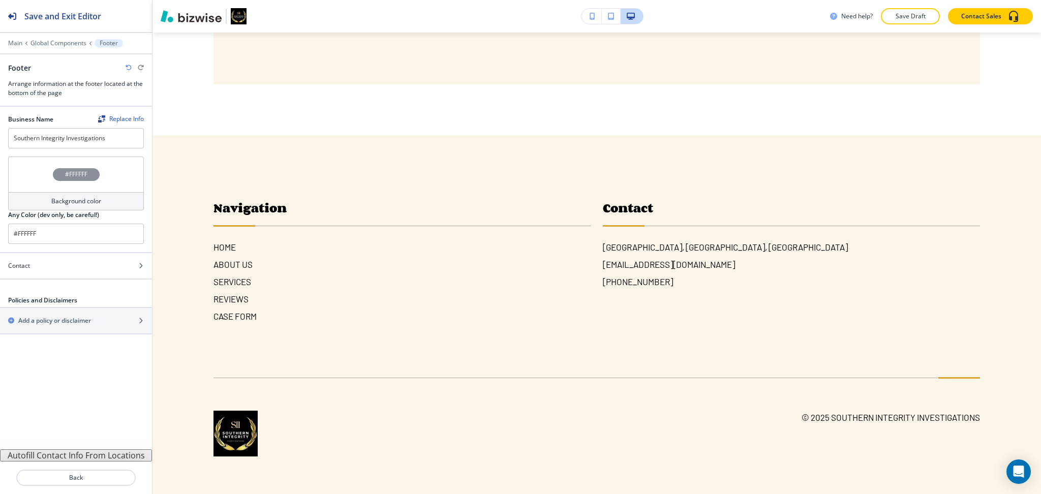
click at [104, 455] on button "Autofill Contact Info From Locations" at bounding box center [76, 455] width 152 height 12
click at [110, 202] on div "Background color" at bounding box center [76, 201] width 136 height 18
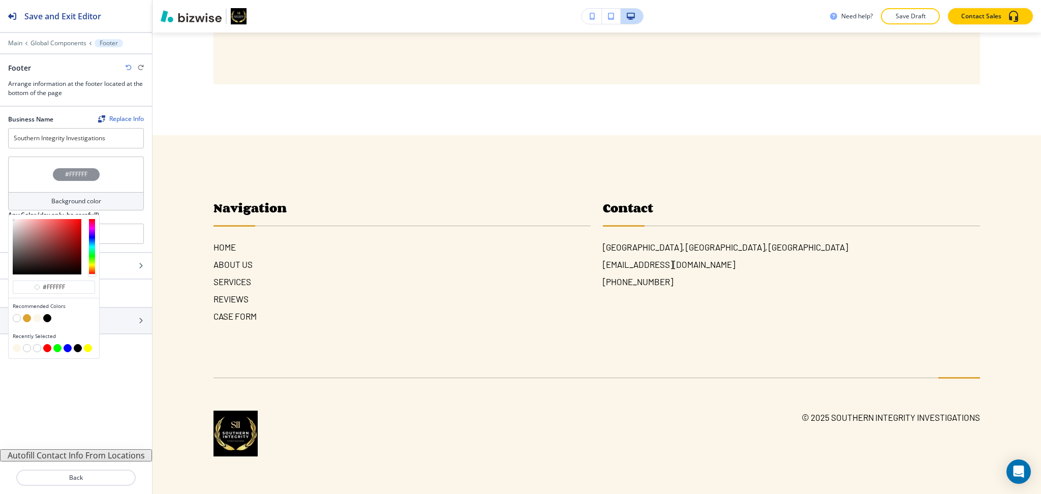
click at [27, 317] on button "button" at bounding box center [27, 318] width 8 height 8
type input "#dca330"
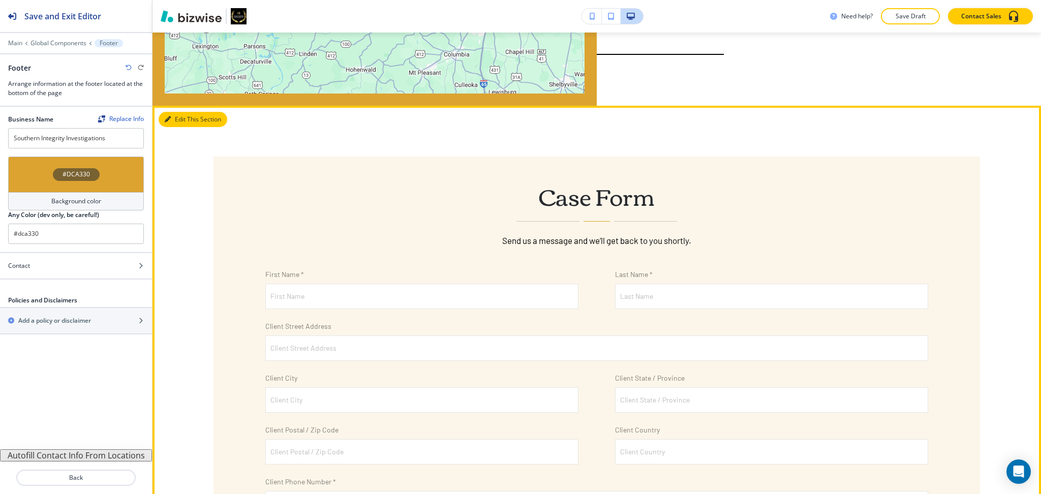
click at [174, 127] on button "Edit This Section" at bounding box center [193, 119] width 69 height 15
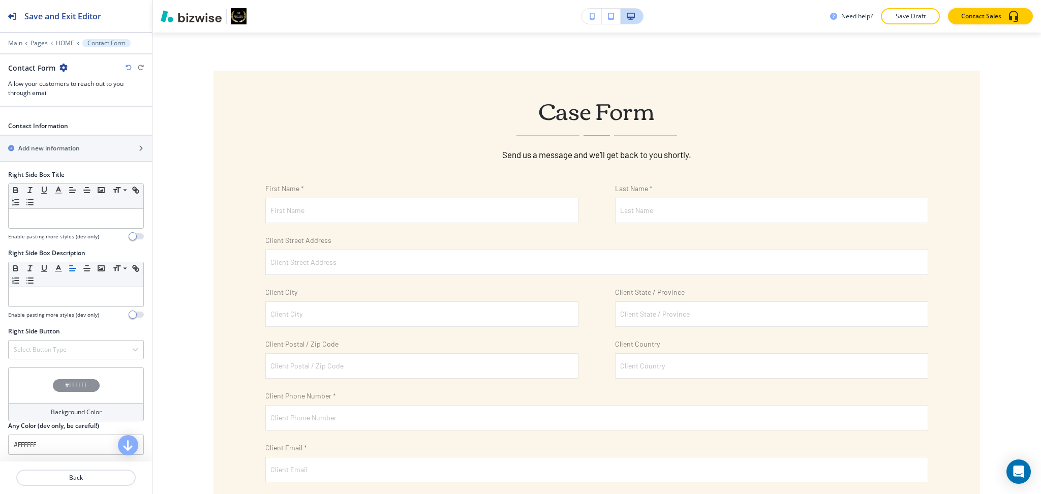
scroll to position [1305, 0]
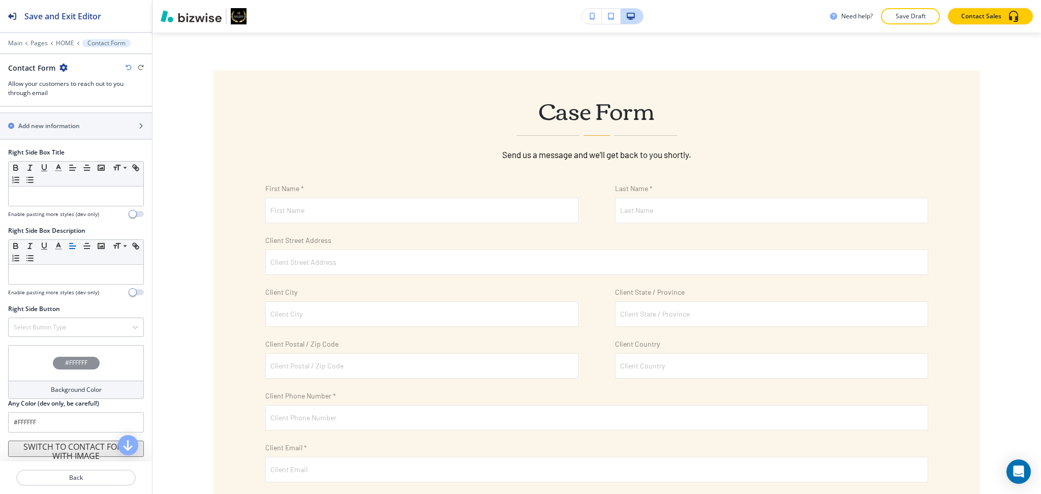
click at [88, 387] on h4 "Background Color" at bounding box center [76, 389] width 51 height 9
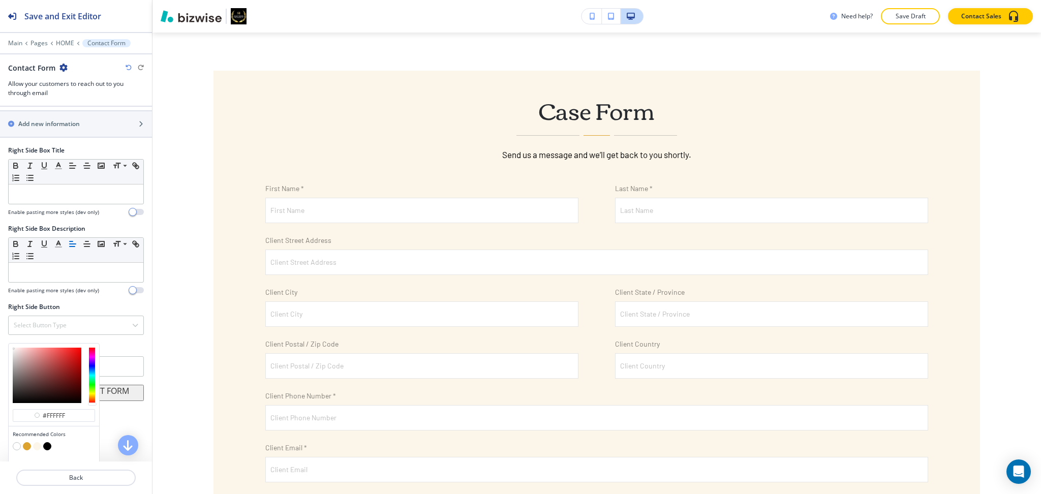
click at [37, 448] on button "button" at bounding box center [37, 446] width 8 height 8
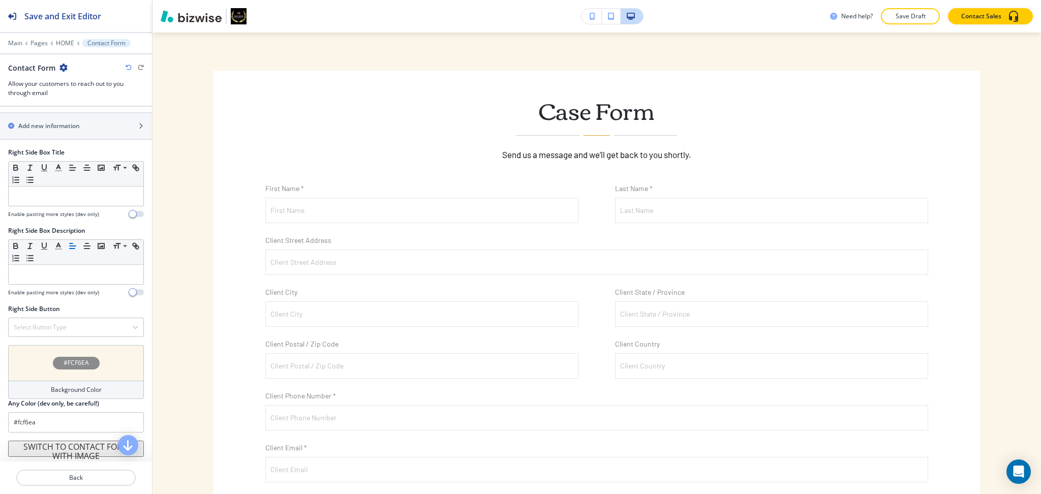
click at [127, 69] on icon "button" at bounding box center [129, 68] width 6 height 6
type input "#FFFFFF"
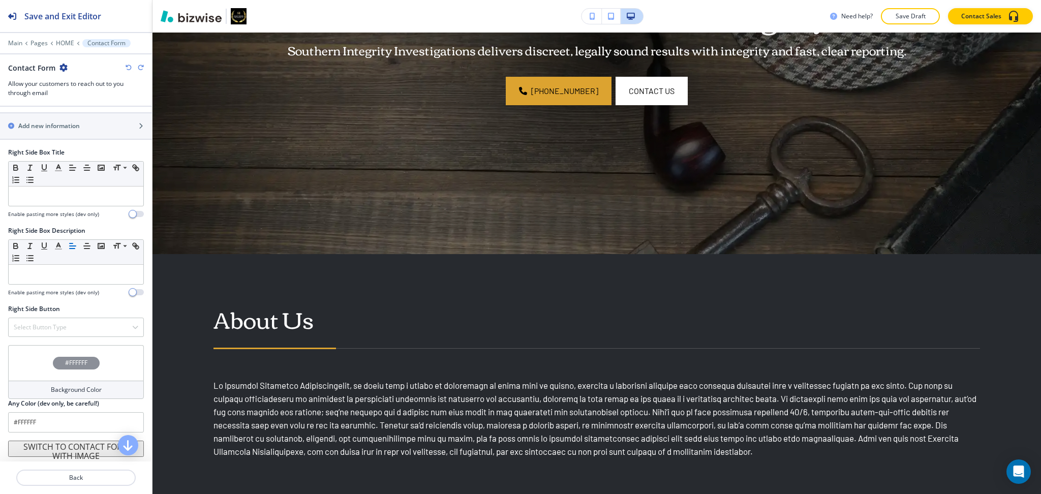
scroll to position [0, 0]
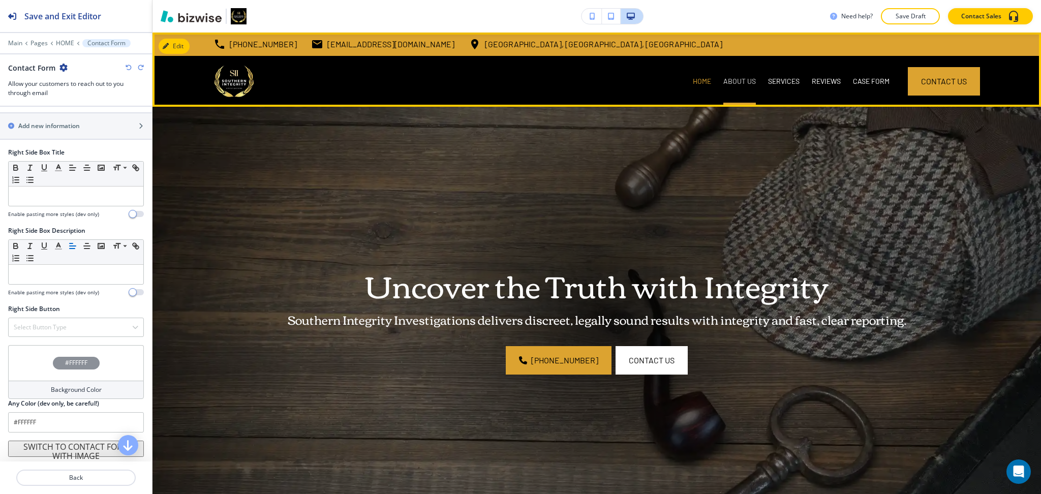
click at [742, 78] on p "ABOUT US" at bounding box center [739, 81] width 33 height 10
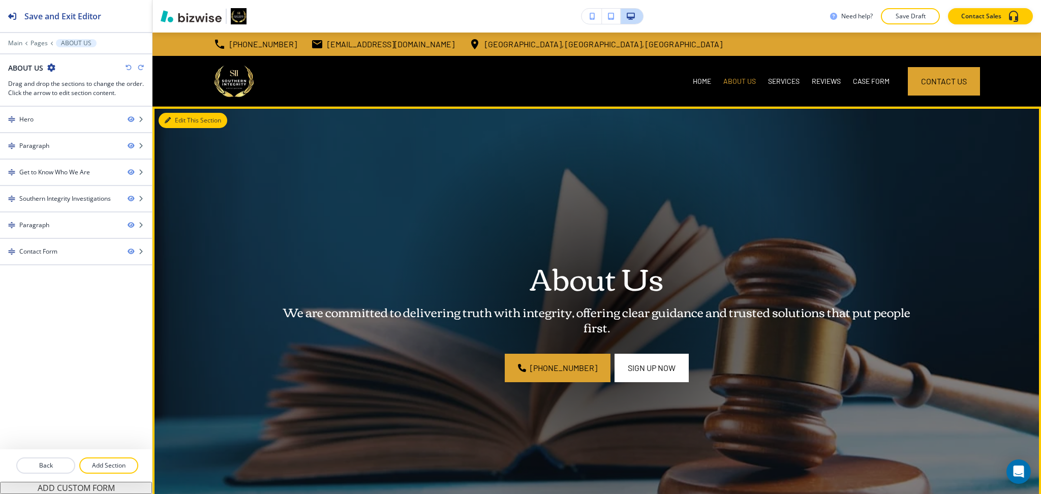
click at [177, 122] on button "Edit This Section" at bounding box center [193, 120] width 69 height 15
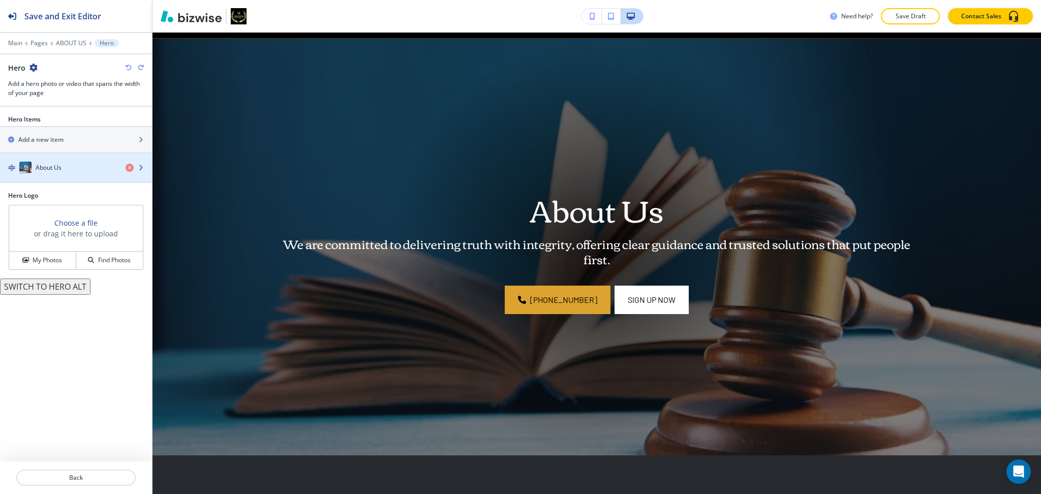
scroll to position [74, 0]
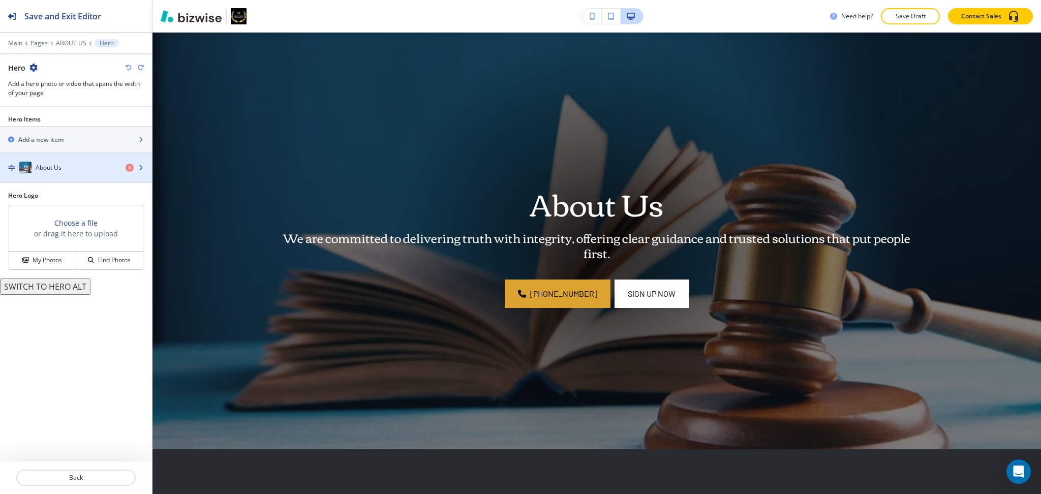
click at [36, 167] on h4 "About Us" at bounding box center [49, 167] width 26 height 9
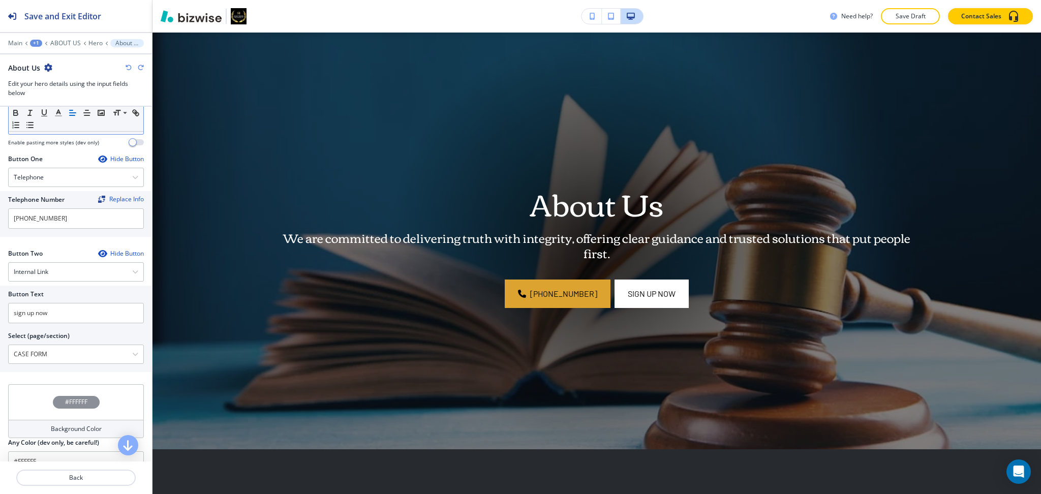
scroll to position [406, 0]
drag, startPoint x: 72, startPoint y: 311, endPoint x: 0, endPoint y: 283, distance: 77.6
click at [0, 291] on div "Button Text sign up now Select (page/section) CASE FORM HOME HOME | Hero HOME |…" at bounding box center [76, 326] width 152 height 86
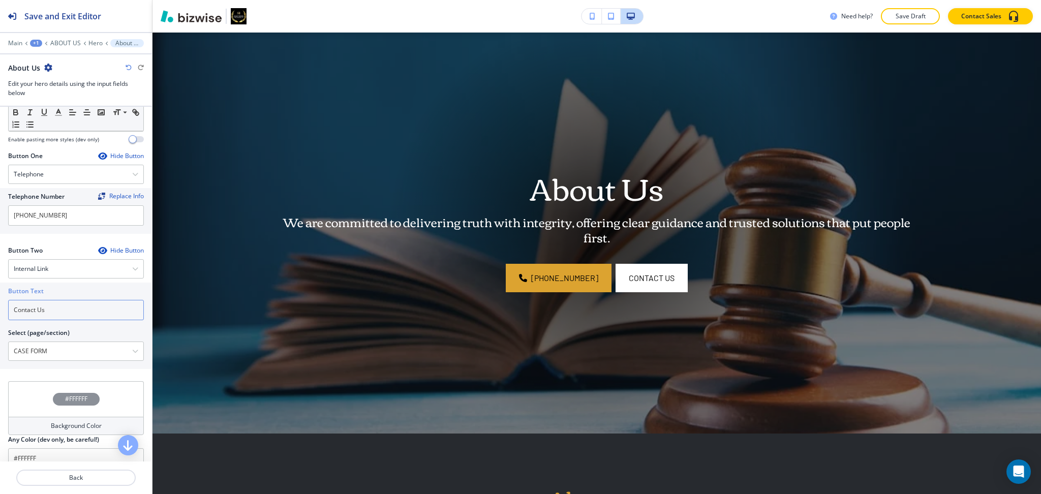
scroll to position [0, 0]
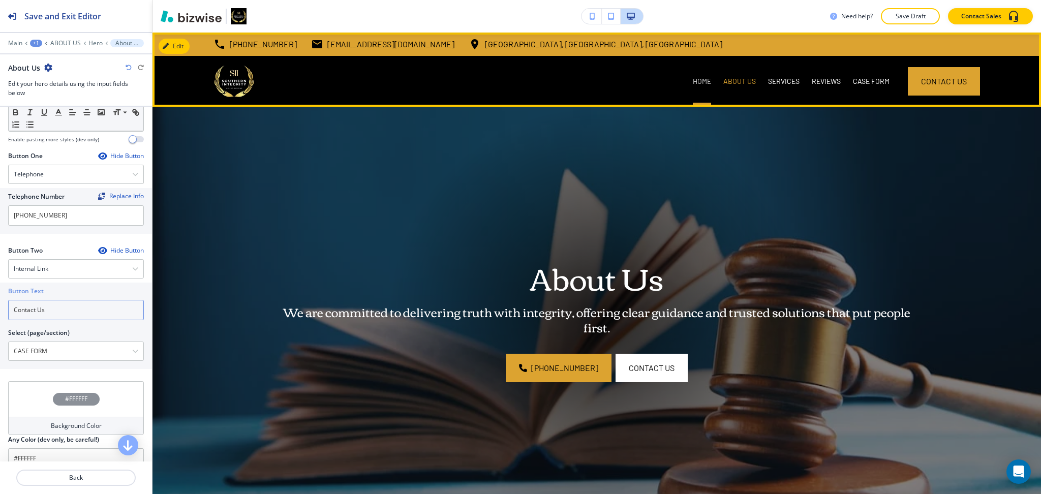
type input "Contact Us"
click at [694, 76] on p "HOME" at bounding box center [702, 81] width 18 height 10
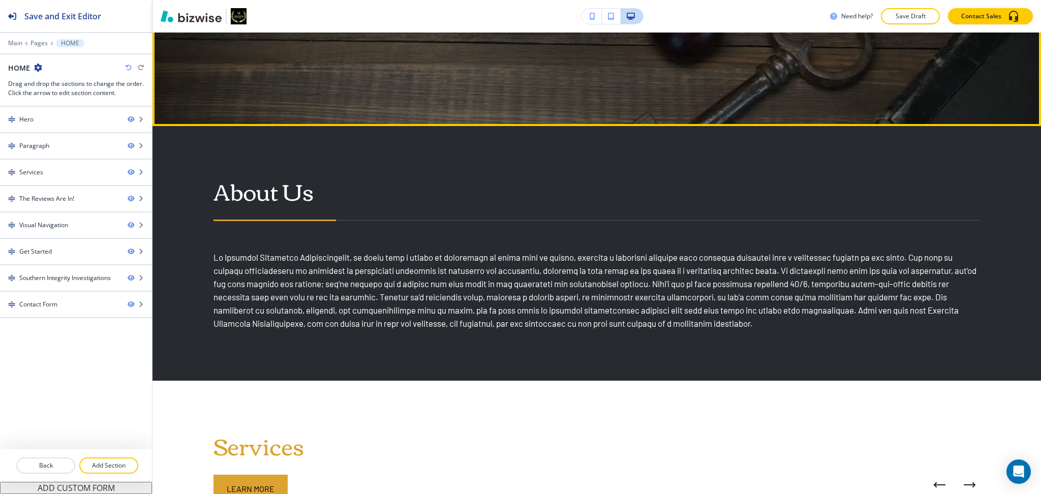
scroll to position [399, 0]
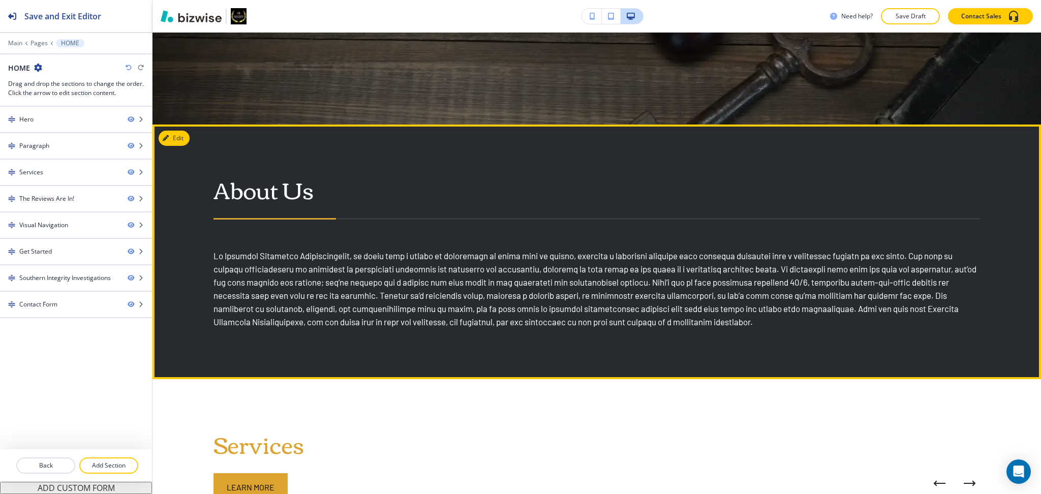
click at [183, 139] on button "Edit" at bounding box center [174, 138] width 31 height 15
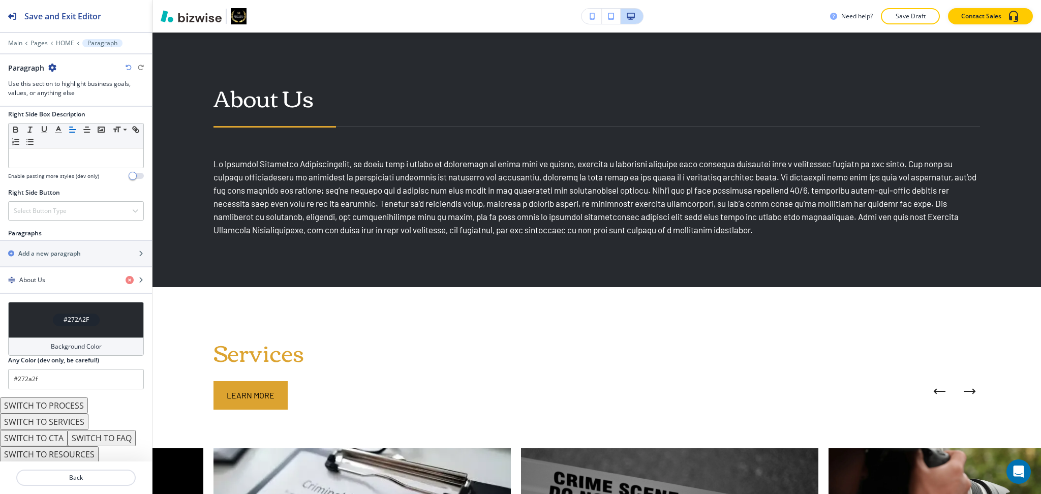
scroll to position [496, 0]
click at [55, 421] on button "SWITCH TO SERVICES" at bounding box center [44, 421] width 88 height 16
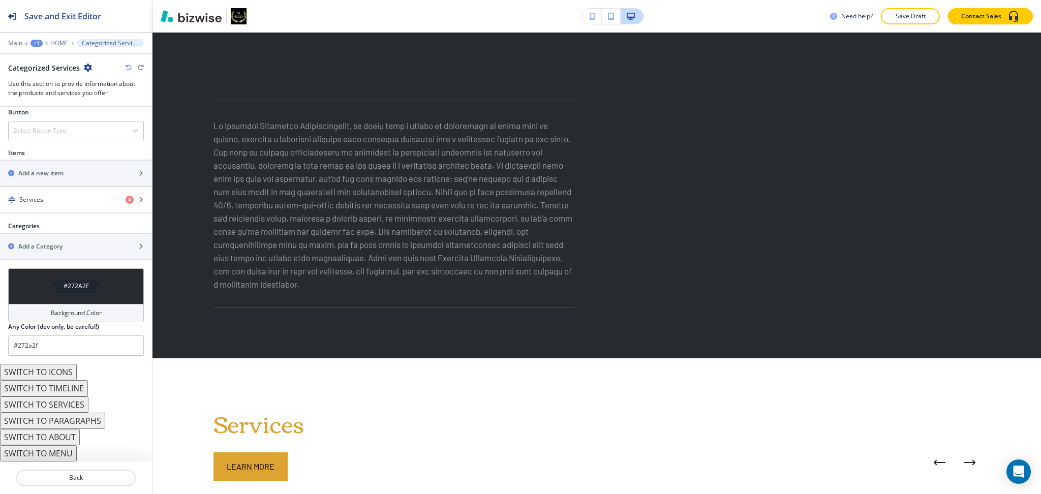
click at [67, 438] on button "SWITCH TO ABOUT" at bounding box center [40, 437] width 80 height 16
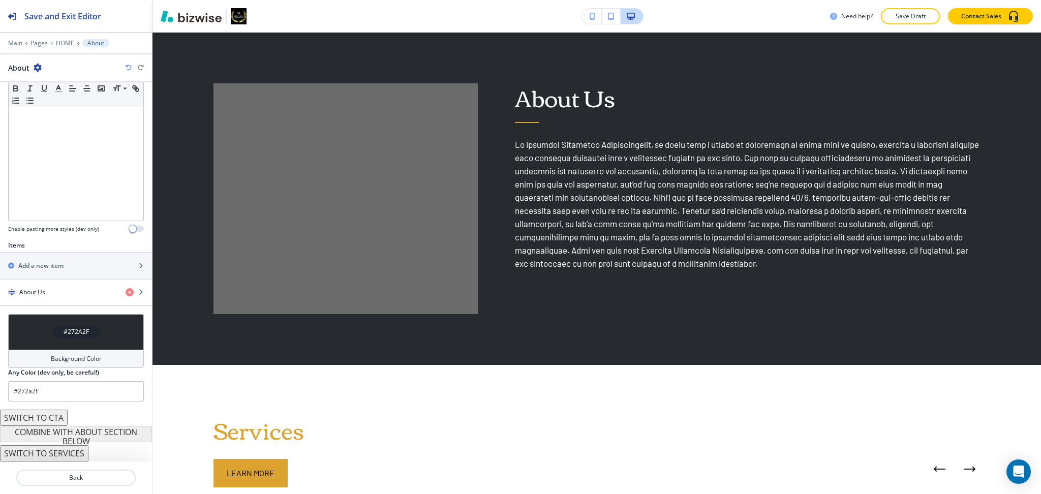
scroll to position [204, 0]
click at [39, 297] on div "button" at bounding box center [76, 301] width 152 height 8
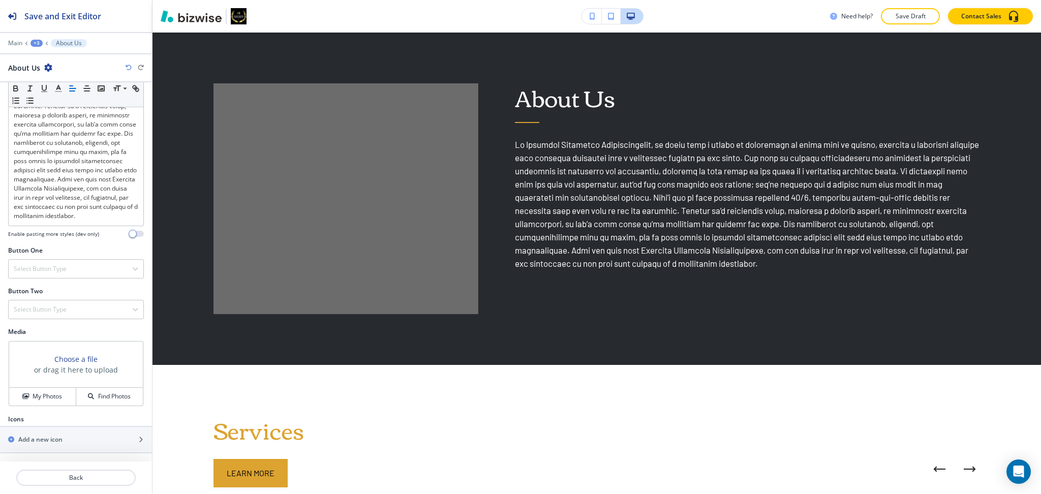
scroll to position [379, 0]
click at [36, 393] on h4 "My Photos" at bounding box center [47, 396] width 29 height 9
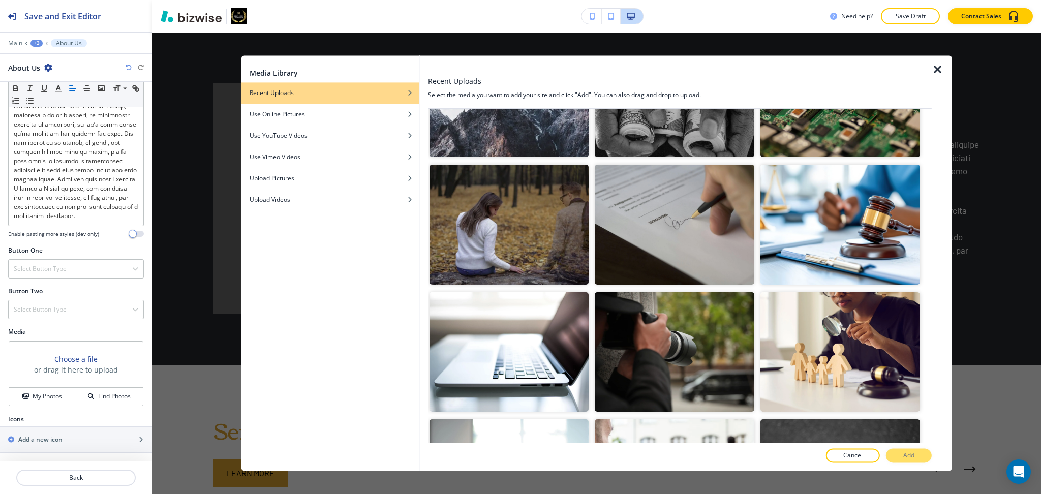
scroll to position [713, 0]
click at [880, 326] on img "button" at bounding box center [840, 352] width 160 height 119
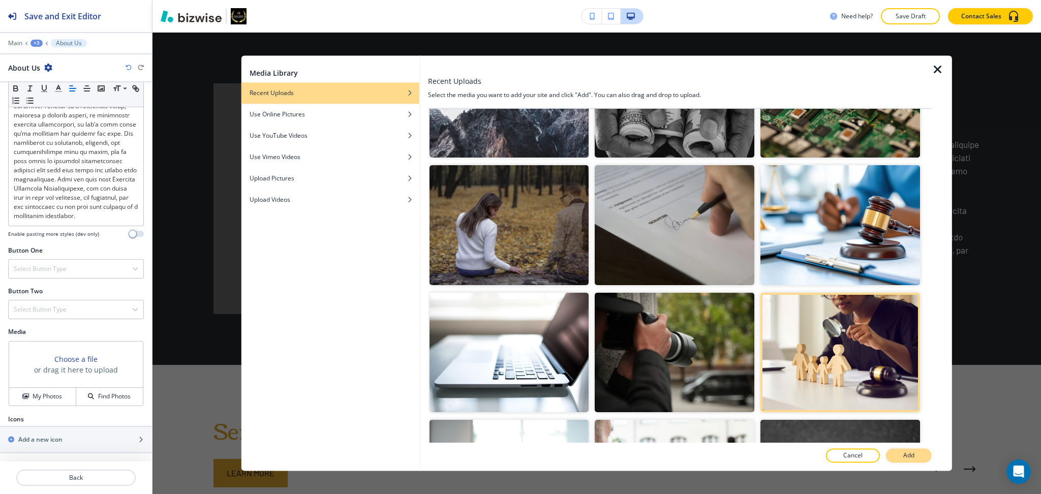
click at [913, 450] on button "Add" at bounding box center [909, 456] width 46 height 14
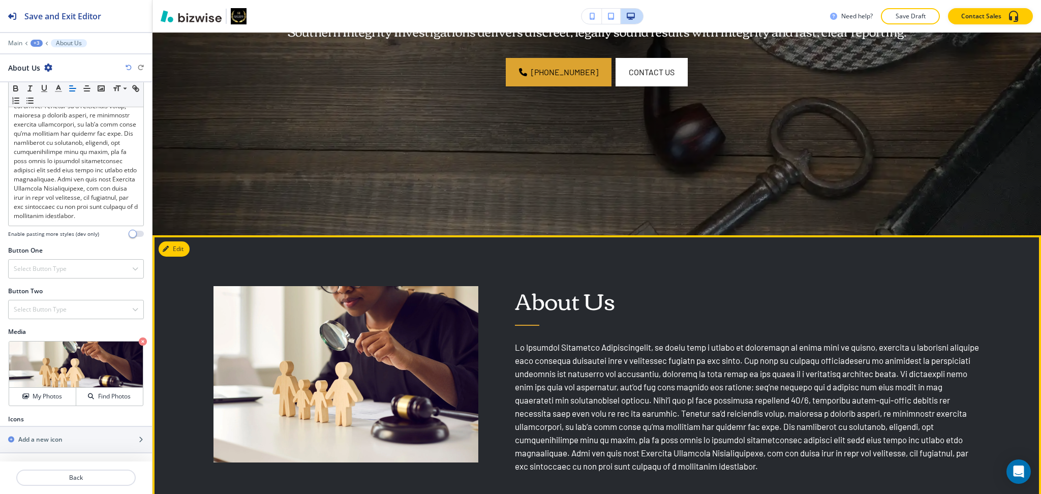
scroll to position [288, 0]
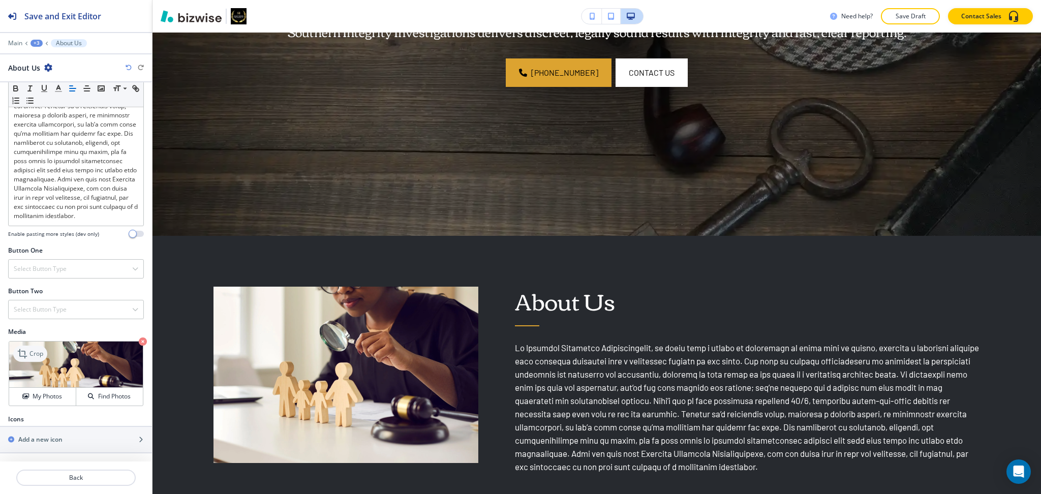
click at [26, 356] on icon at bounding box center [23, 354] width 12 height 12
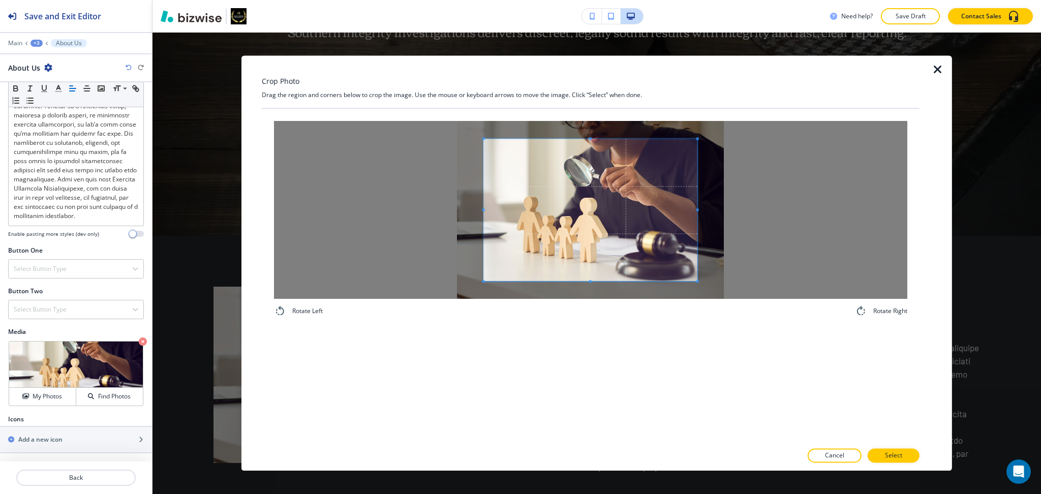
click at [597, 86] on div "Crop Photo Drag the region and corners below to crop the image. Use the mouse o…" at bounding box center [591, 262] width 658 height 415
click at [599, 341] on div "Rotate Left Rotate Right" at bounding box center [591, 275] width 658 height 333
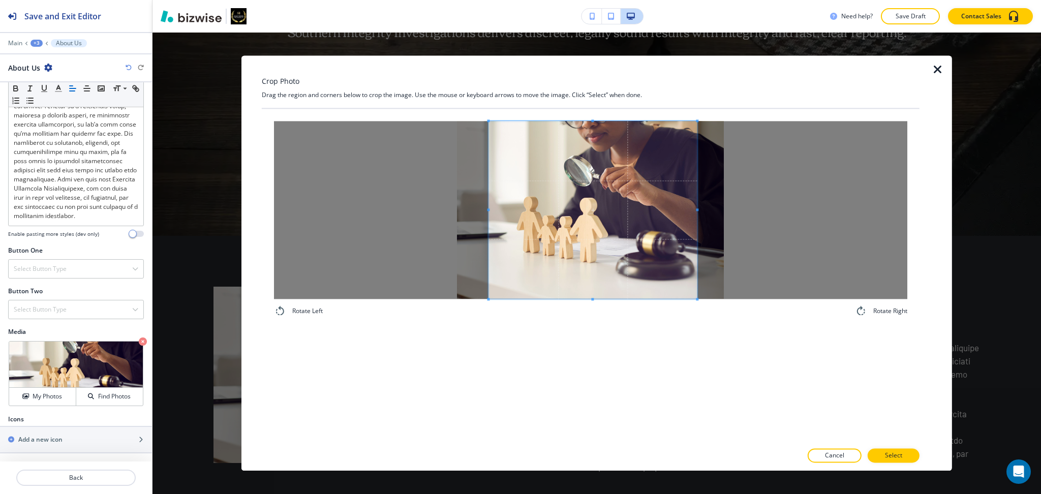
click at [489, 208] on span at bounding box center [488, 209] width 3 height 3
click at [892, 451] on p "Select" at bounding box center [893, 455] width 17 height 9
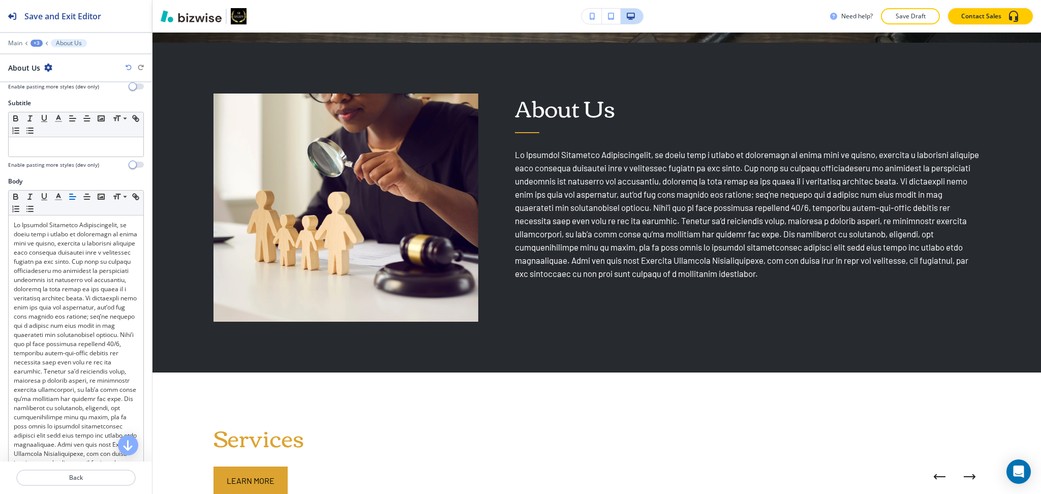
scroll to position [0, 0]
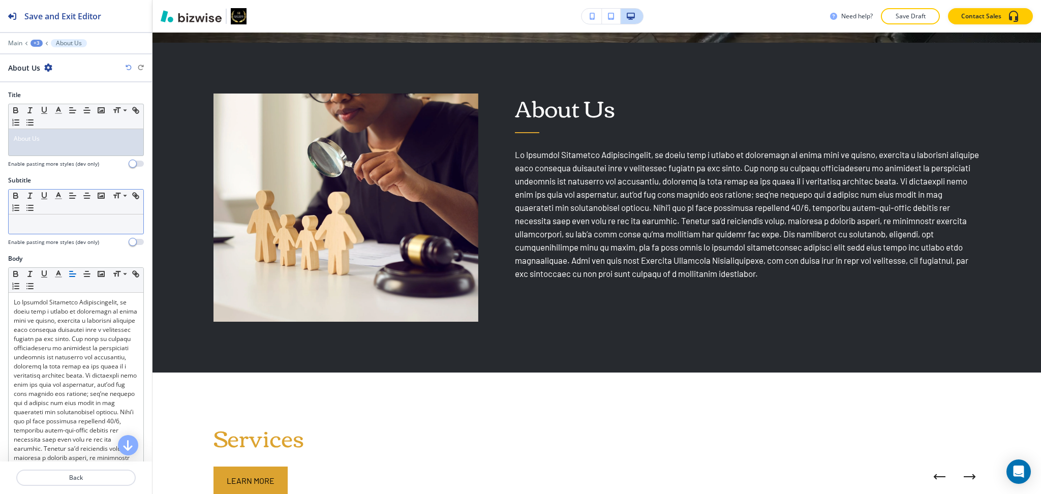
click at [83, 222] on p at bounding box center [76, 224] width 124 height 9
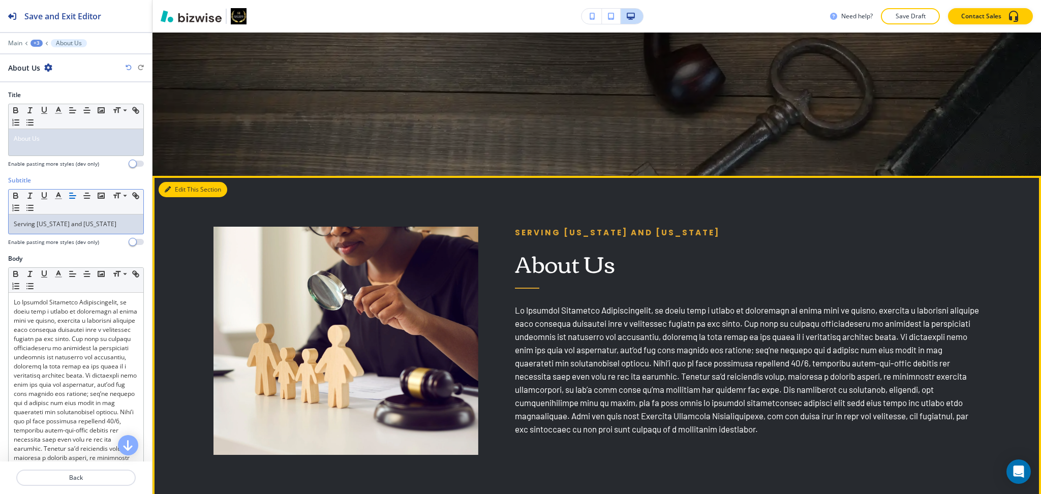
click at [173, 186] on button "Edit This Section" at bounding box center [193, 189] width 69 height 15
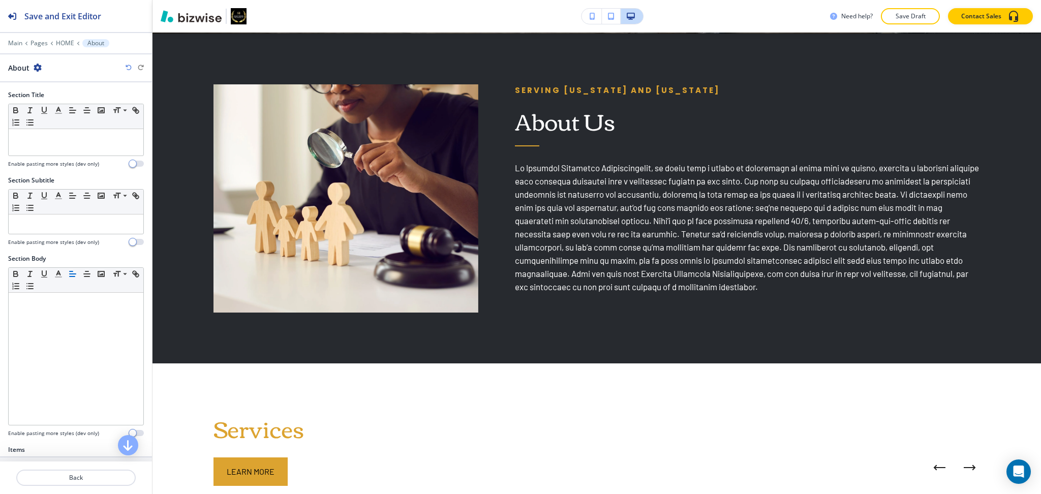
scroll to position [491, 0]
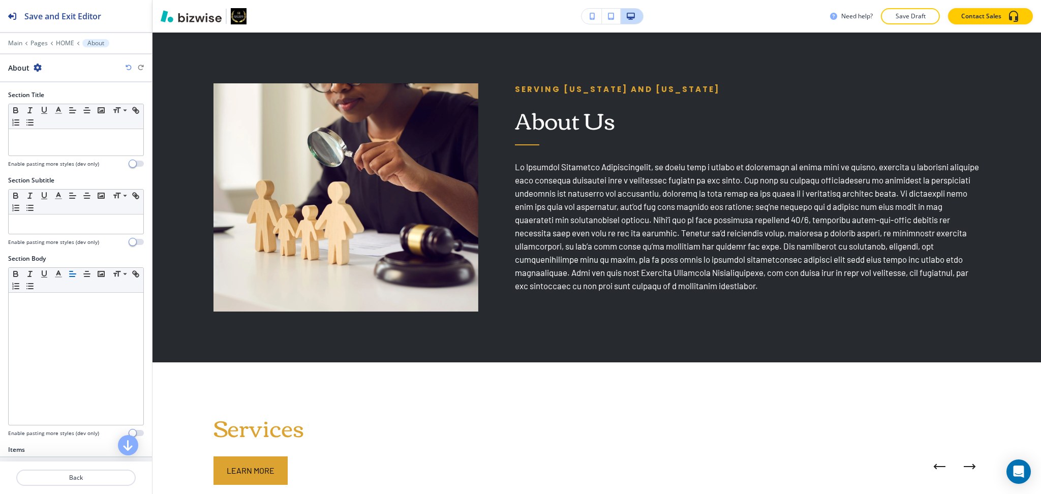
click at [37, 66] on icon "button" at bounding box center [38, 68] width 8 height 8
click at [57, 105] on p "Duplicate Section" at bounding box center [66, 103] width 52 height 9
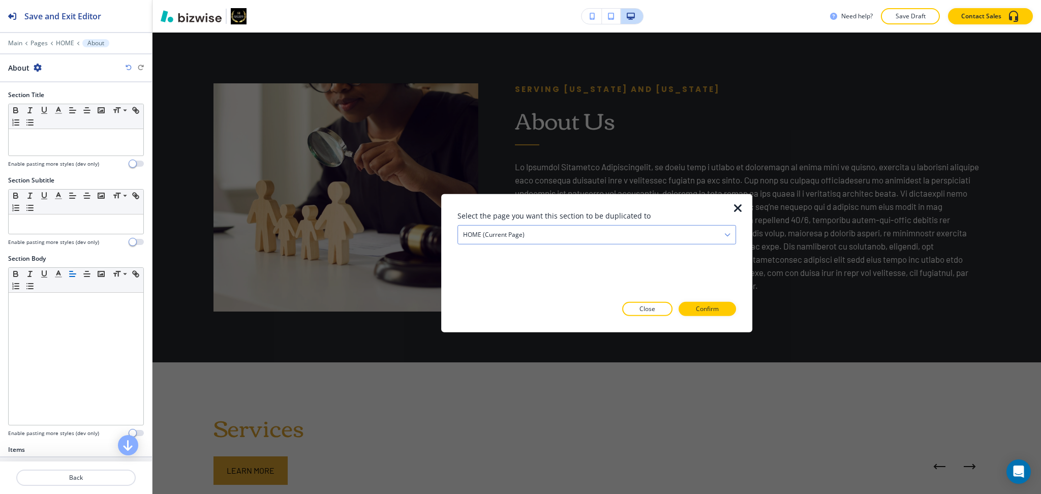
click at [467, 232] on h4 "HOME (current page)" at bounding box center [493, 234] width 61 height 9
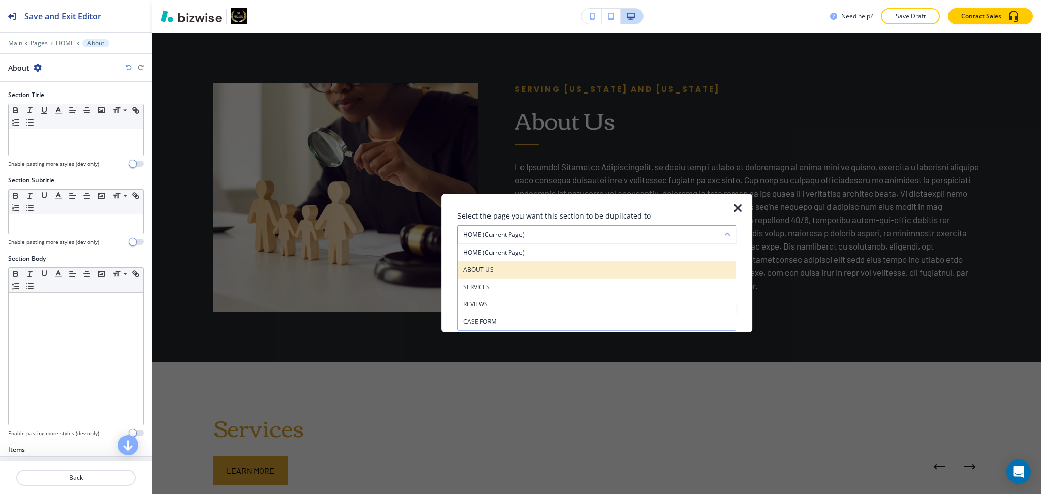
click at [494, 269] on h4 "ABOUT US" at bounding box center [596, 269] width 267 height 9
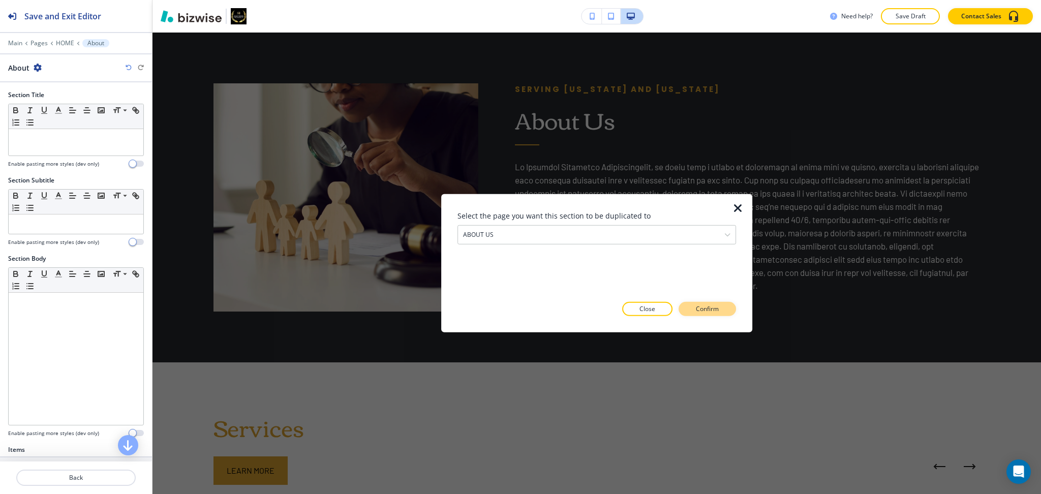
click at [701, 311] on p "Confirm" at bounding box center [707, 308] width 23 height 9
click at [708, 311] on p "Take me there" at bounding box center [697, 308] width 41 height 9
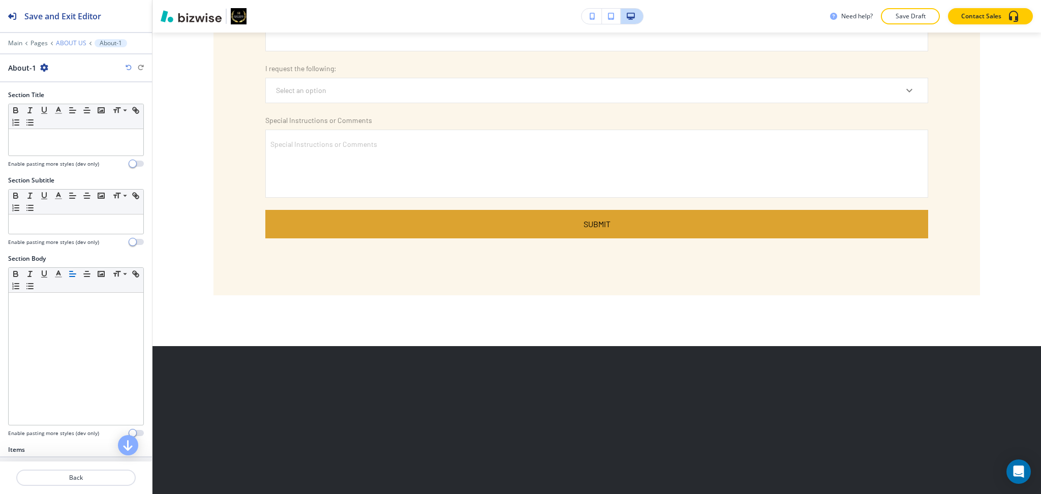
click at [71, 43] on p "ABOUT US" at bounding box center [71, 43] width 30 height 7
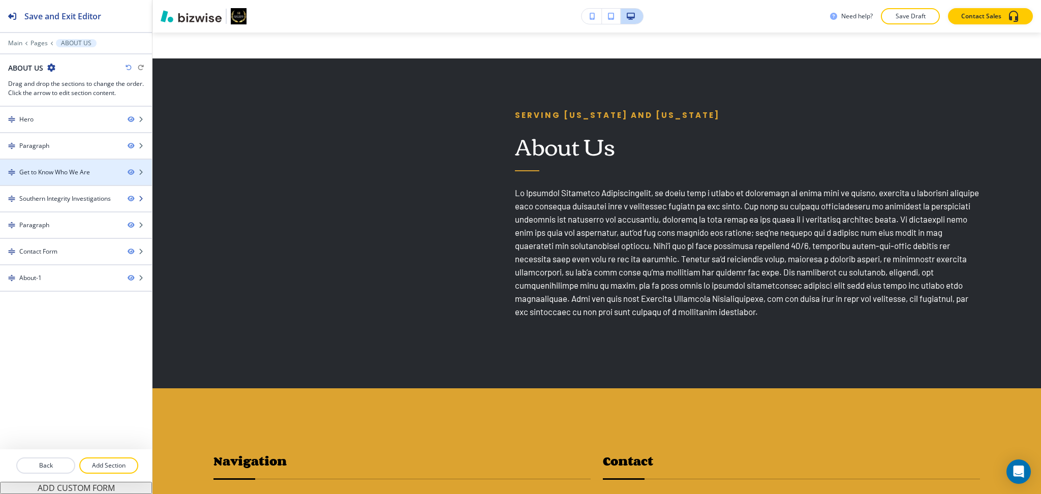
scroll to position [3013, 0]
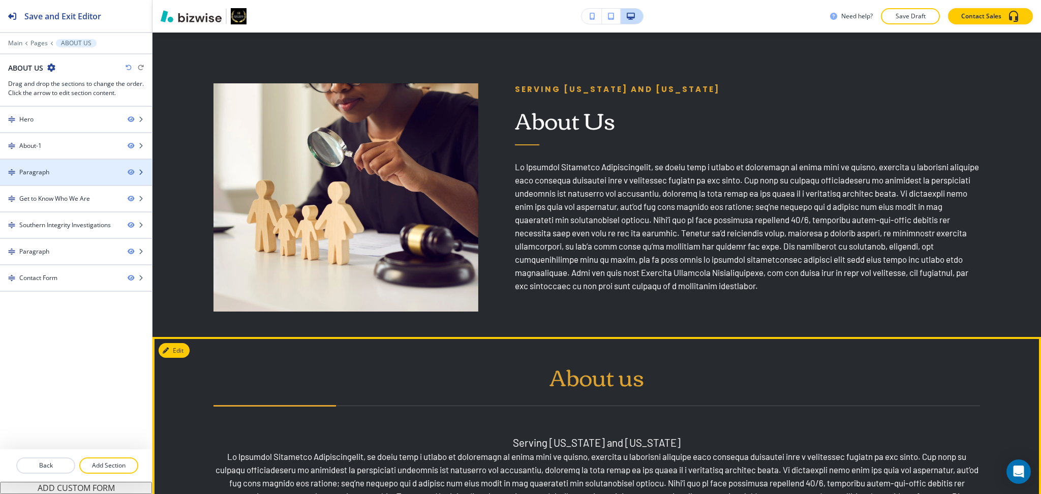
click at [54, 169] on div "Paragraph" at bounding box center [59, 172] width 119 height 9
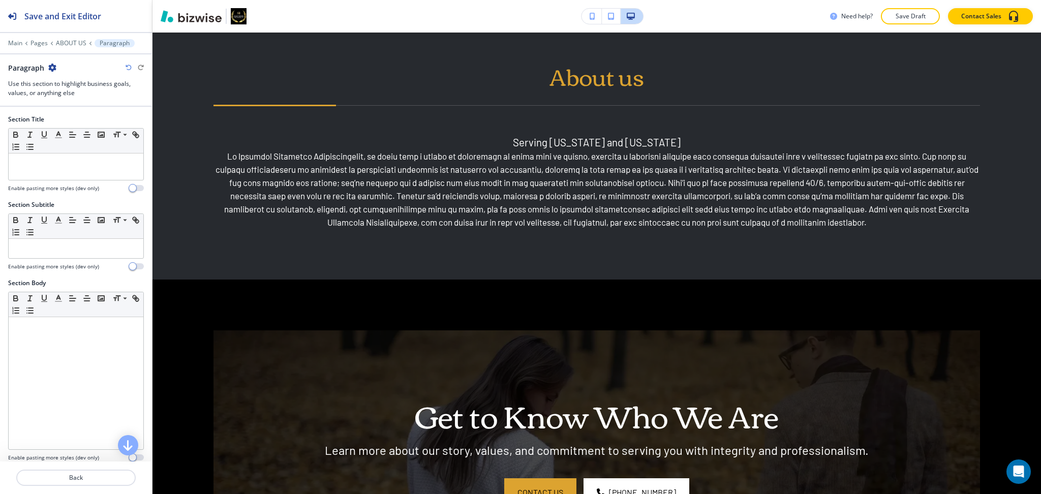
scroll to position [792, 0]
click at [52, 68] on icon "button" at bounding box center [52, 68] width 8 height 8
click at [69, 122] on p "Delete Section" at bounding box center [81, 120] width 52 height 9
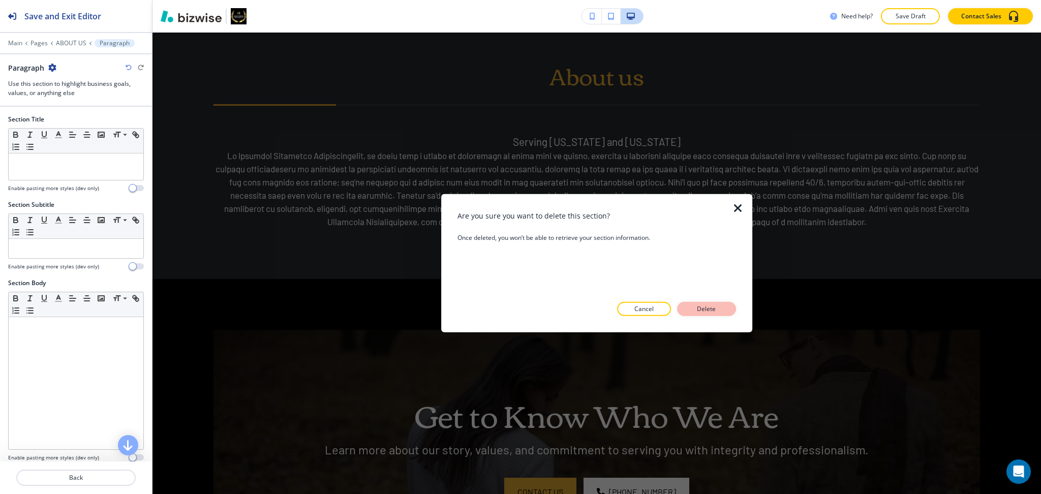
click at [703, 308] on p "Delete" at bounding box center [706, 308] width 24 height 9
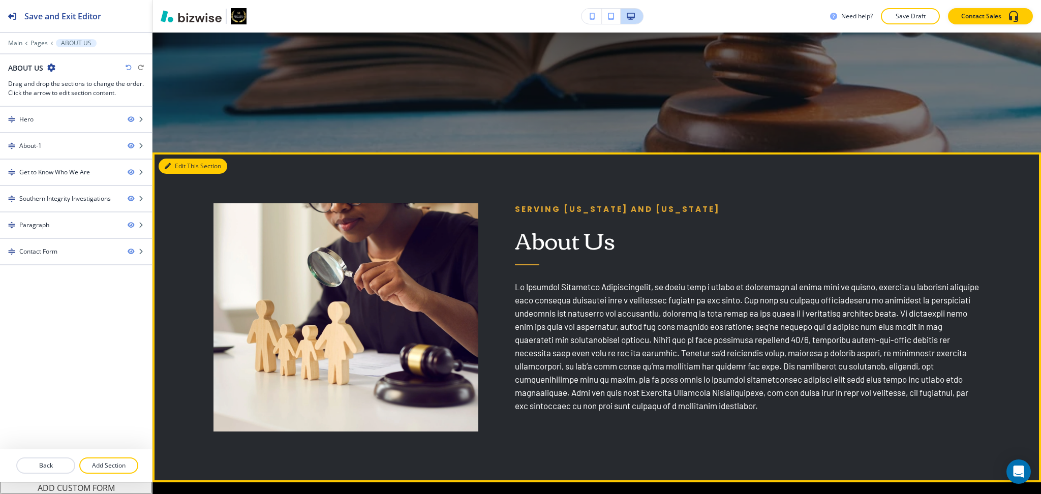
click at [177, 162] on button "Edit This Section" at bounding box center [193, 166] width 69 height 15
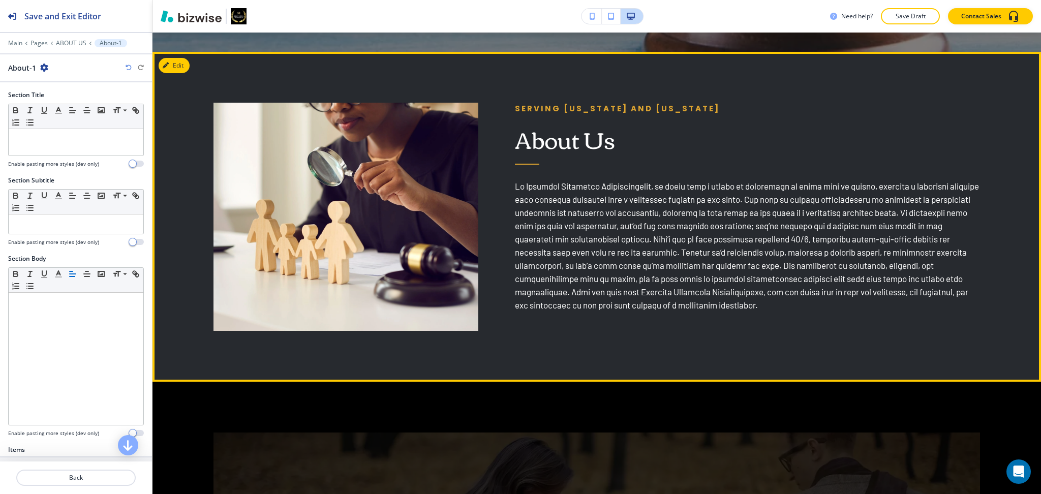
scroll to position [491, 0]
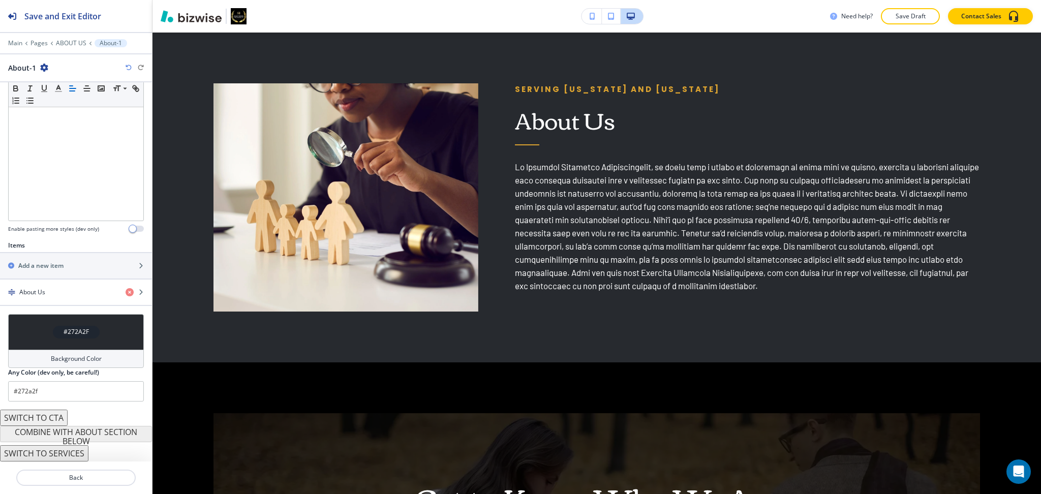
click at [83, 361] on h4 "Background Color" at bounding box center [76, 358] width 51 height 9
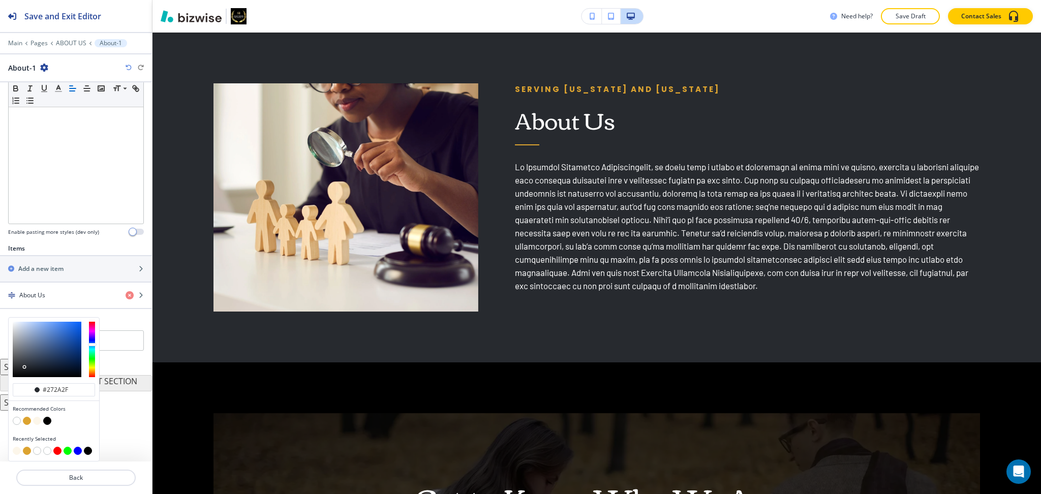
scroll to position [201, 0]
click at [17, 423] on button "button" at bounding box center [17, 421] width 8 height 8
type input "#FFFFFF"
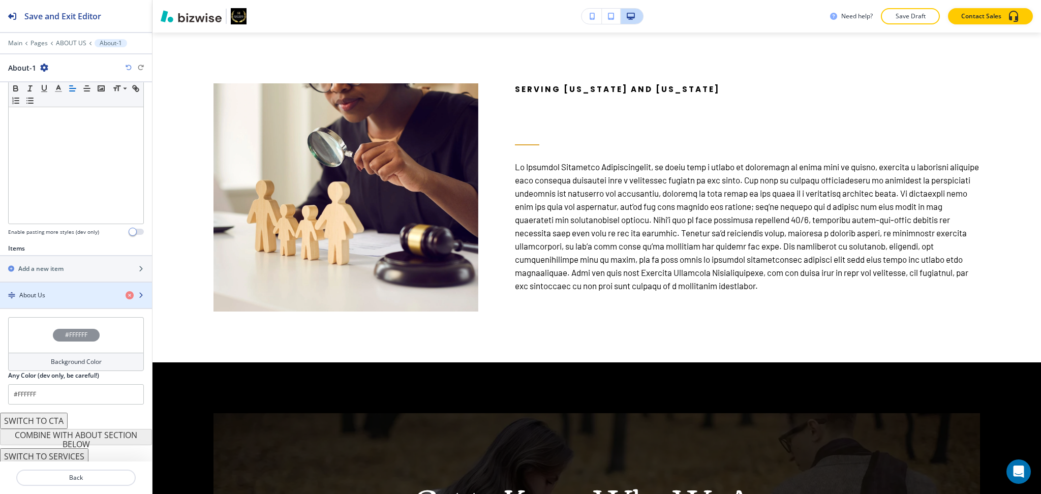
click at [38, 300] on div "button" at bounding box center [76, 304] width 152 height 8
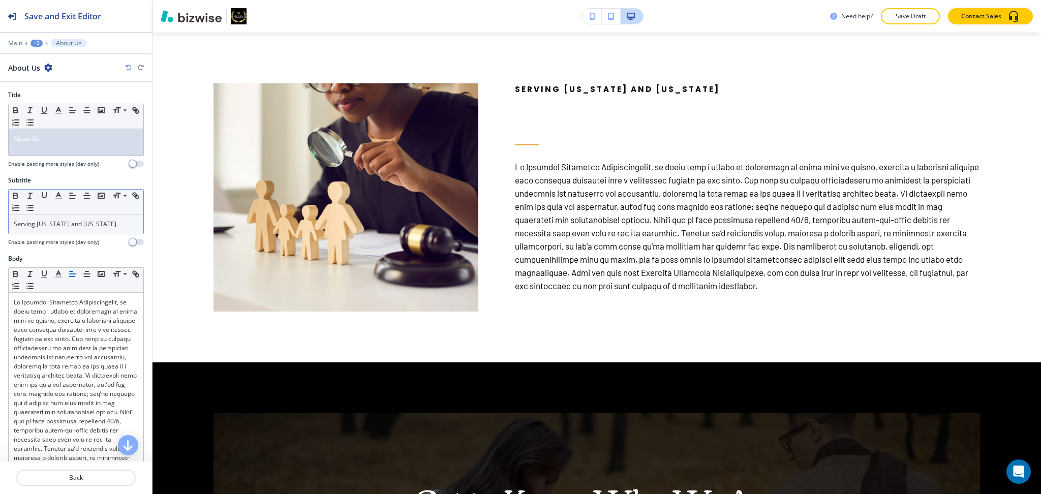
click at [71, 220] on p "Serving [US_STATE] and [US_STATE]" at bounding box center [76, 224] width 124 height 9
click at [60, 150] on div "About Us" at bounding box center [76, 142] width 135 height 26
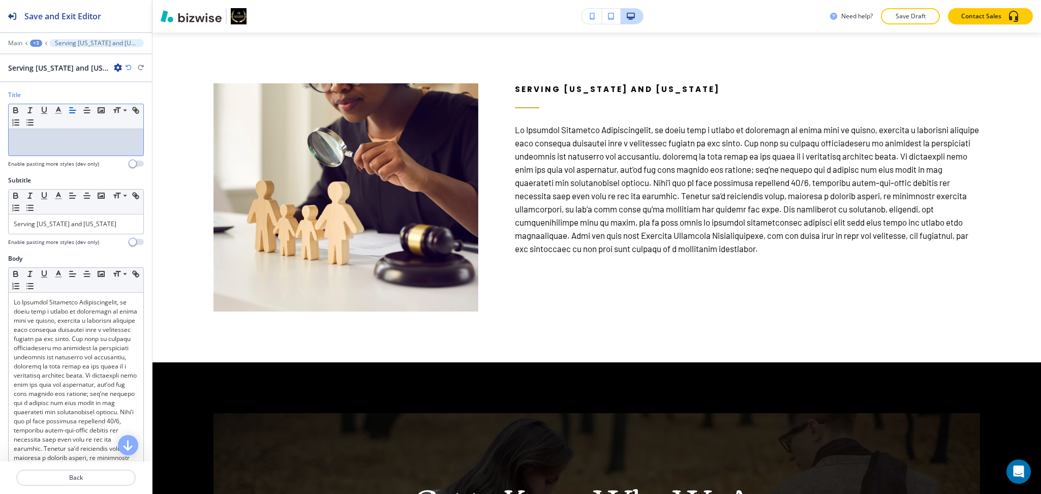
paste div
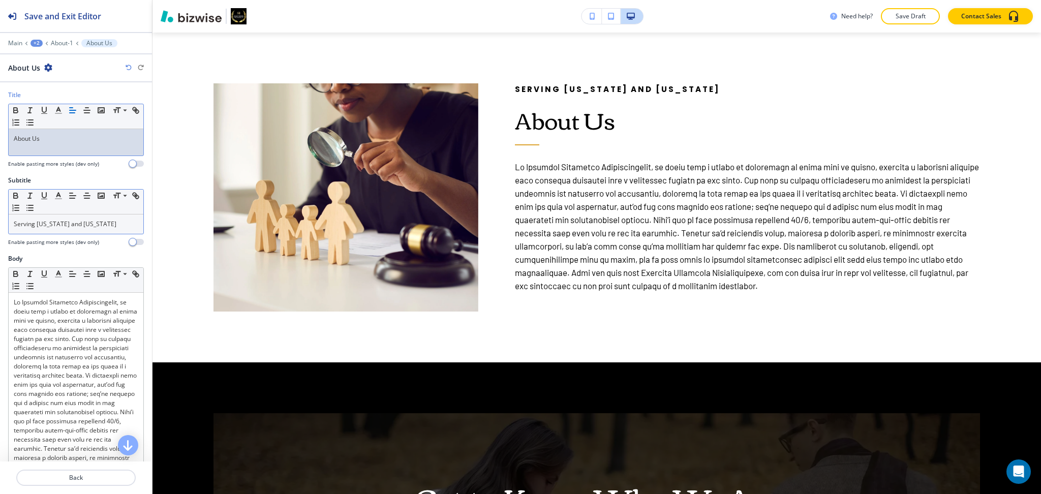
click at [108, 225] on p "Serving [US_STATE] and [US_STATE]" at bounding box center [76, 224] width 124 height 9
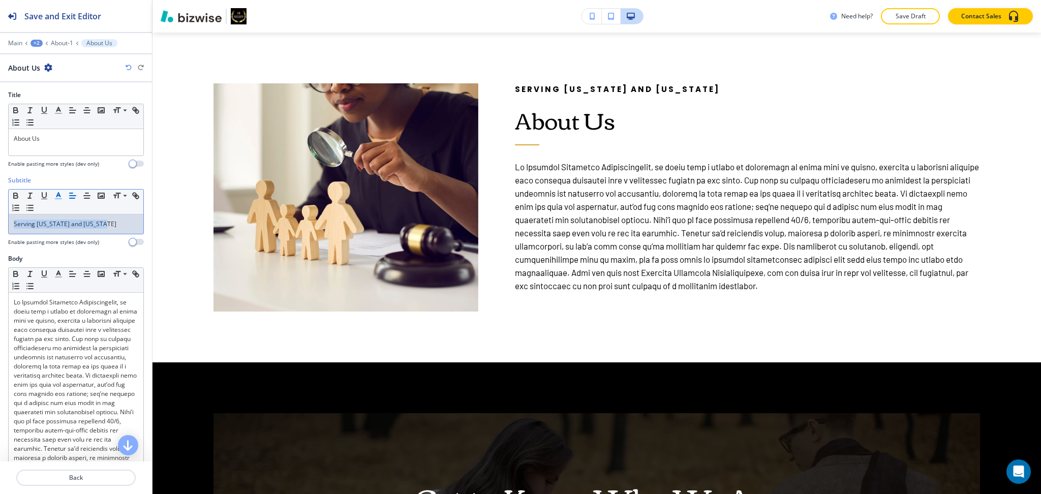
click at [58, 195] on polyline "button" at bounding box center [59, 195] width 4 height 4
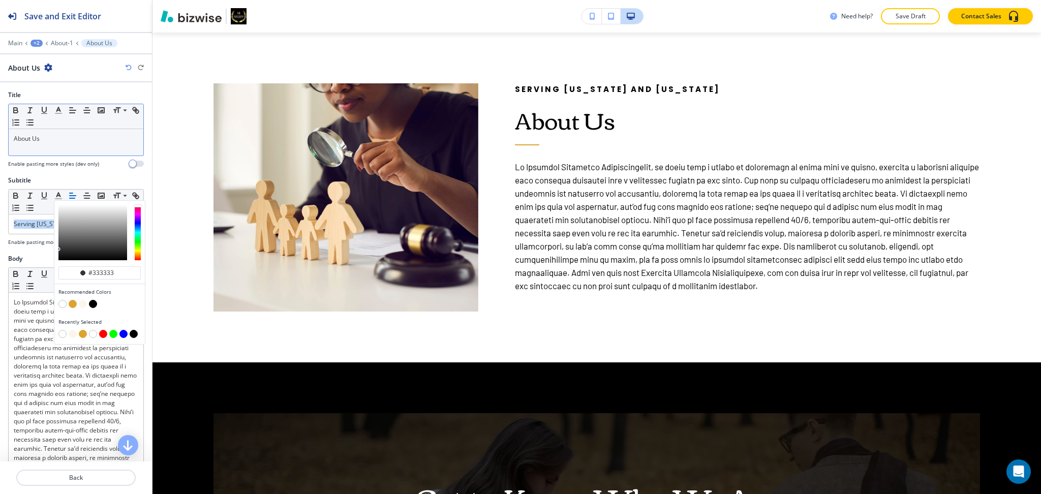
click at [50, 140] on p "About Us" at bounding box center [76, 138] width 124 height 9
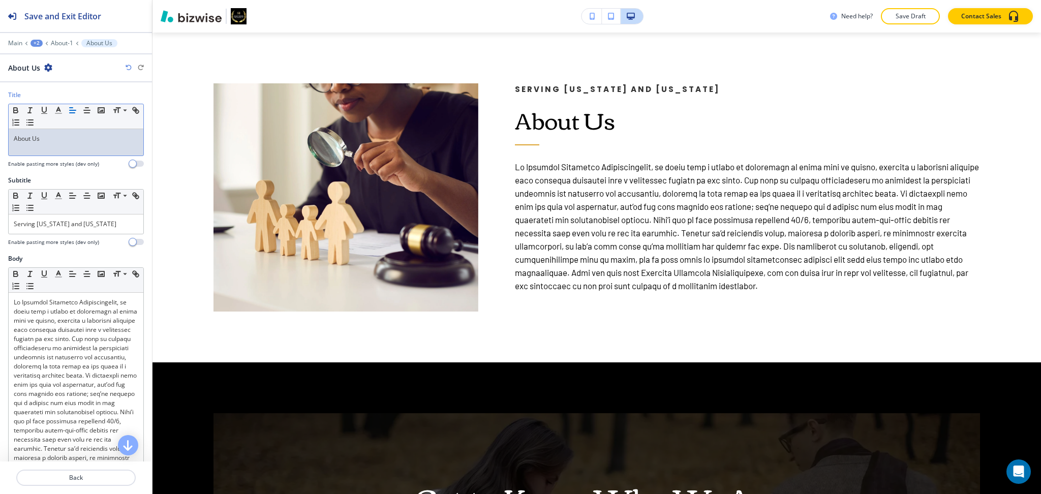
click at [58, 117] on div "Small Normal Large Huge" at bounding box center [76, 116] width 135 height 25
click at [58, 113] on icon "button" at bounding box center [58, 110] width 9 height 9
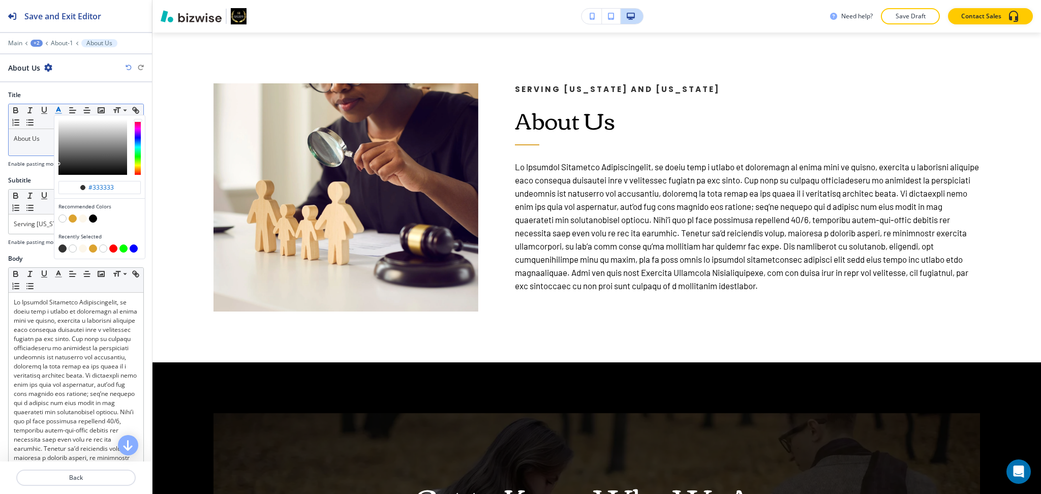
click at [74, 218] on button "button" at bounding box center [73, 218] width 8 height 8
type input "#dca330"
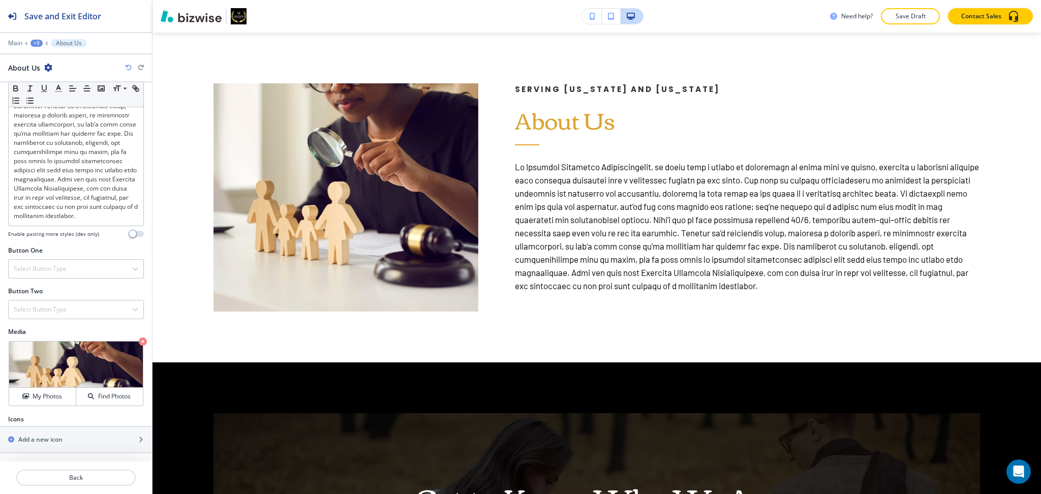
scroll to position [389, 0]
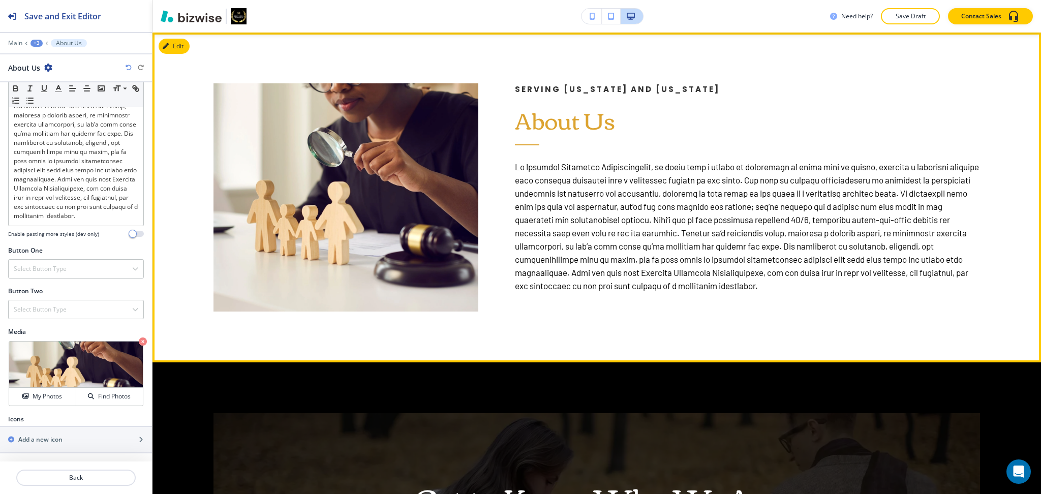
click at [654, 206] on p at bounding box center [747, 226] width 465 height 132
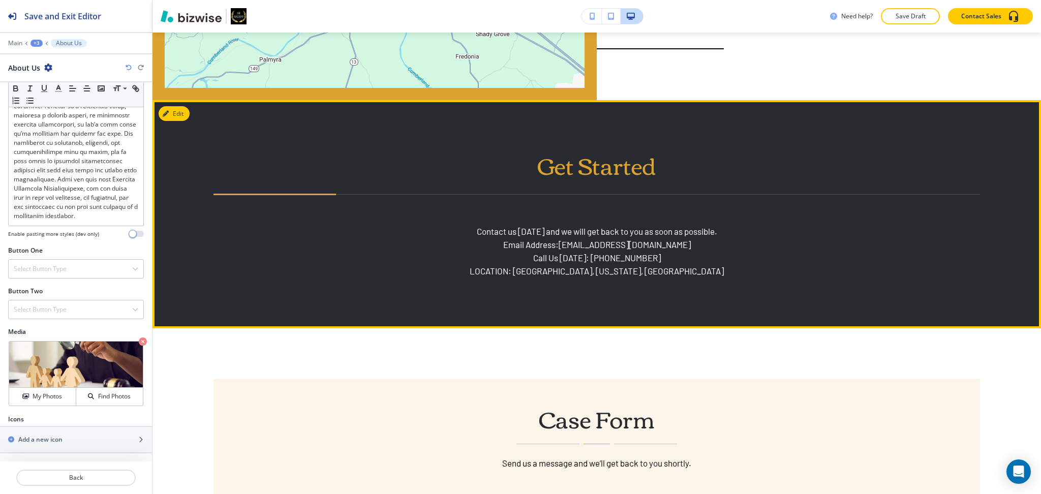
scroll to position [1408, 0]
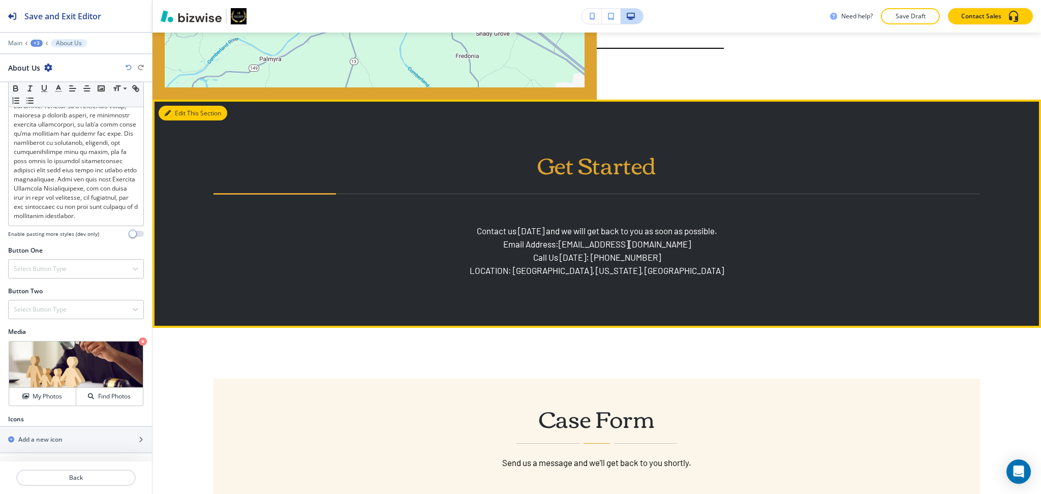
drag, startPoint x: 182, startPoint y: 109, endPoint x: 165, endPoint y: 99, distance: 20.0
click at [182, 109] on button "Edit This Section" at bounding box center [193, 113] width 69 height 15
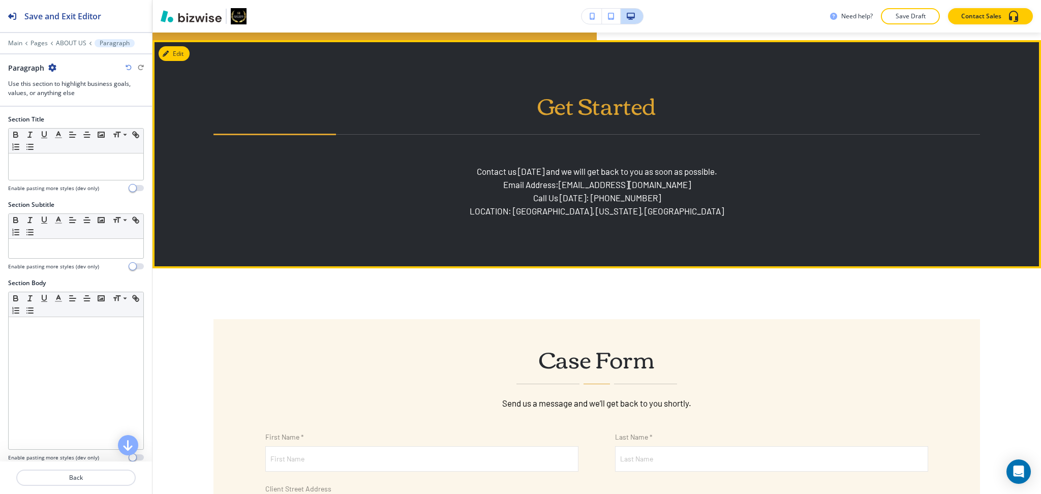
scroll to position [1472, 0]
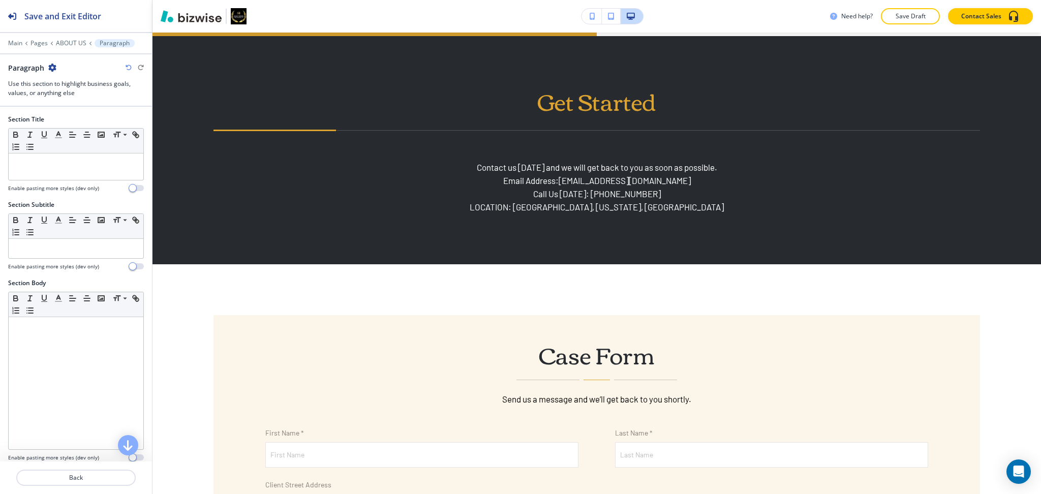
click at [51, 68] on icon "button" at bounding box center [52, 68] width 8 height 8
click at [62, 118] on p "Delete Section" at bounding box center [81, 120] width 52 height 9
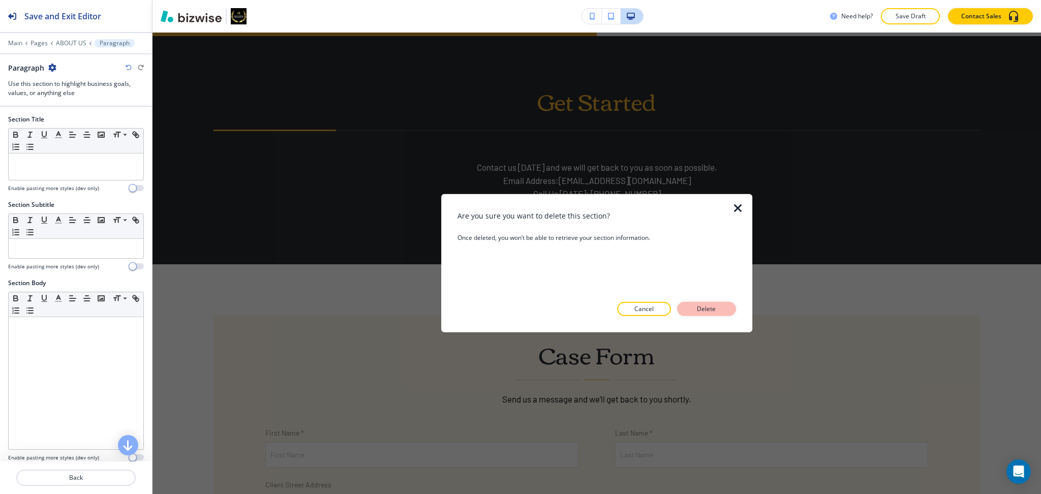
click at [710, 303] on button "Delete" at bounding box center [706, 309] width 59 height 14
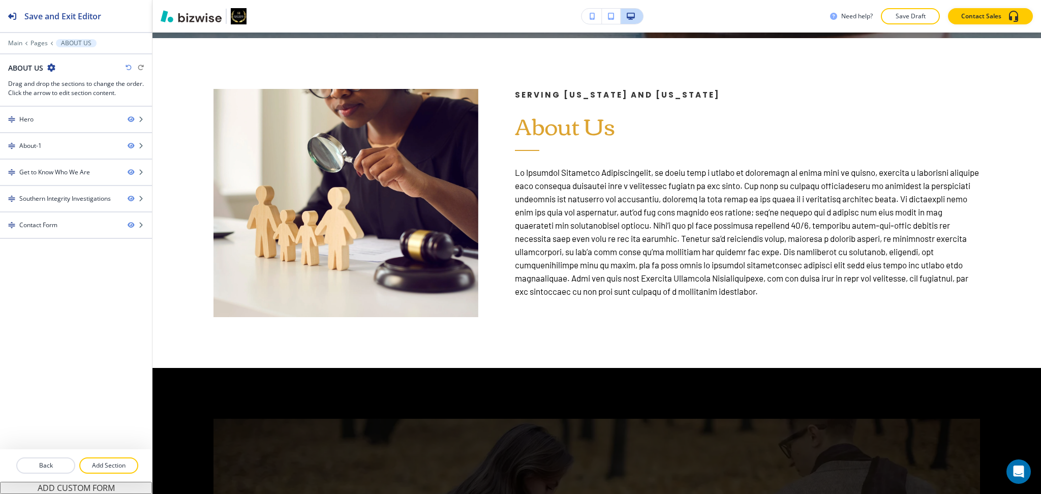
scroll to position [390, 0]
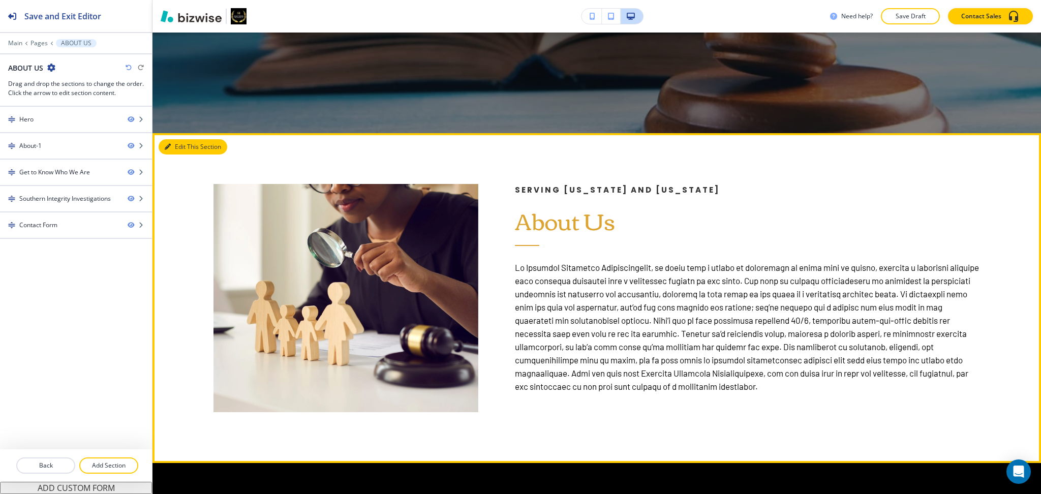
click at [177, 141] on button "Edit This Section" at bounding box center [193, 146] width 69 height 15
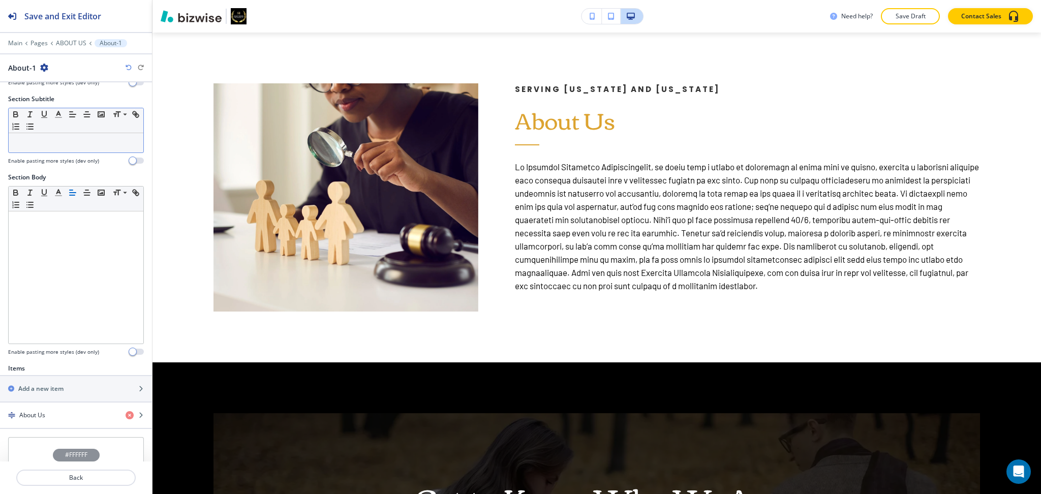
scroll to position [204, 0]
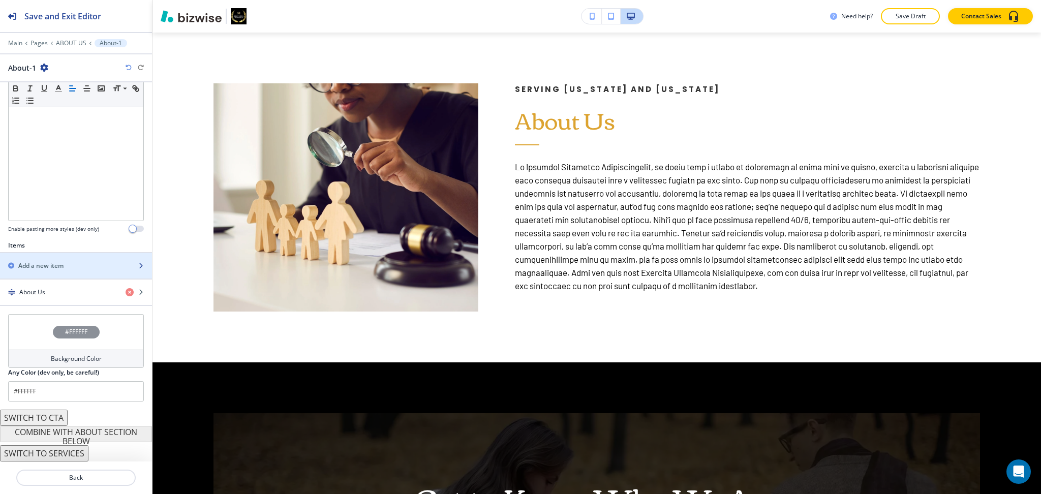
click at [49, 261] on h2 "Add a new item" at bounding box center [40, 265] width 45 height 9
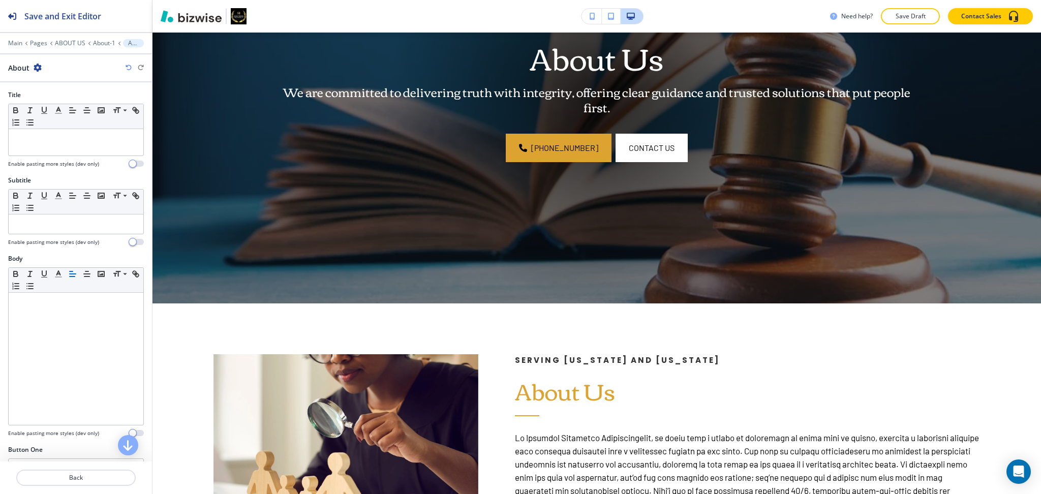
scroll to position [0, 0]
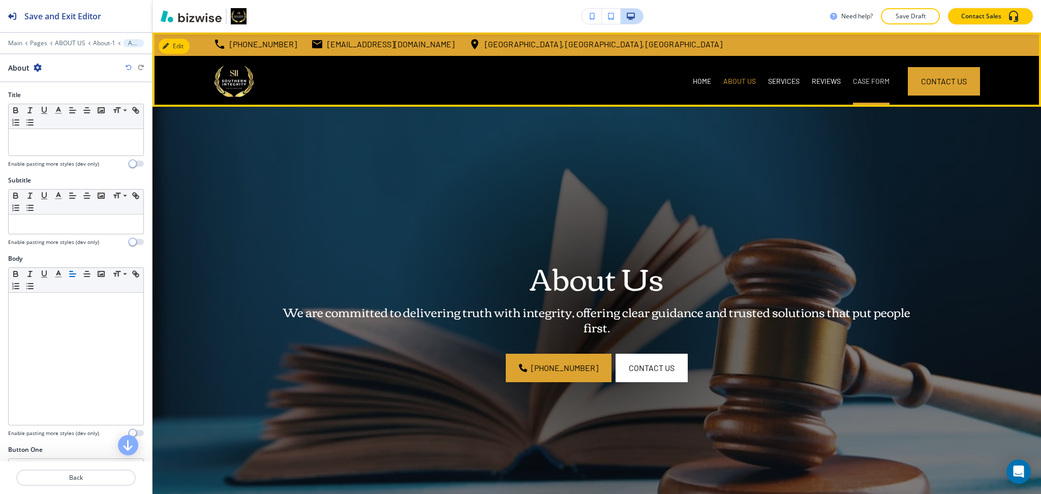
click at [856, 80] on p "CASE FORM" at bounding box center [871, 81] width 37 height 10
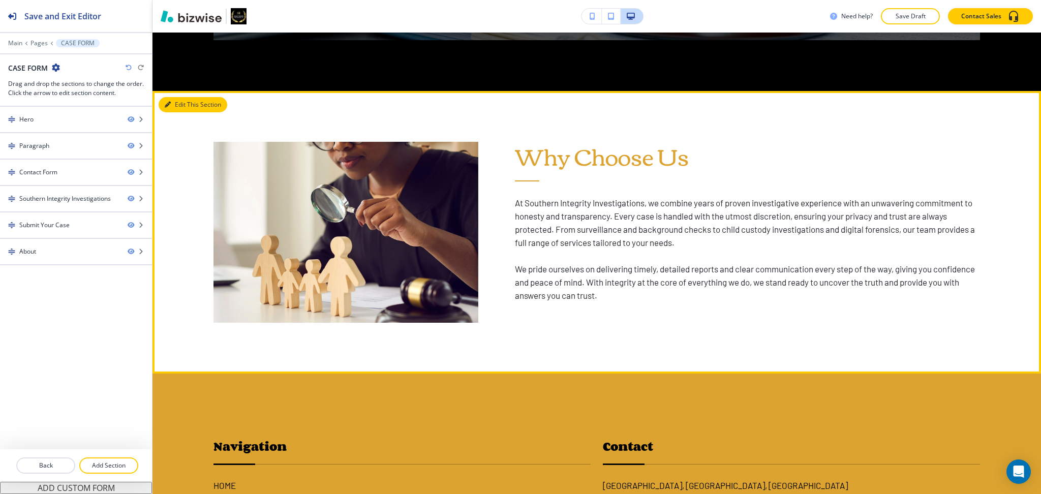
click at [178, 104] on button "Edit This Section" at bounding box center [193, 104] width 69 height 15
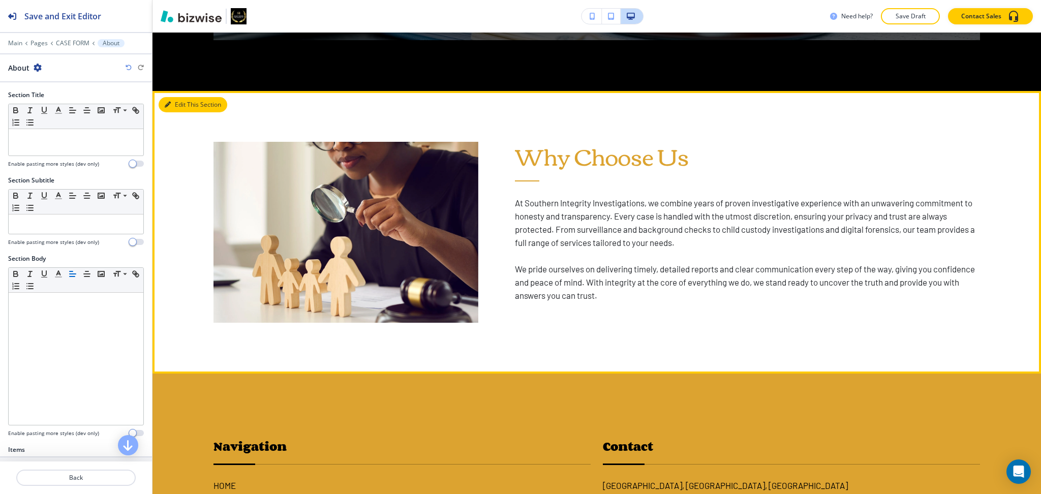
scroll to position [2745, 0]
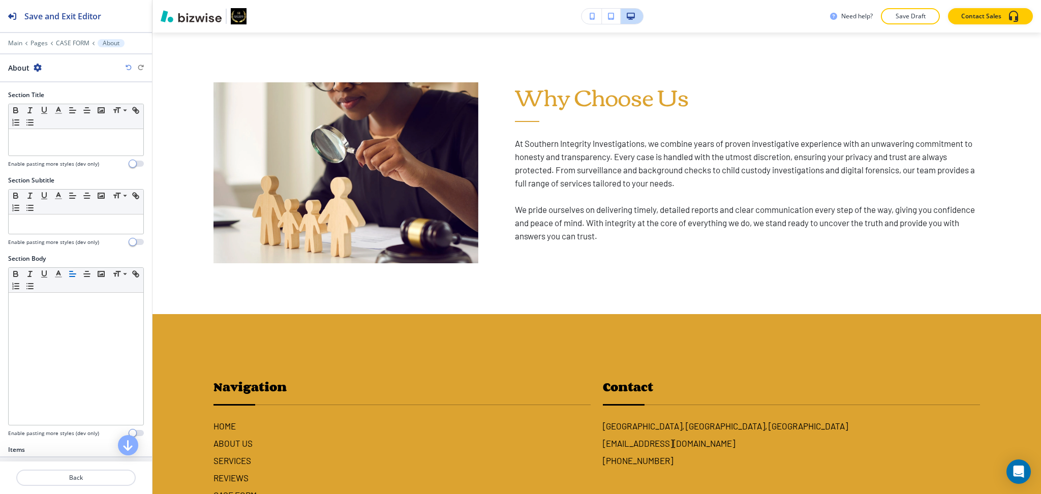
click at [39, 66] on icon "button" at bounding box center [38, 68] width 8 height 8
click at [54, 104] on p "Duplicate Section" at bounding box center [66, 103] width 52 height 9
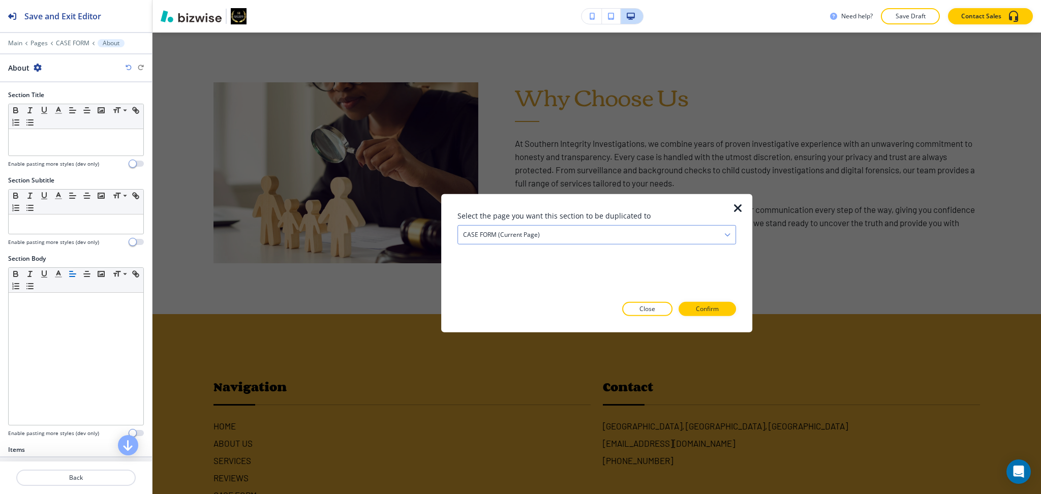
click at [523, 234] on h4 "CASE FORM (current page)" at bounding box center [501, 234] width 77 height 9
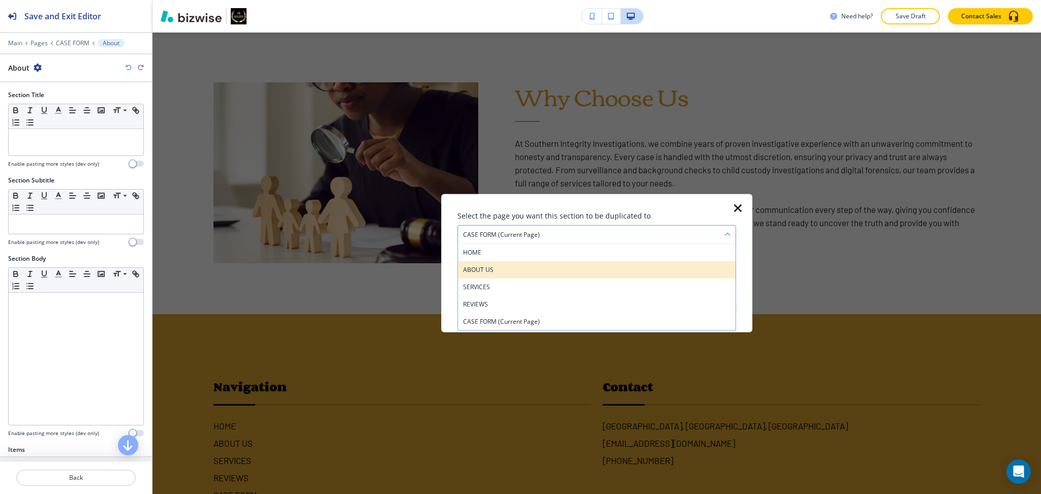
click at [515, 271] on h4 "ABOUT US" at bounding box center [596, 269] width 267 height 9
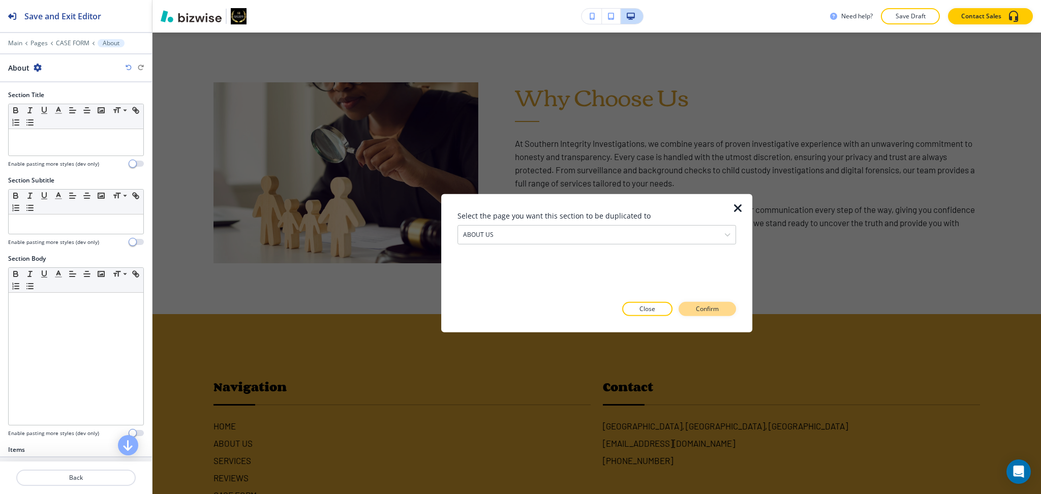
click at [712, 314] on button "Confirm" at bounding box center [706, 309] width 57 height 14
click at [717, 310] on p "Take me there" at bounding box center [697, 308] width 41 height 9
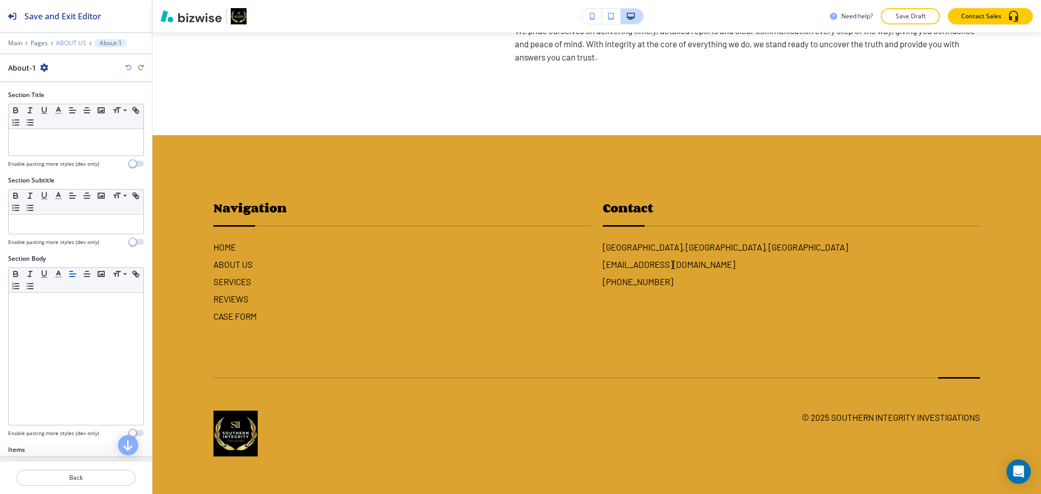
scroll to position [3129, 0]
click at [74, 43] on p "ABOUT US" at bounding box center [71, 43] width 30 height 7
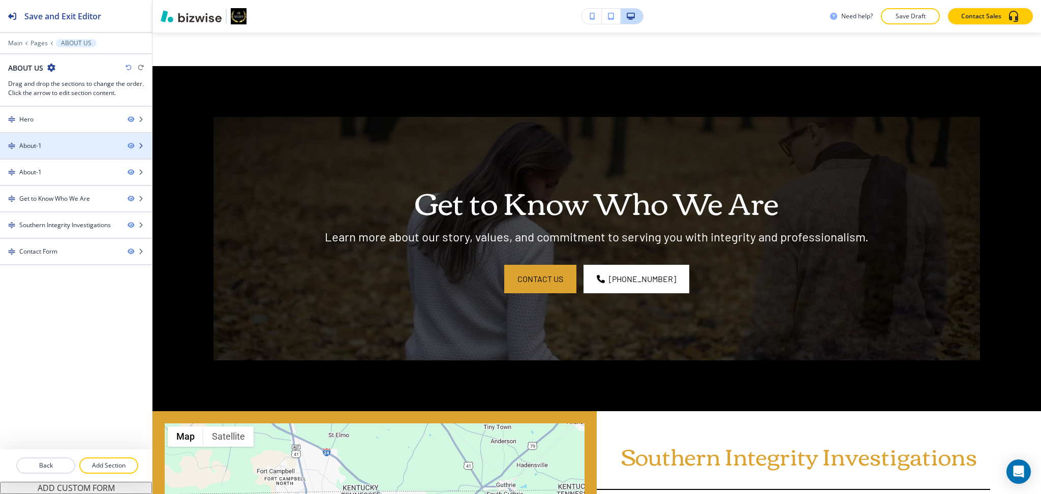
click at [52, 152] on div at bounding box center [76, 154] width 152 height 8
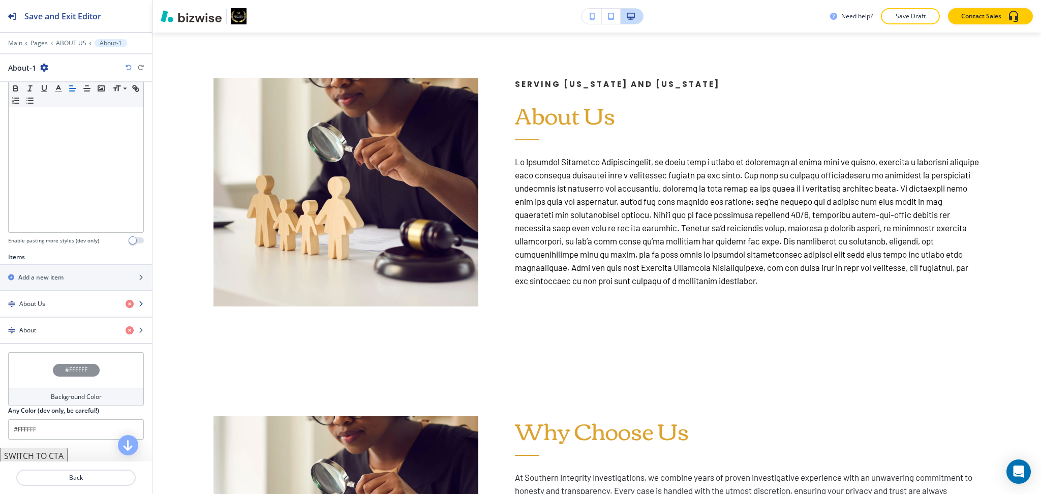
scroll to position [491, 0]
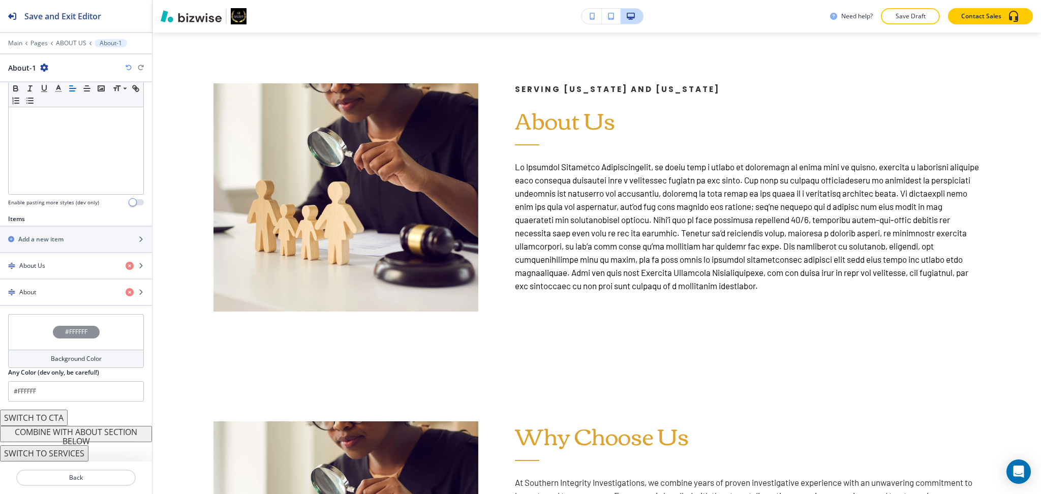
click at [81, 438] on button "COMBINE WITH ABOUT SECTION BELOW" at bounding box center [76, 434] width 152 height 16
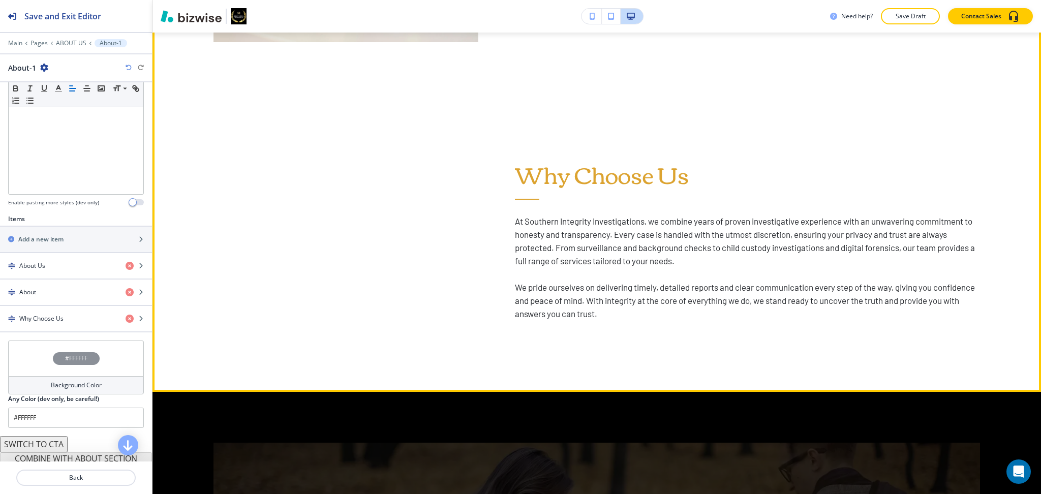
scroll to position [762, 0]
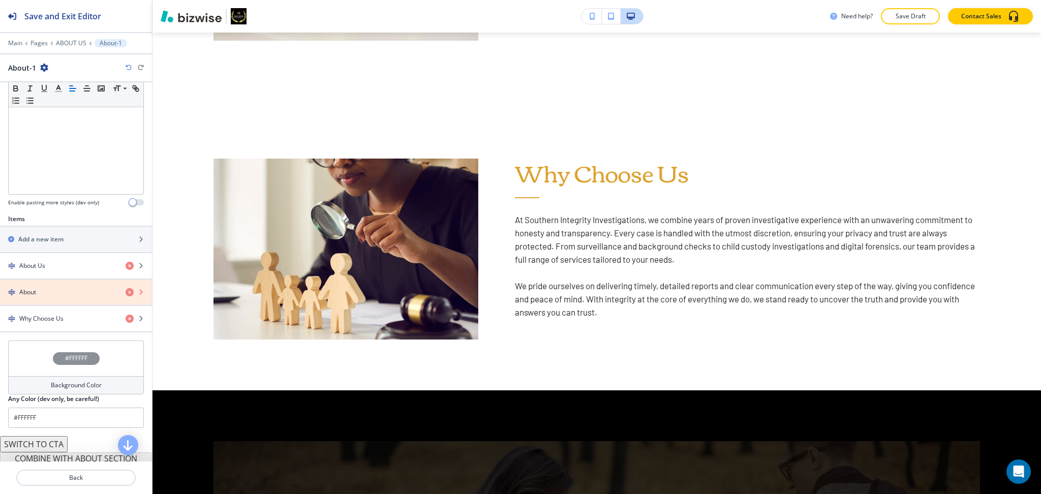
click at [126, 290] on icon "button" at bounding box center [130, 292] width 8 height 8
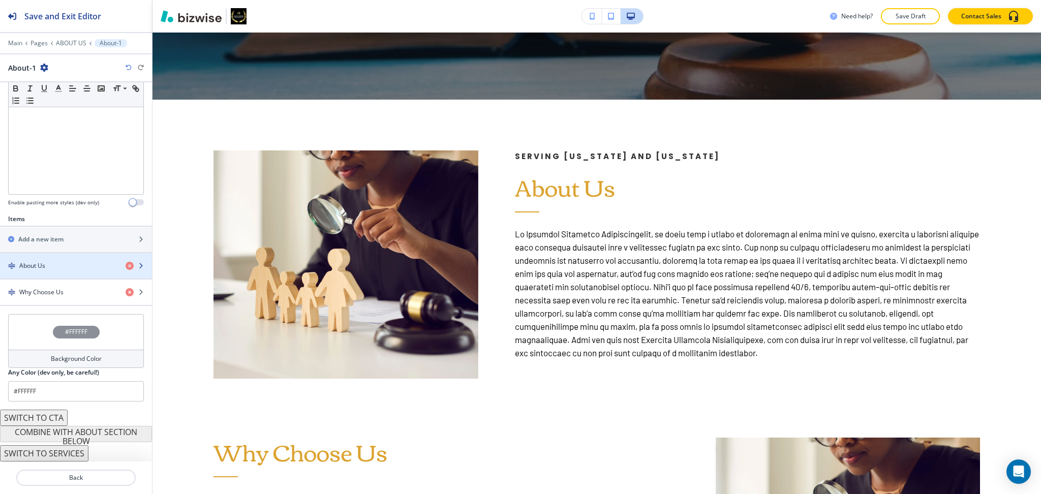
click at [69, 263] on div "About Us" at bounding box center [58, 265] width 117 height 9
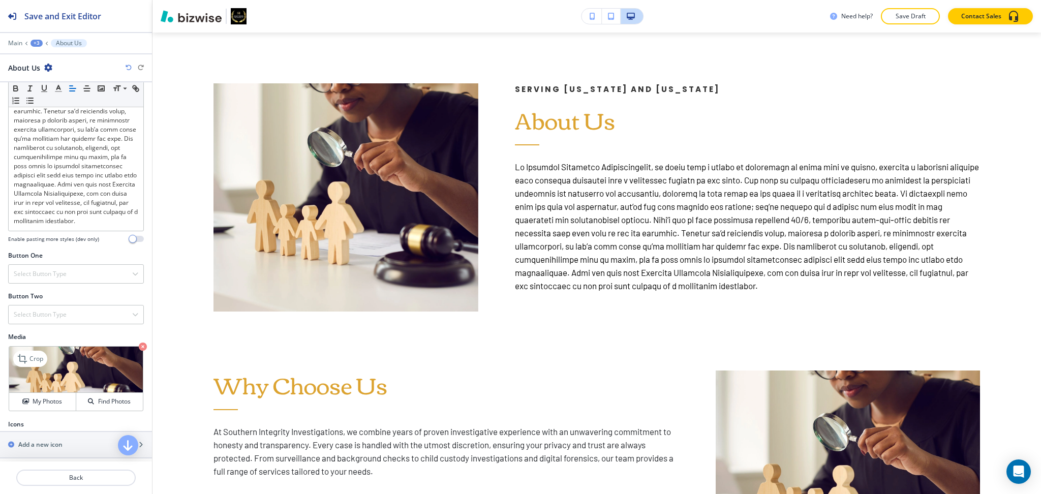
scroll to position [338, 0]
click at [32, 410] on button "My Photos" at bounding box center [42, 401] width 67 height 18
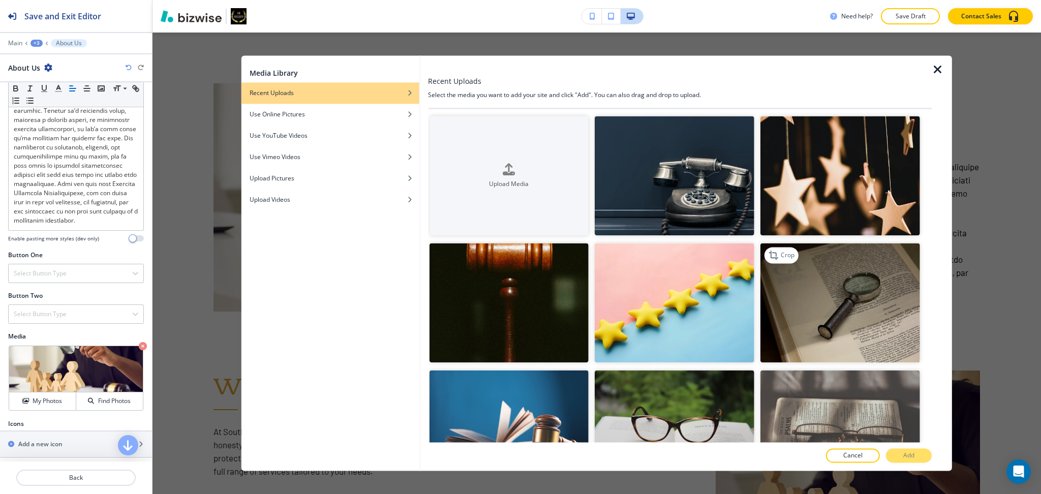
click at [863, 295] on img "button" at bounding box center [840, 302] width 160 height 119
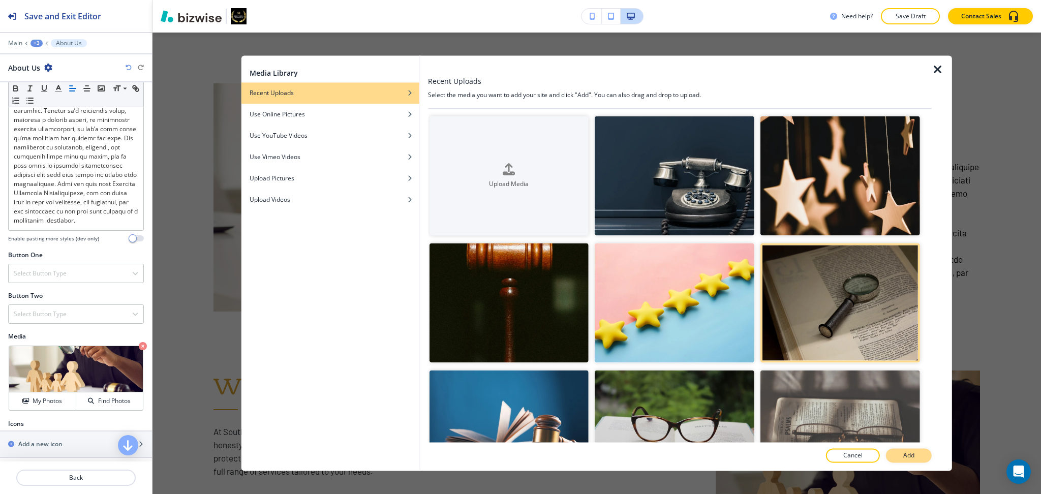
click at [902, 456] on button "Add" at bounding box center [909, 456] width 46 height 14
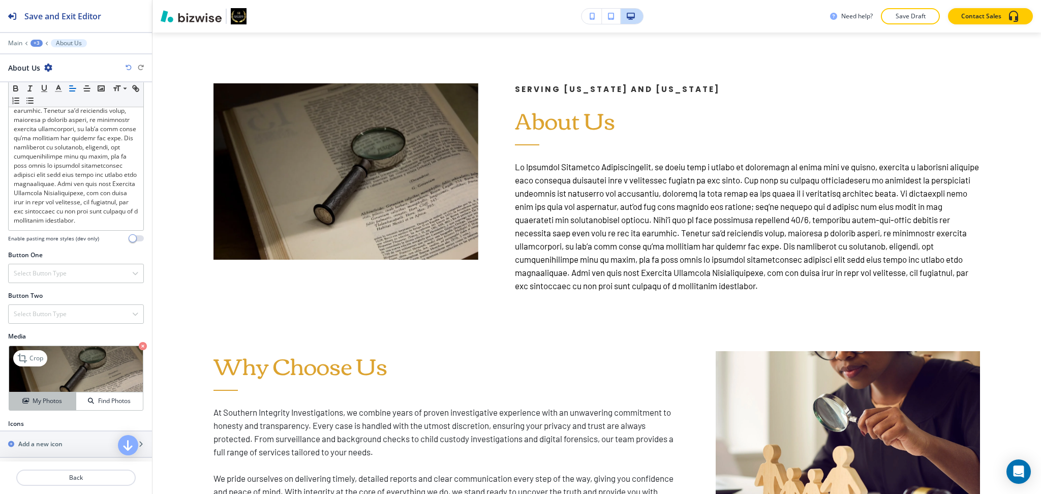
click at [36, 406] on h4 "My Photos" at bounding box center [47, 400] width 29 height 9
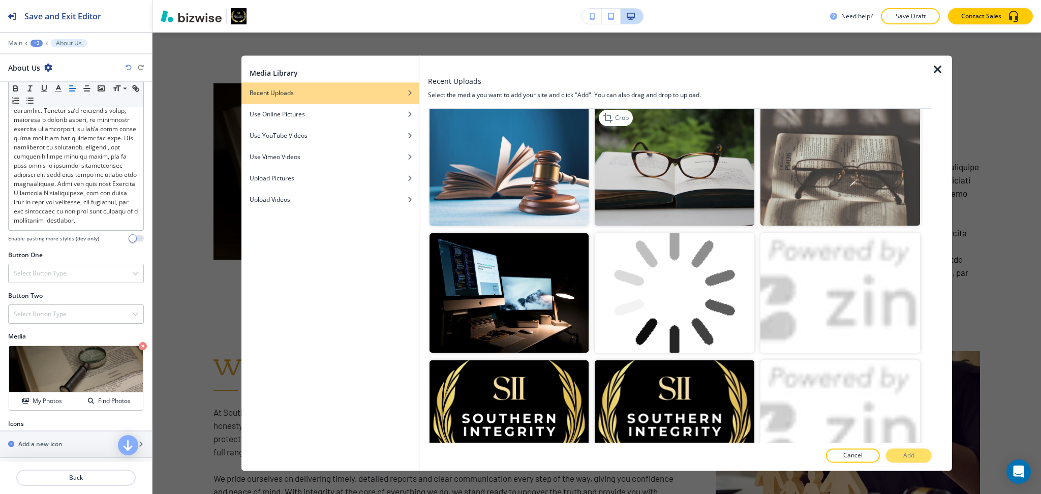
scroll to position [265, 0]
click at [695, 191] on img "button" at bounding box center [675, 165] width 160 height 119
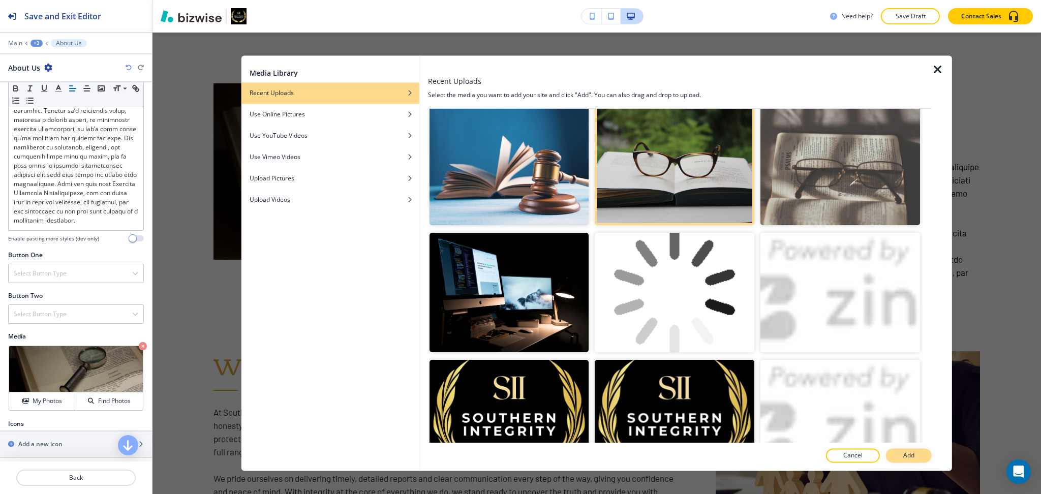
click at [915, 454] on button "Add" at bounding box center [909, 456] width 46 height 14
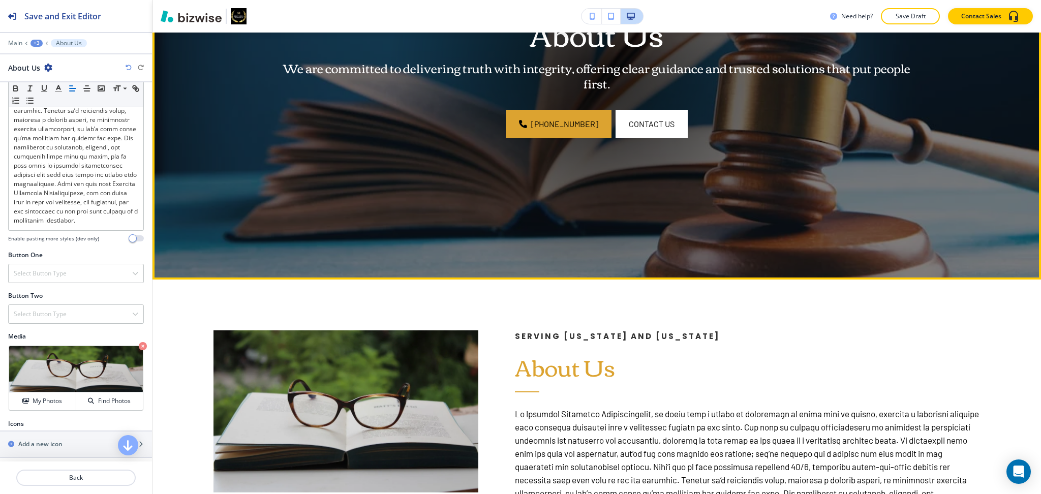
scroll to position [245, 0]
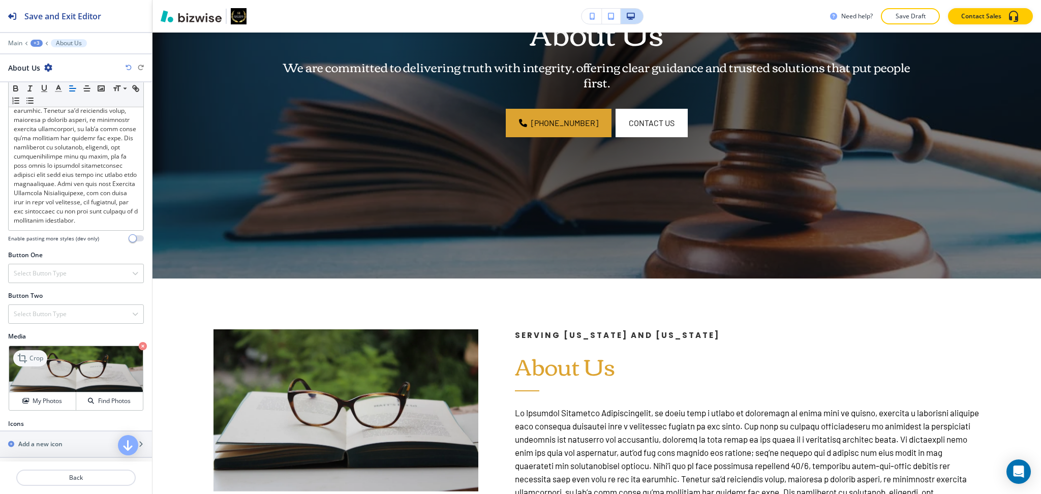
click at [35, 363] on p "Crop" at bounding box center [36, 358] width 14 height 9
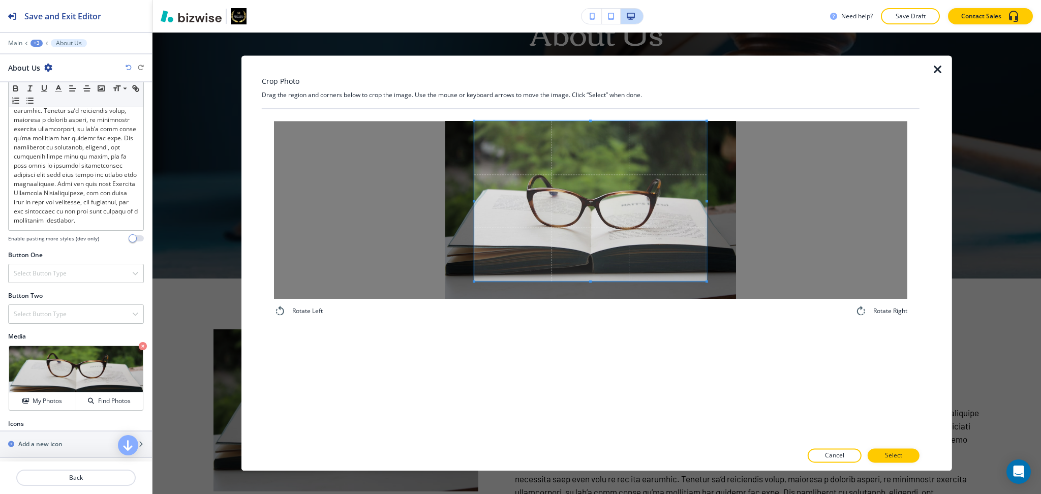
click at [598, 106] on div "Crop Photo Drag the region and corners below to crop the image. Use the mouse o…" at bounding box center [591, 262] width 658 height 415
click at [607, 329] on div "Rotate Left Rotate Right" at bounding box center [591, 219] width 658 height 221
click at [704, 207] on span at bounding box center [705, 210] width 3 height 178
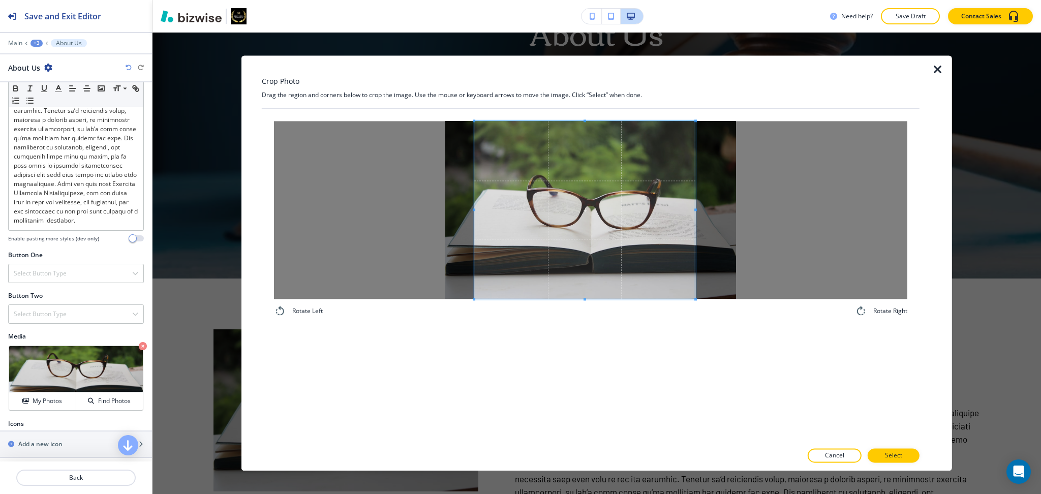
click at [694, 203] on span at bounding box center [695, 210] width 3 height 178
click at [656, 213] on span at bounding box center [590, 210] width 219 height 178
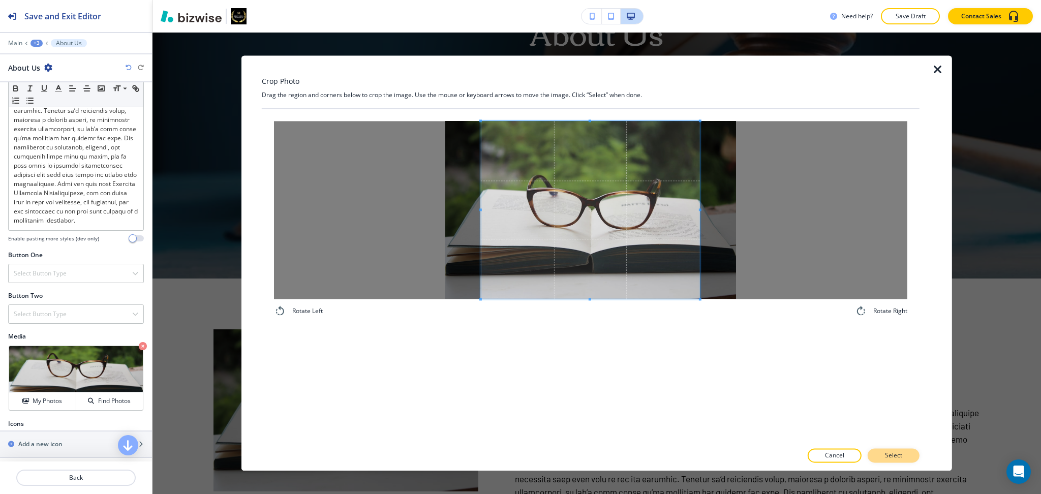
click at [895, 452] on p "Select" at bounding box center [893, 455] width 17 height 9
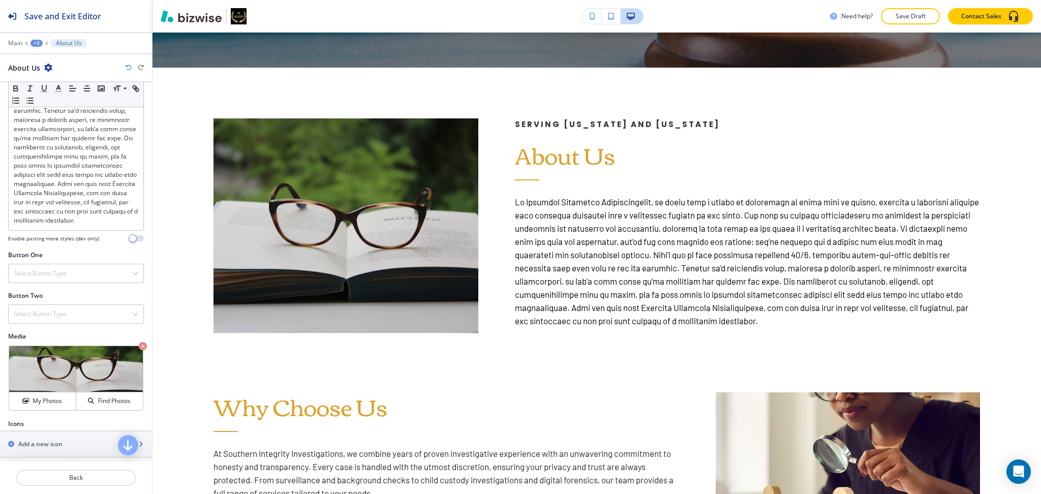
scroll to position [13, 0]
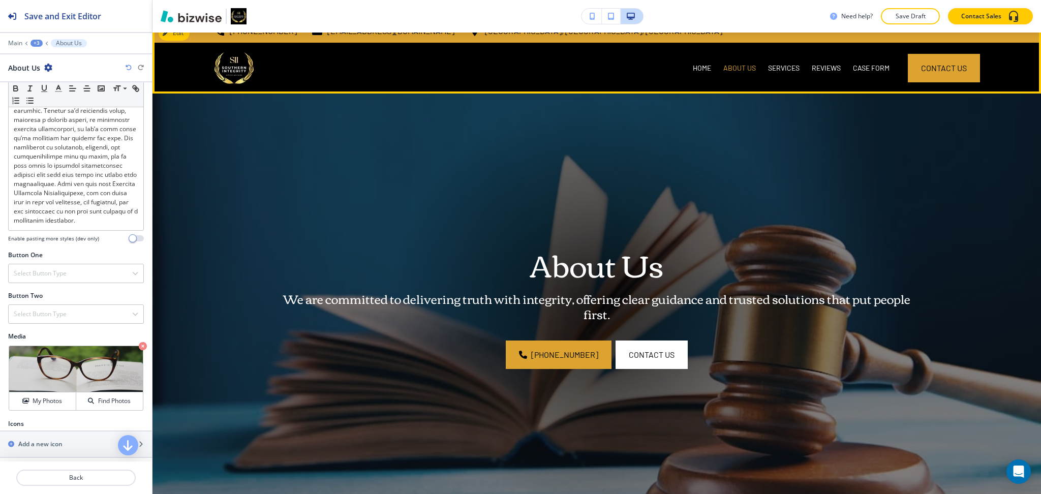
click at [787, 60] on div "SERVICES" at bounding box center [784, 68] width 44 height 51
click at [784, 68] on p "SERVICES" at bounding box center [784, 68] width 32 height 10
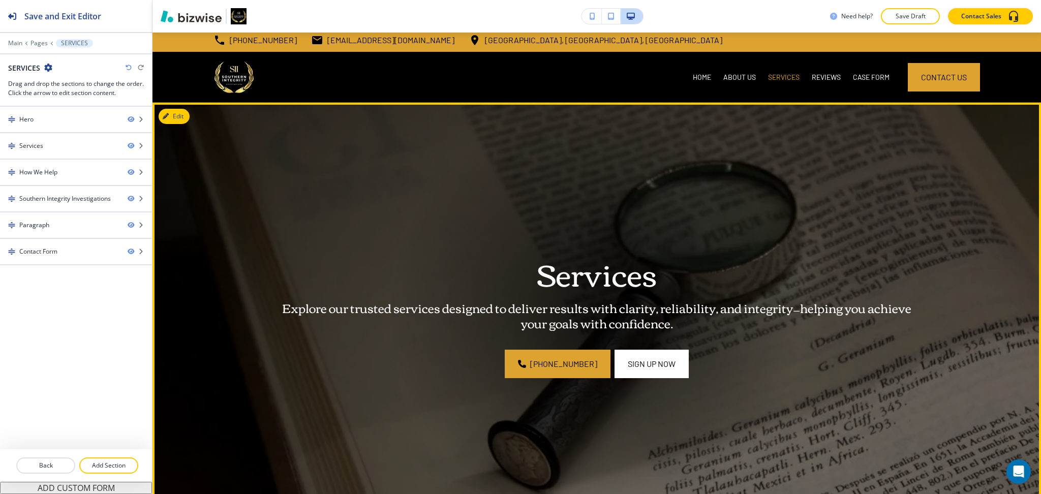
scroll to position [0, 0]
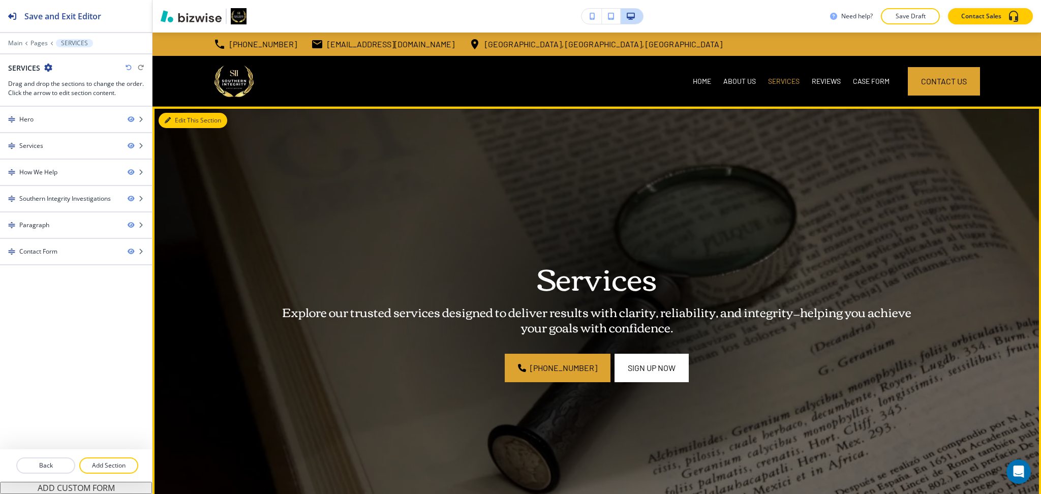
click at [170, 120] on icon "button" at bounding box center [168, 120] width 6 height 6
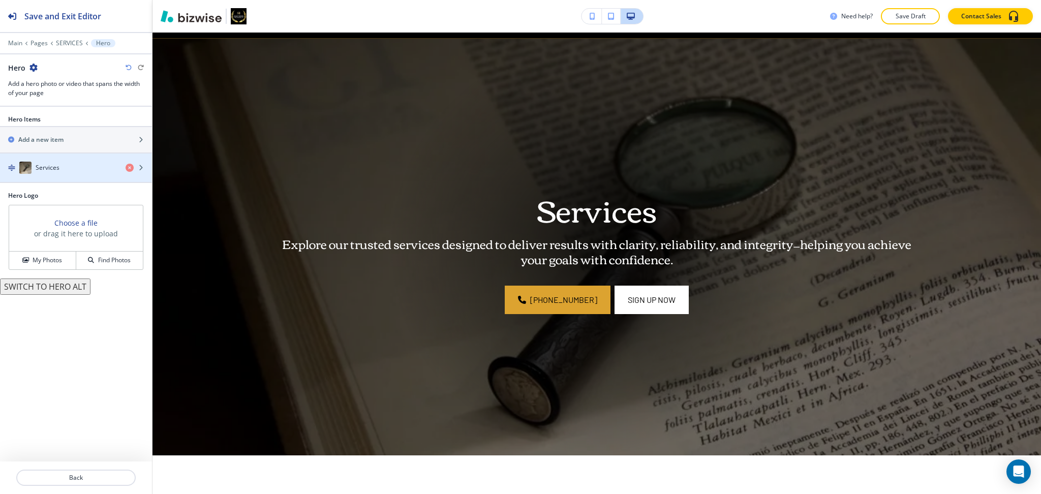
scroll to position [74, 0]
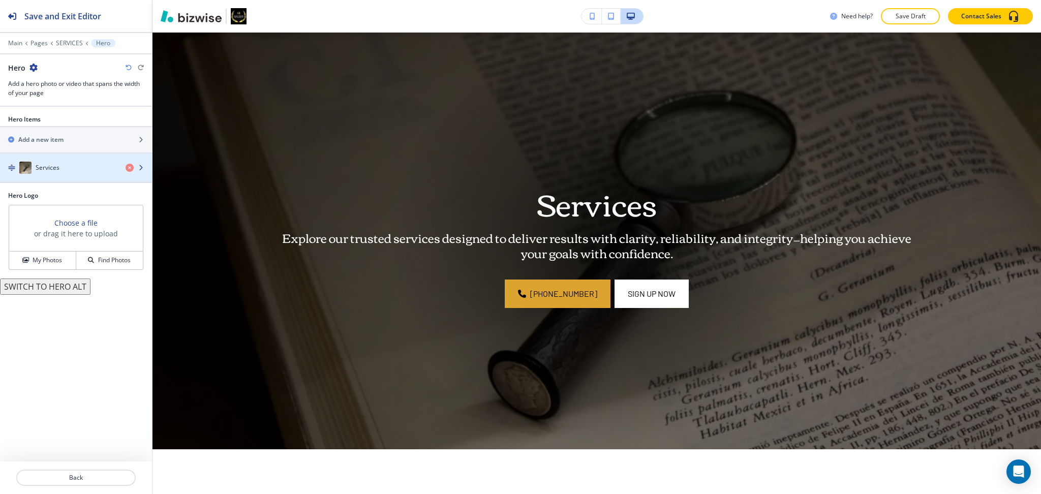
click at [55, 169] on h4 "Services" at bounding box center [48, 167] width 24 height 9
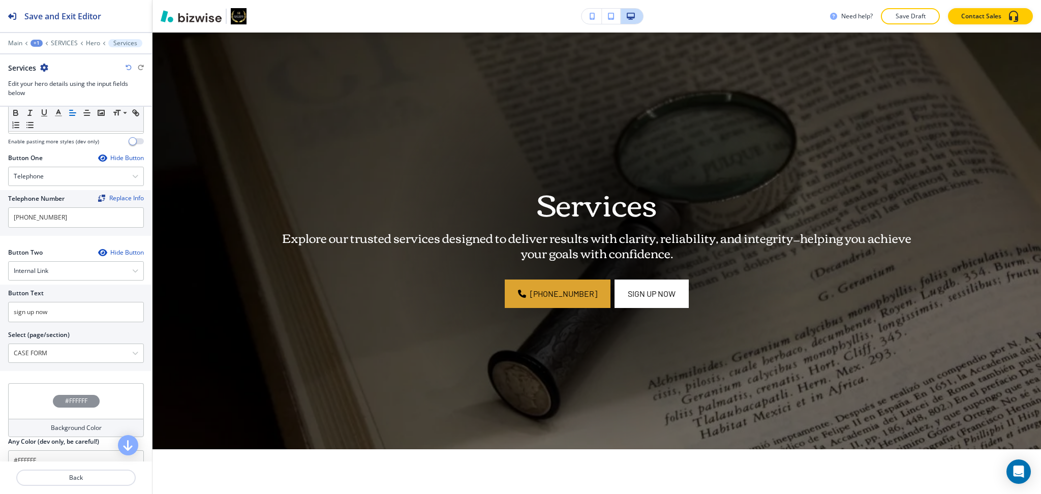
scroll to position [421, 0]
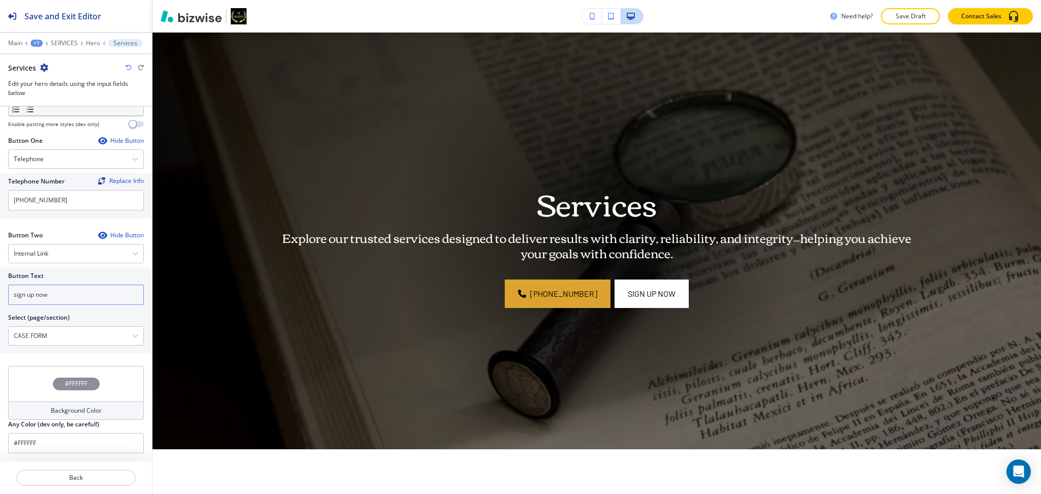
drag, startPoint x: 57, startPoint y: 290, endPoint x: 0, endPoint y: 267, distance: 61.3
click at [0, 279] on div "Button Text sign up now Select (page/section) CASE FORM HOME HOME | Hero HOME |…" at bounding box center [76, 310] width 152 height 86
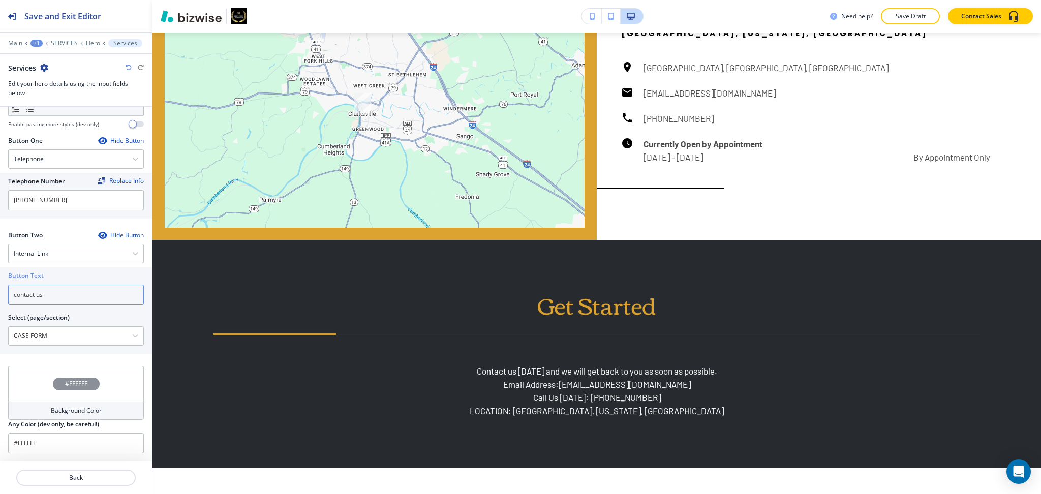
scroll to position [1825, 0]
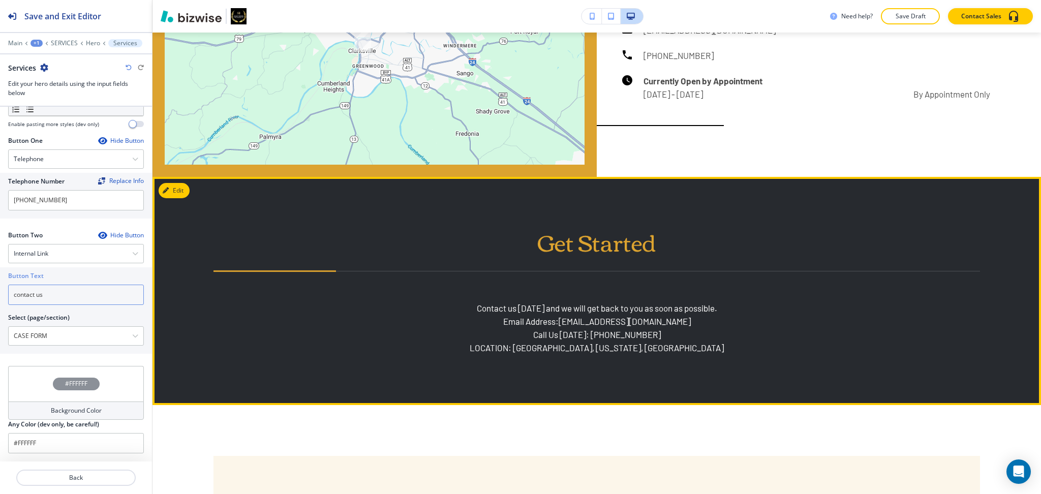
type input "contact us"
click at [180, 189] on button "Edit" at bounding box center [174, 190] width 31 height 15
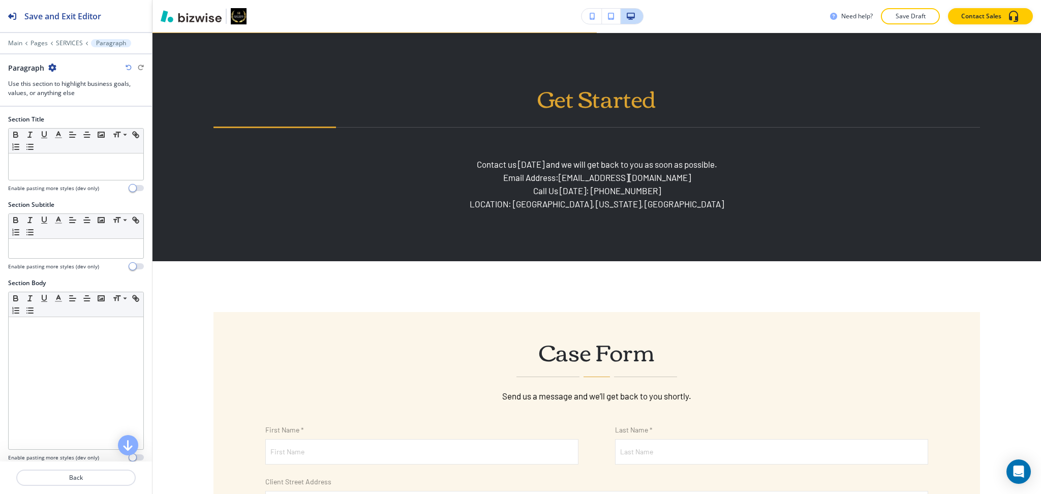
scroll to position [1970, 0]
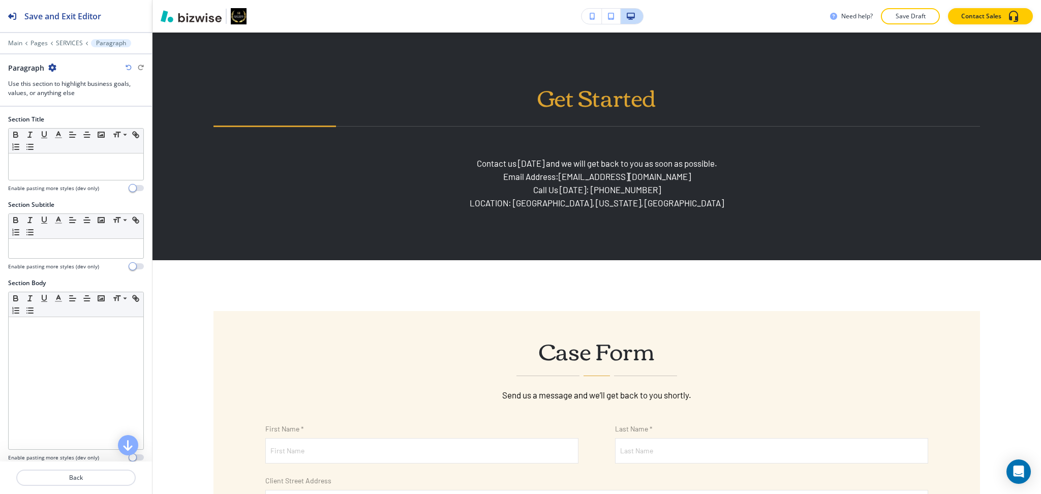
click at [53, 67] on icon "button" at bounding box center [52, 68] width 8 height 8
click at [73, 115] on button "Delete Section" at bounding box center [80, 121] width 65 height 18
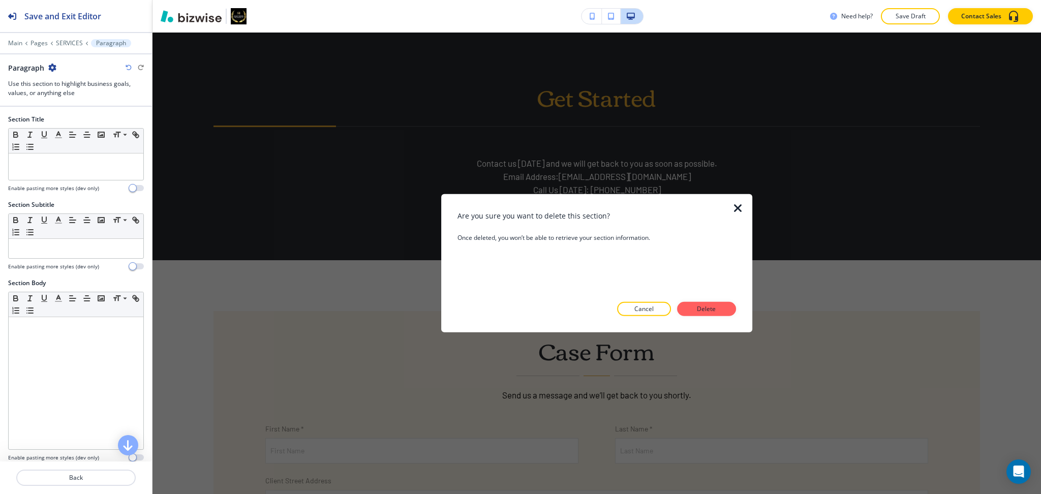
click at [724, 310] on button "Delete" at bounding box center [706, 309] width 59 height 14
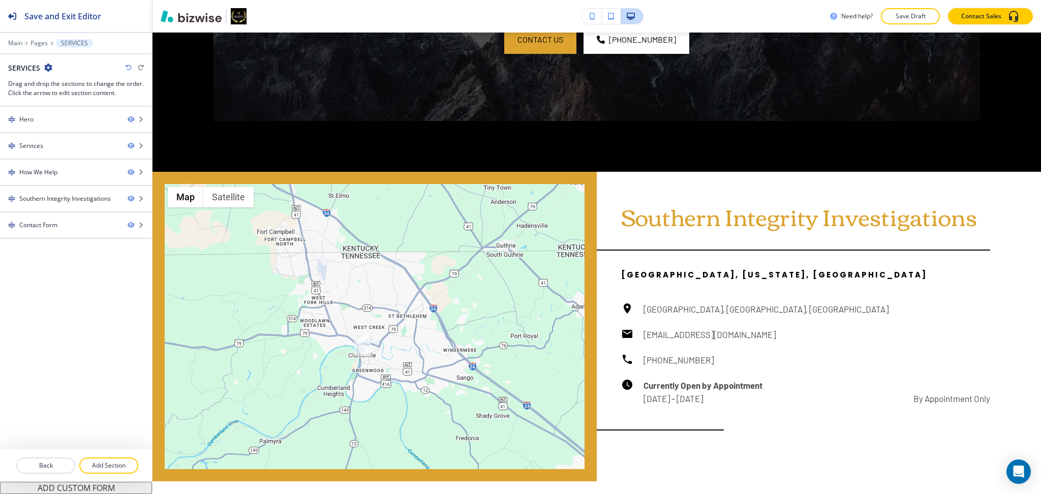
scroll to position [1511, 0]
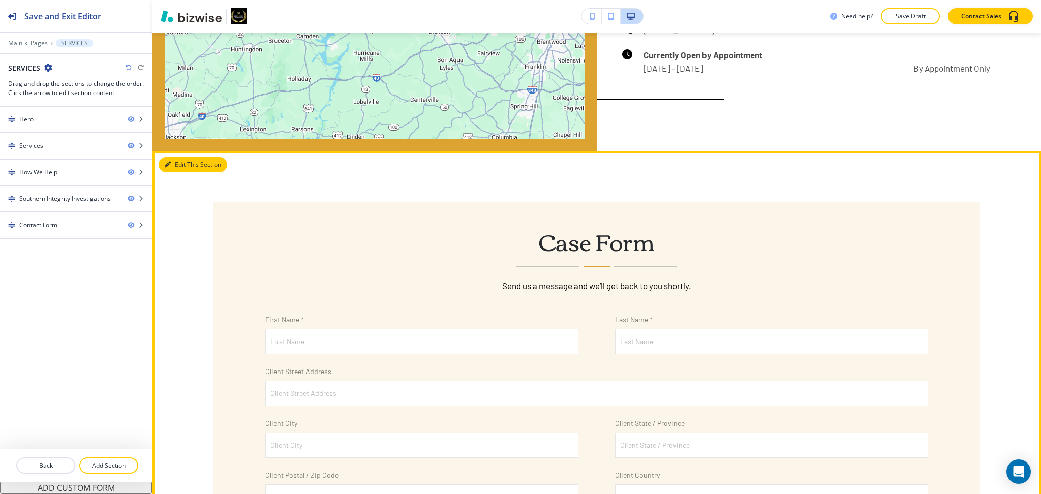
click at [175, 165] on button "Edit This Section" at bounding box center [193, 164] width 69 height 15
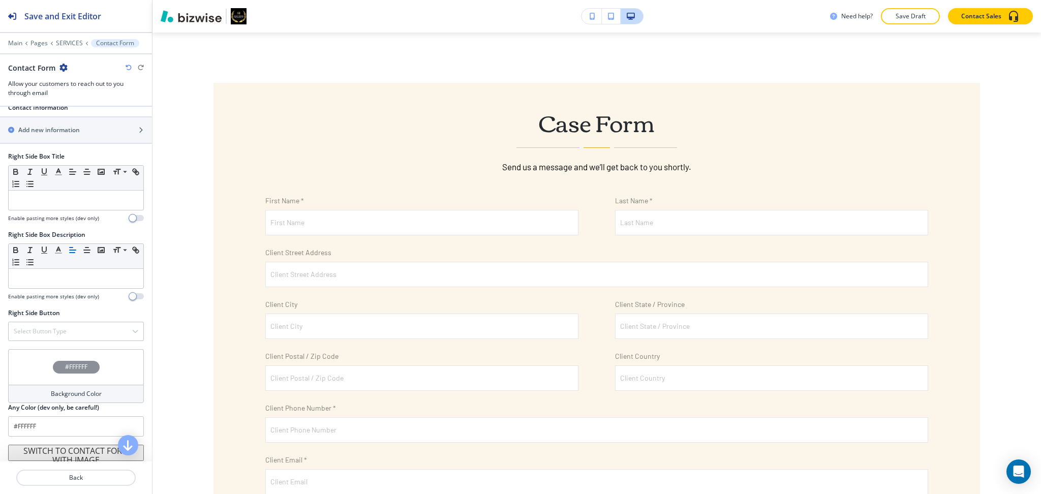
scroll to position [1305, 0]
click at [68, 391] on h4 "Background Color" at bounding box center [76, 389] width 51 height 9
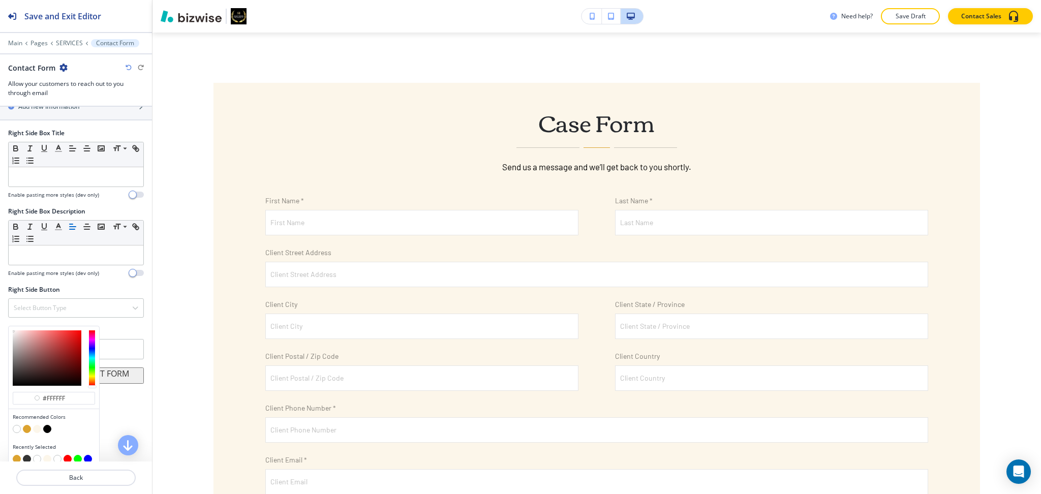
scroll to position [1334, 0]
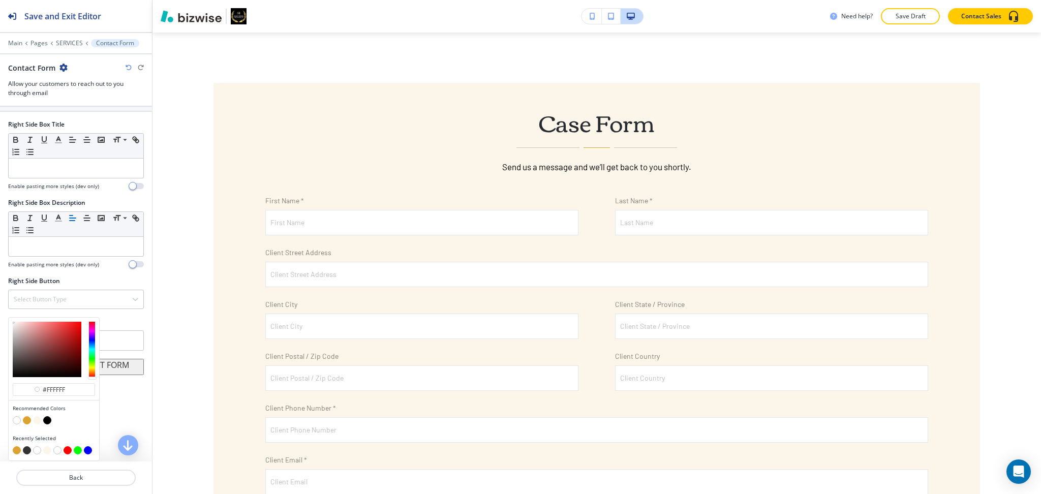
type input "#ffffff"
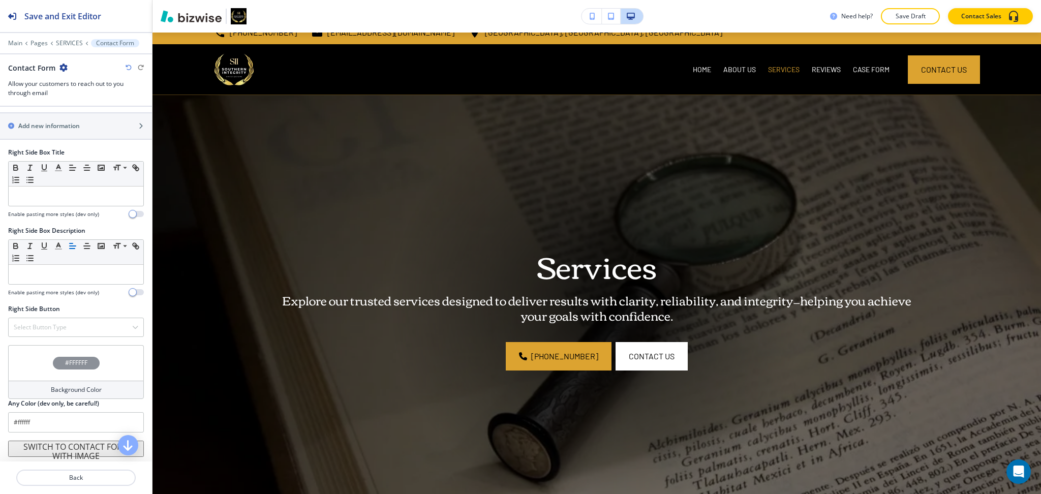
scroll to position [3, 0]
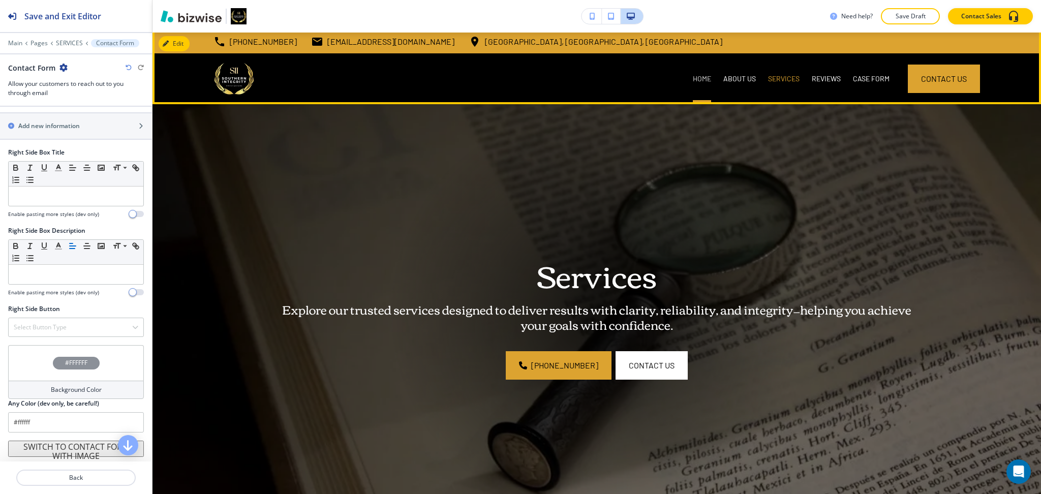
click at [693, 76] on p "HOME" at bounding box center [702, 79] width 18 height 10
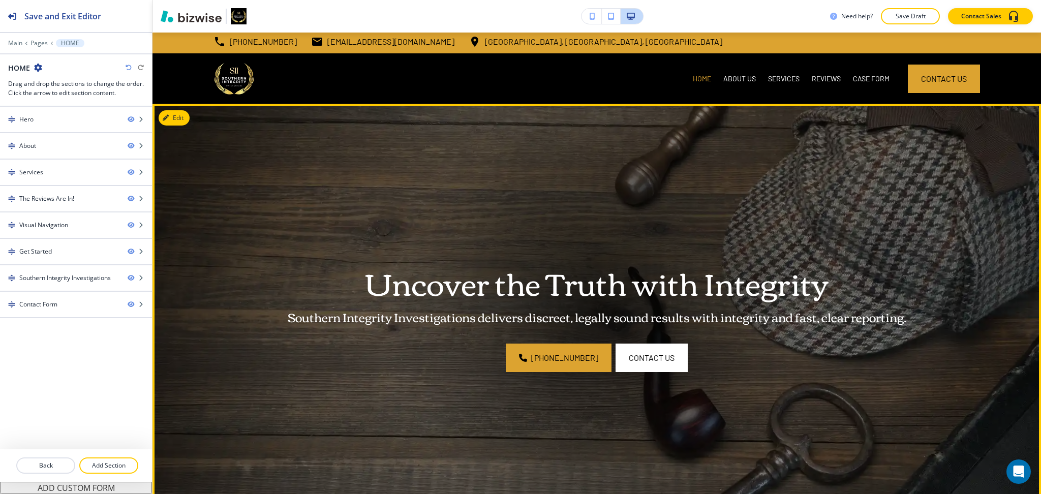
scroll to position [0, 0]
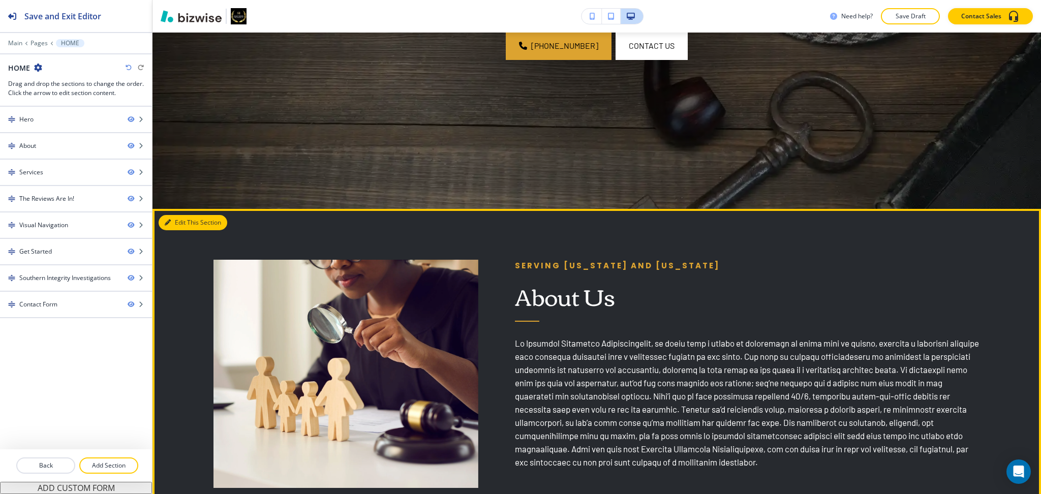
click at [186, 222] on button "Edit This Section" at bounding box center [193, 222] width 69 height 15
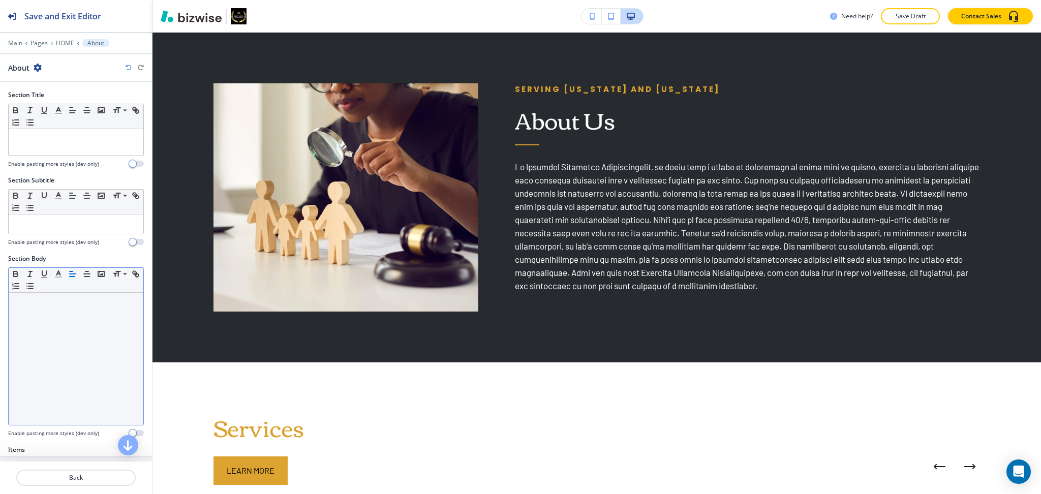
scroll to position [204, 0]
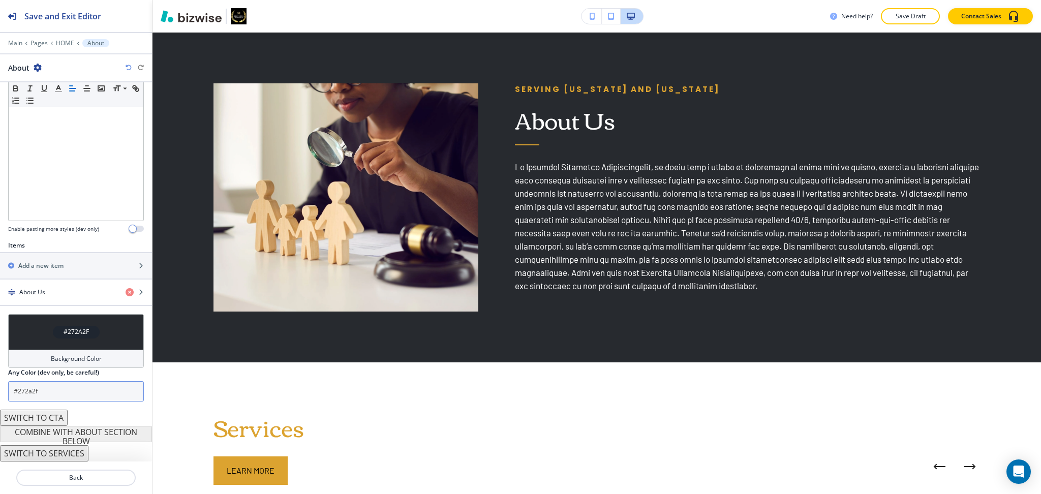
click at [67, 392] on input "#272a2f" at bounding box center [76, 391] width 136 height 20
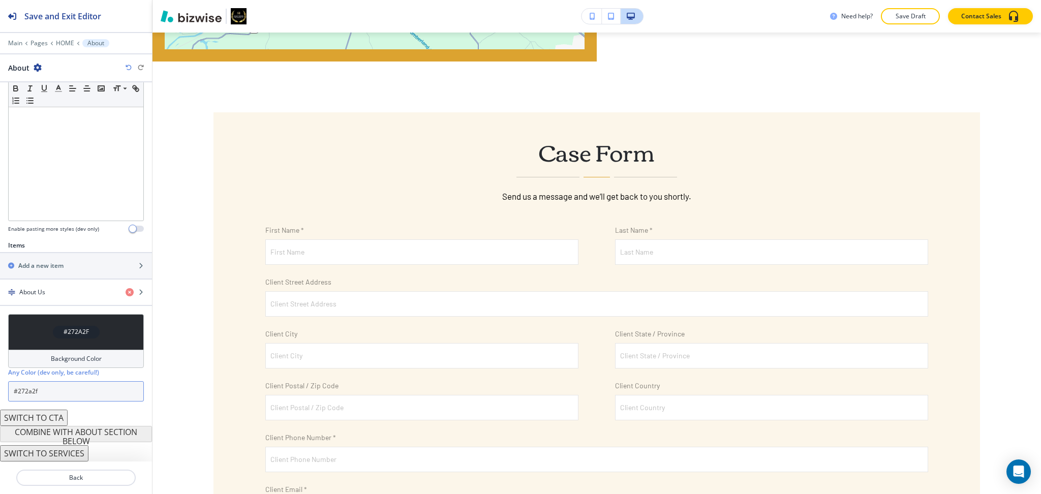
scroll to position [2423, 0]
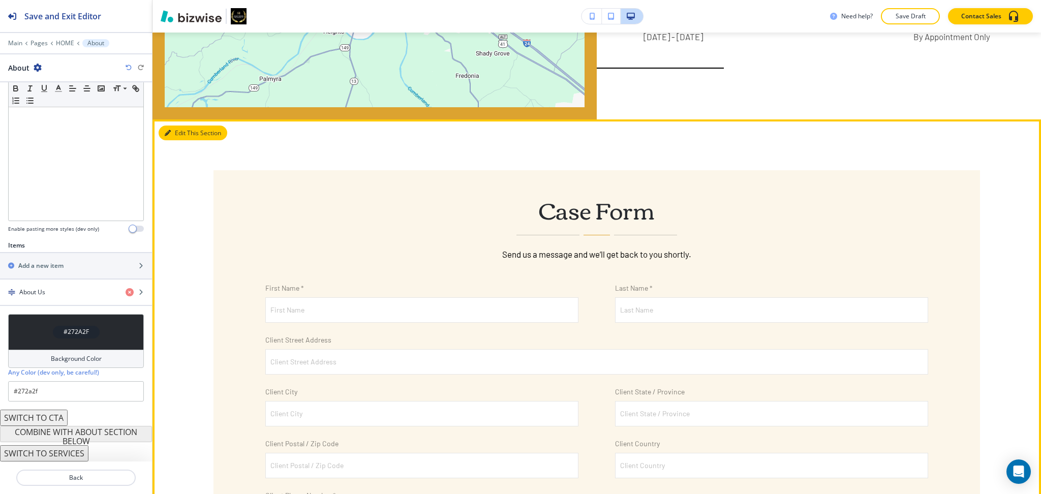
click at [173, 141] on button "Edit This Section" at bounding box center [193, 133] width 69 height 15
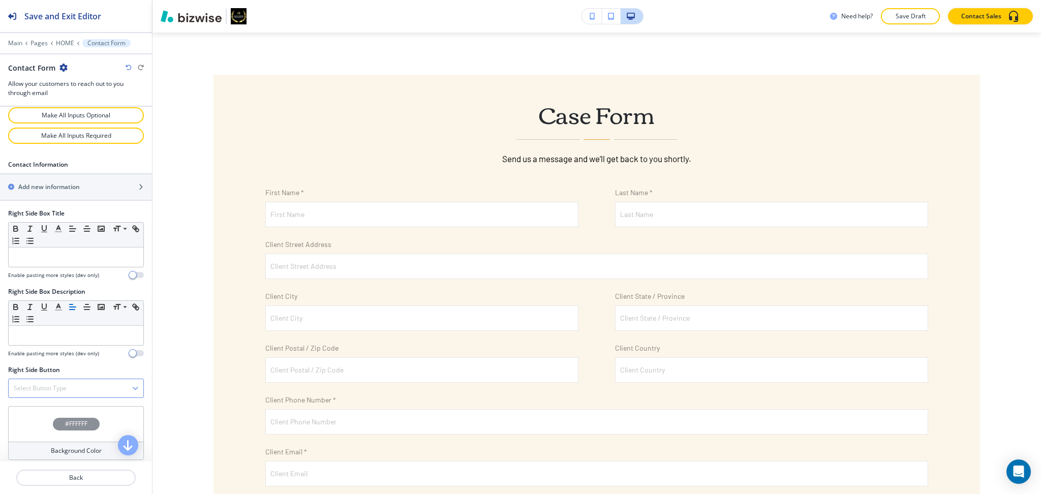
scroll to position [1305, 0]
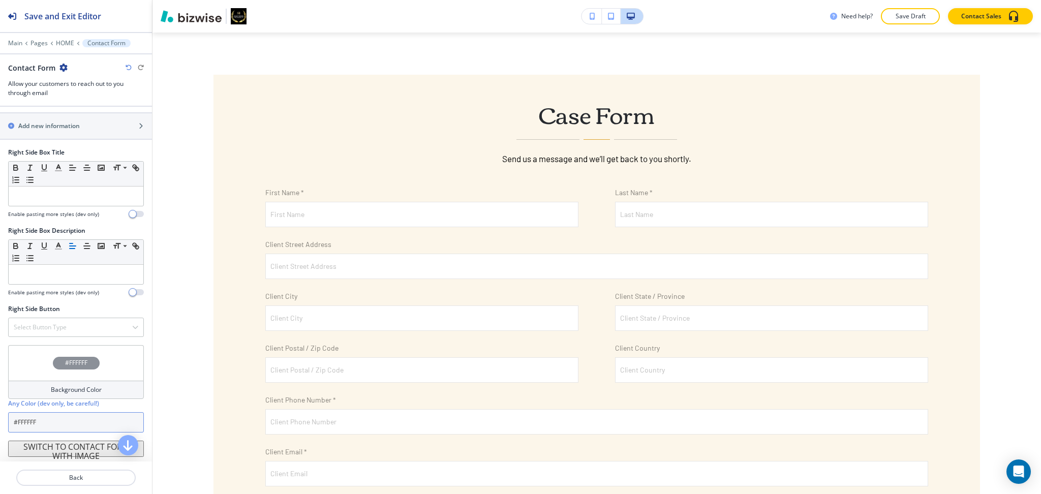
click at [83, 429] on input "#FFFFFF" at bounding box center [76, 422] width 136 height 20
paste input "272a2f"
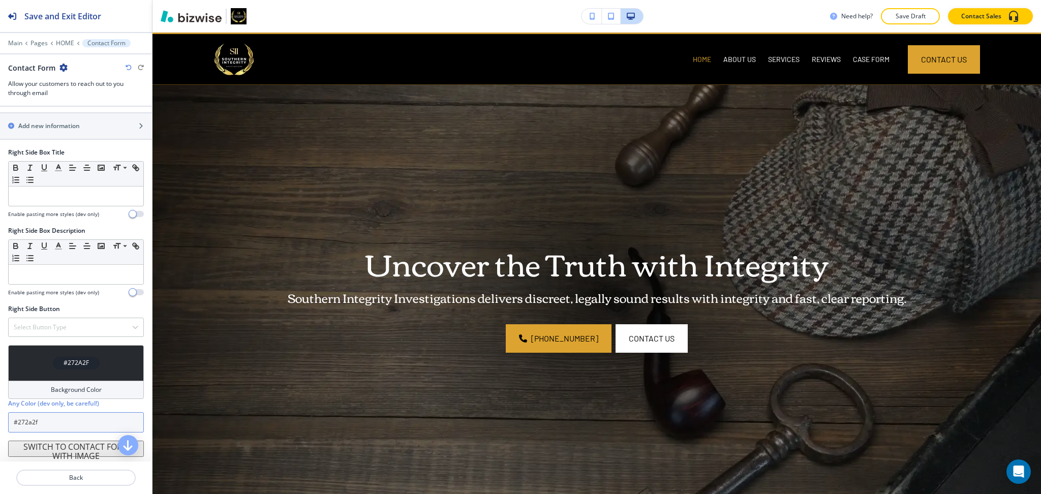
scroll to position [0, 0]
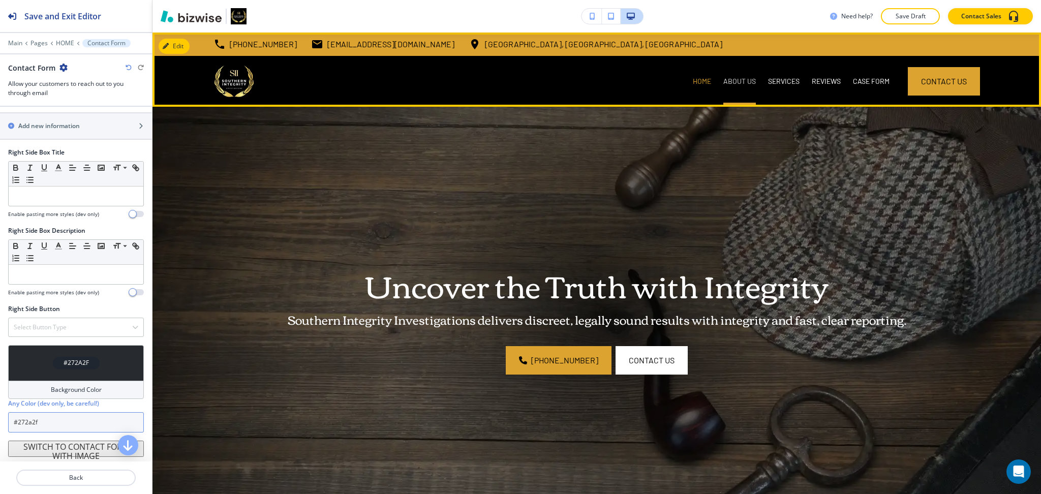
type input "#272a2f"
click at [724, 78] on p "ABOUT US" at bounding box center [739, 81] width 33 height 10
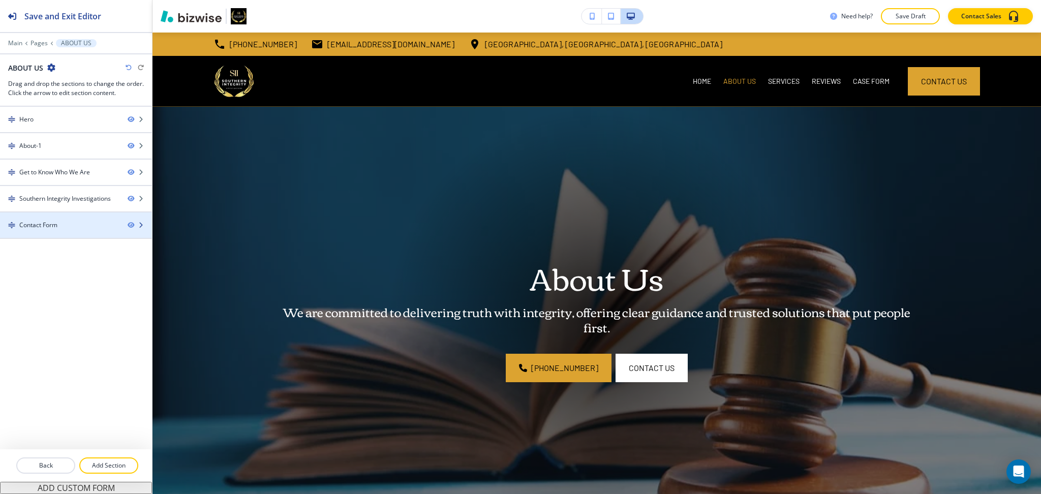
click at [28, 223] on div "Contact Form" at bounding box center [38, 225] width 38 height 9
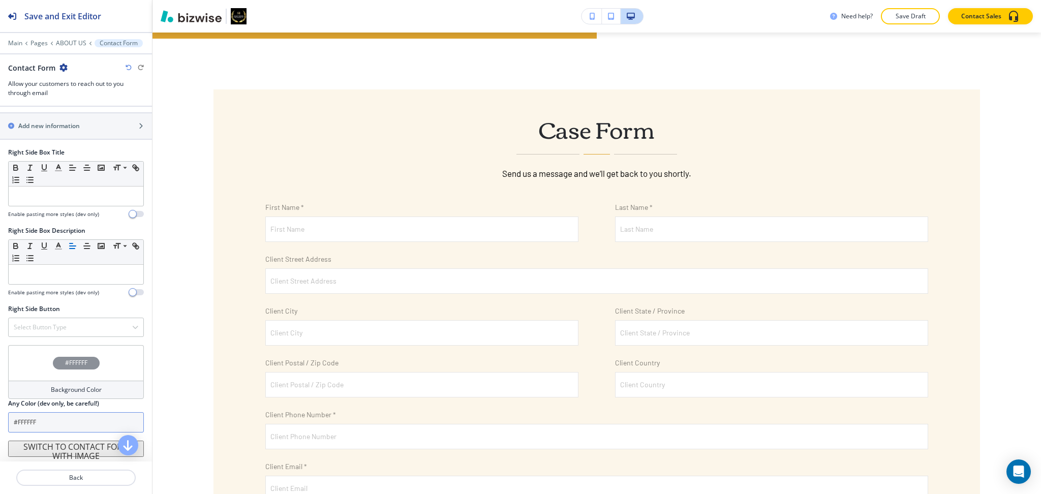
click at [70, 419] on input "#FFFFFF" at bounding box center [76, 422] width 136 height 20
paste input "272a2f"
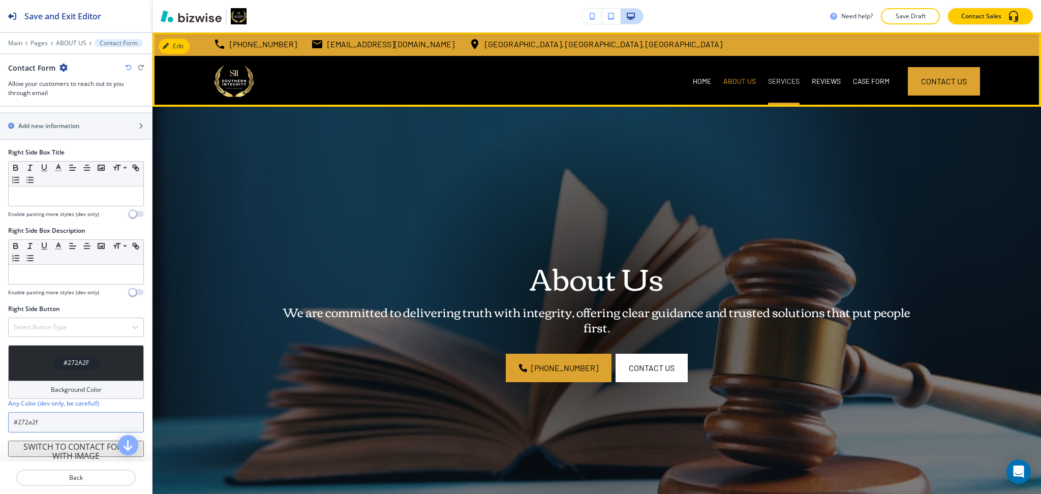
type input "#272a2f"
click at [771, 81] on p "SERVICES" at bounding box center [784, 81] width 32 height 10
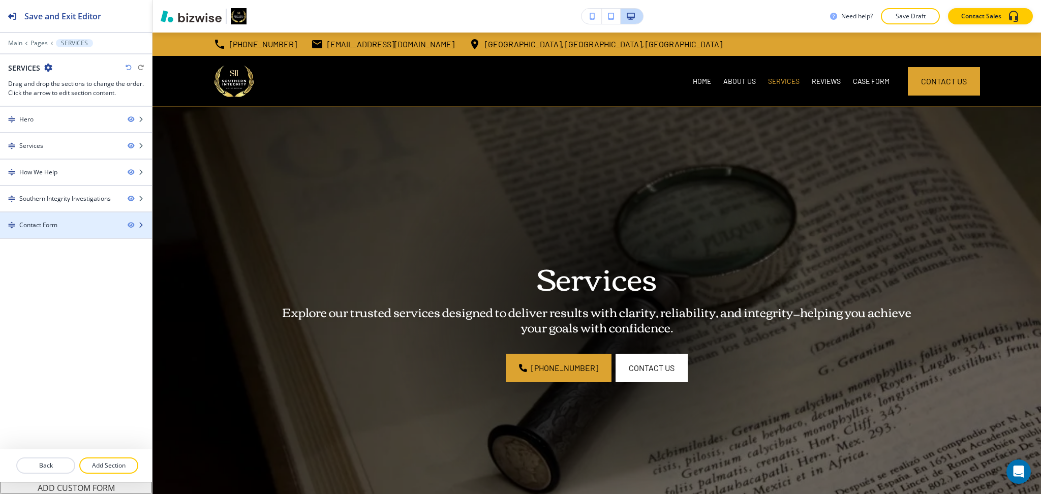
click at [52, 231] on div at bounding box center [76, 234] width 152 height 8
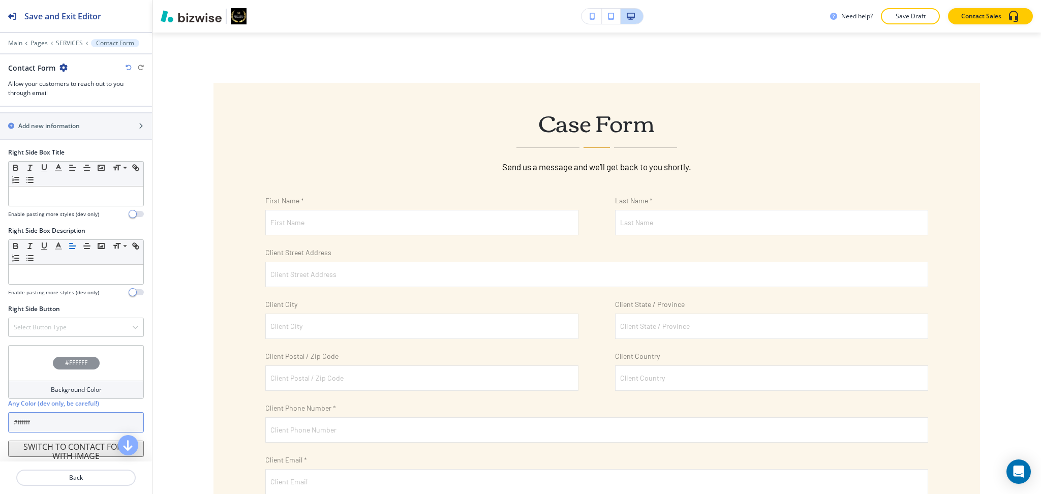
click at [91, 415] on input "#ffffff" at bounding box center [76, 422] width 136 height 20
paste input "272a2"
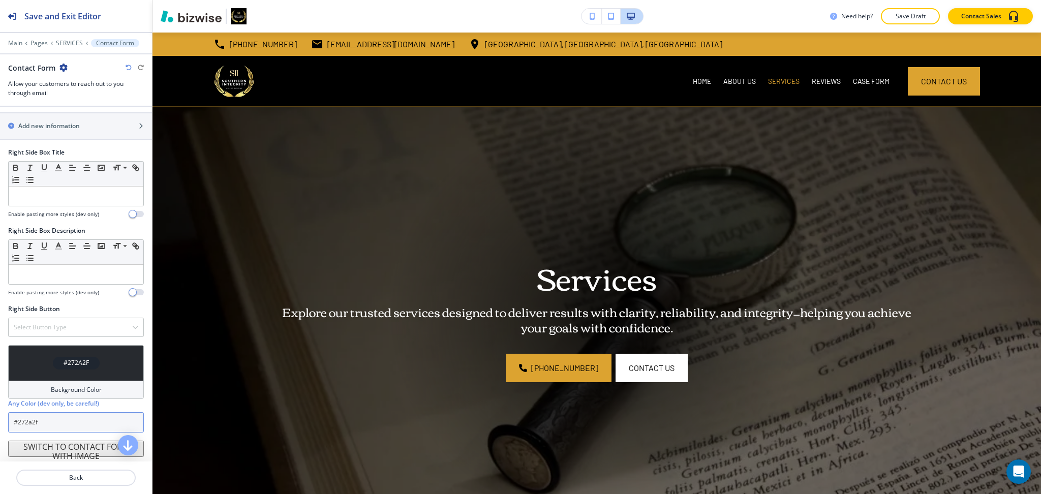
type input "#272a2f"
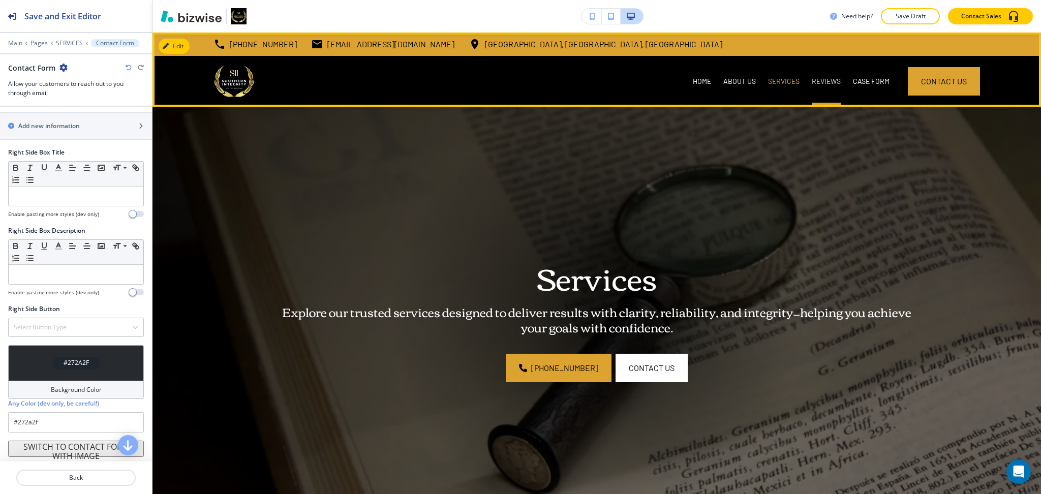
click at [812, 80] on p "REVIEWS" at bounding box center [826, 81] width 29 height 10
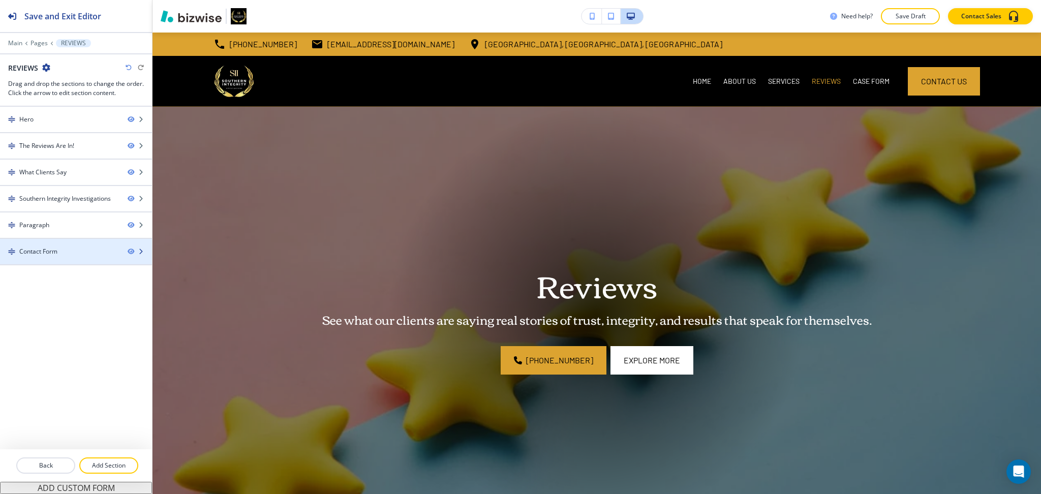
click at [35, 262] on div at bounding box center [76, 260] width 152 height 8
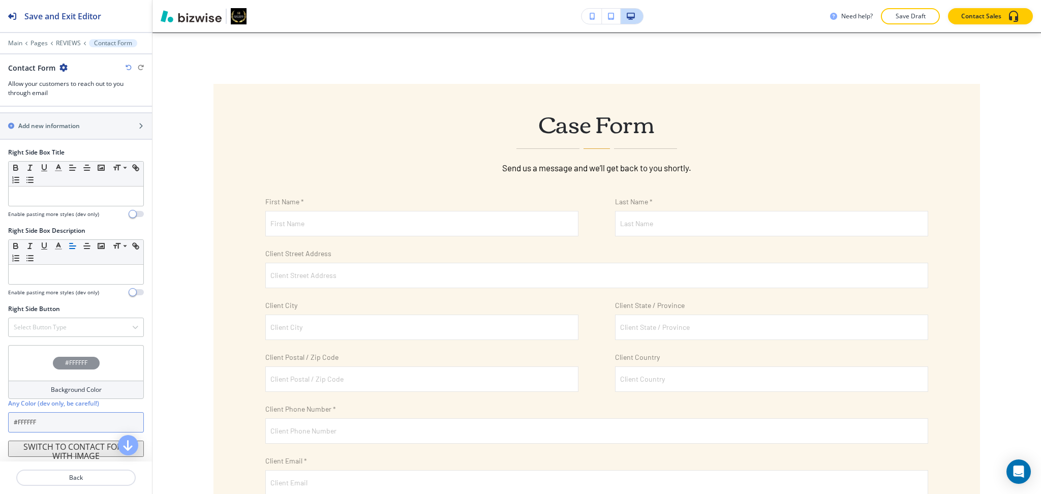
click at [65, 419] on input "#FFFFFF" at bounding box center [76, 422] width 136 height 20
paste input "272a2f"
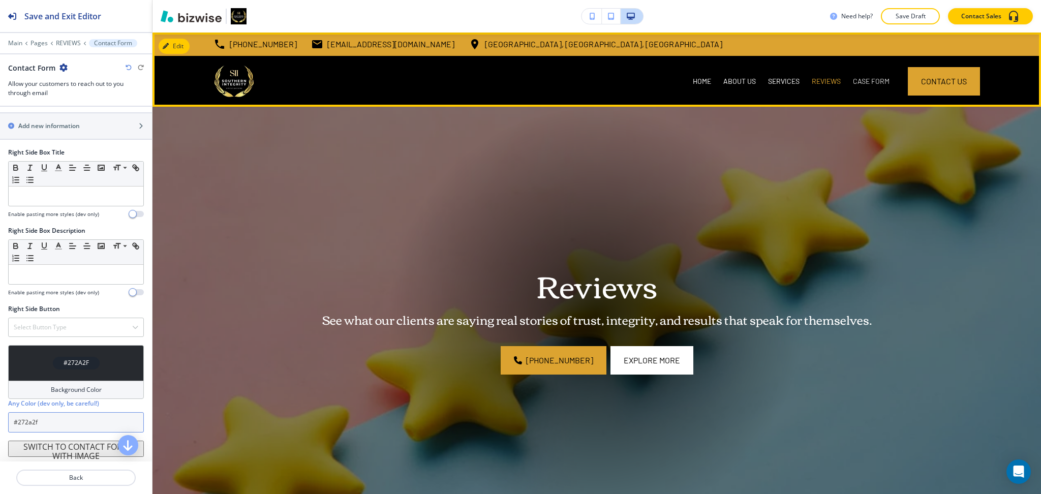
type input "#272a2f"
click at [870, 82] on p "CASE FORM" at bounding box center [871, 81] width 37 height 10
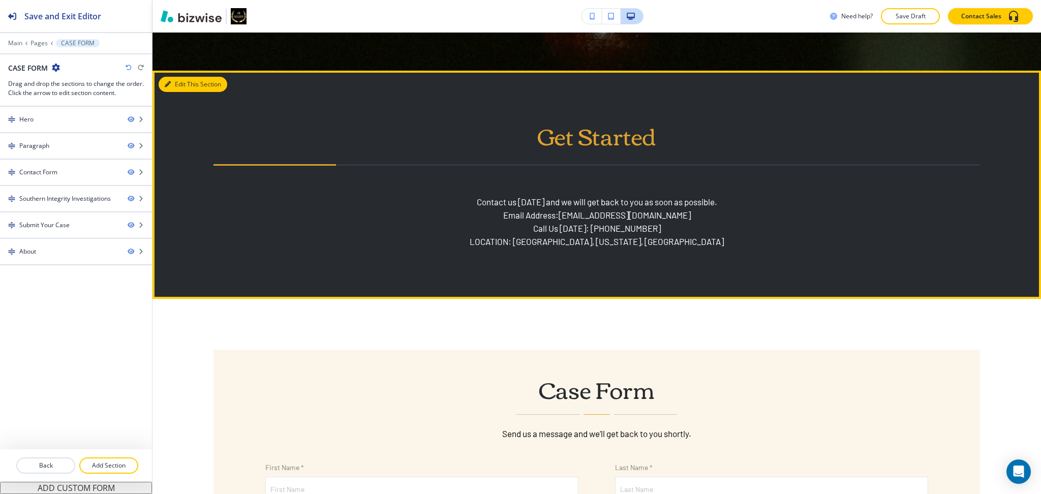
click at [181, 81] on button "Edit This Section" at bounding box center [193, 84] width 69 height 15
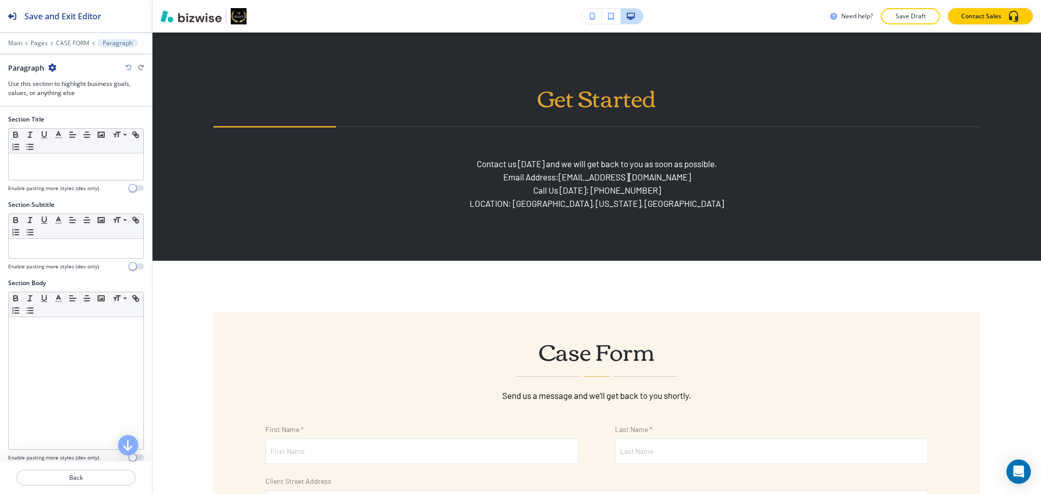
click at [48, 68] on icon "button" at bounding box center [52, 68] width 8 height 8
click at [72, 123] on p "Delete Section" at bounding box center [81, 120] width 52 height 9
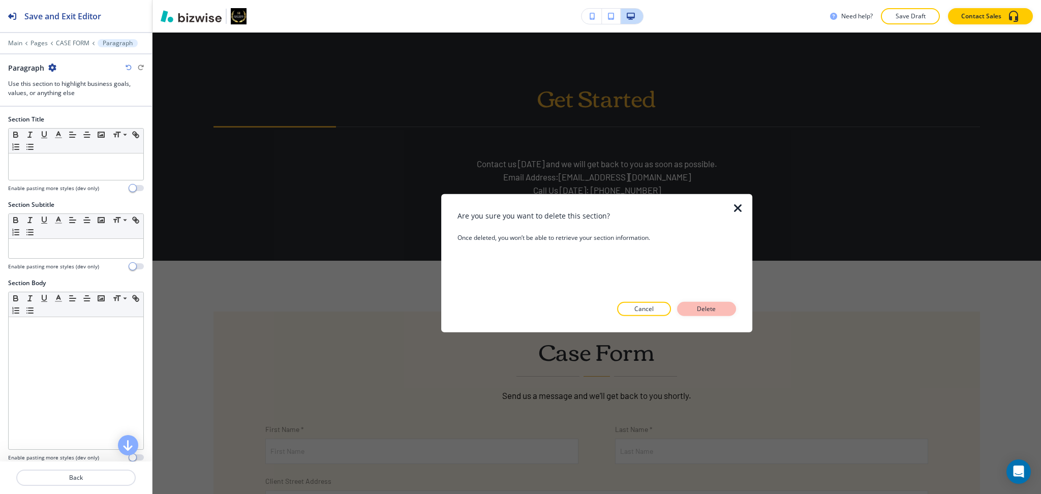
click at [714, 309] on p "Delete" at bounding box center [706, 308] width 24 height 9
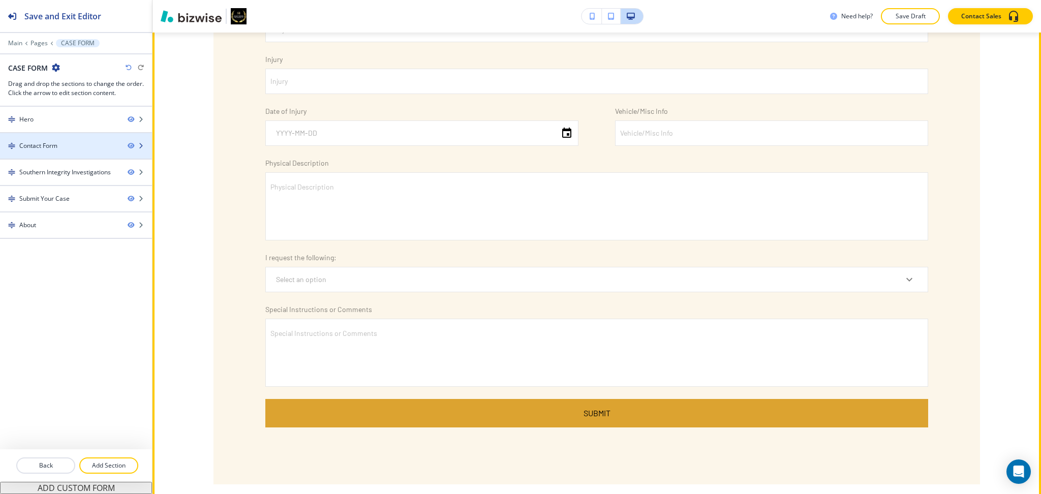
click at [70, 145] on div "Contact Form" at bounding box center [59, 145] width 119 height 9
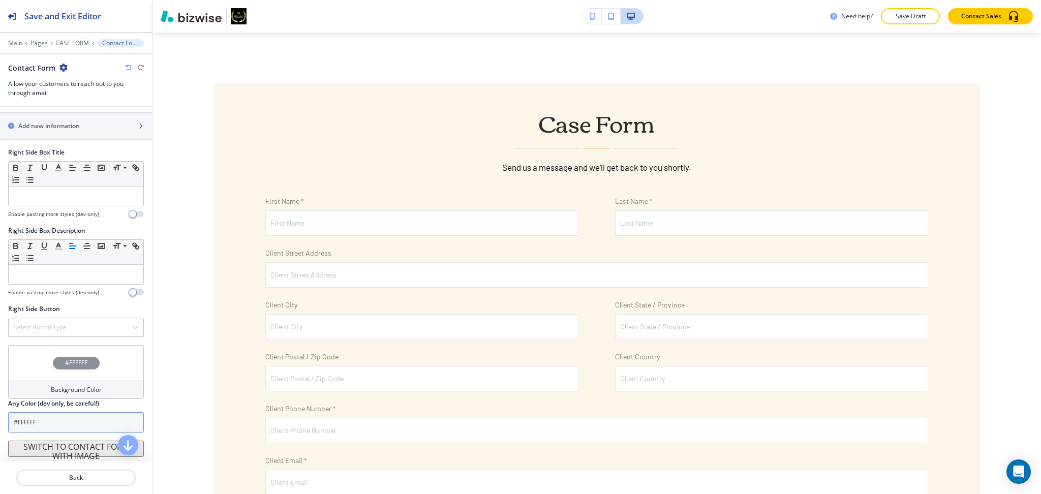
click at [84, 422] on input "#FFFFFF" at bounding box center [76, 422] width 136 height 20
paste input "272a2f"
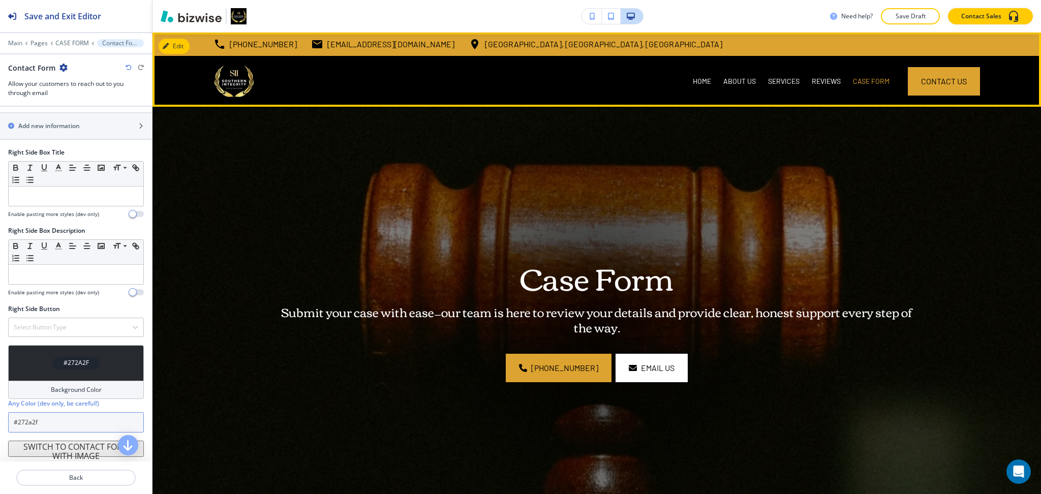
type input "#272a2f"
click at [820, 75] on div "REVIEWS" at bounding box center [825, 81] width 41 height 51
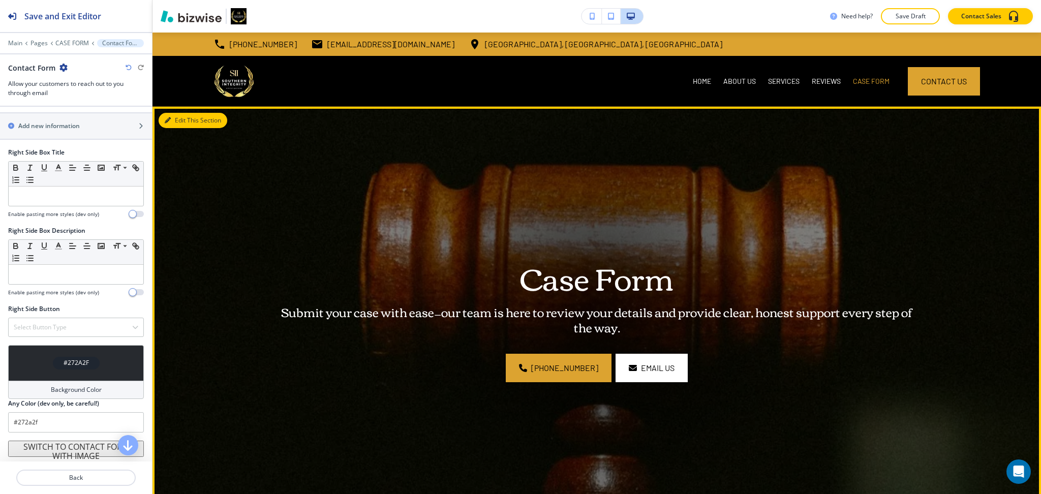
click at [168, 121] on icon "button" at bounding box center [168, 120] width 6 height 6
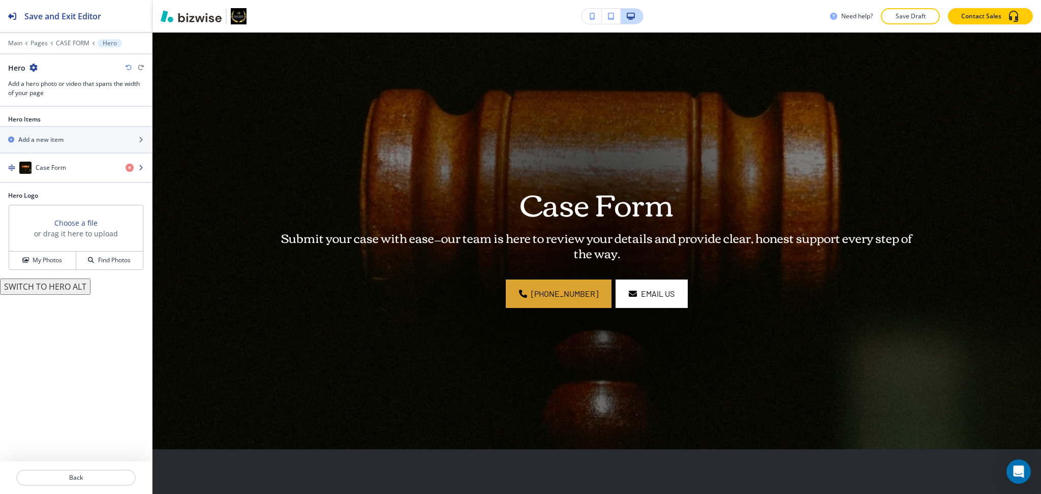
click at [62, 174] on div "button" at bounding box center [76, 178] width 152 height 8
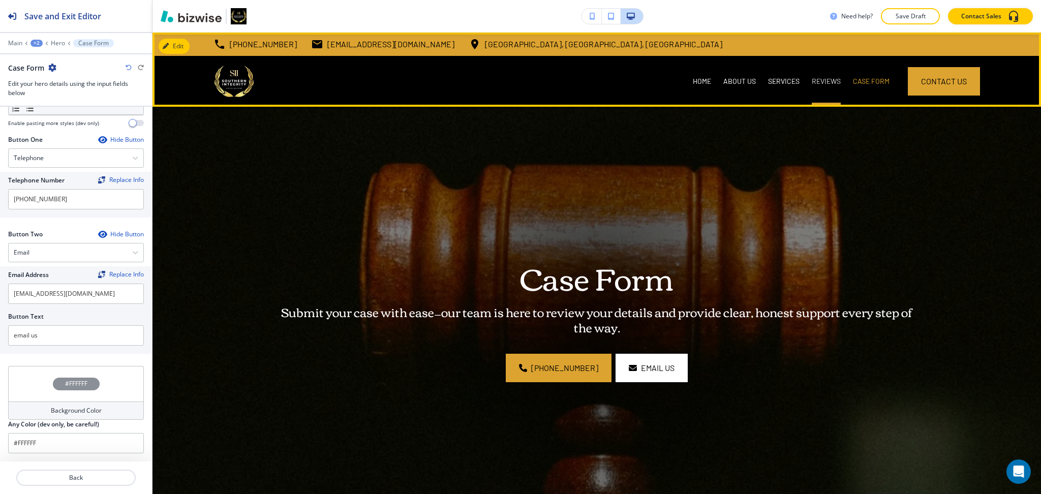
click at [812, 79] on p "REVIEWS" at bounding box center [826, 81] width 29 height 10
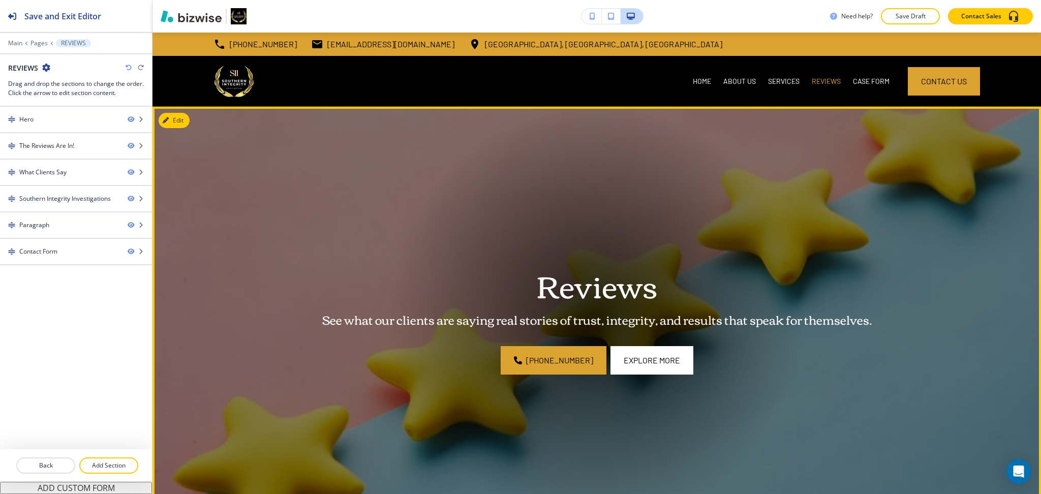
click at [191, 118] on img at bounding box center [596, 315] width 888 height 417
click at [178, 118] on button "Edit" at bounding box center [174, 120] width 31 height 15
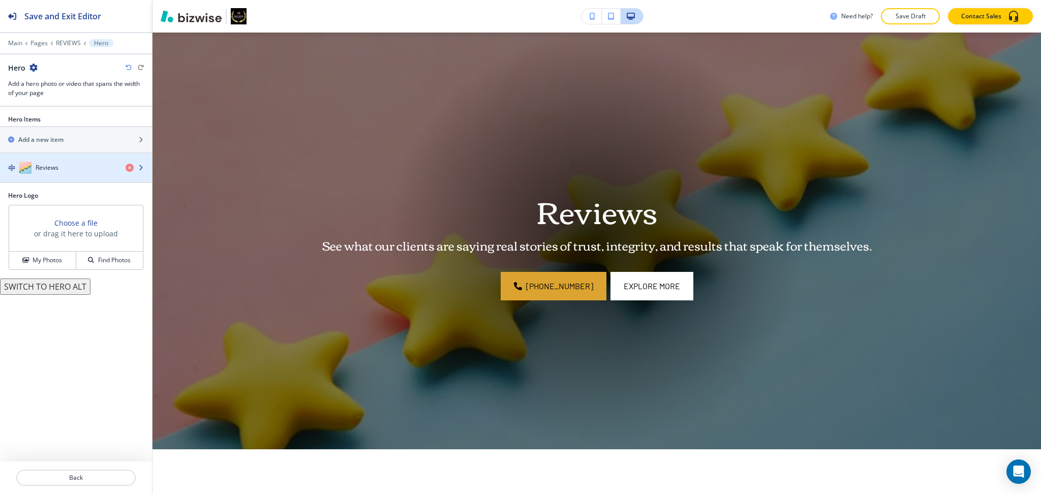
click at [55, 172] on div "Reviews" at bounding box center [58, 168] width 117 height 12
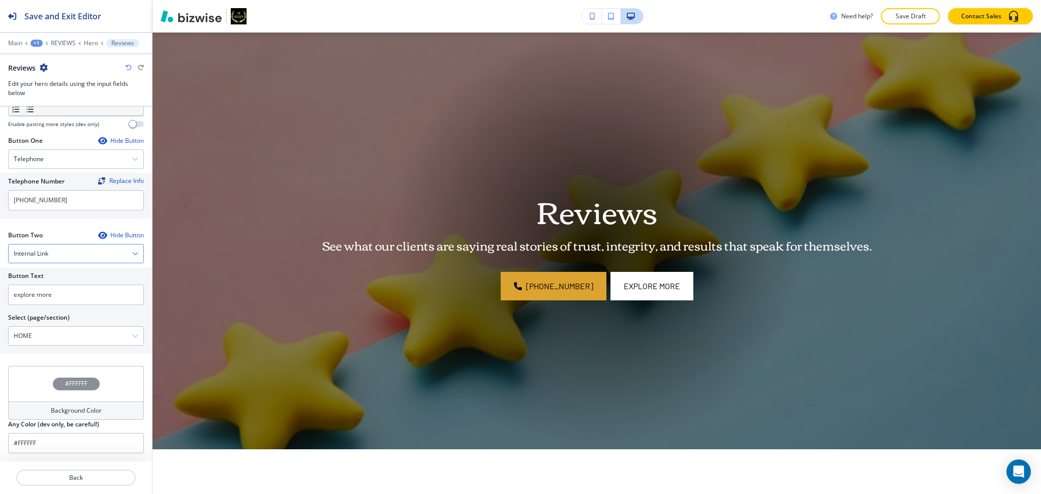
click at [57, 248] on div "Internal Link" at bounding box center [76, 253] width 135 height 18
click at [45, 324] on h4 "Email" at bounding box center [76, 323] width 124 height 9
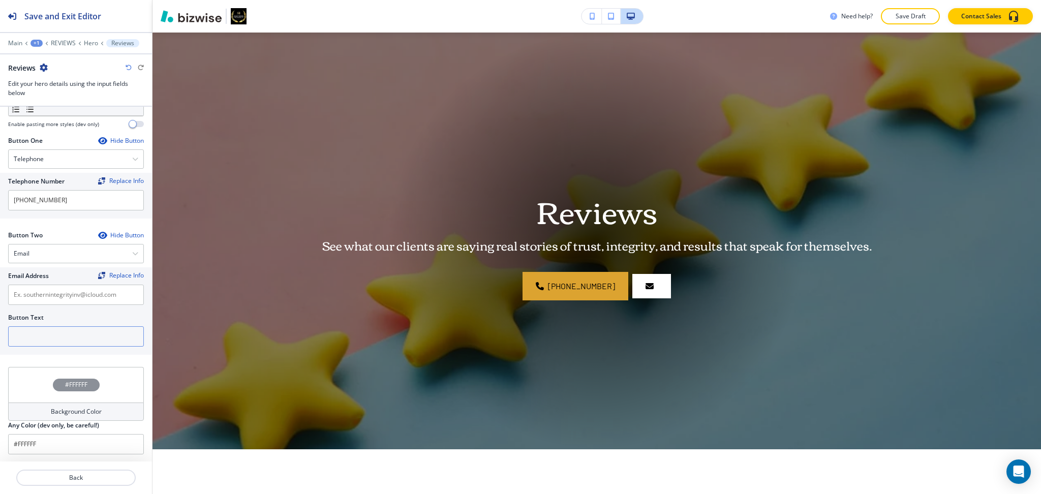
click at [52, 332] on input "text" at bounding box center [76, 336] width 136 height 20
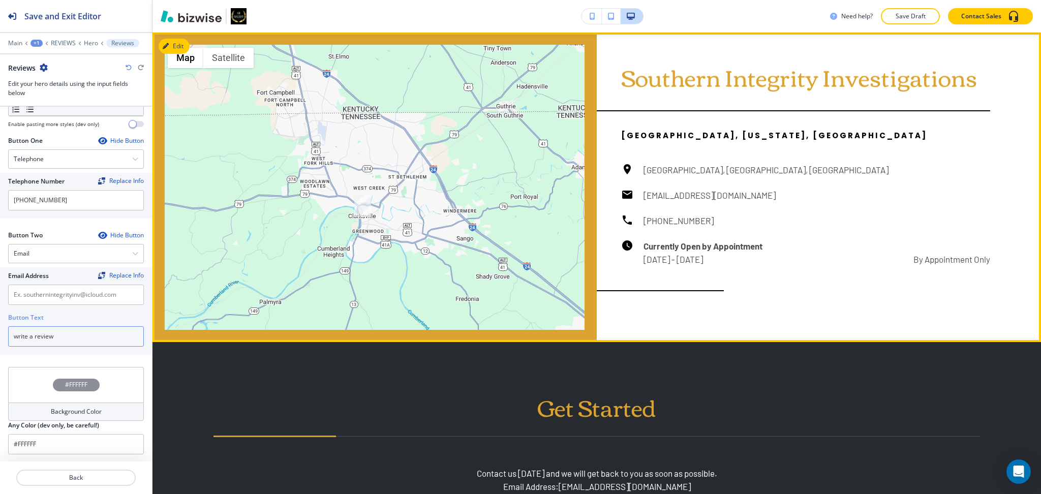
type input "write a review"
drag, startPoint x: 722, startPoint y: 196, endPoint x: 632, endPoint y: 199, distance: 90.0
click at [632, 199] on div "Clarksville, TN, USA southernintegrityinv@icloud.com (931) 919-8831 Currently O…" at bounding box center [805, 214] width 369 height 103
copy h6 "[EMAIL_ADDRESS][DOMAIN_NAME]"
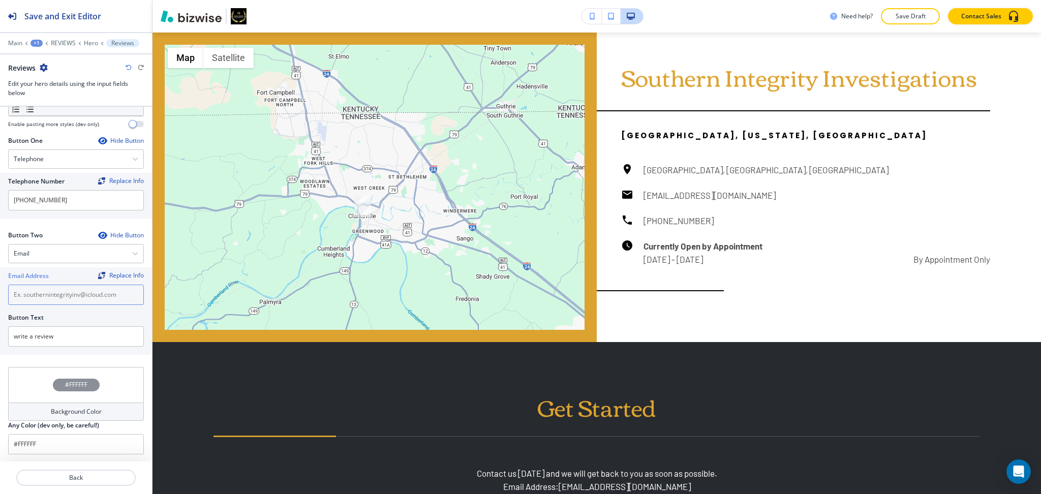
click at [87, 299] on input "text" at bounding box center [76, 295] width 136 height 20
paste input "[EMAIL_ADDRESS][DOMAIN_NAME]"
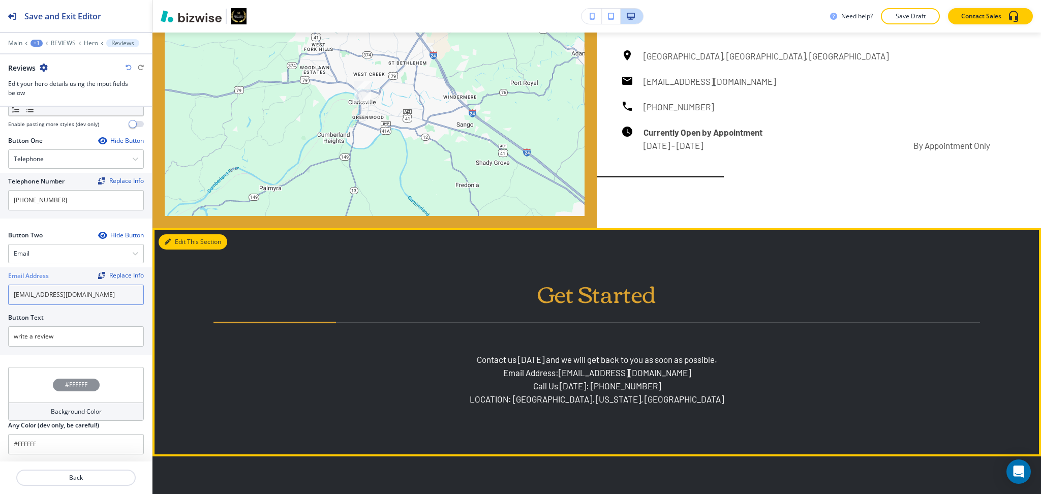
type input "[EMAIL_ADDRESS][DOMAIN_NAME]"
click at [179, 244] on button "Edit This Section" at bounding box center [193, 241] width 69 height 15
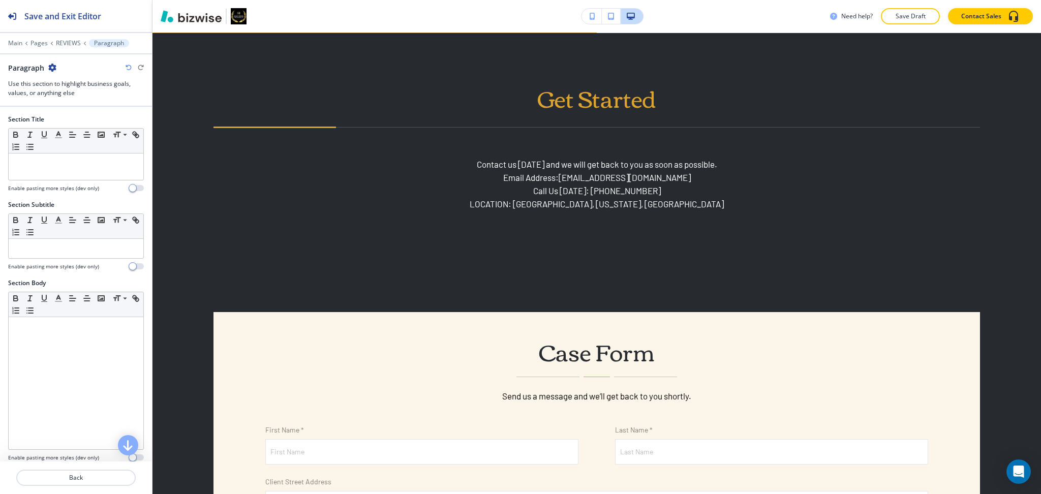
click at [54, 64] on icon "button" at bounding box center [52, 68] width 8 height 8
click at [72, 126] on button "Delete Section" at bounding box center [80, 121] width 65 height 18
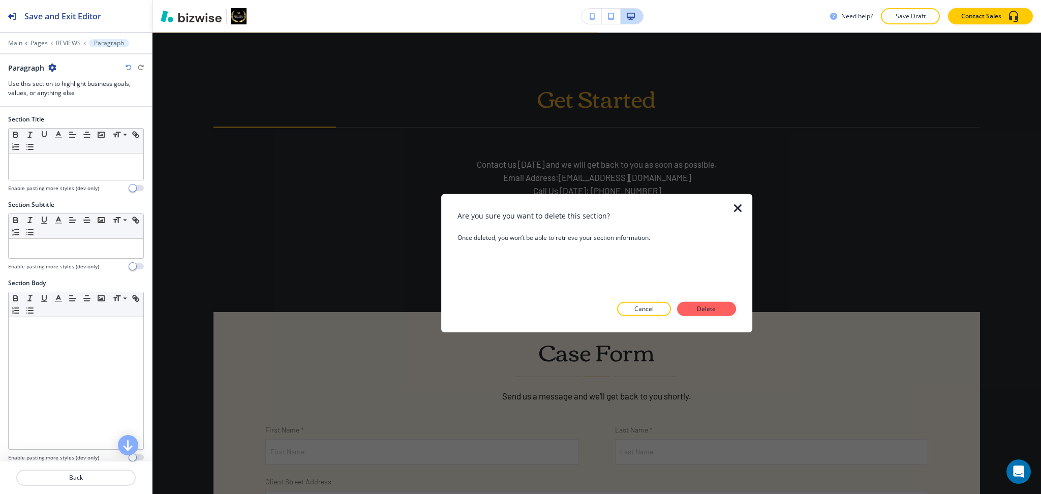
click at [710, 301] on div "Are you sure you want to delete this section? Once deleted, you won’t be able t…" at bounding box center [596, 263] width 278 height 106
click at [711, 303] on button "Delete" at bounding box center [706, 309] width 59 height 14
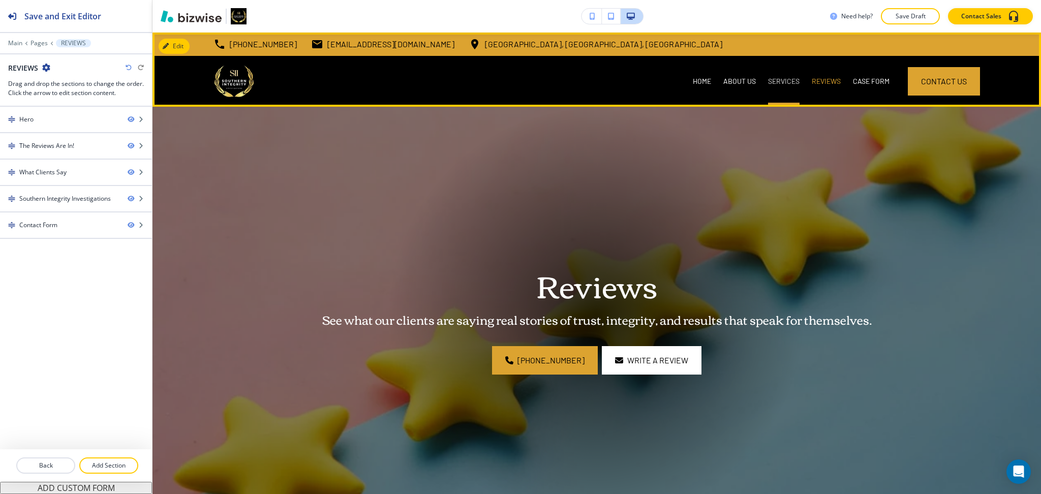
click at [779, 82] on p "SERVICES" at bounding box center [784, 81] width 32 height 10
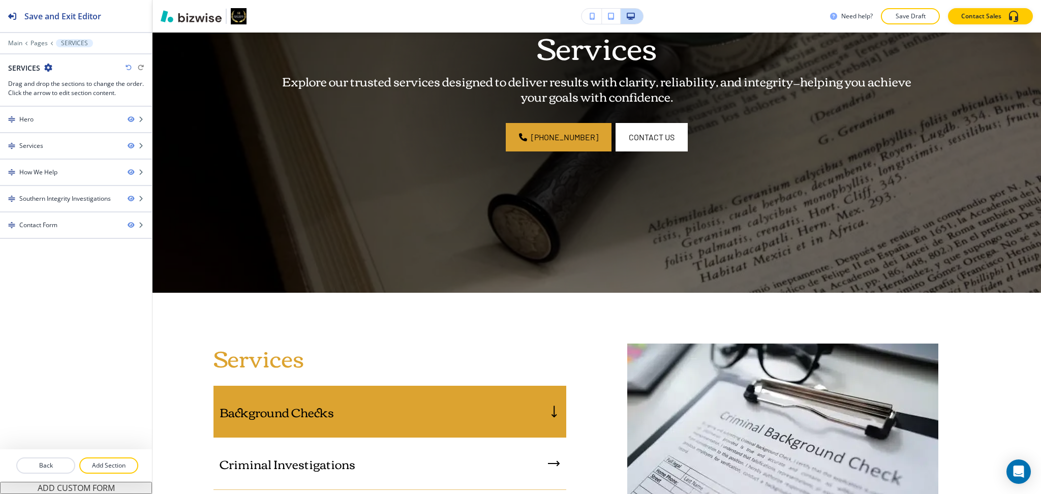
scroll to position [28, 0]
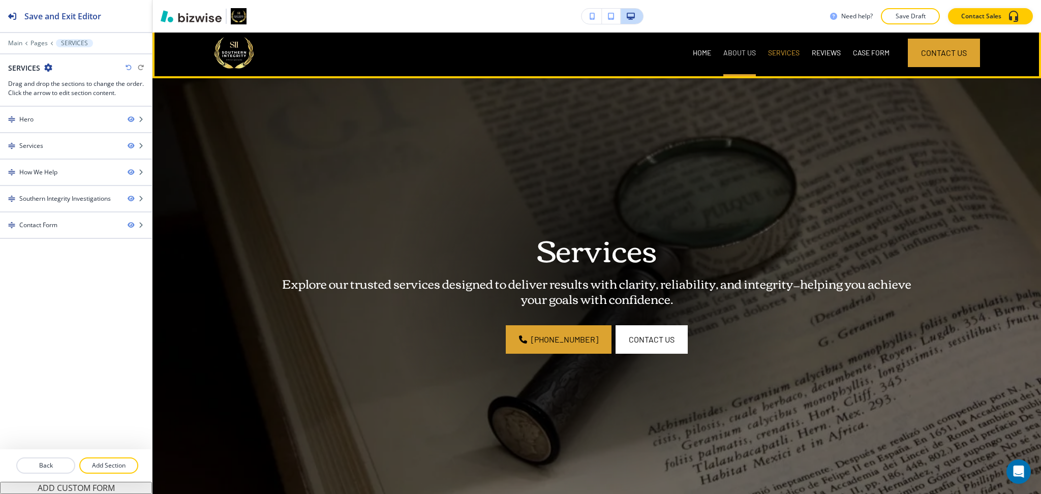
click at [726, 55] on p "ABOUT US" at bounding box center [739, 53] width 33 height 10
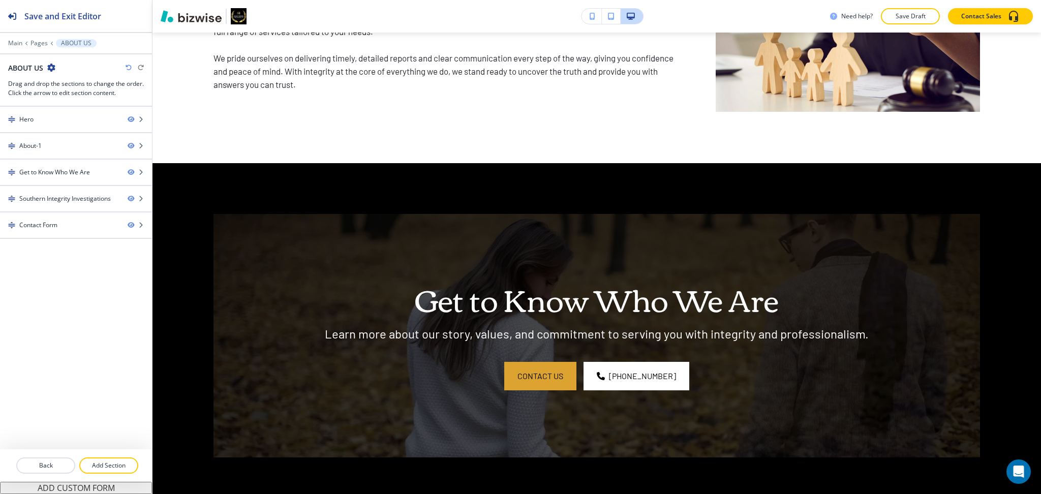
scroll to position [0, 0]
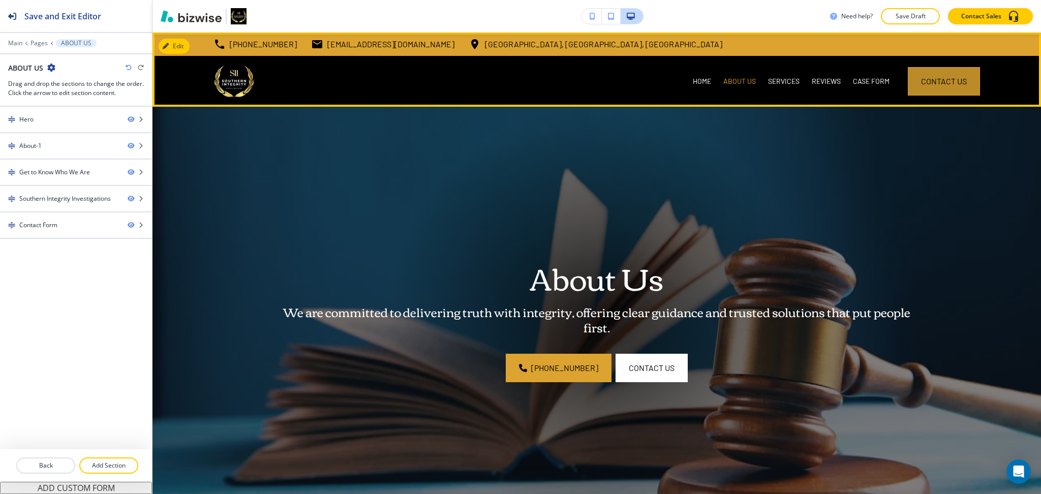
click at [950, 82] on span "contact us" at bounding box center [944, 81] width 46 height 12
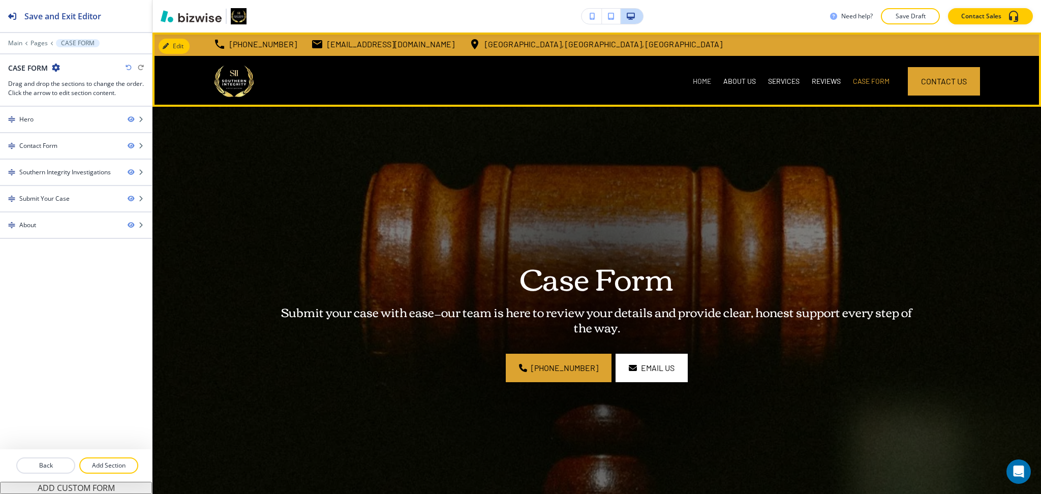
click at [693, 80] on p "HOME" at bounding box center [702, 81] width 18 height 10
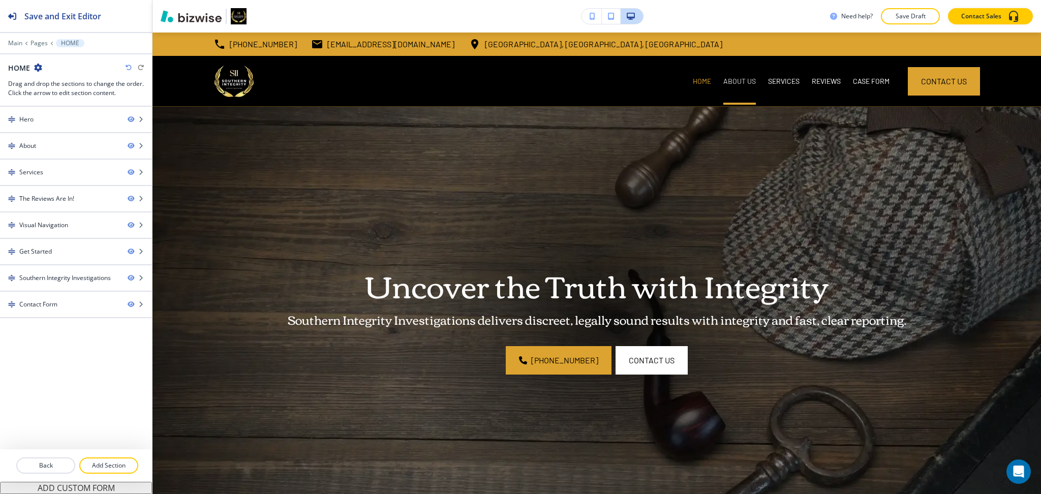
click at [723, 82] on p "ABOUT US" at bounding box center [739, 81] width 33 height 10
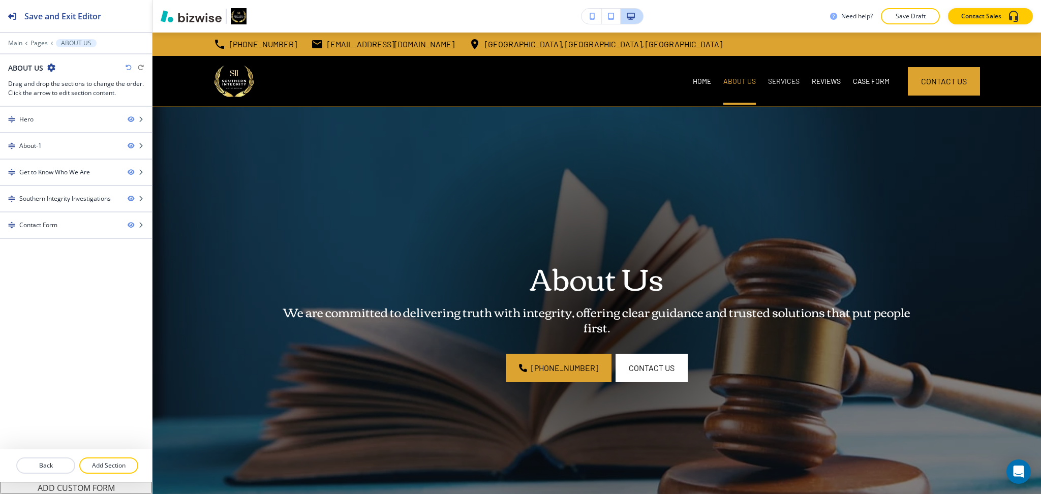
click at [768, 82] on p "SERVICES" at bounding box center [784, 81] width 32 height 10
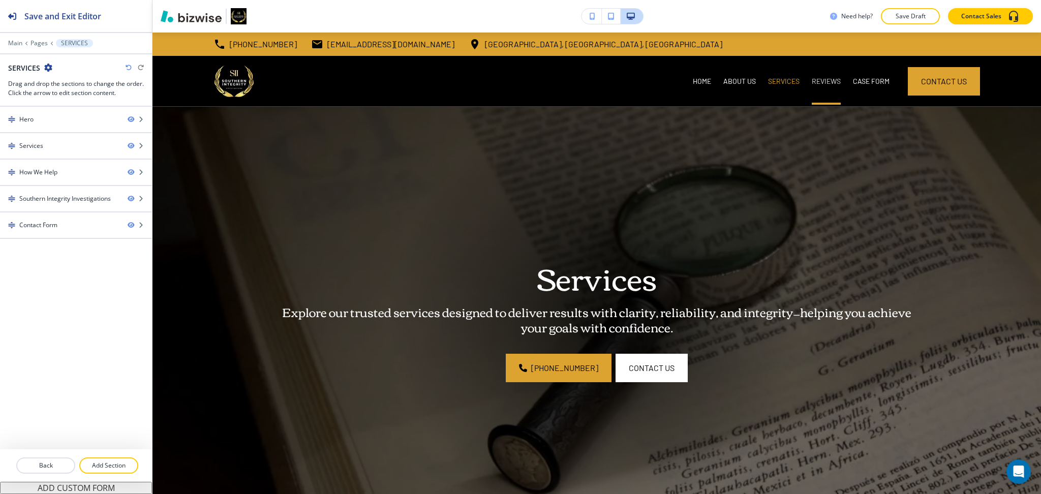
click at [821, 78] on p "REVIEWS" at bounding box center [826, 81] width 29 height 10
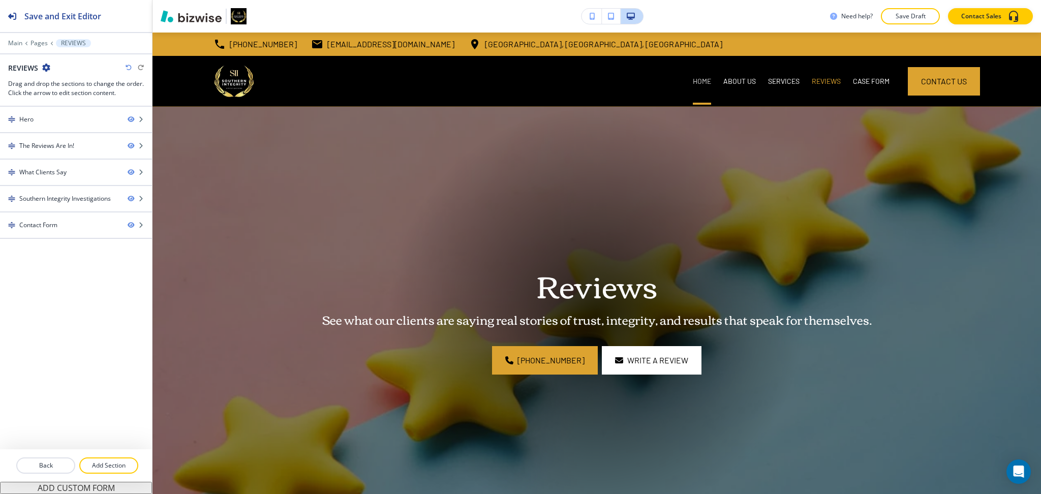
click at [694, 79] on p "HOME" at bounding box center [702, 81] width 18 height 10
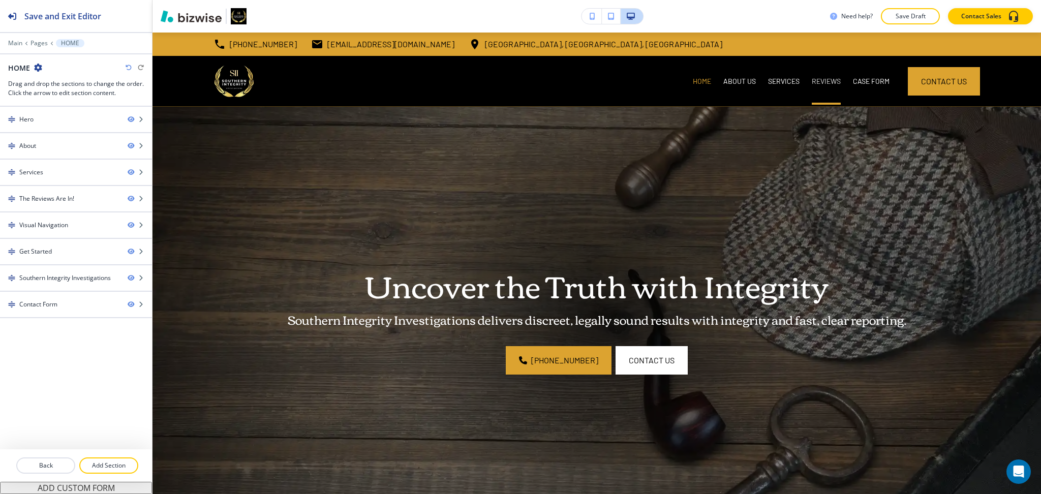
click at [821, 80] on p "REVIEWS" at bounding box center [826, 81] width 29 height 10
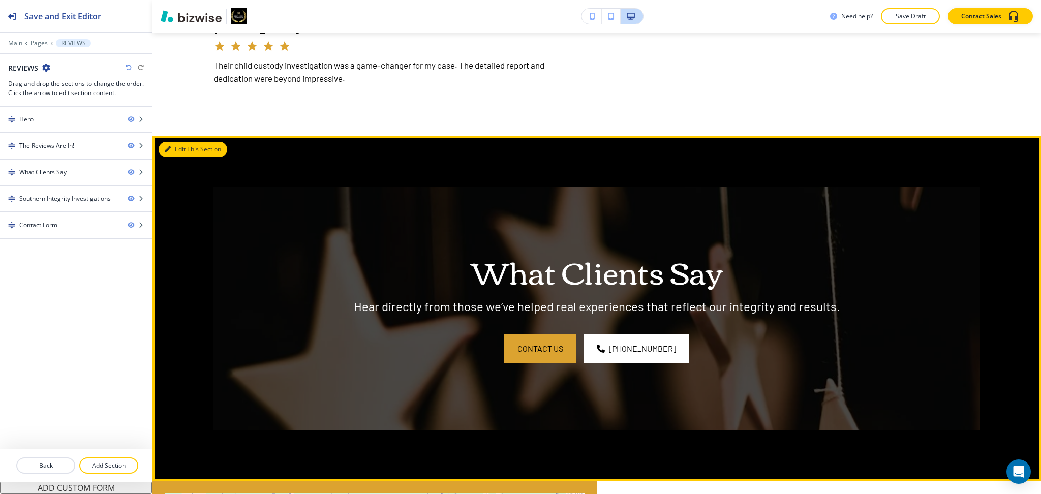
click at [179, 148] on button "Edit This Section" at bounding box center [193, 149] width 69 height 15
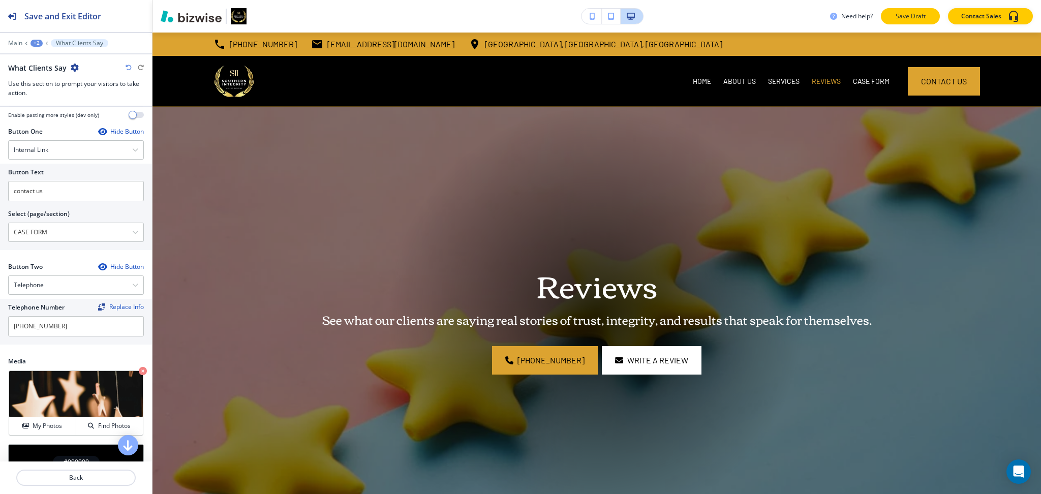
click at [900, 18] on p "Save Draft" at bounding box center [910, 16] width 33 height 9
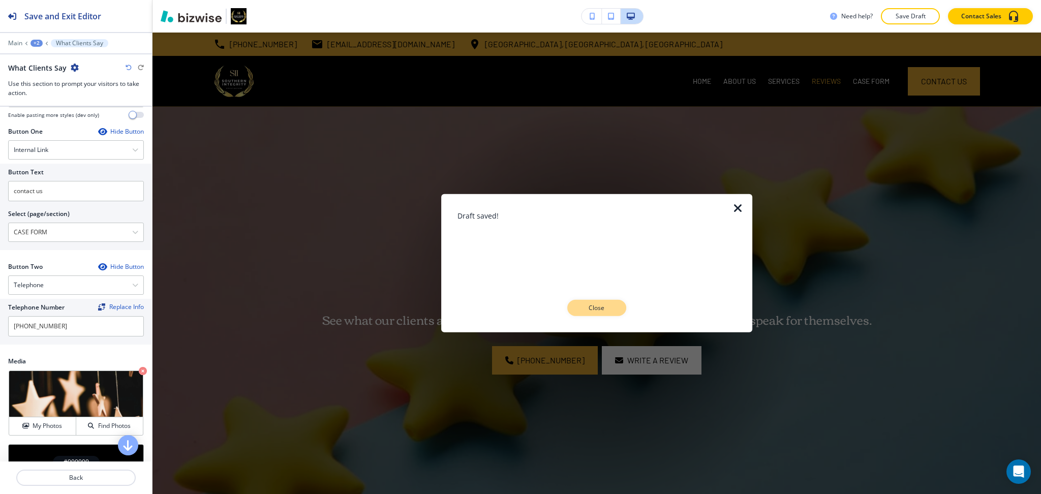
click at [605, 311] on p "Close" at bounding box center [596, 307] width 33 height 9
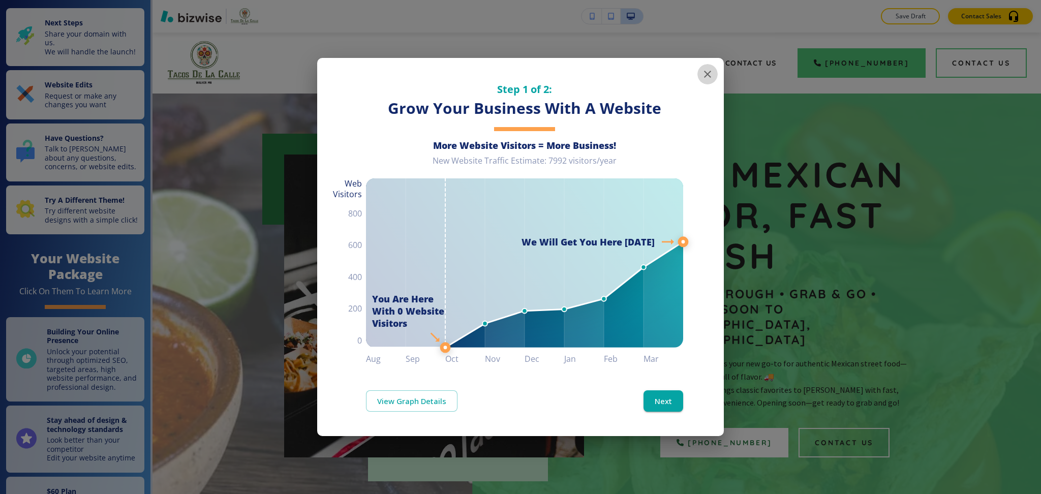
click at [706, 77] on icon "button" at bounding box center [707, 74] width 12 height 12
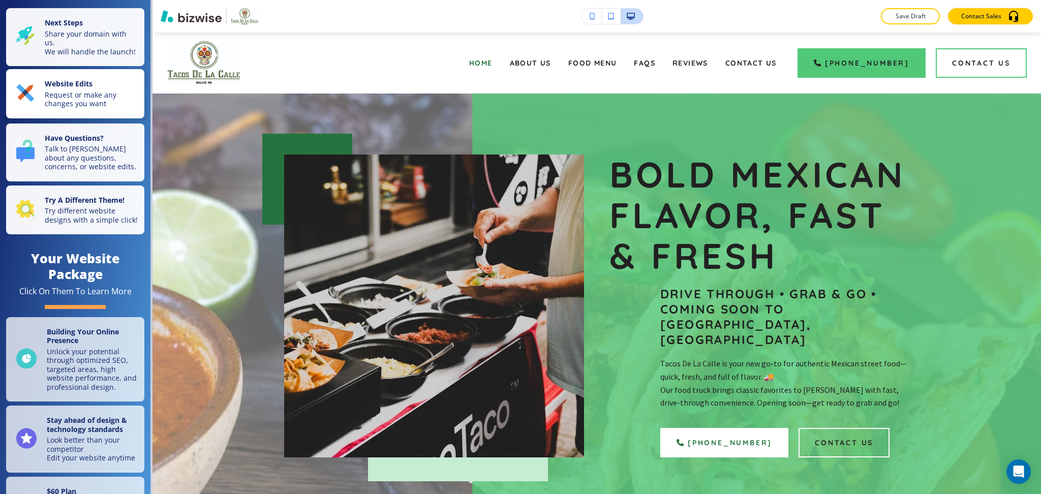
click at [57, 88] on strong "Website Edits" at bounding box center [69, 84] width 48 height 10
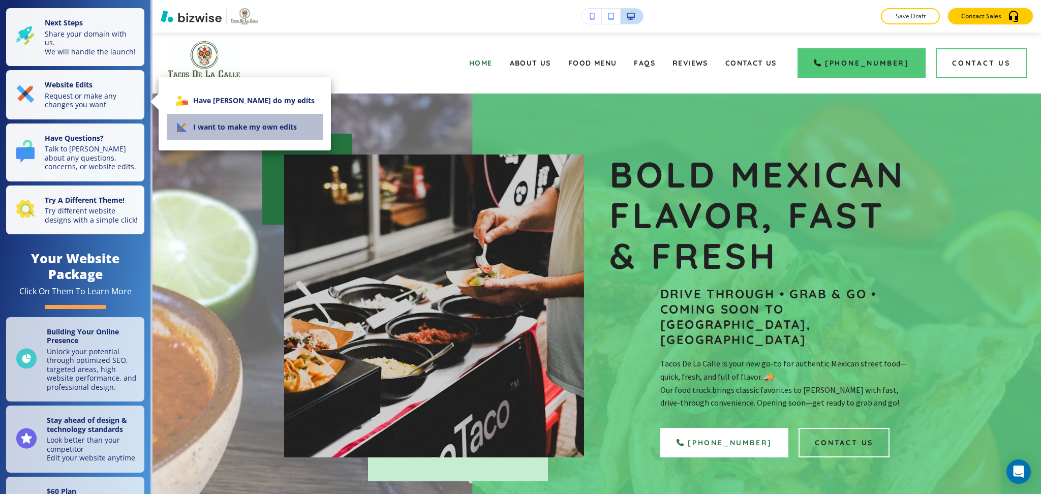
click at [283, 129] on li "I want to make my own edits" at bounding box center [245, 127] width 156 height 26
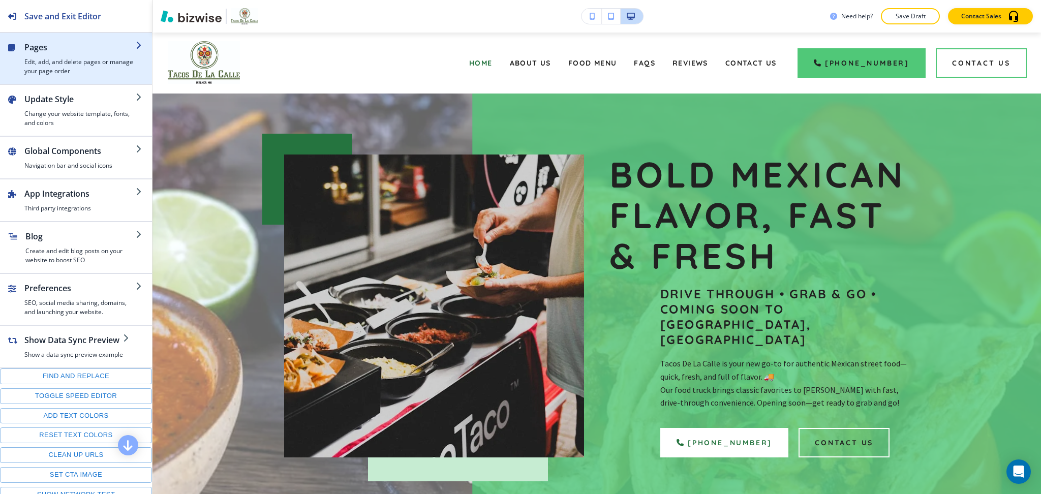
click at [44, 68] on h4 "Edit, add, and delete pages or manage your page order" at bounding box center [79, 66] width 111 height 18
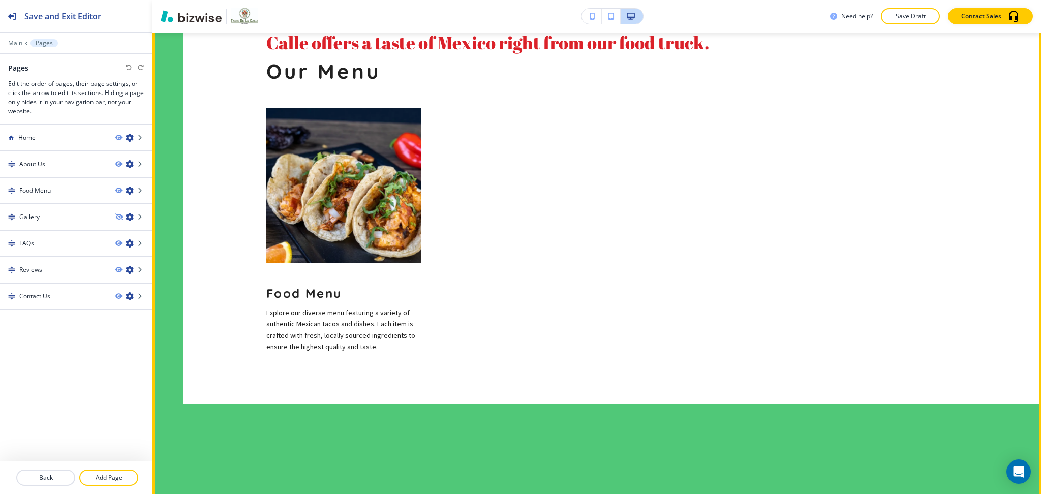
scroll to position [1083, 0]
click at [370, 117] on img at bounding box center [343, 185] width 155 height 155
click at [337, 263] on div "Food Menu Explore our diverse menu featuring a variety of authentic Mexican tac…" at bounding box center [343, 307] width 155 height 89
click at [339, 306] on p "Explore our diverse menu featuring a variety of authentic Mexican tacos and dis…" at bounding box center [343, 329] width 155 height 46
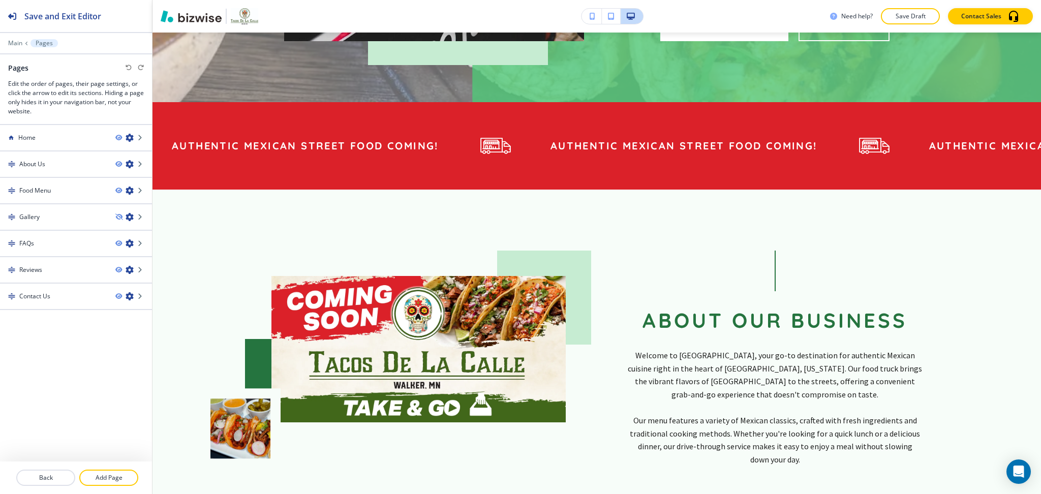
scroll to position [0, 0]
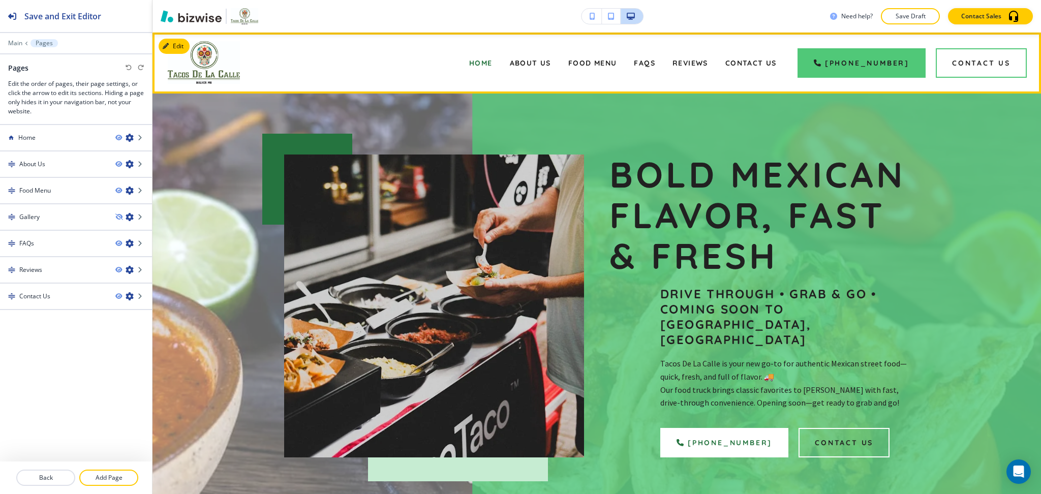
click at [520, 53] on div "About Us" at bounding box center [530, 63] width 58 height 41
click at [524, 58] on span "About Us" at bounding box center [530, 62] width 41 height 9
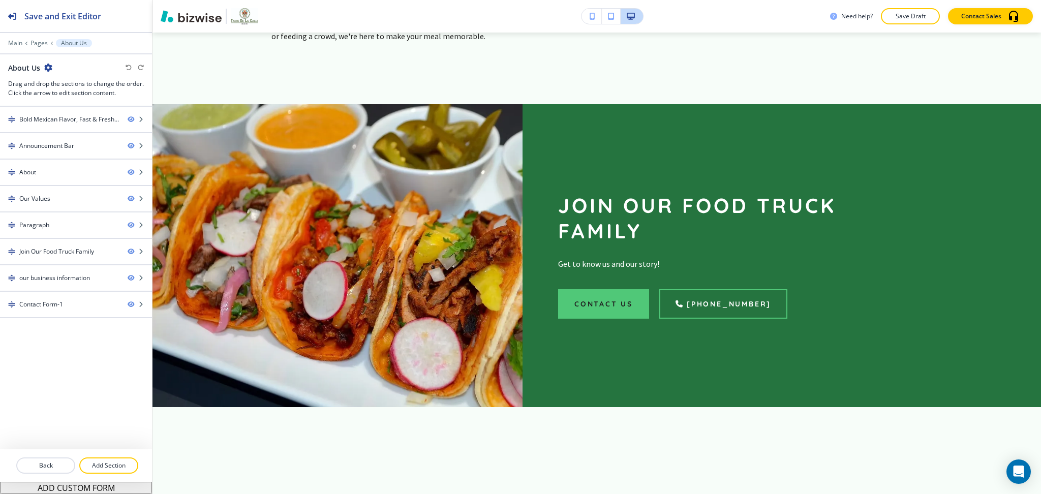
scroll to position [1876, 0]
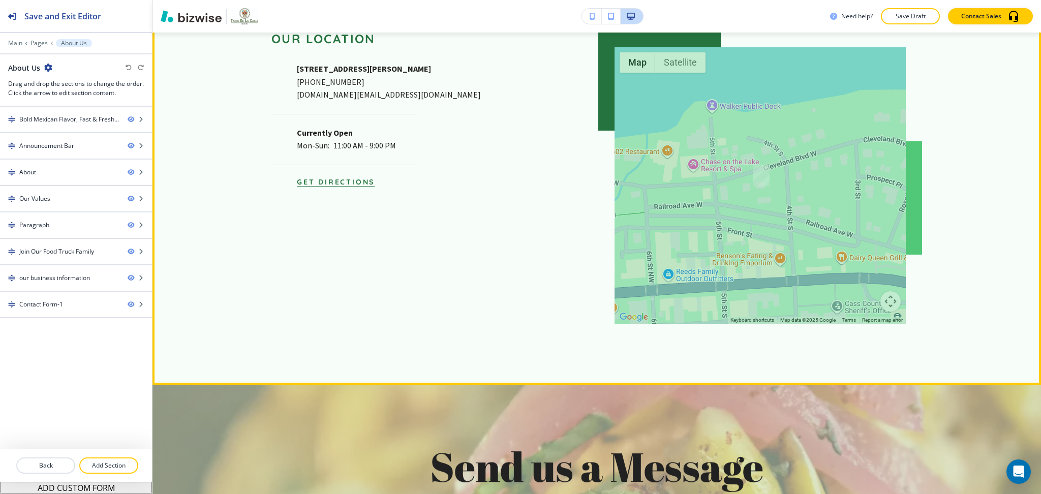
drag, startPoint x: 1018, startPoint y: 194, endPoint x: 1026, endPoint y: 154, distance: 40.5
click at [1026, 154] on section "our business information ← Move left → Move right ↑ Move up ↓ Move down + Zoom …" at bounding box center [596, 155] width 888 height 458
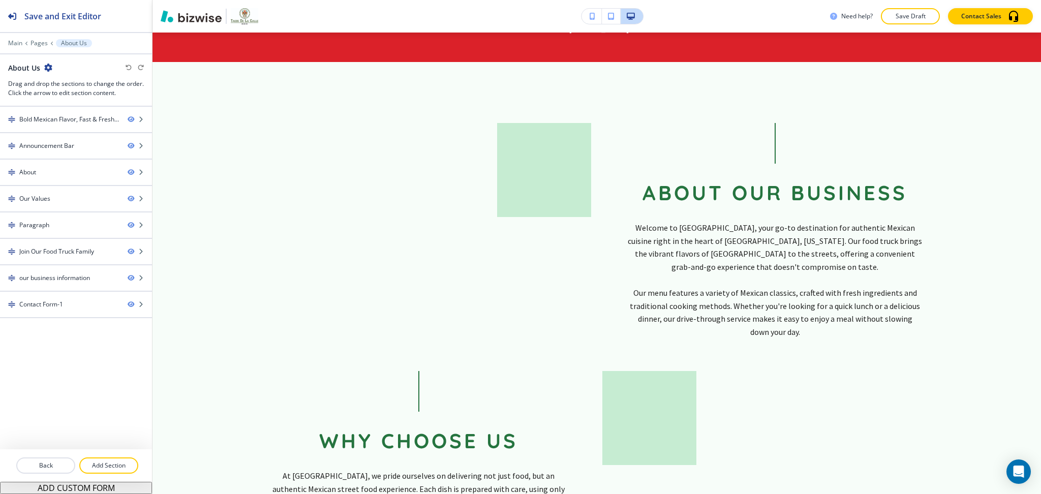
scroll to position [0, 0]
